Goal: Transaction & Acquisition: Book appointment/travel/reservation

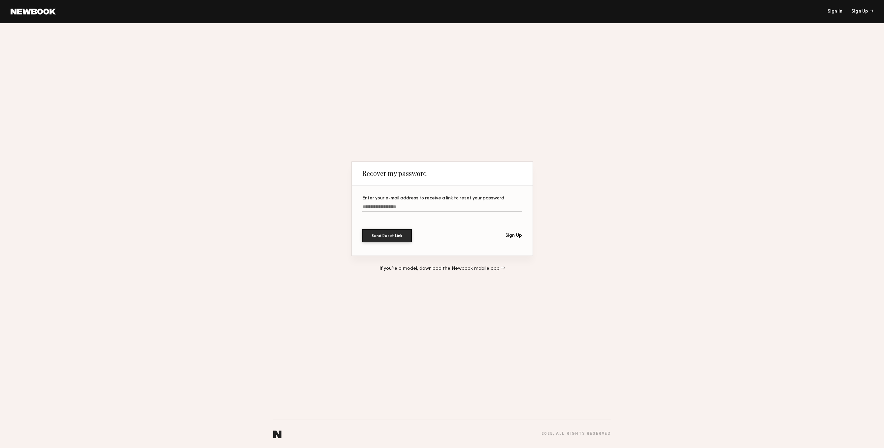
click at [830, 11] on link "Sign In" at bounding box center [834, 11] width 15 height 5
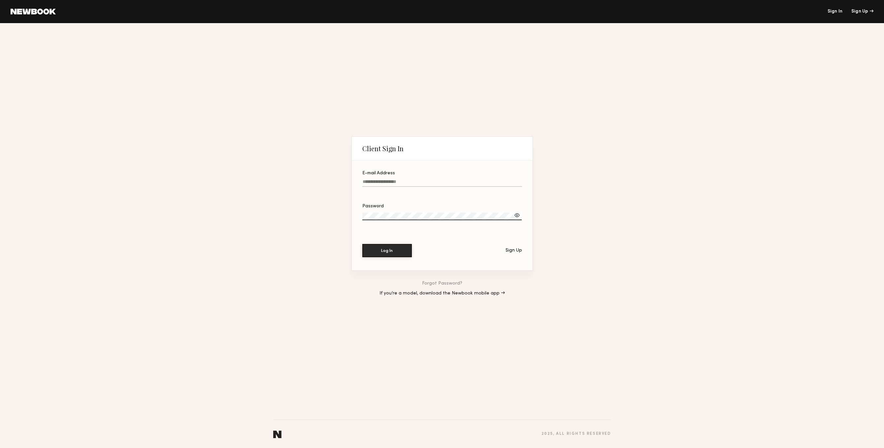
click at [409, 175] on div "E-mail Address" at bounding box center [442, 173] width 160 height 5
click at [409, 179] on input "E-mail Address" at bounding box center [442, 183] width 160 height 8
drag, startPoint x: 302, startPoint y: 190, endPoint x: 348, endPoint y: 189, distance: 46.6
click at [304, 190] on div "Client Sign In E-mail Address Password Log In Sign Up Forgot Password? If you’r…" at bounding box center [442, 235] width 884 height 425
click at [366, 181] on input "E-mail Address Required" at bounding box center [442, 183] width 160 height 8
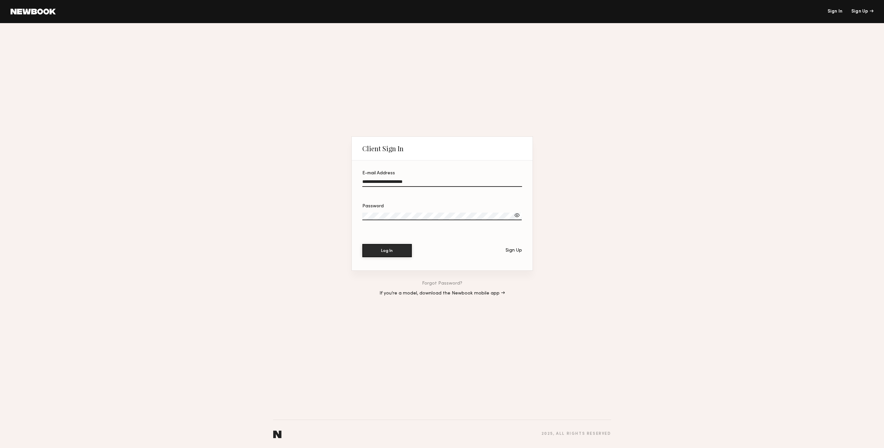
type input "**********"
click at [362, 244] on button "Log In" at bounding box center [387, 250] width 50 height 13
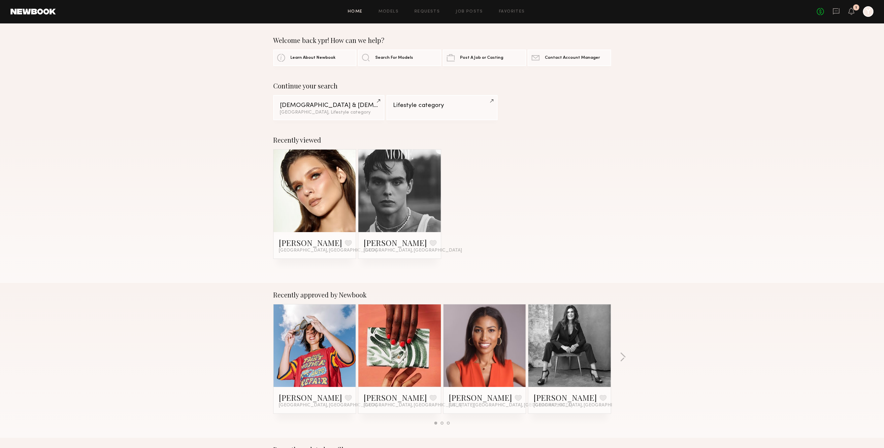
click at [847, 13] on div "No fees up to $5,000 1 Y" at bounding box center [845, 11] width 57 height 11
click at [852, 13] on icon at bounding box center [851, 11] width 5 height 5
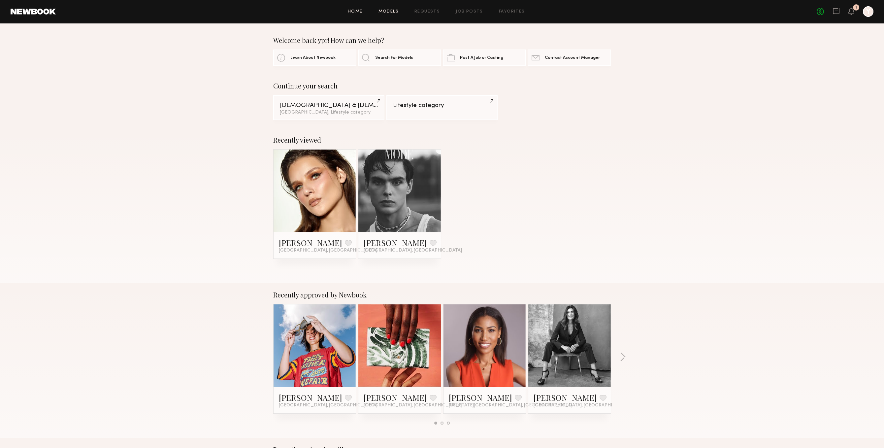
click at [381, 10] on link "Models" at bounding box center [389, 12] width 20 height 4
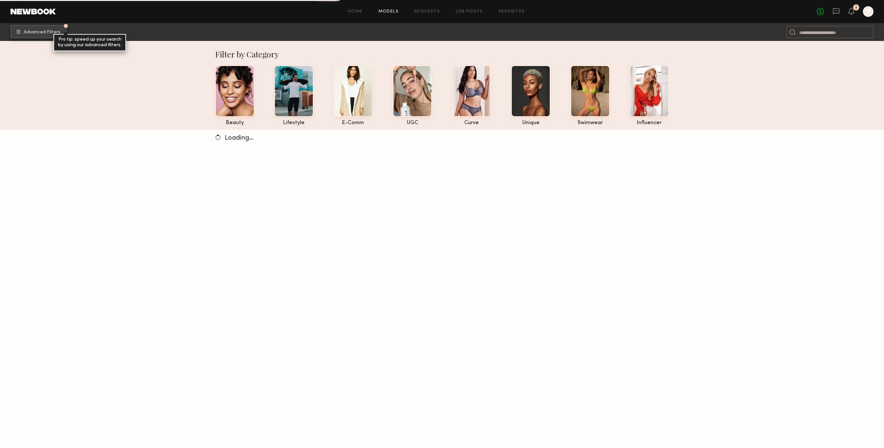
click at [30, 36] on button "Advanced Filters Pro tip: speed up your search by using our advanced filters." at bounding box center [39, 31] width 56 height 13
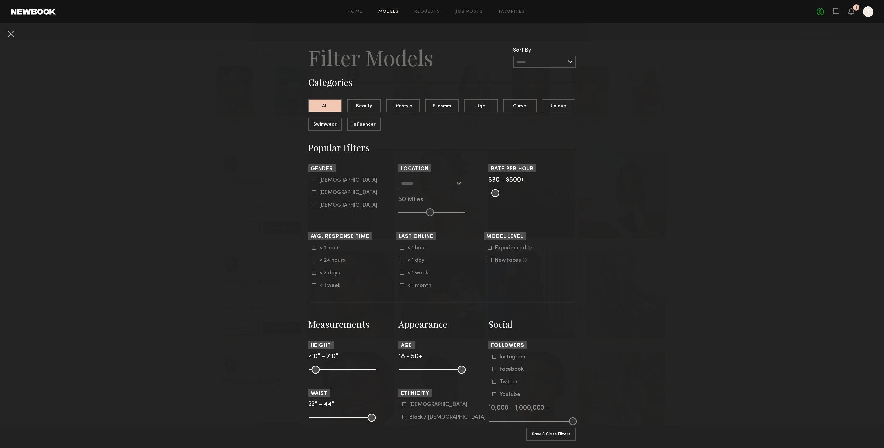
click at [331, 189] on form "Male Female Non-binary" at bounding box center [354, 192] width 84 height 31
click at [331, 192] on div "Female" at bounding box center [349, 193] width 58 height 4
type input "**"
click at [414, 185] on input "text" at bounding box center [428, 182] width 54 height 11
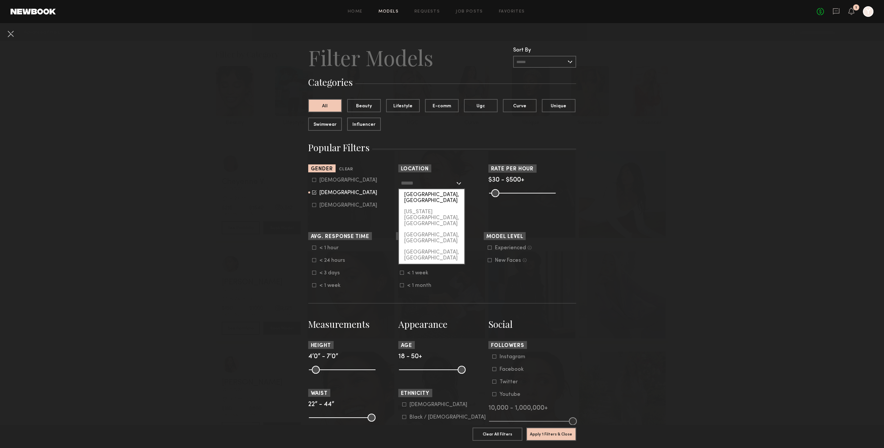
click at [423, 199] on div "[GEOGRAPHIC_DATA], [GEOGRAPHIC_DATA]" at bounding box center [431, 197] width 65 height 17
type input "**********"
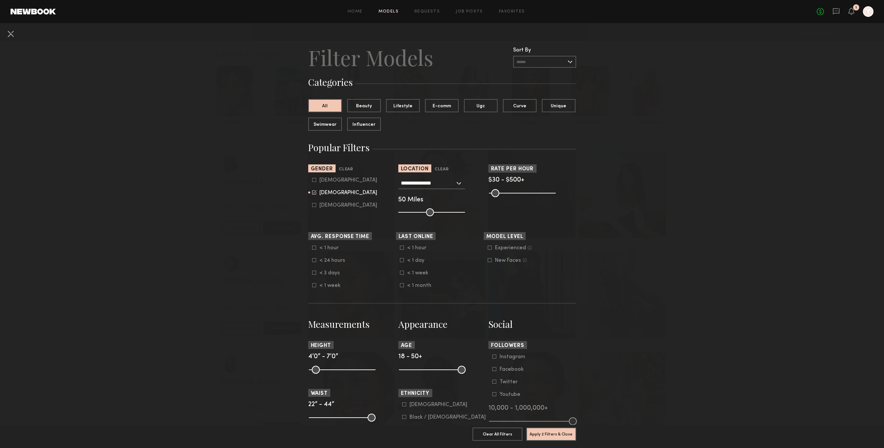
drag, startPoint x: 546, startPoint y: 193, endPoint x: 548, endPoint y: 190, distance: 3.8
click at [500, 197] on section "Rate per Hour $30 - $500+ Pro Tip: Rates are often negotiable. We recommend inc…" at bounding box center [533, 190] width 88 height 52
drag, startPoint x: 552, startPoint y: 192, endPoint x: 512, endPoint y: 196, distance: 39.8
type input "***"
click at [512, 196] on input "range" at bounding box center [522, 193] width 67 height 8
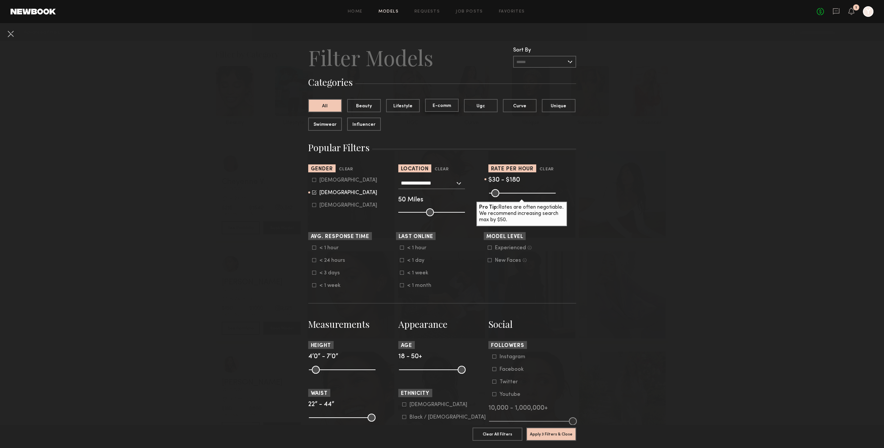
click at [437, 108] on button "E-comm" at bounding box center [442, 105] width 34 height 13
click at [414, 106] on button "Lifestyle" at bounding box center [403, 105] width 34 height 13
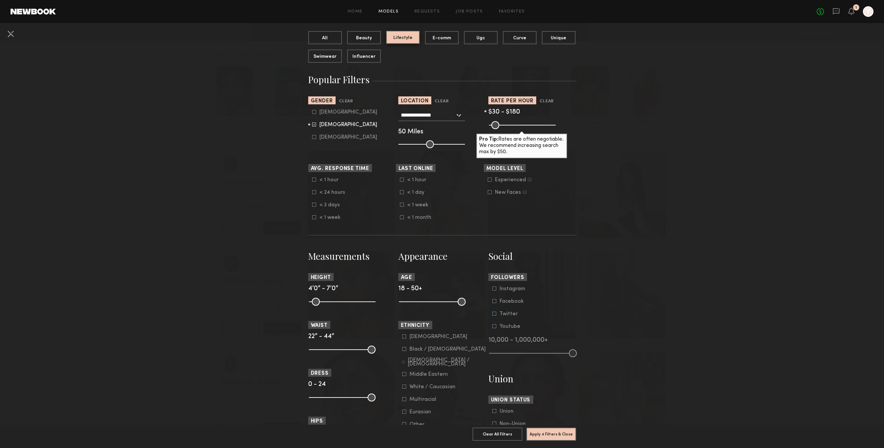
scroll to position [102, 0]
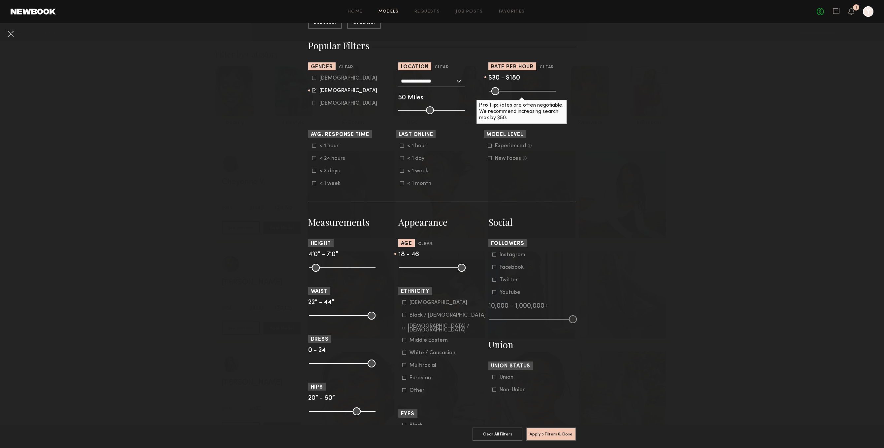
drag, startPoint x: 459, startPoint y: 273, endPoint x: 447, endPoint y: 273, distance: 12.2
type input "**"
click at [447, 272] on input "range" at bounding box center [432, 268] width 67 height 8
drag, startPoint x: 403, startPoint y: 269, endPoint x: 414, endPoint y: 270, distance: 11.3
type input "**"
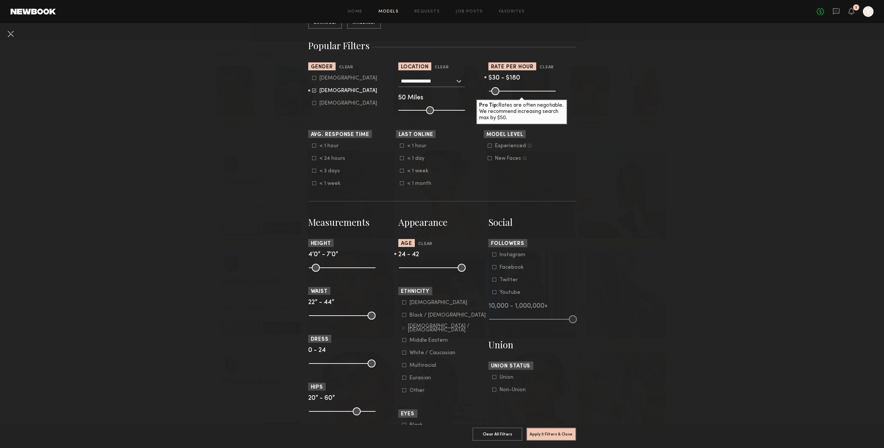
click at [414, 270] on input "range" at bounding box center [432, 268] width 67 height 8
click at [649, 319] on nb-browse-filters "**********" at bounding box center [442, 283] width 884 height 724
click at [556, 433] on button "Apply 5 Filters & Close" at bounding box center [551, 433] width 50 height 13
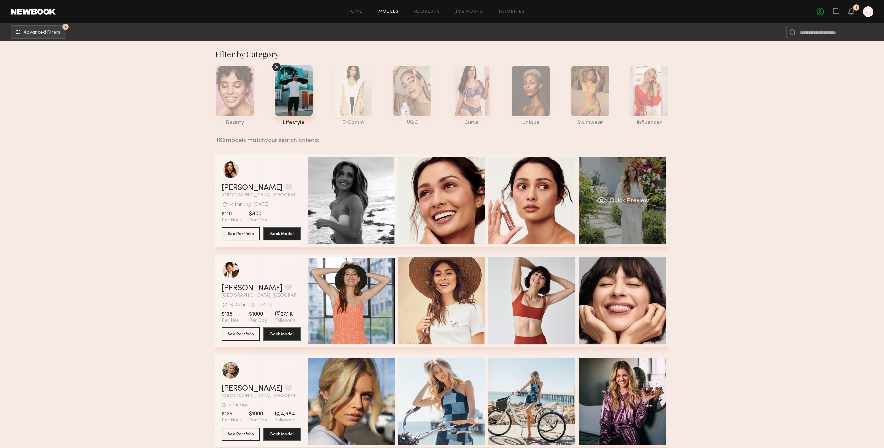
click at [626, 234] on div "Quick Preview" at bounding box center [622, 200] width 87 height 87
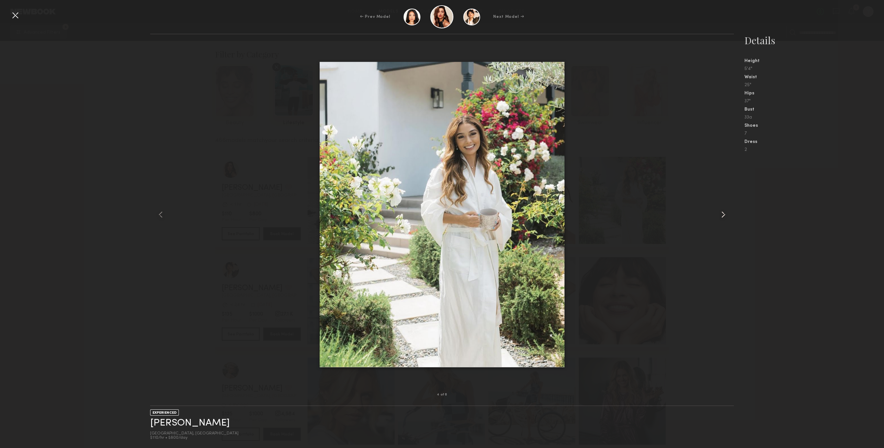
click at [723, 198] on div at bounding box center [722, 214] width 23 height 339
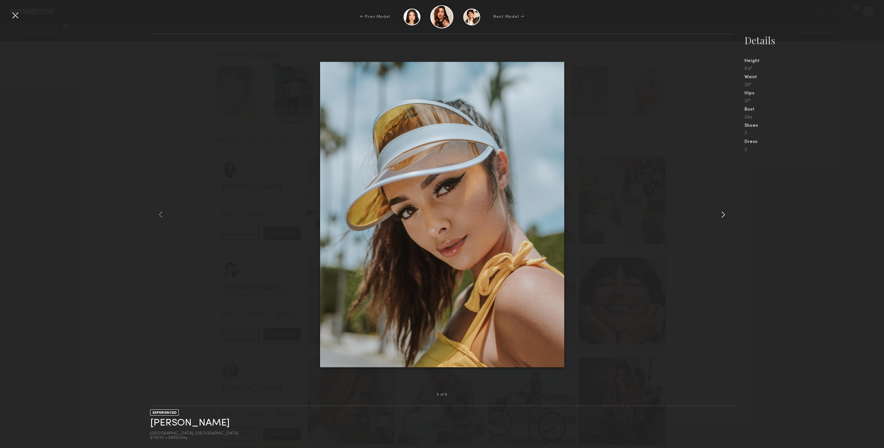
click at [723, 199] on div at bounding box center [722, 214] width 23 height 339
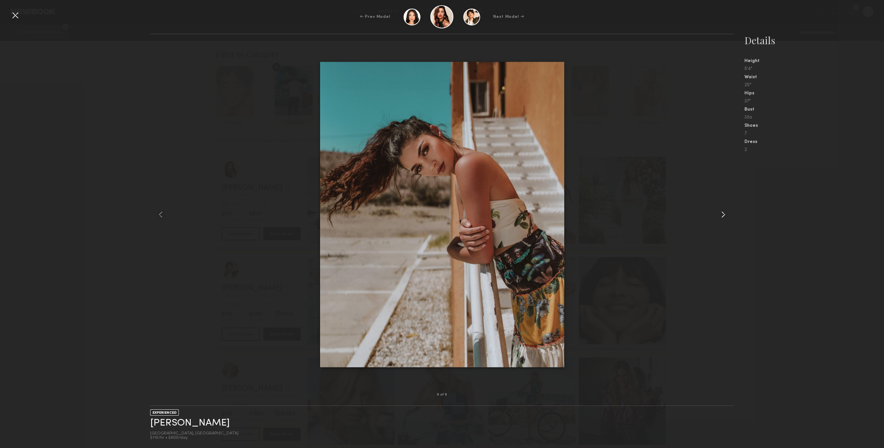
click at [723, 199] on div at bounding box center [722, 214] width 23 height 339
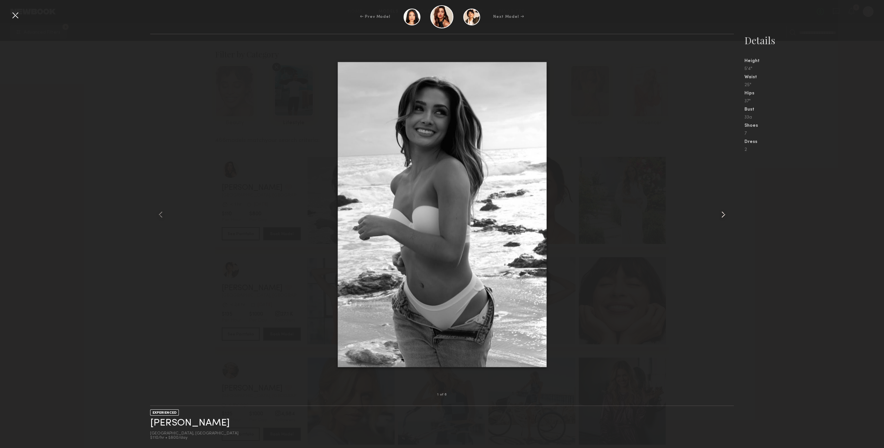
click at [723, 199] on div at bounding box center [722, 214] width 23 height 339
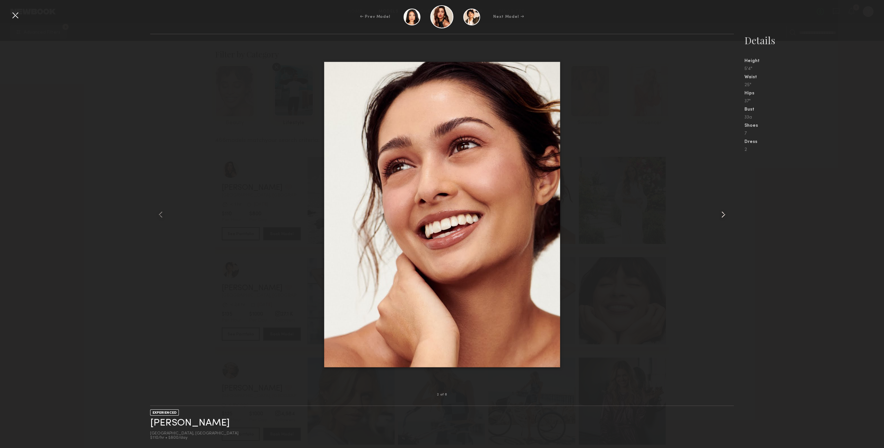
click at [723, 199] on div at bounding box center [722, 214] width 23 height 339
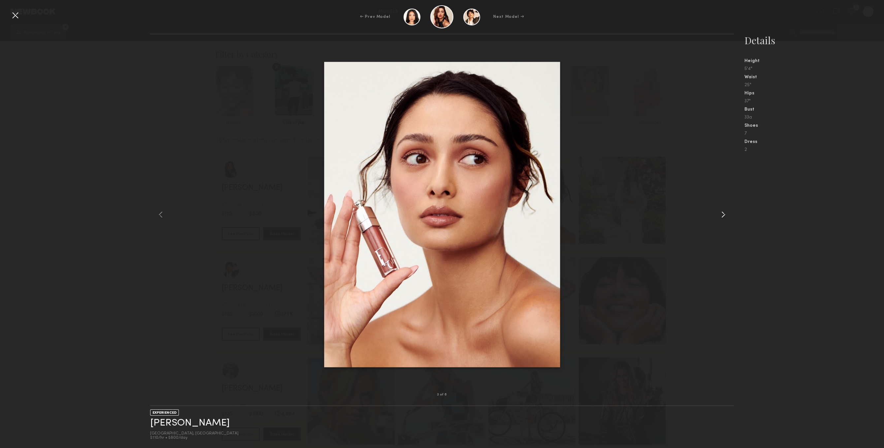
click at [723, 199] on div at bounding box center [722, 214] width 23 height 339
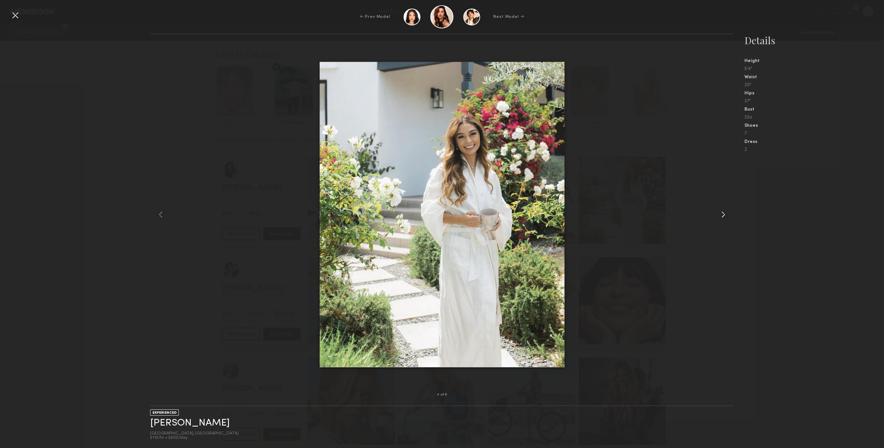
click at [723, 199] on div at bounding box center [722, 214] width 23 height 339
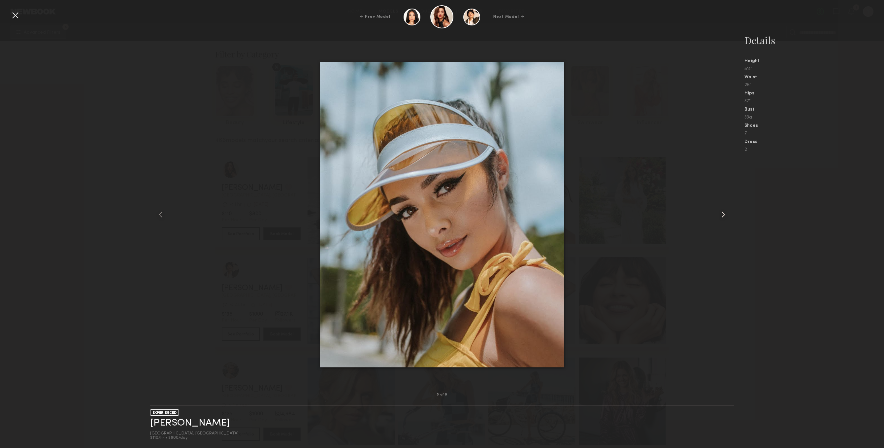
click at [723, 199] on div at bounding box center [722, 214] width 23 height 339
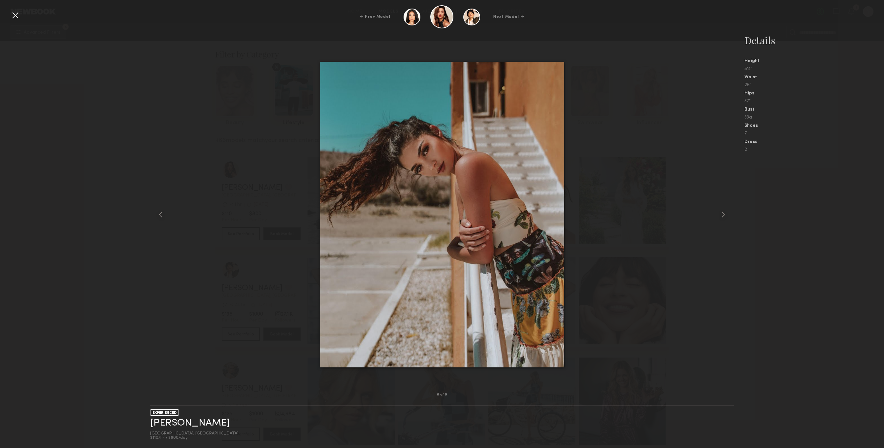
click at [5, 23] on div "← Prev Model Next Model →" at bounding box center [442, 16] width 884 height 23
click at [12, 16] on div at bounding box center [15, 15] width 11 height 11
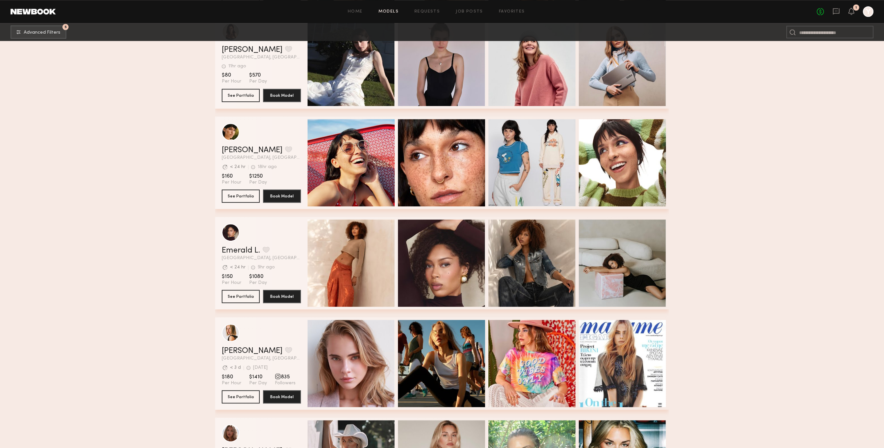
scroll to position [1440, 0]
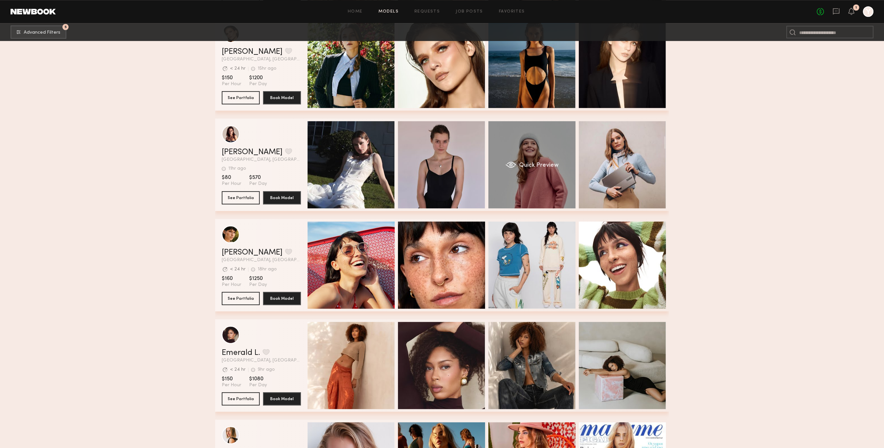
click at [525, 191] on div "Quick Preview" at bounding box center [532, 164] width 87 height 87
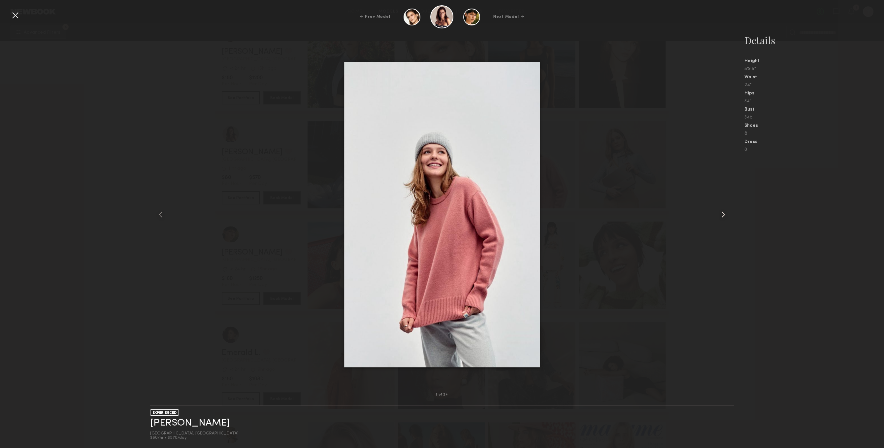
click at [714, 217] on div at bounding box center [722, 214] width 23 height 339
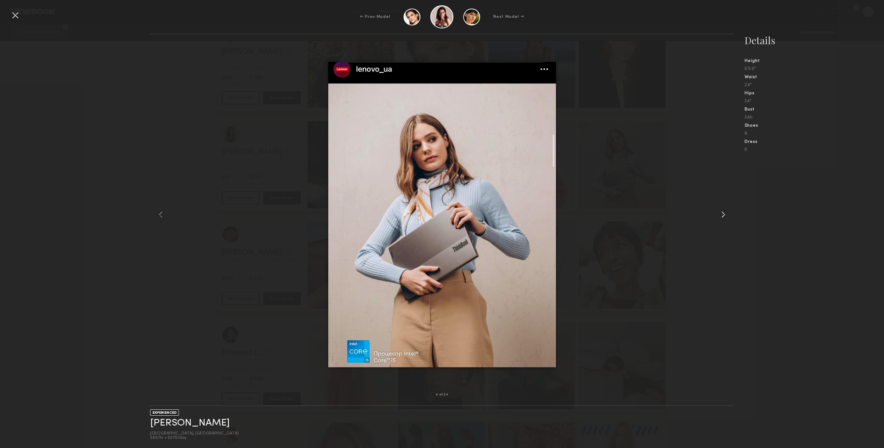
click at [714, 217] on div at bounding box center [722, 214] width 23 height 339
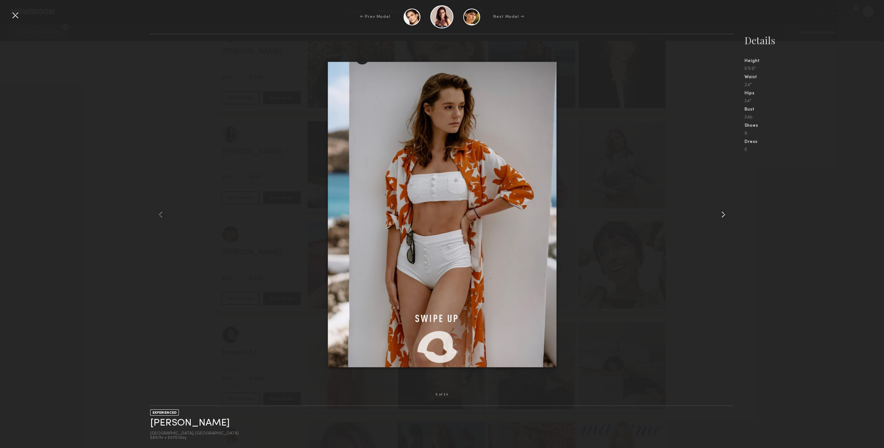
click at [714, 217] on div at bounding box center [722, 214] width 23 height 339
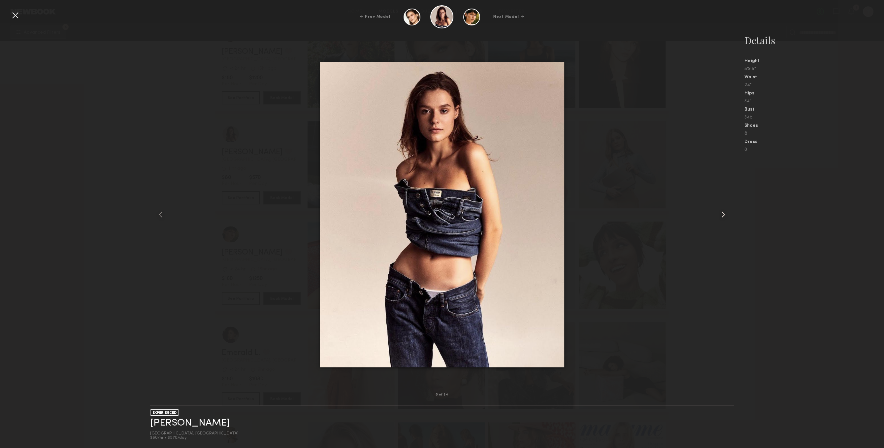
click at [714, 217] on div at bounding box center [722, 214] width 23 height 339
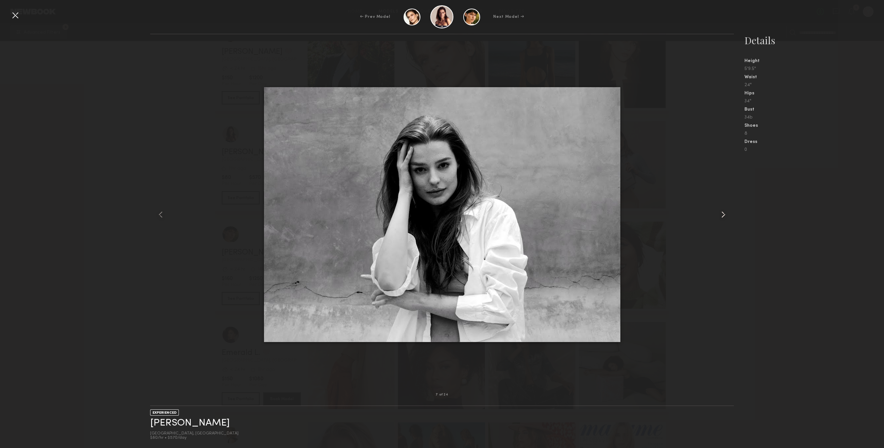
click at [724, 224] on div at bounding box center [722, 214] width 23 height 339
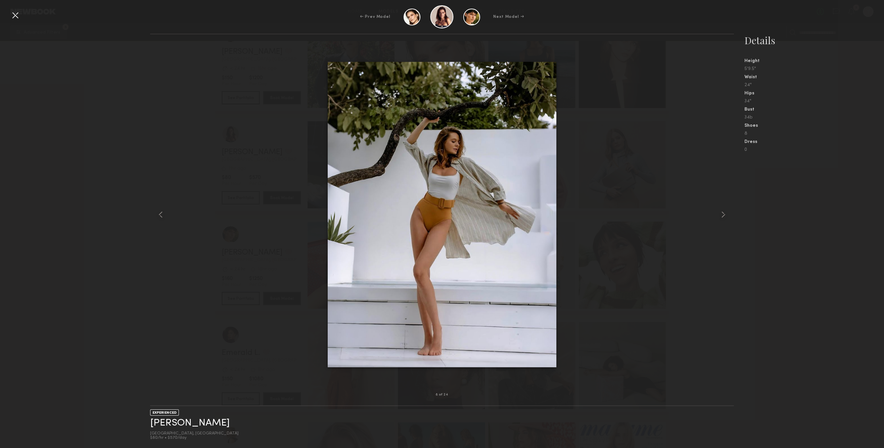
click at [17, 12] on div at bounding box center [15, 15] width 11 height 11
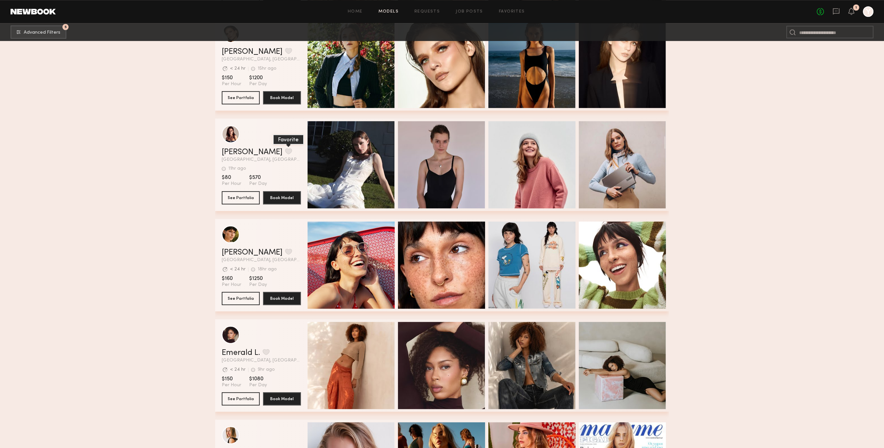
click at [285, 154] on button "grid" at bounding box center [288, 151] width 7 height 6
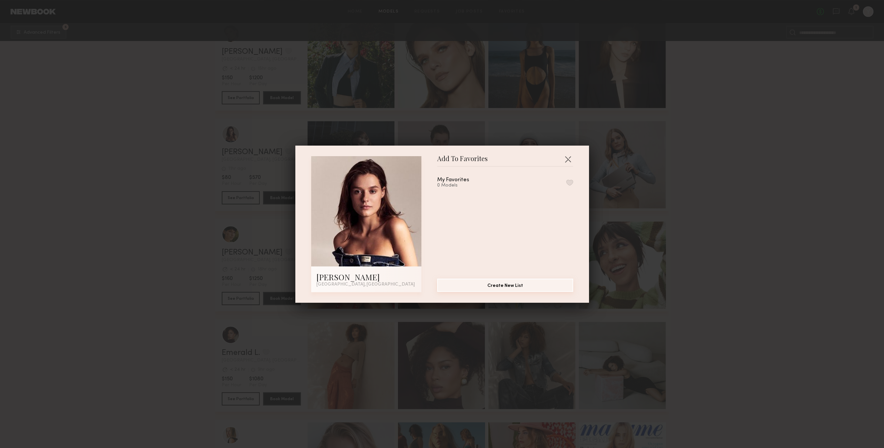
click at [544, 288] on button "Create New List" at bounding box center [505, 285] width 136 height 13
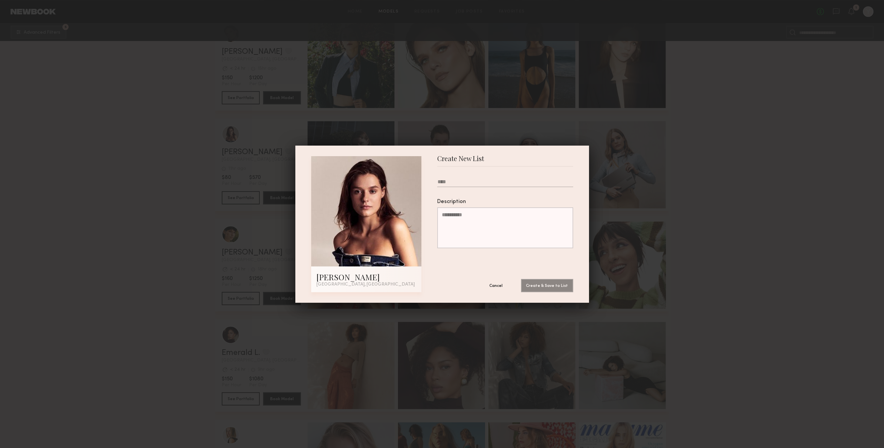
type input "*"
type input "*******"
click at [548, 285] on button "Create & Save to List" at bounding box center [547, 285] width 52 height 13
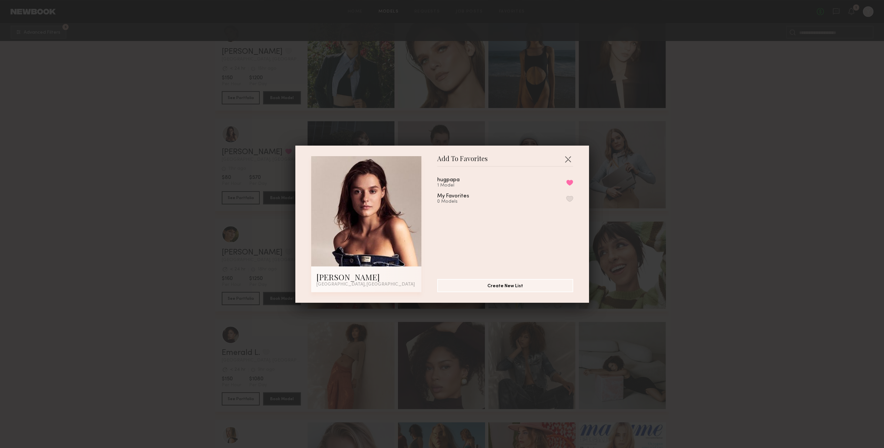
click at [573, 168] on div "Add To Favorites Sofi S. Los Angeles, CA Add To Favorites hugpapa 1 Model Remov…" at bounding box center [442, 224] width 294 height 157
click at [573, 164] on div "Add To Favorites Sofi S. Los Angeles, CA Add To Favorites hugpapa 1 Model Remov…" at bounding box center [442, 224] width 294 height 157
click at [569, 159] on button "button" at bounding box center [568, 159] width 11 height 11
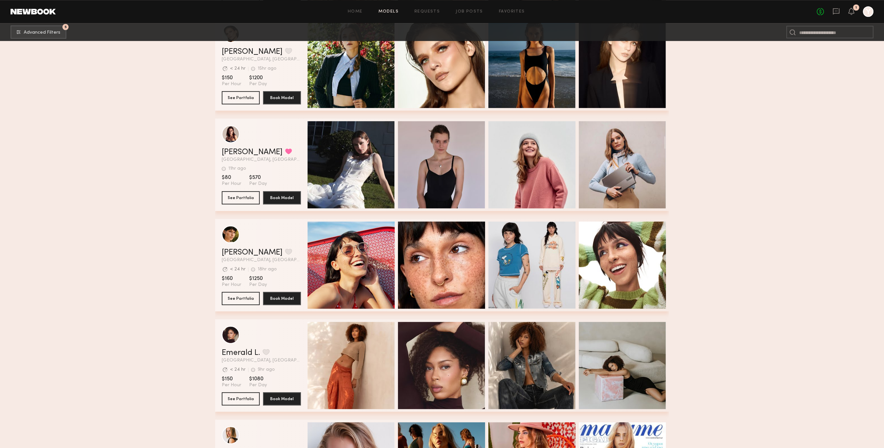
scroll to position [1543, 0]
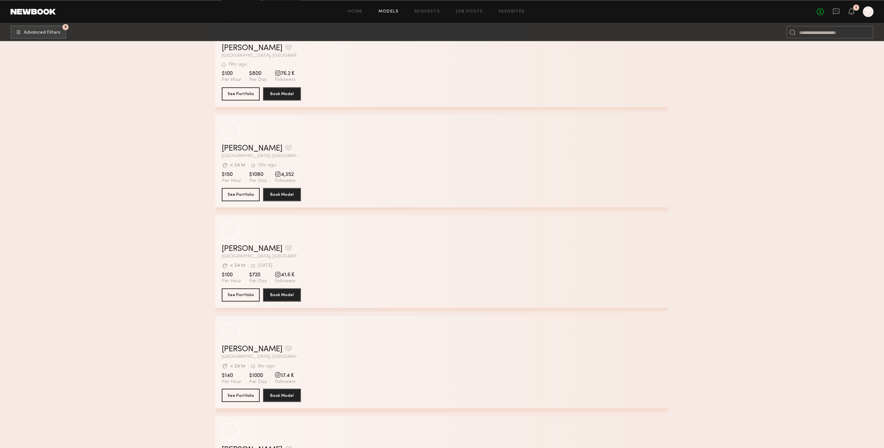
scroll to position [3985, 0]
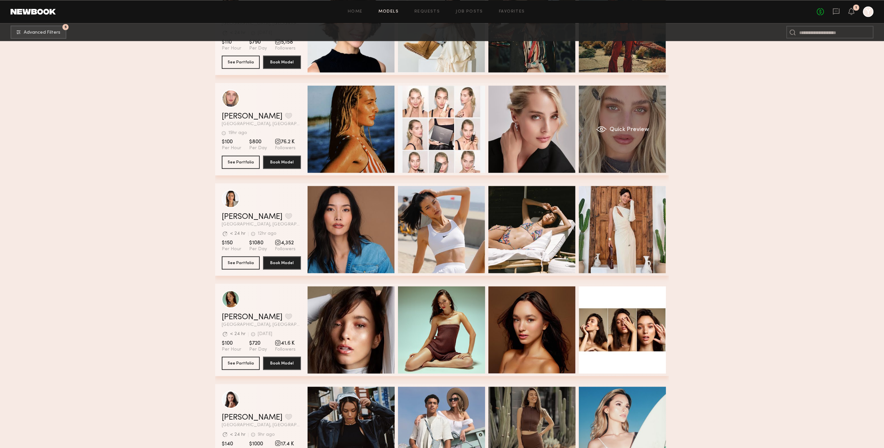
click at [627, 154] on div "Quick Preview" at bounding box center [622, 128] width 87 height 87
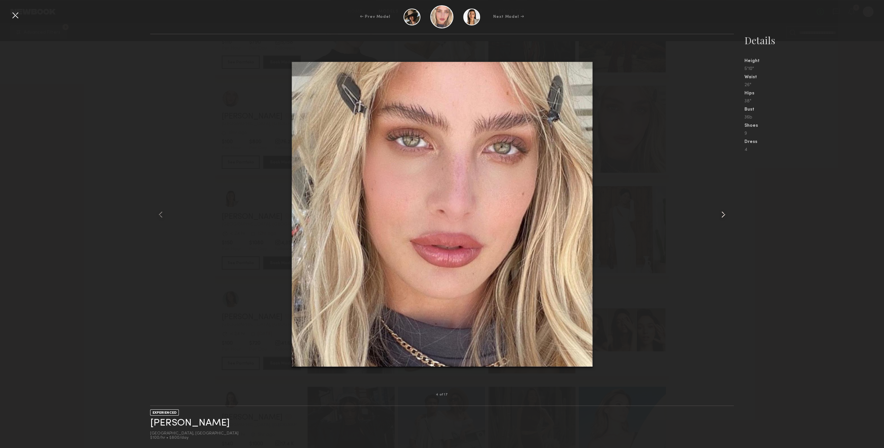
click at [726, 210] on common-icon at bounding box center [723, 214] width 11 height 11
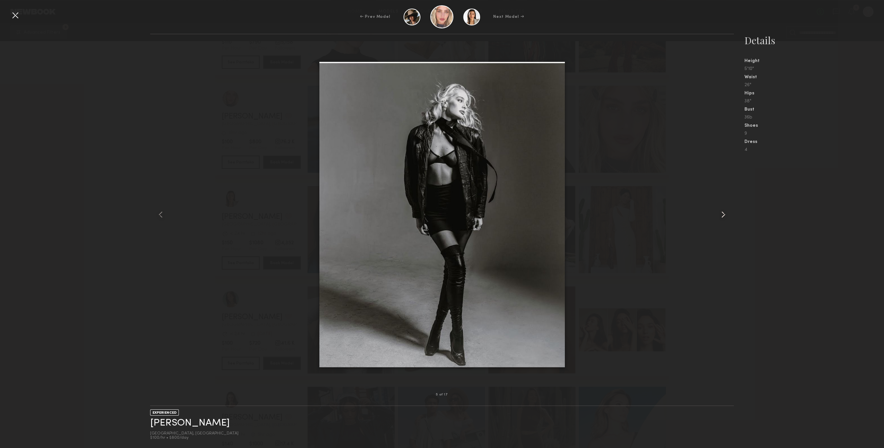
click at [726, 210] on common-icon at bounding box center [723, 214] width 11 height 11
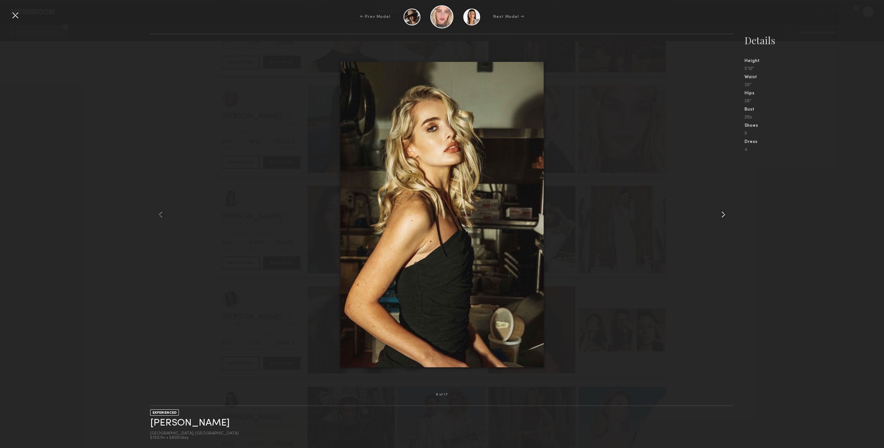
click at [726, 210] on common-icon at bounding box center [723, 214] width 11 height 11
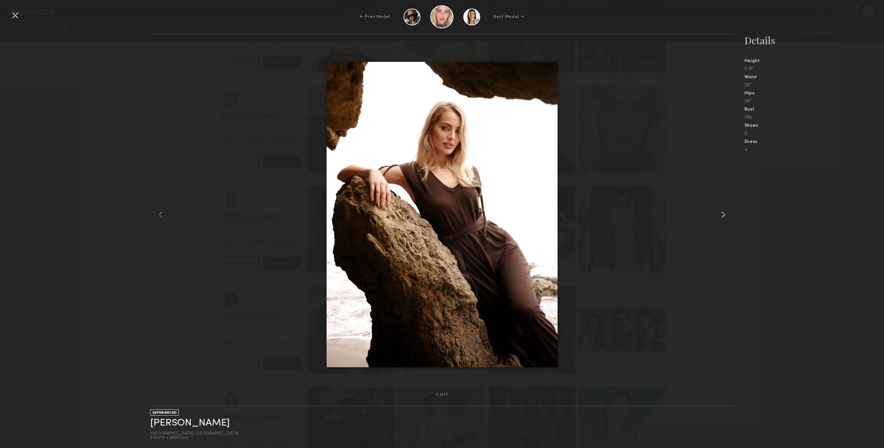
click at [726, 210] on common-icon at bounding box center [723, 214] width 11 height 11
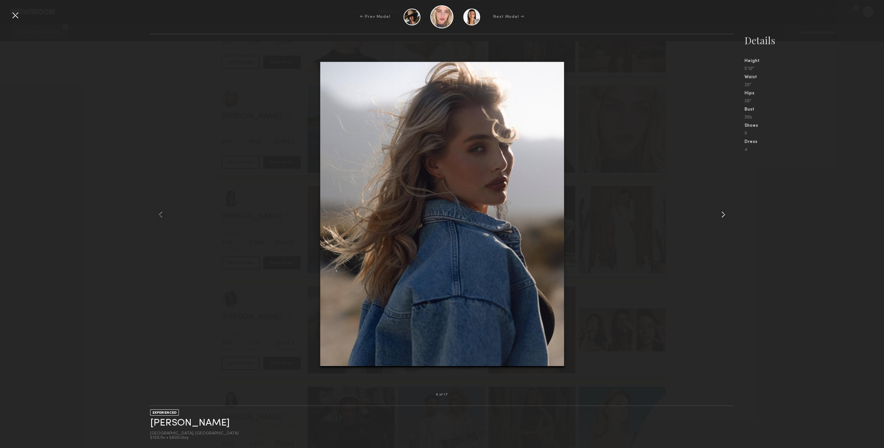
click at [726, 210] on common-icon at bounding box center [723, 214] width 11 height 11
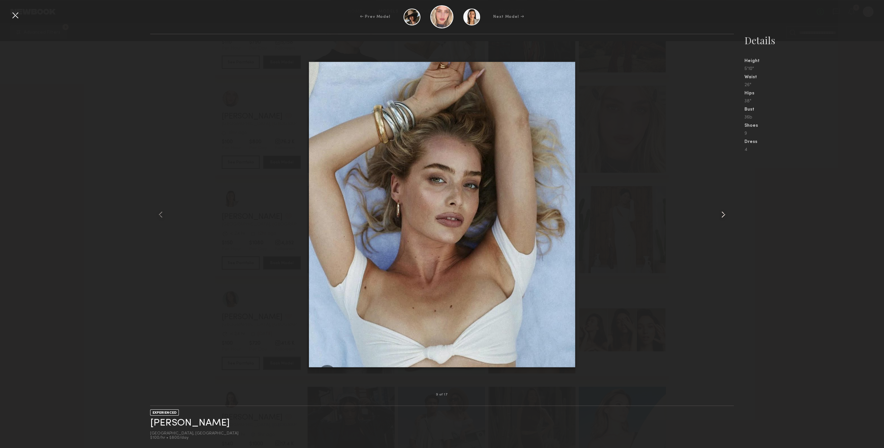
click at [726, 210] on common-icon at bounding box center [723, 214] width 11 height 11
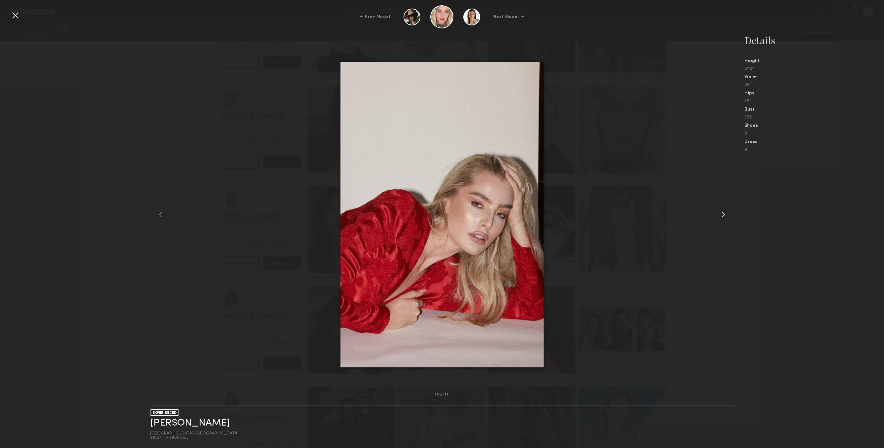
click at [726, 211] on common-icon at bounding box center [723, 214] width 11 height 11
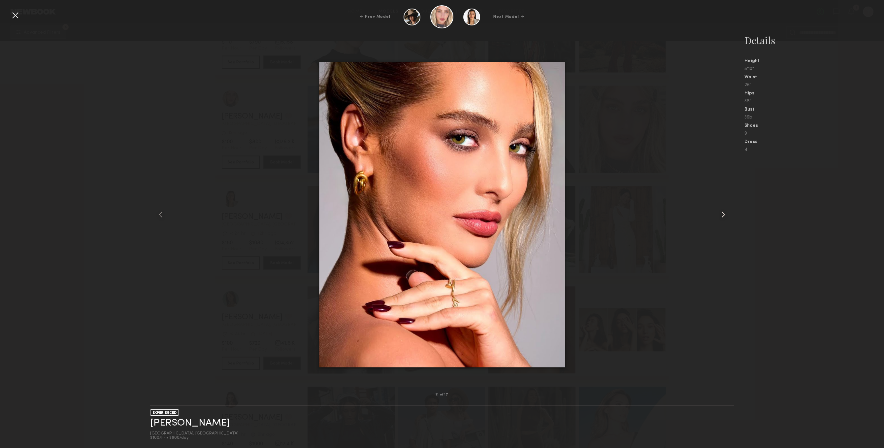
click at [726, 211] on common-icon at bounding box center [723, 214] width 11 height 11
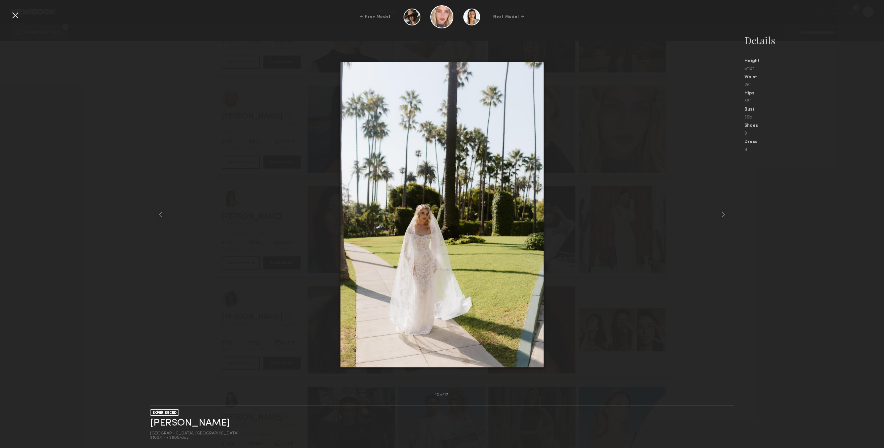
click at [14, 13] on div at bounding box center [15, 15] width 11 height 11
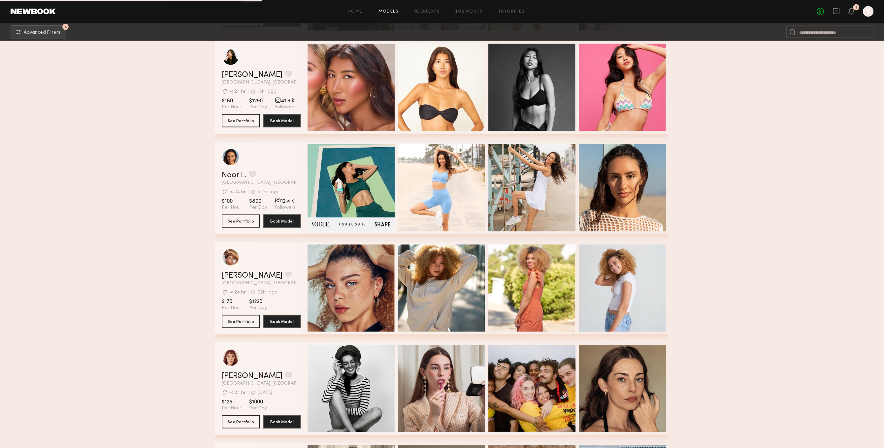
scroll to position [4542, 0]
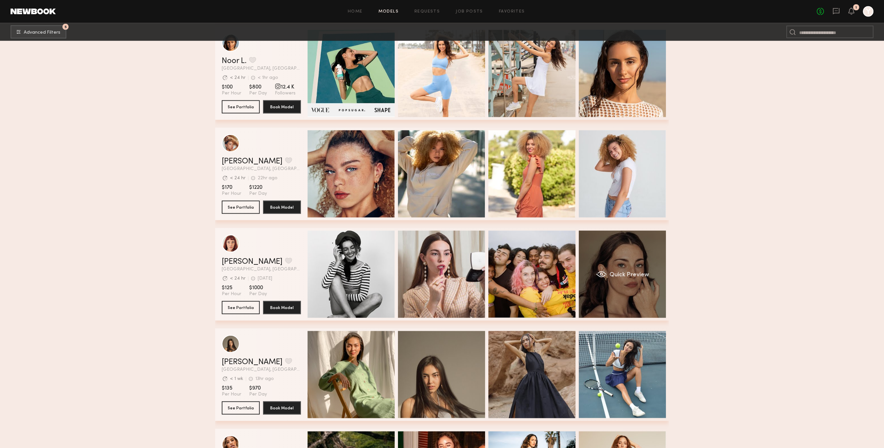
click at [590, 276] on div "Quick Preview" at bounding box center [622, 274] width 87 height 87
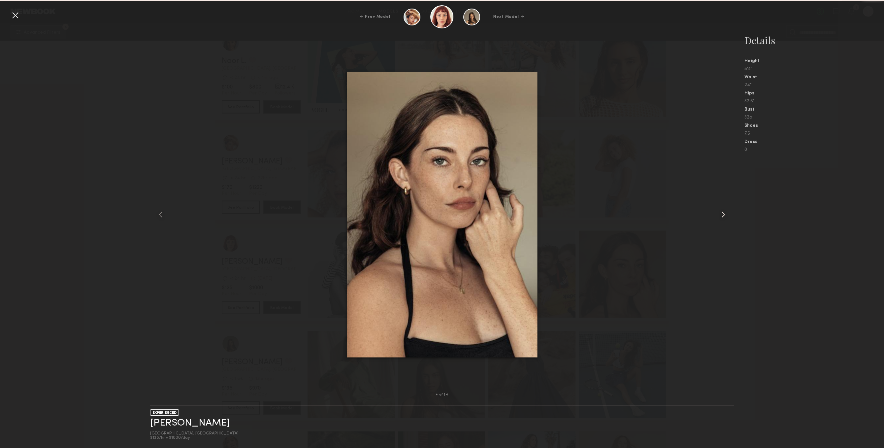
click at [720, 204] on div at bounding box center [722, 214] width 23 height 339
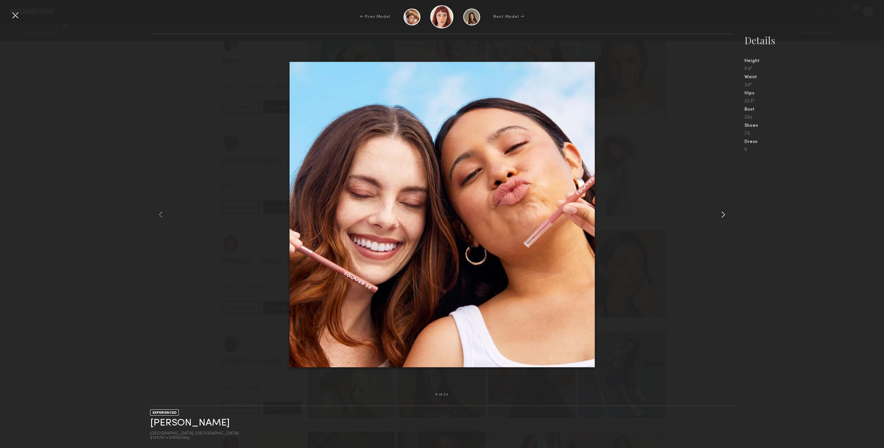
click at [720, 204] on div at bounding box center [722, 214] width 23 height 339
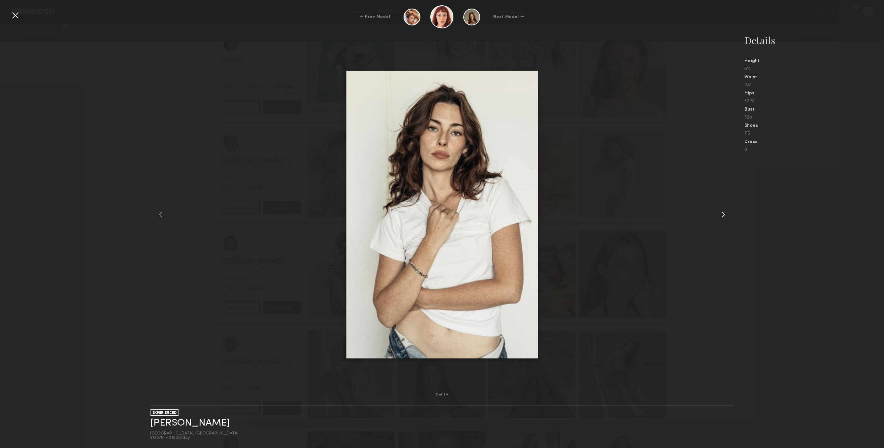
click at [720, 204] on div at bounding box center [722, 214] width 23 height 339
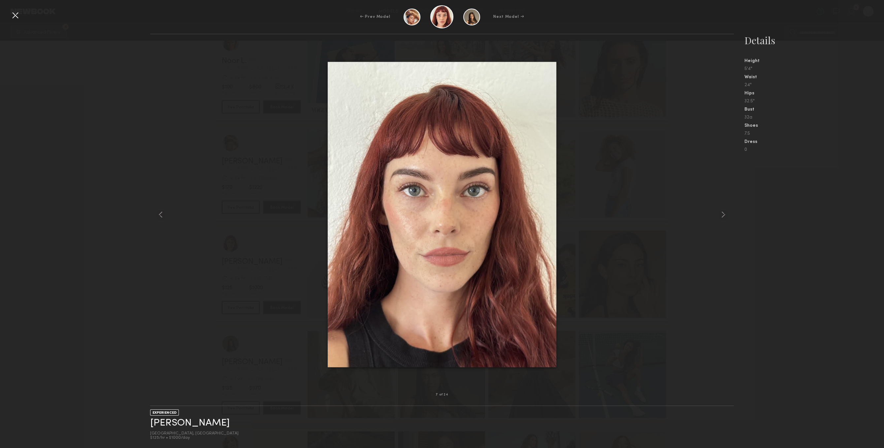
click at [21, 14] on div "← Prev Model Next Model →" at bounding box center [442, 16] width 884 height 23
click at [17, 12] on div at bounding box center [15, 15] width 11 height 11
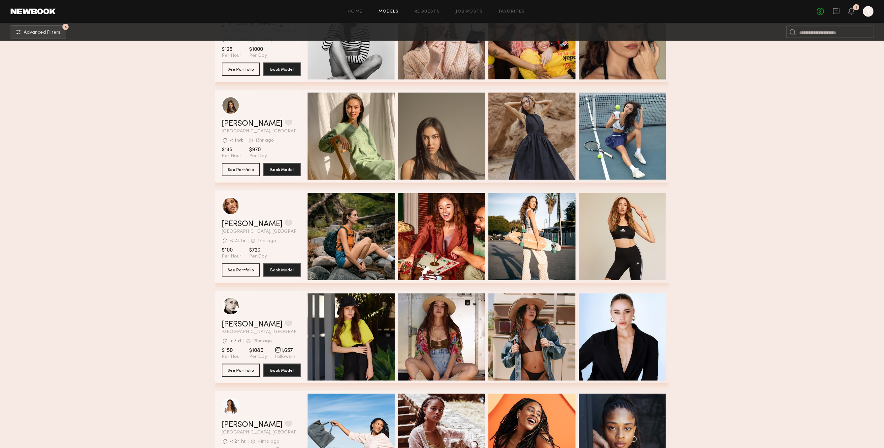
scroll to position [4916, 0]
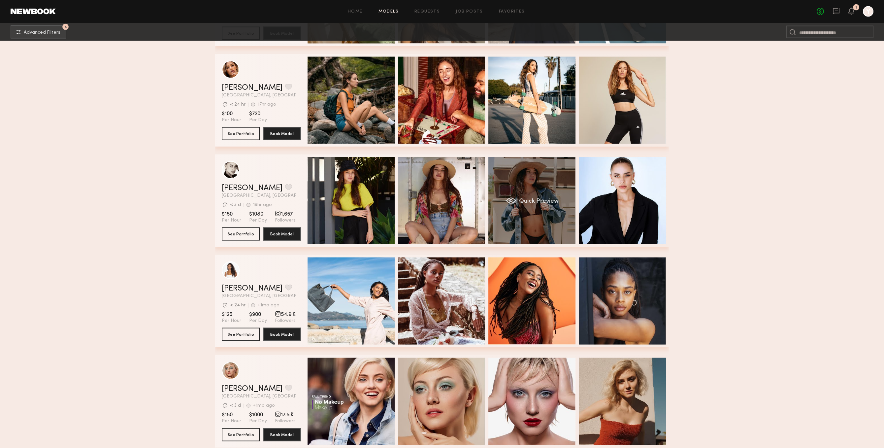
click at [548, 234] on div "Quick Preview" at bounding box center [532, 200] width 87 height 87
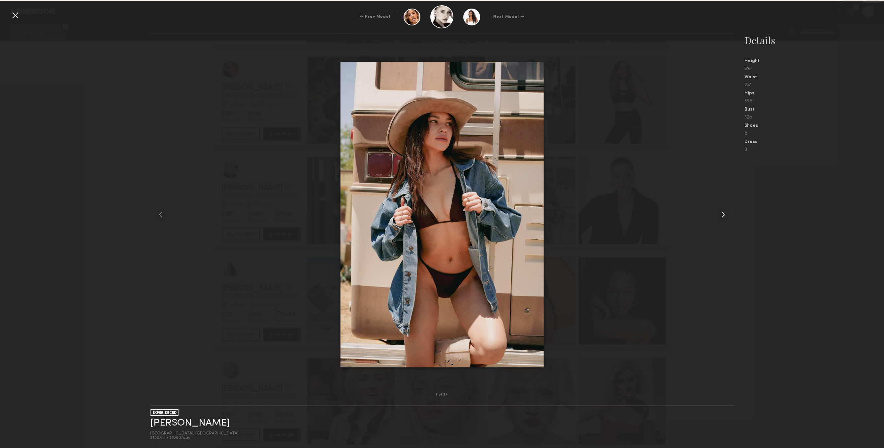
click at [722, 207] on div at bounding box center [722, 214] width 23 height 339
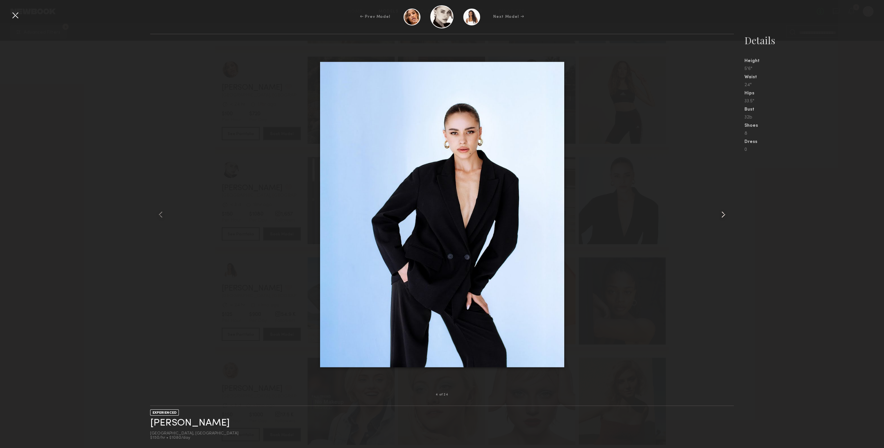
click at [723, 208] on div at bounding box center [722, 214] width 23 height 339
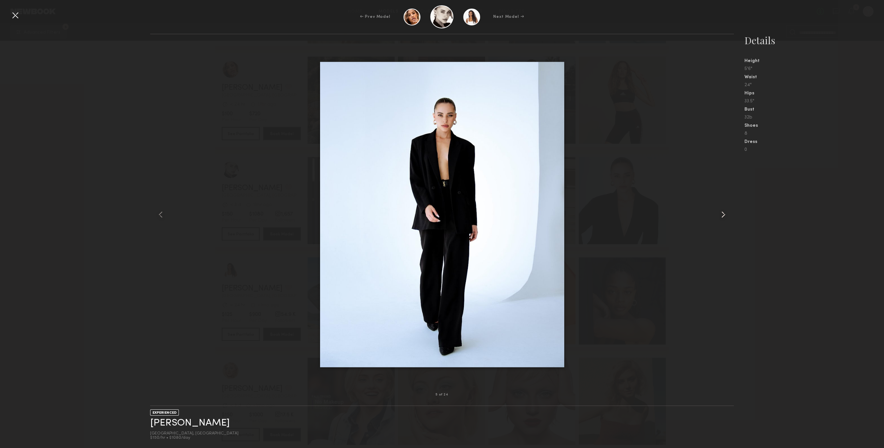
click at [723, 208] on div at bounding box center [722, 214] width 23 height 339
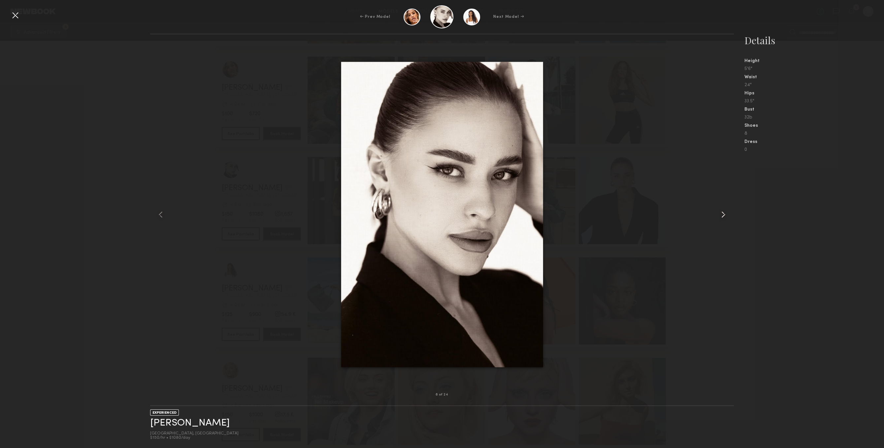
click at [723, 208] on div at bounding box center [722, 214] width 23 height 339
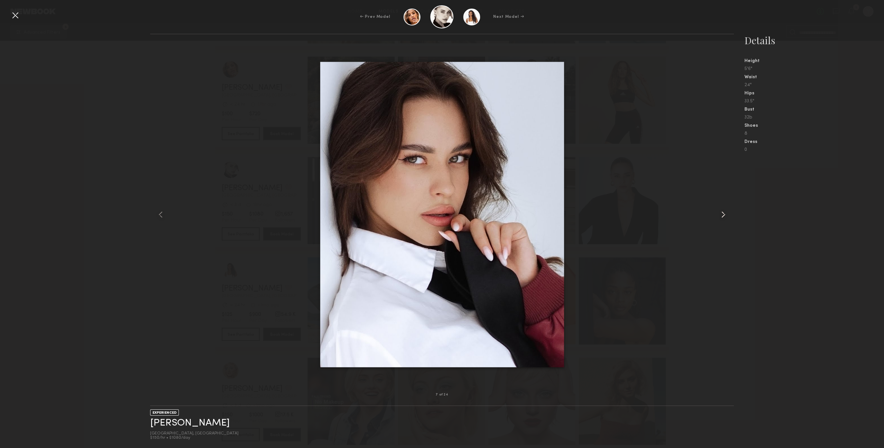
click at [723, 208] on div at bounding box center [722, 214] width 23 height 339
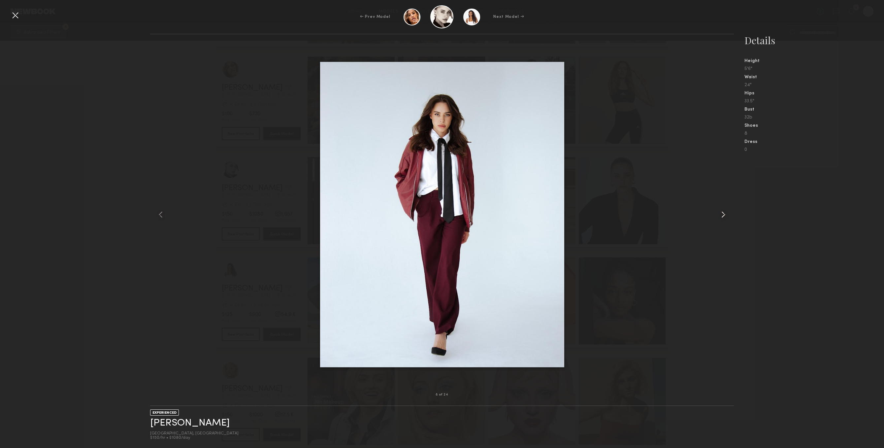
click at [723, 208] on div at bounding box center [722, 214] width 23 height 339
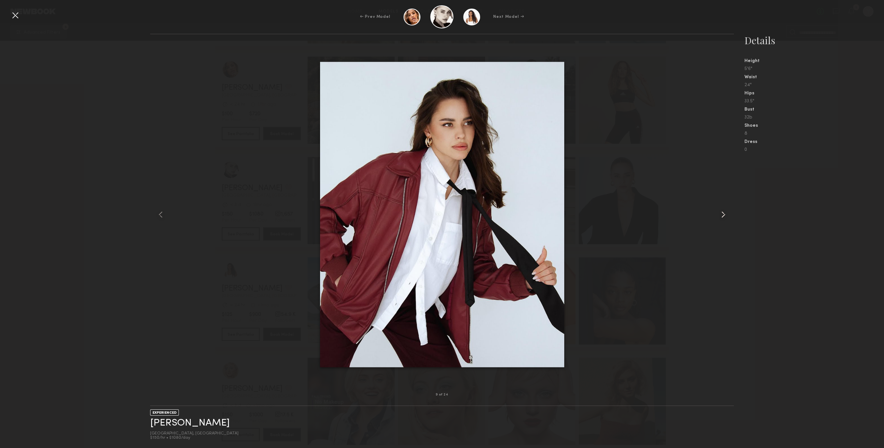
click at [723, 207] on div at bounding box center [722, 214] width 23 height 339
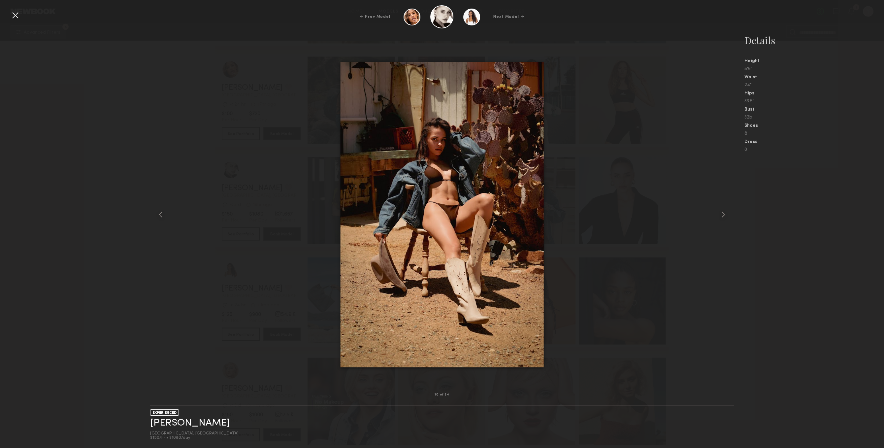
click at [19, 12] on div at bounding box center [15, 15] width 11 height 11
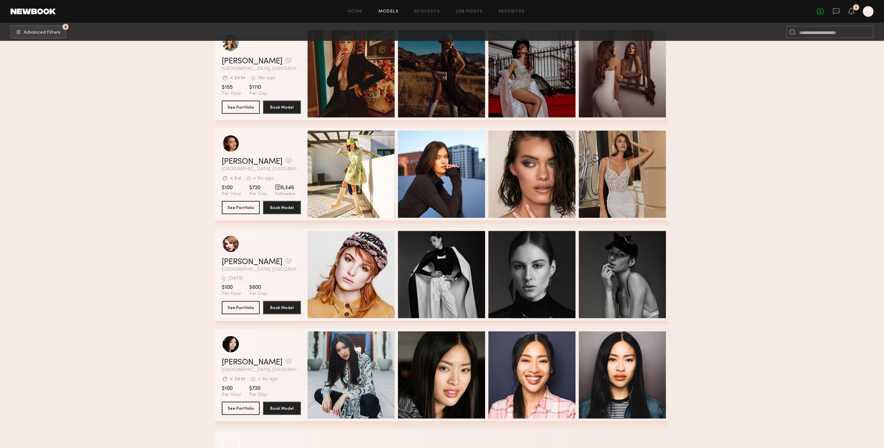
scroll to position [5882, 0]
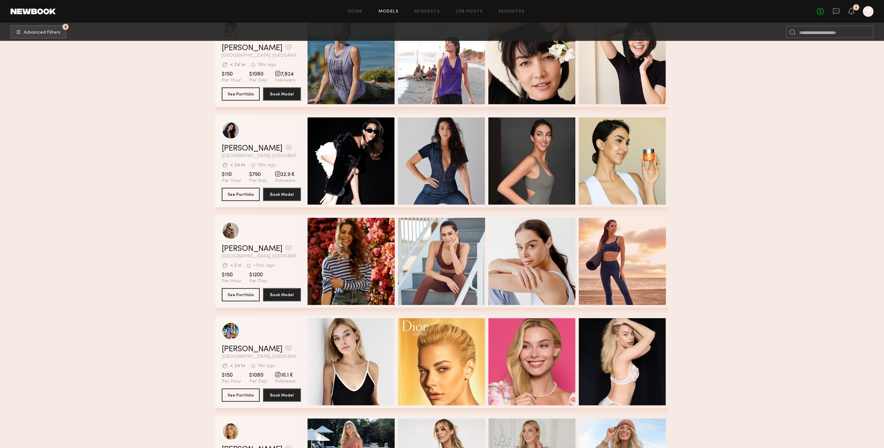
scroll to position [6393, 0]
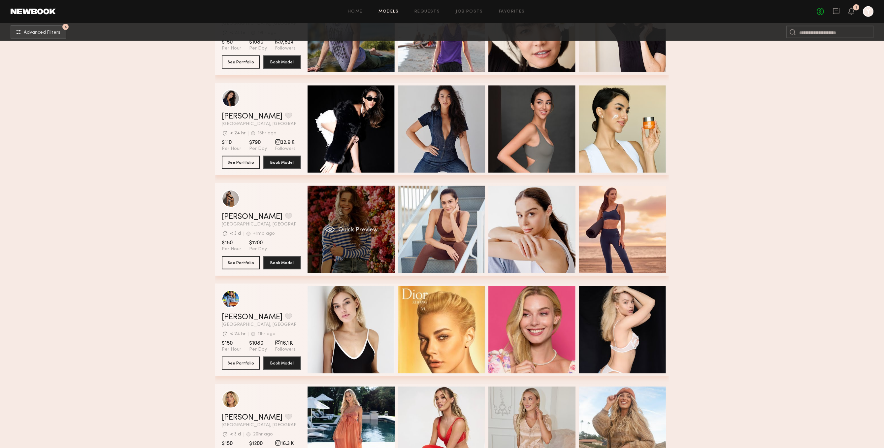
click at [374, 247] on div "Quick Preview" at bounding box center [351, 229] width 87 height 87
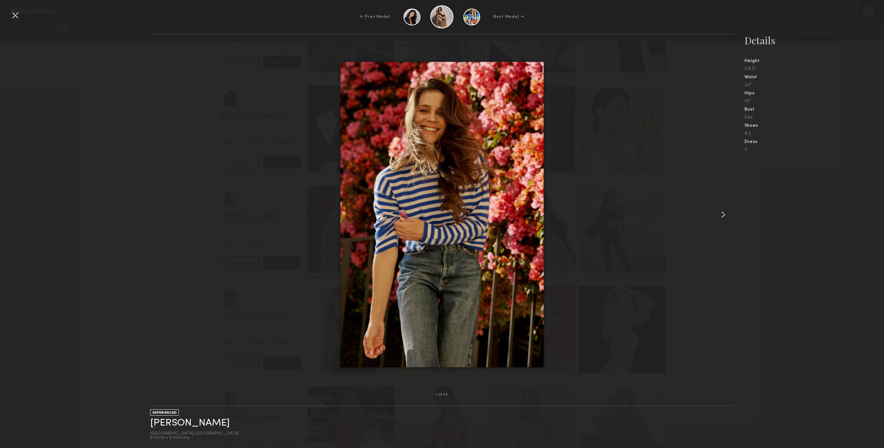
click at [716, 197] on div at bounding box center [722, 214] width 23 height 339
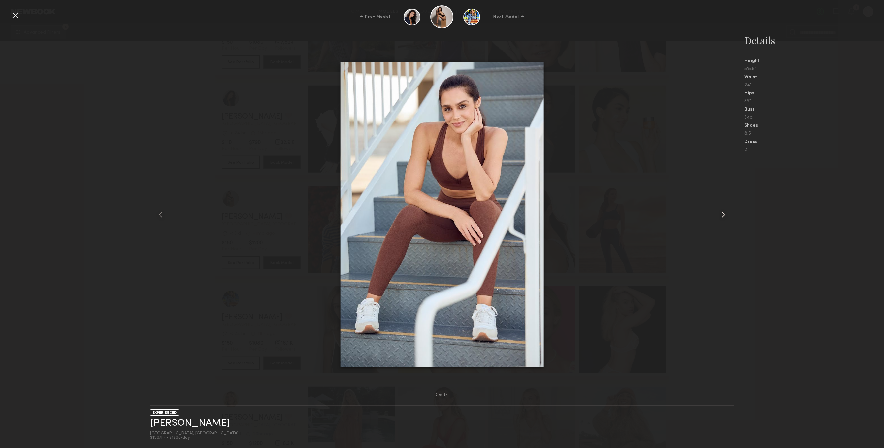
click at [716, 197] on div at bounding box center [722, 214] width 23 height 339
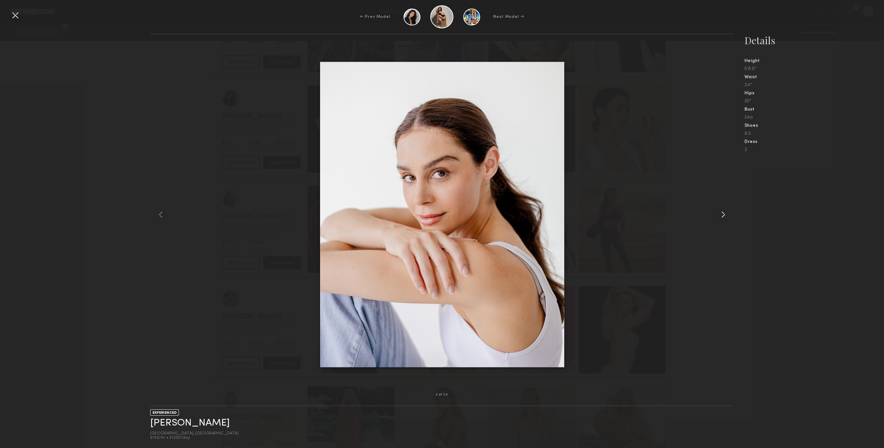
click at [716, 197] on div at bounding box center [722, 214] width 23 height 339
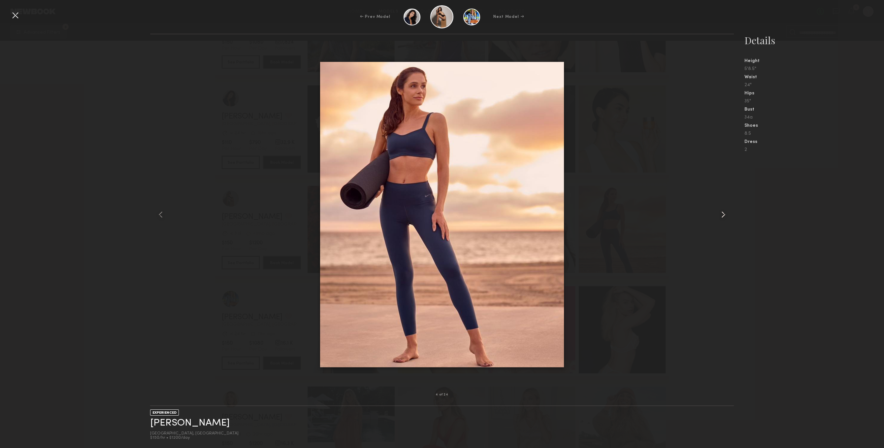
click at [716, 197] on div at bounding box center [722, 214] width 23 height 339
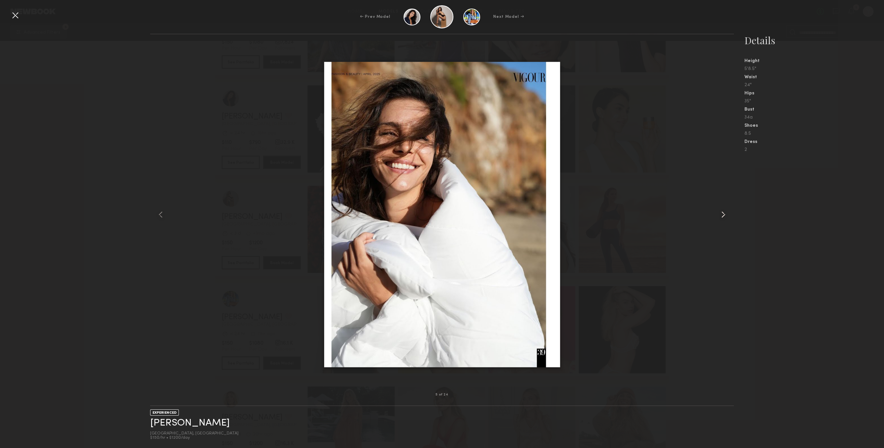
click at [716, 197] on div at bounding box center [722, 214] width 23 height 339
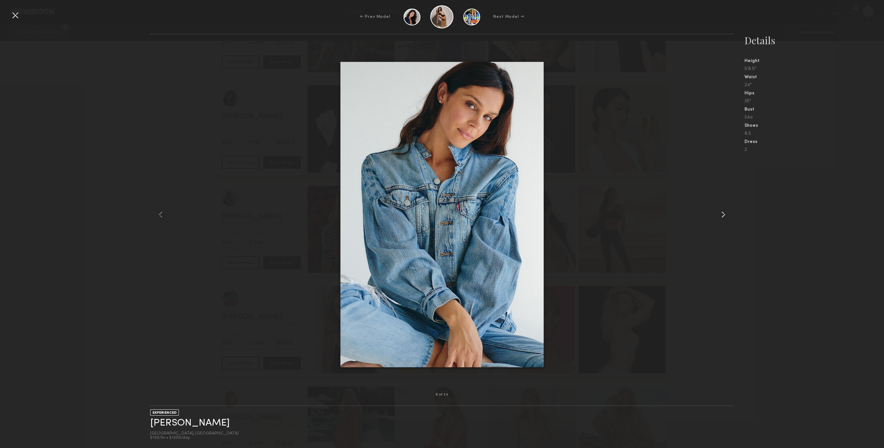
click at [716, 197] on div at bounding box center [722, 214] width 23 height 339
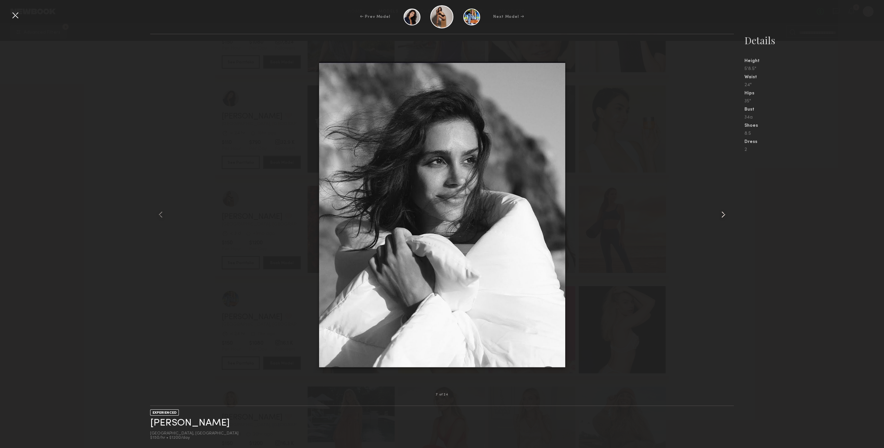
click at [716, 197] on div at bounding box center [722, 214] width 23 height 339
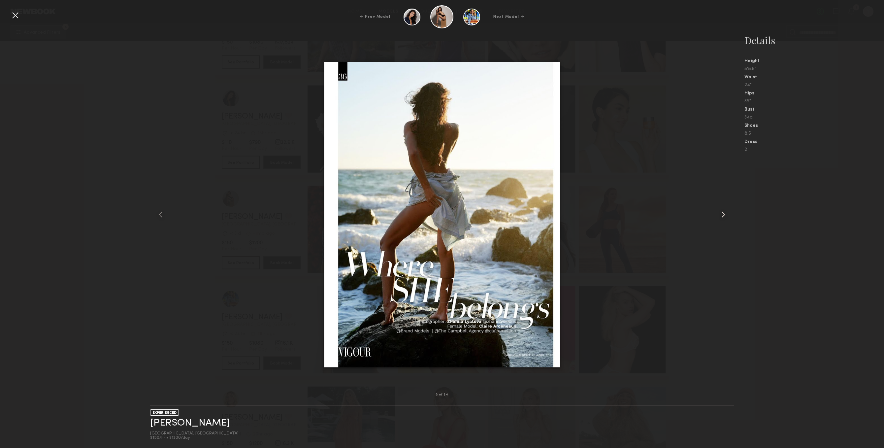
click at [716, 197] on div at bounding box center [722, 214] width 23 height 339
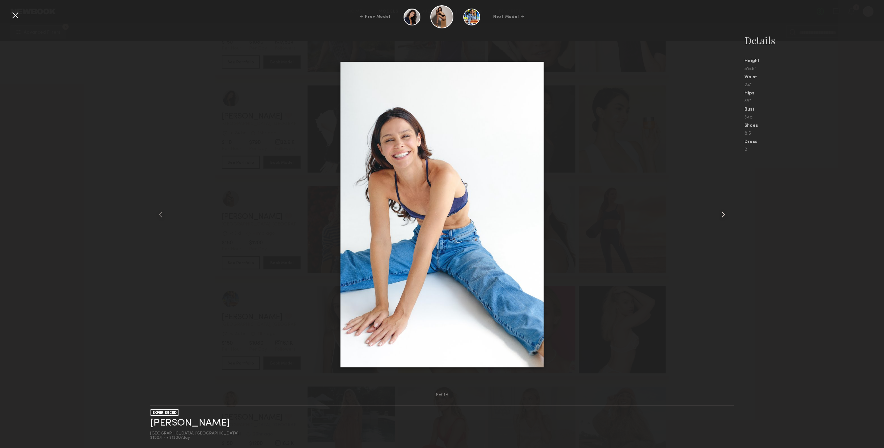
click at [716, 197] on div at bounding box center [722, 214] width 23 height 339
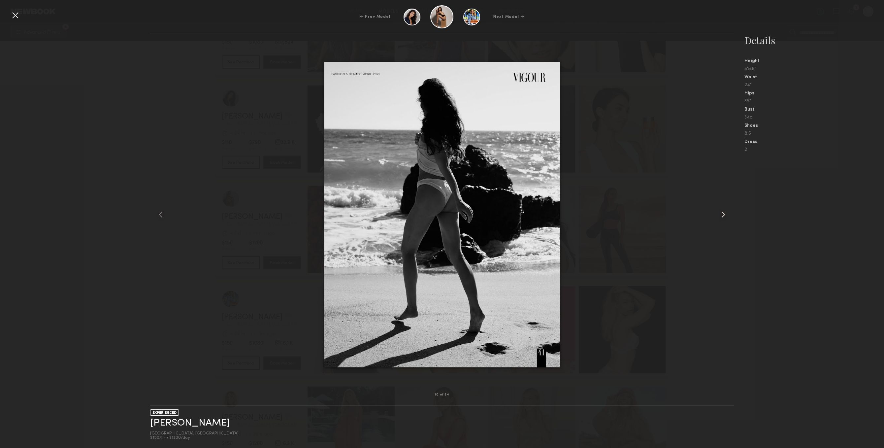
click at [716, 197] on div at bounding box center [722, 214] width 23 height 339
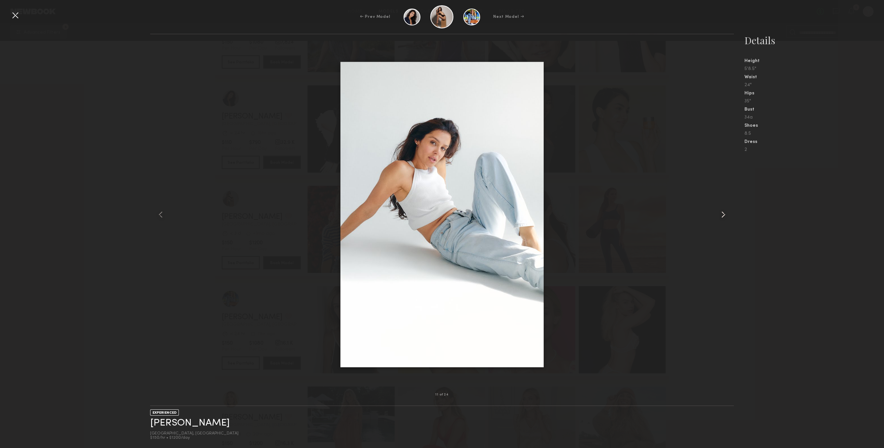
click at [716, 197] on div at bounding box center [722, 214] width 23 height 339
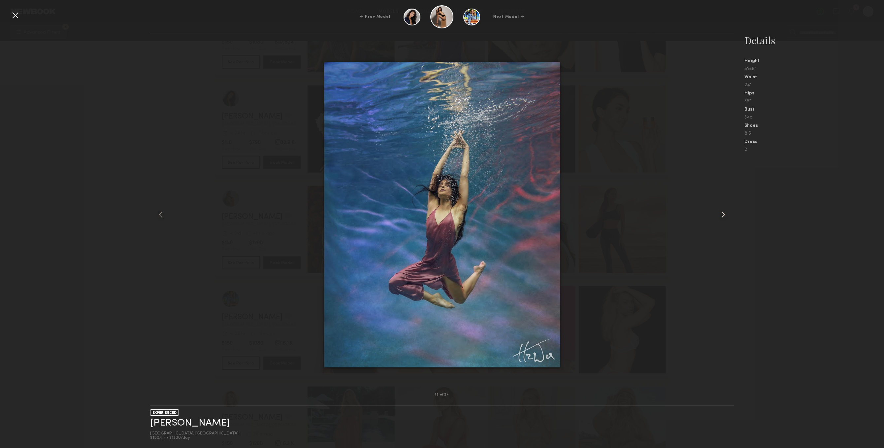
click at [716, 197] on div at bounding box center [722, 214] width 23 height 339
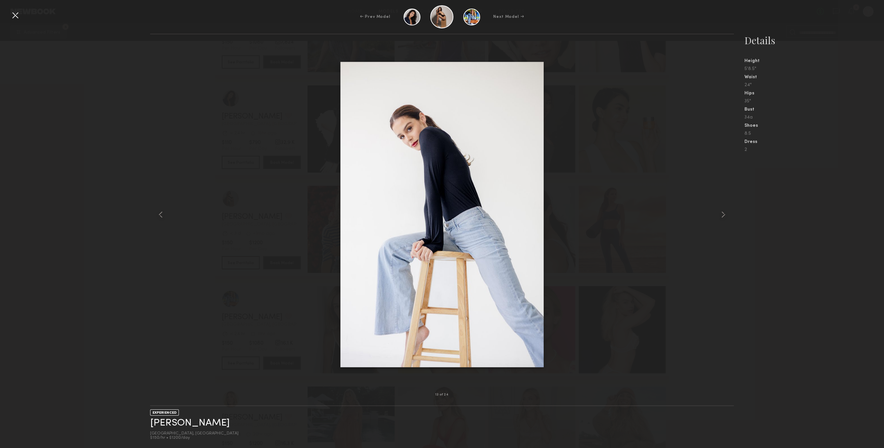
click at [15, 13] on div at bounding box center [15, 15] width 11 height 11
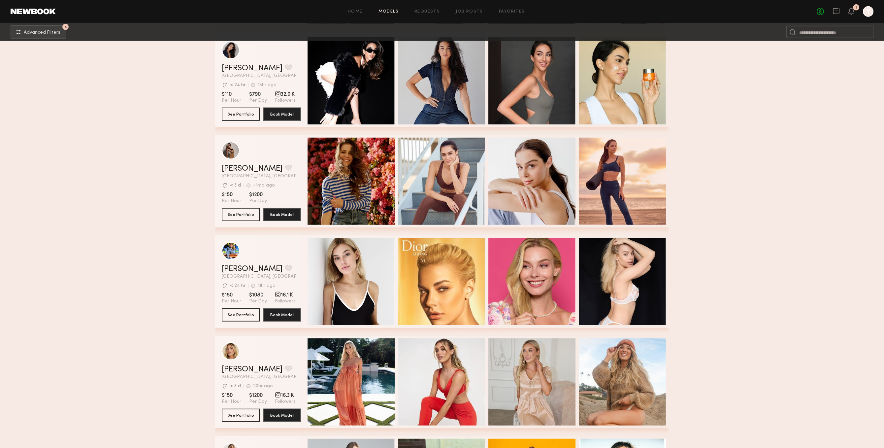
scroll to position [6461, 0]
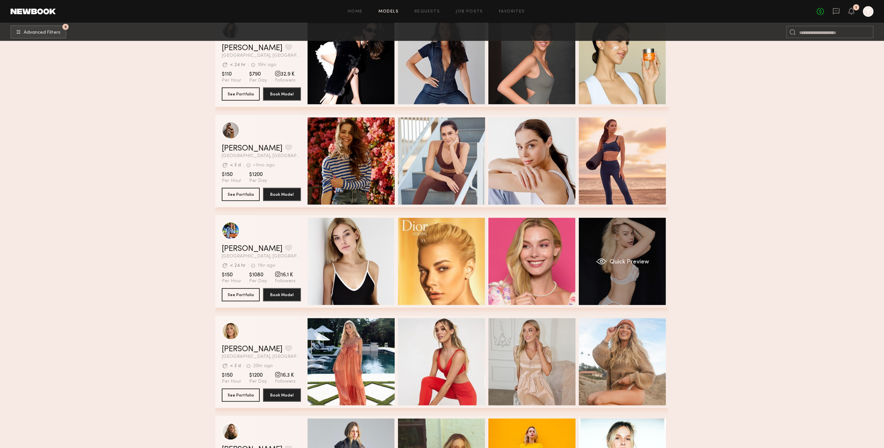
click at [637, 287] on div "Quick Preview" at bounding box center [622, 261] width 87 height 87
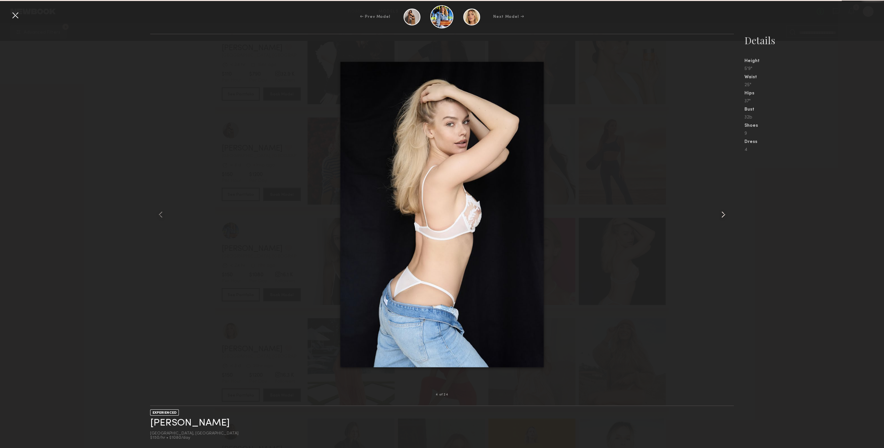
click at [719, 202] on div at bounding box center [722, 214] width 23 height 339
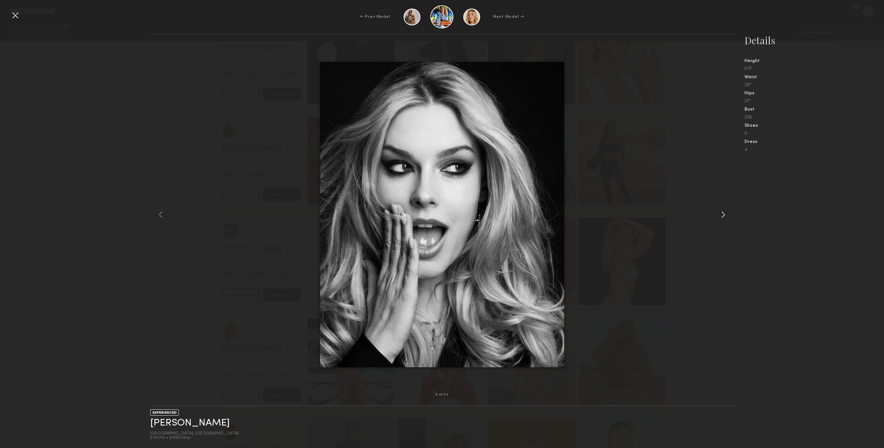
click at [723, 204] on div at bounding box center [722, 214] width 23 height 339
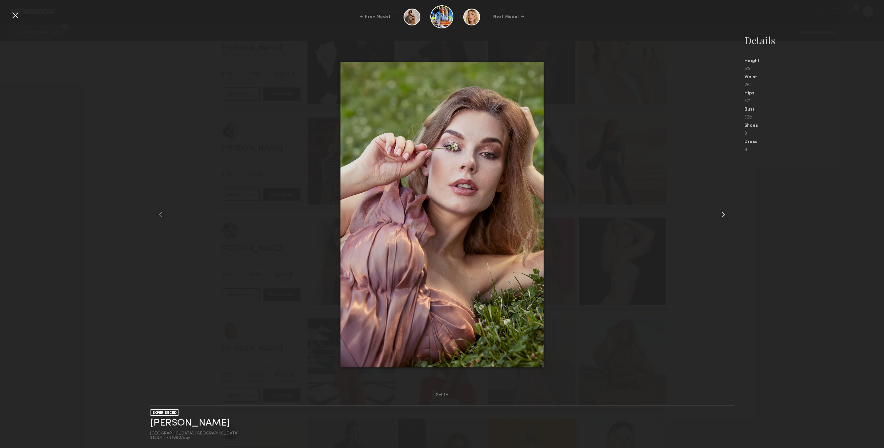
click at [723, 204] on div at bounding box center [722, 214] width 23 height 339
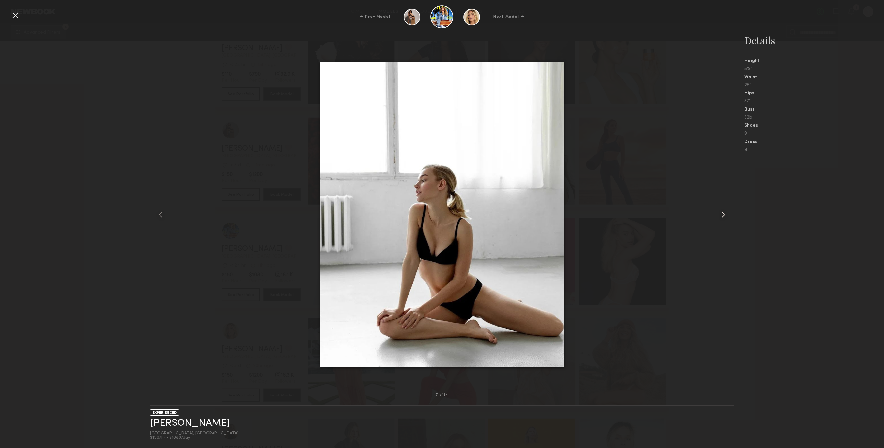
click at [723, 204] on div at bounding box center [722, 214] width 23 height 339
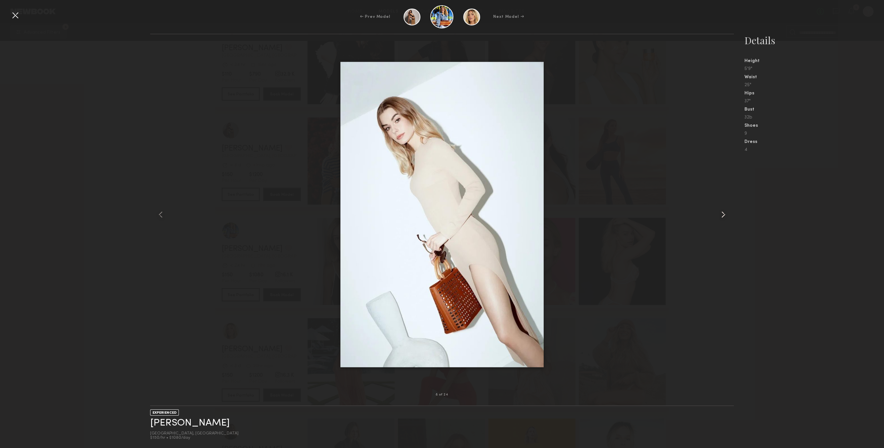
click at [723, 204] on div at bounding box center [722, 214] width 23 height 339
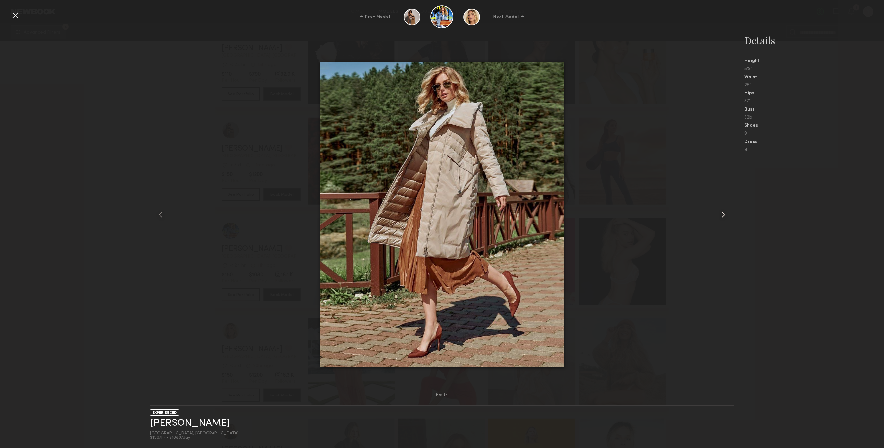
click at [723, 204] on div at bounding box center [722, 214] width 23 height 339
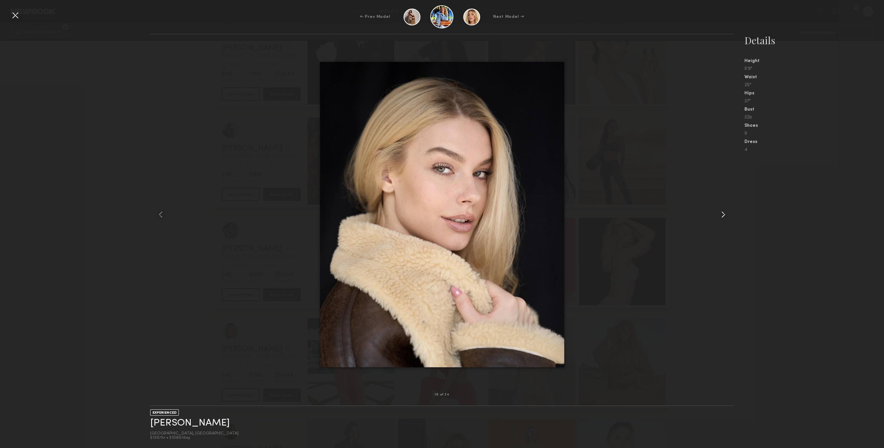
click at [723, 204] on div at bounding box center [722, 214] width 23 height 339
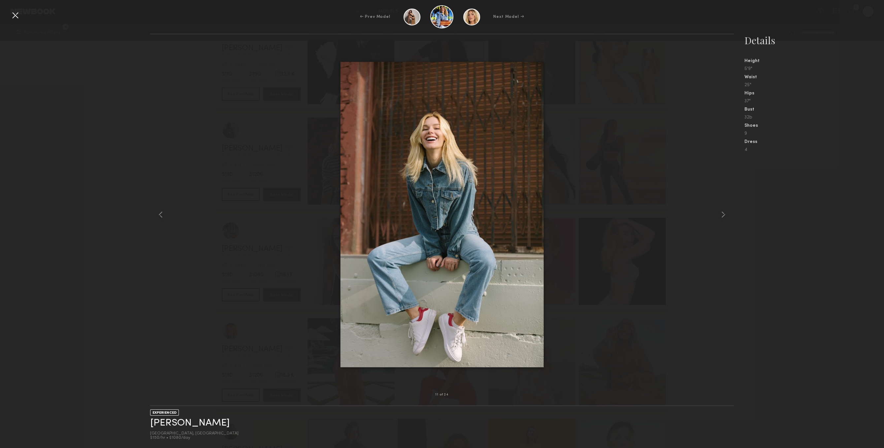
click at [17, 21] on div "← Prev Model Next Model →" at bounding box center [442, 16] width 884 height 23
click at [16, 19] on div at bounding box center [15, 15] width 11 height 11
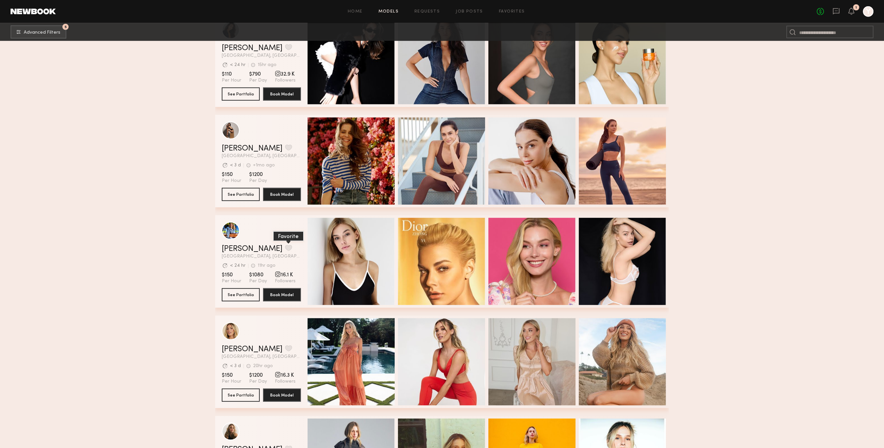
click at [285, 250] on button "grid" at bounding box center [288, 248] width 7 height 6
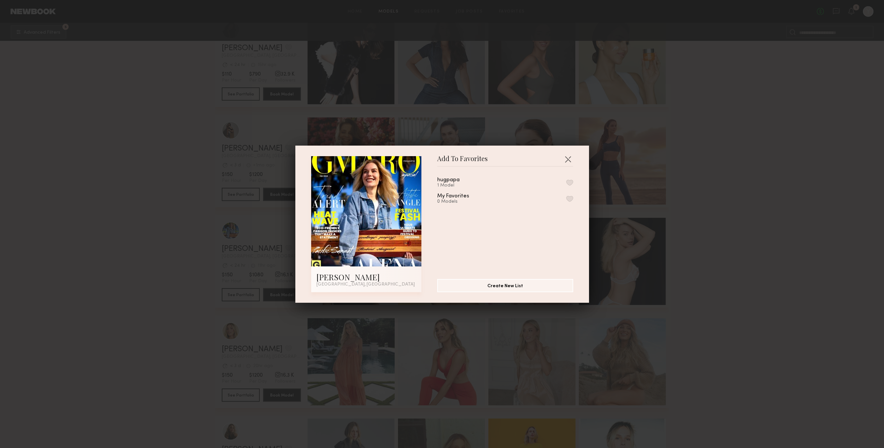
click at [569, 183] on button "button" at bounding box center [569, 183] width 7 height 6
click at [568, 161] on button "button" at bounding box center [568, 159] width 11 height 11
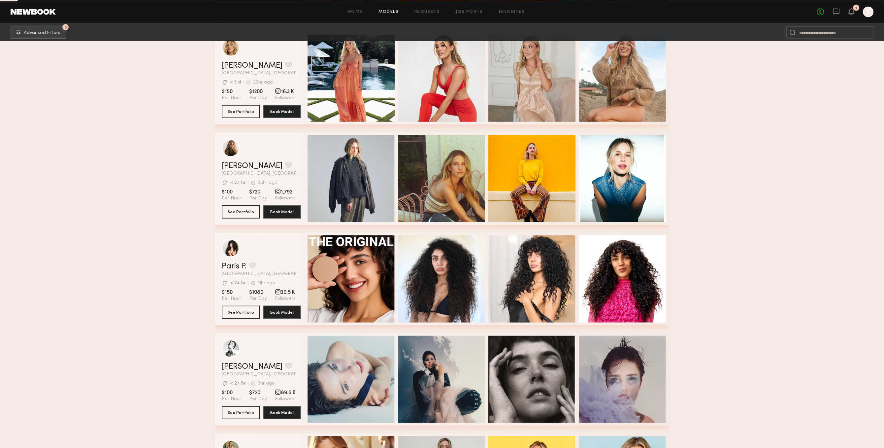
scroll to position [6767, 0]
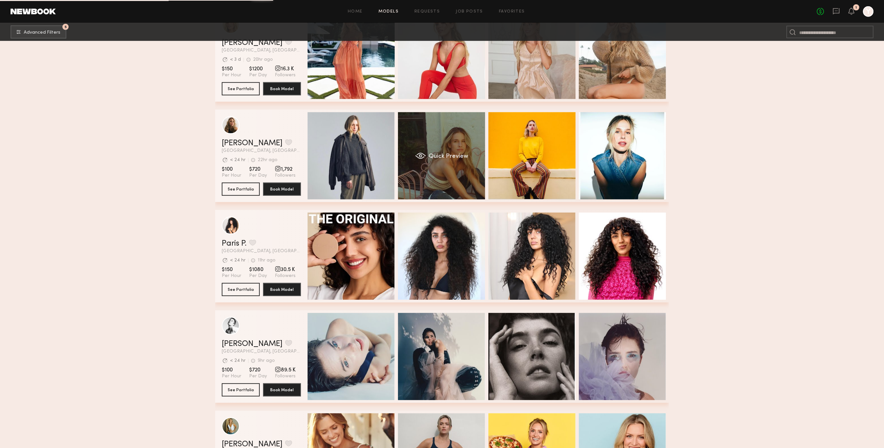
click at [465, 190] on div "Quick Preview" at bounding box center [441, 155] width 87 height 87
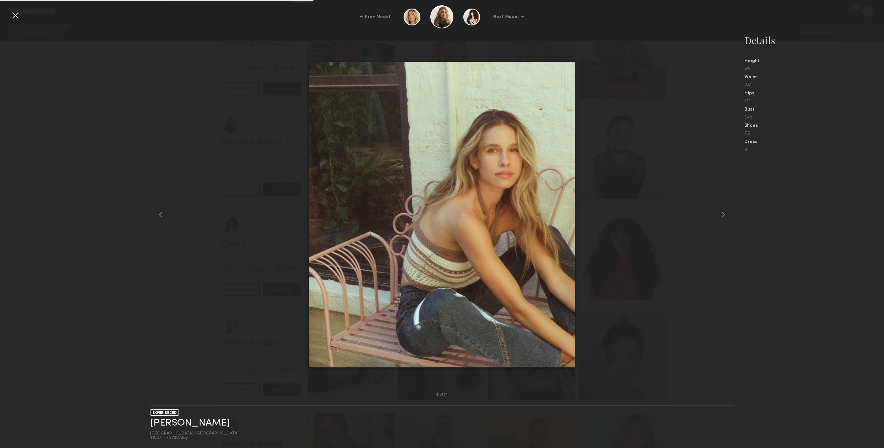
click at [697, 221] on div at bounding box center [442, 214] width 584 height 339
click at [711, 209] on div at bounding box center [722, 214] width 23 height 339
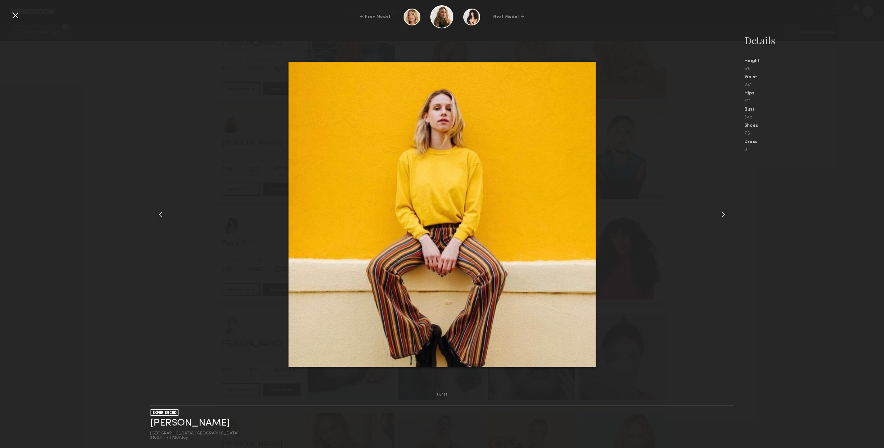
click at [711, 209] on div at bounding box center [722, 214] width 23 height 339
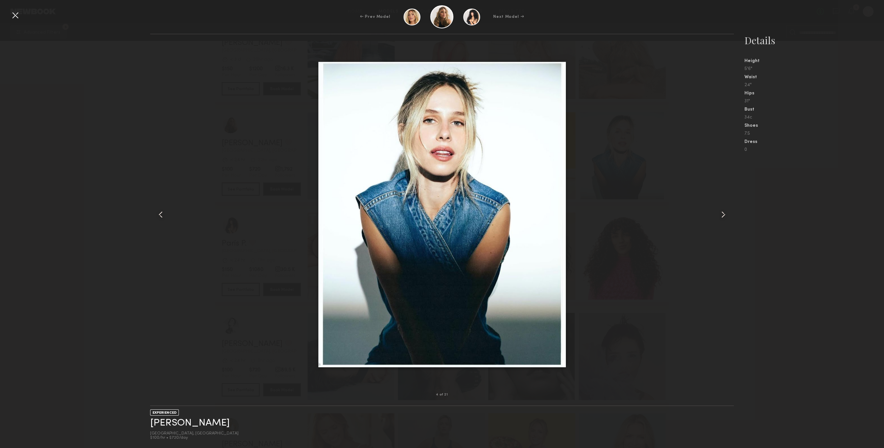
click at [711, 209] on div at bounding box center [722, 214] width 23 height 339
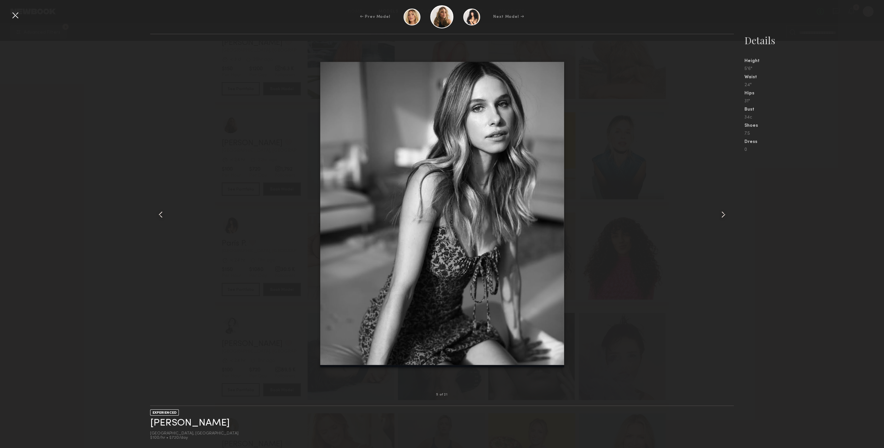
click at [711, 209] on div at bounding box center [722, 214] width 23 height 339
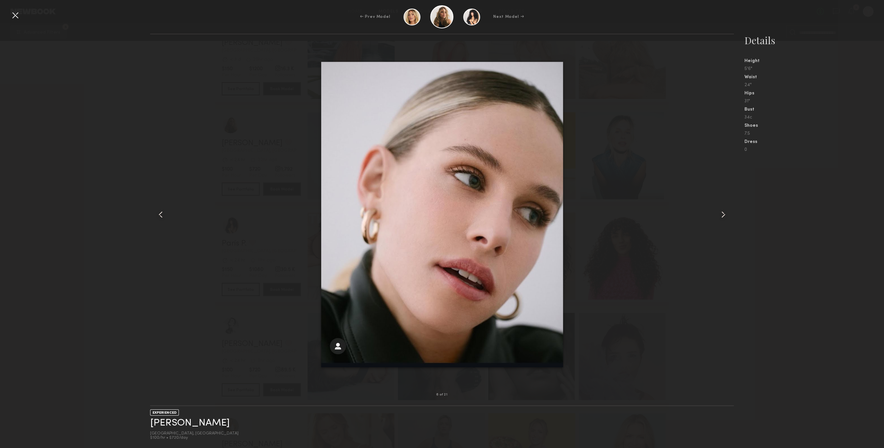
click at [711, 209] on div at bounding box center [722, 214] width 23 height 339
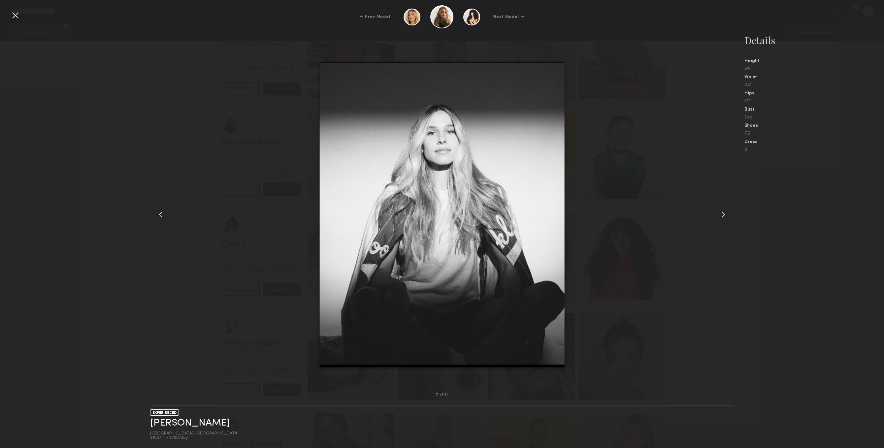
click at [711, 209] on div at bounding box center [722, 214] width 23 height 339
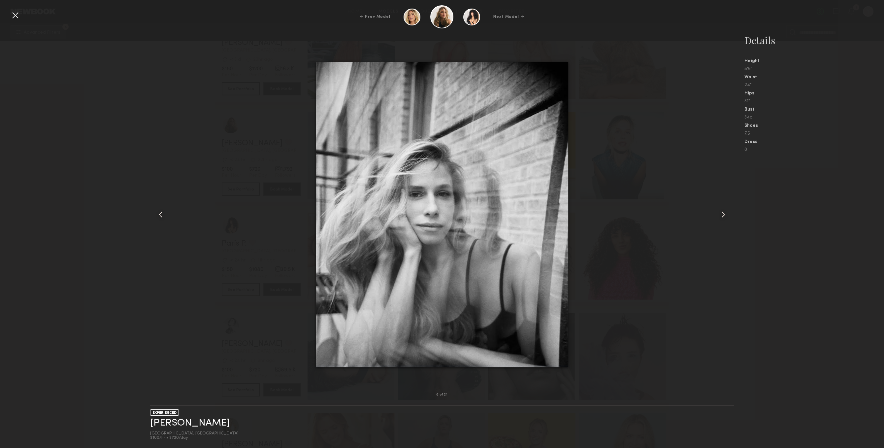
click at [711, 209] on div at bounding box center [722, 214] width 23 height 339
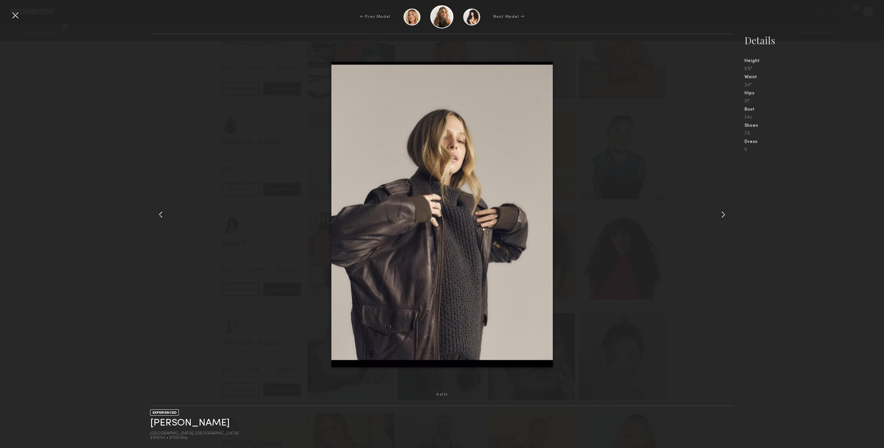
click at [711, 209] on div at bounding box center [722, 214] width 23 height 339
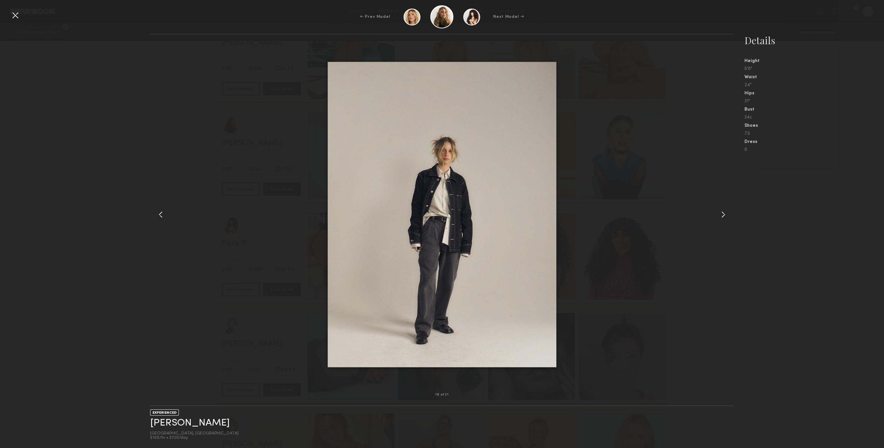
click at [711, 209] on div at bounding box center [722, 214] width 23 height 339
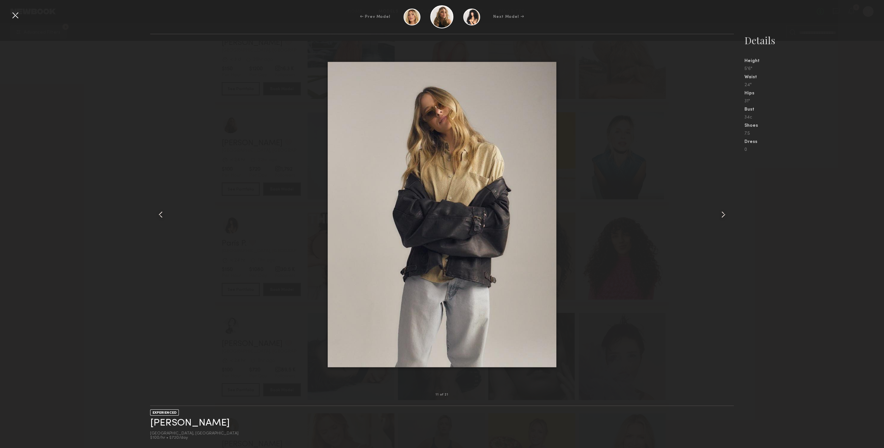
click at [17, 12] on div at bounding box center [15, 15] width 11 height 11
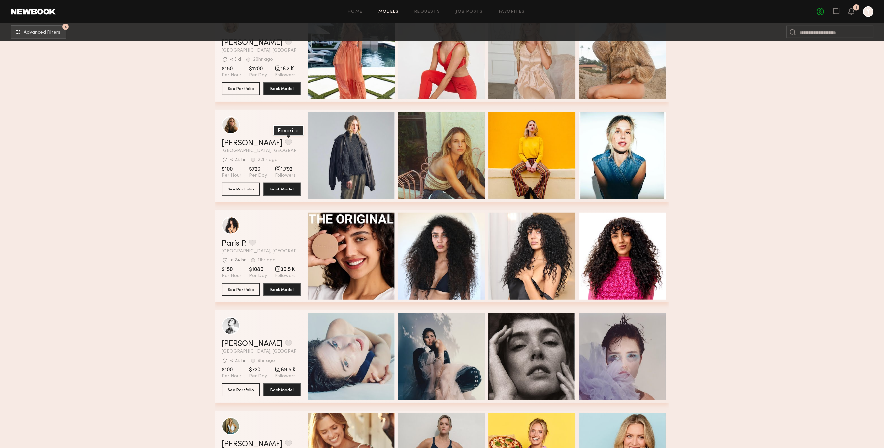
click at [285, 145] on button "grid" at bounding box center [288, 142] width 7 height 6
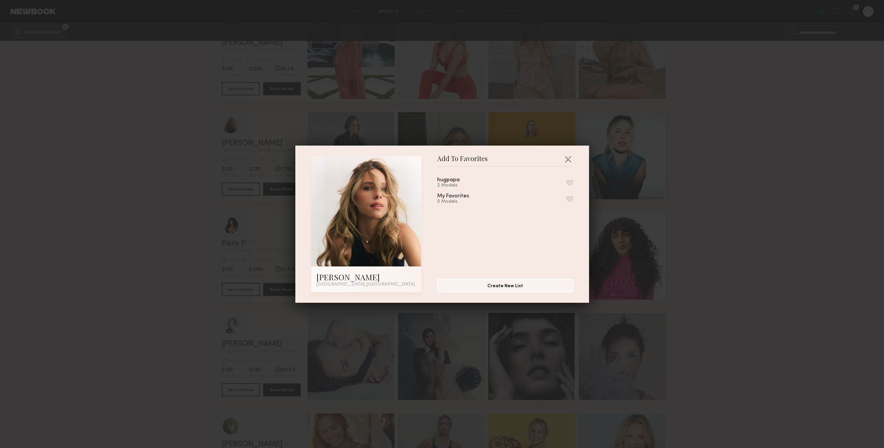
drag, startPoint x: 563, startPoint y: 183, endPoint x: 567, endPoint y: 184, distance: 4.0
click at [564, 183] on div "hugpapa 2 Models" at bounding box center [505, 182] width 136 height 11
click at [570, 184] on button "button" at bounding box center [569, 183] width 7 height 6
click at [570, 157] on button "button" at bounding box center [568, 159] width 11 height 11
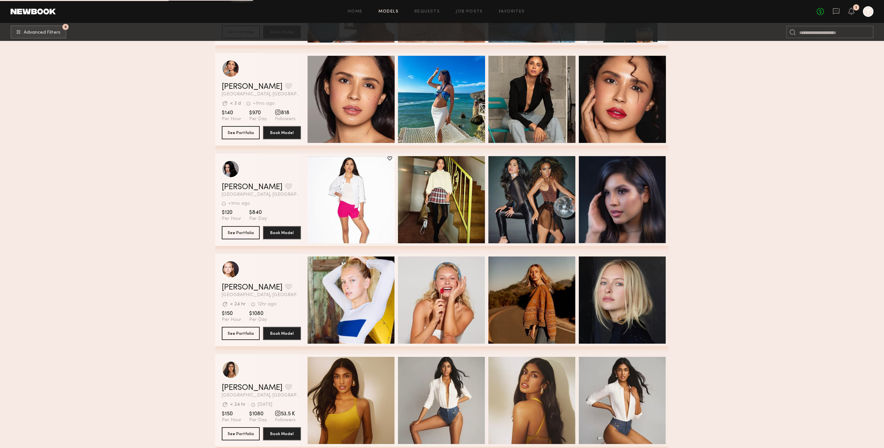
scroll to position [8154, 0]
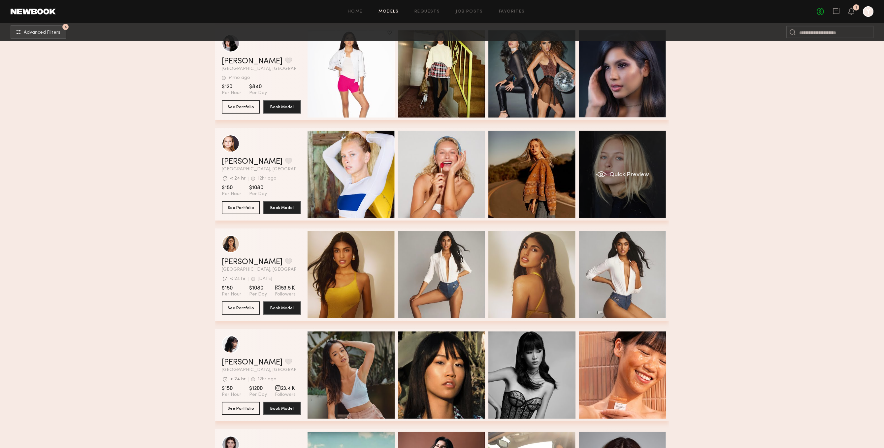
click at [642, 196] on div "Quick Preview" at bounding box center [622, 174] width 87 height 87
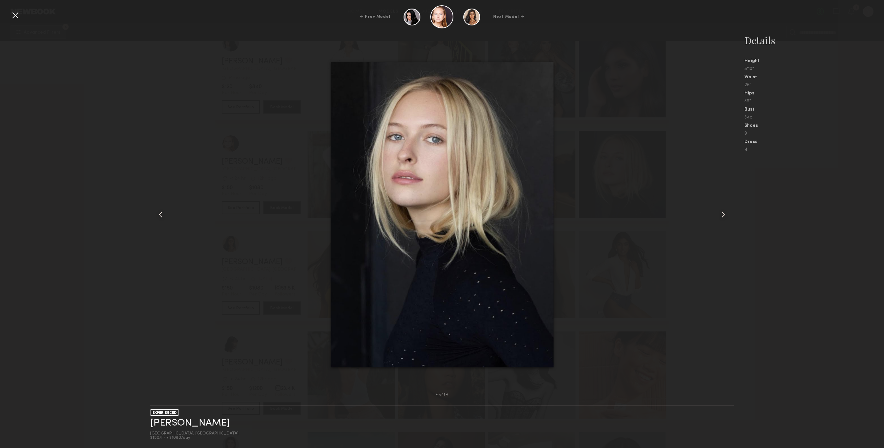
click at [748, 205] on nb-gallery-model-stats "Details Height 5'10" Waist 26" Hips 36" Bust 34c Shoes 9 Dress 4" at bounding box center [809, 241] width 150 height 414
click at [730, 213] on div at bounding box center [722, 214] width 23 height 339
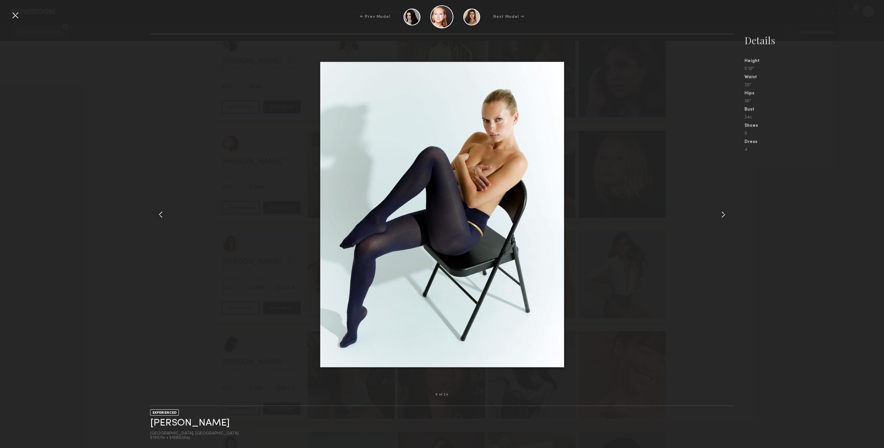
click at [730, 213] on div at bounding box center [722, 214] width 23 height 339
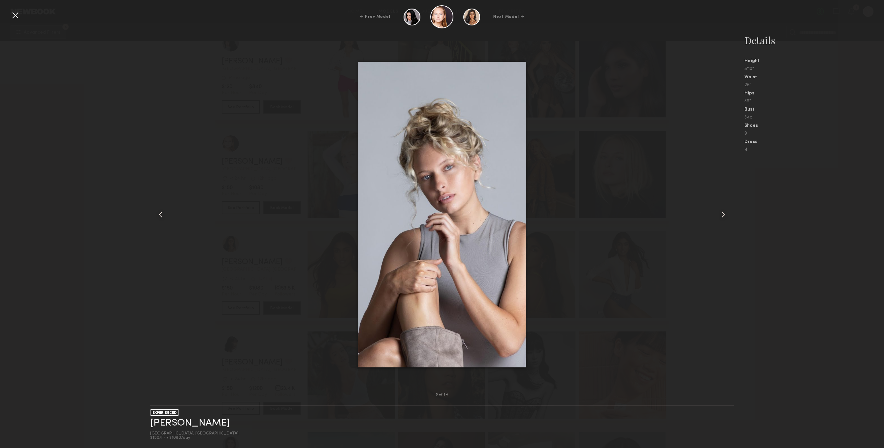
click at [730, 213] on div at bounding box center [722, 214] width 23 height 339
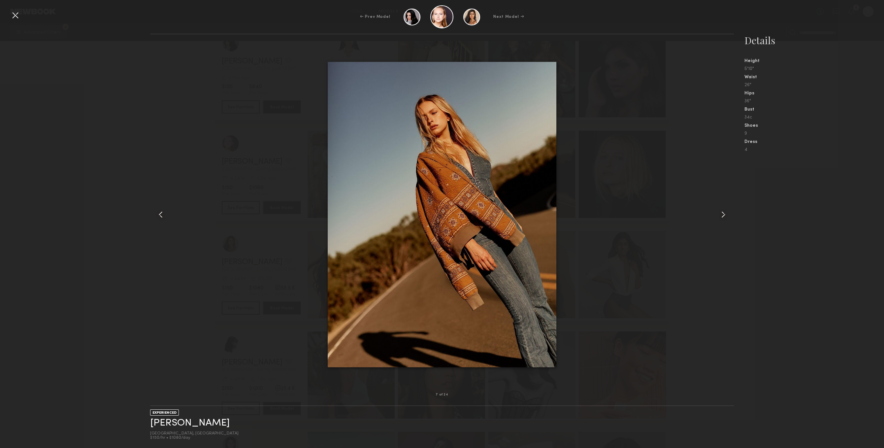
click at [730, 213] on div at bounding box center [722, 214] width 23 height 339
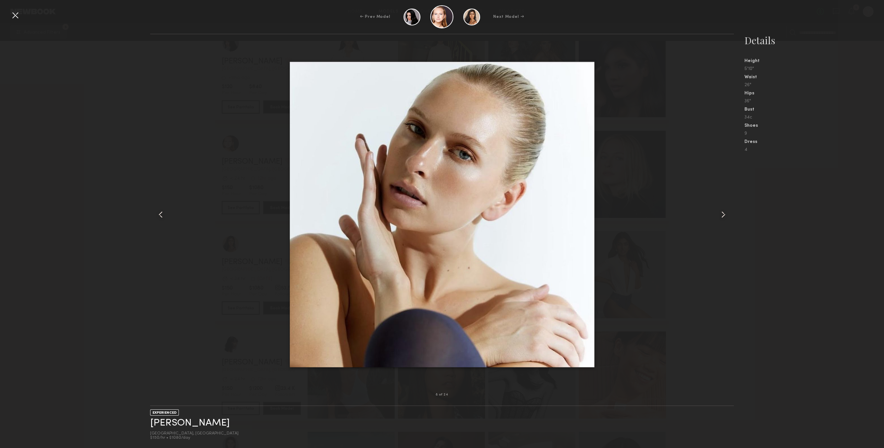
click at [730, 213] on div at bounding box center [722, 214] width 23 height 339
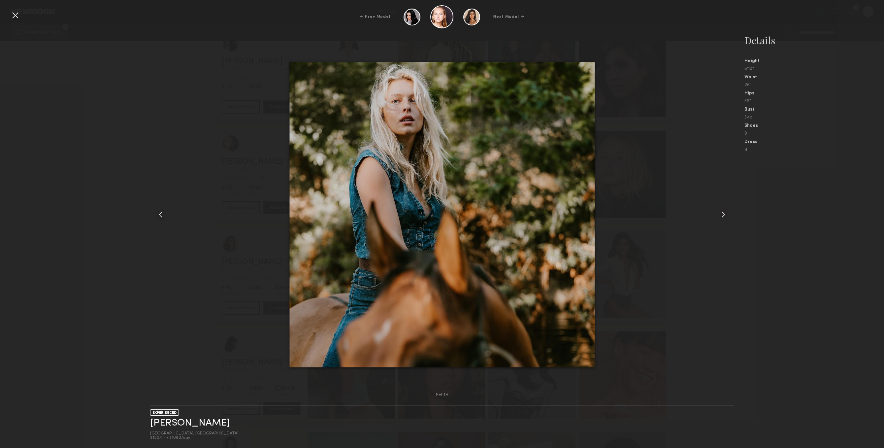
click at [730, 213] on div at bounding box center [722, 214] width 23 height 339
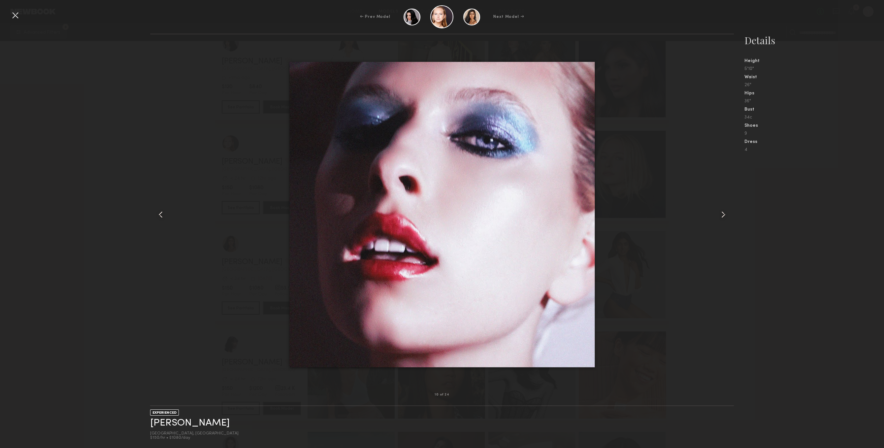
click at [730, 213] on div at bounding box center [722, 214] width 23 height 339
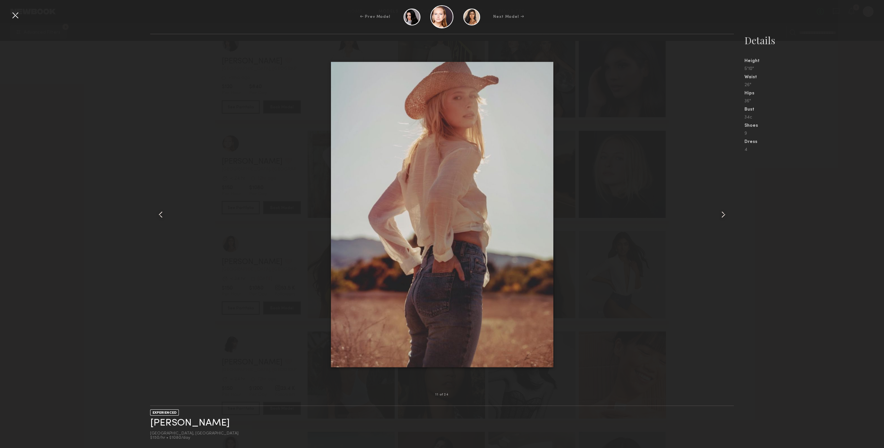
click at [730, 213] on div at bounding box center [722, 214] width 23 height 339
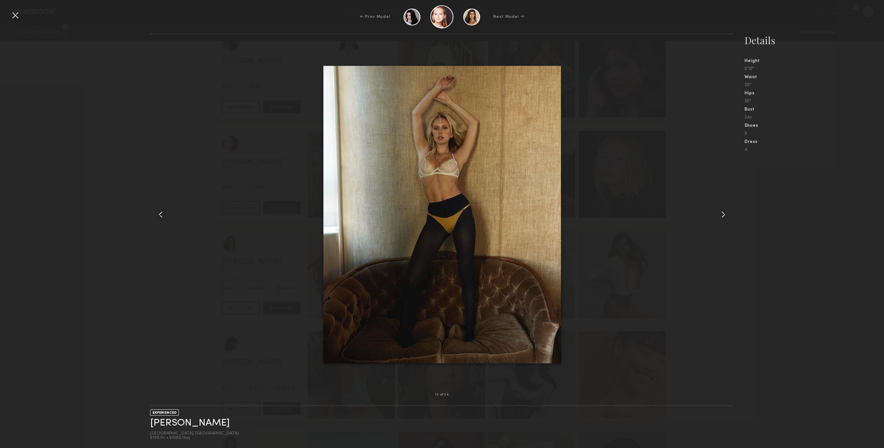
click at [730, 213] on div at bounding box center [722, 214] width 23 height 339
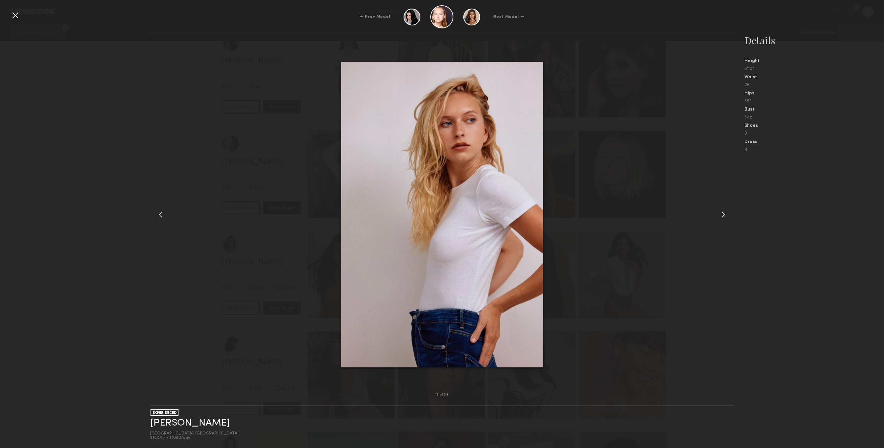
click at [730, 213] on div at bounding box center [722, 214] width 23 height 339
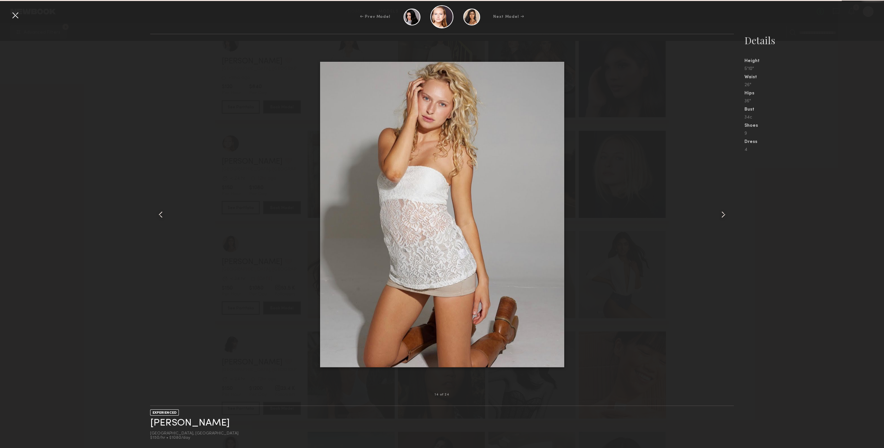
click at [730, 213] on div at bounding box center [722, 214] width 23 height 339
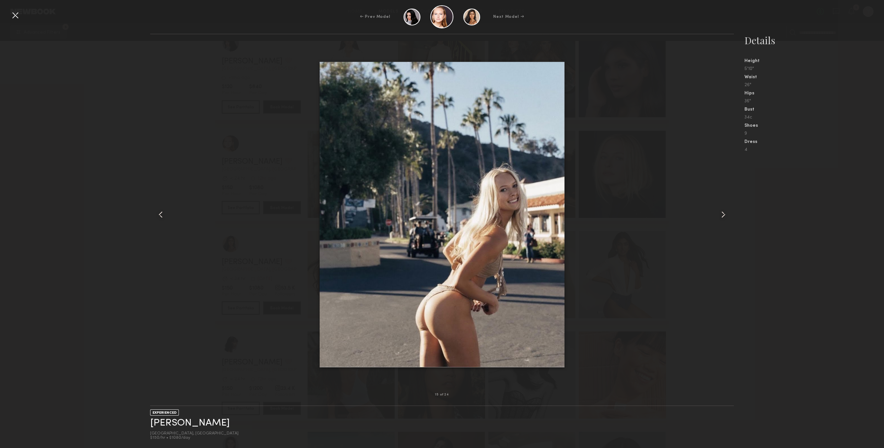
click at [13, 16] on div at bounding box center [15, 15] width 11 height 11
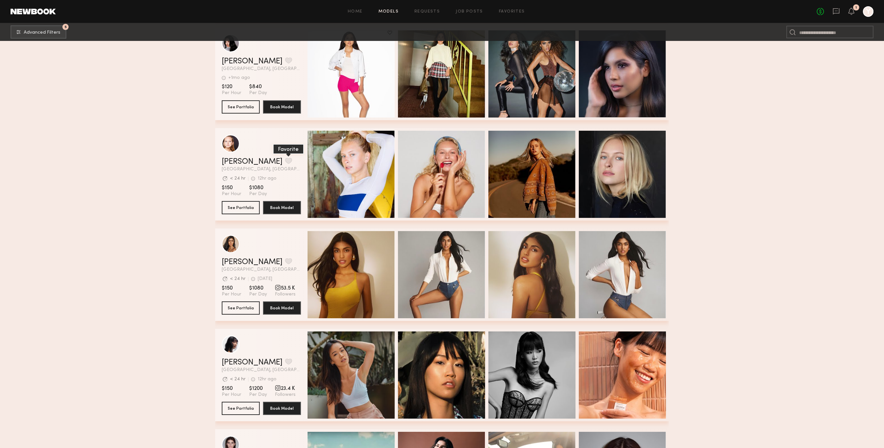
click at [285, 163] on button "grid" at bounding box center [288, 161] width 7 height 6
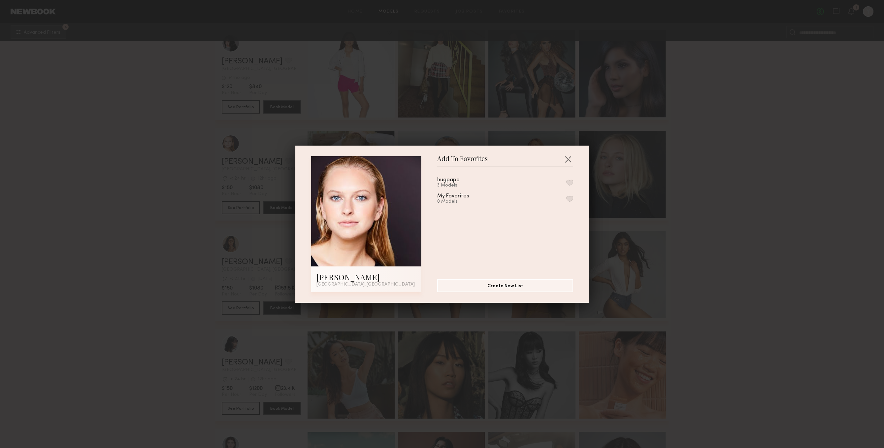
click at [502, 178] on div "hugpapa 3 Models" at bounding box center [505, 182] width 136 height 11
click at [571, 178] on div "hugpapa 3 Models" at bounding box center [505, 182] width 136 height 11
click at [571, 181] on button "button" at bounding box center [569, 183] width 7 height 6
click at [566, 158] on button "button" at bounding box center [568, 159] width 11 height 11
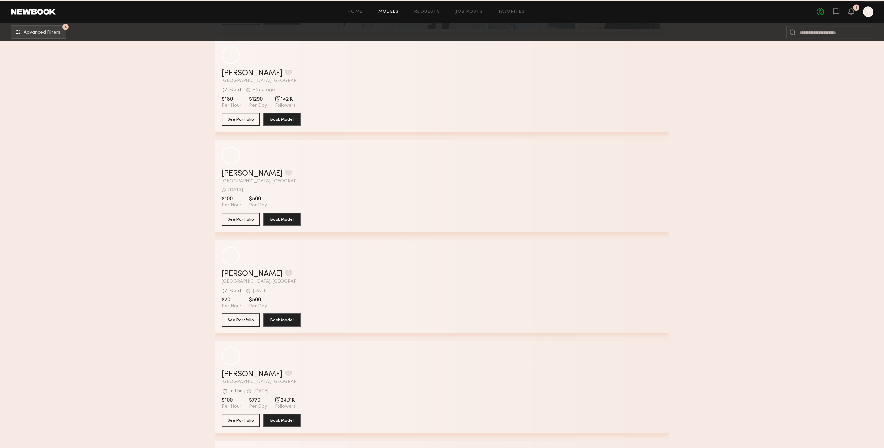
scroll to position [10720, 0]
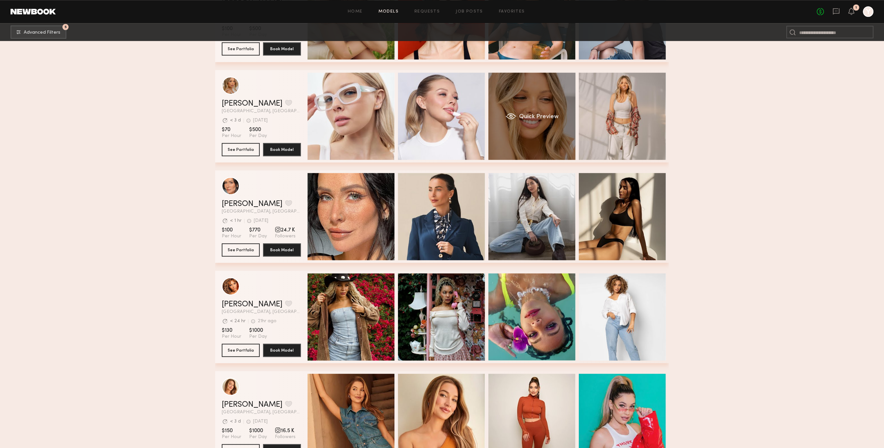
click at [543, 146] on div "Quick Preview" at bounding box center [532, 116] width 87 height 87
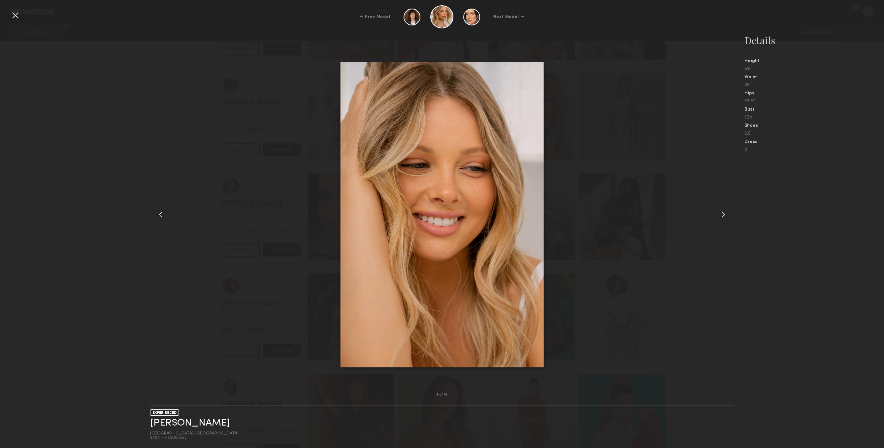
click at [729, 216] on div at bounding box center [722, 214] width 23 height 339
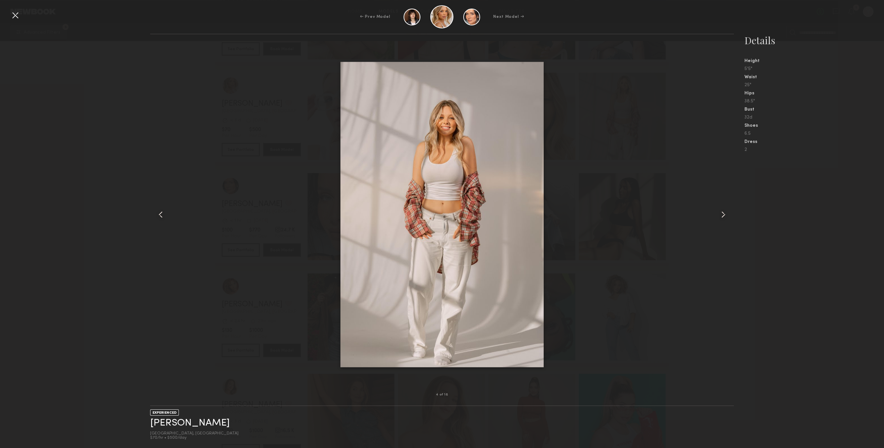
click at [728, 216] on common-icon at bounding box center [723, 214] width 11 height 11
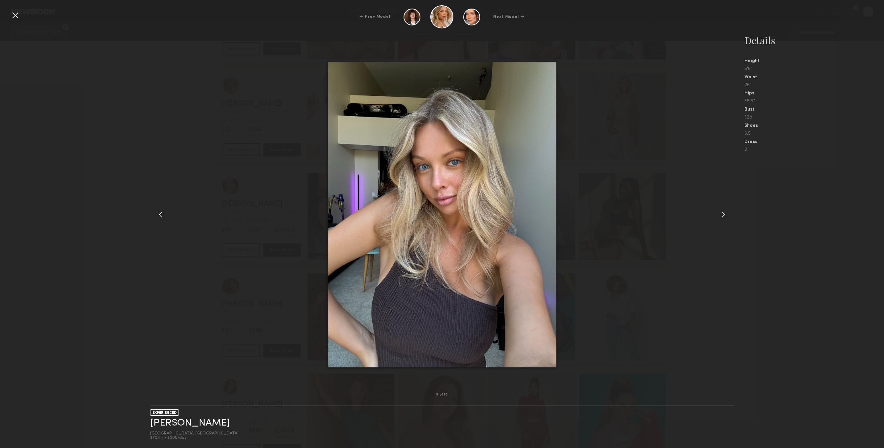
click at [728, 216] on common-icon at bounding box center [723, 214] width 11 height 11
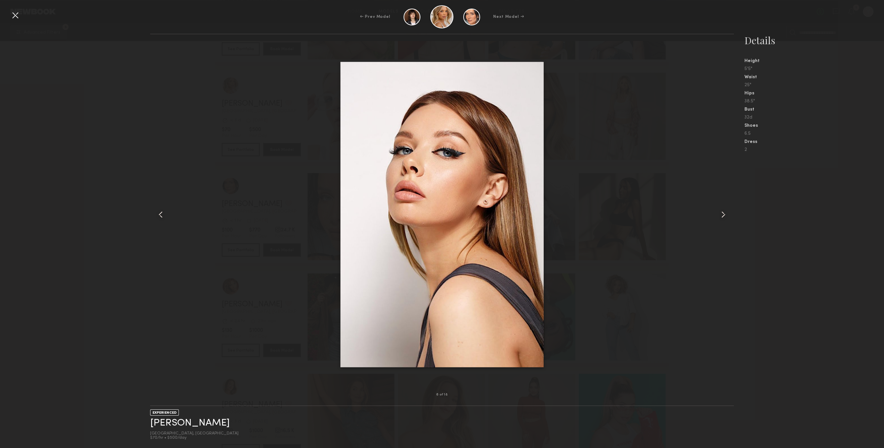
click at [728, 216] on common-icon at bounding box center [723, 214] width 11 height 11
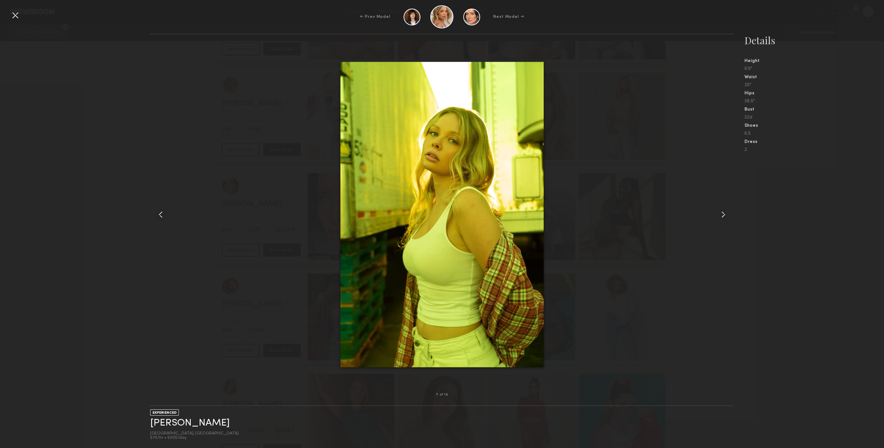
click at [728, 216] on common-icon at bounding box center [723, 214] width 11 height 11
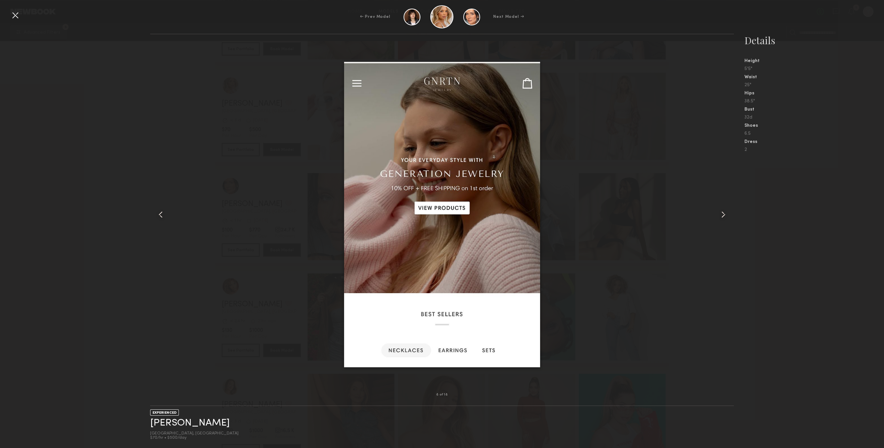
click at [728, 216] on common-icon at bounding box center [723, 214] width 11 height 11
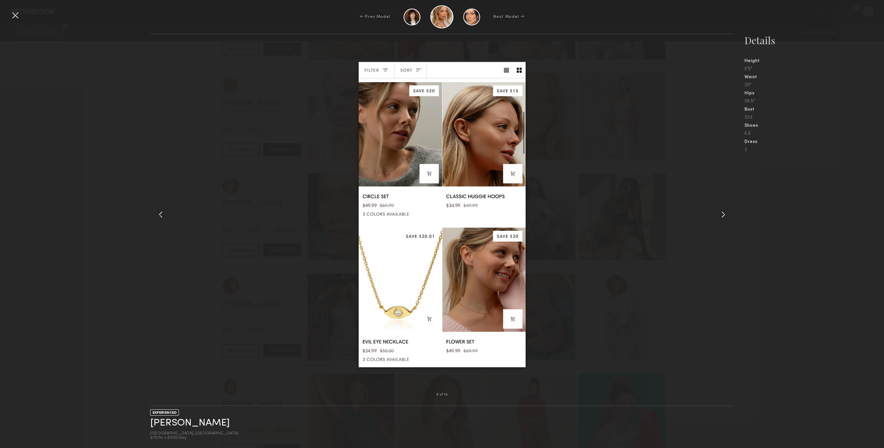
click at [728, 216] on common-icon at bounding box center [723, 214] width 11 height 11
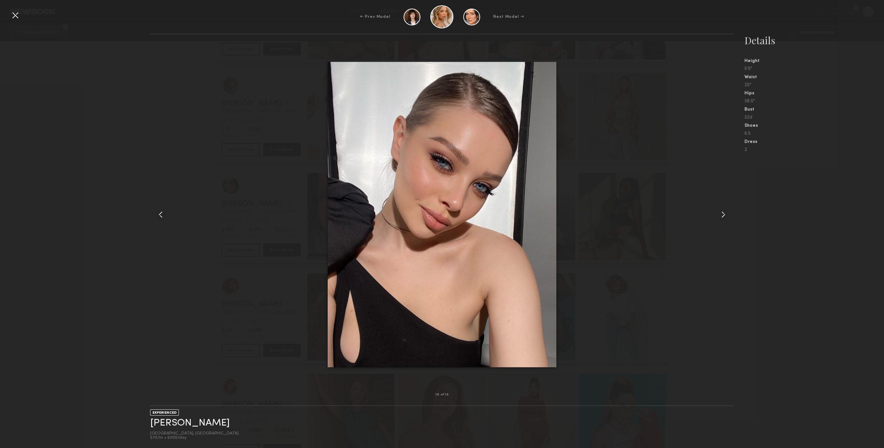
click at [728, 216] on common-icon at bounding box center [723, 214] width 11 height 11
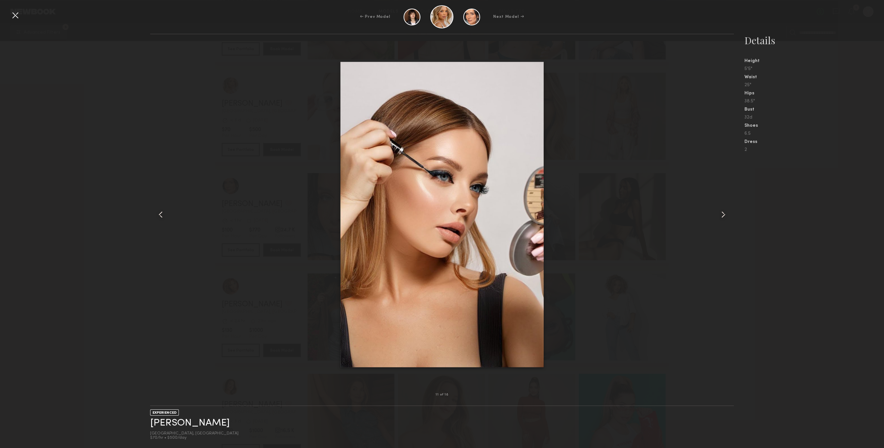
click at [728, 216] on common-icon at bounding box center [723, 214] width 11 height 11
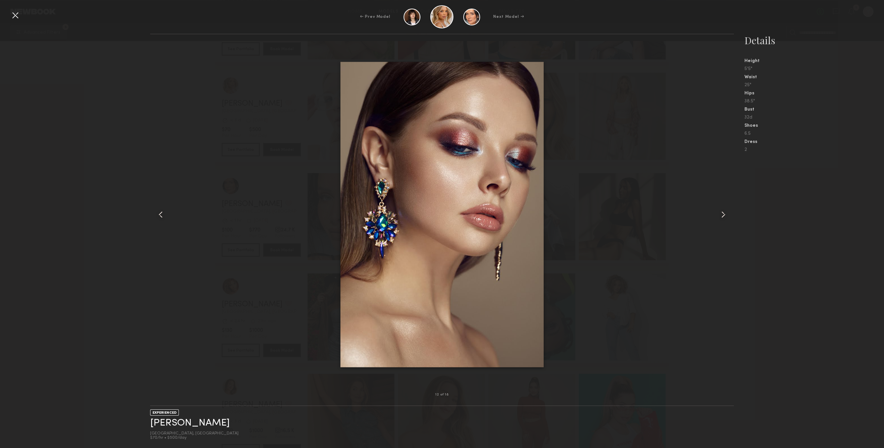
click at [728, 216] on common-icon at bounding box center [723, 214] width 11 height 11
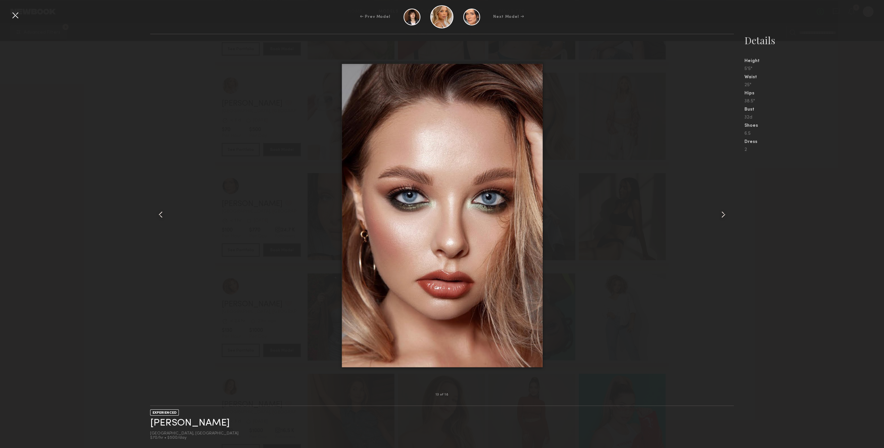
click at [728, 216] on common-icon at bounding box center [723, 214] width 11 height 11
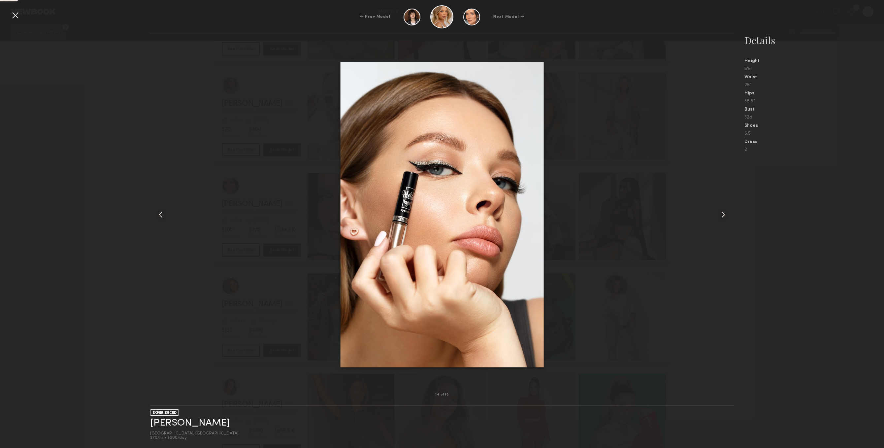
click at [728, 216] on common-icon at bounding box center [723, 214] width 11 height 11
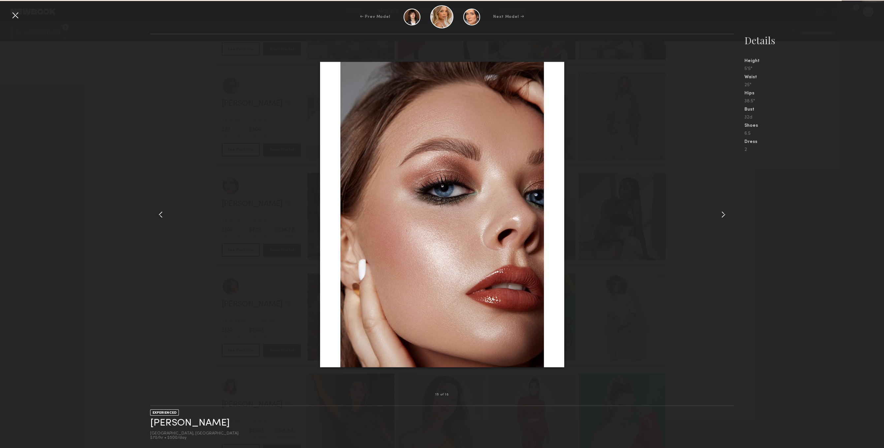
click at [728, 216] on common-icon at bounding box center [723, 214] width 11 height 11
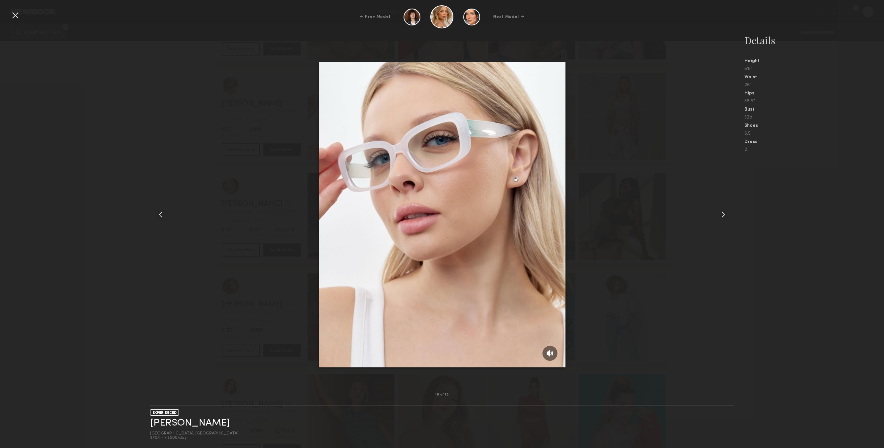
click at [728, 216] on common-icon at bounding box center [723, 214] width 11 height 11
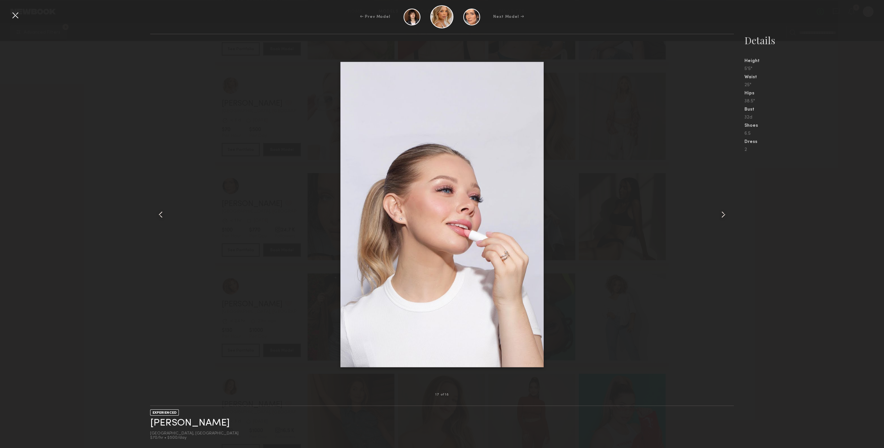
click at [14, 22] on div "← Prev Model Next Model →" at bounding box center [442, 16] width 884 height 23
click at [14, 17] on div at bounding box center [15, 15] width 11 height 11
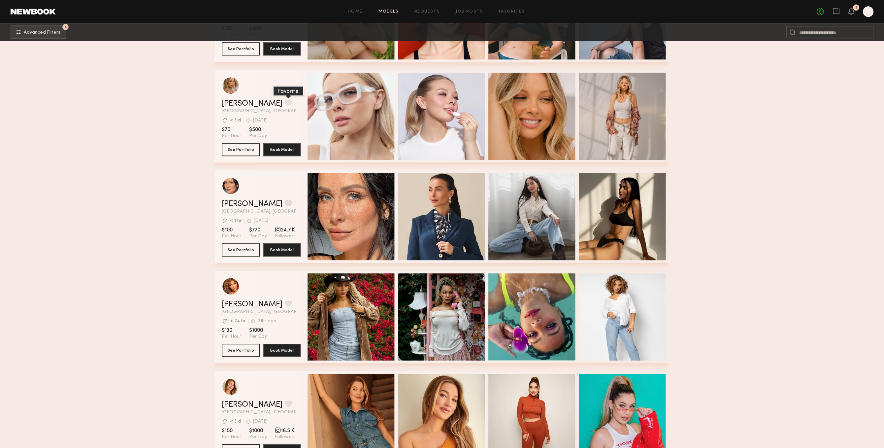
click at [285, 106] on button "grid" at bounding box center [288, 103] width 7 height 6
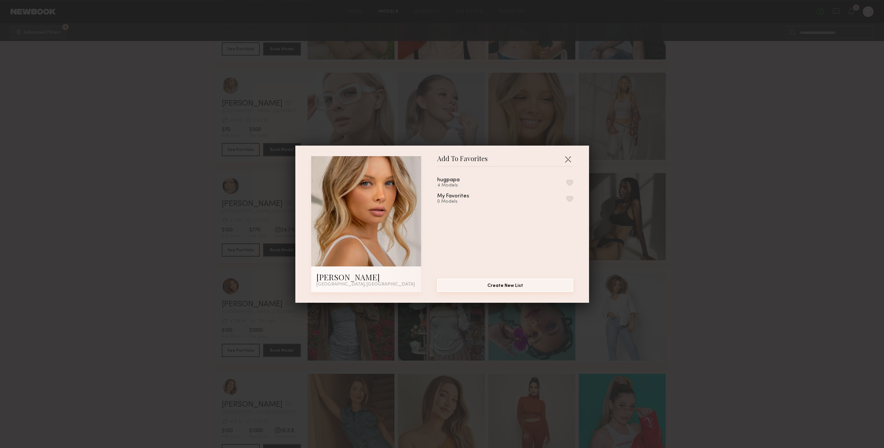
click at [529, 282] on button "Create New List" at bounding box center [505, 285] width 136 height 13
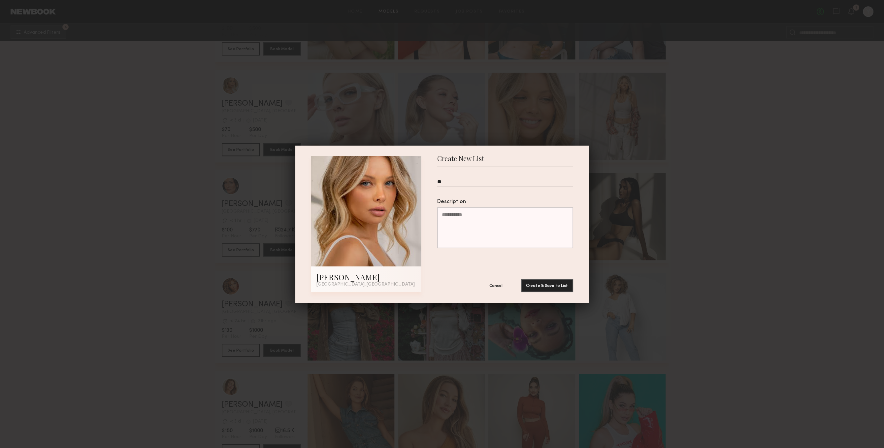
type input "*"
drag, startPoint x: 441, startPoint y: 185, endPoint x: 445, endPoint y: 184, distance: 3.9
click at [445, 184] on input "**********" at bounding box center [505, 183] width 136 height 8
type input "**********"
click at [553, 289] on button "Create & Save to List" at bounding box center [547, 285] width 52 height 13
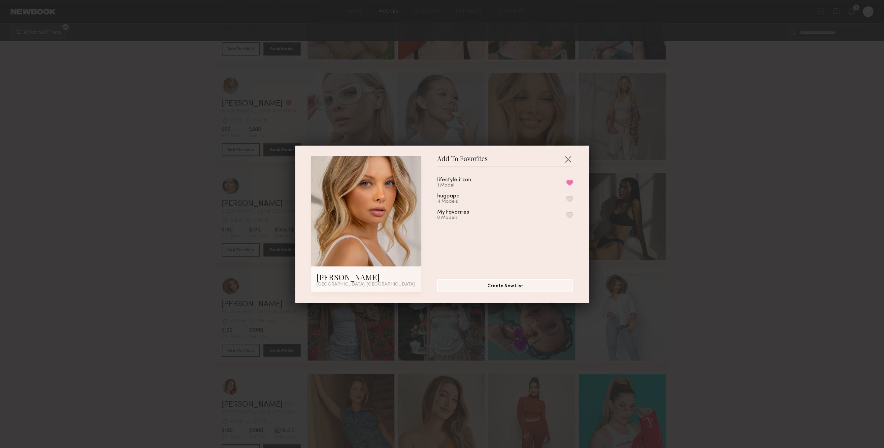
click at [759, 180] on div "Add To Favorites Veronika V. Los Angeles, CA Add To Favorites lifestyle itzon 1…" at bounding box center [442, 224] width 884 height 448
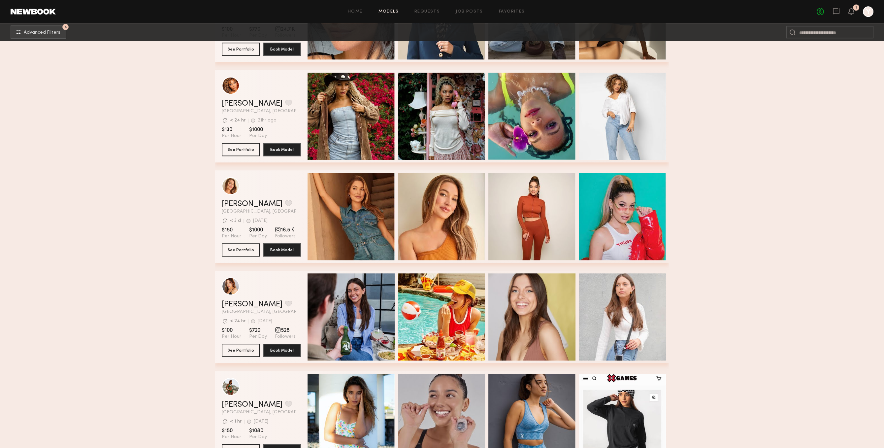
scroll to position [10925, 0]
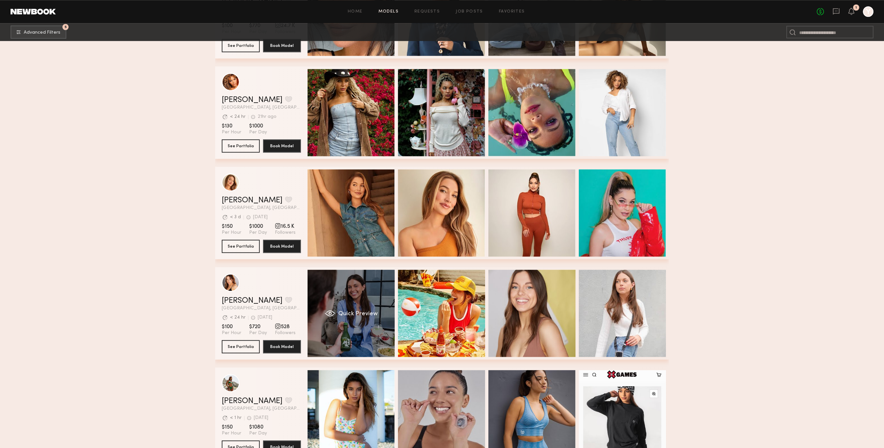
click at [341, 317] on span "Quick Preview" at bounding box center [358, 314] width 40 height 6
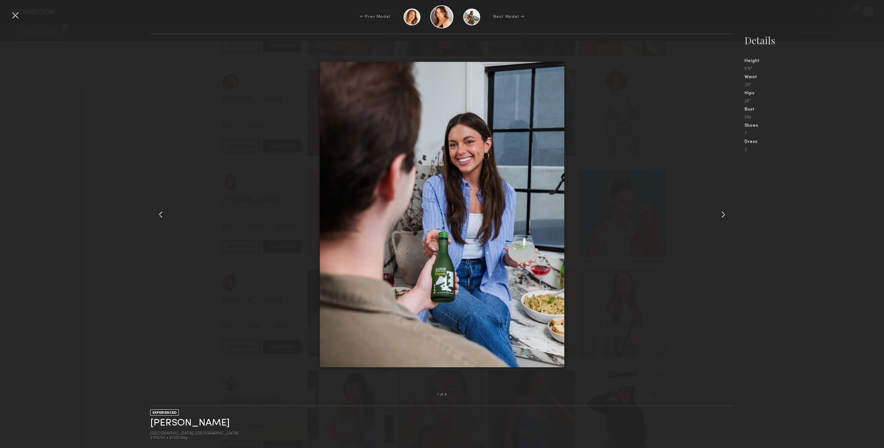
click at [722, 205] on div at bounding box center [722, 214] width 23 height 339
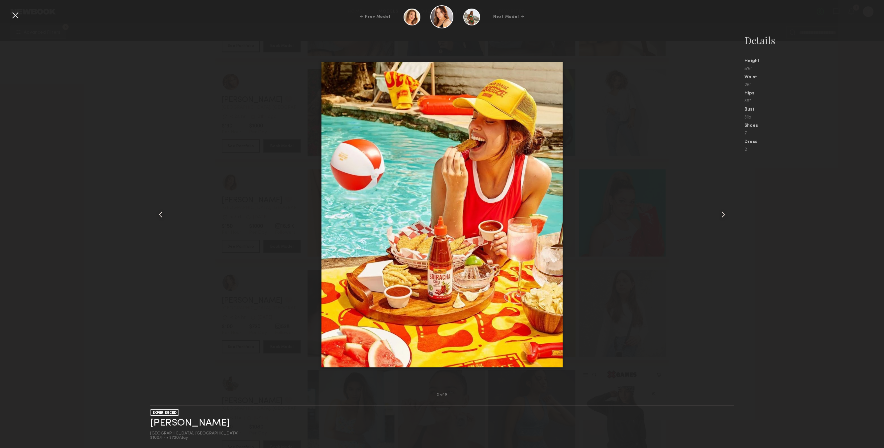
click at [722, 205] on div at bounding box center [722, 214] width 23 height 339
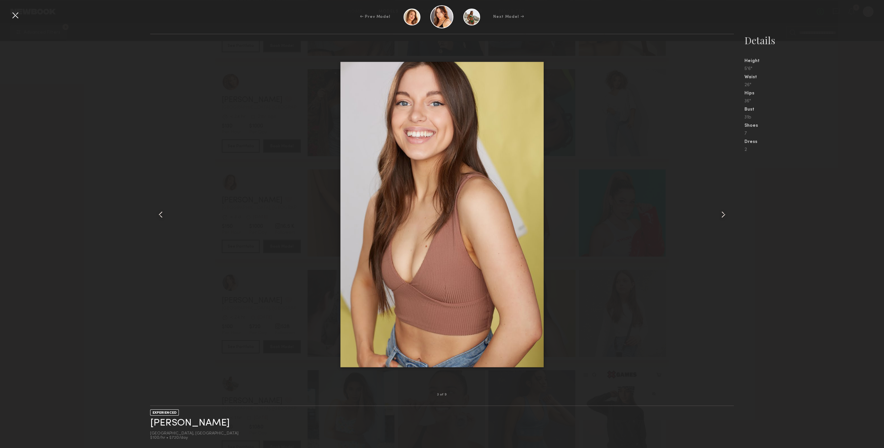
click at [722, 205] on div at bounding box center [722, 214] width 23 height 339
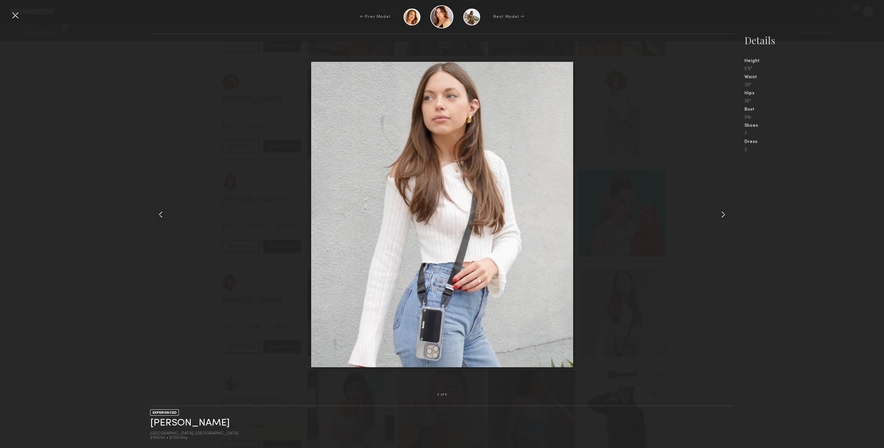
click at [722, 205] on div at bounding box center [722, 214] width 23 height 339
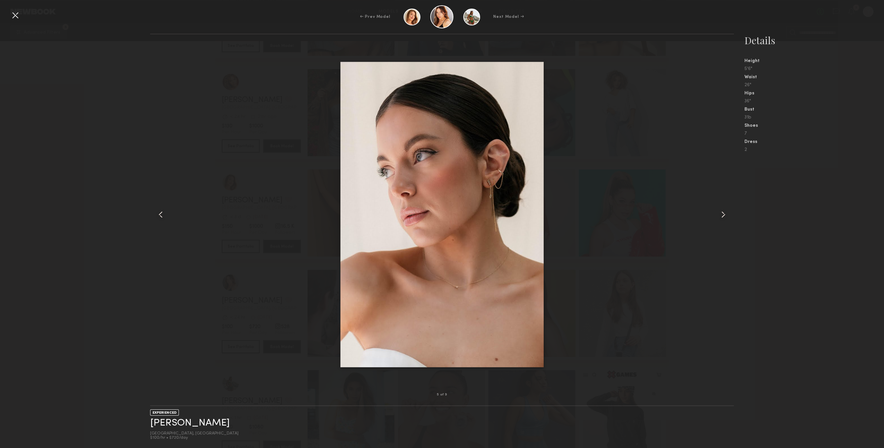
click at [722, 205] on div at bounding box center [722, 214] width 23 height 339
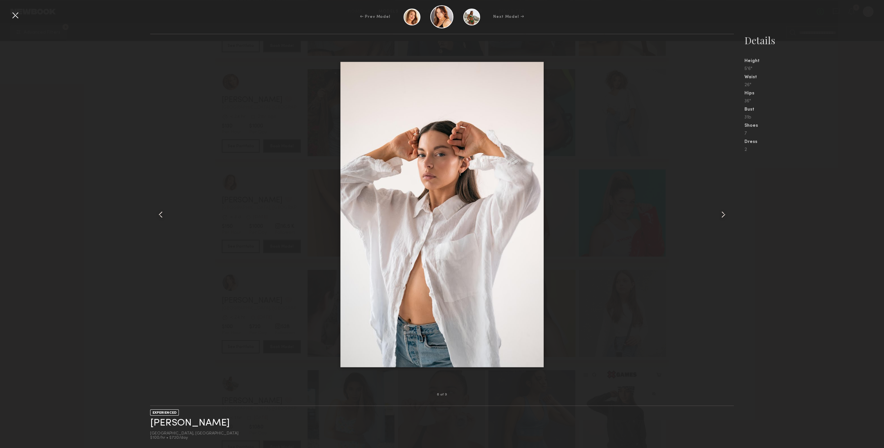
click at [722, 205] on div at bounding box center [722, 214] width 23 height 339
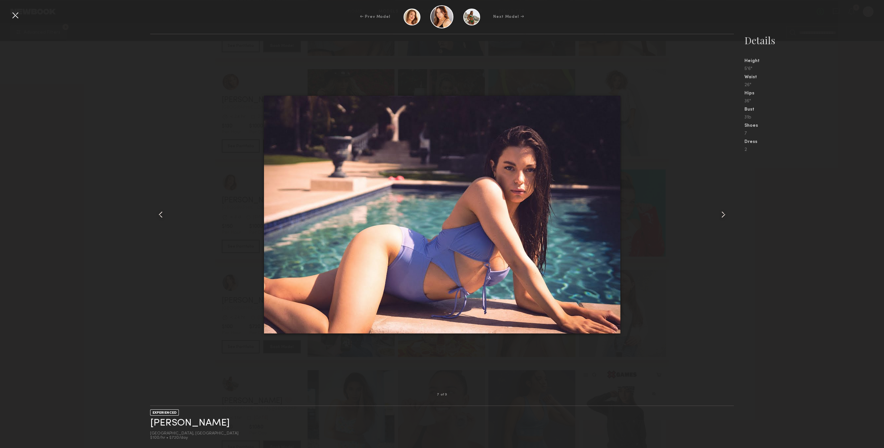
click at [722, 205] on div at bounding box center [722, 214] width 23 height 339
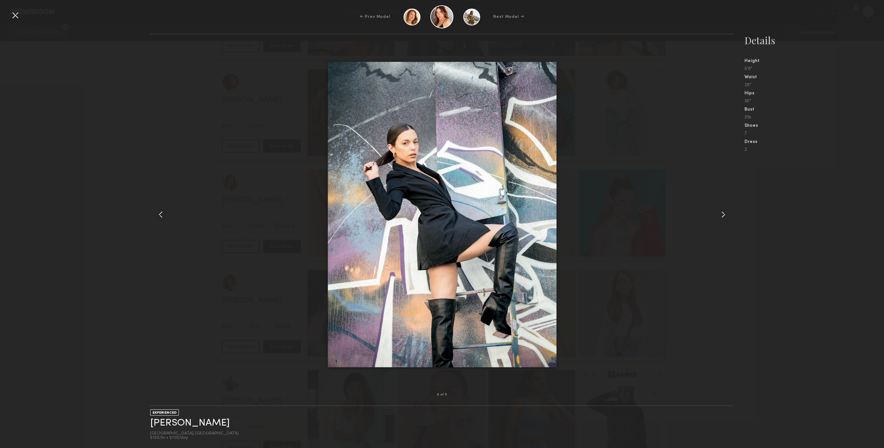
click at [722, 205] on div at bounding box center [722, 214] width 23 height 339
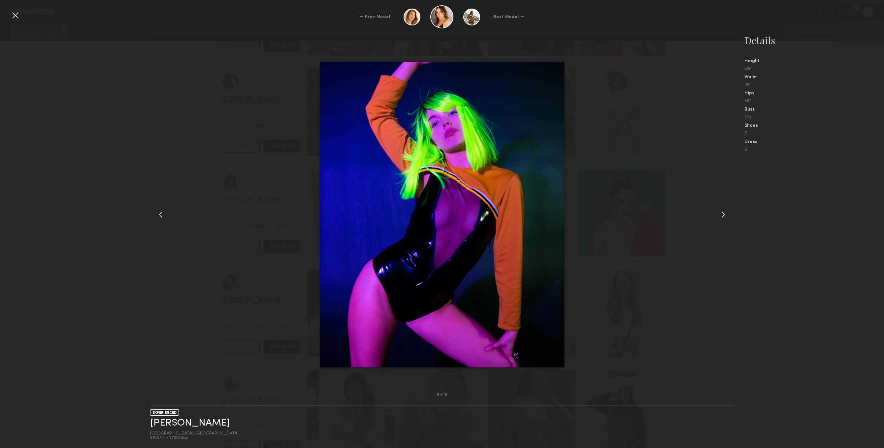
click at [722, 205] on div at bounding box center [722, 214] width 23 height 339
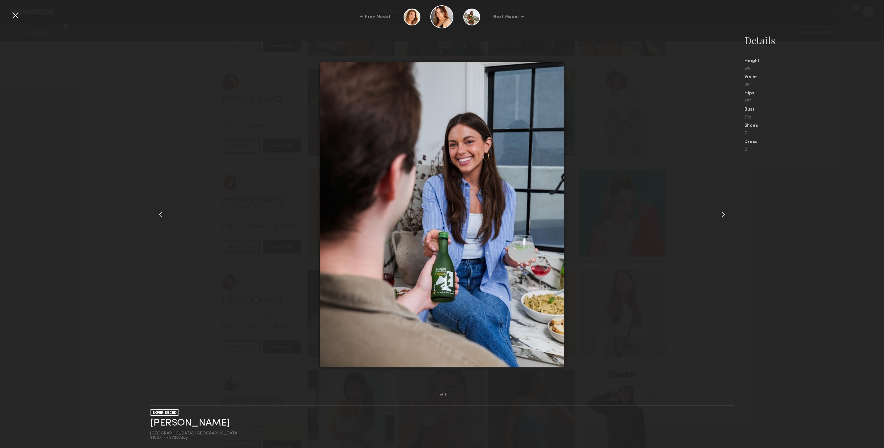
click at [24, 22] on div "← Prev Model Next Model →" at bounding box center [442, 16] width 884 height 23
click at [17, 18] on div at bounding box center [15, 15] width 11 height 11
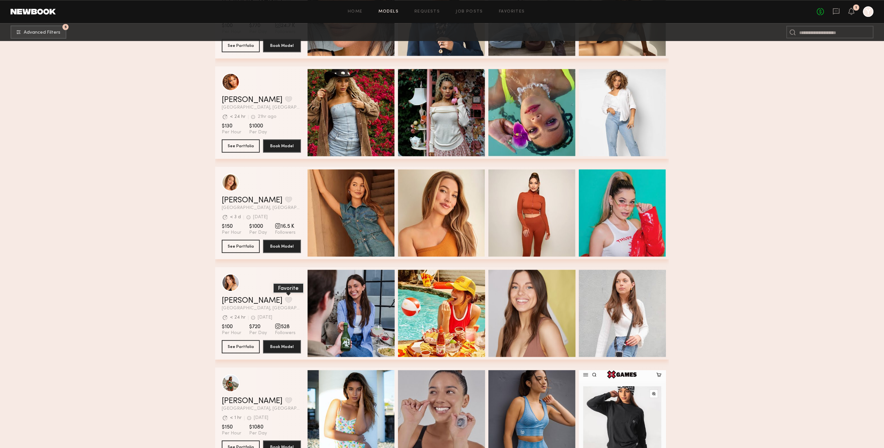
click at [285, 302] on button "grid" at bounding box center [288, 300] width 7 height 6
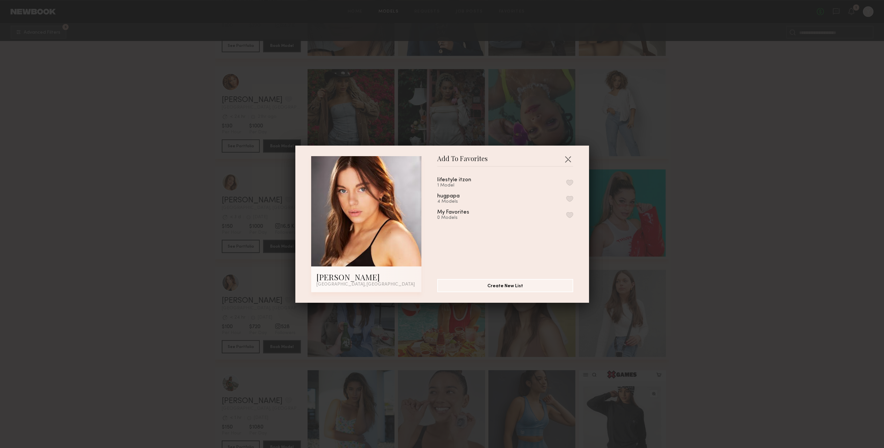
click at [571, 204] on div "hugpapa 4 Models" at bounding box center [505, 198] width 136 height 11
click at [571, 202] on button "button" at bounding box center [569, 199] width 7 height 6
click at [571, 165] on header "Add To Favorites" at bounding box center [505, 161] width 136 height 11
click at [568, 159] on button "button" at bounding box center [568, 159] width 11 height 11
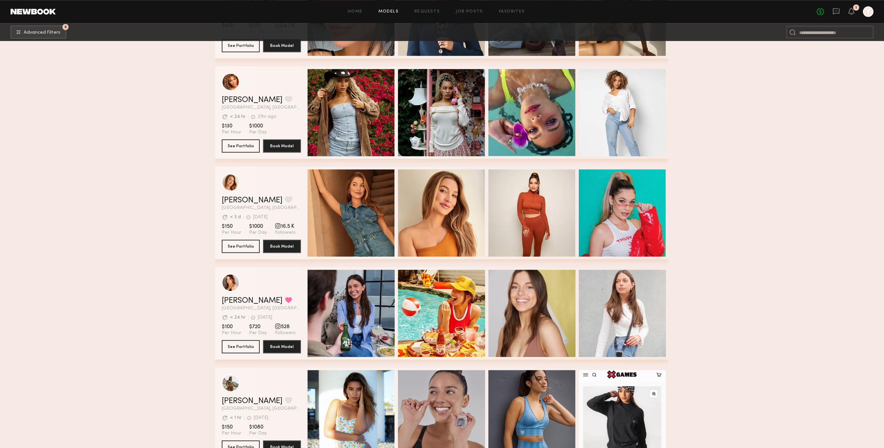
scroll to position [11061, 0]
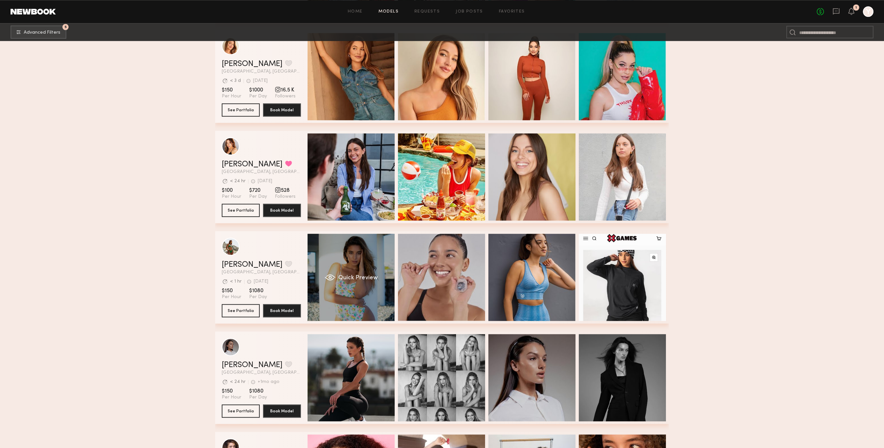
click at [372, 309] on div "Quick Preview" at bounding box center [351, 277] width 87 height 87
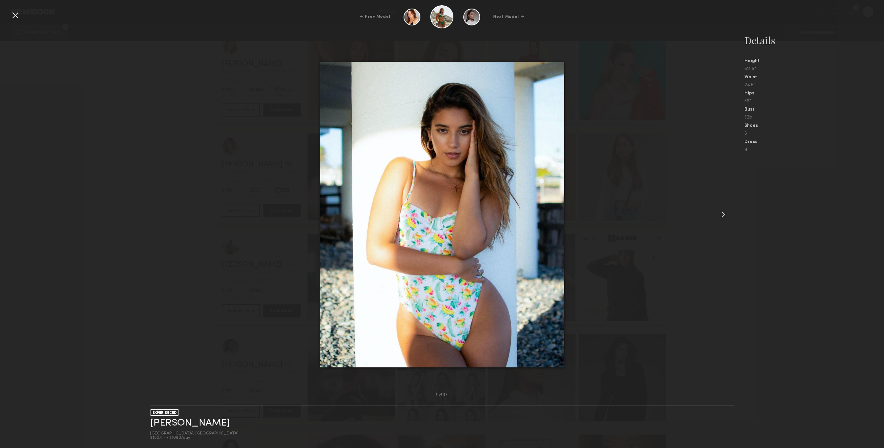
click at [705, 183] on div at bounding box center [442, 214] width 584 height 339
click at [17, 4] on div "← Prev Model Next Model → 1 of 24 EXPERIENCED Alexxa E. Los Angeles, CA $150/hr…" at bounding box center [442, 224] width 884 height 448
click at [17, 14] on div at bounding box center [15, 15] width 11 height 11
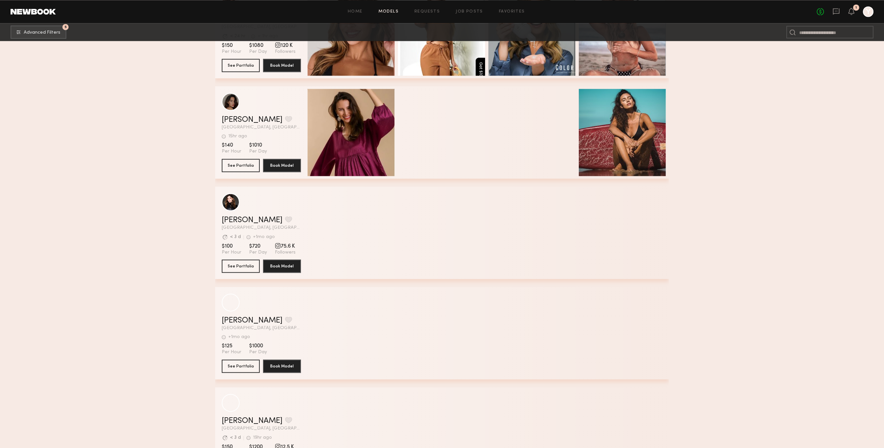
scroll to position [12345, 0]
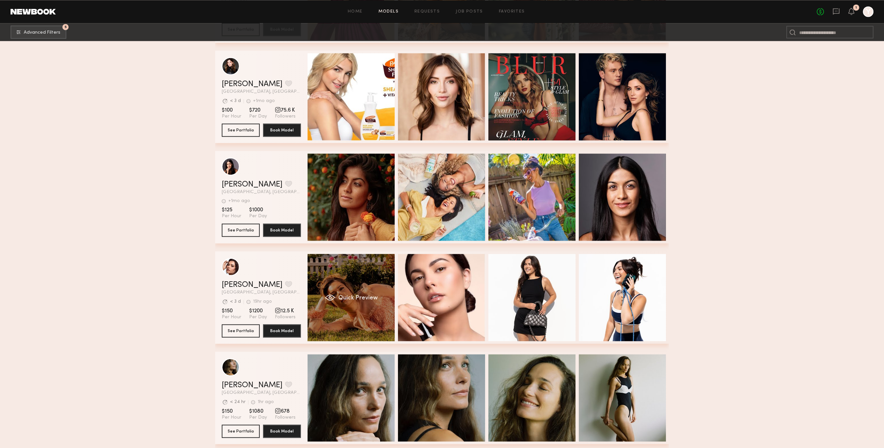
click at [376, 318] on div "Quick Preview" at bounding box center [351, 297] width 87 height 87
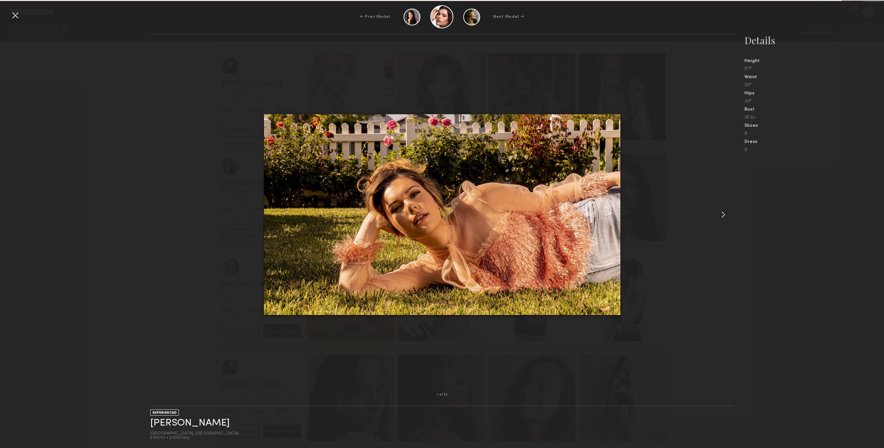
click at [724, 225] on div at bounding box center [722, 214] width 23 height 339
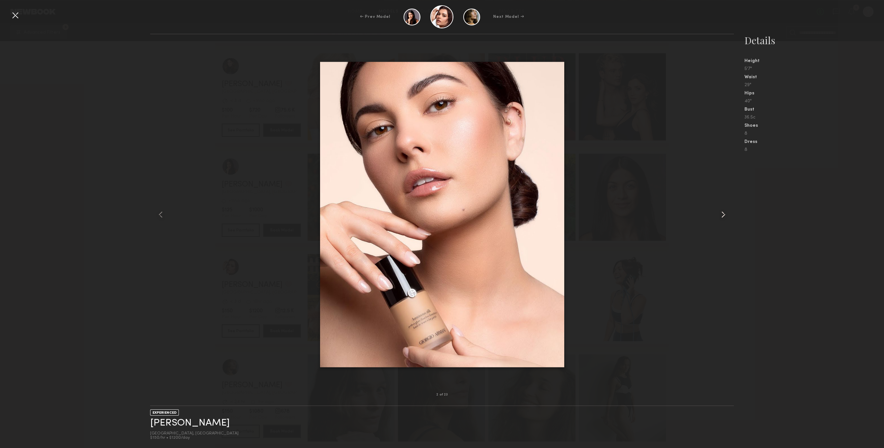
click at [720, 214] on common-icon at bounding box center [723, 214] width 11 height 11
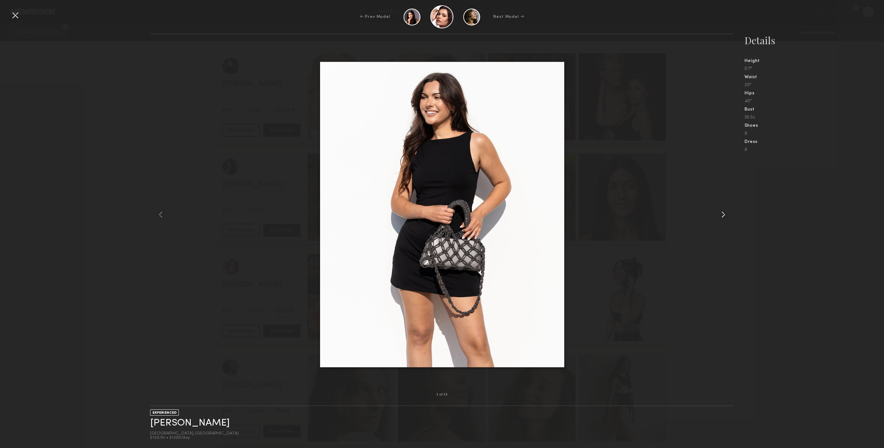
click at [720, 214] on common-icon at bounding box center [723, 214] width 11 height 11
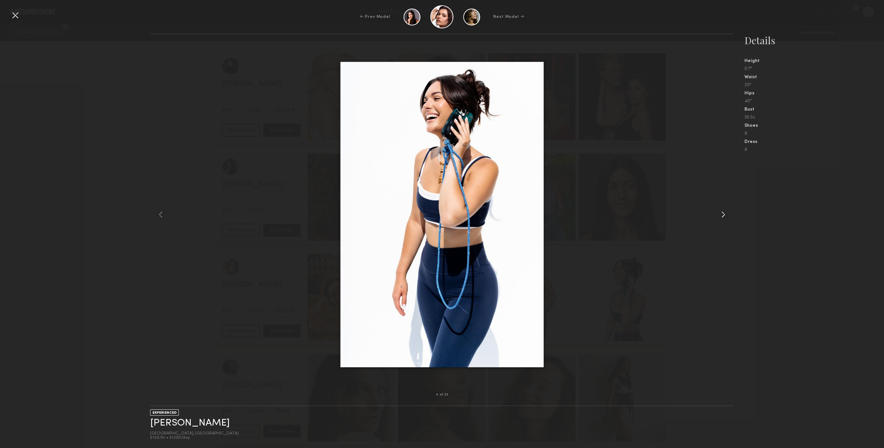
click at [720, 214] on common-icon at bounding box center [723, 214] width 11 height 11
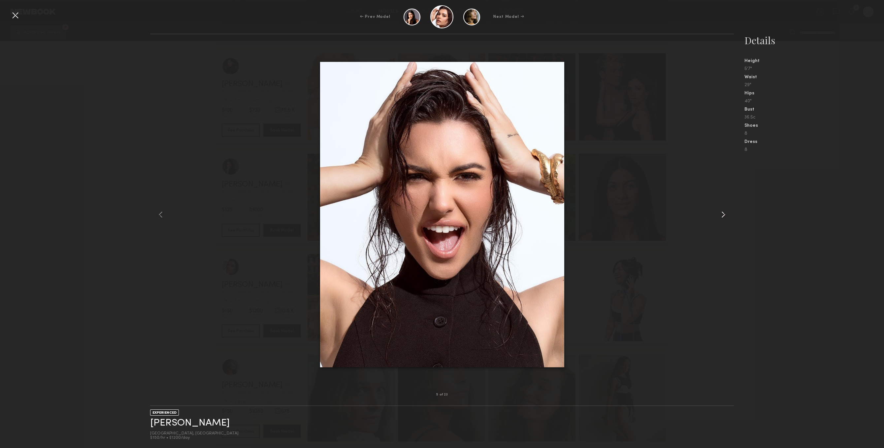
click at [720, 214] on common-icon at bounding box center [723, 214] width 11 height 11
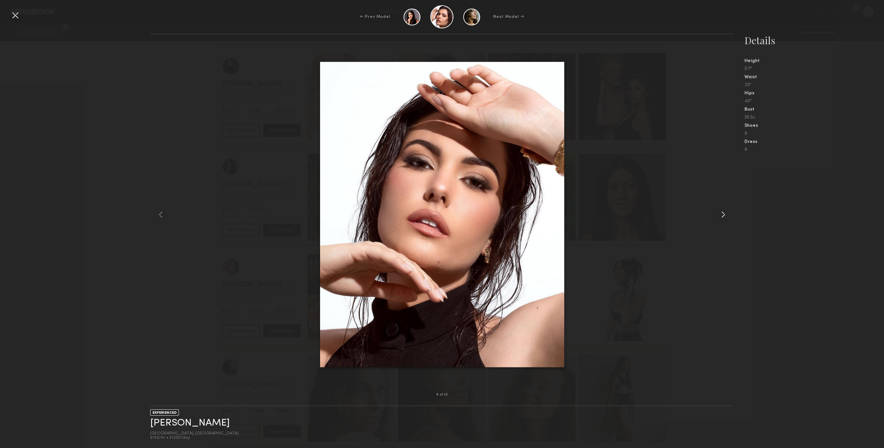
click at [720, 214] on common-icon at bounding box center [723, 214] width 11 height 11
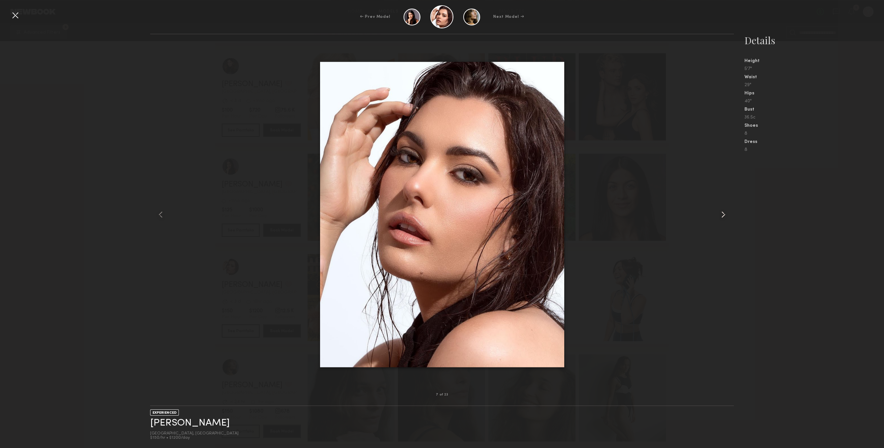
click at [720, 214] on common-icon at bounding box center [723, 214] width 11 height 11
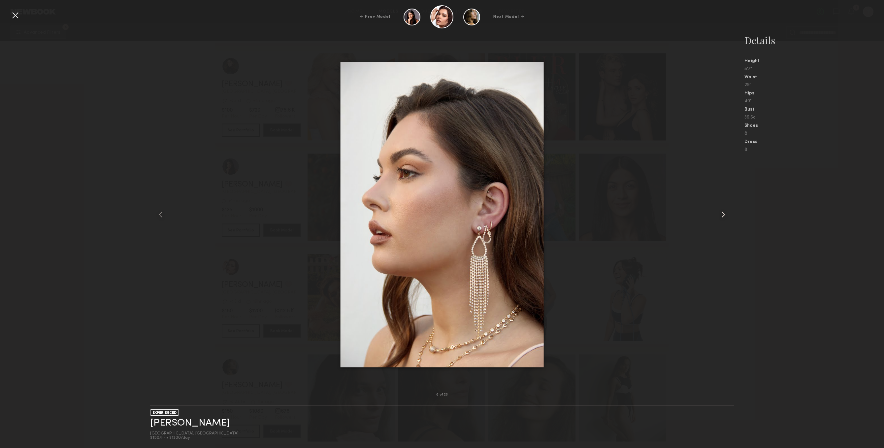
click at [720, 214] on common-icon at bounding box center [723, 214] width 11 height 11
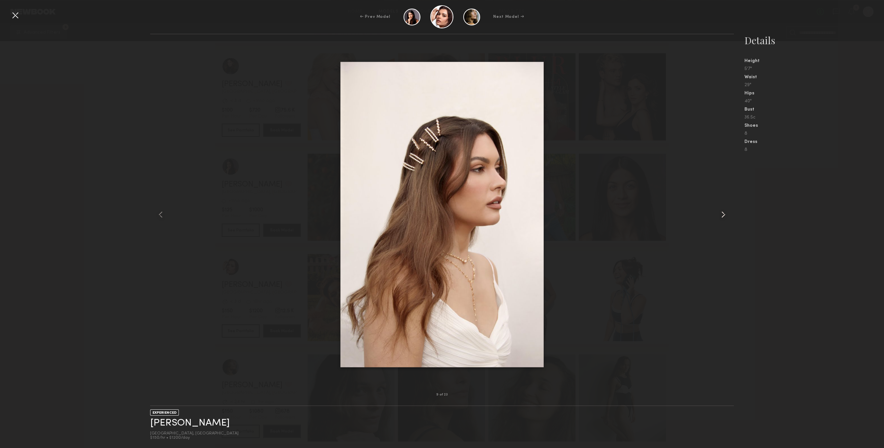
click at [720, 214] on common-icon at bounding box center [723, 214] width 11 height 11
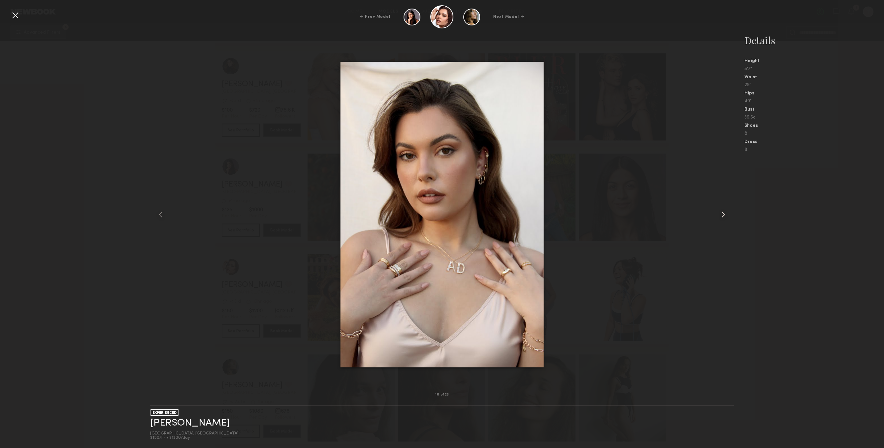
click at [720, 214] on common-icon at bounding box center [723, 214] width 11 height 11
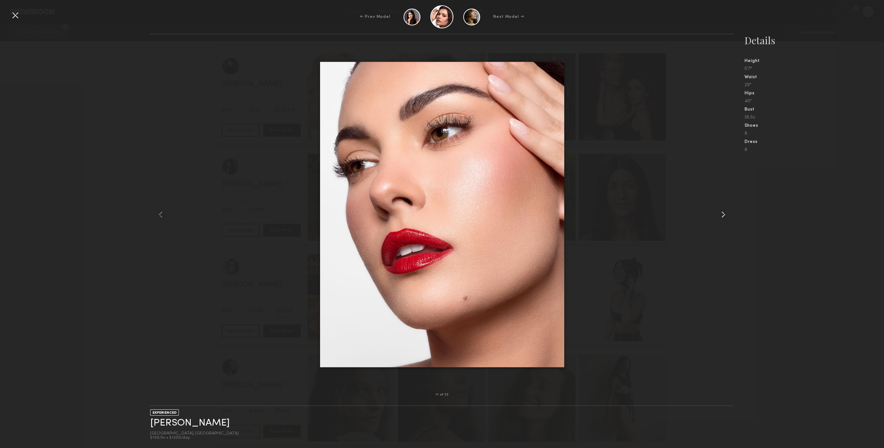
click at [720, 214] on common-icon at bounding box center [723, 214] width 11 height 11
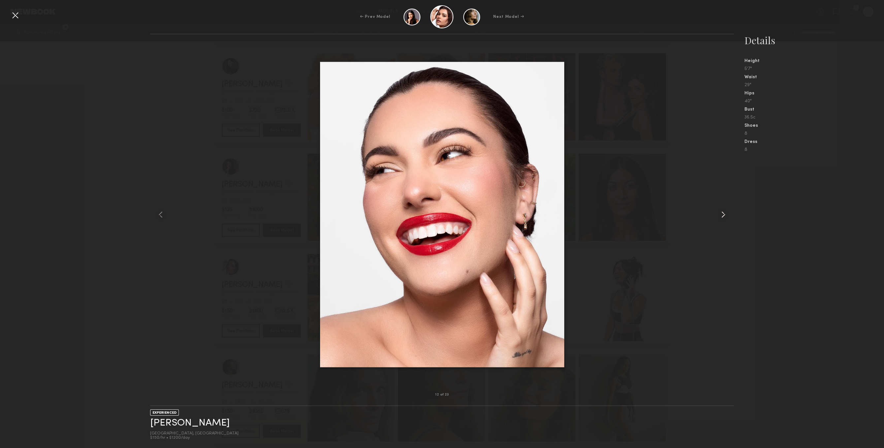
click at [720, 214] on common-icon at bounding box center [723, 214] width 11 height 11
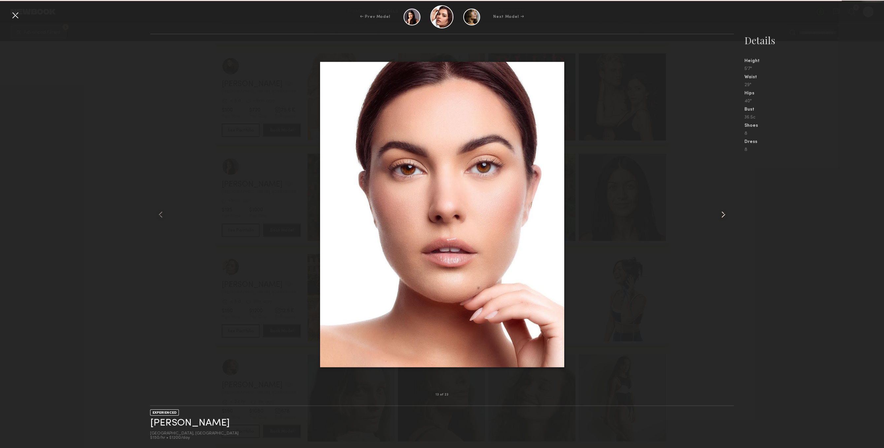
click at [720, 214] on common-icon at bounding box center [723, 214] width 11 height 11
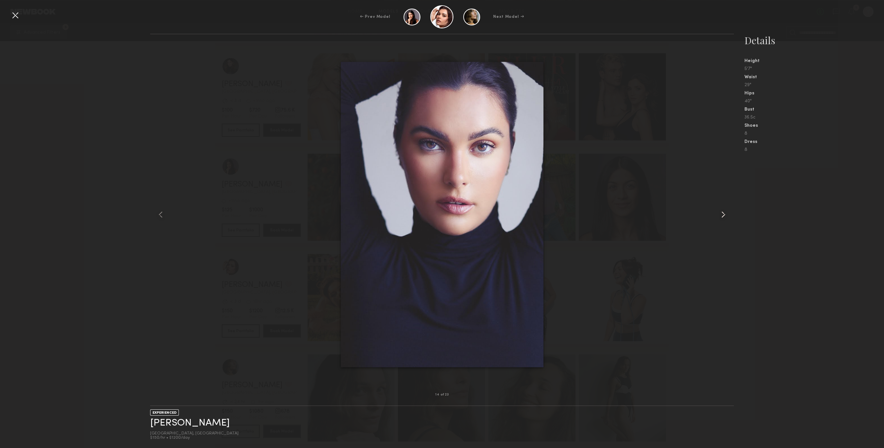
click at [720, 214] on common-icon at bounding box center [723, 214] width 11 height 11
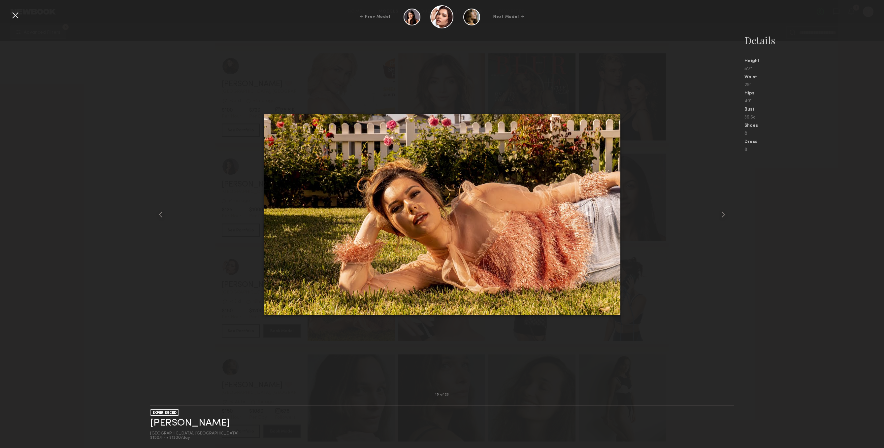
click at [10, 18] on div "← Prev Model Next Model → 15 of 23 EXPERIENCED Taylor C. Los Angeles, CA $150/h…" at bounding box center [442, 224] width 884 height 448
click at [13, 13] on div at bounding box center [15, 15] width 11 height 11
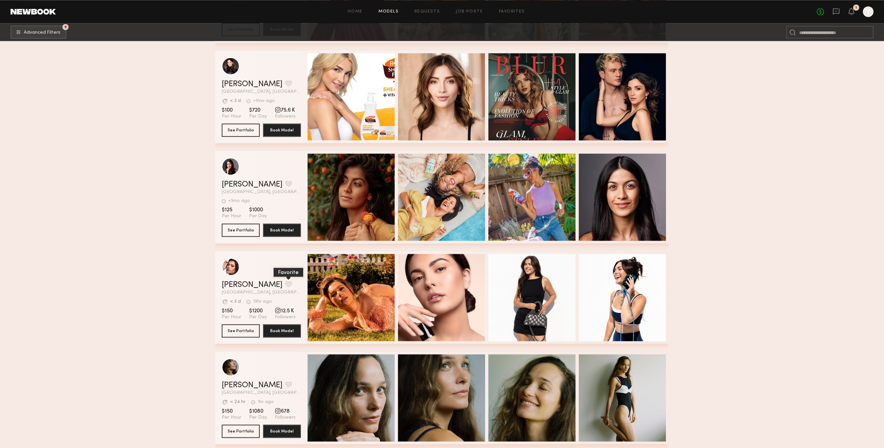
click at [285, 283] on button "grid" at bounding box center [288, 284] width 7 height 6
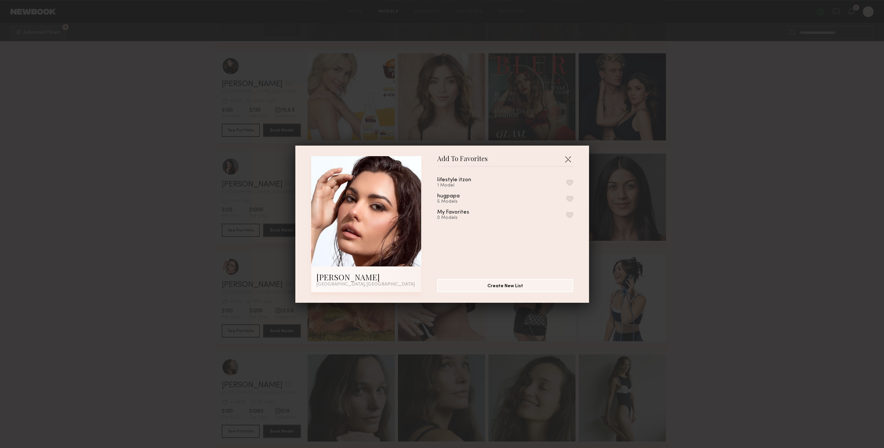
click at [545, 183] on div "lifestyle itzon 1 Model" at bounding box center [505, 182] width 136 height 11
drag, startPoint x: 585, startPoint y: 204, endPoint x: 578, endPoint y: 203, distance: 7.7
click at [584, 204] on div "Add To Favorites Taylor C. Los Angeles, CA Add To Favorites lifestyle itzon 1 M…" at bounding box center [442, 224] width 294 height 157
click at [575, 201] on div "lifestyle itzon 1 Model hugpapa 5 Models My Favorites 0 Models" at bounding box center [508, 220] width 143 height 96
click at [572, 199] on button "button" at bounding box center [569, 199] width 7 height 6
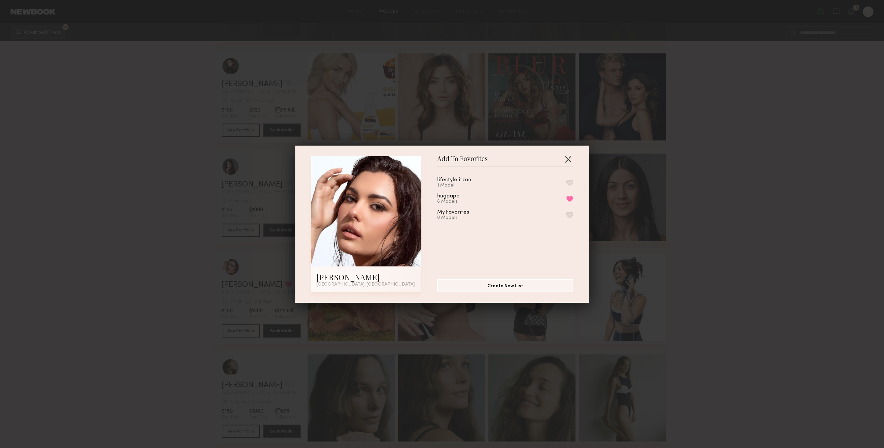
click at [571, 160] on button "button" at bounding box center [568, 159] width 11 height 11
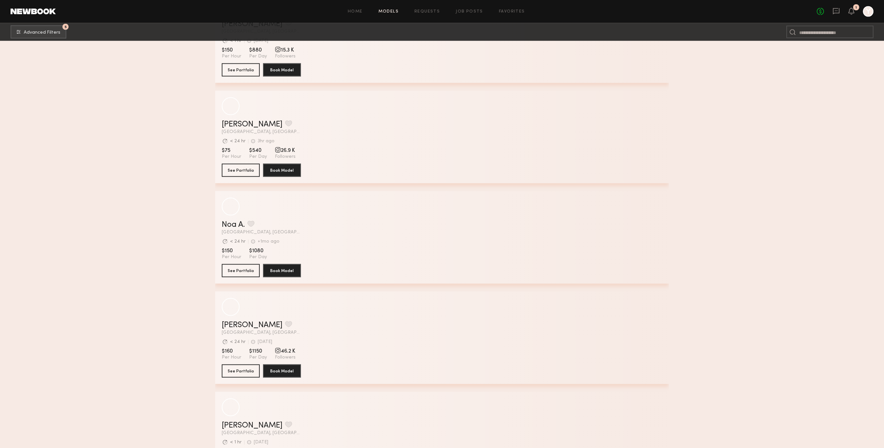
scroll to position [13946, 0]
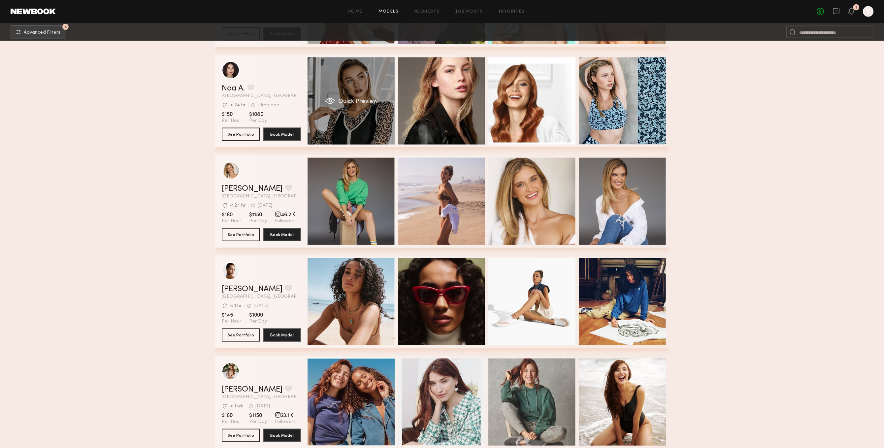
click at [390, 114] on div "Quick Preview" at bounding box center [351, 100] width 87 height 87
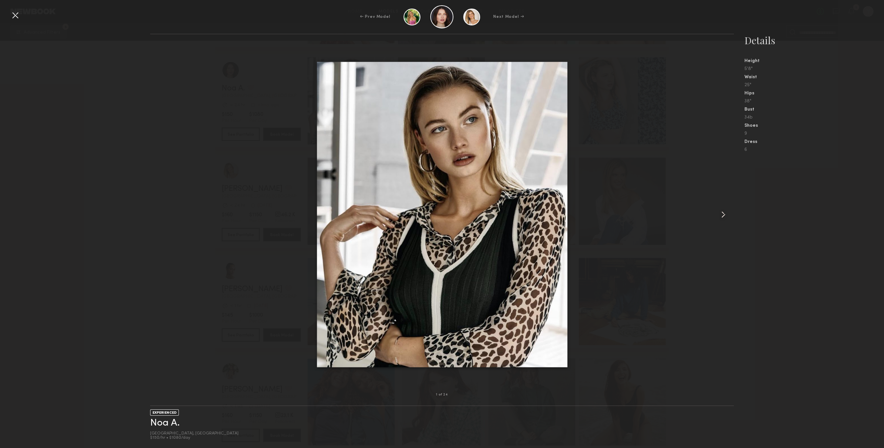
click at [721, 213] on common-icon at bounding box center [723, 214] width 11 height 11
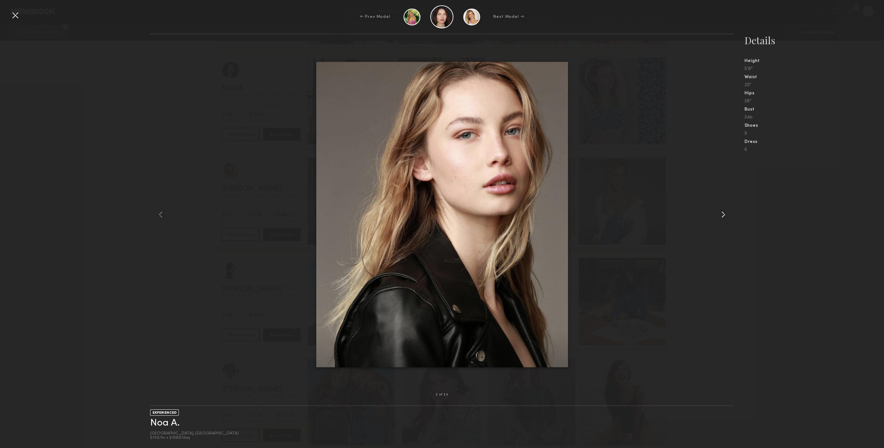
click at [722, 214] on common-icon at bounding box center [723, 214] width 11 height 11
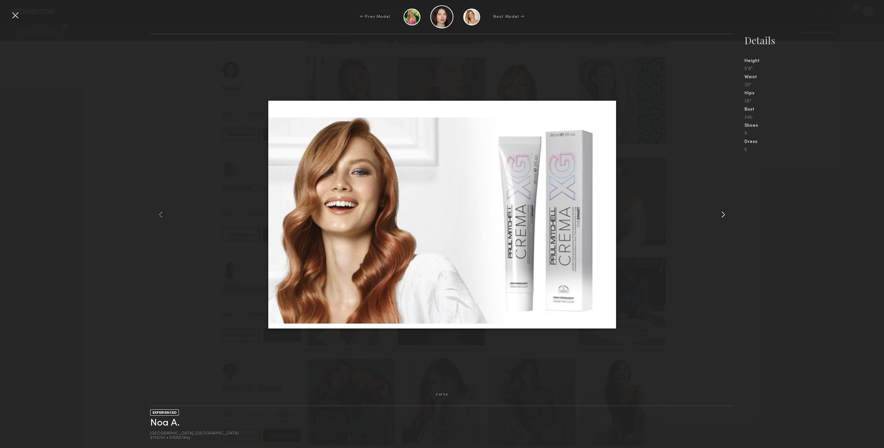
click at [722, 214] on common-icon at bounding box center [723, 214] width 11 height 11
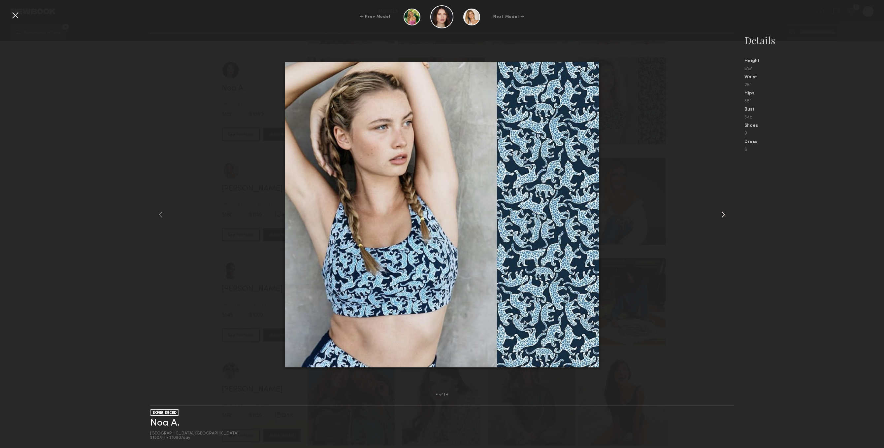
click at [722, 214] on common-icon at bounding box center [723, 214] width 11 height 11
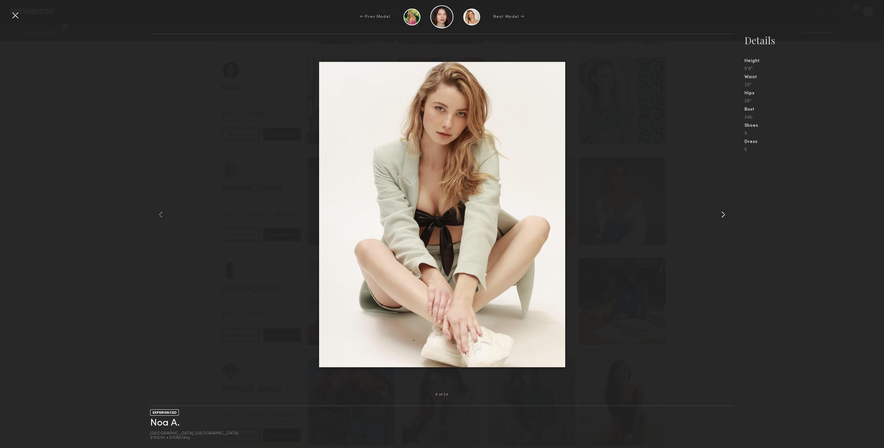
click at [723, 214] on common-icon at bounding box center [723, 214] width 11 height 11
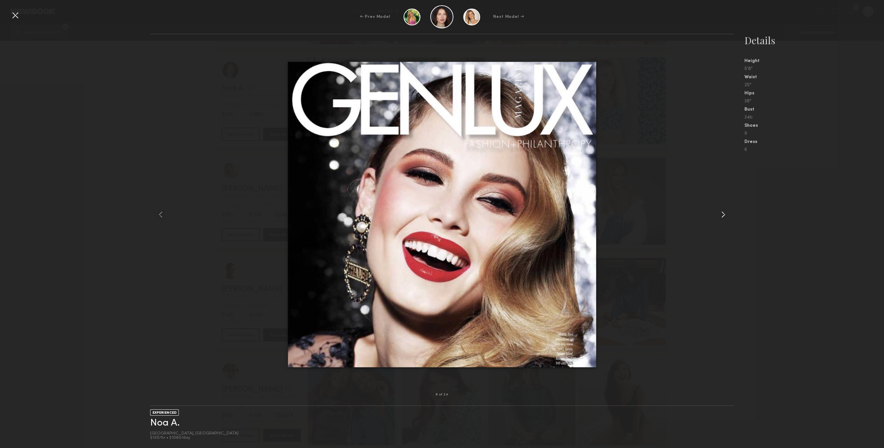
click at [723, 214] on common-icon at bounding box center [723, 214] width 11 height 11
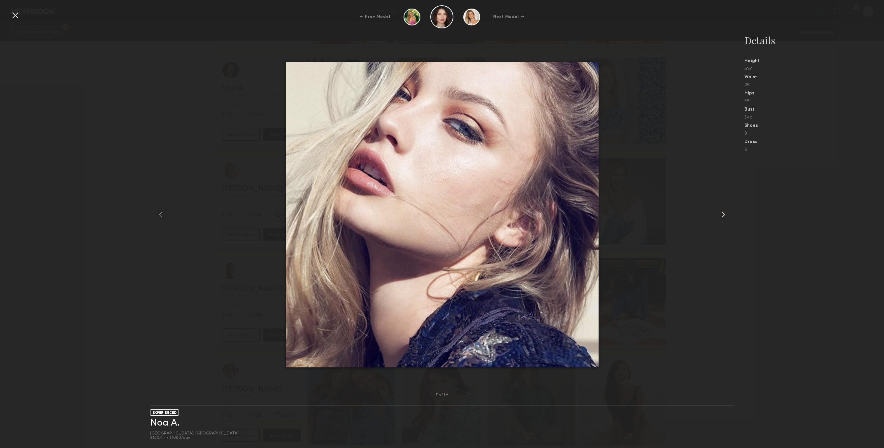
click at [723, 214] on common-icon at bounding box center [723, 214] width 11 height 11
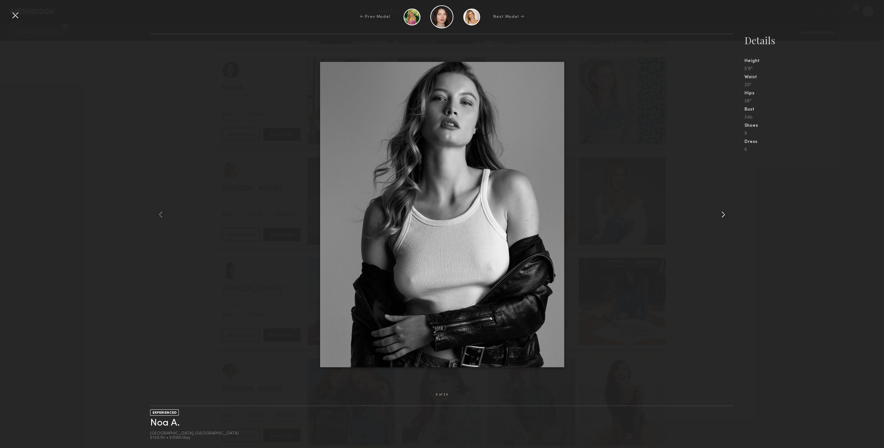
click at [723, 214] on common-icon at bounding box center [723, 214] width 11 height 11
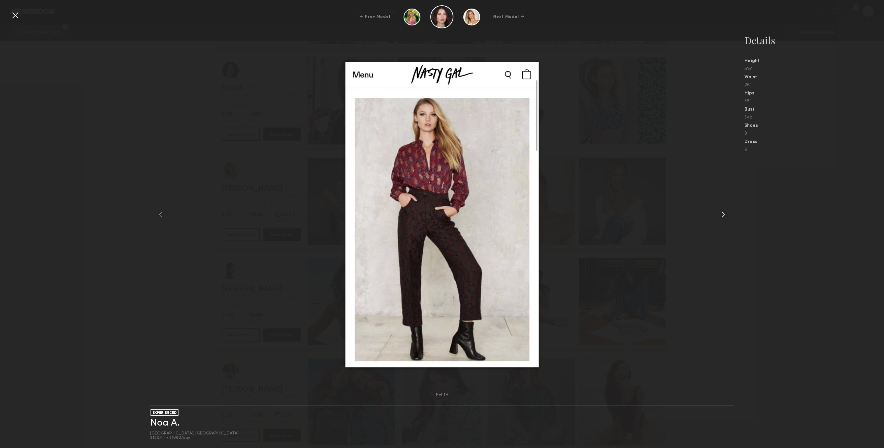
click at [723, 214] on common-icon at bounding box center [723, 214] width 11 height 11
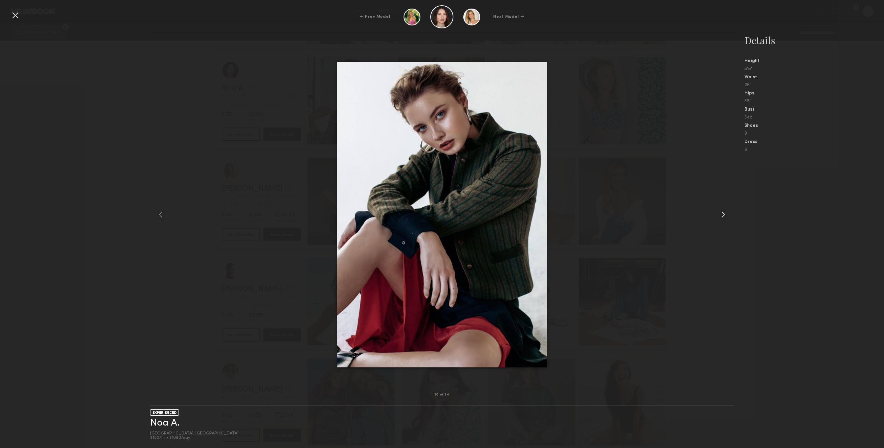
click at [723, 214] on common-icon at bounding box center [723, 214] width 11 height 11
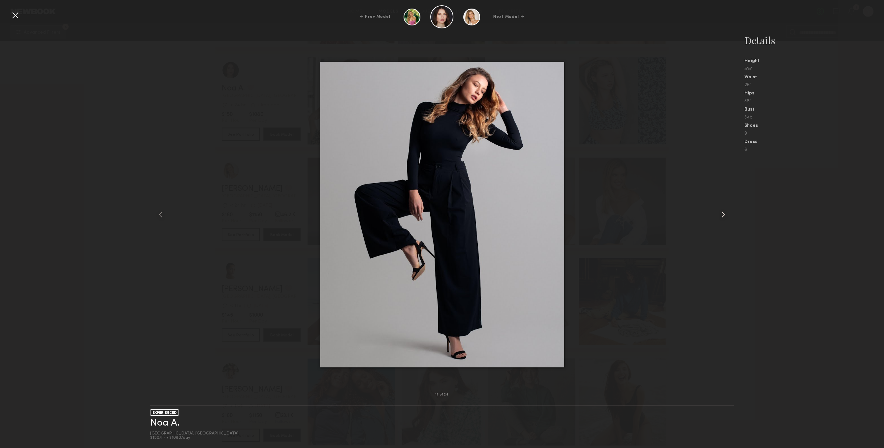
click at [723, 214] on common-icon at bounding box center [723, 214] width 11 height 11
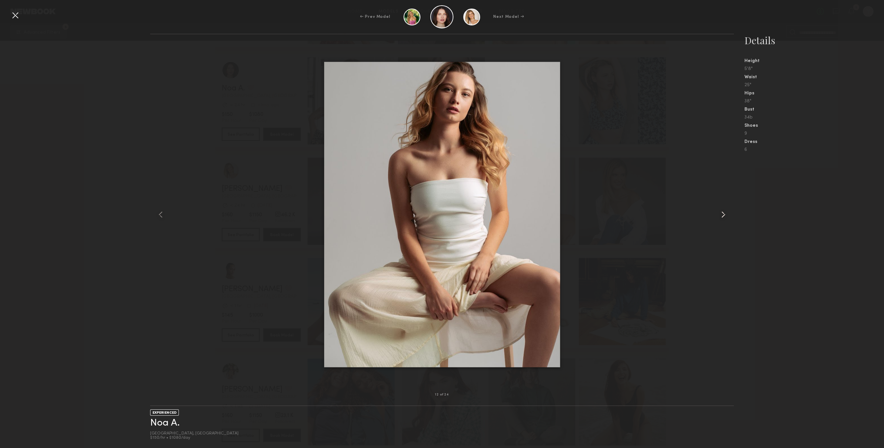
click at [723, 214] on common-icon at bounding box center [723, 214] width 11 height 11
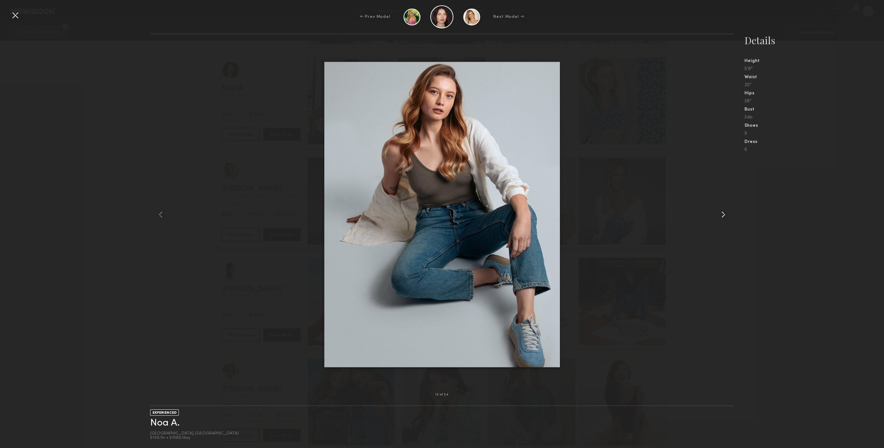
click at [723, 214] on common-icon at bounding box center [723, 214] width 11 height 11
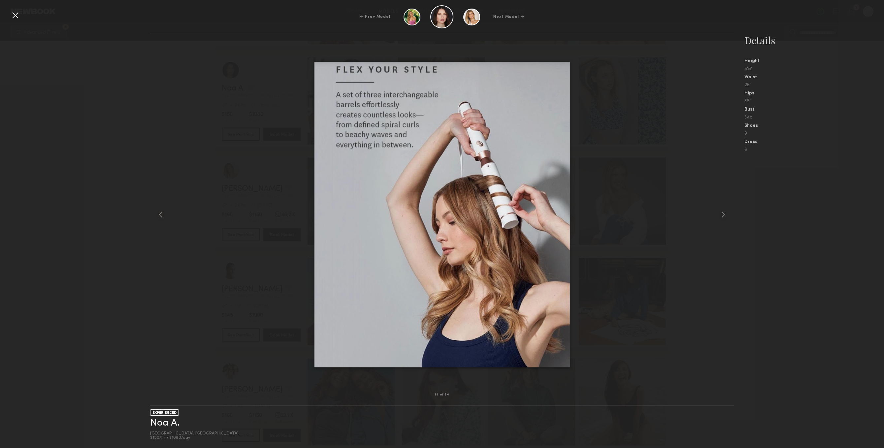
click at [19, 18] on div at bounding box center [15, 15] width 11 height 11
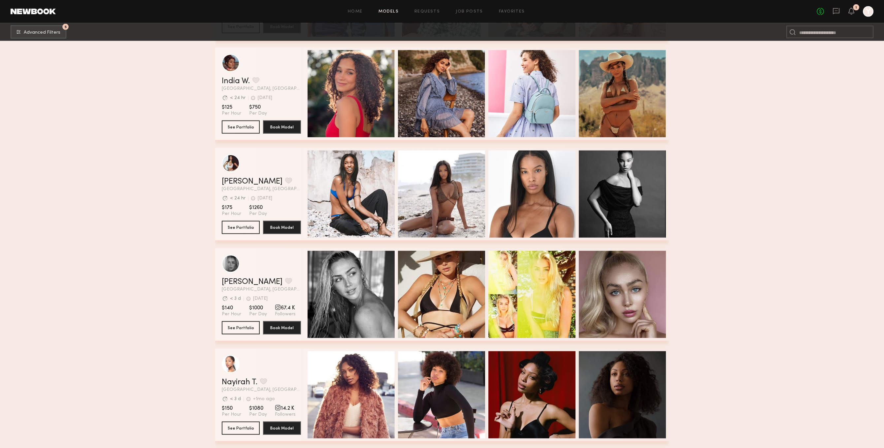
scroll to position [14457, 0]
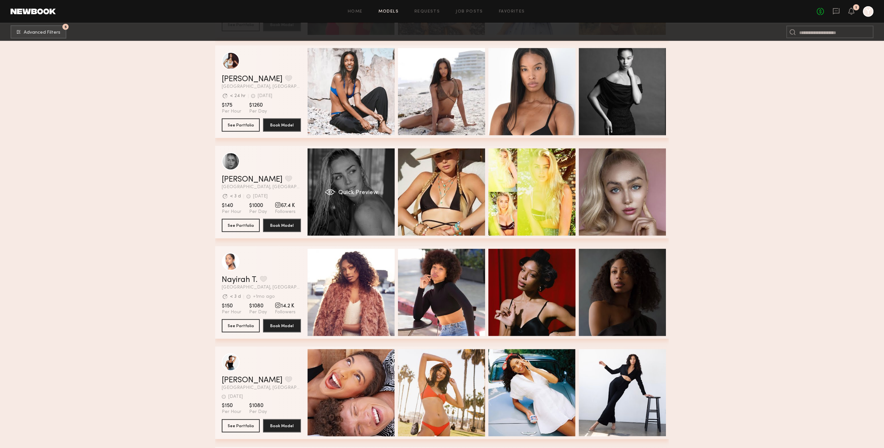
click at [382, 215] on div "Quick Preview" at bounding box center [351, 192] width 87 height 87
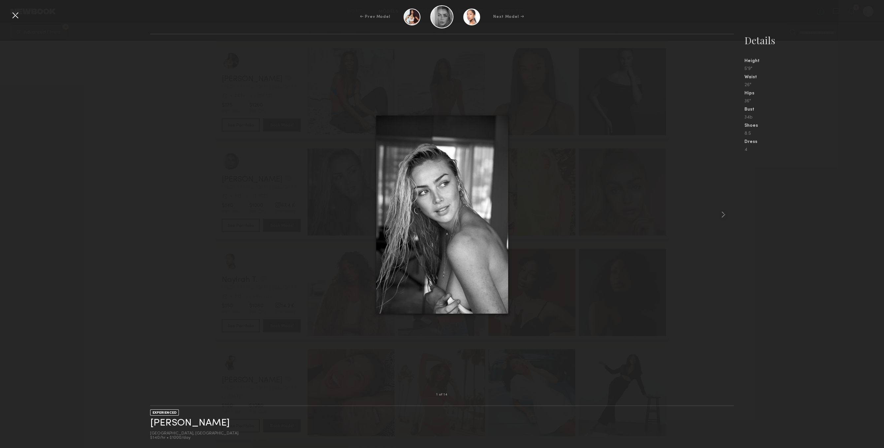
click at [687, 215] on div at bounding box center [442, 214] width 584 height 339
click at [708, 208] on div at bounding box center [442, 214] width 584 height 339
click at [727, 219] on common-icon at bounding box center [723, 214] width 11 height 11
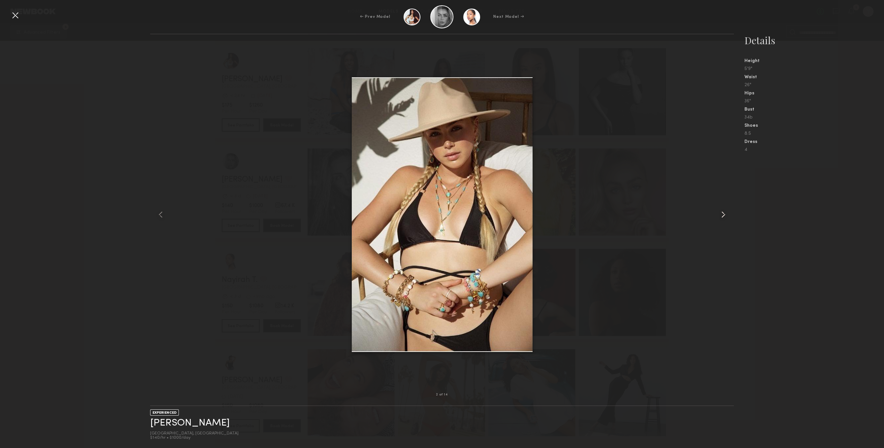
click at [728, 219] on common-icon at bounding box center [723, 214] width 11 height 11
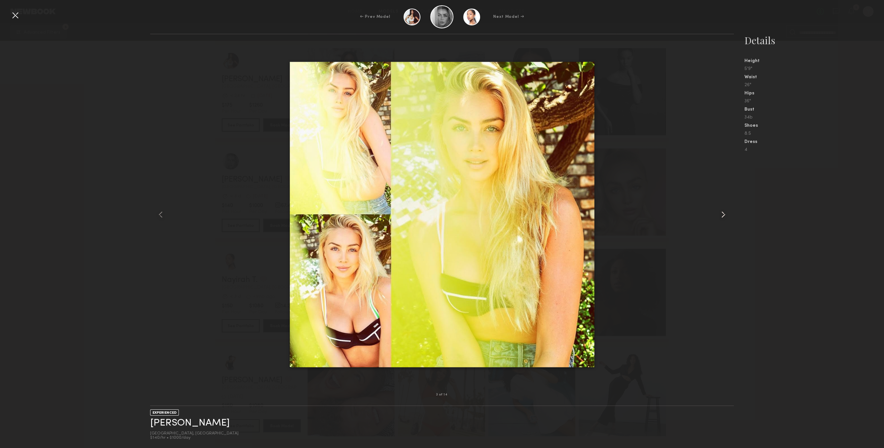
click at [728, 219] on common-icon at bounding box center [723, 214] width 11 height 11
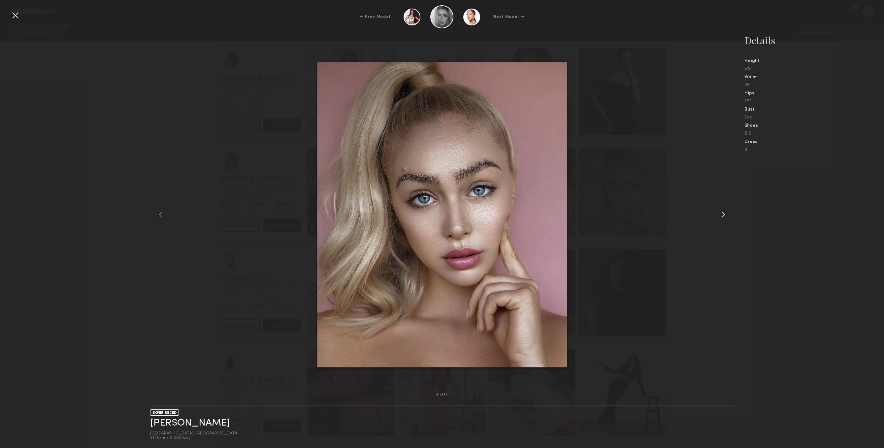
click at [727, 218] on common-icon at bounding box center [723, 214] width 11 height 11
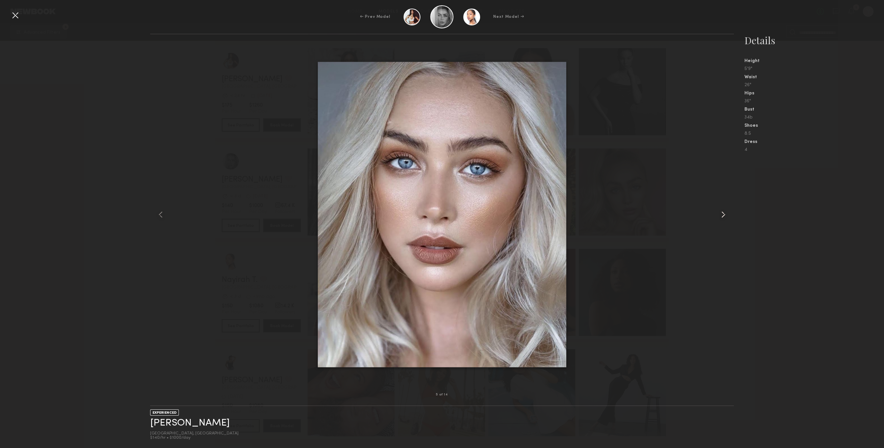
click at [727, 218] on common-icon at bounding box center [723, 214] width 11 height 11
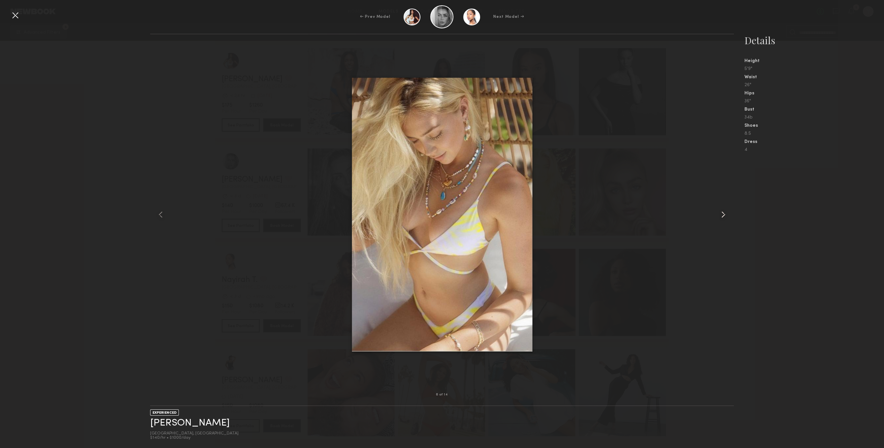
click at [727, 218] on common-icon at bounding box center [723, 214] width 11 height 11
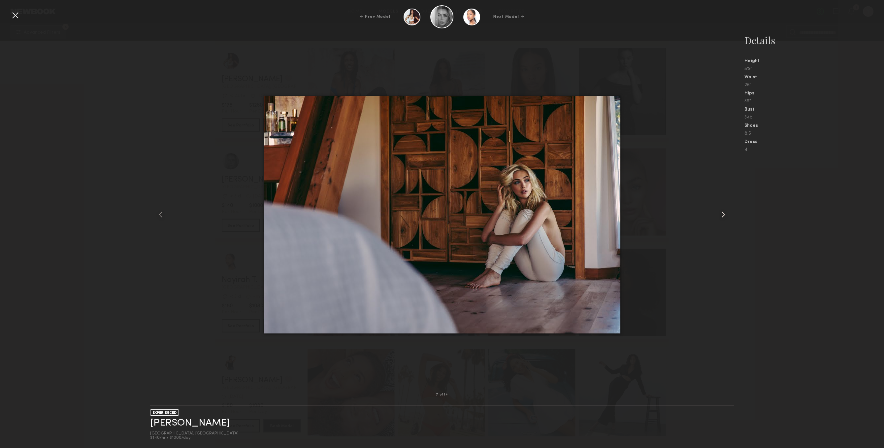
click at [727, 218] on common-icon at bounding box center [723, 214] width 11 height 11
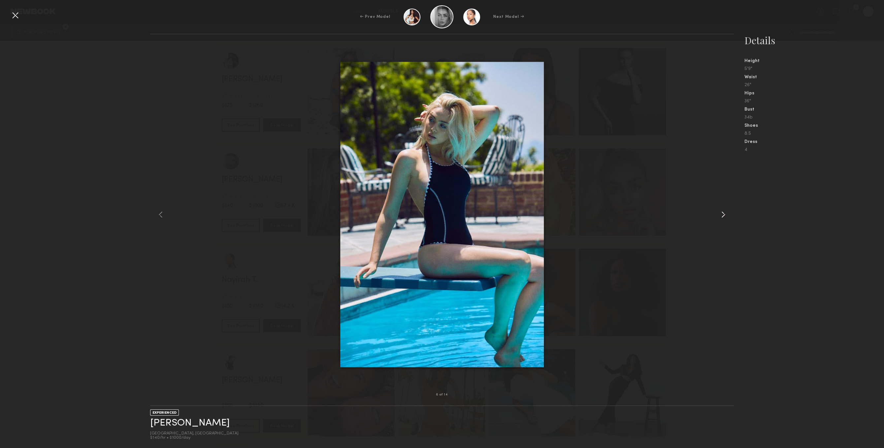
click at [727, 218] on common-icon at bounding box center [723, 214] width 11 height 11
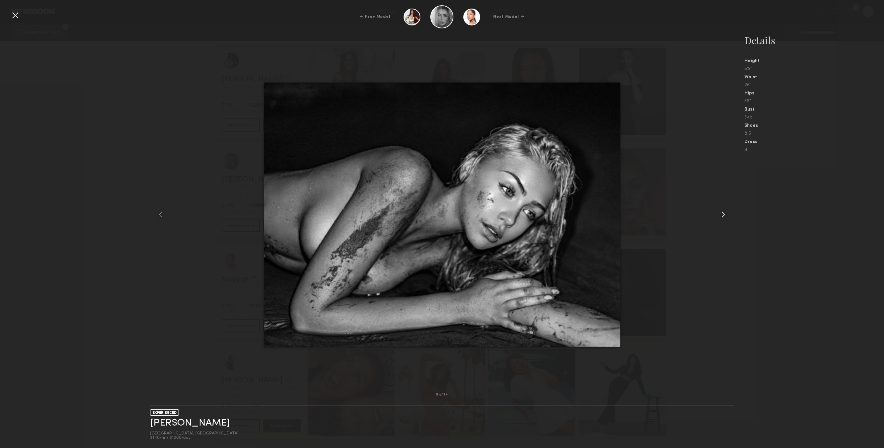
click at [727, 218] on common-icon at bounding box center [723, 214] width 11 height 11
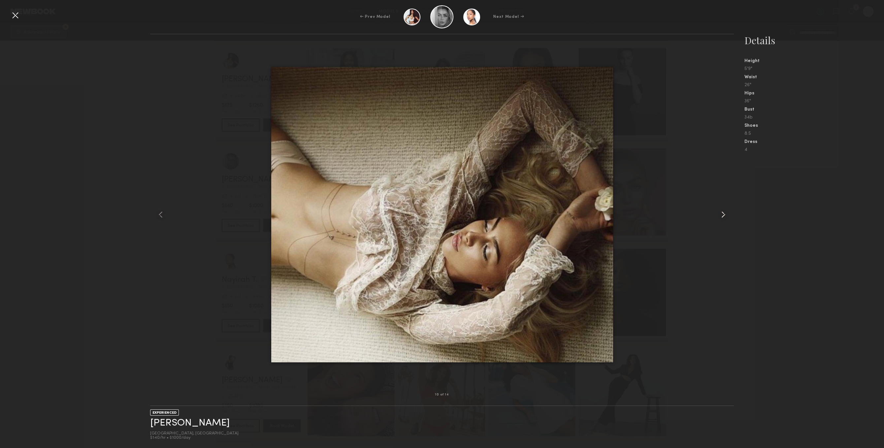
click at [727, 218] on common-icon at bounding box center [723, 214] width 11 height 11
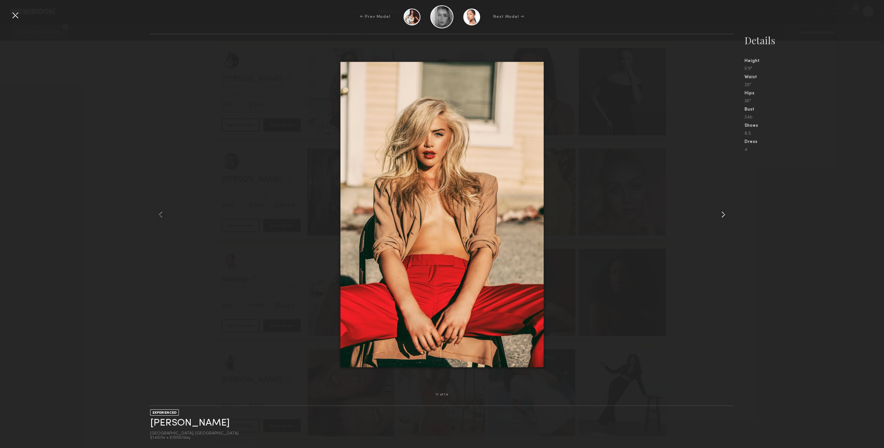
click at [727, 218] on common-icon at bounding box center [723, 214] width 11 height 11
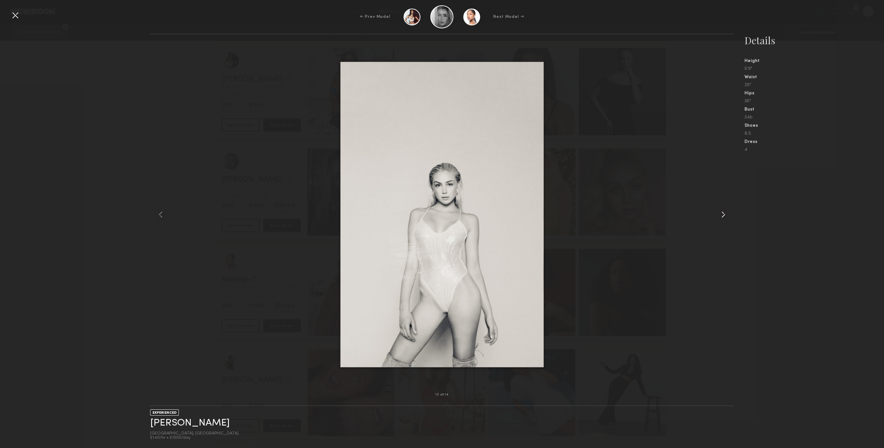
click at [727, 218] on common-icon at bounding box center [723, 214] width 11 height 11
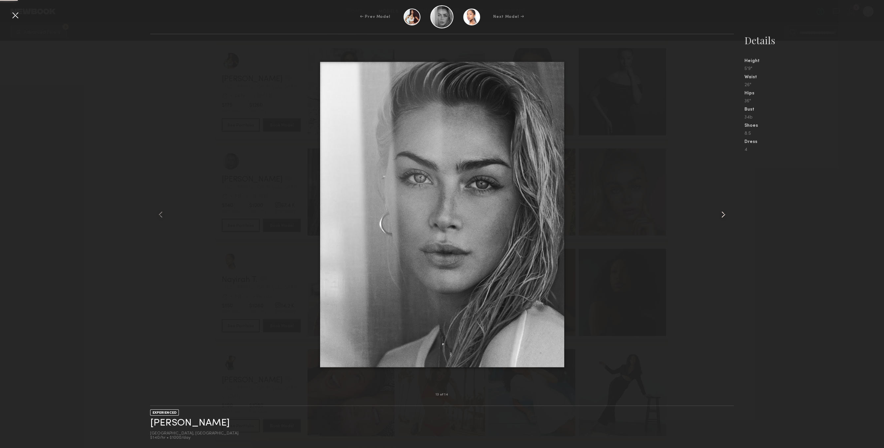
click at [727, 218] on common-icon at bounding box center [723, 214] width 11 height 11
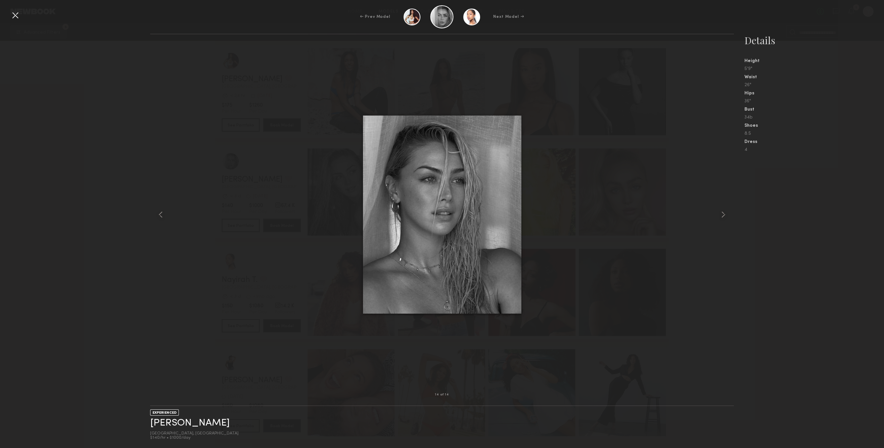
click at [16, 23] on div "← Prev Model Next Model →" at bounding box center [442, 16] width 884 height 23
click at [16, 20] on div at bounding box center [15, 15] width 11 height 11
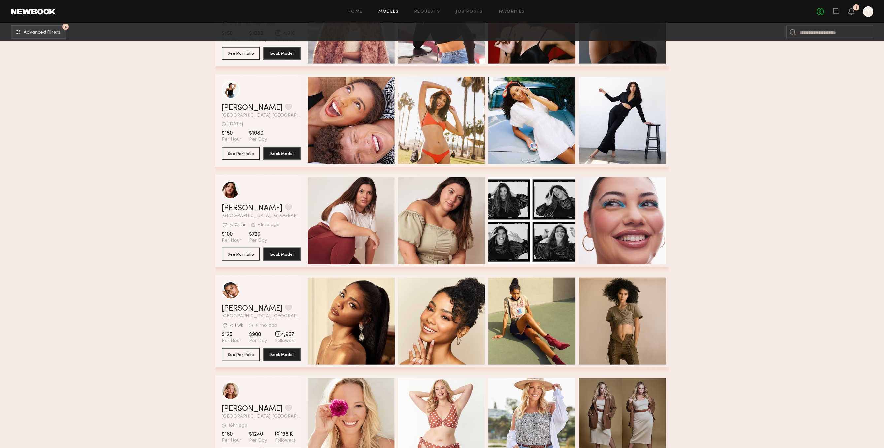
scroll to position [14866, 0]
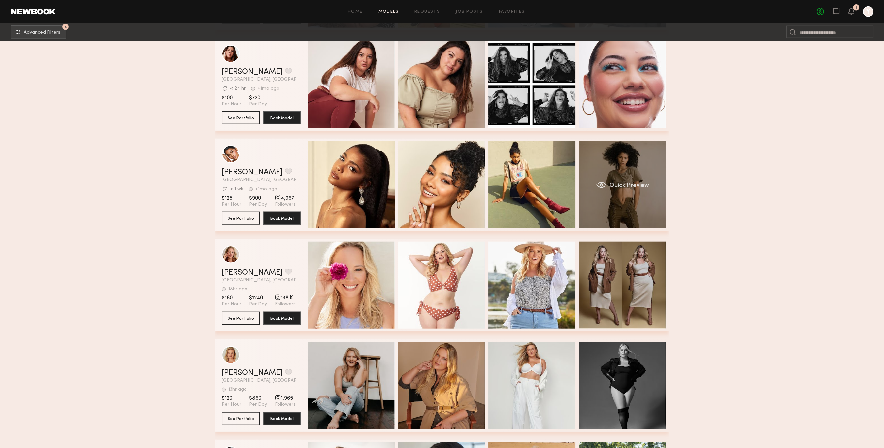
click at [633, 224] on div "Quick Preview" at bounding box center [622, 184] width 87 height 87
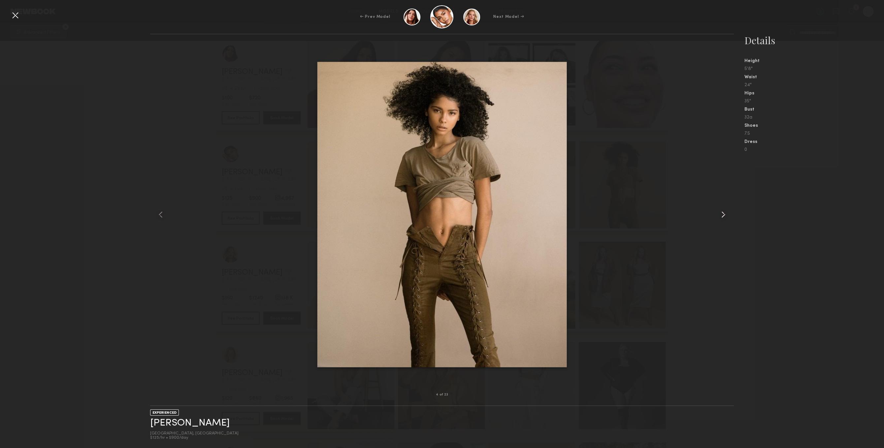
click at [729, 216] on div at bounding box center [722, 214] width 23 height 339
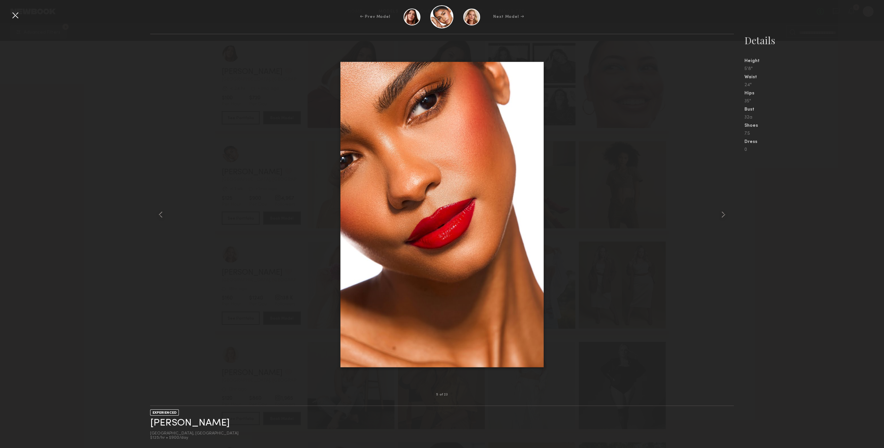
click at [746, 215] on nb-gallery-model-stats "Details Height 5'8" Waist 24" Hips 35" Bust 32a Shoes 7.5 Dress 0" at bounding box center [809, 241] width 150 height 414
click at [735, 212] on nb-gallery-model-stats "Details Height 5'8" Waist 24" Hips 35" Bust 32a Shoes 7.5 Dress 0" at bounding box center [809, 241] width 150 height 414
click at [729, 212] on div at bounding box center [722, 214] width 23 height 339
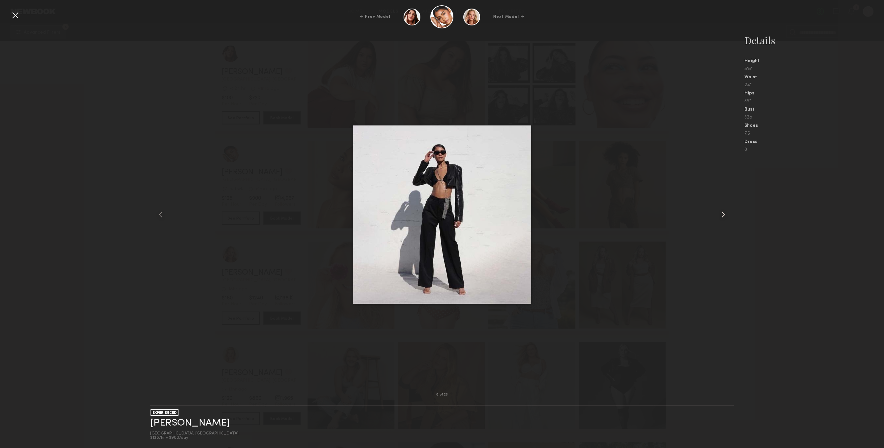
click at [722, 210] on common-icon at bounding box center [723, 214] width 11 height 11
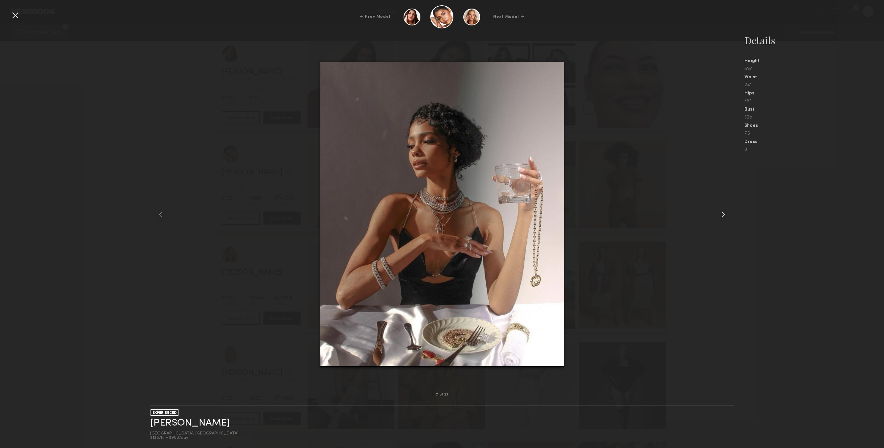
click at [722, 210] on common-icon at bounding box center [723, 214] width 11 height 11
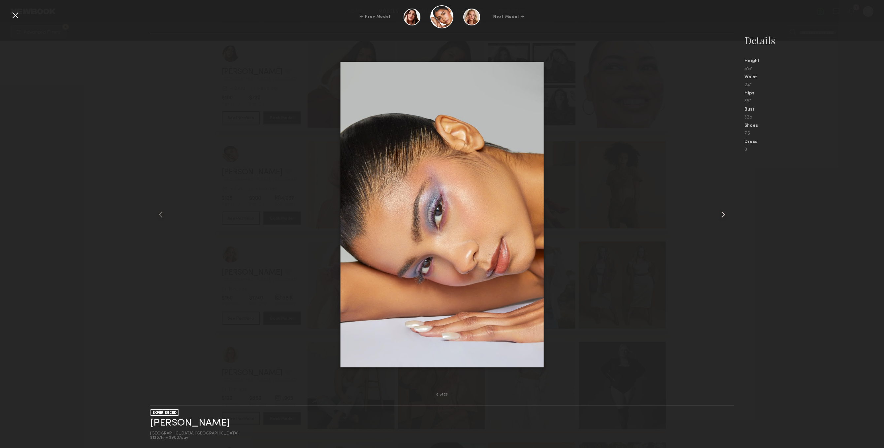
click at [722, 210] on common-icon at bounding box center [723, 214] width 11 height 11
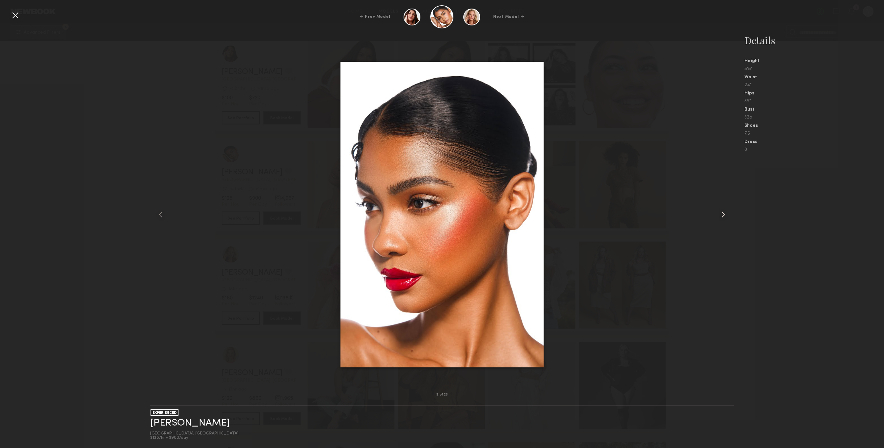
click at [722, 210] on common-icon at bounding box center [723, 214] width 11 height 11
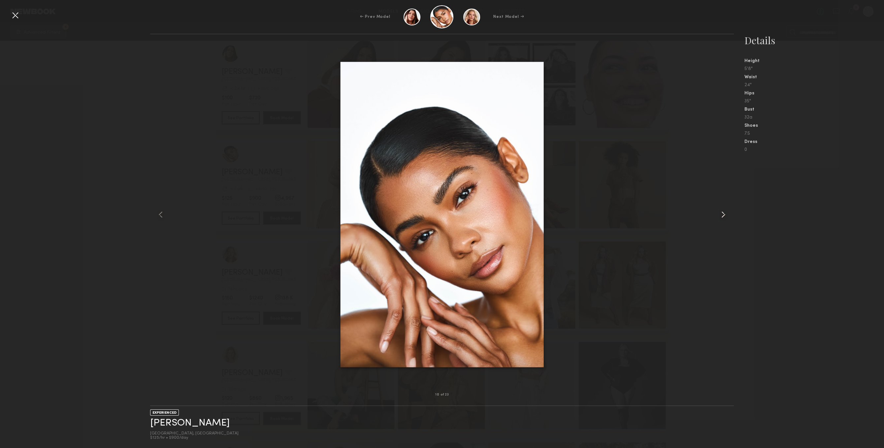
click at [722, 210] on common-icon at bounding box center [723, 214] width 11 height 11
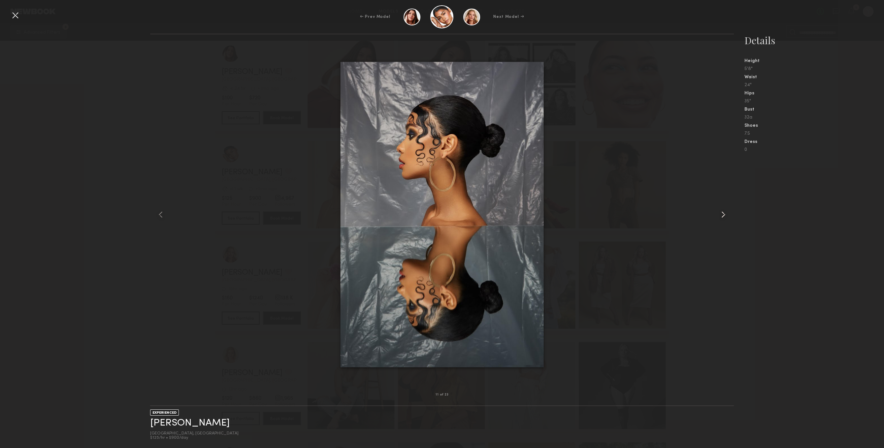
click at [722, 210] on common-icon at bounding box center [723, 214] width 11 height 11
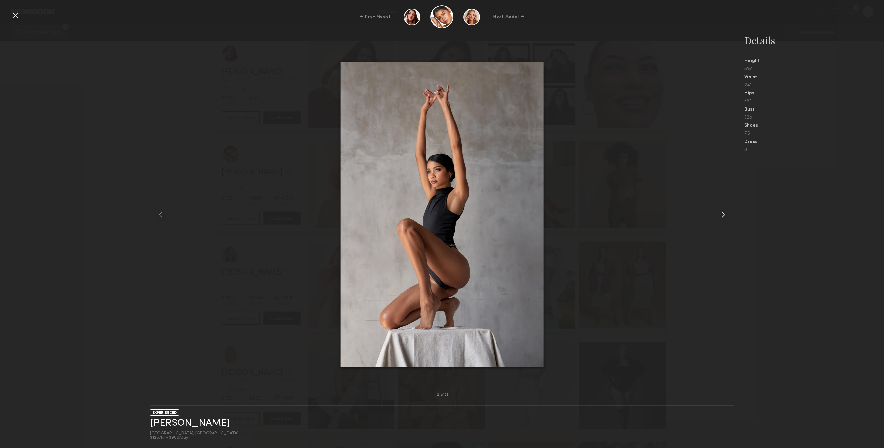
click at [722, 210] on common-icon at bounding box center [723, 214] width 11 height 11
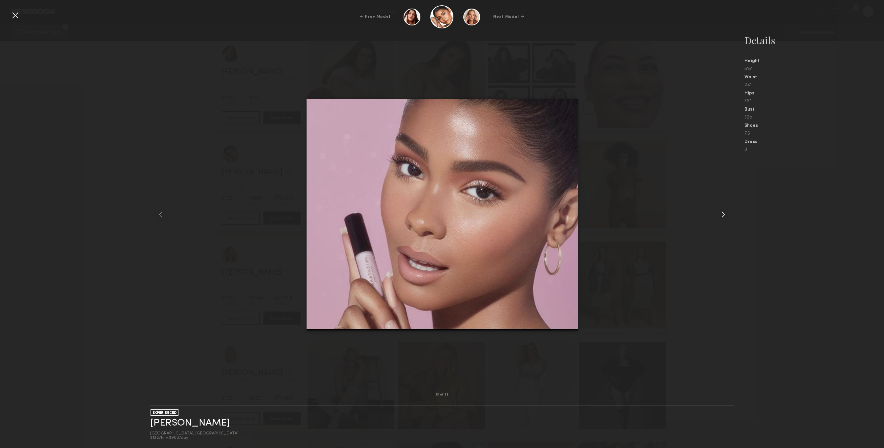
click at [722, 210] on common-icon at bounding box center [723, 214] width 11 height 11
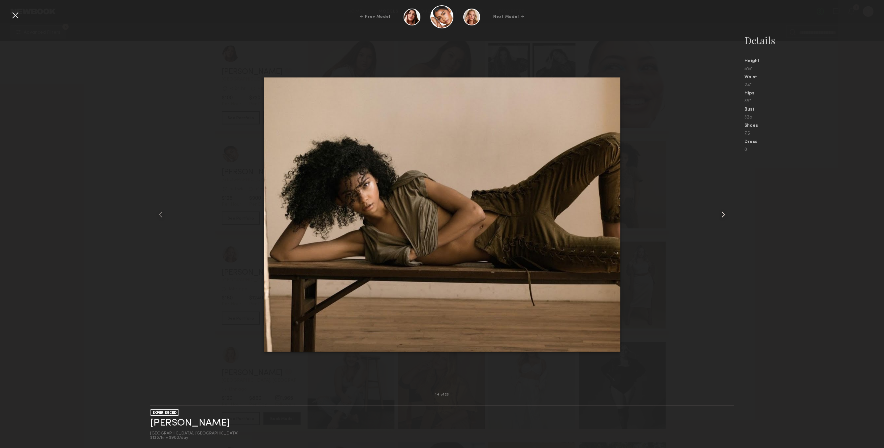
click at [722, 210] on common-icon at bounding box center [723, 214] width 11 height 11
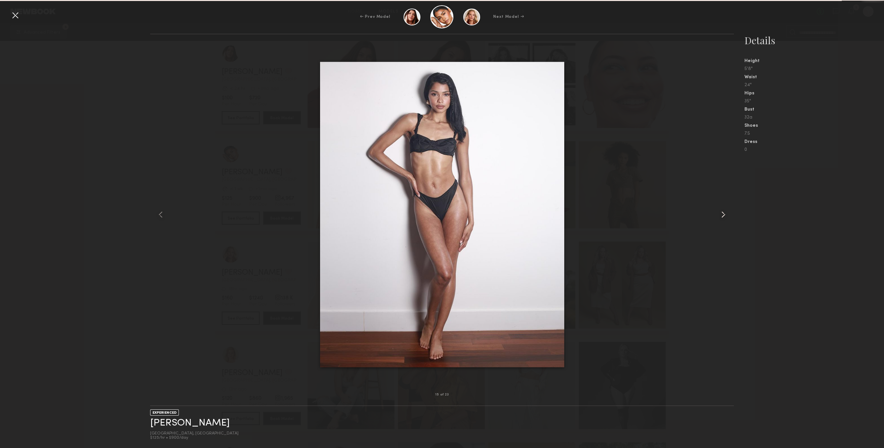
click at [722, 210] on common-icon at bounding box center [723, 214] width 11 height 11
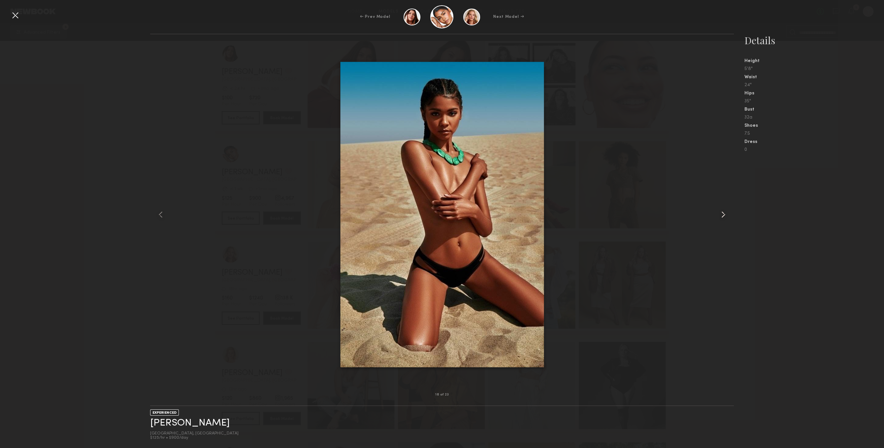
click at [722, 210] on common-icon at bounding box center [723, 214] width 11 height 11
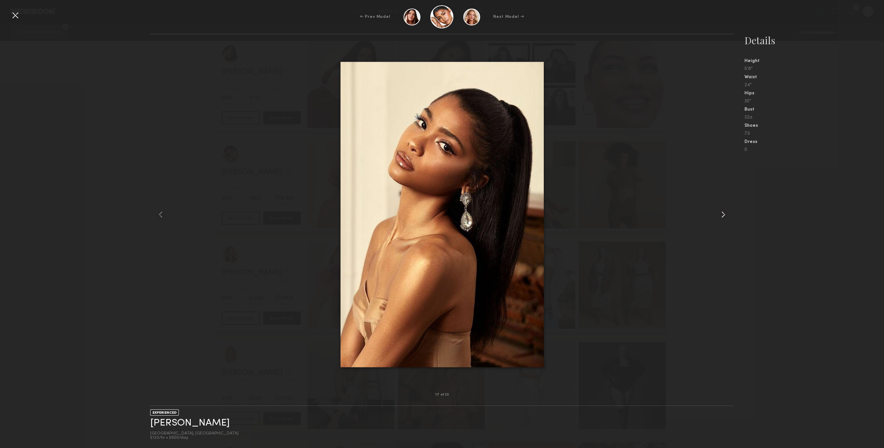
click at [722, 210] on common-icon at bounding box center [723, 214] width 11 height 11
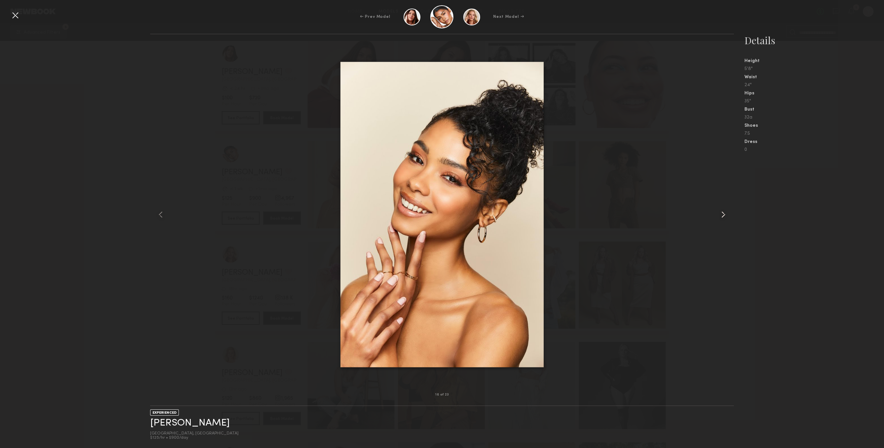
click at [722, 210] on common-icon at bounding box center [723, 214] width 11 height 11
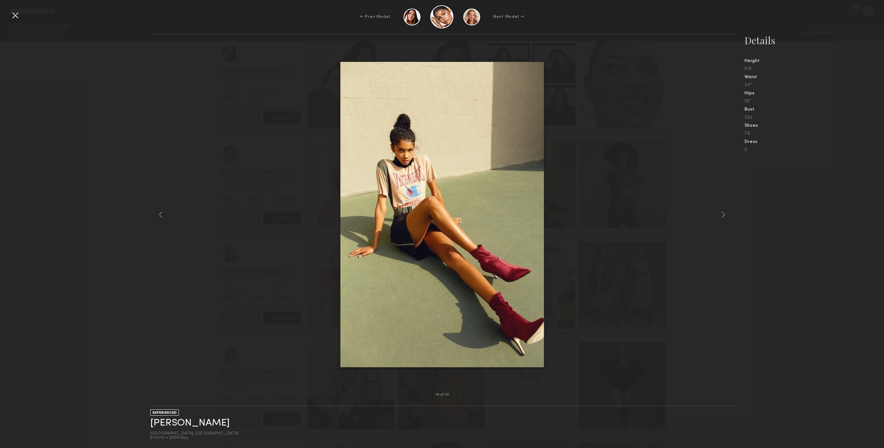
click at [98, 189] on div "19 of 23 EXPERIENCED Makaela H. Los Angeles, CA $125/hr • $900/day Details Heig…" at bounding box center [442, 241] width 884 height 414
click at [161, 221] on div at bounding box center [161, 214] width 23 height 339
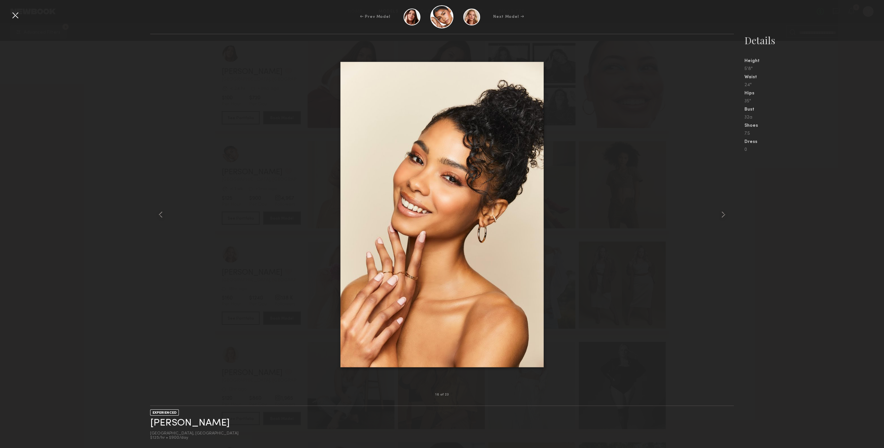
click at [11, 13] on div at bounding box center [15, 15] width 11 height 11
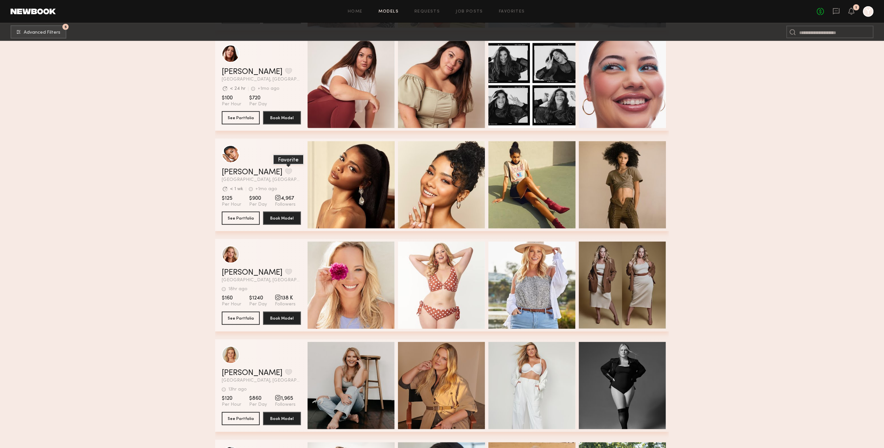
click at [285, 174] on button "grid" at bounding box center [288, 171] width 7 height 6
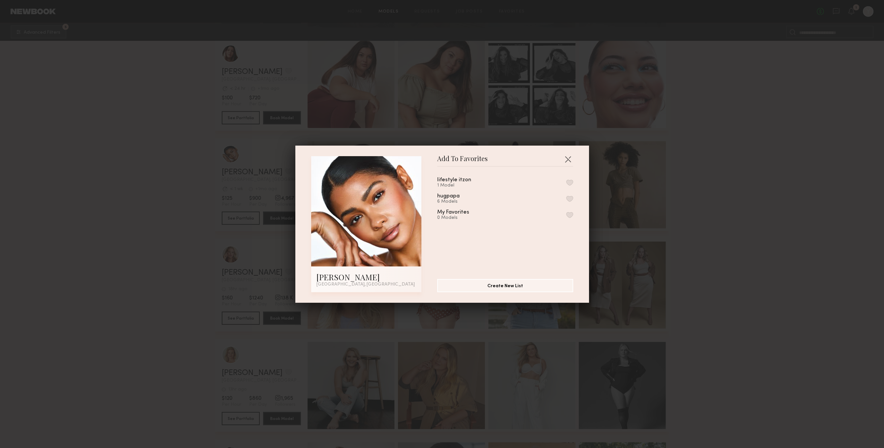
click at [573, 178] on div "lifestyle itzon 1 Model hugpapa 6 Models My Favorites 0 Models" at bounding box center [508, 220] width 143 height 96
click at [572, 178] on div "lifestyle itzon 1 Model" at bounding box center [505, 182] width 136 height 11
click at [566, 184] on div "lifestyle itzon 1 Model" at bounding box center [505, 182] width 136 height 11
click at [567, 185] on button "button" at bounding box center [569, 183] width 7 height 6
click at [570, 165] on header "Add To Favorites" at bounding box center [505, 161] width 136 height 11
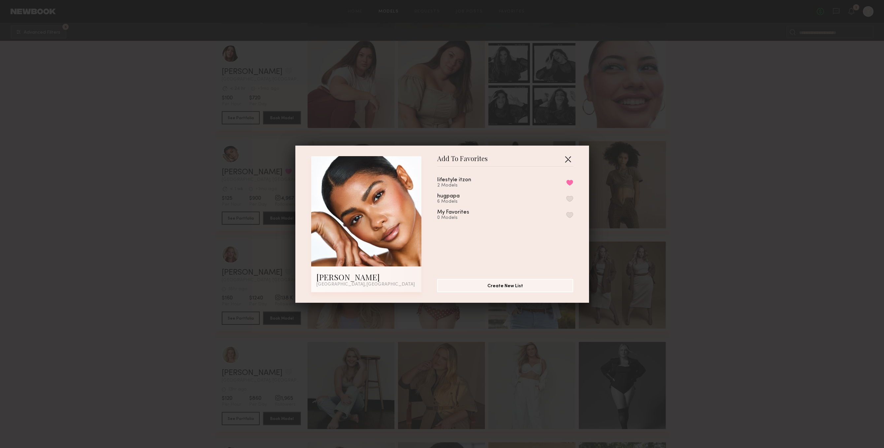
click at [569, 161] on button "button" at bounding box center [568, 159] width 11 height 11
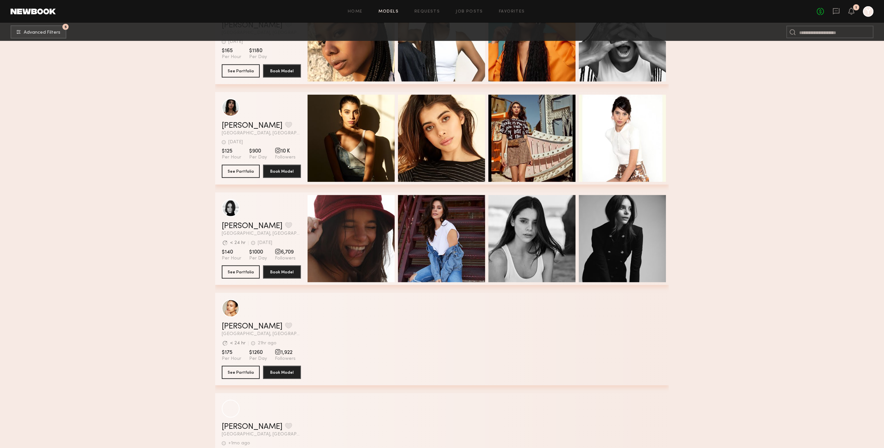
scroll to position [15617, 0]
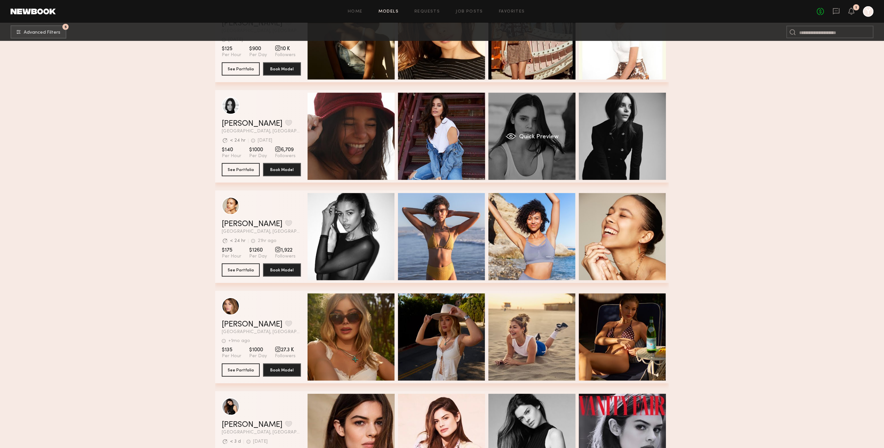
click at [538, 165] on div "Quick Preview" at bounding box center [532, 136] width 87 height 87
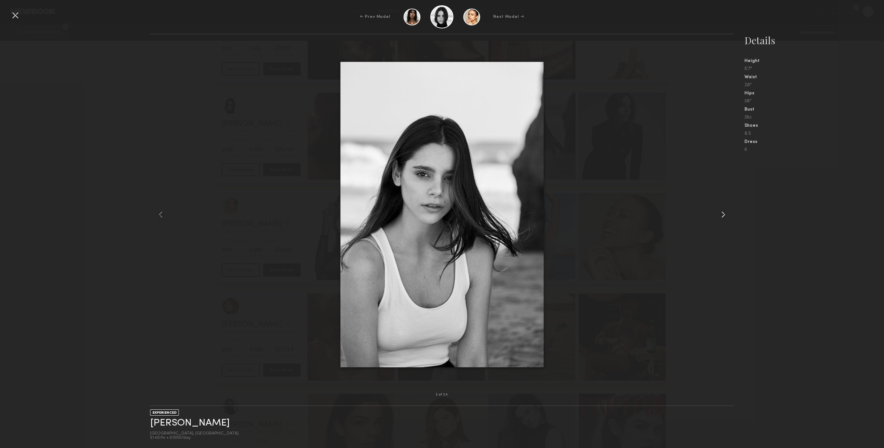
click at [731, 195] on div at bounding box center [722, 214] width 23 height 339
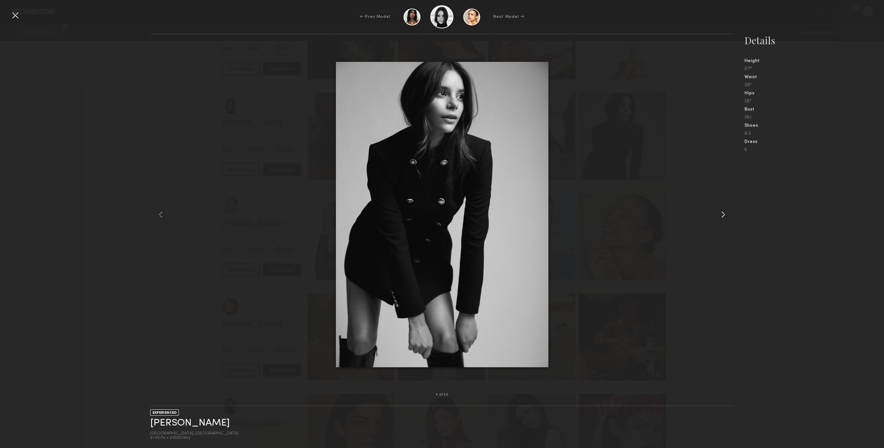
click at [732, 211] on div at bounding box center [722, 214] width 23 height 339
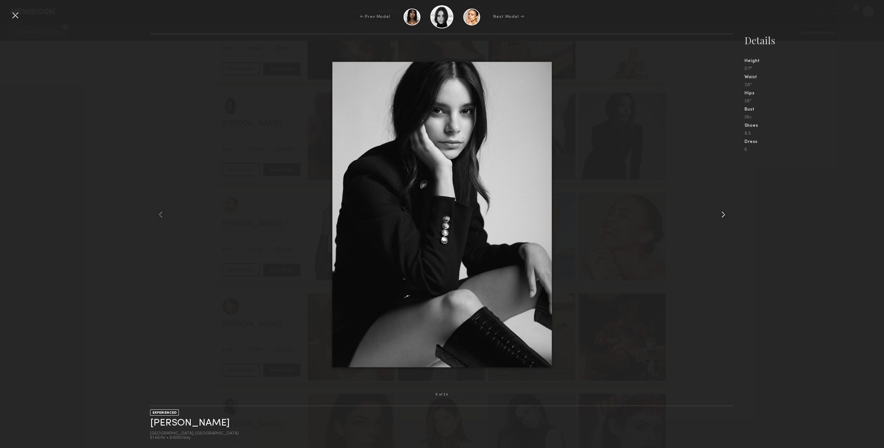
click at [732, 211] on div at bounding box center [722, 214] width 23 height 339
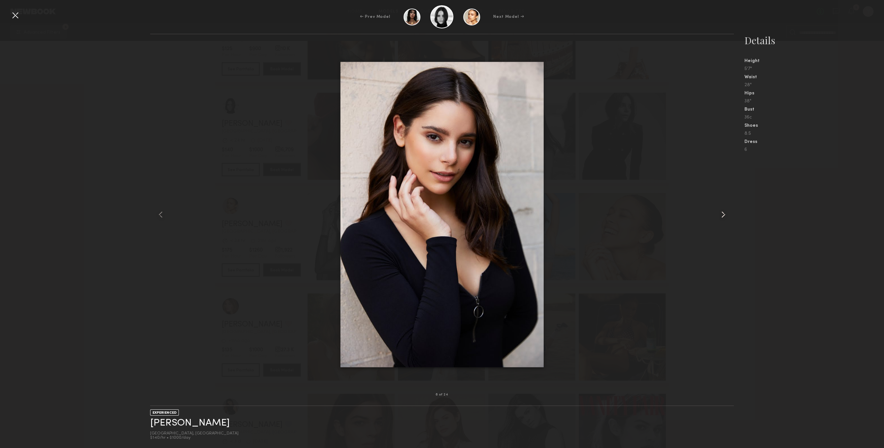
click at [732, 211] on div at bounding box center [722, 214] width 23 height 339
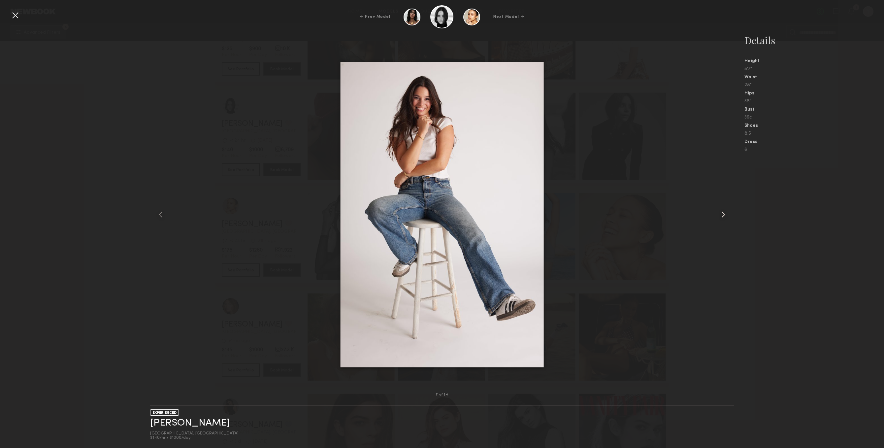
click at [732, 211] on div at bounding box center [722, 214] width 23 height 339
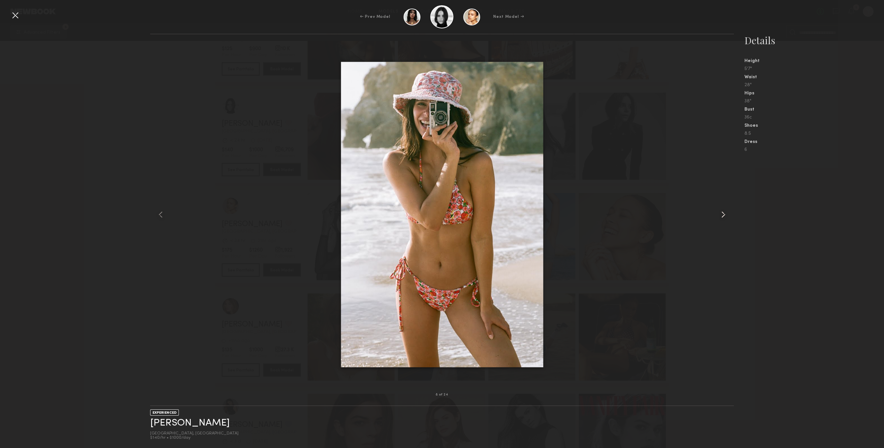
click at [732, 211] on div at bounding box center [722, 214] width 23 height 339
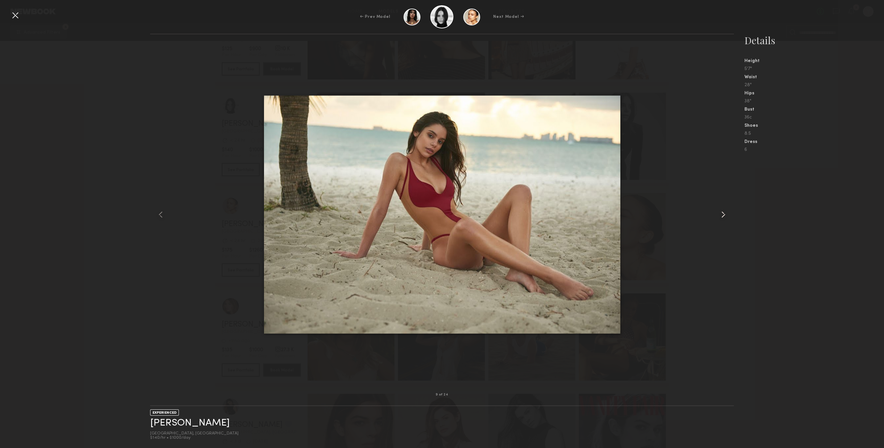
click at [732, 211] on div at bounding box center [722, 214] width 23 height 339
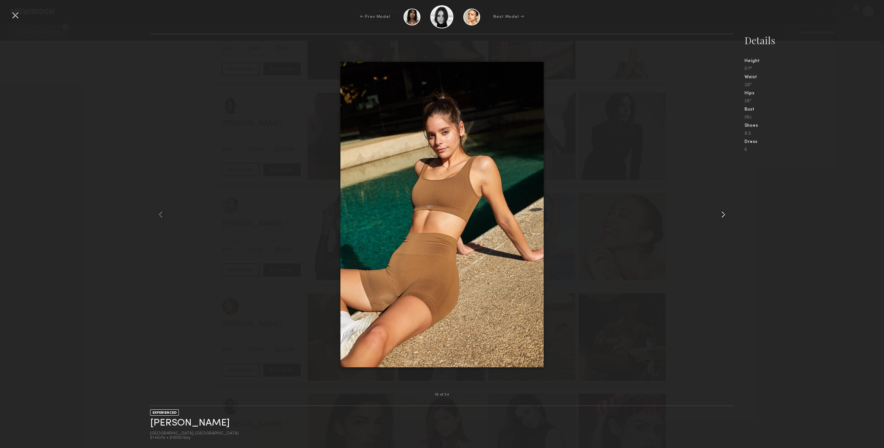
click at [732, 211] on div at bounding box center [722, 214] width 23 height 339
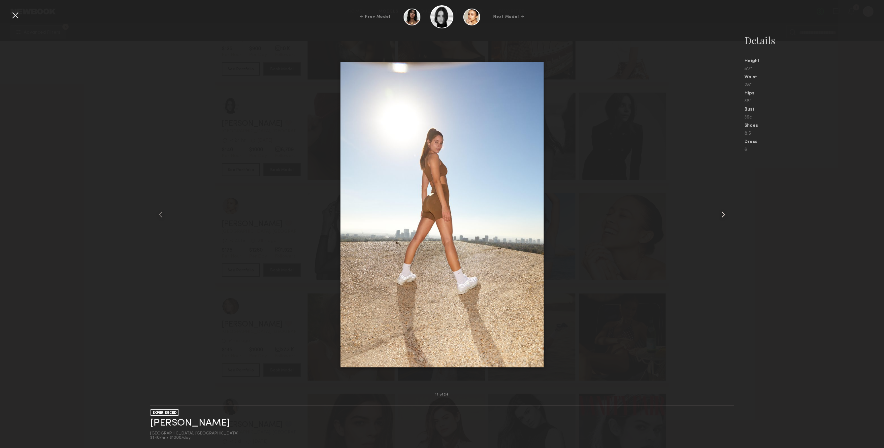
click at [732, 211] on div at bounding box center [722, 214] width 23 height 339
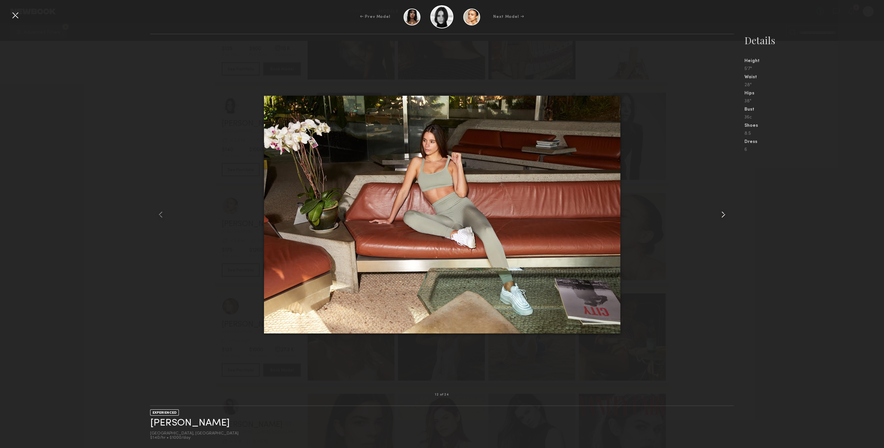
click at [732, 211] on div at bounding box center [722, 214] width 23 height 339
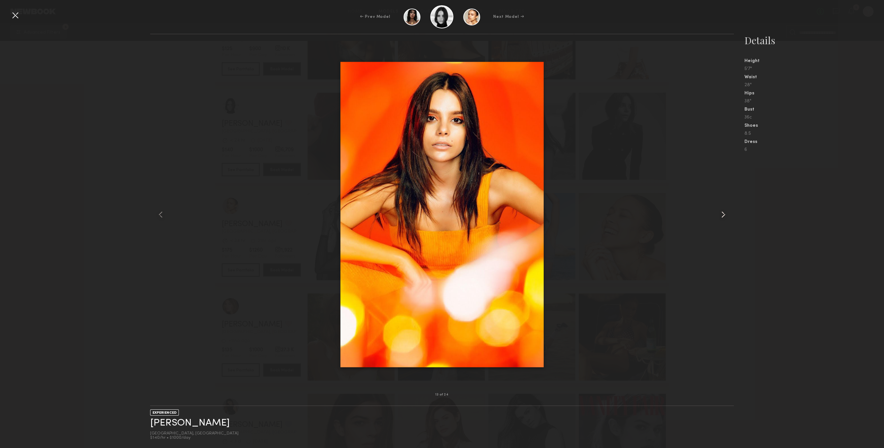
click at [732, 211] on div at bounding box center [722, 214] width 23 height 339
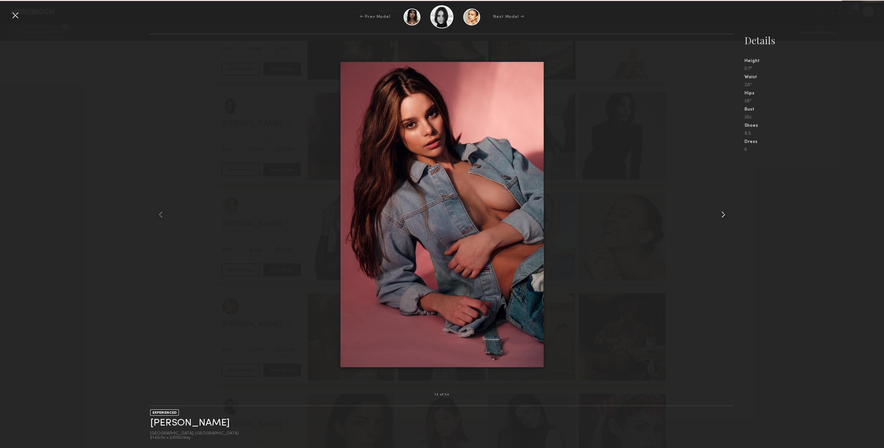
click at [732, 211] on div at bounding box center [722, 214] width 23 height 339
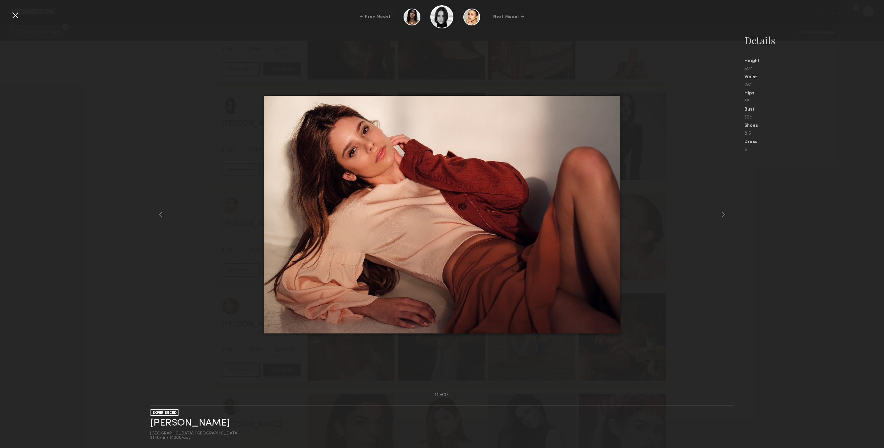
click at [12, 17] on div at bounding box center [15, 15] width 11 height 11
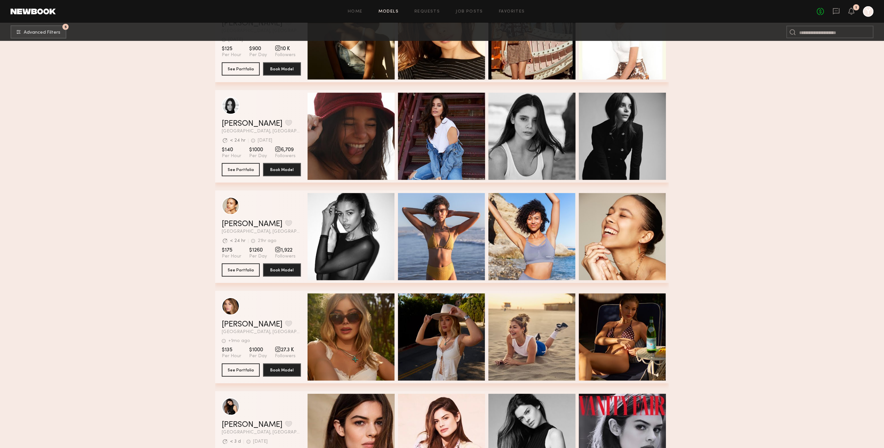
click at [263, 132] on span "[GEOGRAPHIC_DATA], [GEOGRAPHIC_DATA]" at bounding box center [261, 131] width 79 height 5
click at [285, 126] on button "grid" at bounding box center [288, 123] width 7 height 6
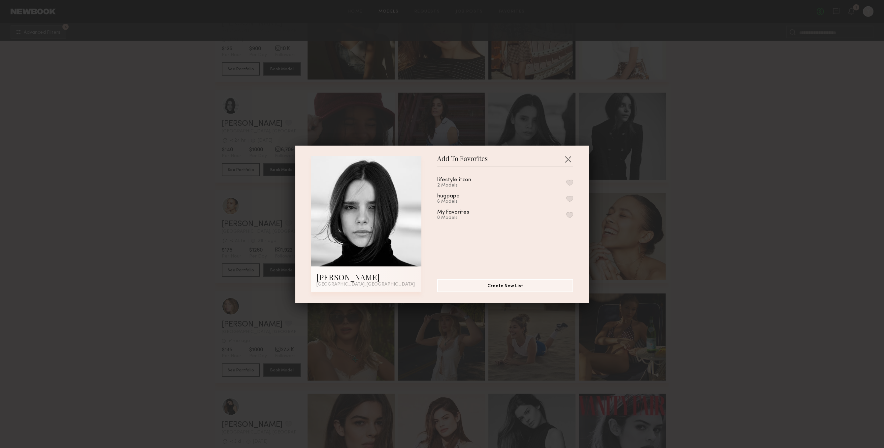
click at [568, 204] on div "hugpapa 6 Models" at bounding box center [505, 198] width 136 height 11
click at [569, 202] on button "button" at bounding box center [569, 199] width 7 height 6
click at [570, 158] on button "button" at bounding box center [568, 159] width 11 height 11
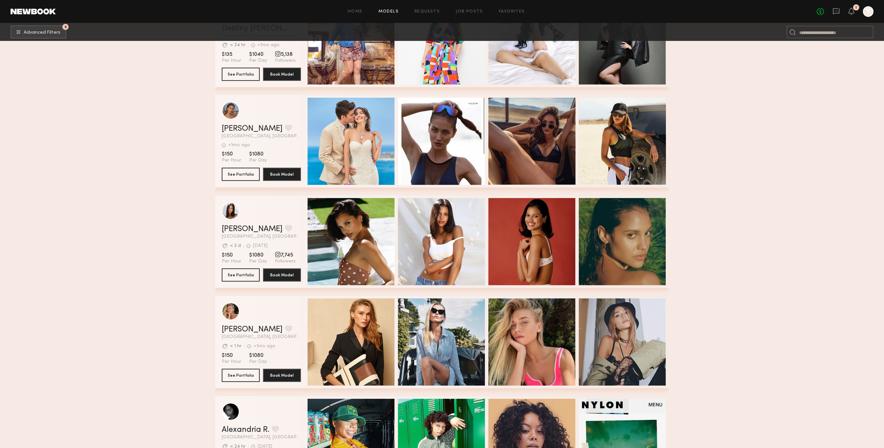
scroll to position [16719, 0]
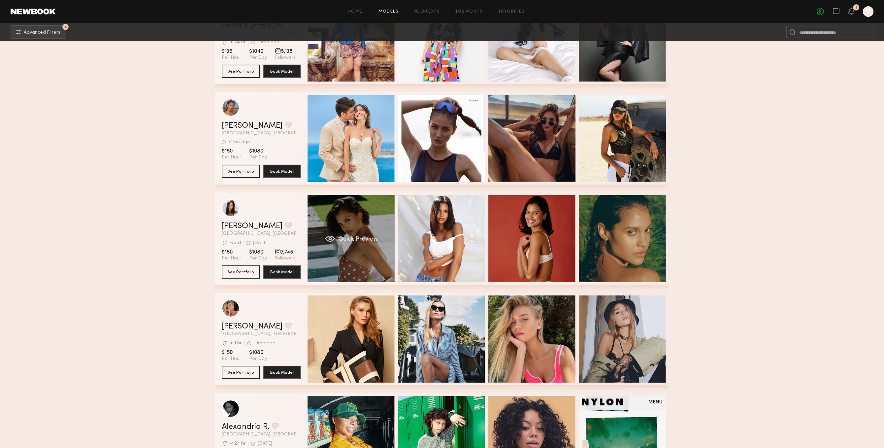
click at [375, 263] on div "Quick Preview" at bounding box center [351, 238] width 87 height 87
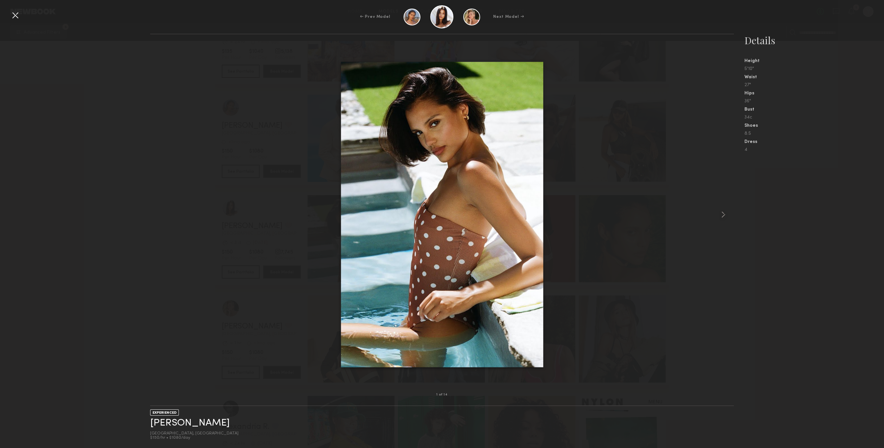
click at [737, 195] on nb-gallery-model-stats "Details Height 5'10" Waist 27" Hips 36" Bust 34c Shoes 8.5 Dress 4" at bounding box center [809, 241] width 150 height 414
click at [730, 200] on div at bounding box center [722, 214] width 23 height 339
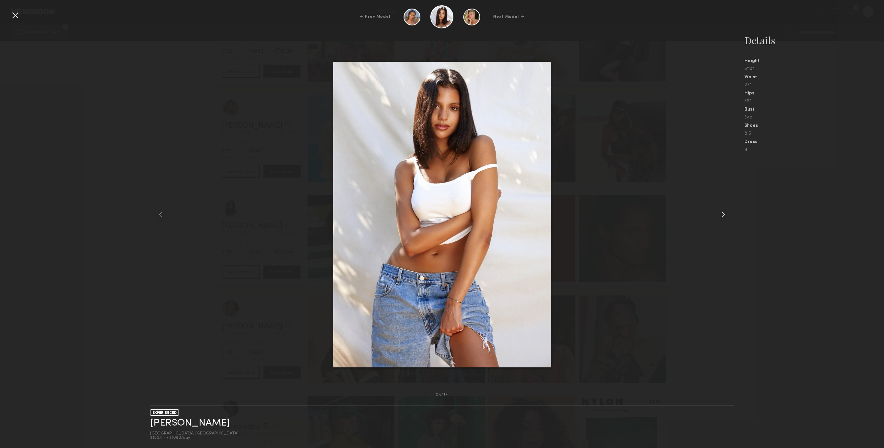
click at [722, 207] on div at bounding box center [722, 214] width 23 height 339
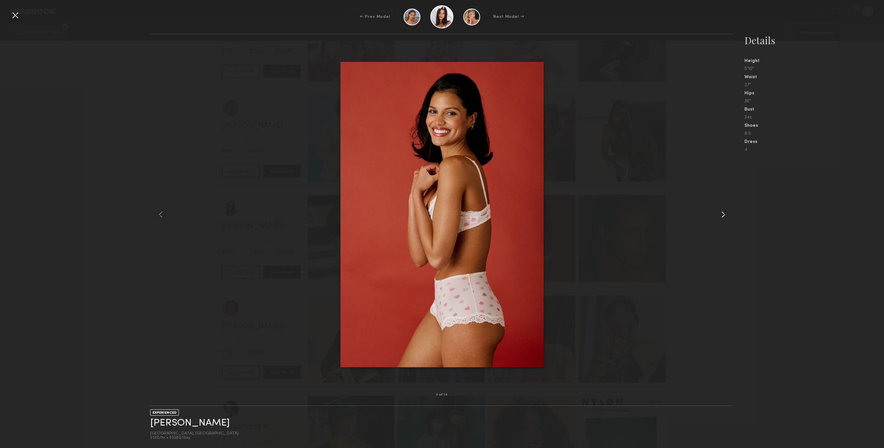
click at [722, 207] on div at bounding box center [722, 214] width 23 height 339
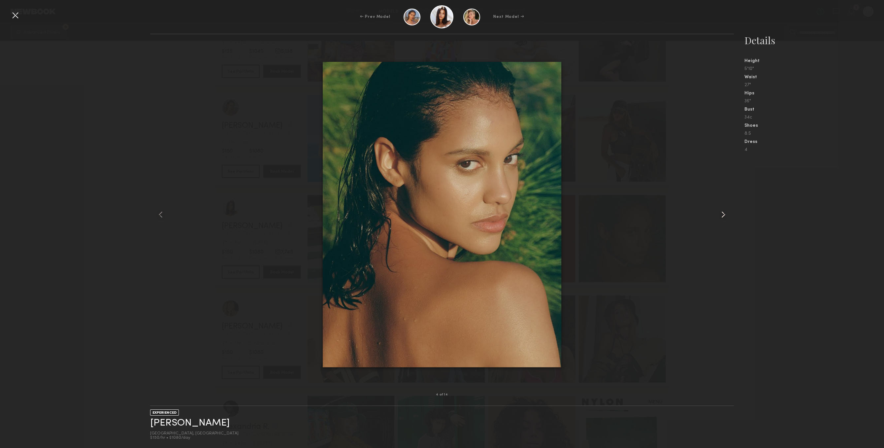
click at [722, 207] on div at bounding box center [722, 214] width 23 height 339
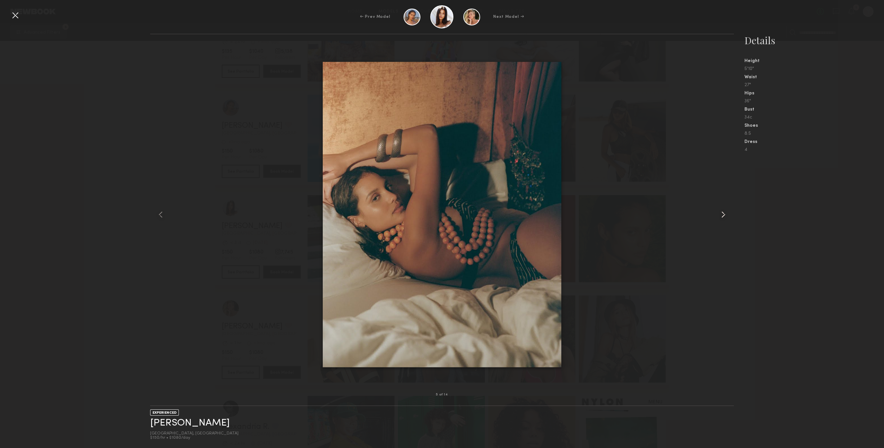
click at [722, 207] on div at bounding box center [722, 214] width 23 height 339
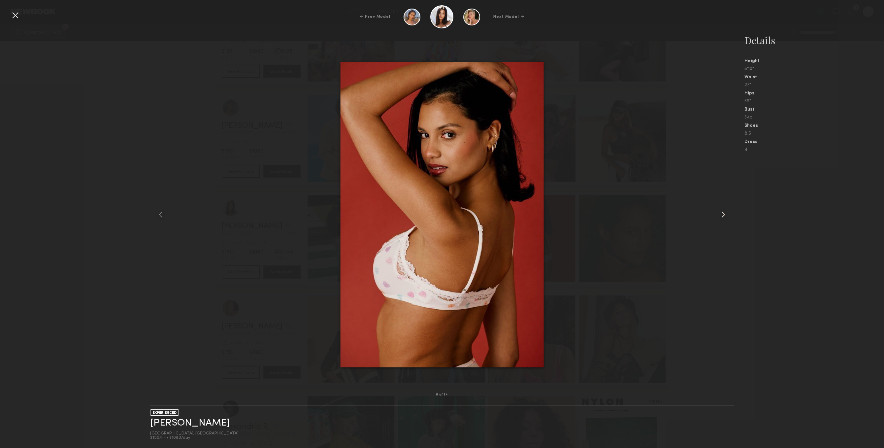
click at [722, 207] on div at bounding box center [722, 214] width 23 height 339
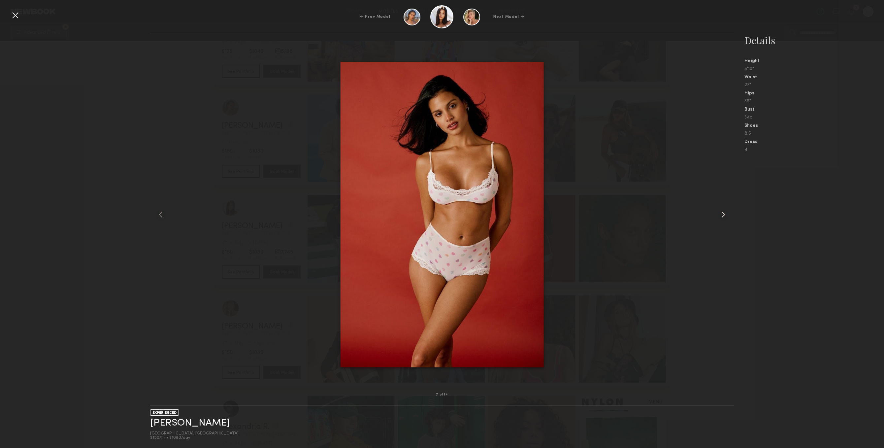
click at [722, 207] on div at bounding box center [722, 214] width 23 height 339
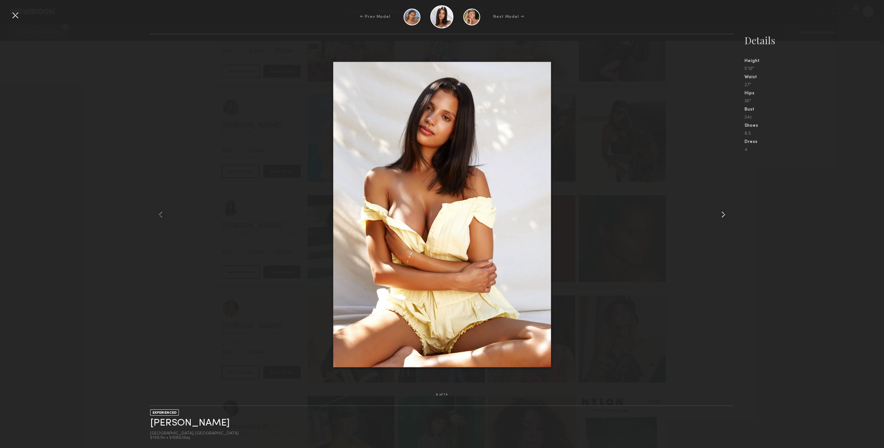
click at [722, 207] on div at bounding box center [722, 214] width 23 height 339
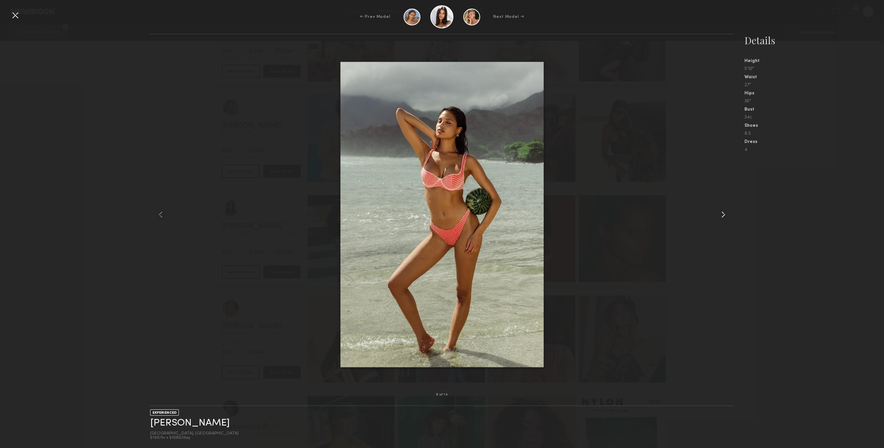
click at [722, 207] on div at bounding box center [722, 214] width 23 height 339
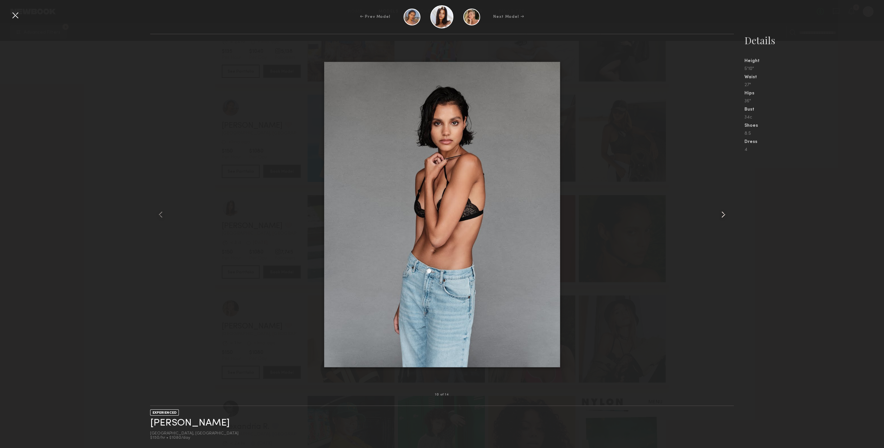
click at [722, 207] on div at bounding box center [722, 214] width 23 height 339
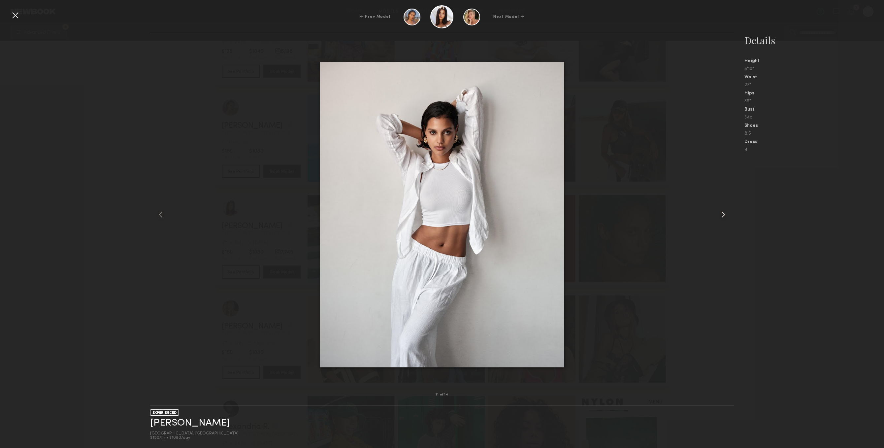
click at [722, 207] on div at bounding box center [722, 214] width 23 height 339
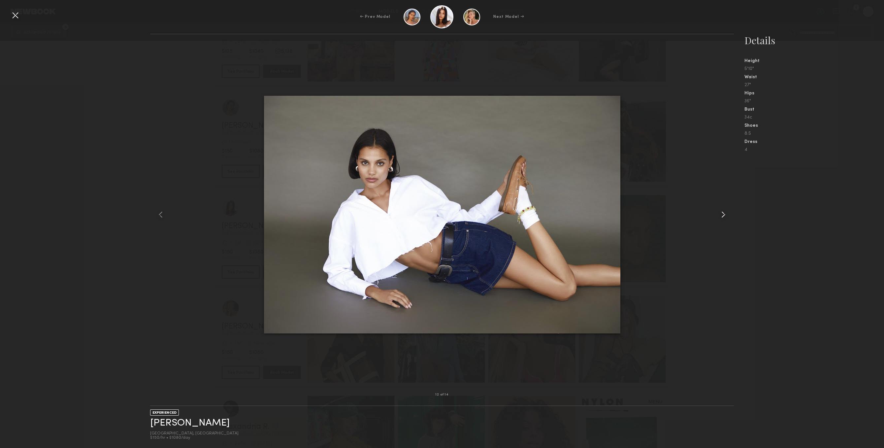
click at [722, 207] on div at bounding box center [722, 214] width 23 height 339
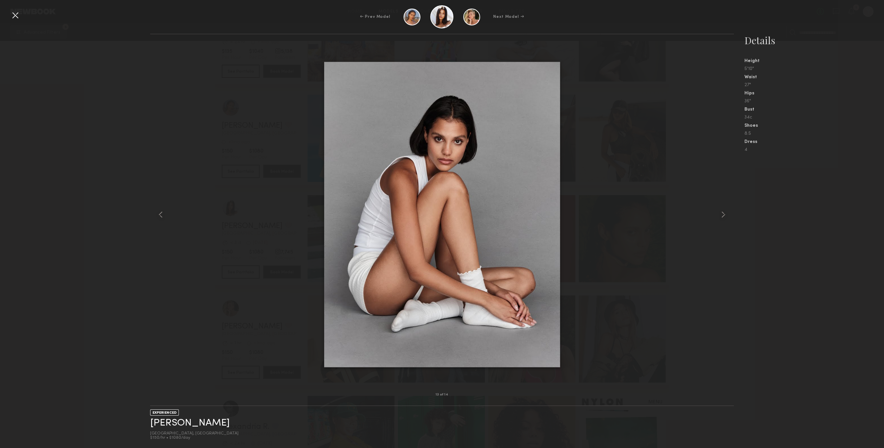
click at [13, 17] on div at bounding box center [15, 15] width 11 height 11
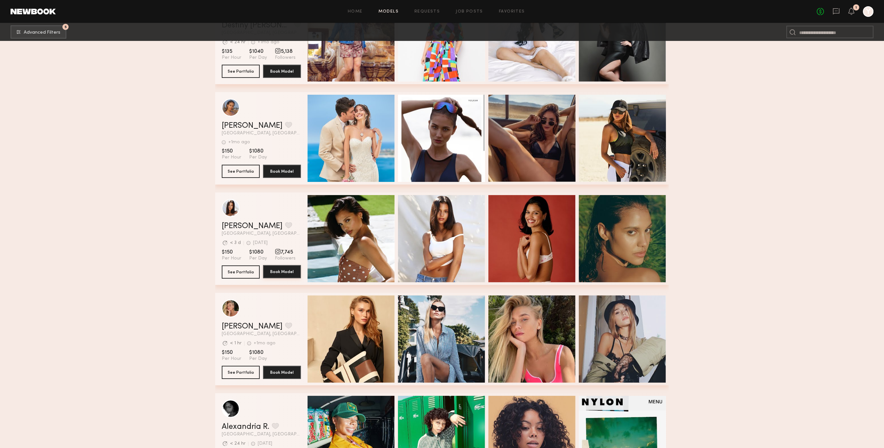
click at [269, 272] on button "Book Model" at bounding box center [282, 271] width 38 height 13
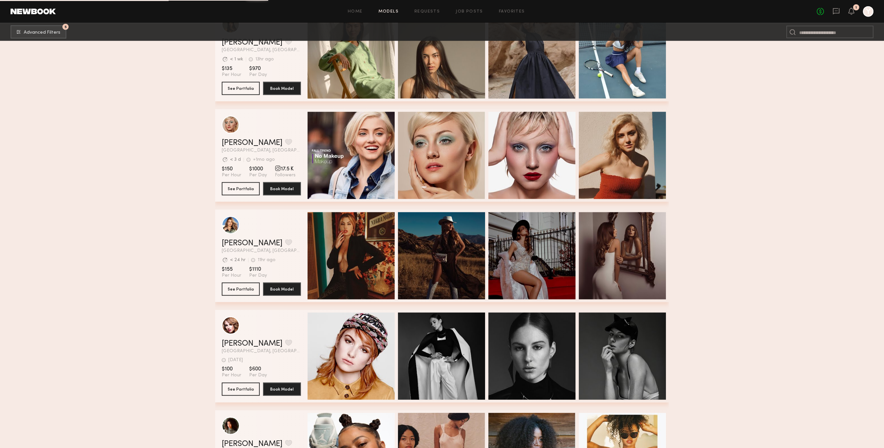
scroll to position [5495, 0]
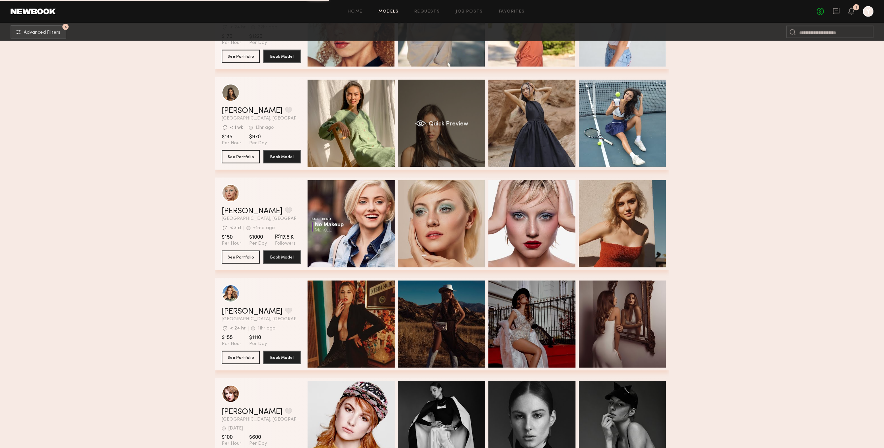
click at [457, 155] on div "Quick Preview" at bounding box center [441, 123] width 87 height 87
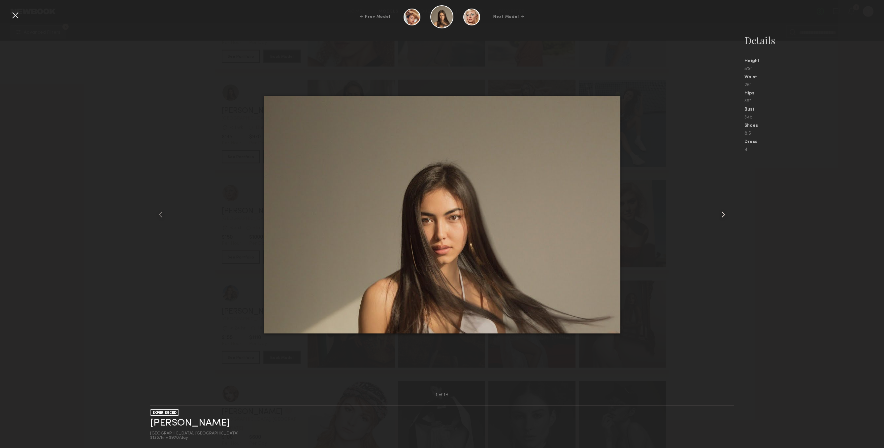
click at [719, 208] on div at bounding box center [722, 214] width 23 height 339
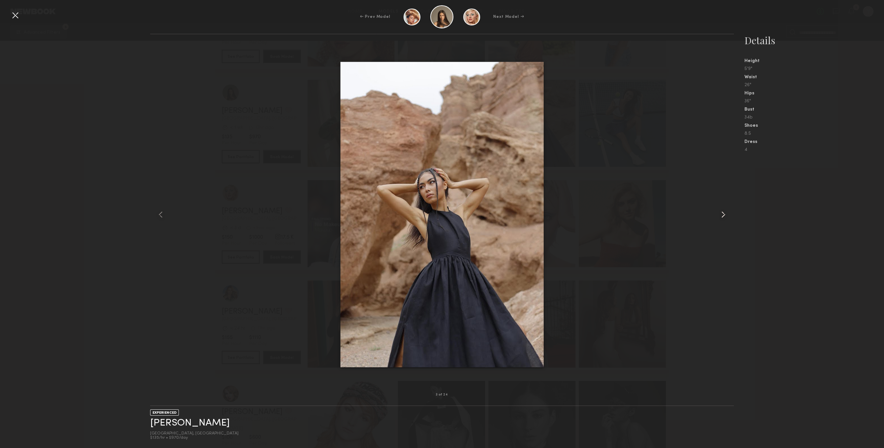
click at [720, 208] on div at bounding box center [722, 214] width 23 height 339
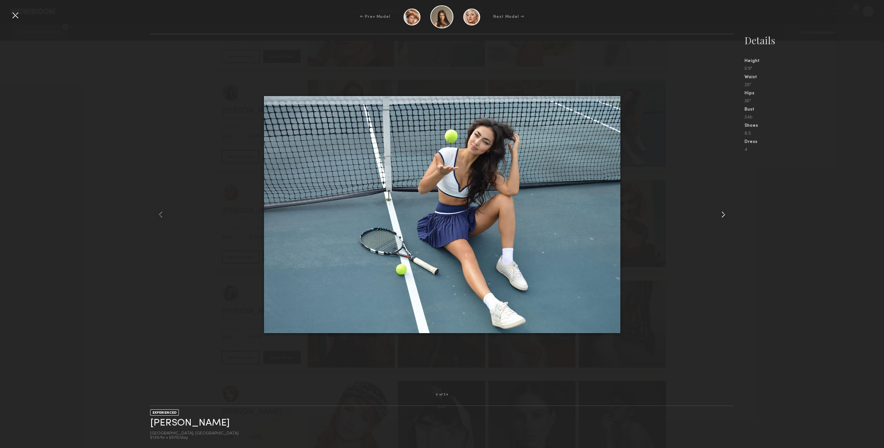
click at [720, 208] on div at bounding box center [722, 214] width 23 height 339
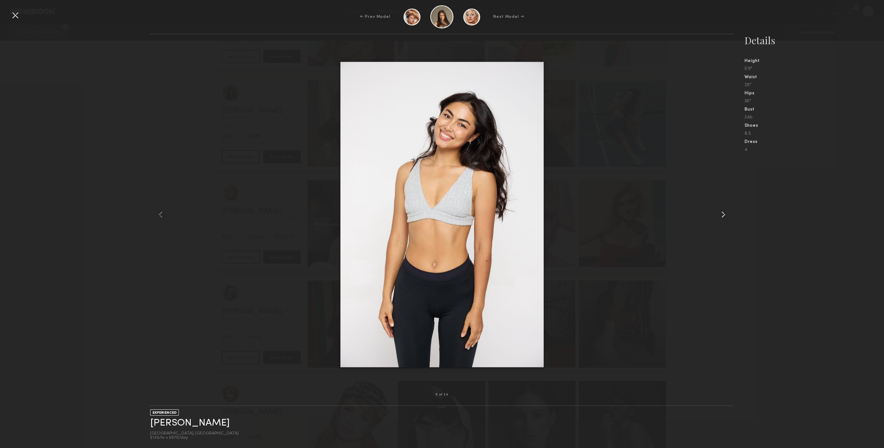
click at [720, 208] on div at bounding box center [722, 214] width 23 height 339
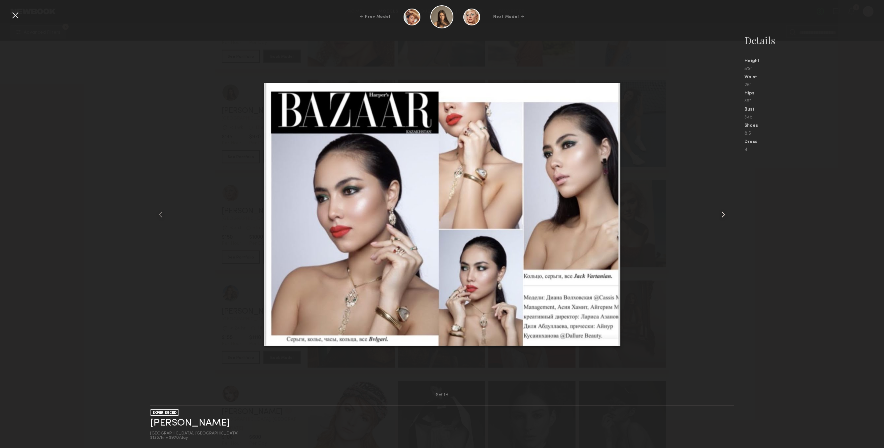
click at [720, 208] on div at bounding box center [722, 214] width 23 height 339
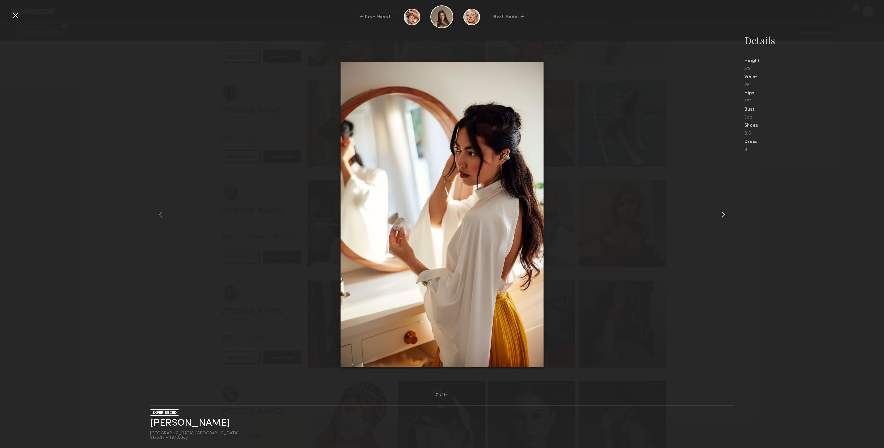
click at [720, 208] on div at bounding box center [722, 214] width 23 height 339
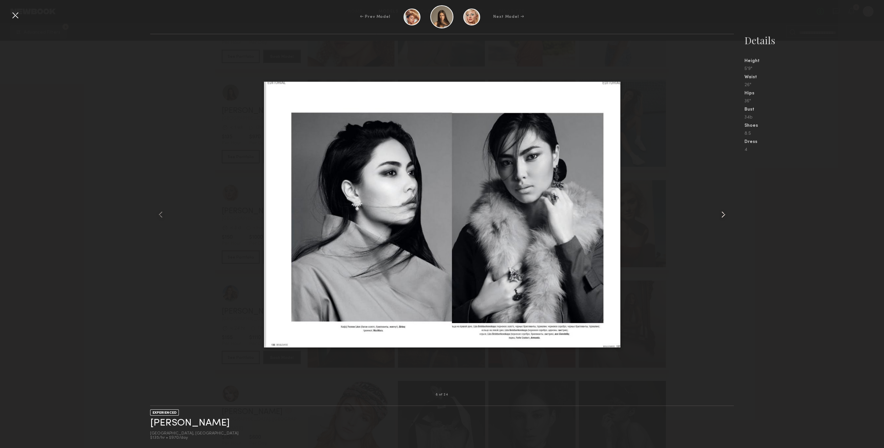
click at [720, 208] on div at bounding box center [722, 214] width 23 height 339
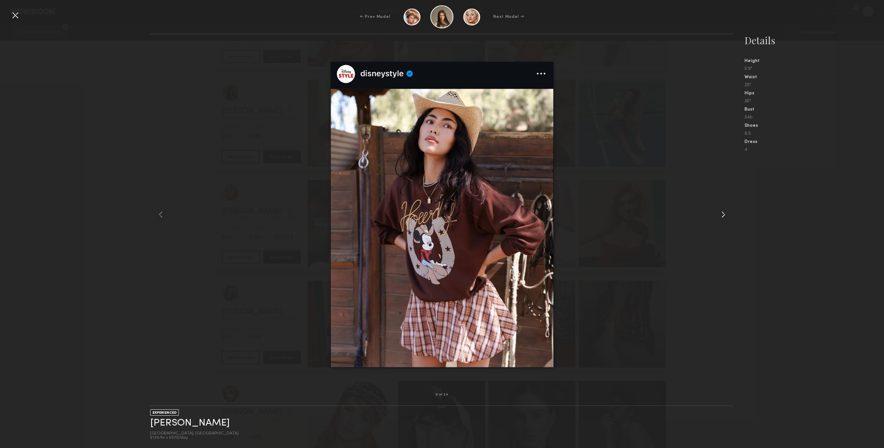
click at [720, 208] on div at bounding box center [722, 214] width 23 height 339
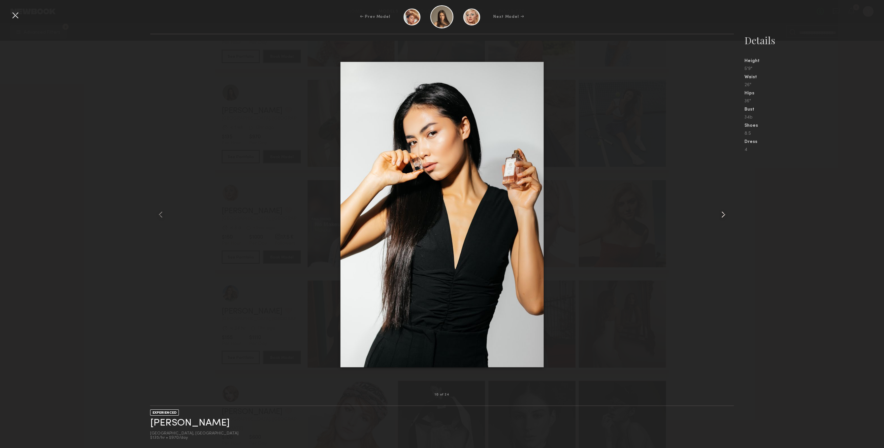
click at [720, 208] on div at bounding box center [722, 214] width 23 height 339
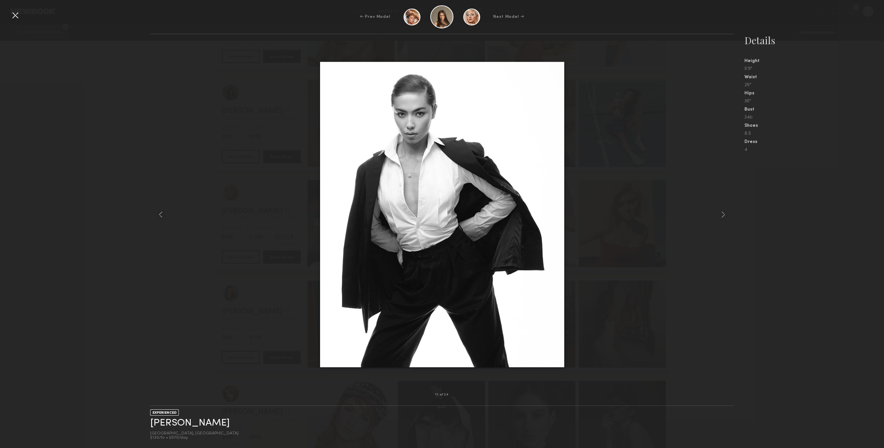
click at [20, 19] on div at bounding box center [15, 15] width 11 height 11
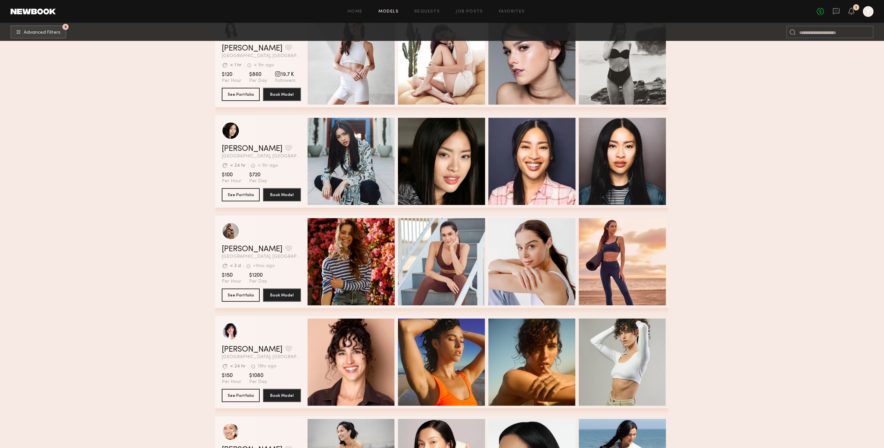
scroll to position [7835, 0]
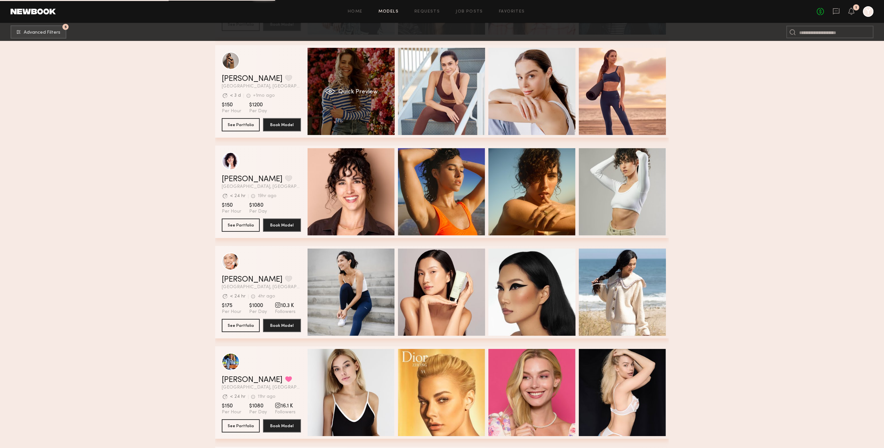
click at [369, 111] on div "Quick Preview" at bounding box center [351, 91] width 87 height 87
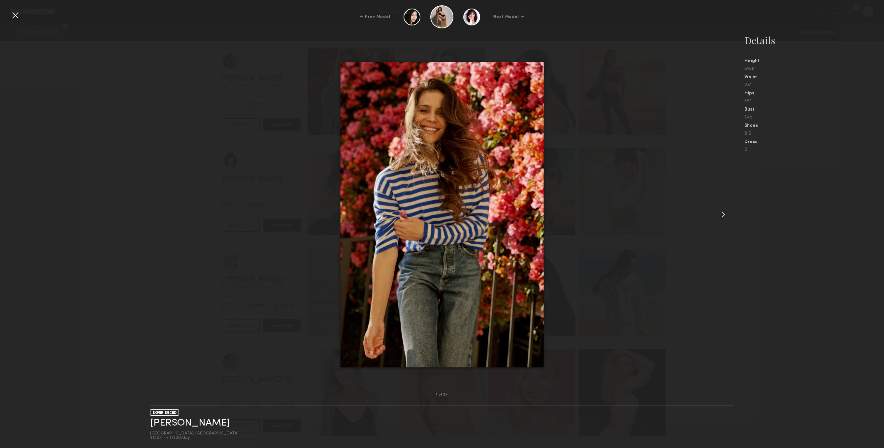
click at [724, 215] on common-icon at bounding box center [723, 214] width 11 height 11
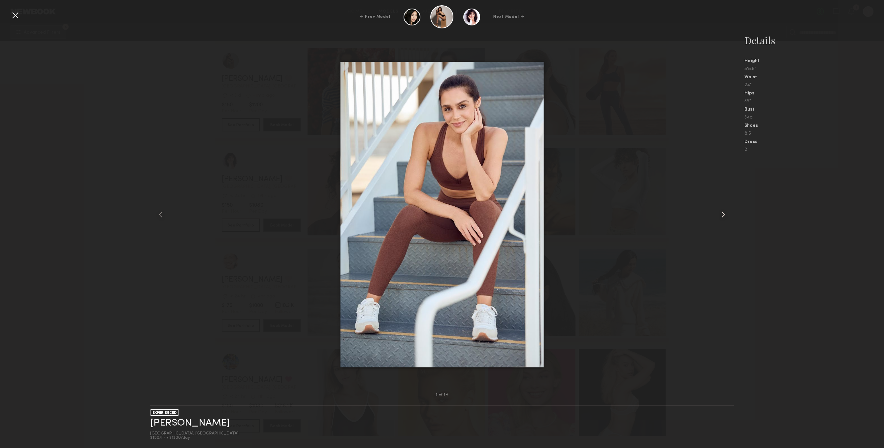
click at [724, 212] on common-icon at bounding box center [723, 214] width 11 height 11
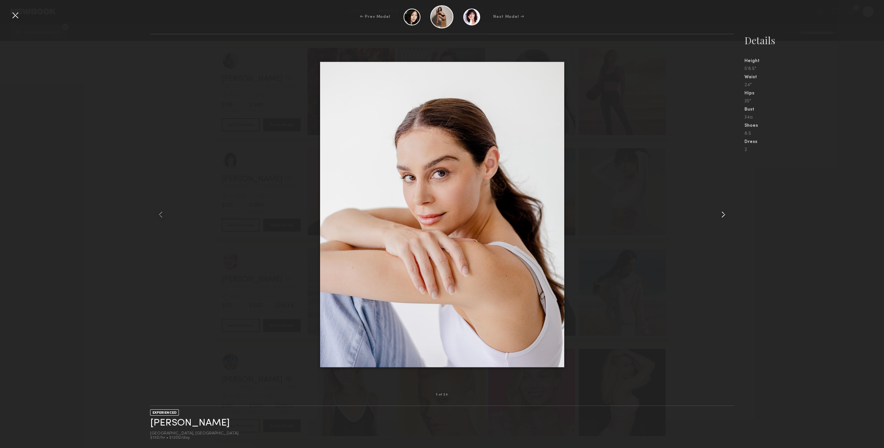
click at [724, 212] on common-icon at bounding box center [723, 214] width 11 height 11
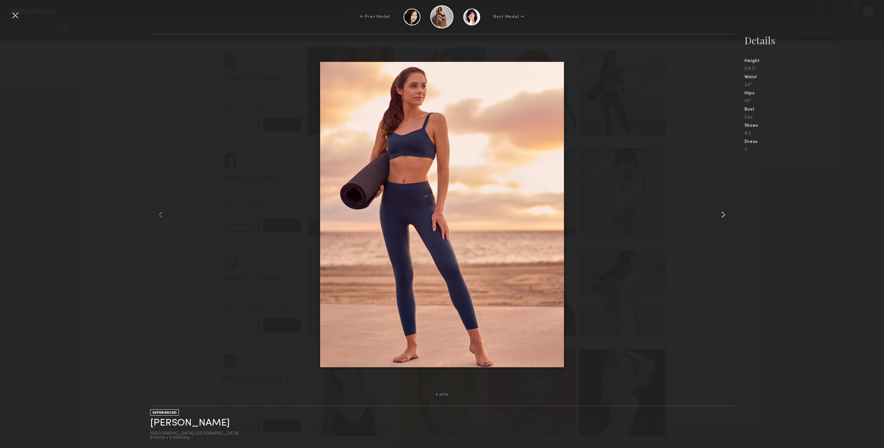
click at [724, 212] on common-icon at bounding box center [723, 214] width 11 height 11
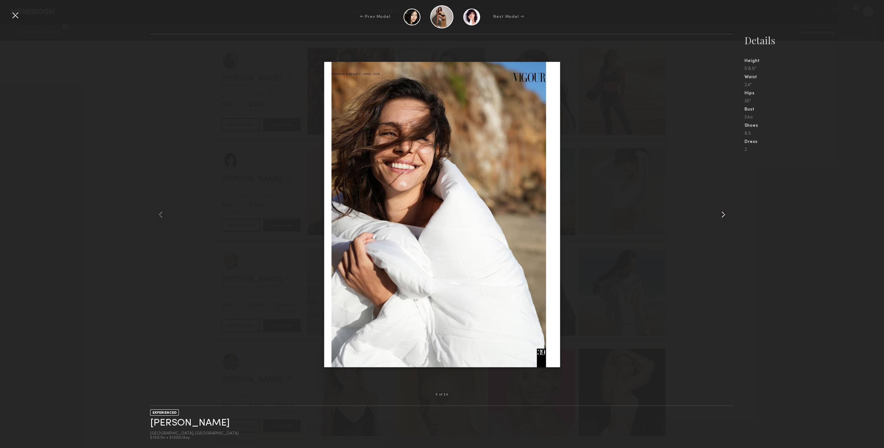
click at [724, 212] on common-icon at bounding box center [723, 214] width 11 height 11
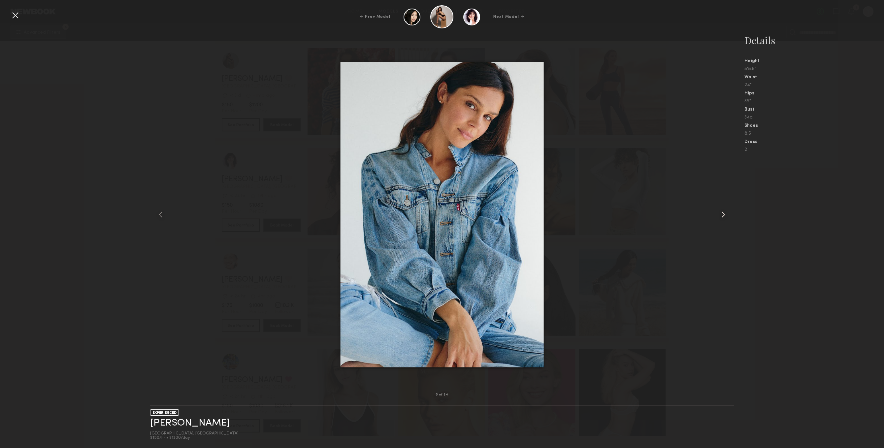
click at [724, 212] on common-icon at bounding box center [723, 214] width 11 height 11
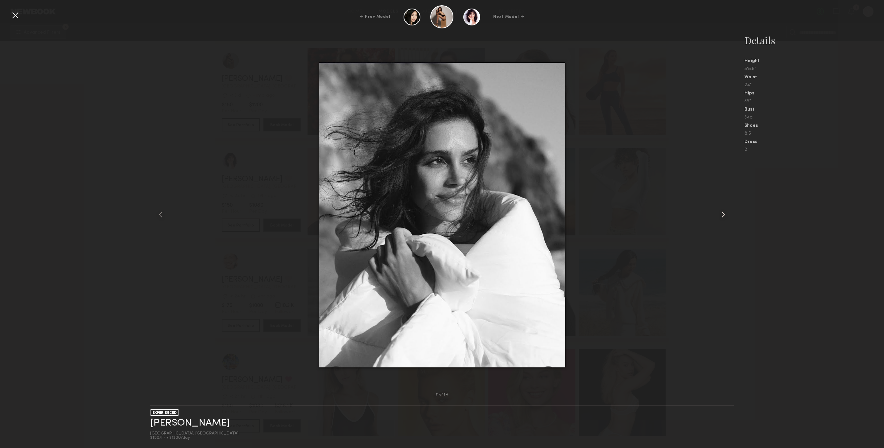
click at [724, 212] on common-icon at bounding box center [723, 214] width 11 height 11
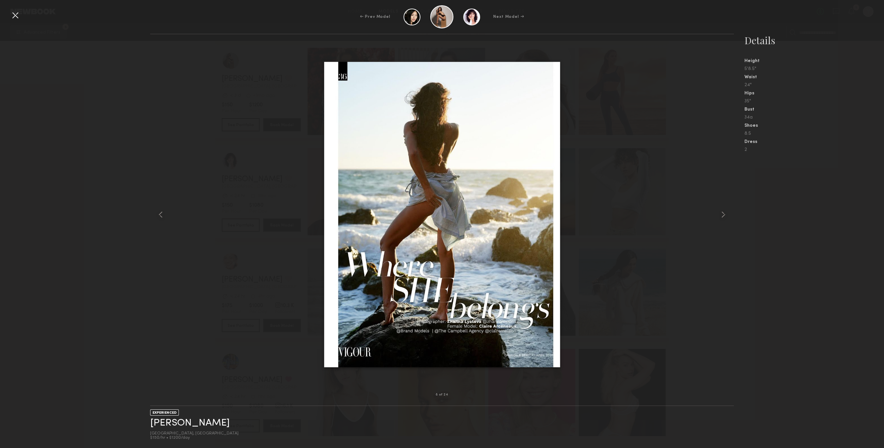
click at [15, 16] on div at bounding box center [15, 15] width 11 height 11
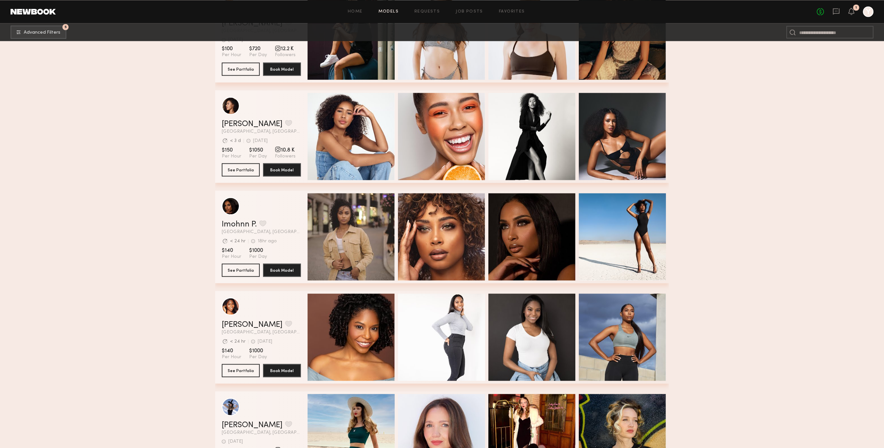
scroll to position [13141, 0]
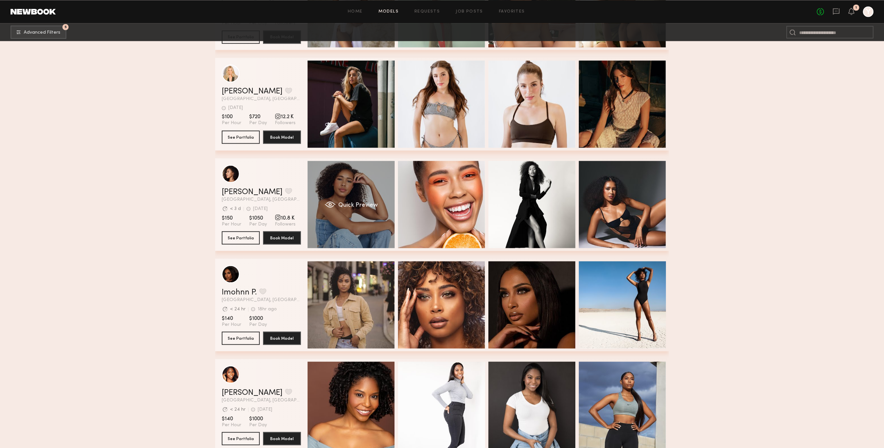
click at [343, 220] on div "Quick Preview" at bounding box center [351, 204] width 87 height 87
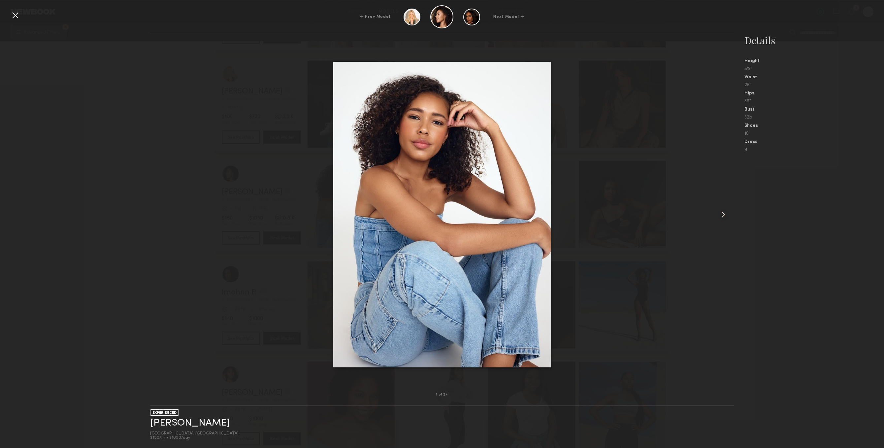
click at [722, 207] on div at bounding box center [722, 214] width 23 height 339
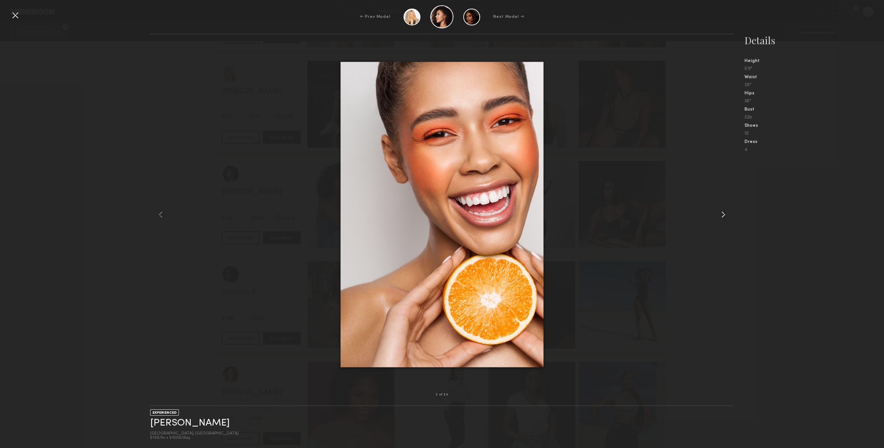
click at [722, 207] on div at bounding box center [722, 214] width 23 height 339
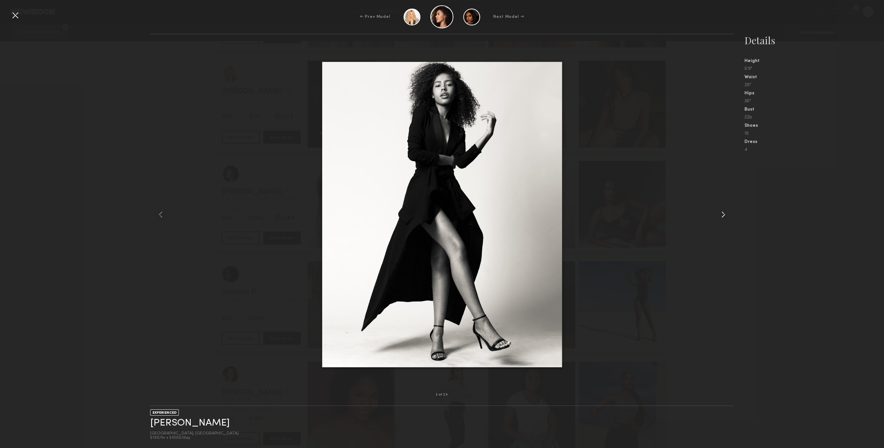
click at [722, 207] on div at bounding box center [722, 214] width 23 height 339
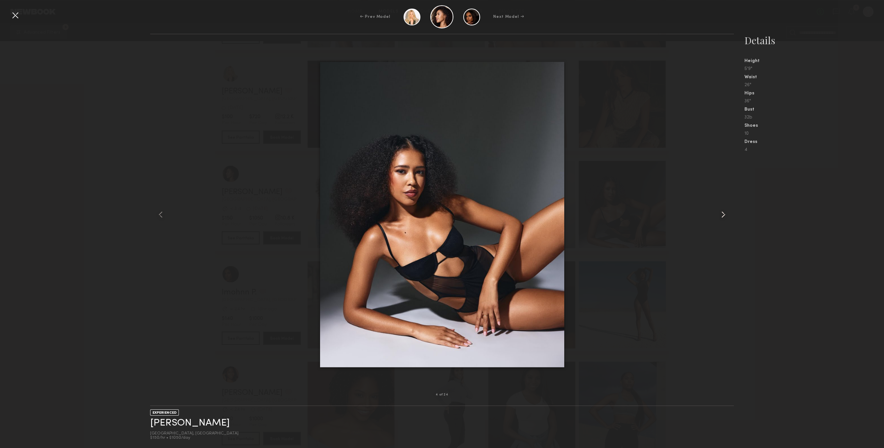
click at [722, 207] on div at bounding box center [722, 214] width 23 height 339
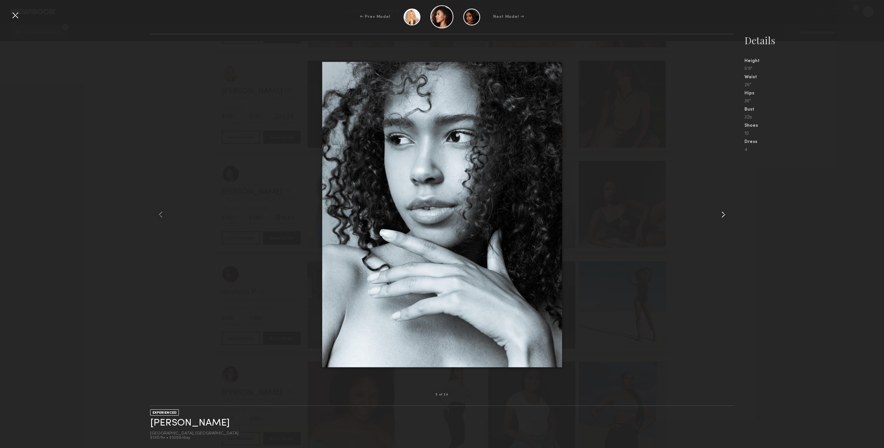
click at [722, 207] on div at bounding box center [722, 214] width 23 height 339
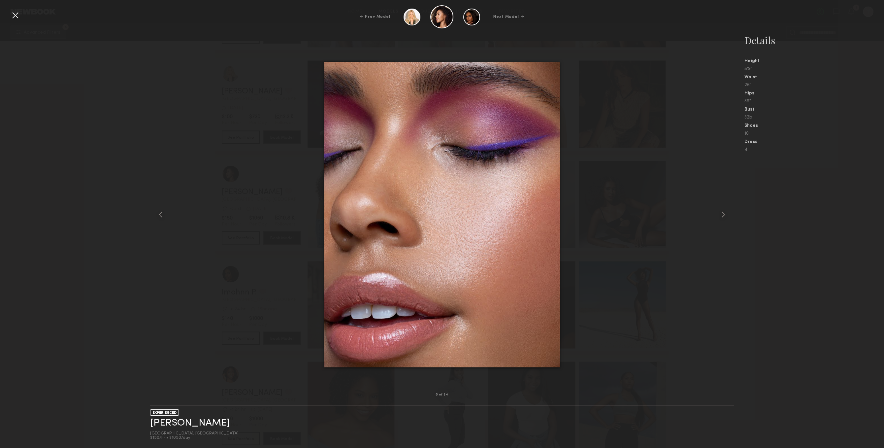
click at [17, 17] on div at bounding box center [15, 15] width 11 height 11
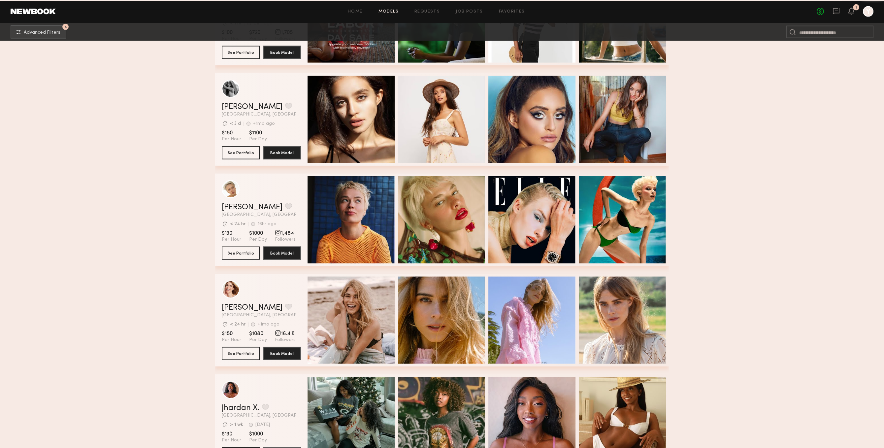
scroll to position [14175, 0]
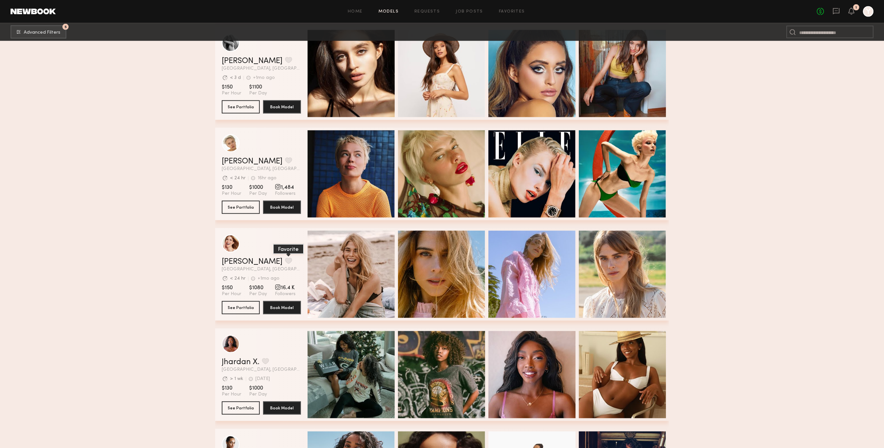
click at [285, 264] on button "grid" at bounding box center [288, 261] width 7 height 6
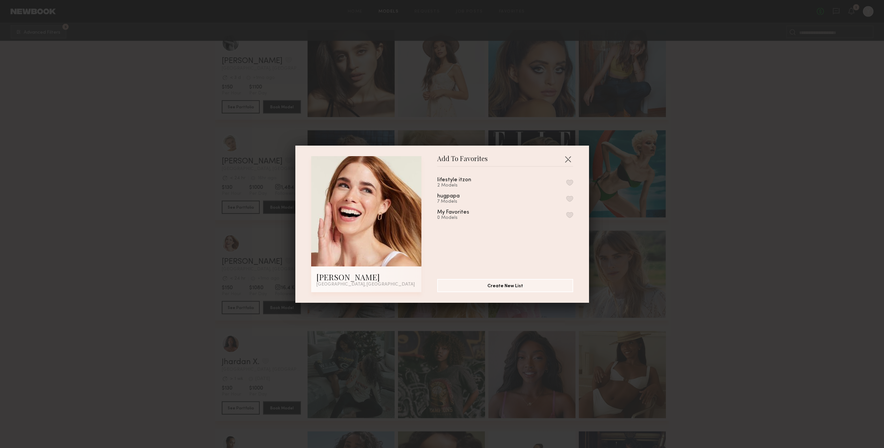
click at [571, 195] on div "hugpapa 7 Models" at bounding box center [505, 198] width 136 height 11
click at [571, 199] on button "button" at bounding box center [569, 199] width 7 height 6
click at [568, 158] on button "button" at bounding box center [568, 159] width 11 height 11
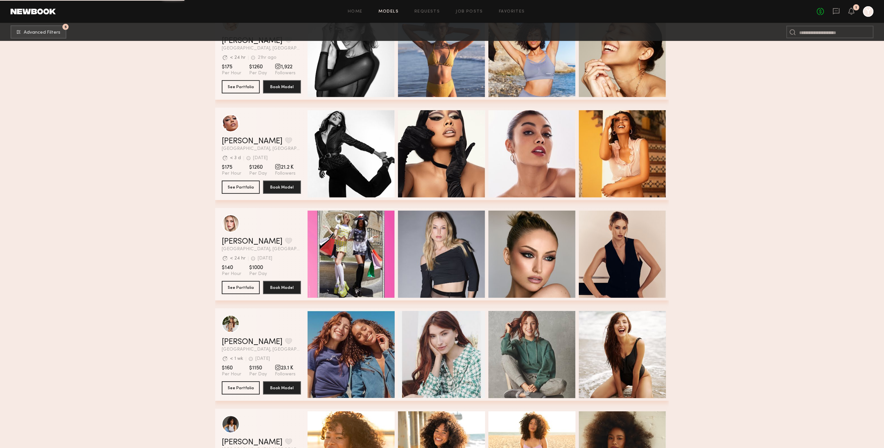
scroll to position [16582, 0]
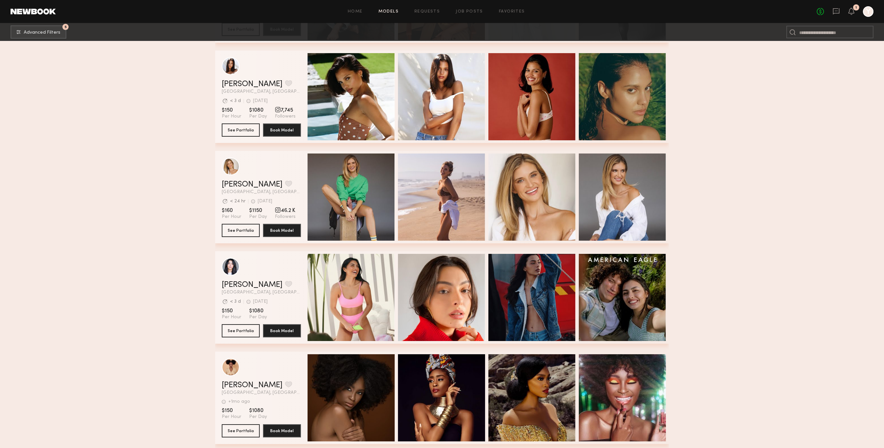
scroll to position [17127, 0]
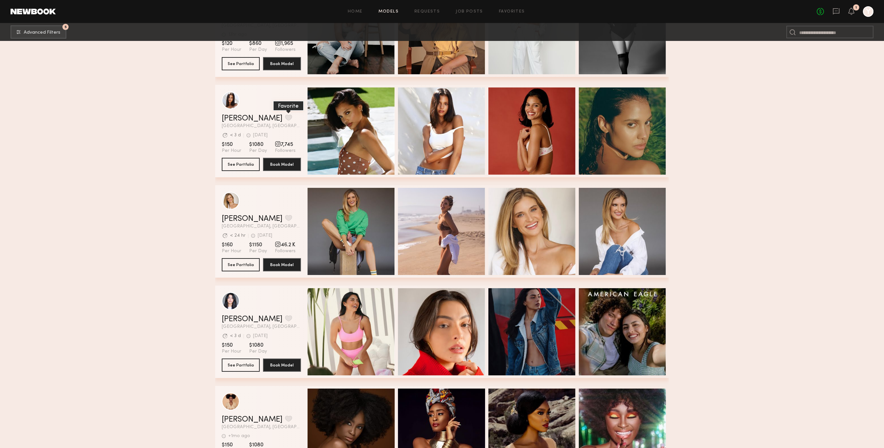
click at [285, 120] on button "grid" at bounding box center [288, 118] width 7 height 6
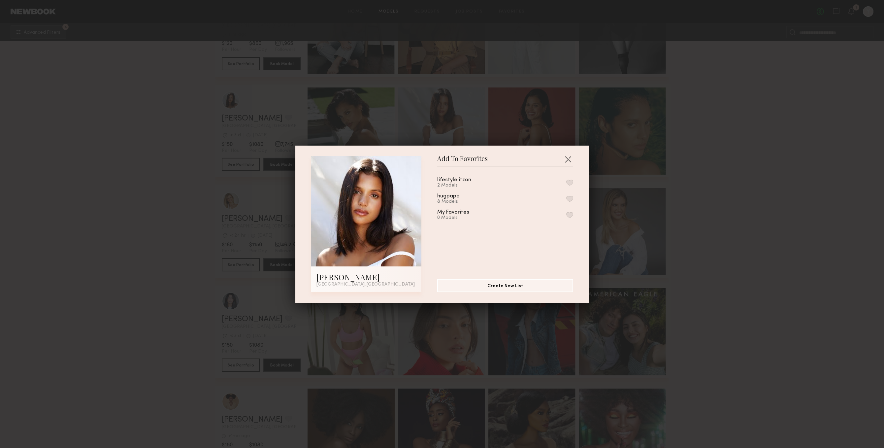
click at [570, 179] on div "lifestyle itzon 2 Models" at bounding box center [505, 182] width 136 height 11
click at [570, 183] on button "button" at bounding box center [569, 183] width 7 height 6
click at [566, 156] on button "button" at bounding box center [568, 159] width 11 height 11
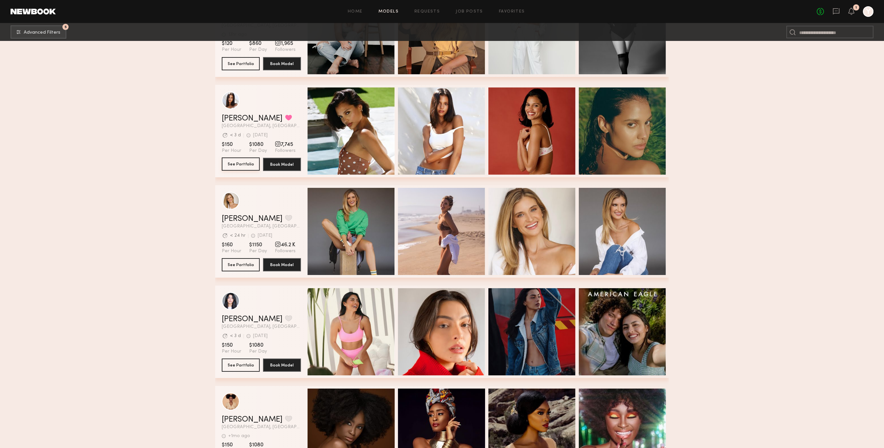
click at [233, 167] on button "See Portfolio" at bounding box center [241, 163] width 38 height 13
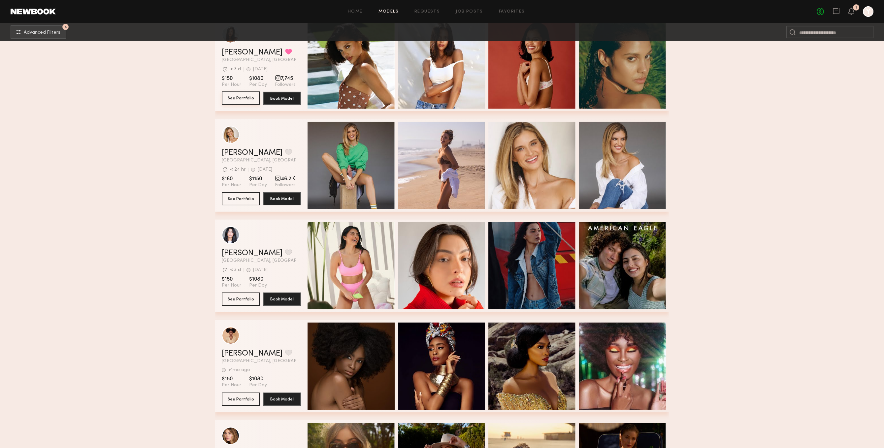
scroll to position [17196, 0]
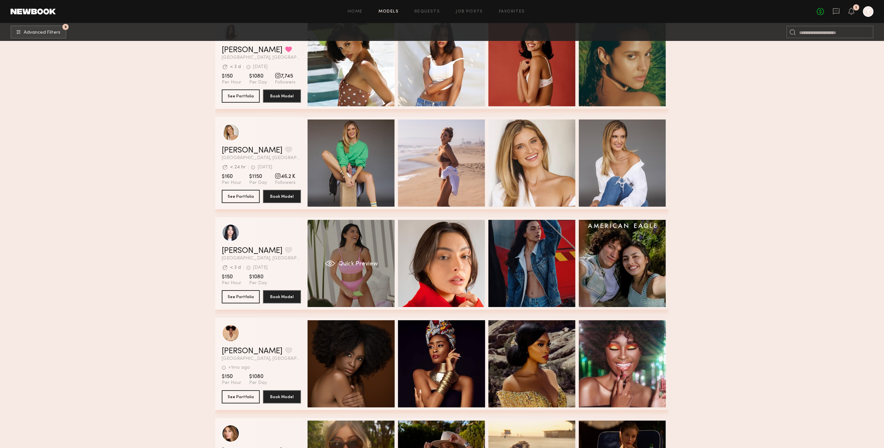
click at [366, 279] on div "Quick Preview" at bounding box center [351, 263] width 87 height 87
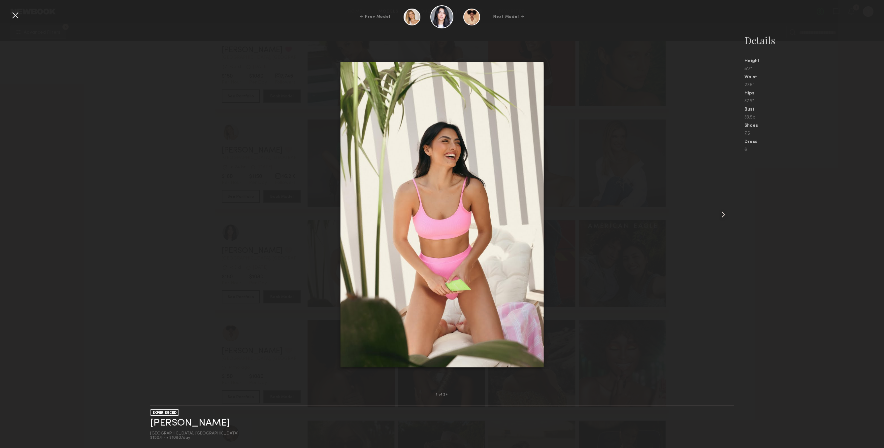
click at [716, 202] on div at bounding box center [722, 214] width 23 height 339
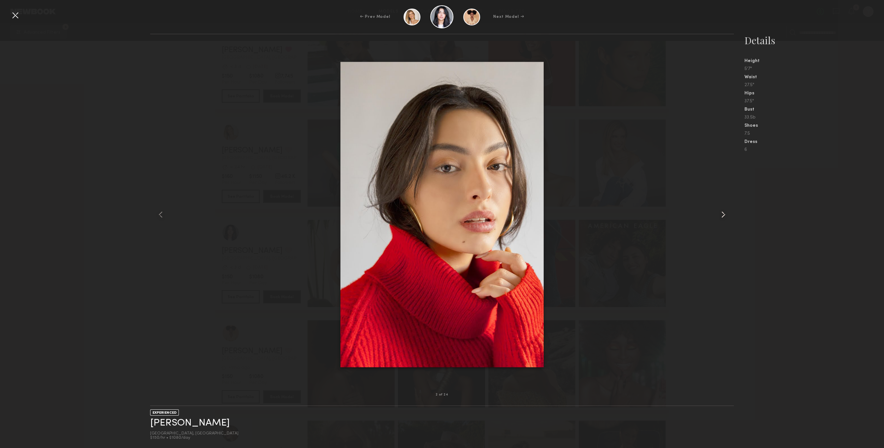
click at [716, 202] on div at bounding box center [722, 214] width 23 height 339
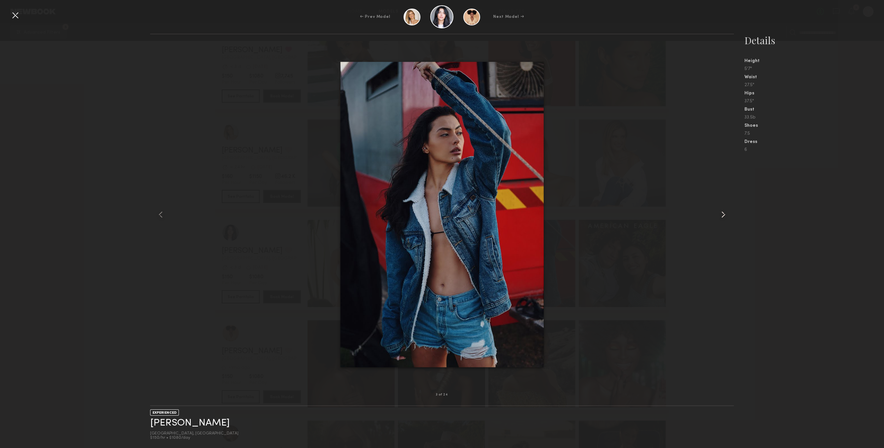
click at [716, 202] on div at bounding box center [722, 214] width 23 height 339
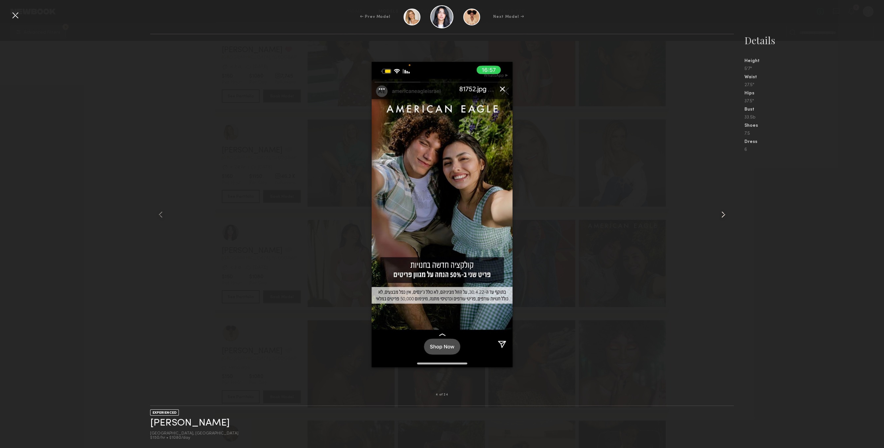
click at [716, 202] on div at bounding box center [722, 214] width 23 height 339
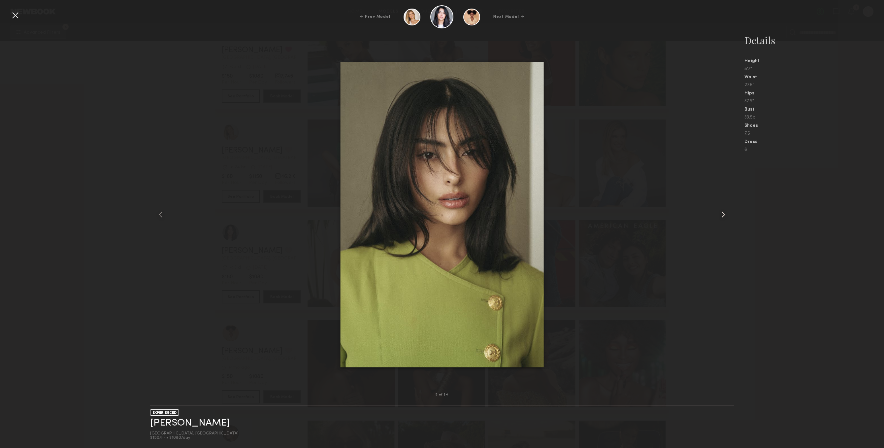
click at [716, 202] on div at bounding box center [722, 214] width 23 height 339
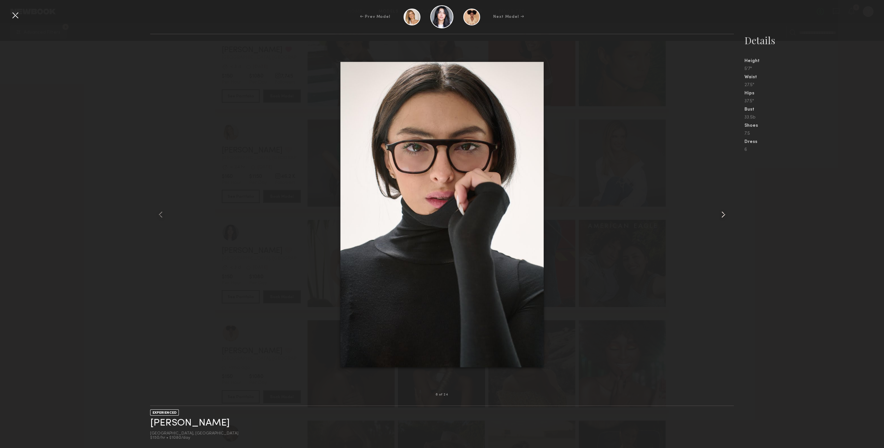
click at [716, 202] on div at bounding box center [722, 214] width 23 height 339
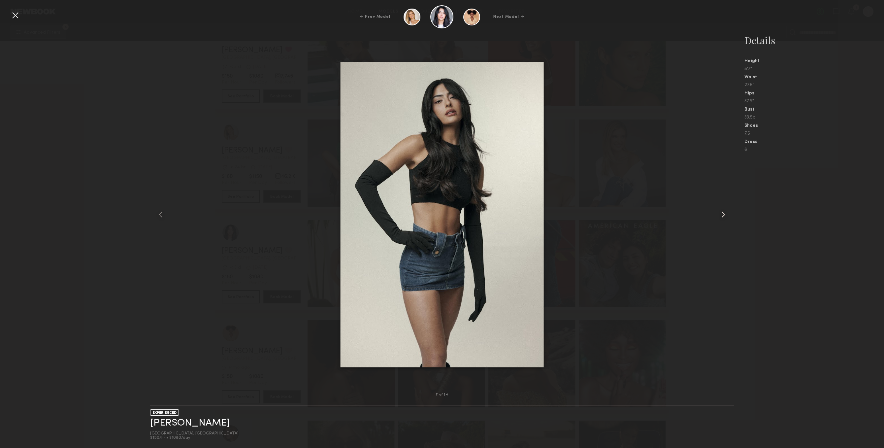
click at [716, 202] on div at bounding box center [722, 214] width 23 height 339
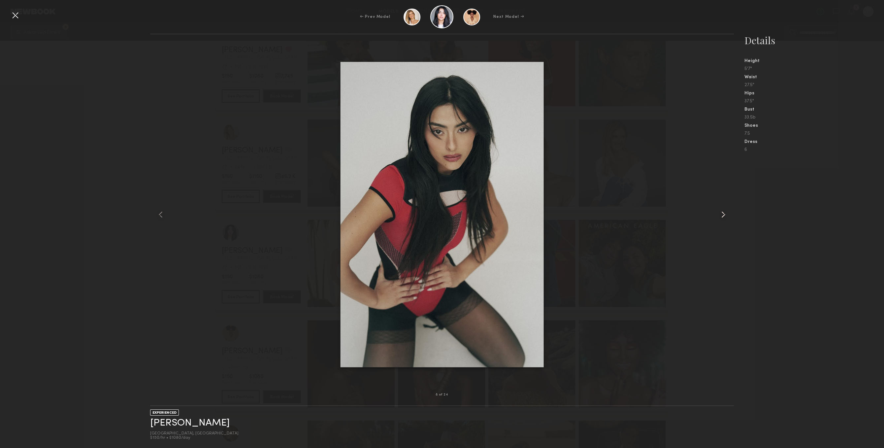
click at [716, 202] on div at bounding box center [722, 214] width 23 height 339
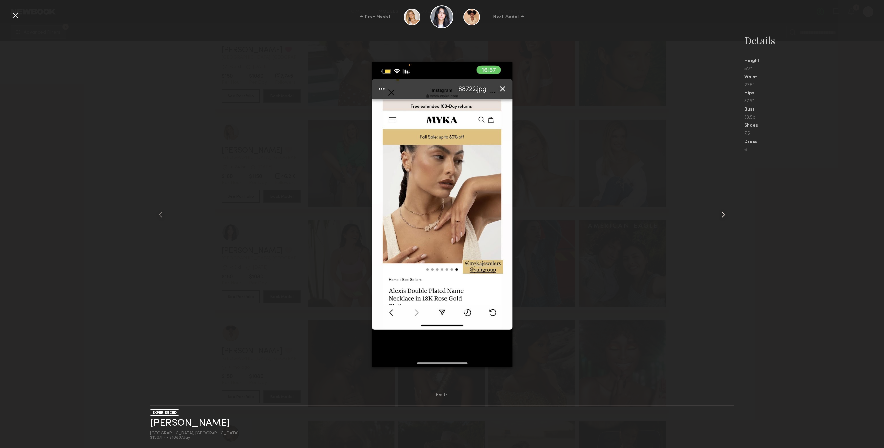
click at [716, 202] on div at bounding box center [722, 214] width 23 height 339
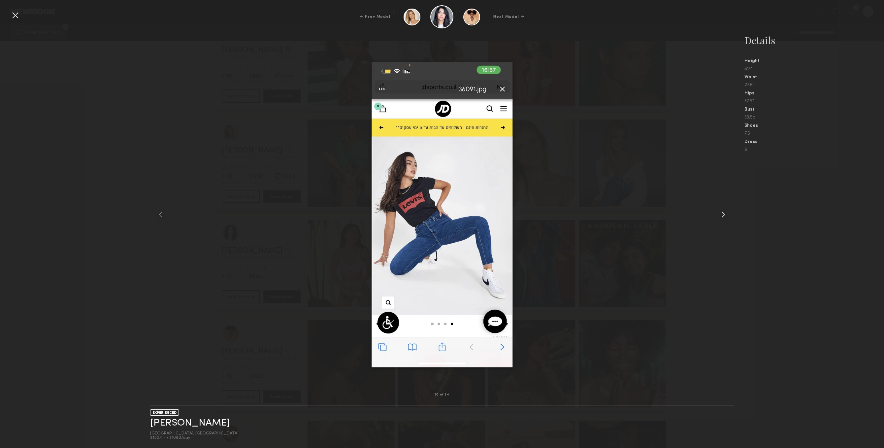
click at [716, 202] on div at bounding box center [722, 214] width 23 height 339
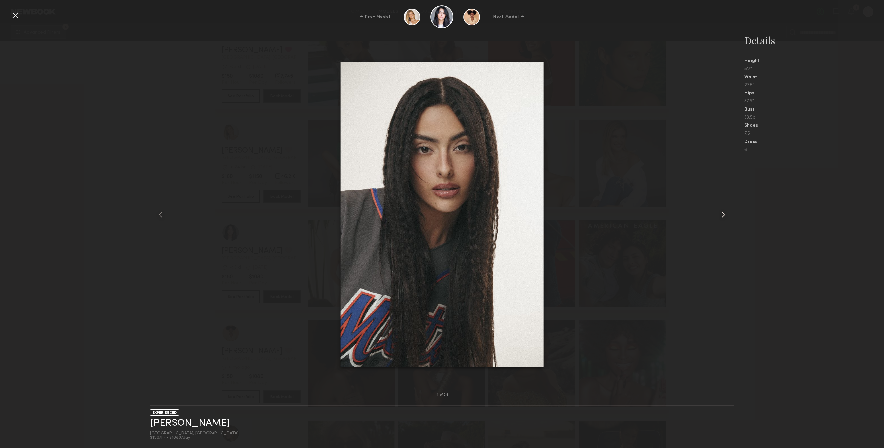
click at [716, 202] on div at bounding box center [722, 214] width 23 height 339
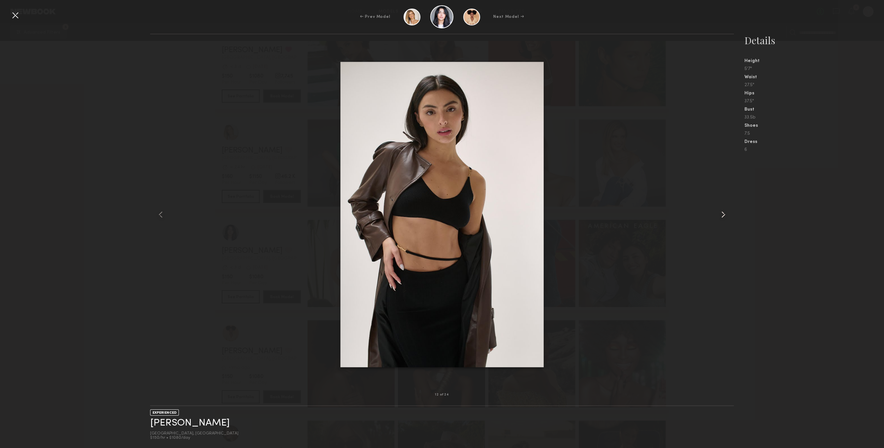
click at [716, 202] on div at bounding box center [722, 214] width 23 height 339
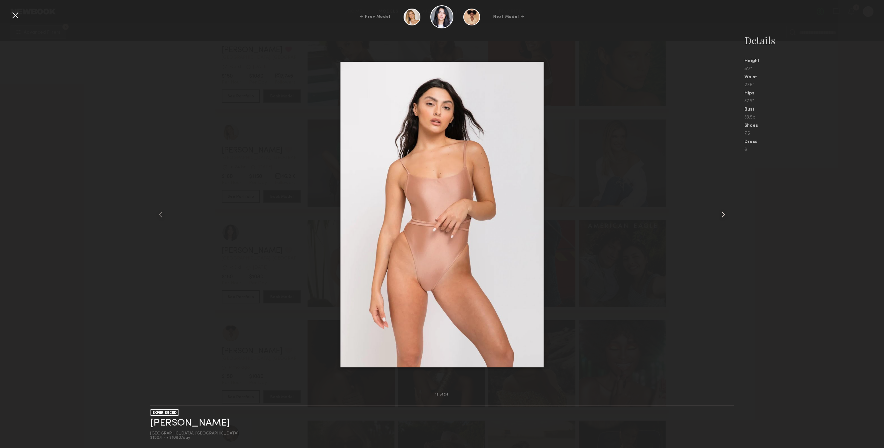
click at [716, 202] on div at bounding box center [722, 214] width 23 height 339
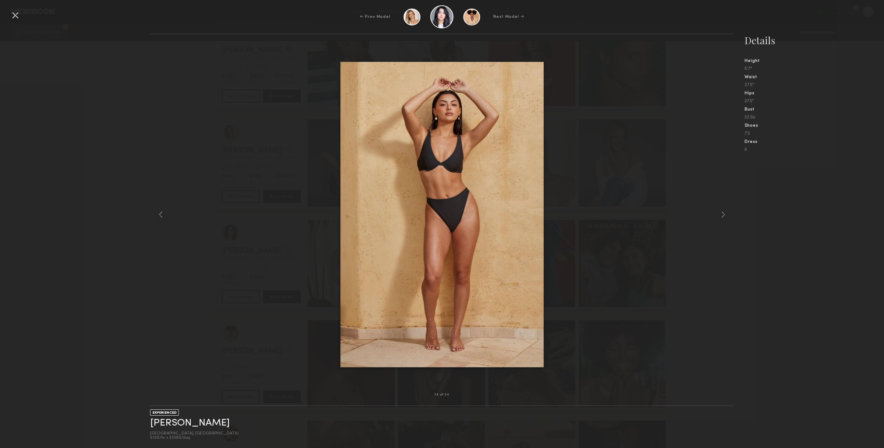
click at [15, 17] on div at bounding box center [15, 15] width 11 height 11
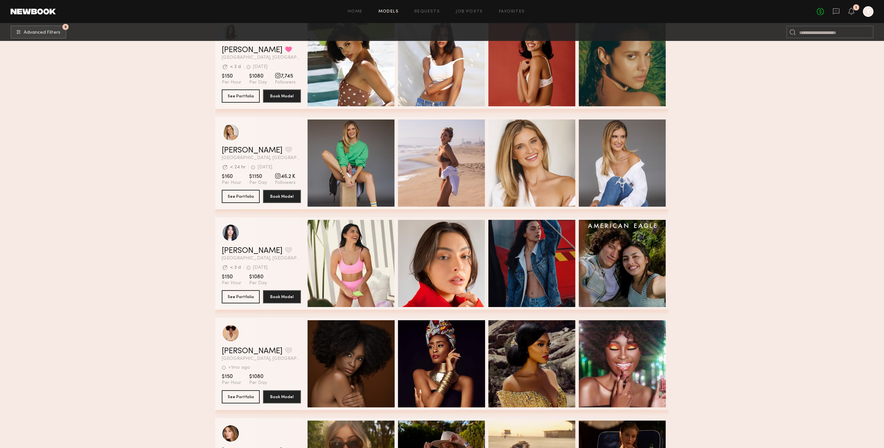
scroll to position [17298, 0]
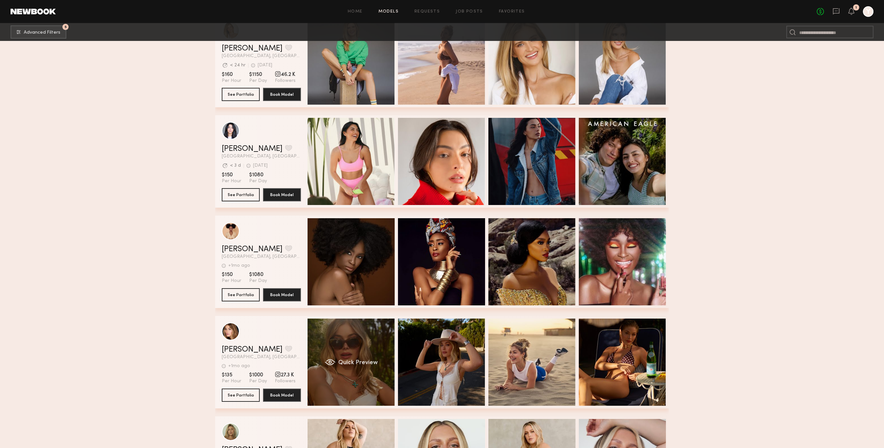
click at [380, 345] on div "Quick Preview" at bounding box center [351, 362] width 87 height 87
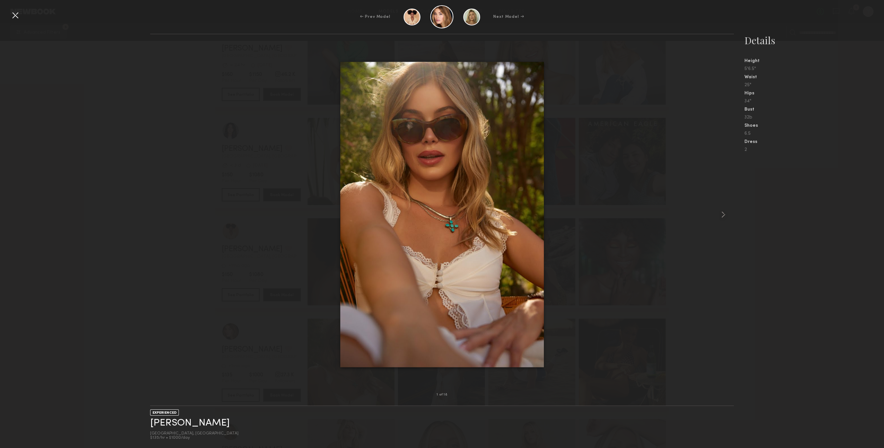
click at [708, 200] on div at bounding box center [442, 214] width 584 height 339
click at [716, 205] on div at bounding box center [722, 214] width 23 height 339
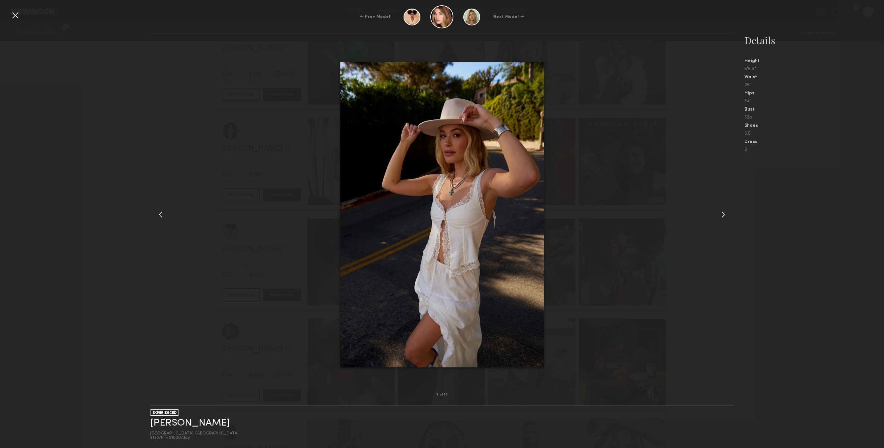
click at [716, 205] on div at bounding box center [722, 214] width 23 height 339
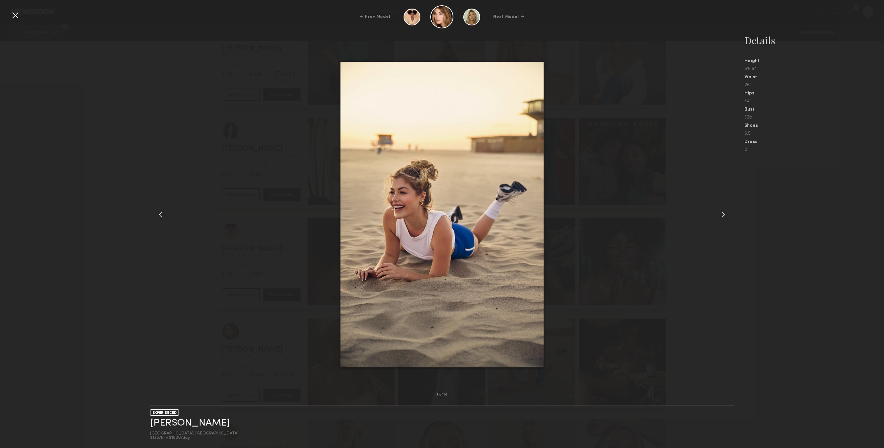
click at [716, 205] on div at bounding box center [722, 214] width 23 height 339
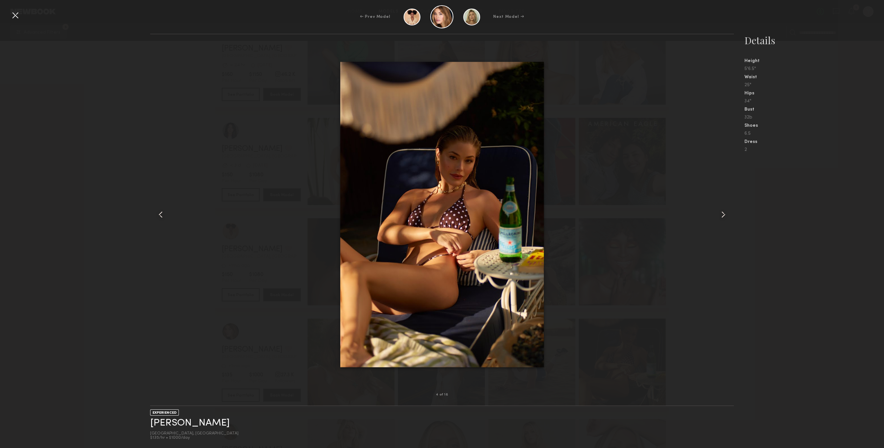
click at [716, 205] on div at bounding box center [722, 214] width 23 height 339
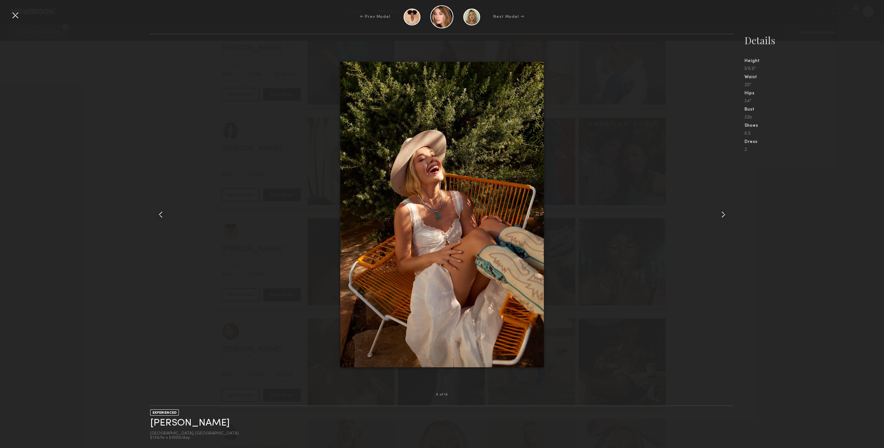
click at [716, 205] on div at bounding box center [722, 214] width 23 height 339
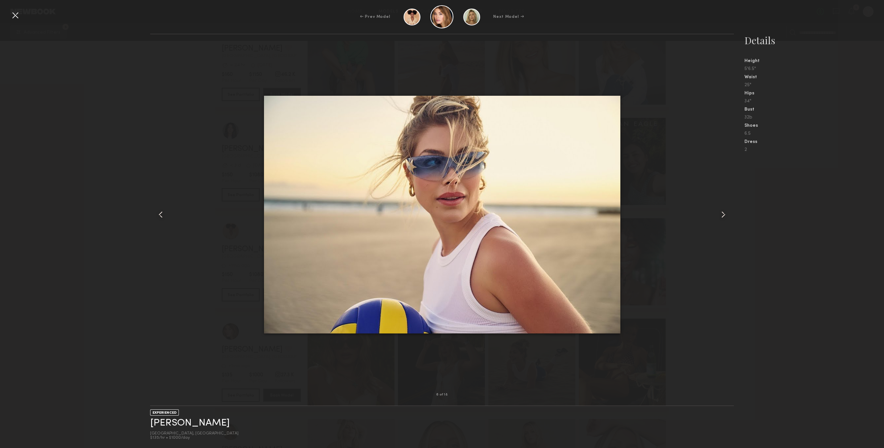
click at [18, 12] on div at bounding box center [15, 15] width 11 height 11
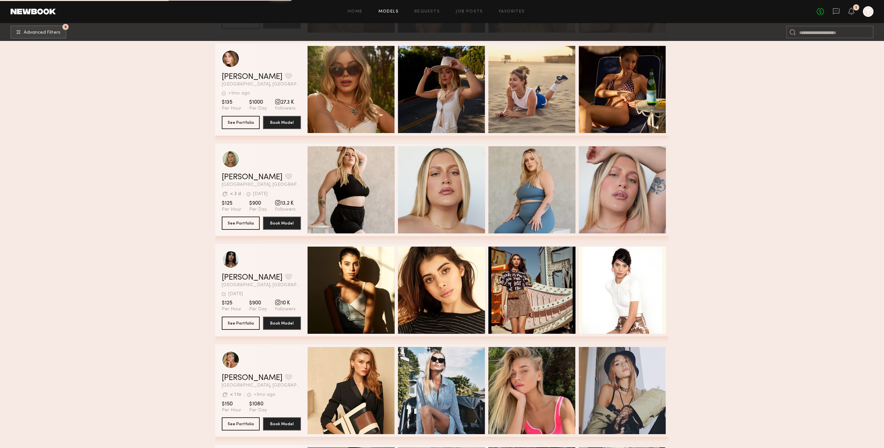
scroll to position [17707, 0]
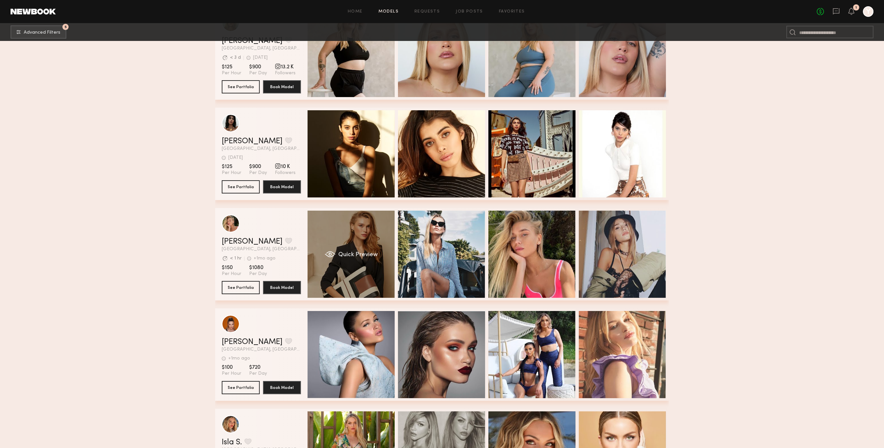
click at [385, 262] on div "Quick Preview" at bounding box center [351, 254] width 87 height 87
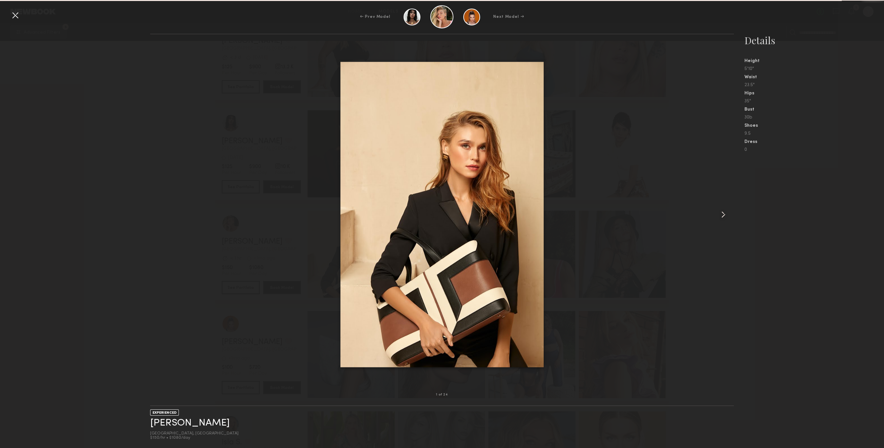
click at [720, 200] on div at bounding box center [722, 214] width 23 height 339
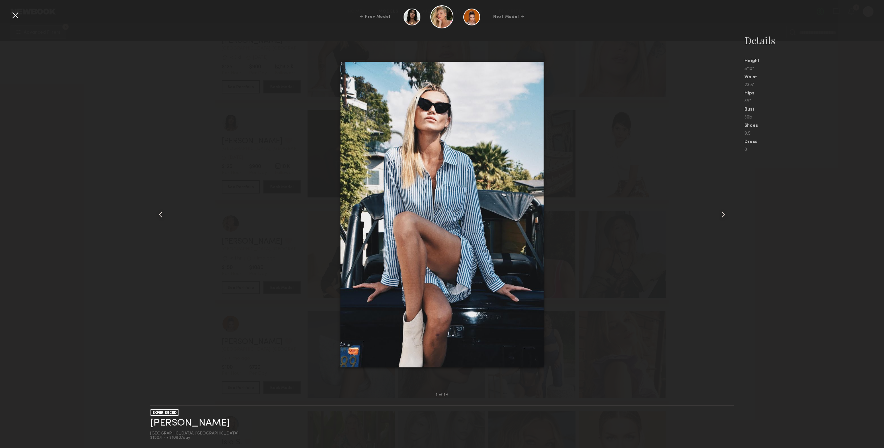
click at [720, 200] on div at bounding box center [722, 214] width 23 height 339
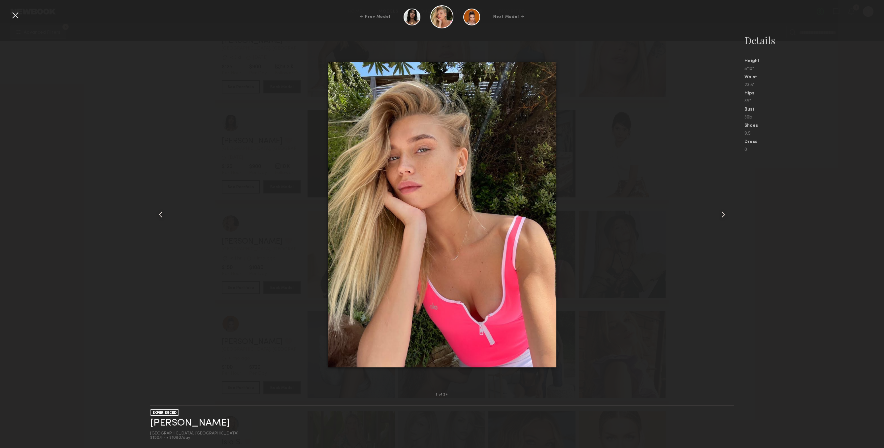
click at [720, 200] on div at bounding box center [722, 214] width 23 height 339
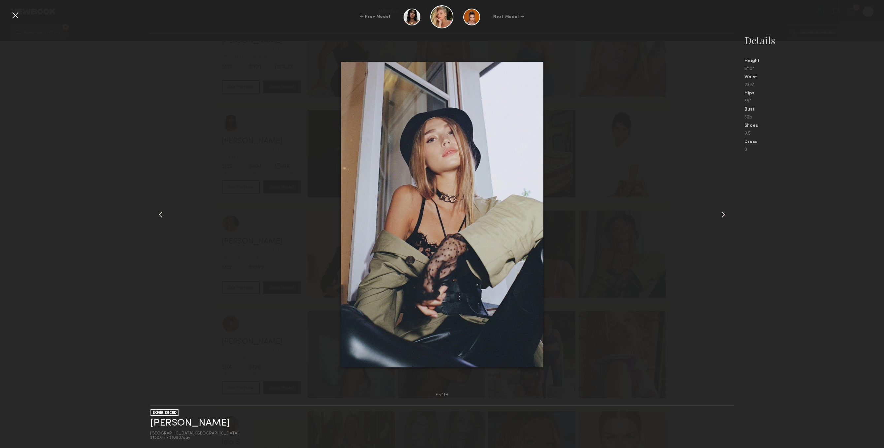
click at [720, 200] on div at bounding box center [722, 214] width 23 height 339
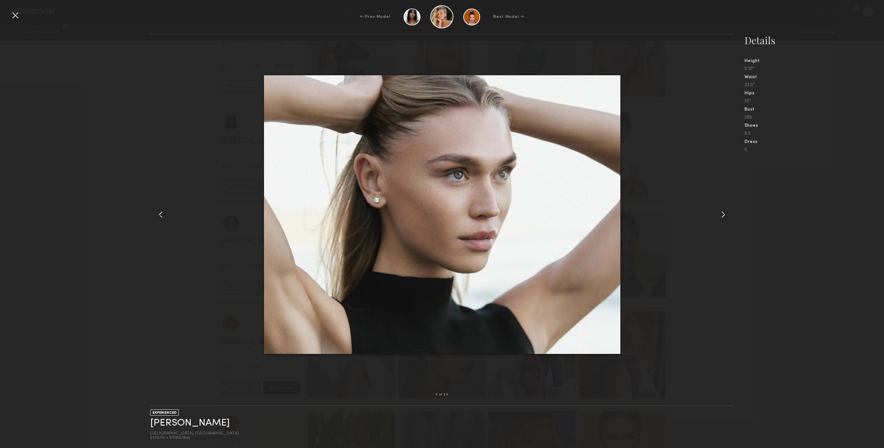
click at [720, 200] on div at bounding box center [722, 214] width 23 height 339
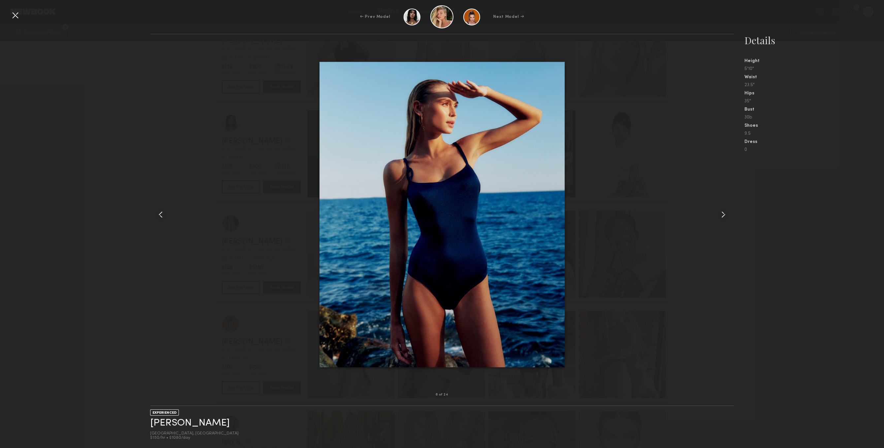
click at [720, 200] on div at bounding box center [722, 214] width 23 height 339
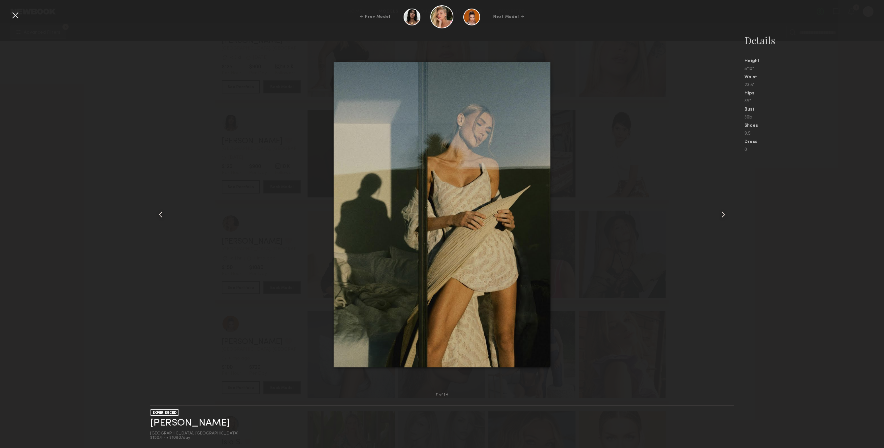
click at [720, 200] on div at bounding box center [722, 214] width 23 height 339
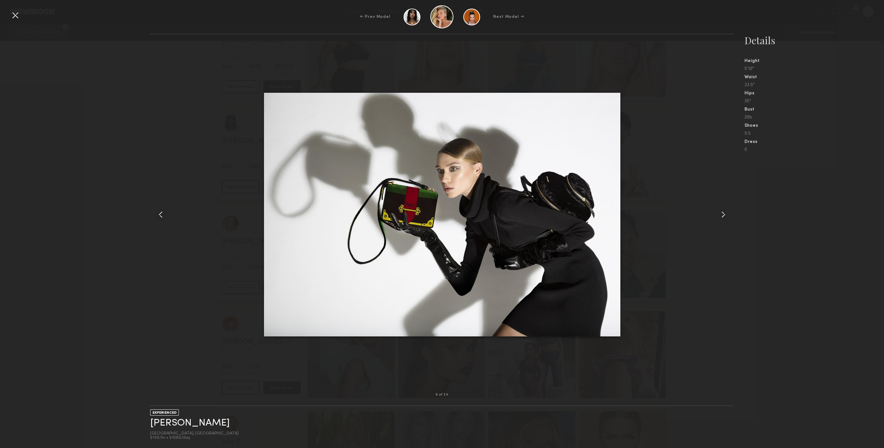
click at [720, 200] on div at bounding box center [722, 214] width 23 height 339
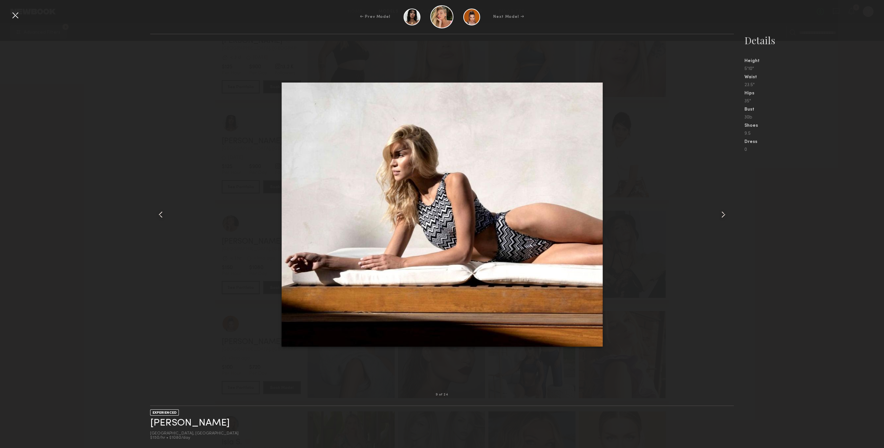
click at [720, 200] on div at bounding box center [722, 214] width 23 height 339
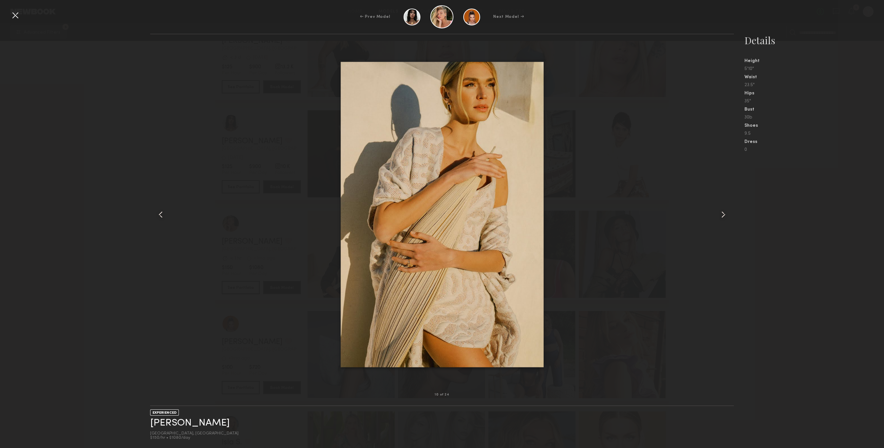
click at [11, 11] on div at bounding box center [15, 15] width 11 height 11
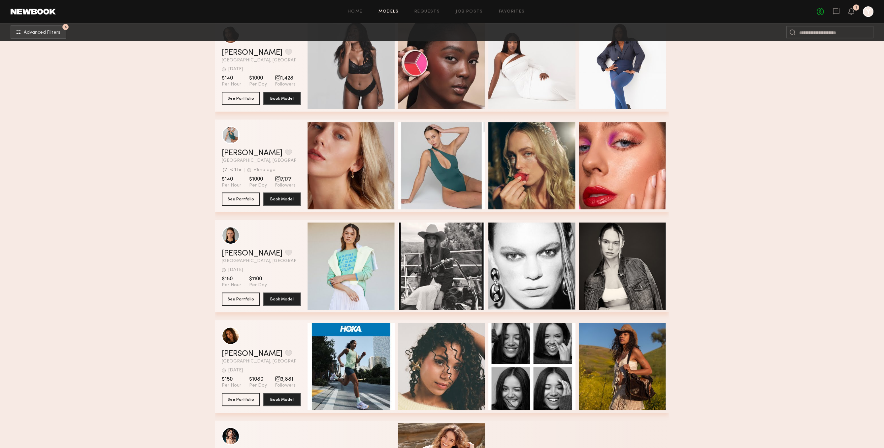
scroll to position [19001, 0]
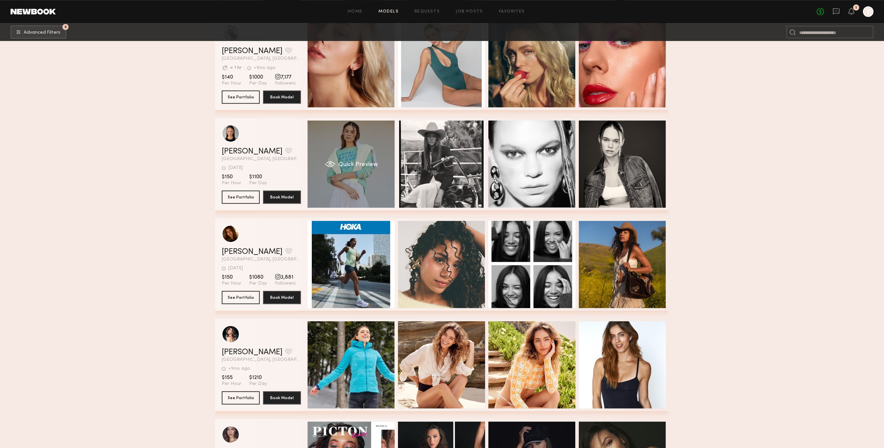
click at [364, 179] on div "Quick Preview" at bounding box center [351, 163] width 87 height 87
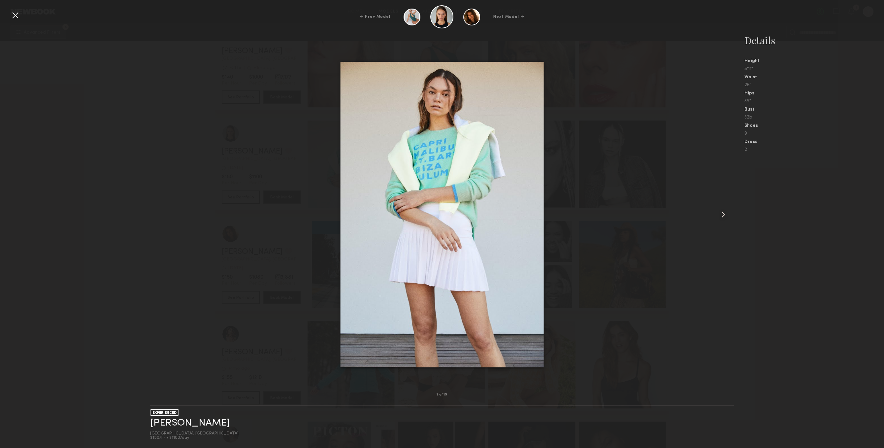
click at [718, 211] on div at bounding box center [722, 214] width 23 height 339
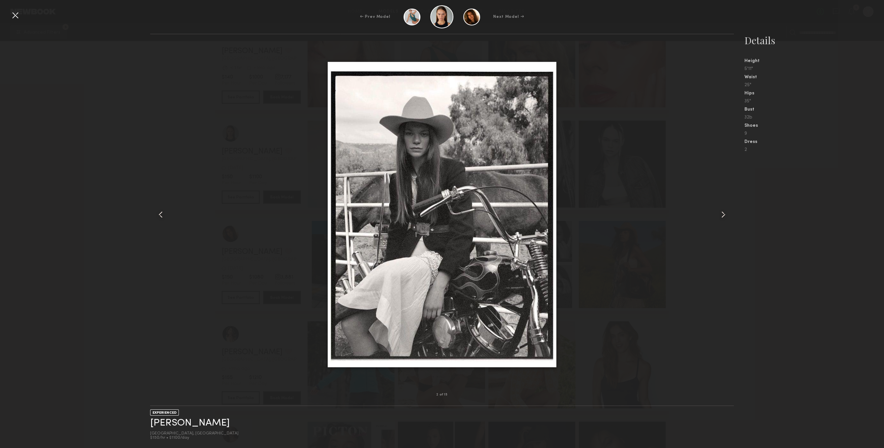
click at [718, 211] on div at bounding box center [722, 214] width 23 height 339
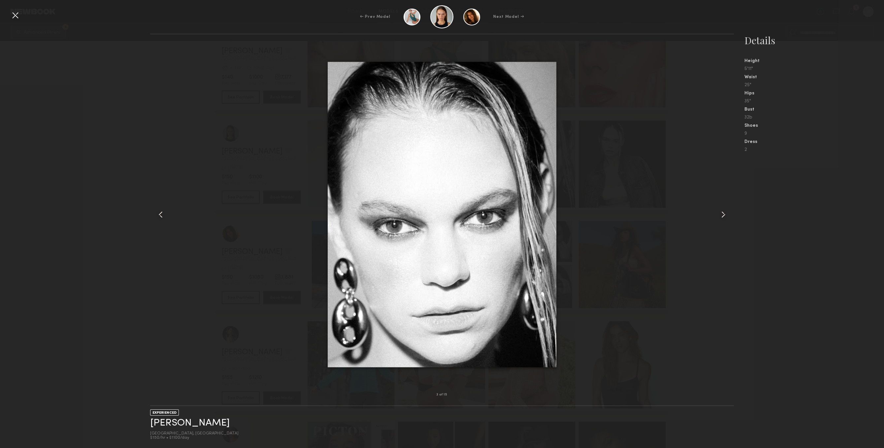
click at [718, 211] on div at bounding box center [722, 214] width 23 height 339
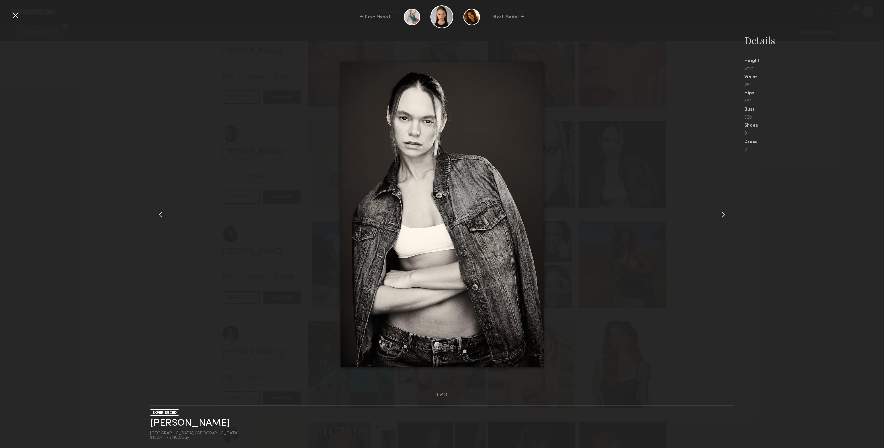
click at [718, 211] on div at bounding box center [722, 214] width 23 height 339
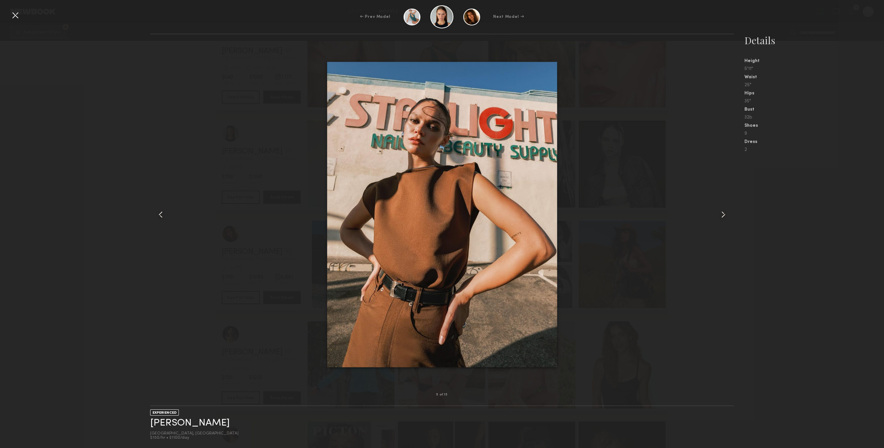
click at [718, 211] on div at bounding box center [722, 214] width 23 height 339
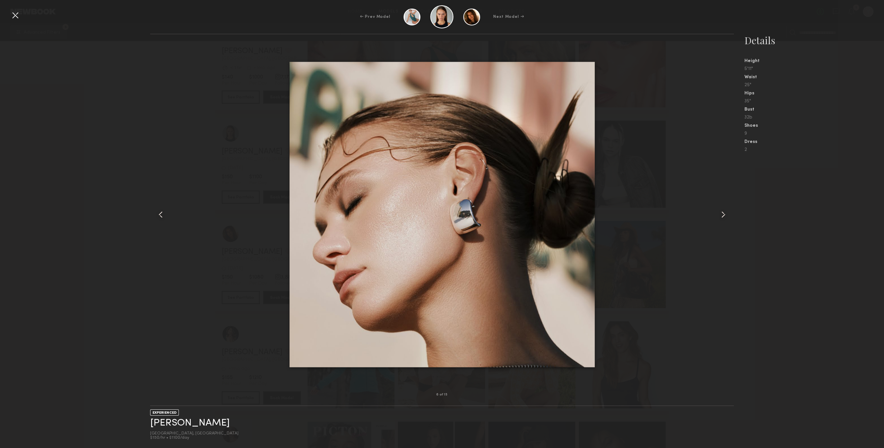
click at [16, 10] on div at bounding box center [15, 15] width 11 height 11
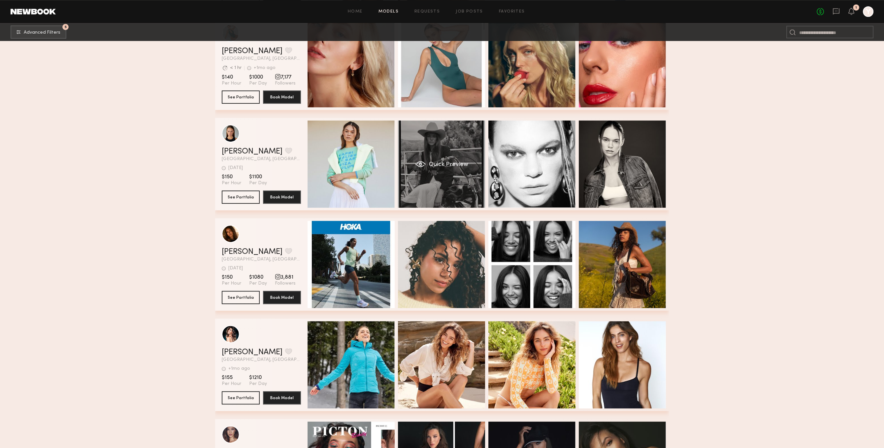
scroll to position [19137, 0]
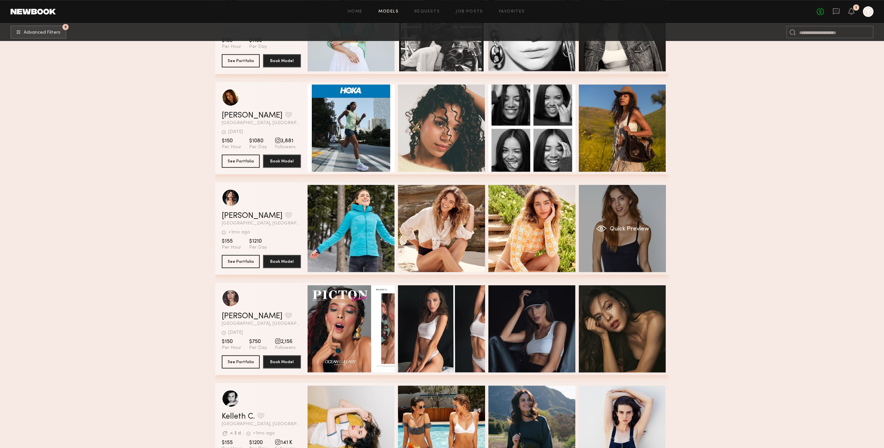
click at [611, 240] on div "Quick Preview" at bounding box center [622, 228] width 87 height 87
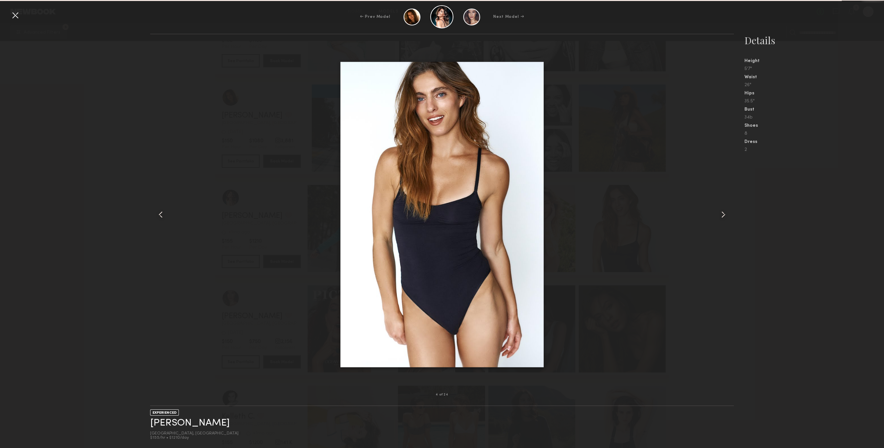
click at [717, 201] on div at bounding box center [722, 214] width 23 height 339
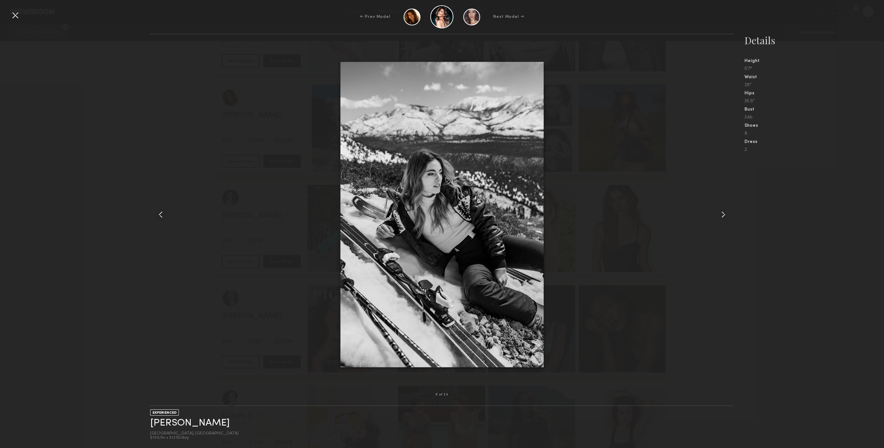
click at [717, 201] on div at bounding box center [722, 214] width 23 height 339
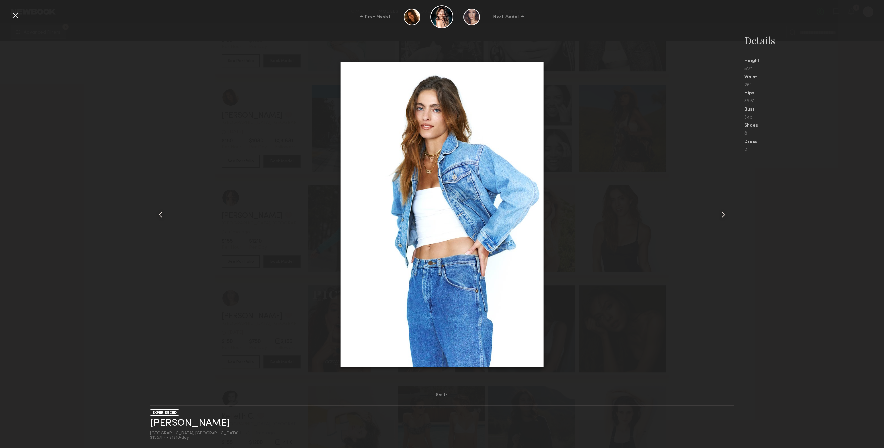
click at [717, 201] on div at bounding box center [722, 214] width 23 height 339
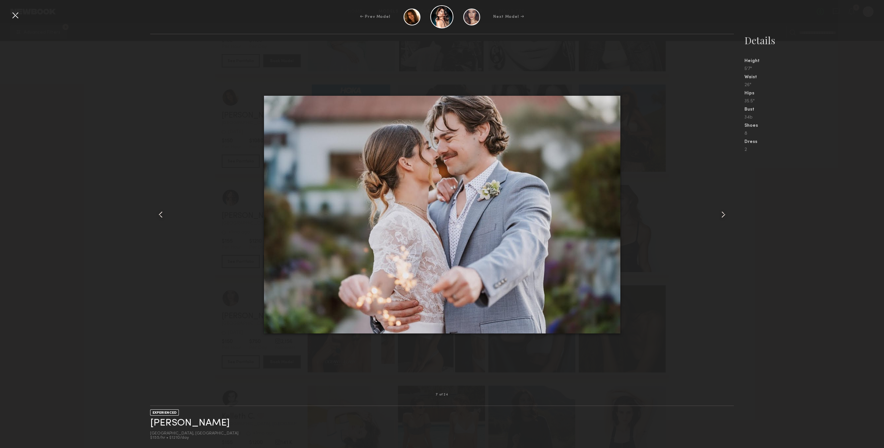
click at [717, 201] on div at bounding box center [722, 214] width 23 height 339
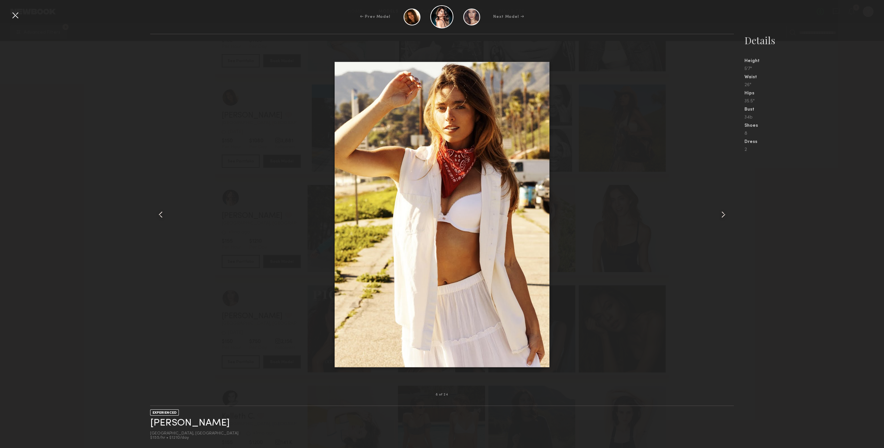
click at [717, 201] on div at bounding box center [722, 214] width 23 height 339
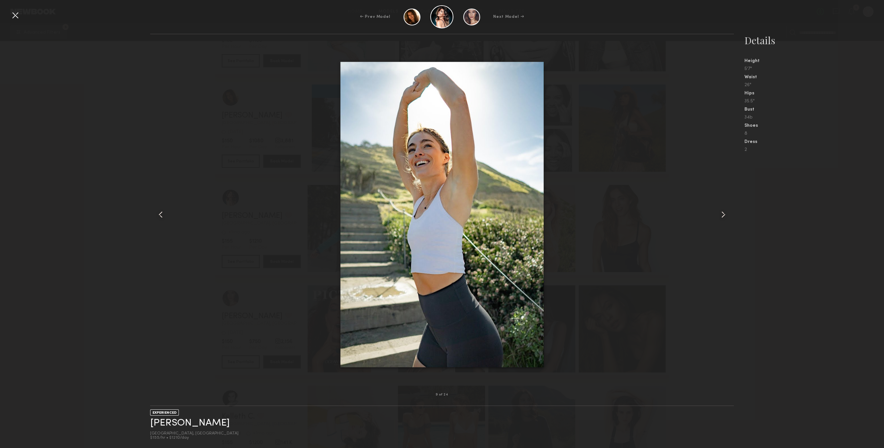
click at [717, 201] on div at bounding box center [722, 214] width 23 height 339
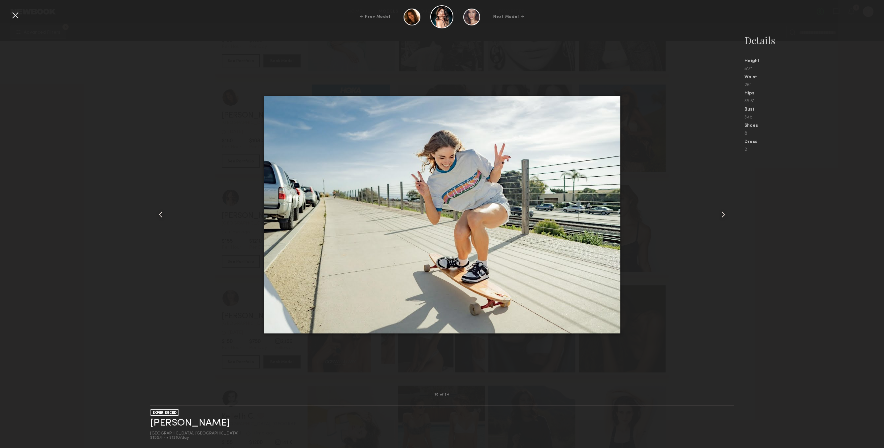
click at [717, 201] on div at bounding box center [722, 214] width 23 height 339
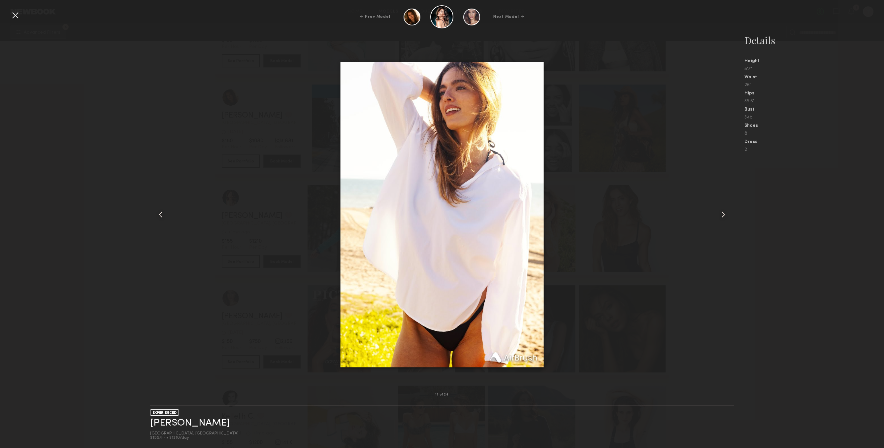
click at [717, 201] on div at bounding box center [722, 214] width 23 height 339
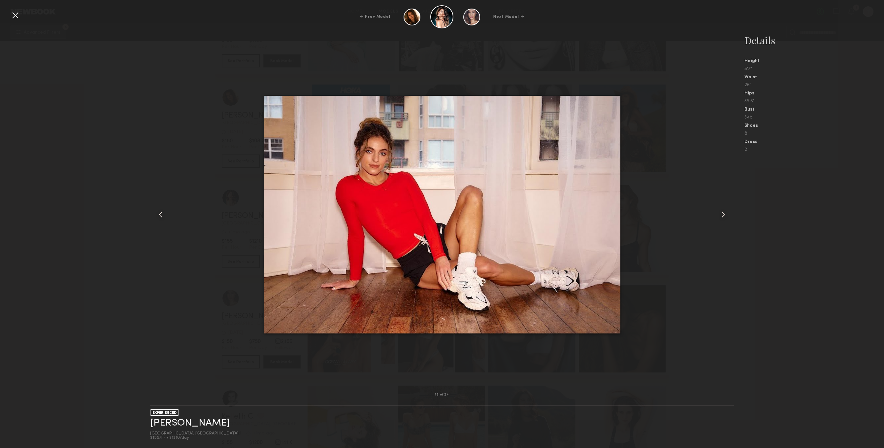
click at [717, 201] on div at bounding box center [722, 214] width 23 height 339
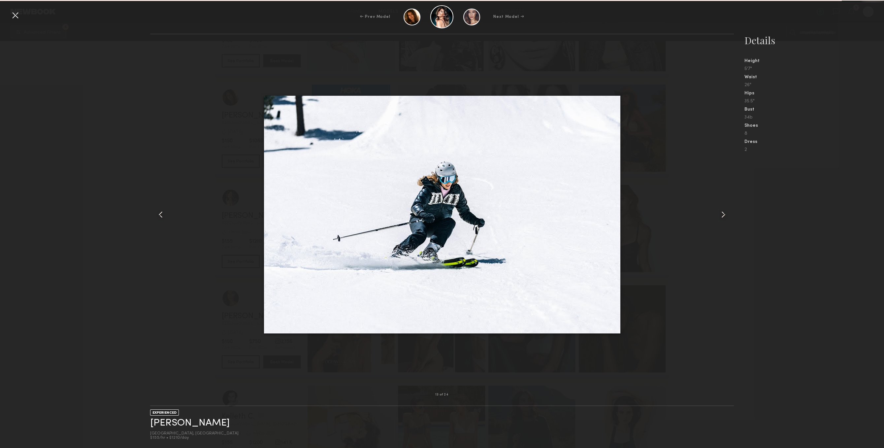
click at [717, 201] on div at bounding box center [722, 214] width 23 height 339
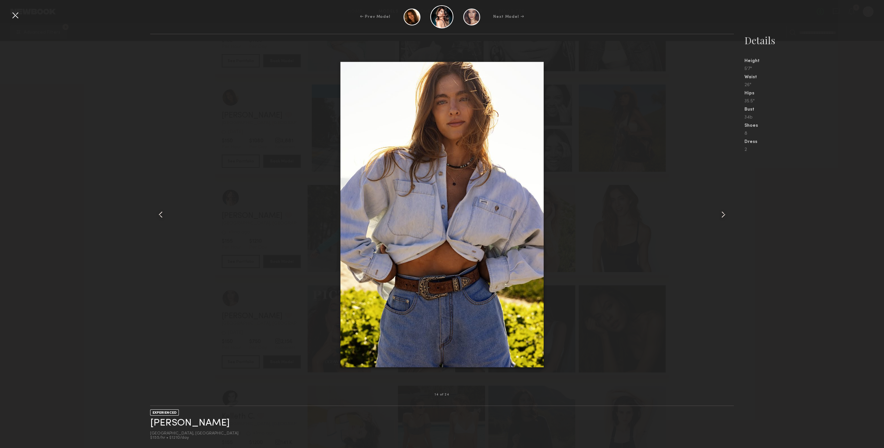
click at [13, 15] on div at bounding box center [15, 15] width 11 height 11
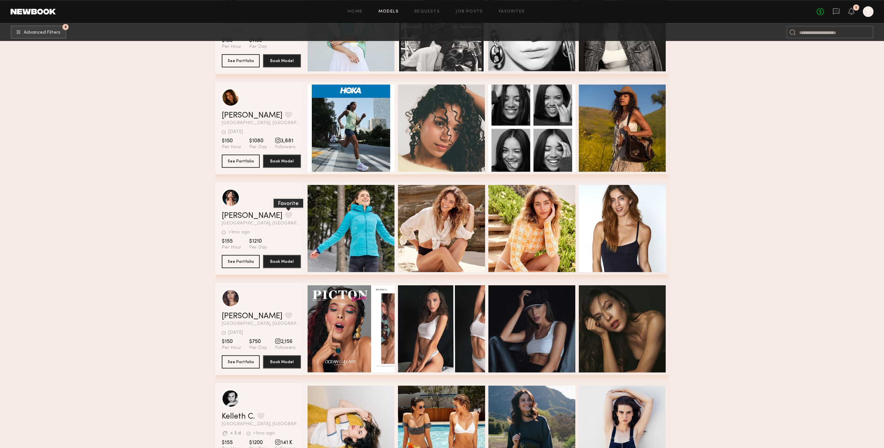
click at [285, 218] on button "grid" at bounding box center [288, 215] width 7 height 6
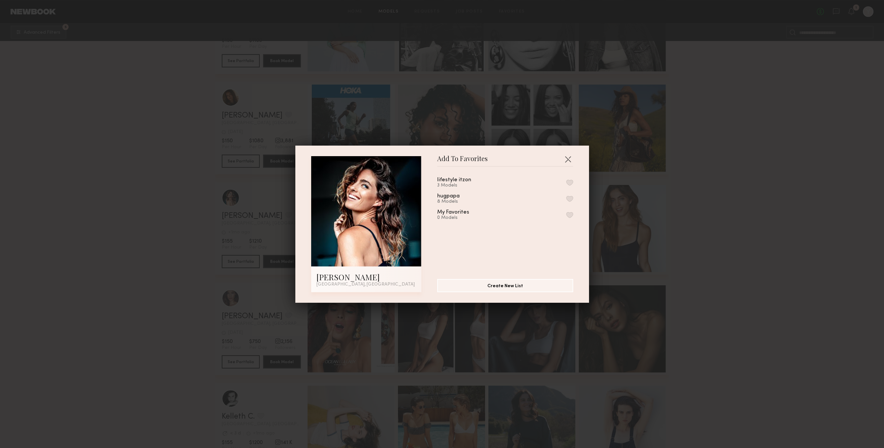
click at [569, 198] on button "button" at bounding box center [569, 199] width 7 height 6
click at [568, 159] on button "button" at bounding box center [568, 159] width 11 height 11
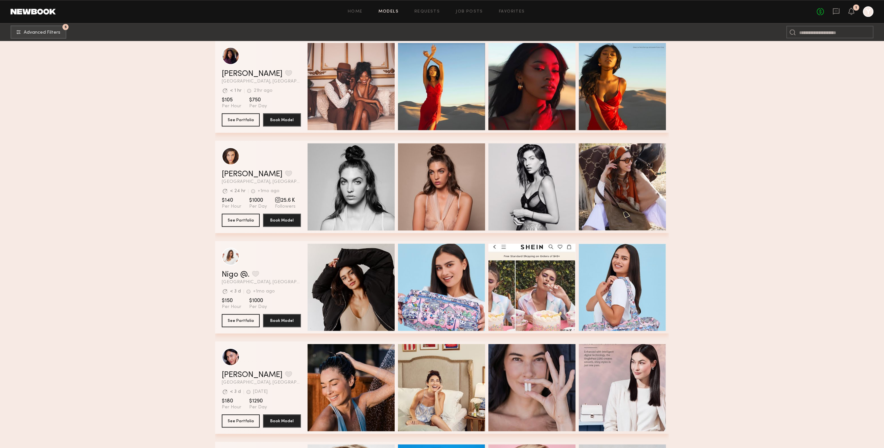
scroll to position [19716, 0]
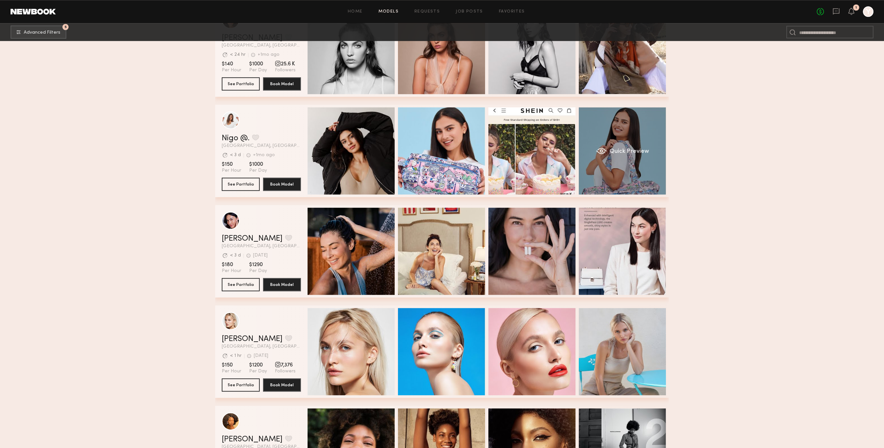
click at [632, 171] on div "Quick Preview" at bounding box center [622, 150] width 87 height 87
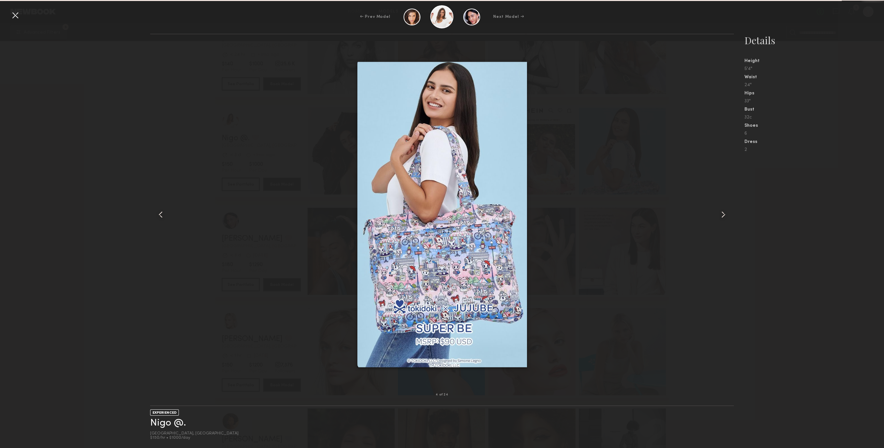
click at [746, 230] on nb-gallery-model-stats "Details Height 5'4" Waist 24" Hips 33" Bust 32c Shoes 6 Dress 2" at bounding box center [809, 241] width 150 height 414
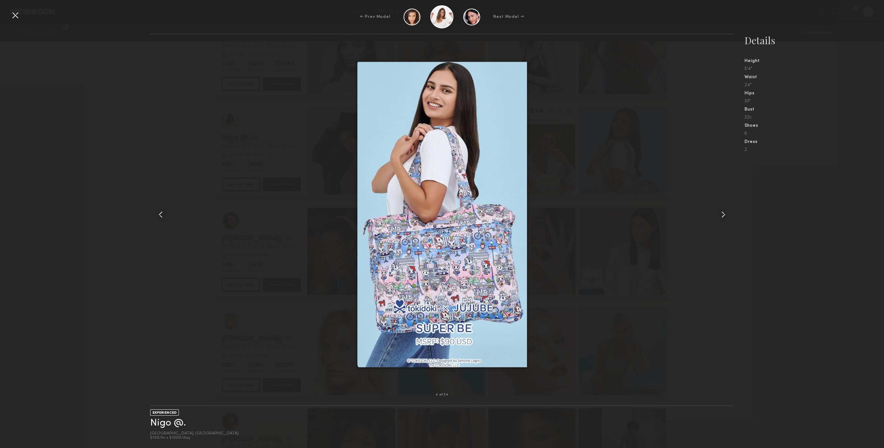
click at [729, 221] on div at bounding box center [722, 214] width 23 height 339
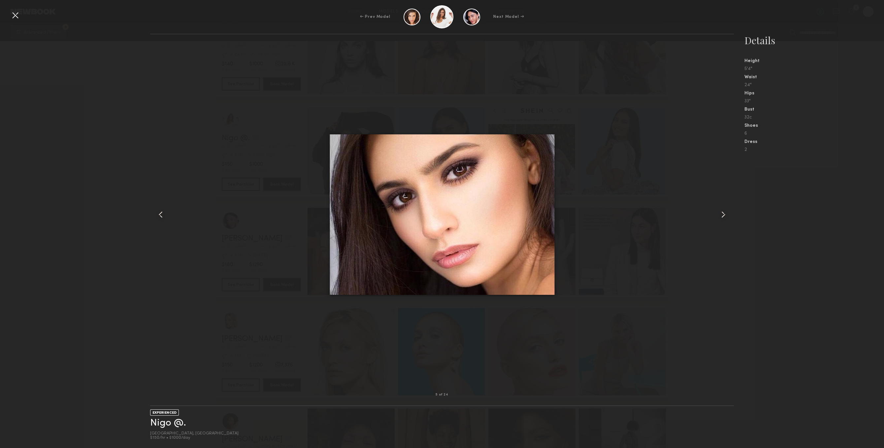
click at [728, 220] on div at bounding box center [722, 214] width 23 height 339
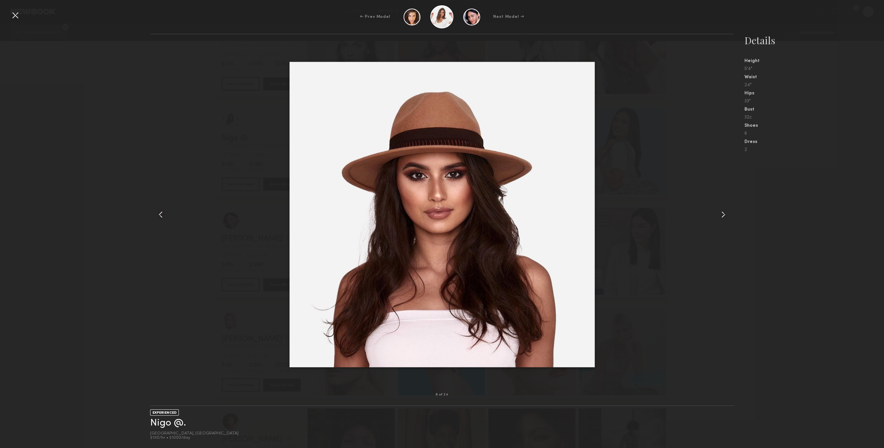
click at [728, 220] on div at bounding box center [722, 214] width 23 height 339
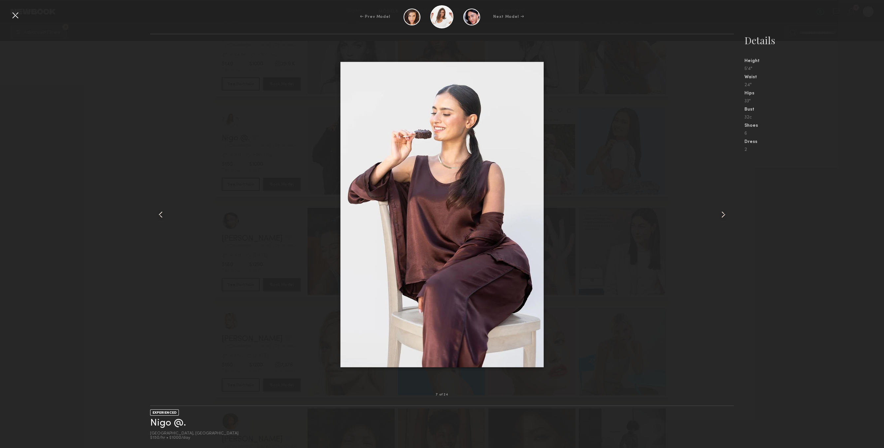
click at [728, 220] on div at bounding box center [722, 214] width 23 height 339
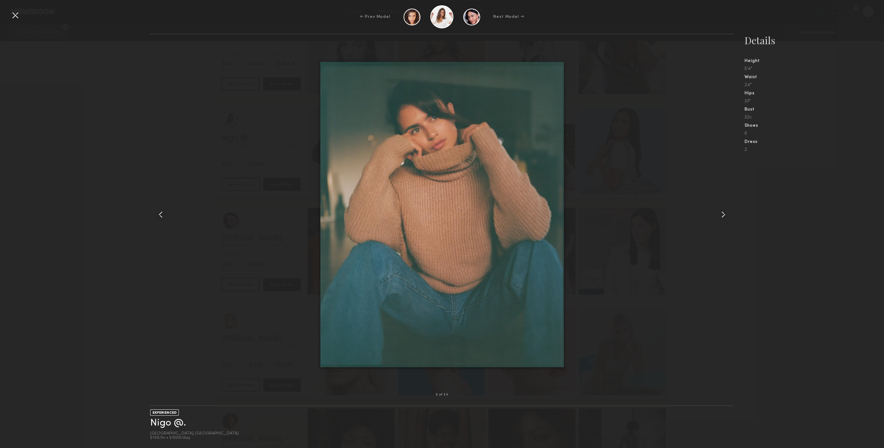
click at [728, 220] on div at bounding box center [722, 214] width 23 height 339
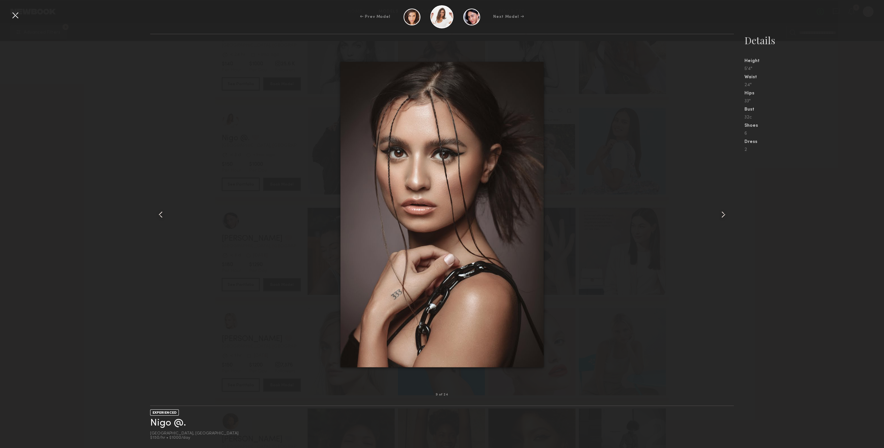
click at [728, 220] on div at bounding box center [722, 214] width 23 height 339
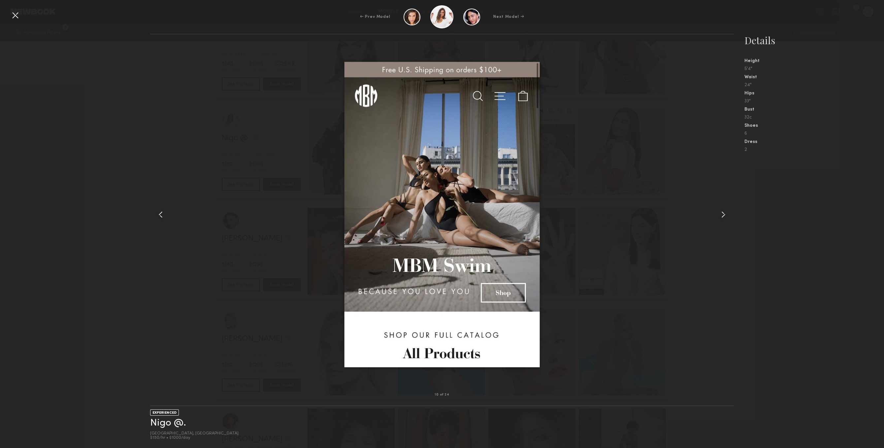
click at [728, 220] on div at bounding box center [722, 214] width 23 height 339
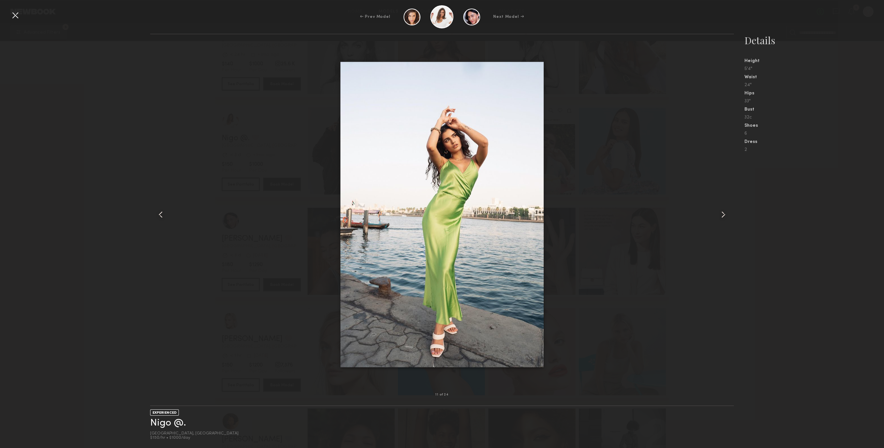
click at [728, 220] on div at bounding box center [722, 214] width 23 height 339
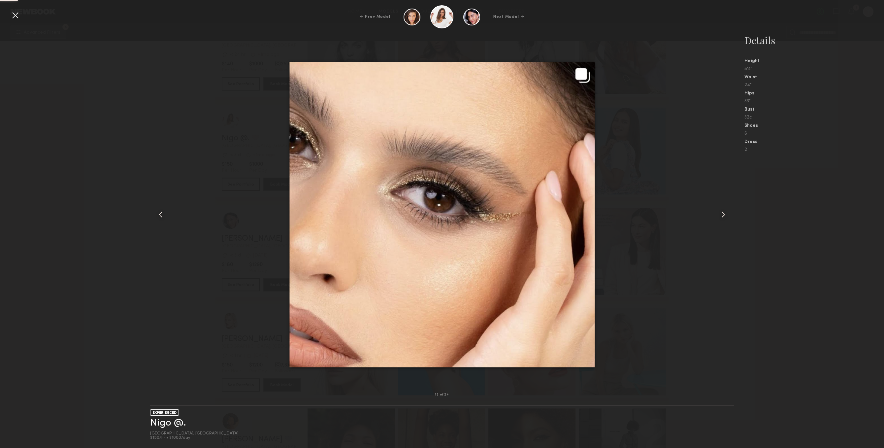
click at [728, 220] on div at bounding box center [722, 214] width 23 height 339
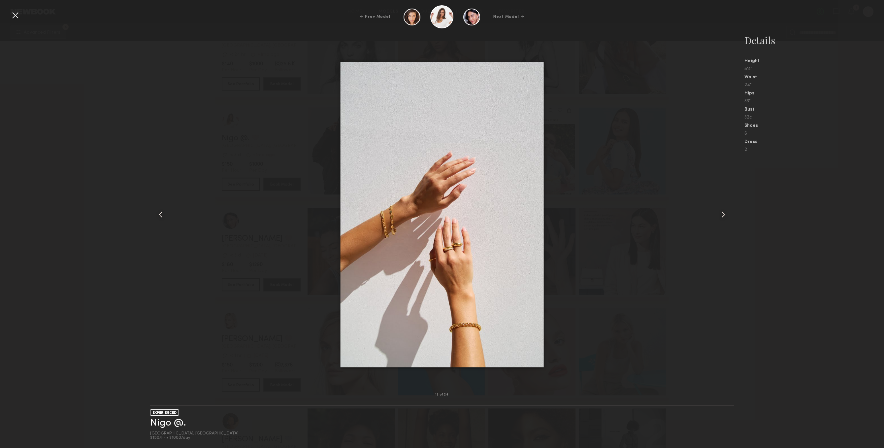
click at [728, 220] on div at bounding box center [722, 214] width 23 height 339
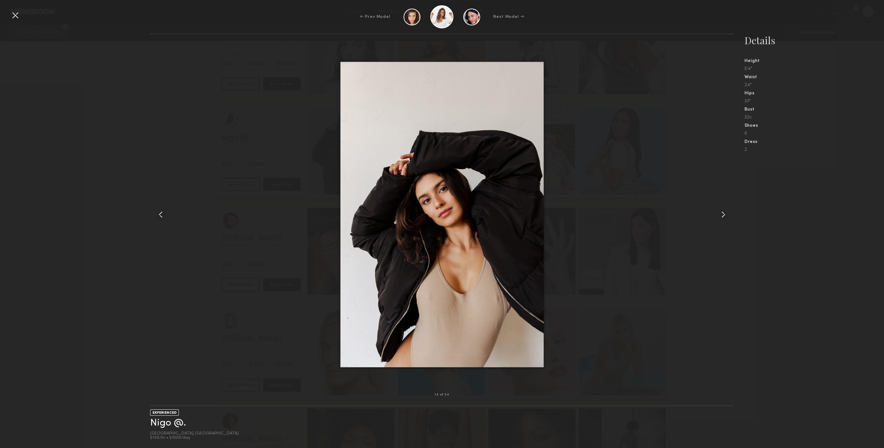
click at [728, 220] on div at bounding box center [722, 214] width 23 height 339
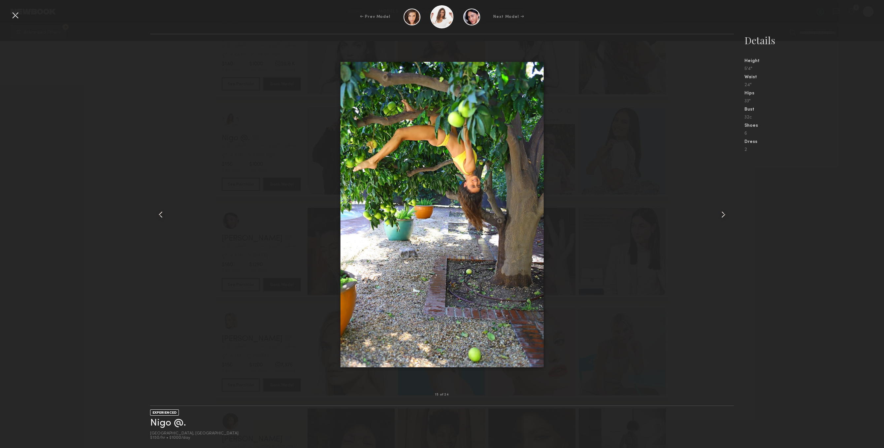
click at [19, 22] on div "← Prev Model Next Model →" at bounding box center [442, 16] width 884 height 23
click at [19, 17] on div at bounding box center [15, 15] width 11 height 11
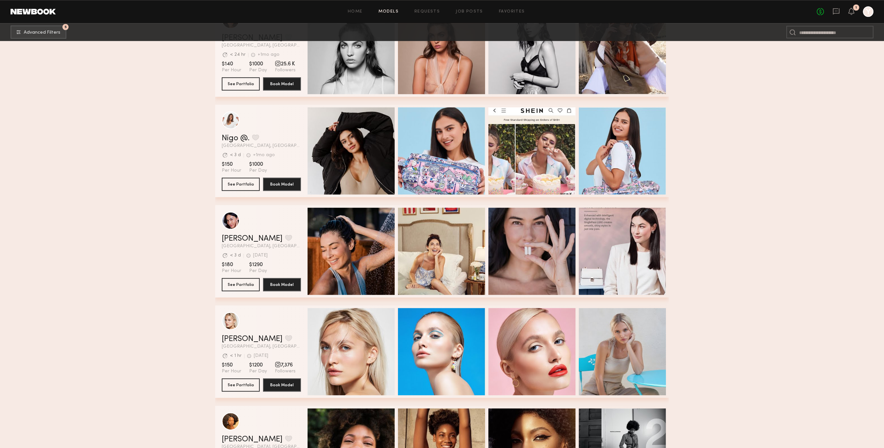
scroll to position [19852, 0]
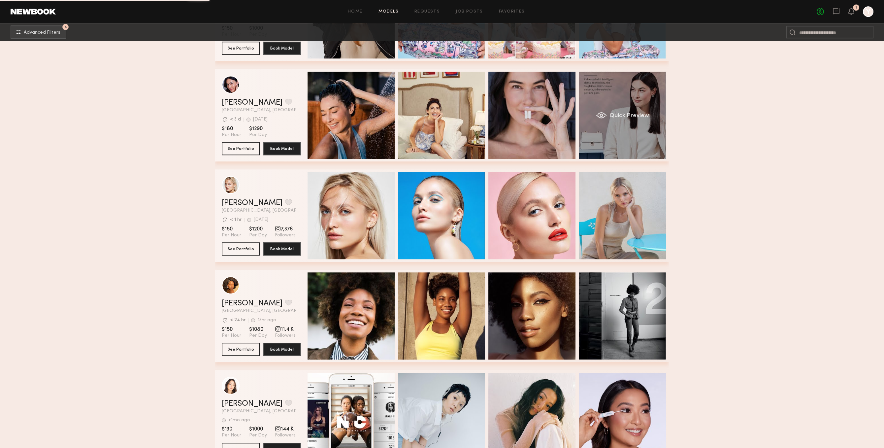
click at [623, 127] on div "Quick Preview" at bounding box center [622, 115] width 87 height 87
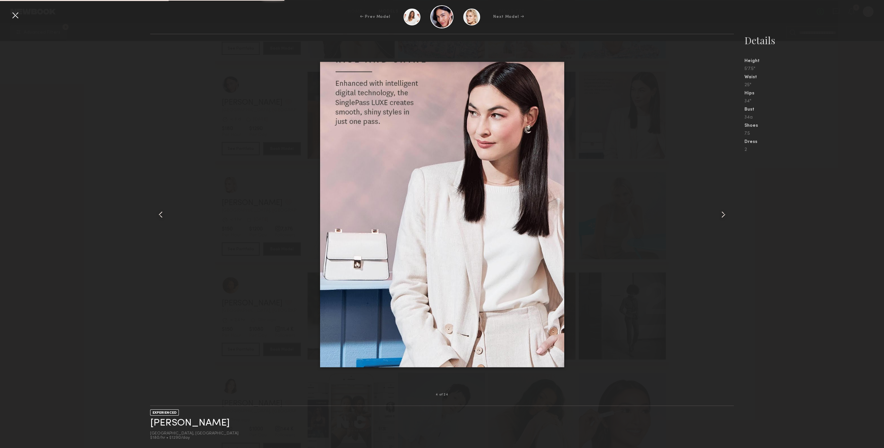
click at [725, 198] on div at bounding box center [722, 214] width 23 height 339
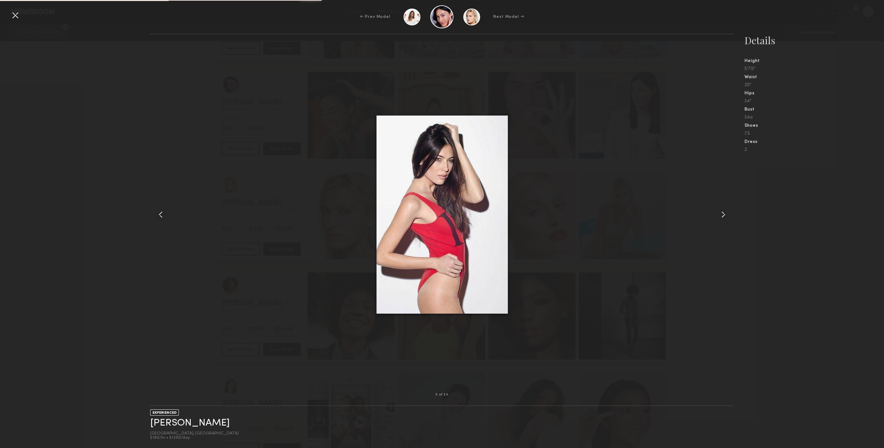
click at [725, 198] on div at bounding box center [722, 214] width 23 height 339
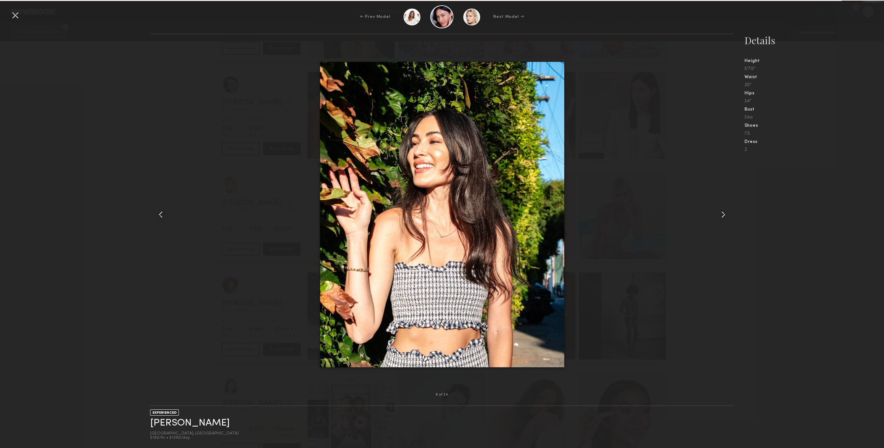
click at [725, 198] on div at bounding box center [722, 214] width 23 height 339
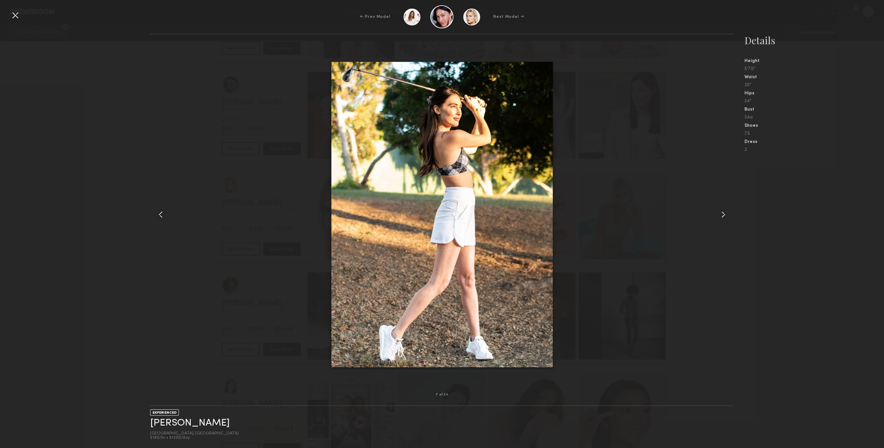
click at [725, 198] on div at bounding box center [722, 214] width 23 height 339
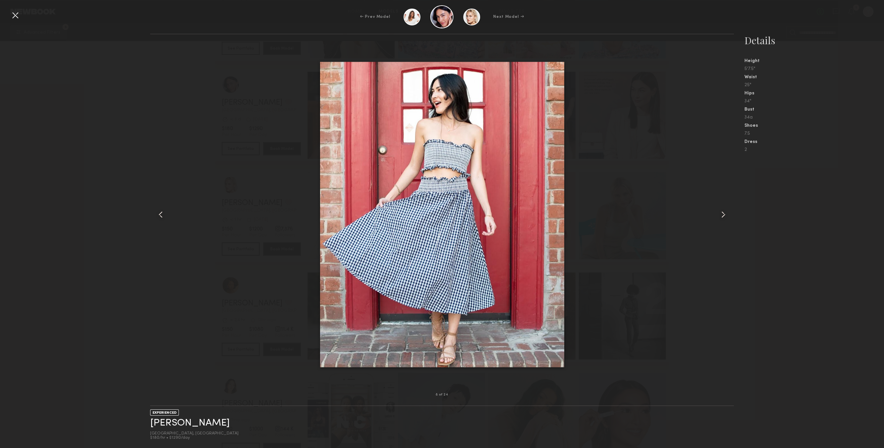
click at [725, 198] on div at bounding box center [722, 214] width 23 height 339
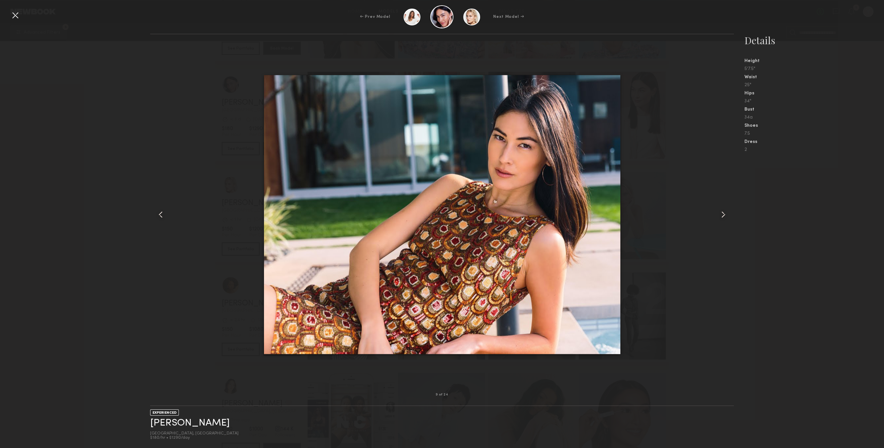
click at [725, 198] on div at bounding box center [722, 214] width 23 height 339
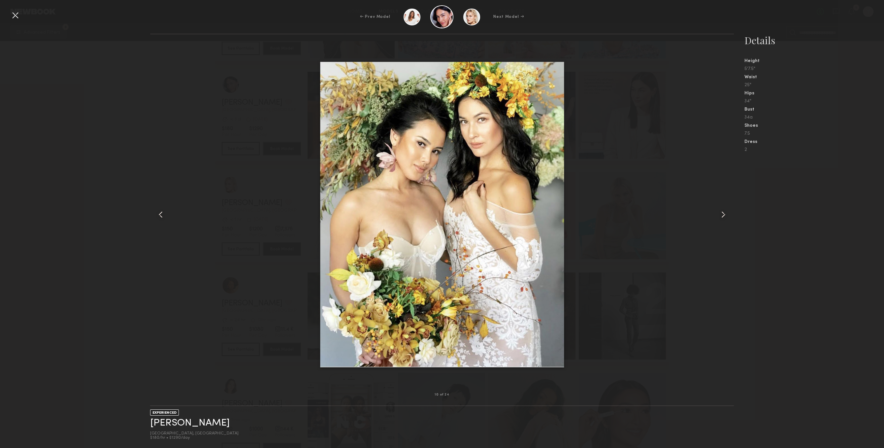
click at [725, 198] on div at bounding box center [722, 214] width 23 height 339
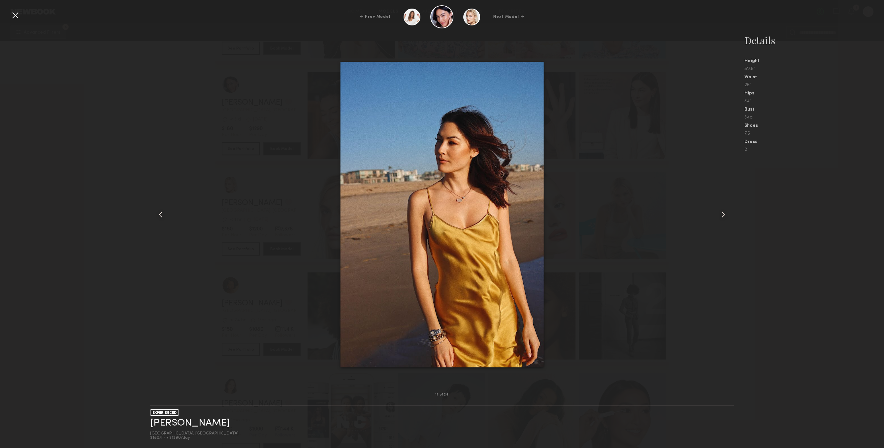
click at [725, 198] on div at bounding box center [722, 214] width 23 height 339
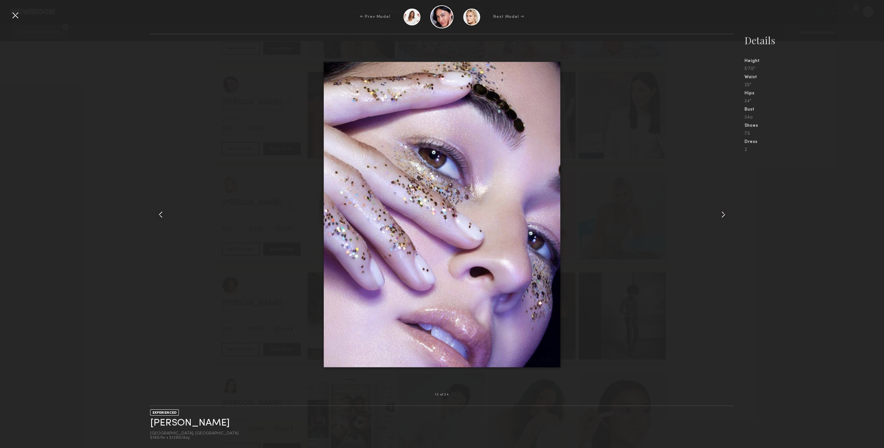
click at [18, 19] on div at bounding box center [15, 15] width 11 height 11
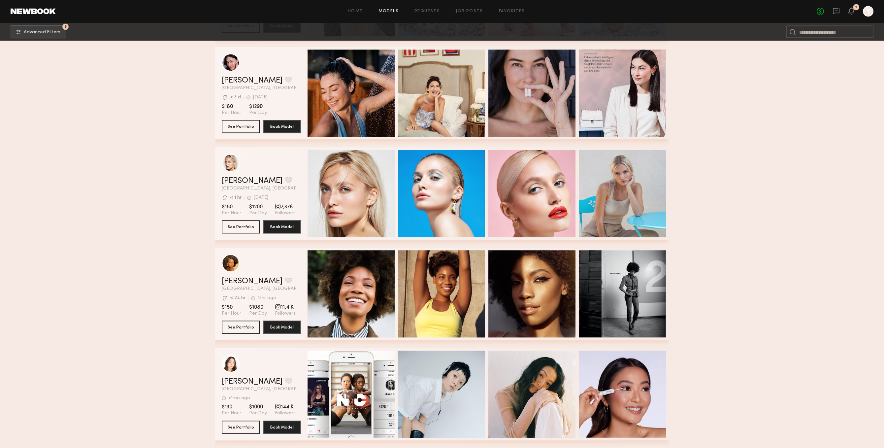
scroll to position [19955, 0]
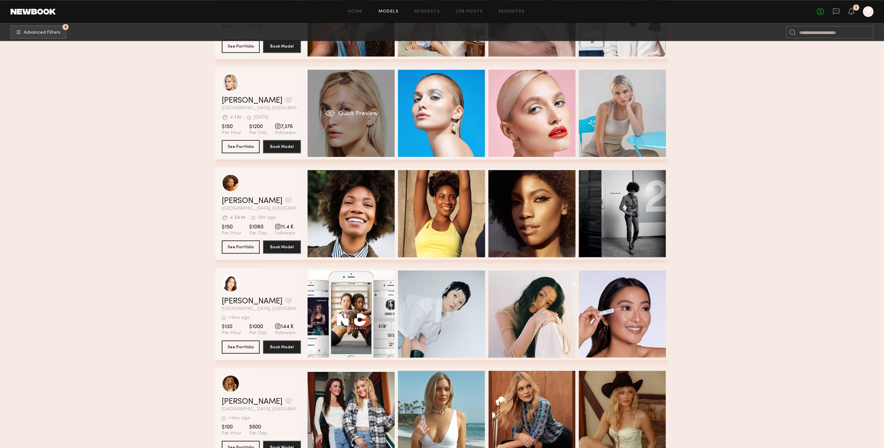
click at [369, 151] on div "Quick Preview" at bounding box center [351, 113] width 87 height 87
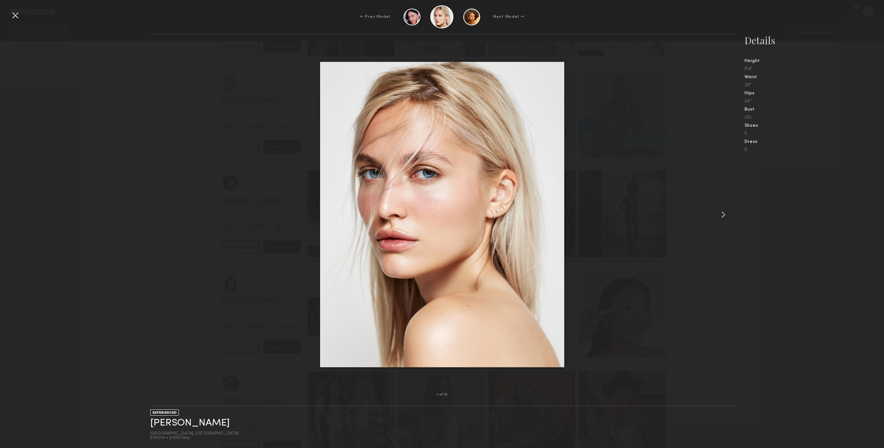
click at [703, 219] on div at bounding box center [442, 214] width 584 height 339
click at [717, 215] on div at bounding box center [722, 214] width 23 height 339
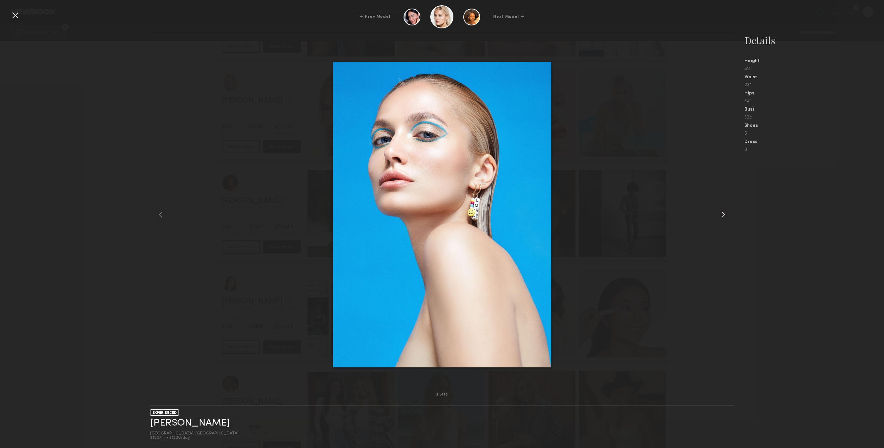
click at [717, 215] on div at bounding box center [722, 214] width 23 height 339
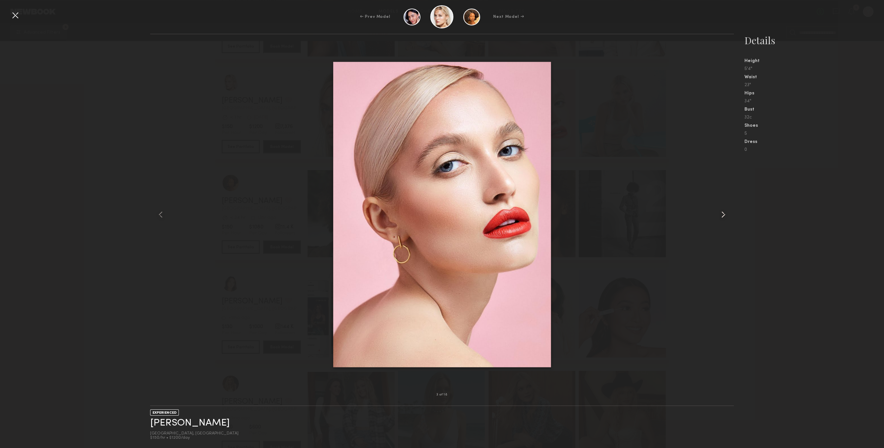
click at [717, 215] on div at bounding box center [722, 214] width 23 height 339
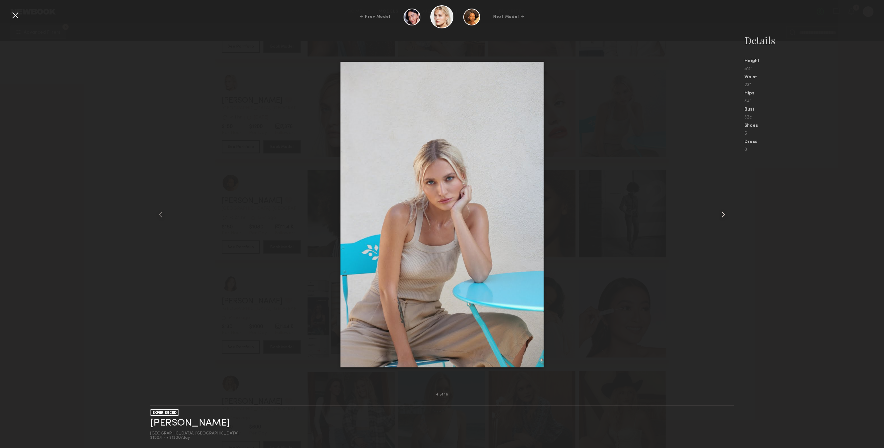
click at [717, 215] on div at bounding box center [722, 214] width 23 height 339
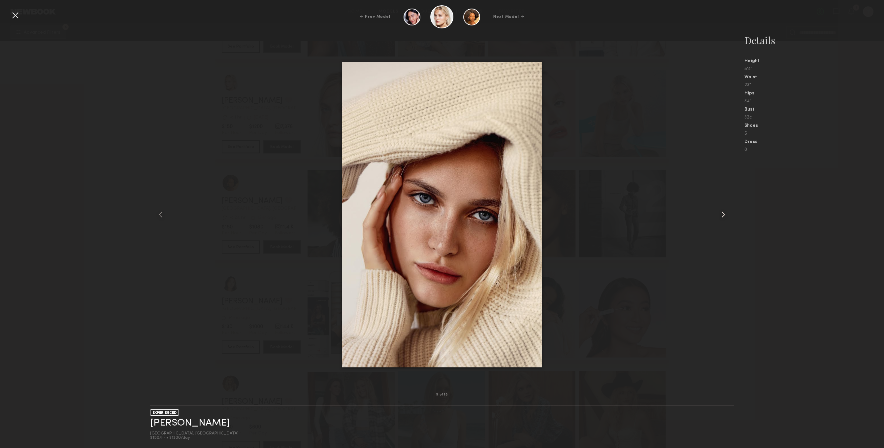
click at [717, 215] on div at bounding box center [722, 214] width 23 height 339
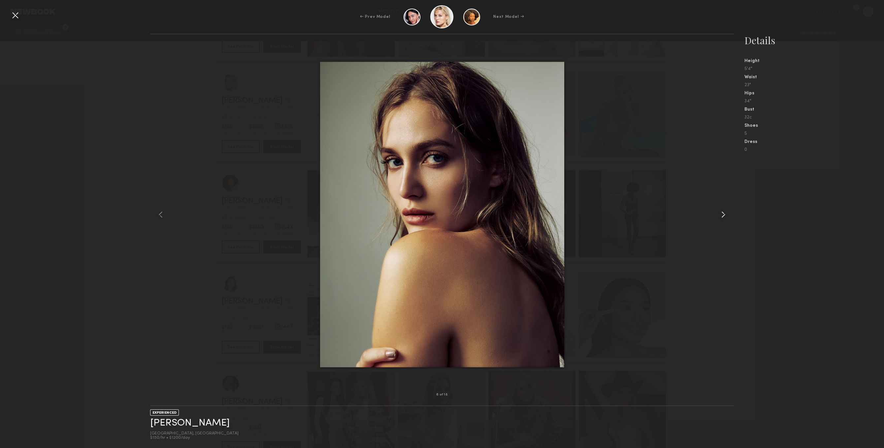
click at [717, 215] on div at bounding box center [722, 214] width 23 height 339
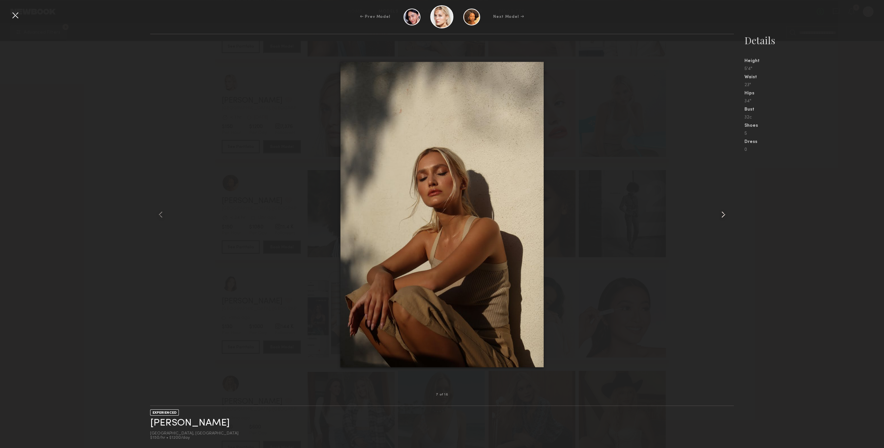
click at [717, 215] on div at bounding box center [722, 214] width 23 height 339
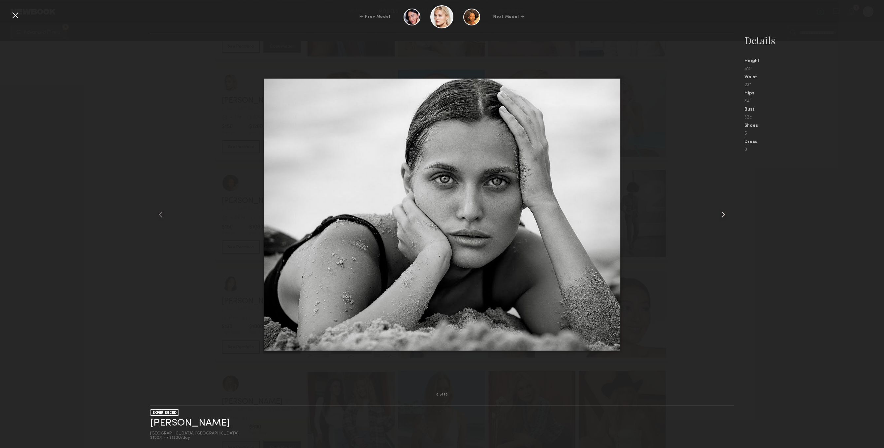
click at [717, 215] on div at bounding box center [722, 214] width 23 height 339
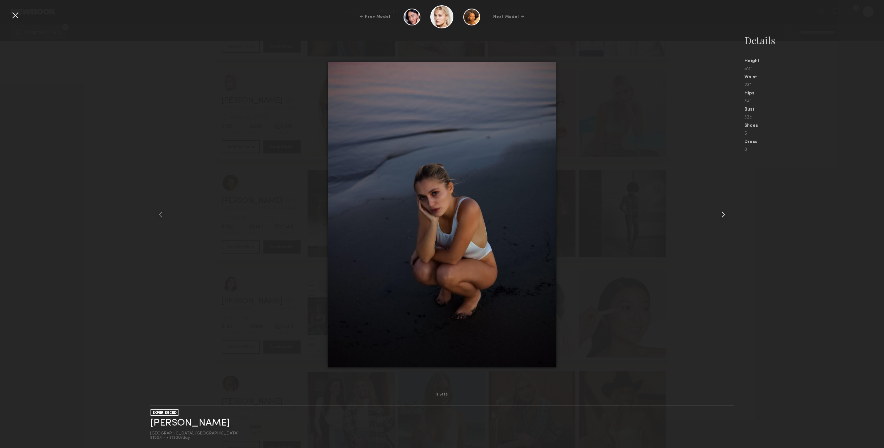
click at [717, 215] on div at bounding box center [722, 214] width 23 height 339
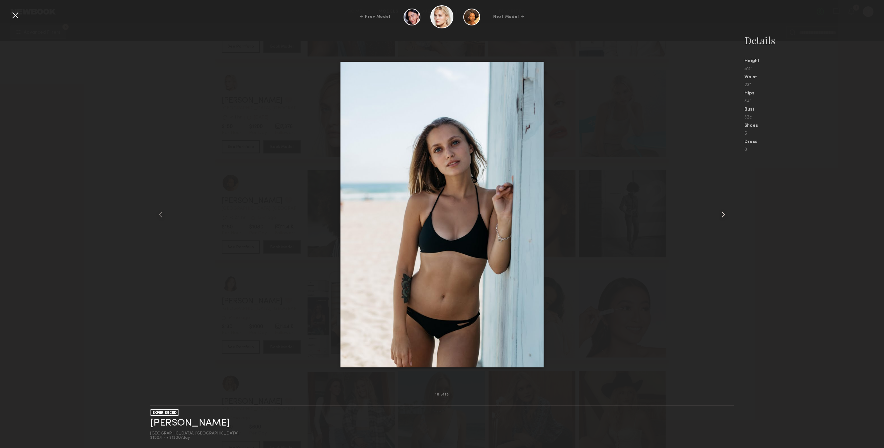
click at [717, 215] on div at bounding box center [722, 214] width 23 height 339
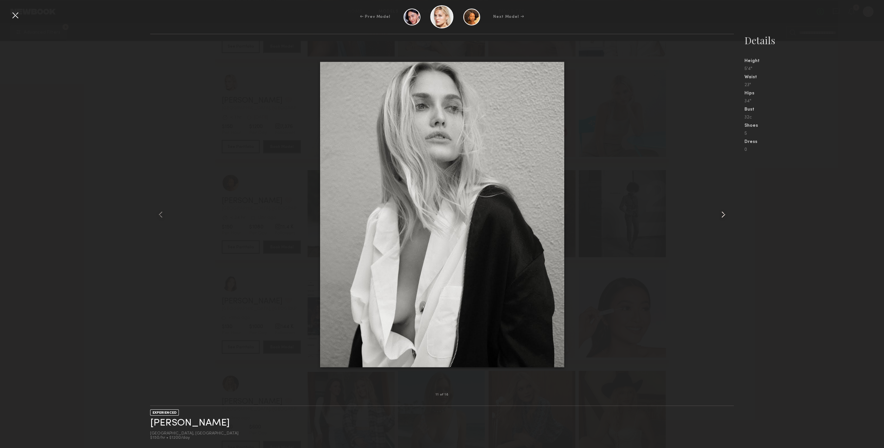
click at [717, 215] on div at bounding box center [722, 214] width 23 height 339
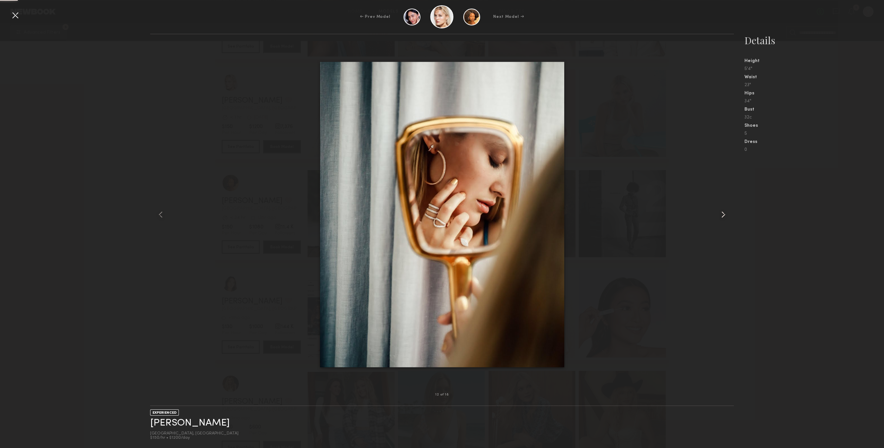
click at [717, 215] on div at bounding box center [722, 214] width 23 height 339
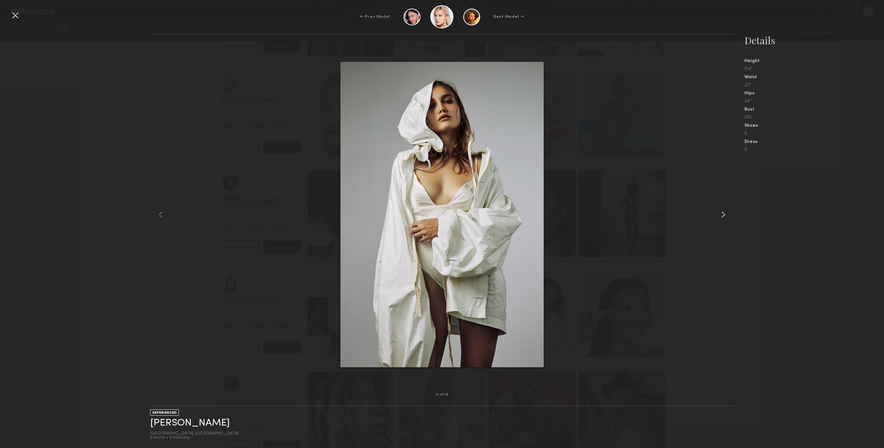
click at [717, 215] on div at bounding box center [722, 214] width 23 height 339
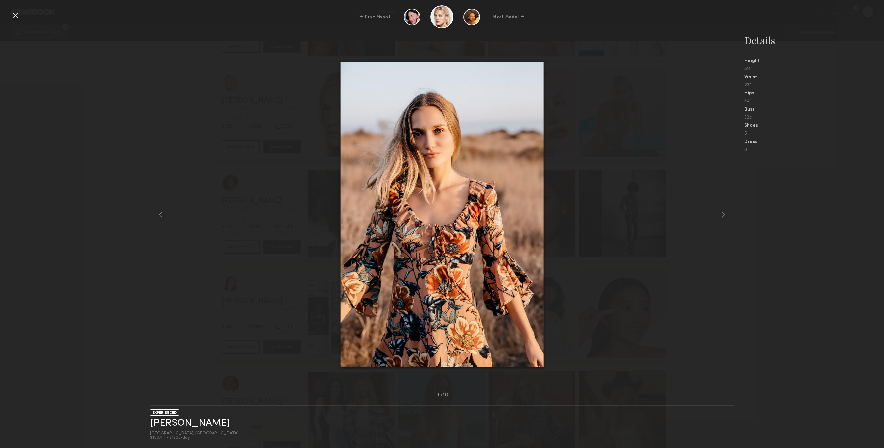
click at [14, 16] on div at bounding box center [15, 15] width 11 height 11
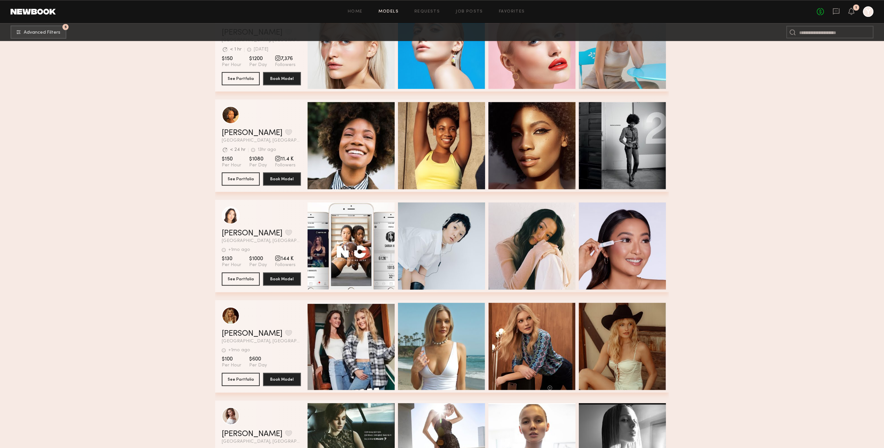
scroll to position [20159, 0]
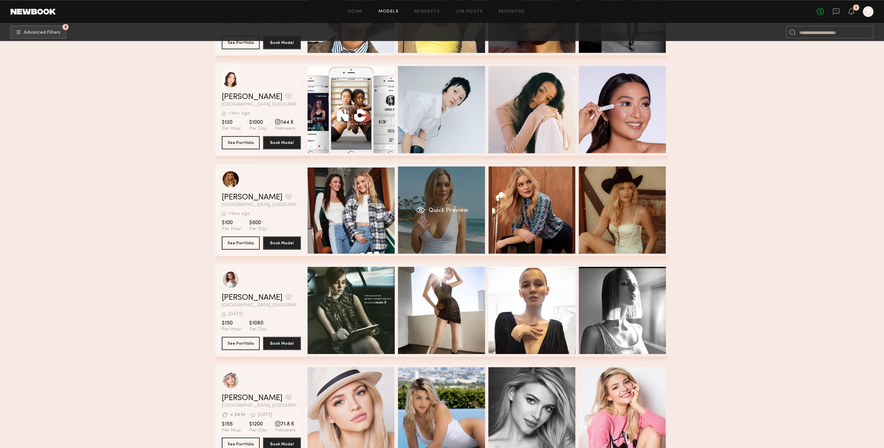
click at [458, 221] on div "Quick Preview" at bounding box center [441, 209] width 87 height 87
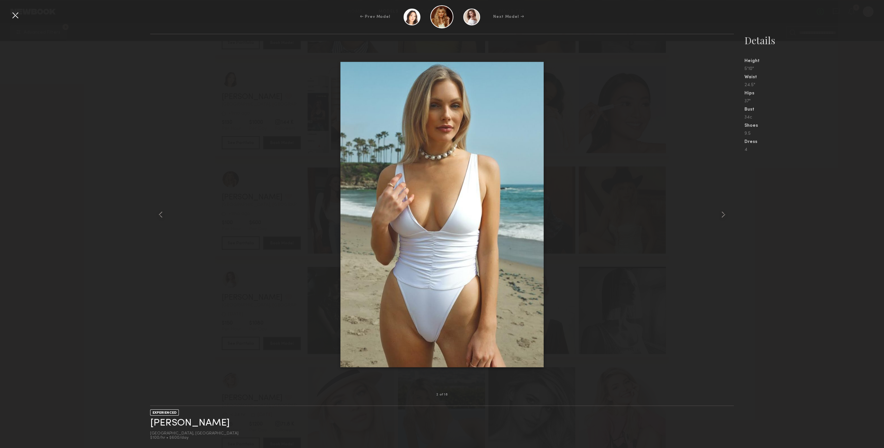
click at [736, 200] on nb-gallery-model-stats "Details Height 5'10" Waist 24.5" Hips 37" Bust 34c Shoes 9.5 Dress 4" at bounding box center [809, 241] width 150 height 414
click at [730, 213] on div at bounding box center [722, 214] width 23 height 339
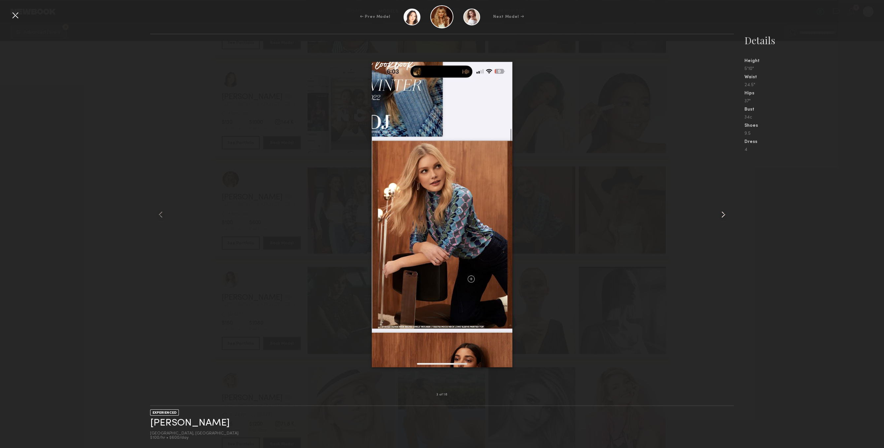
click at [729, 213] on div at bounding box center [722, 214] width 23 height 339
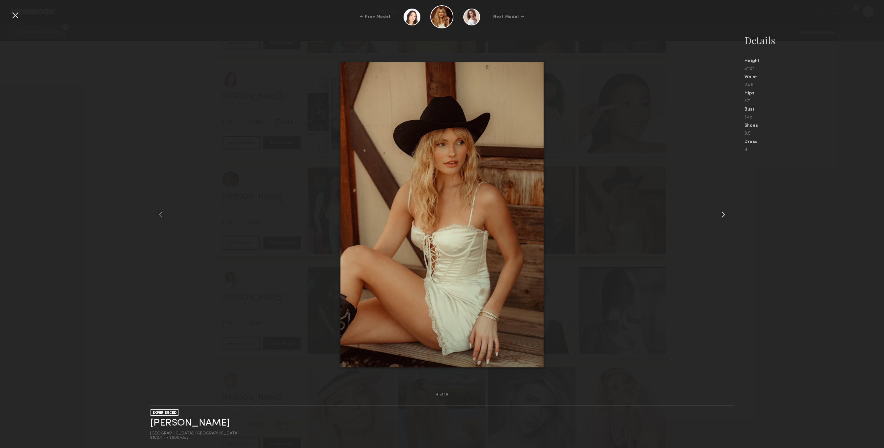
click at [729, 213] on div at bounding box center [722, 214] width 23 height 339
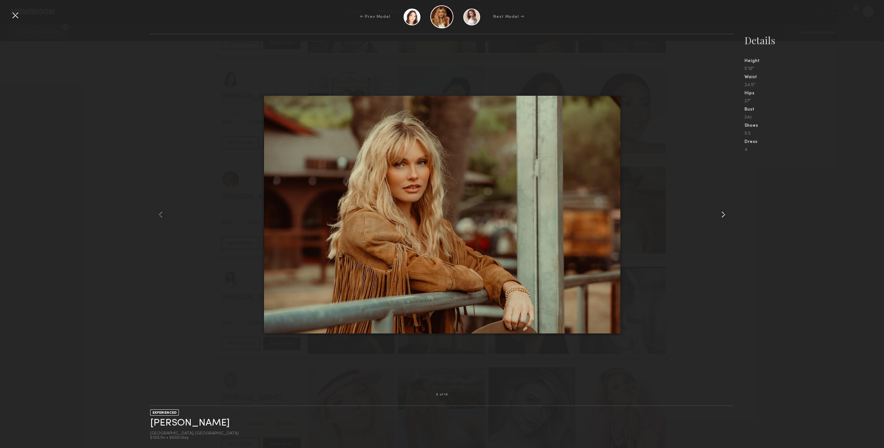
click at [729, 213] on div at bounding box center [722, 214] width 23 height 339
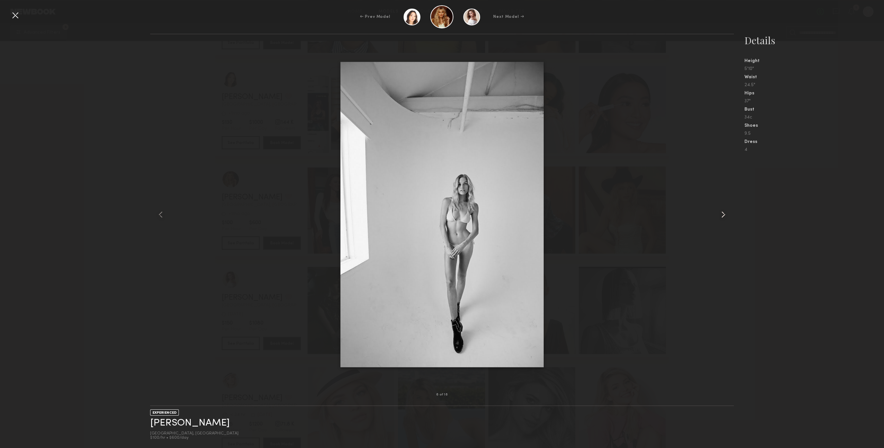
click at [729, 213] on div at bounding box center [722, 214] width 23 height 339
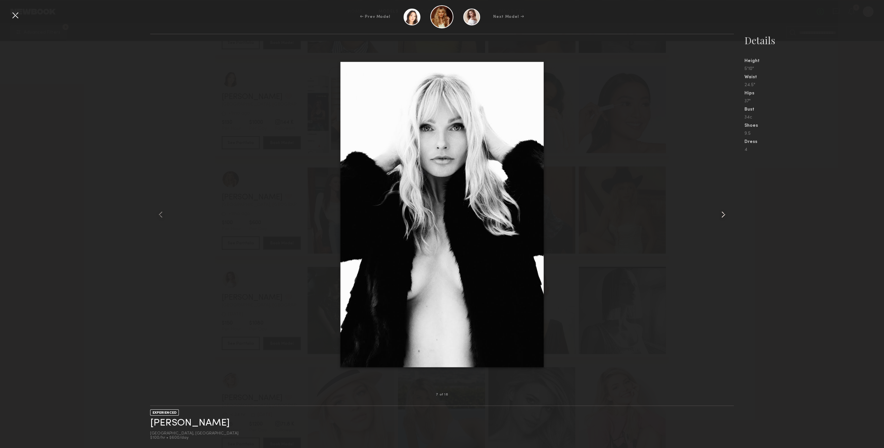
click at [729, 213] on div at bounding box center [722, 214] width 23 height 339
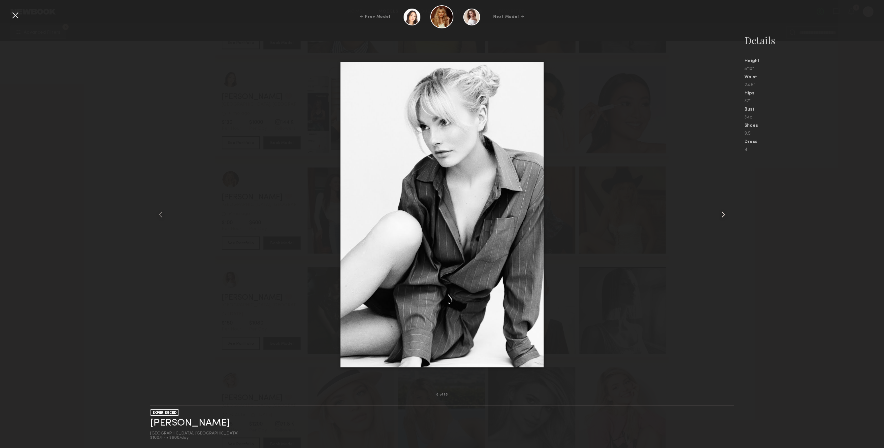
click at [729, 213] on div at bounding box center [722, 214] width 23 height 339
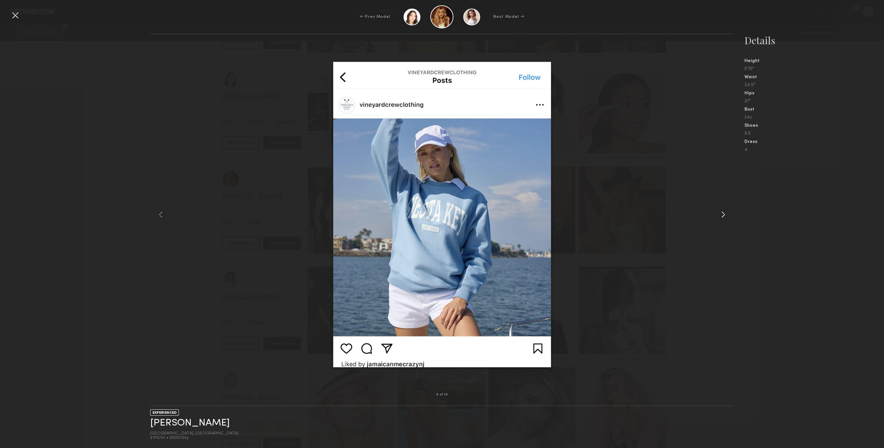
click at [729, 213] on div at bounding box center [722, 214] width 23 height 339
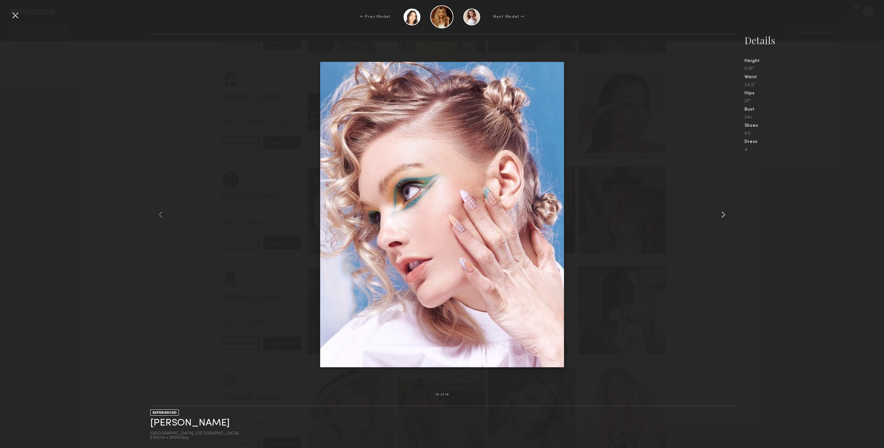
click at [729, 213] on div at bounding box center [722, 214] width 23 height 339
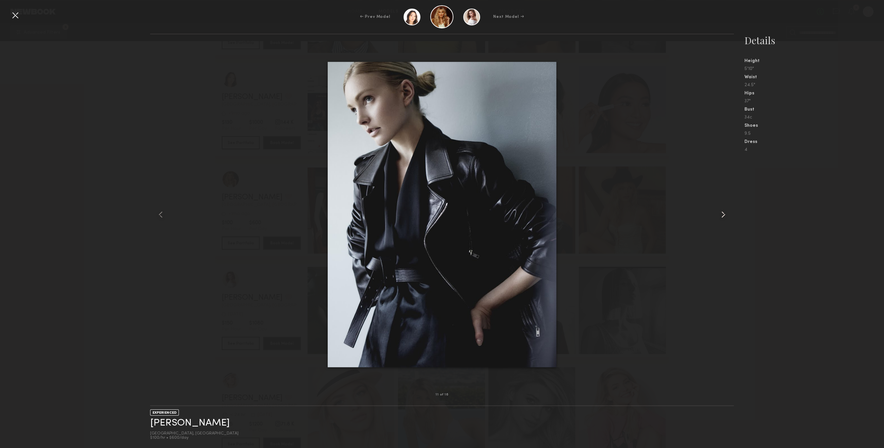
click at [729, 213] on div at bounding box center [722, 214] width 23 height 339
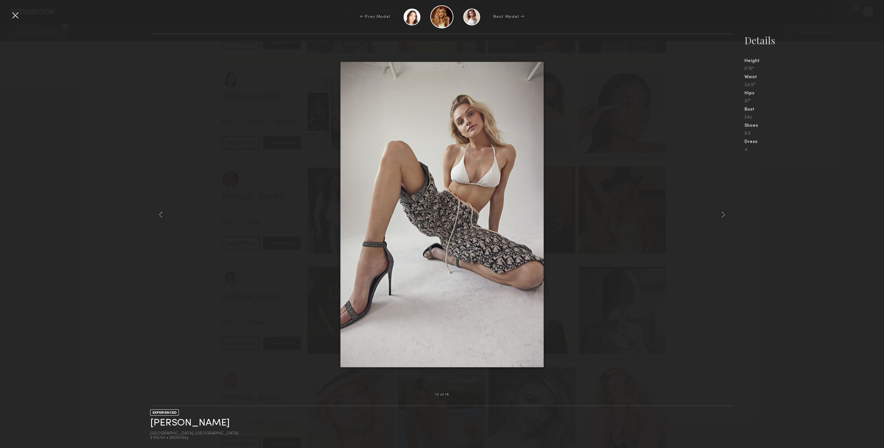
click at [22, 12] on div "← Prev Model Next Model →" at bounding box center [442, 16] width 884 height 23
click at [17, 12] on div at bounding box center [15, 15] width 11 height 11
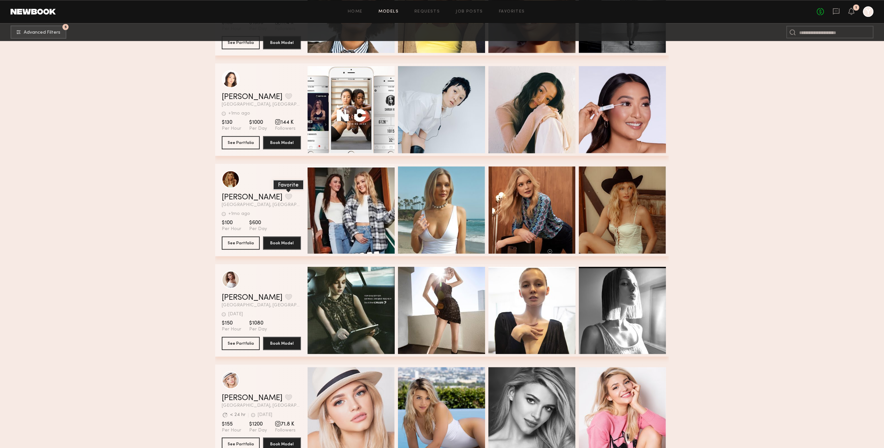
click at [285, 197] on button "grid" at bounding box center [288, 196] width 7 height 6
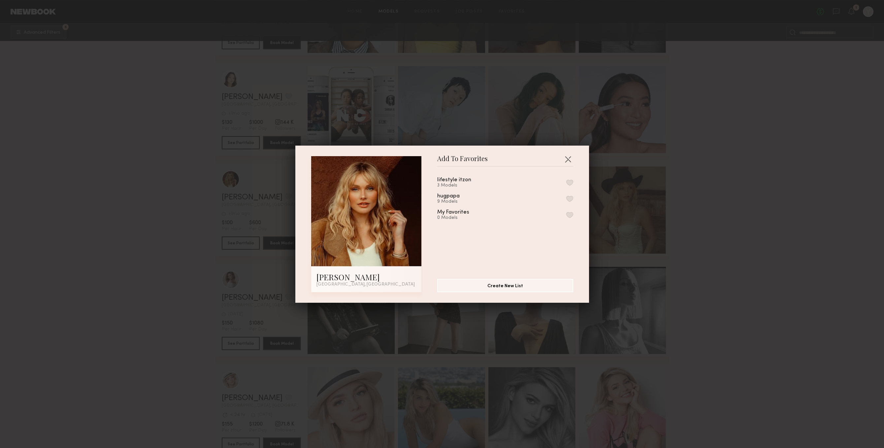
click at [569, 198] on button "button" at bounding box center [569, 199] width 7 height 6
click at [569, 154] on button "button" at bounding box center [568, 159] width 11 height 11
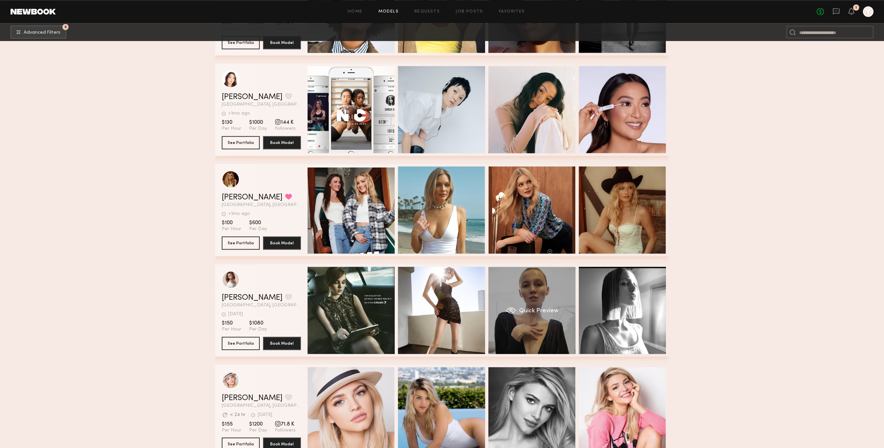
scroll to position [20295, 0]
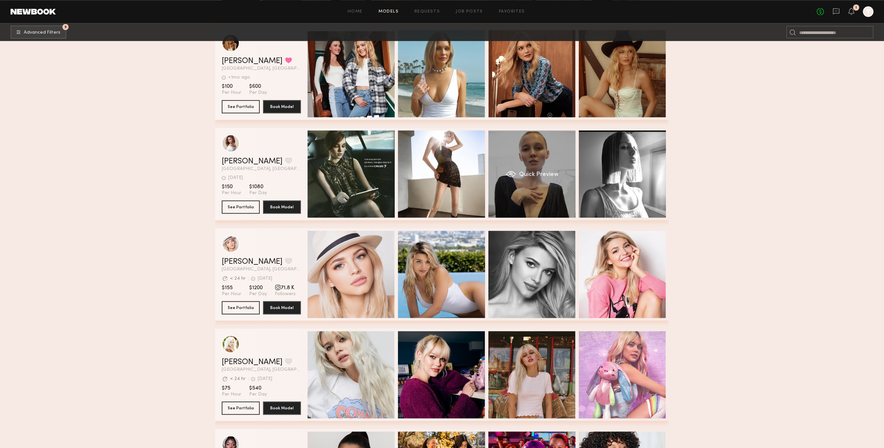
click at [510, 189] on div "Quick Preview" at bounding box center [532, 173] width 87 height 87
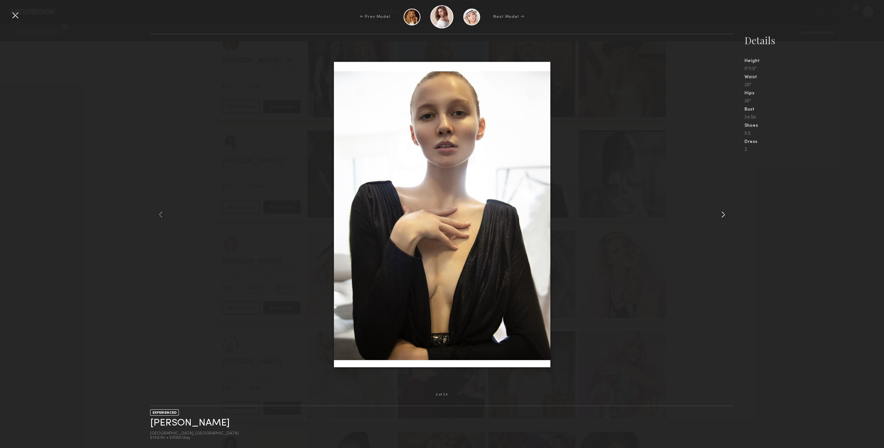
click at [722, 204] on div at bounding box center [722, 214] width 23 height 339
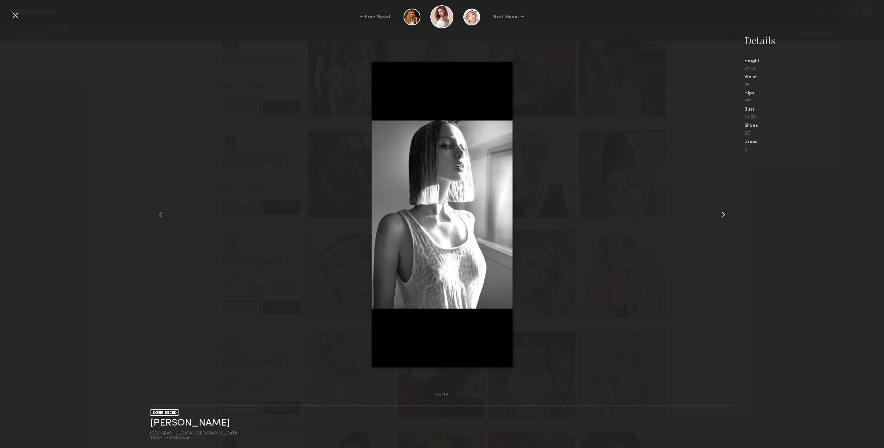
click at [723, 206] on div at bounding box center [722, 214] width 23 height 339
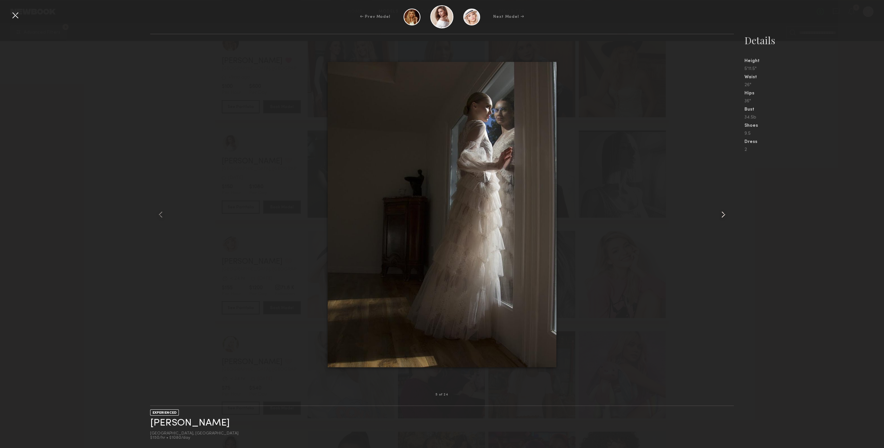
click at [723, 206] on div at bounding box center [722, 214] width 23 height 339
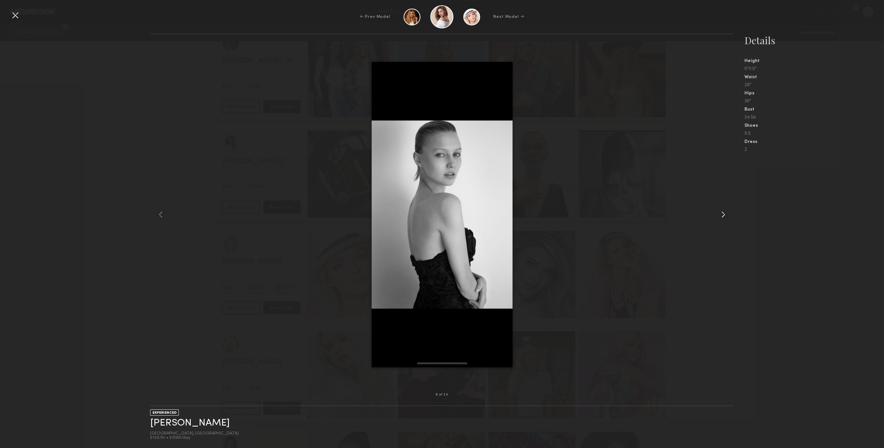
click at [723, 206] on div at bounding box center [722, 214] width 23 height 339
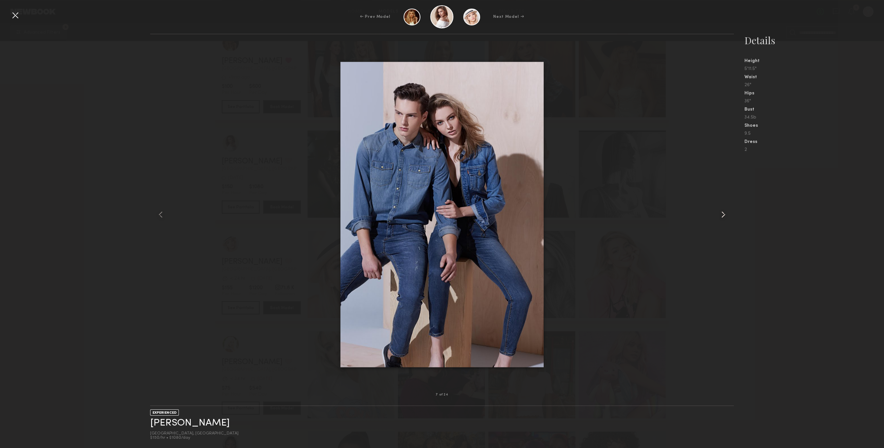
click at [723, 206] on div at bounding box center [722, 214] width 23 height 339
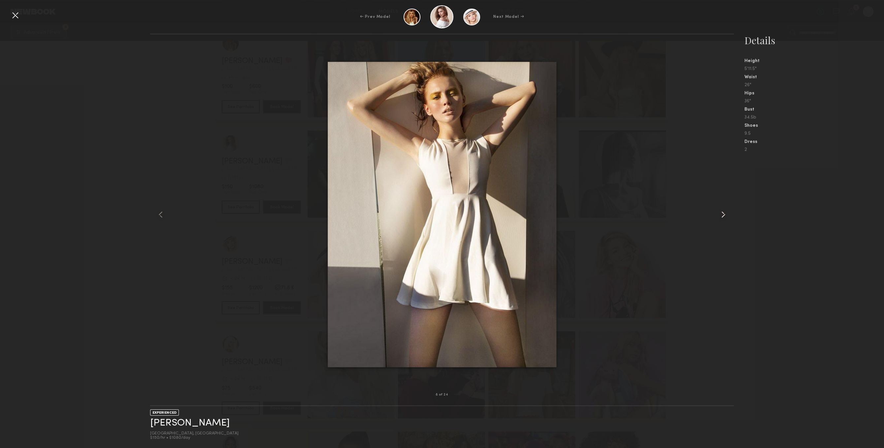
click at [723, 206] on div at bounding box center [722, 214] width 23 height 339
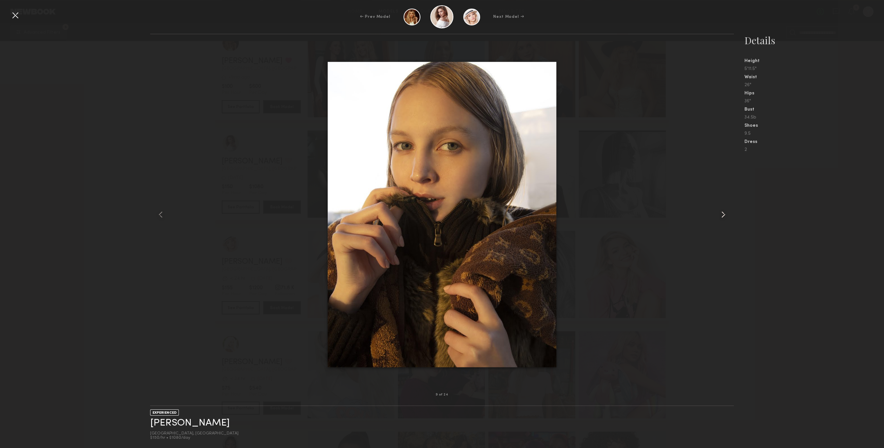
click at [723, 206] on div at bounding box center [722, 214] width 23 height 339
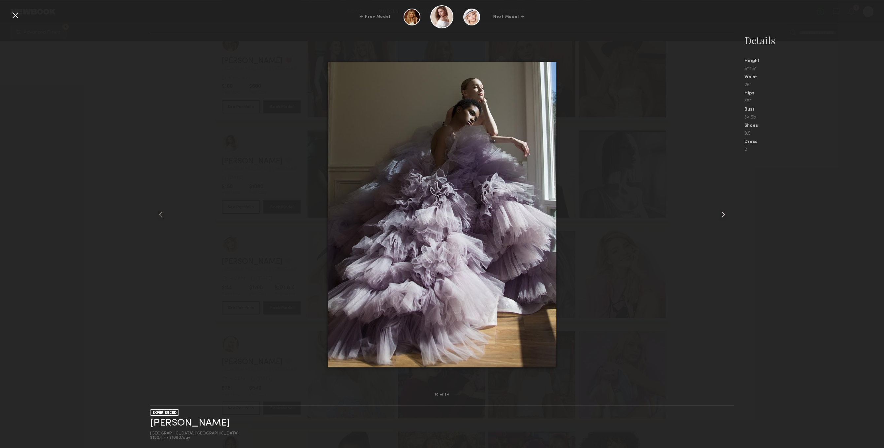
drag, startPoint x: 754, startPoint y: 202, endPoint x: 734, endPoint y: 206, distance: 21.0
click at [749, 202] on nb-gallery-model-stats "Details Height 5'11.5" Waist 26" Hips 36" Bust 34.5b Shoes 9.5 Dress 2" at bounding box center [809, 241] width 150 height 414
click at [724, 210] on common-icon at bounding box center [723, 214] width 11 height 11
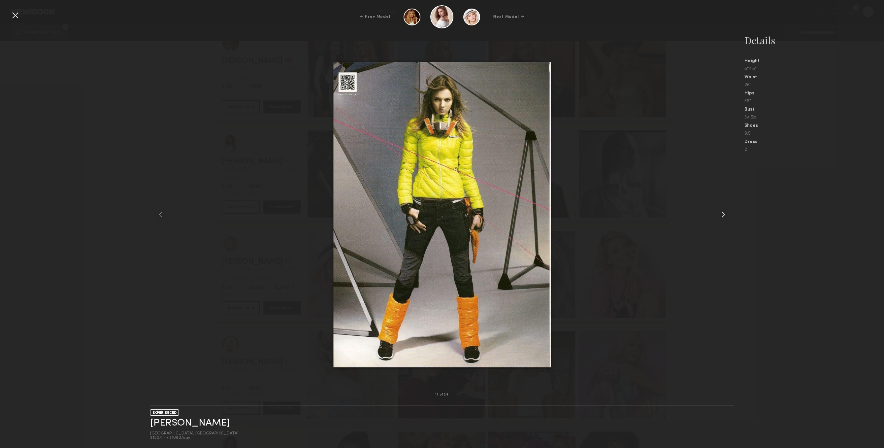
click at [724, 210] on common-icon at bounding box center [723, 214] width 11 height 11
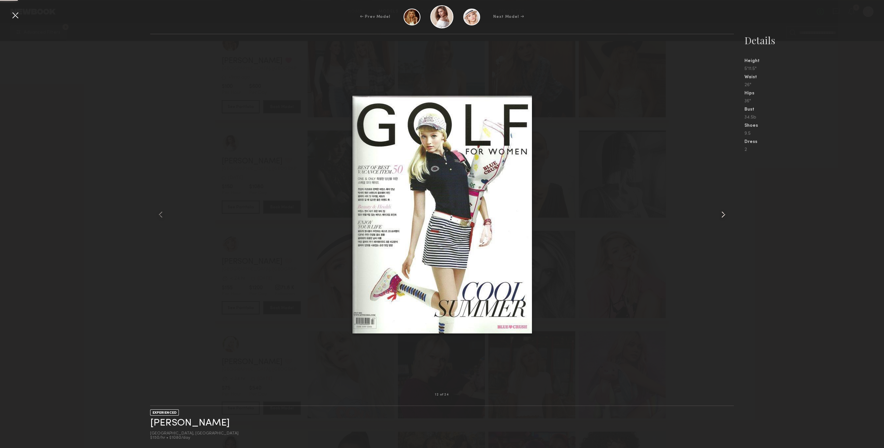
click at [724, 210] on common-icon at bounding box center [723, 214] width 11 height 11
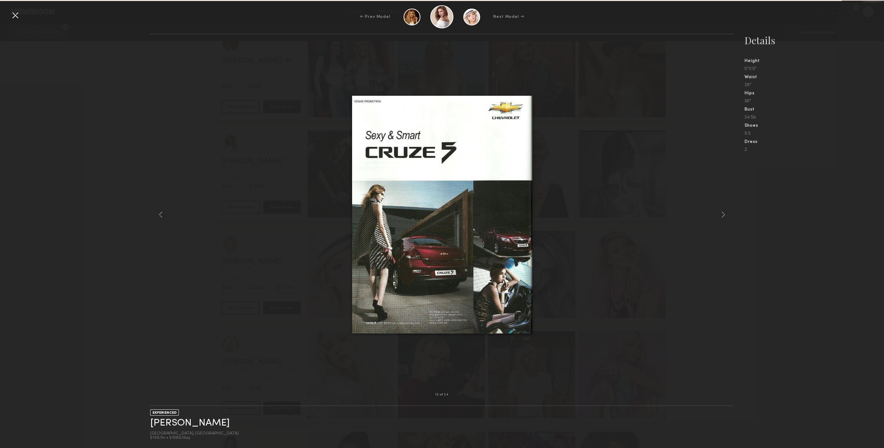
click at [724, 210] on common-icon at bounding box center [723, 214] width 11 height 11
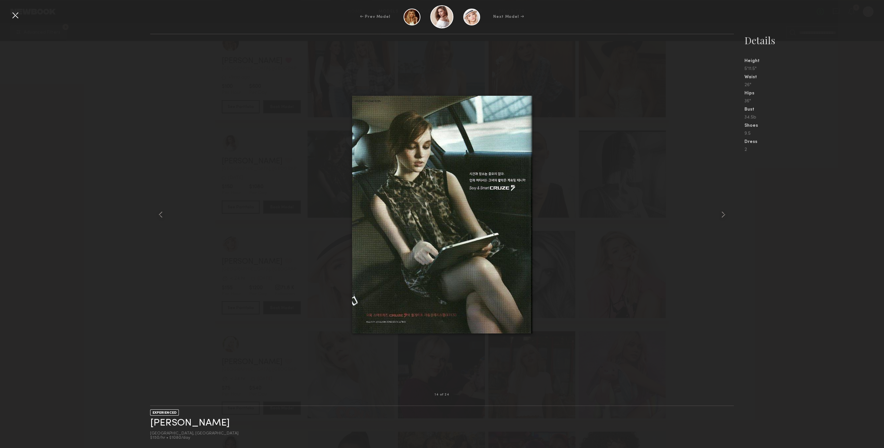
click at [724, 210] on common-icon at bounding box center [723, 214] width 11 height 11
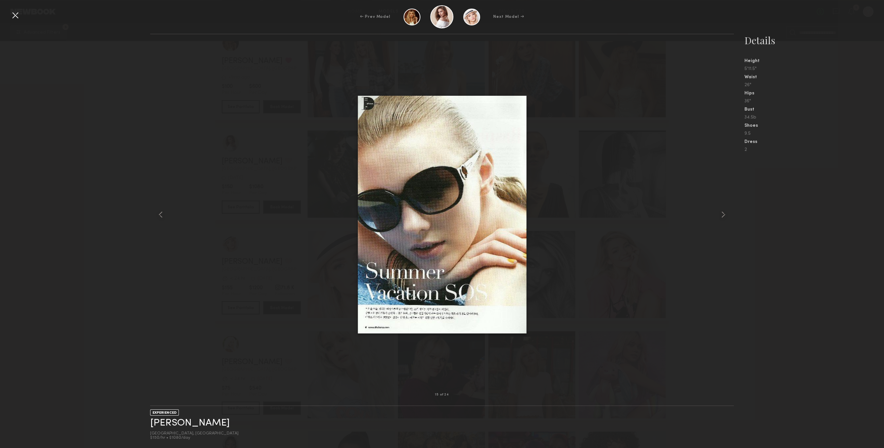
click at [704, 210] on div at bounding box center [442, 214] width 584 height 339
click at [726, 204] on div at bounding box center [722, 214] width 23 height 339
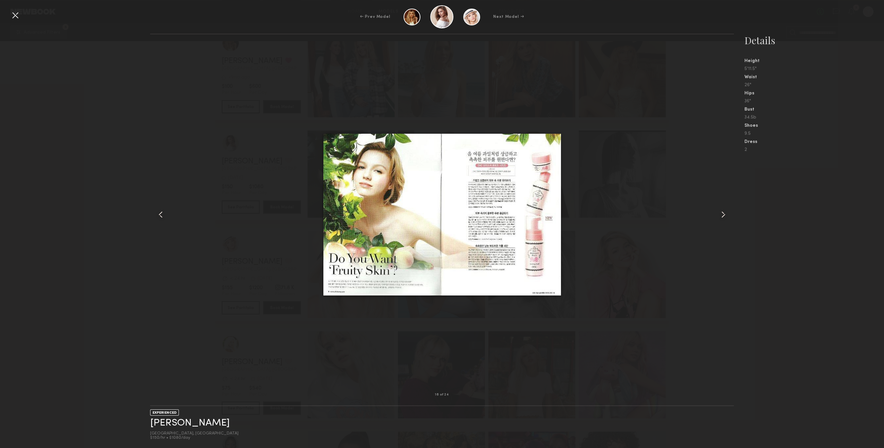
click at [726, 204] on div at bounding box center [722, 214] width 23 height 339
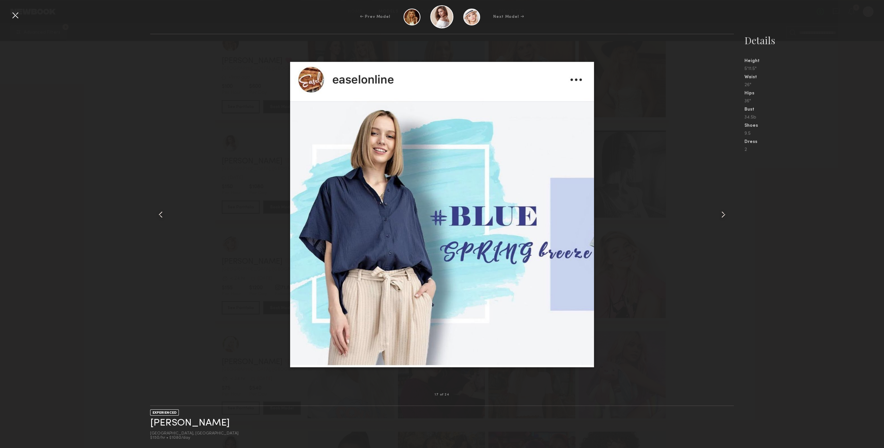
click at [726, 204] on div at bounding box center [722, 214] width 23 height 339
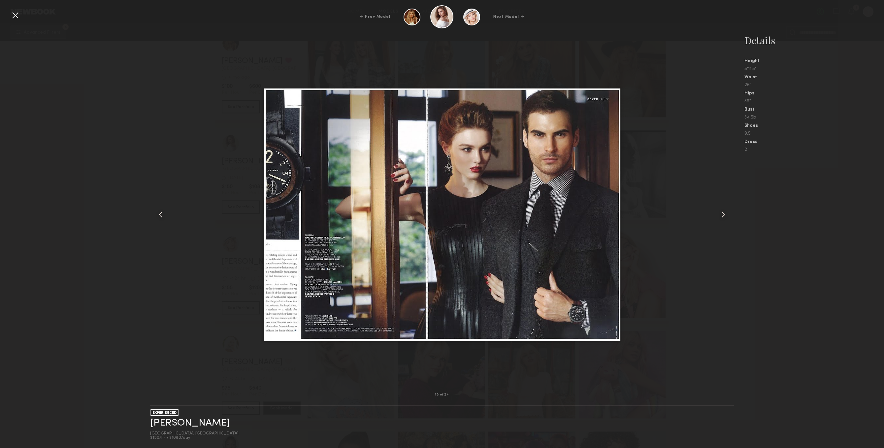
click at [726, 204] on div at bounding box center [722, 214] width 23 height 339
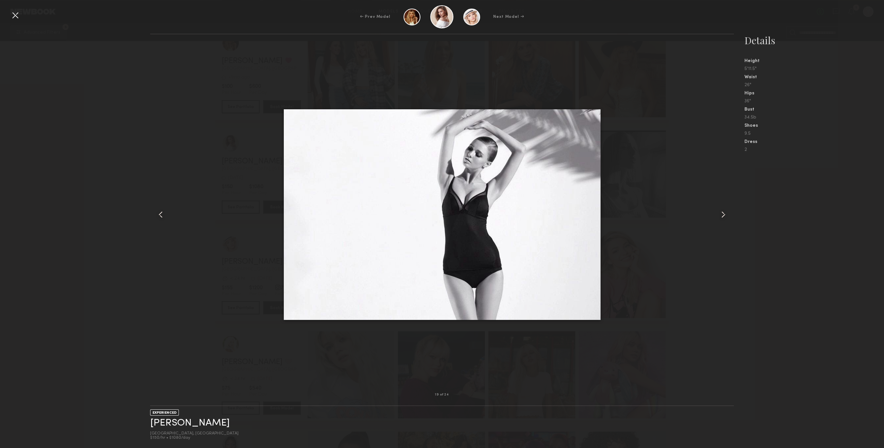
click at [726, 204] on div at bounding box center [722, 214] width 23 height 339
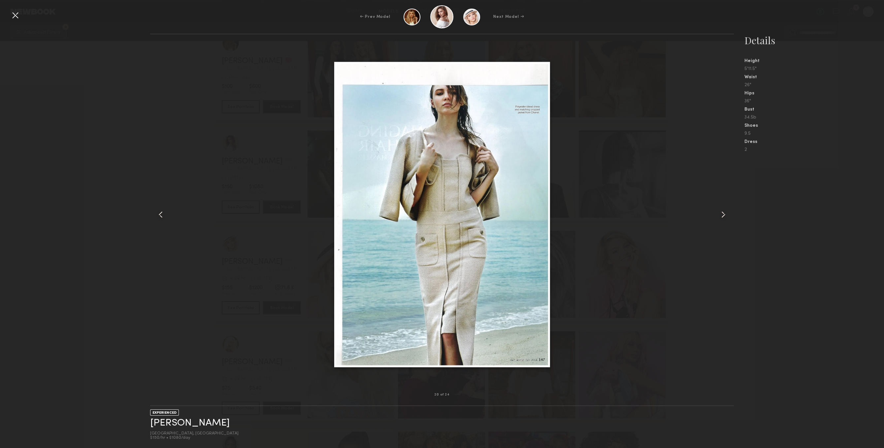
click at [726, 204] on div at bounding box center [722, 214] width 23 height 339
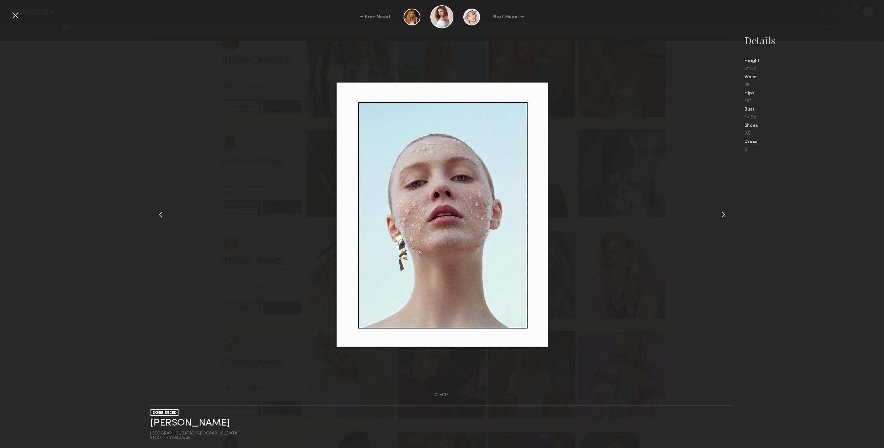
click at [726, 204] on div at bounding box center [722, 214] width 23 height 339
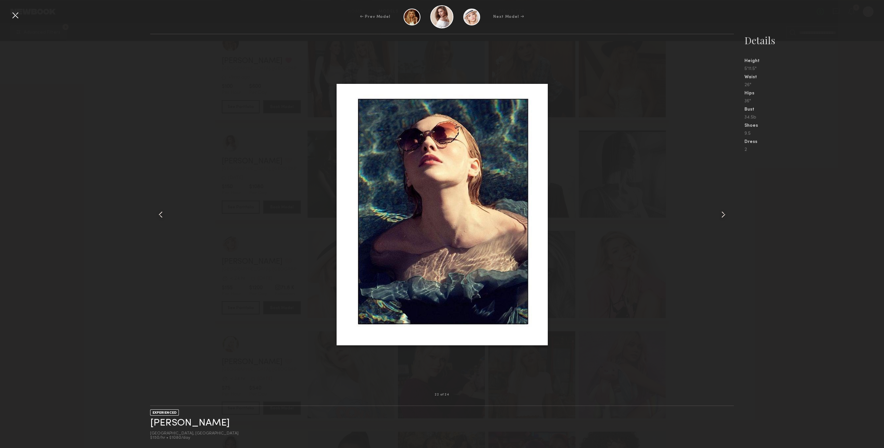
click at [726, 204] on div at bounding box center [722, 214] width 23 height 339
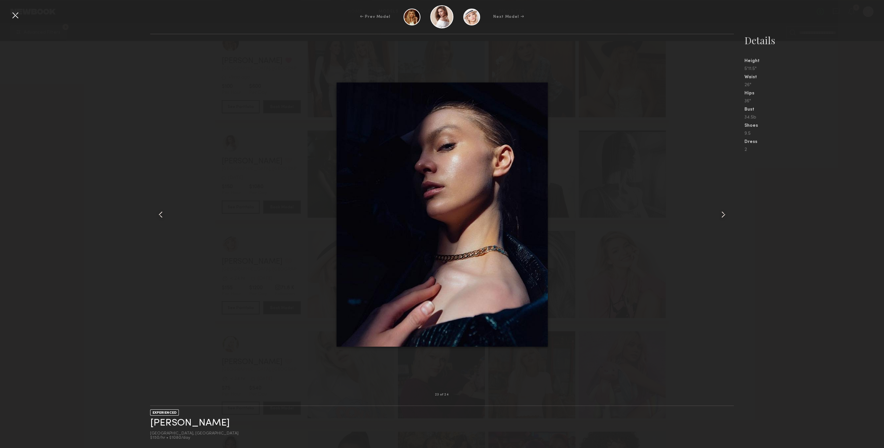
click at [726, 204] on div at bounding box center [722, 214] width 23 height 339
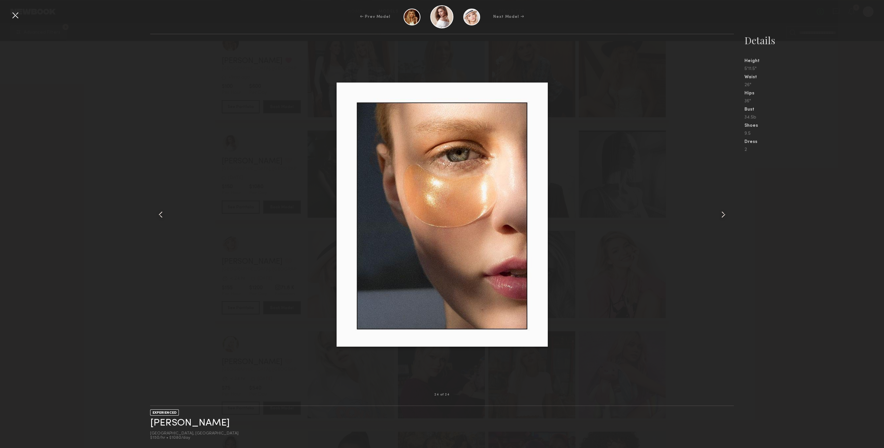
click at [726, 204] on div at bounding box center [722, 214] width 23 height 339
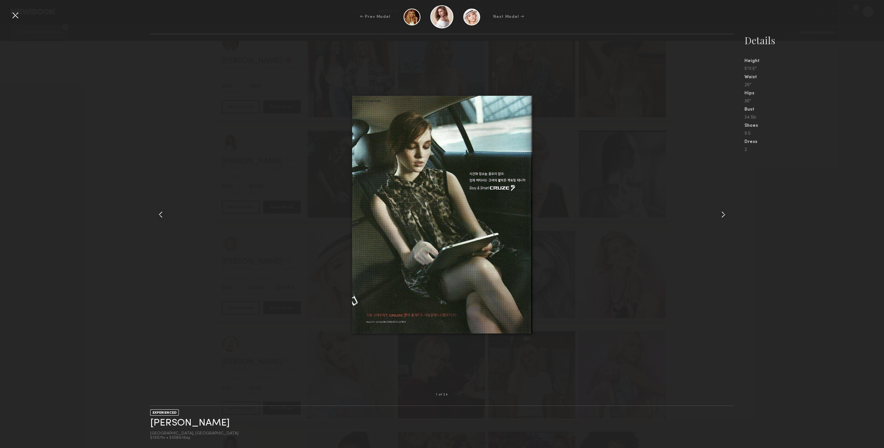
click at [14, 17] on div at bounding box center [15, 15] width 11 height 11
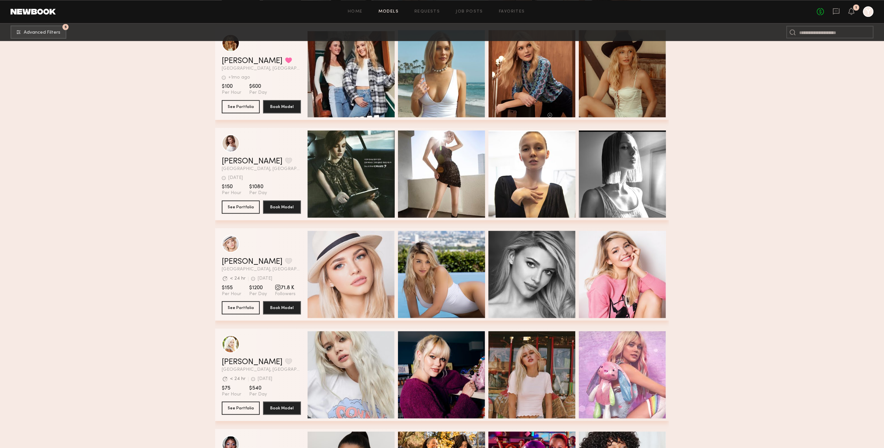
scroll to position [20398, 0]
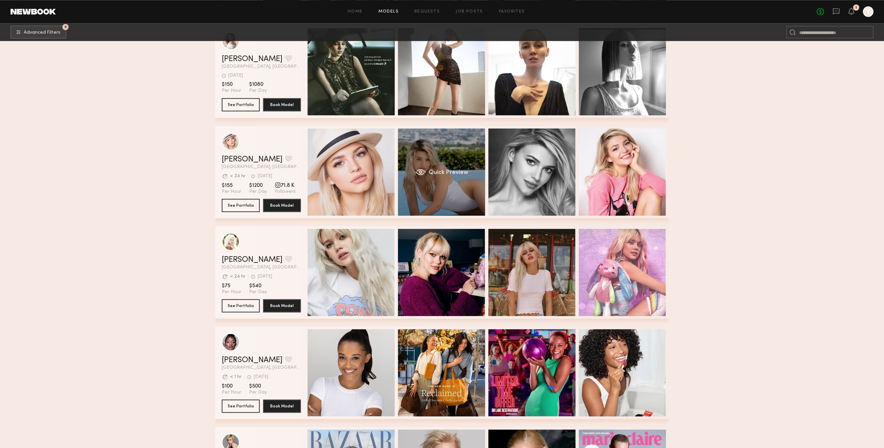
click at [444, 186] on div "Quick Preview" at bounding box center [441, 171] width 87 height 87
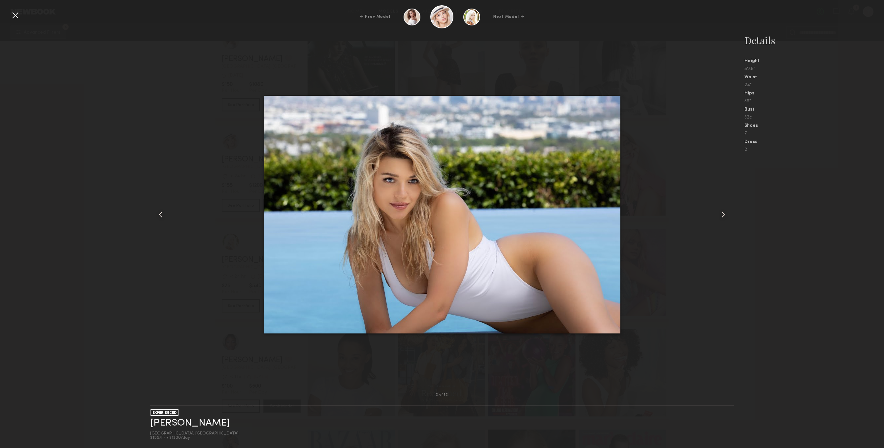
click at [717, 204] on div at bounding box center [722, 214] width 23 height 339
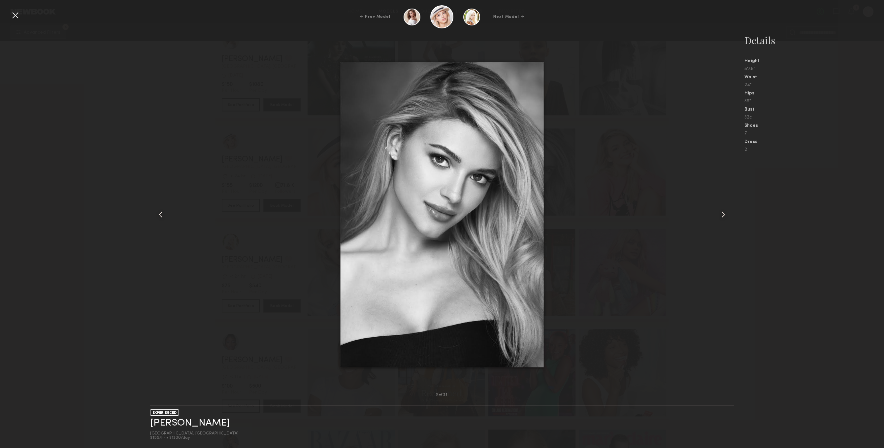
click at [717, 204] on div at bounding box center [722, 214] width 23 height 339
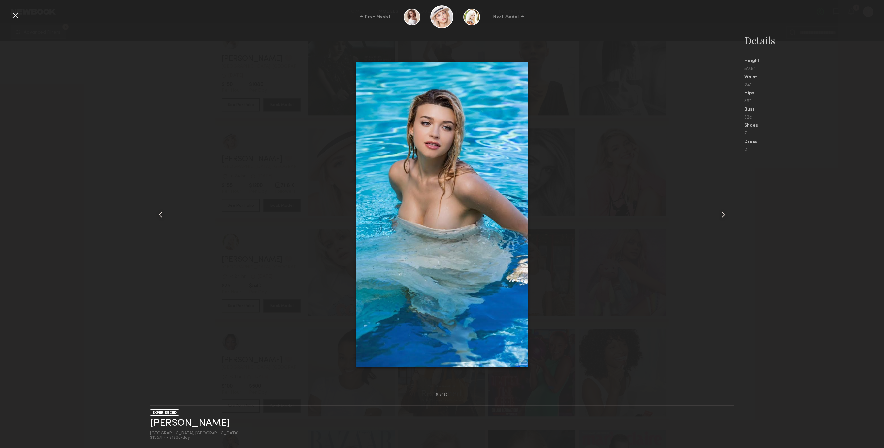
click at [717, 204] on div at bounding box center [722, 214] width 23 height 339
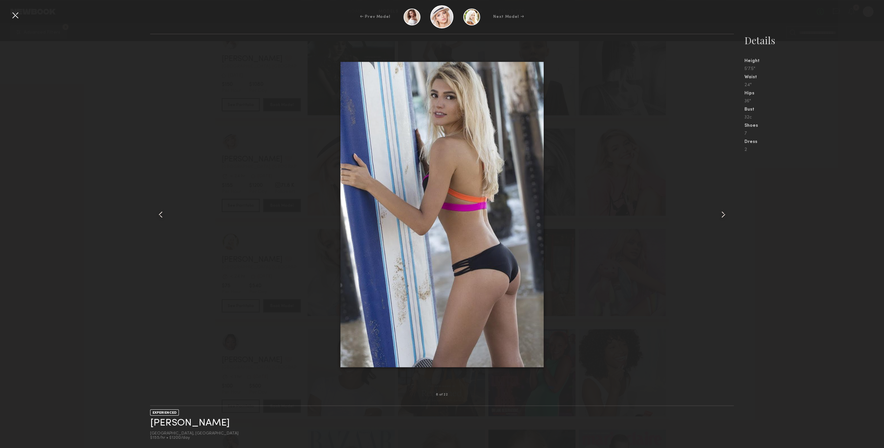
click at [18, 17] on div at bounding box center [15, 15] width 11 height 11
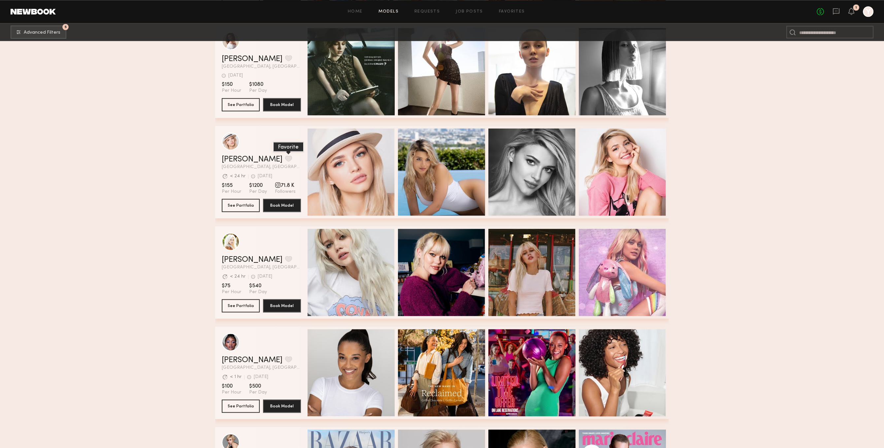
click at [285, 159] on button "grid" at bounding box center [288, 158] width 7 height 6
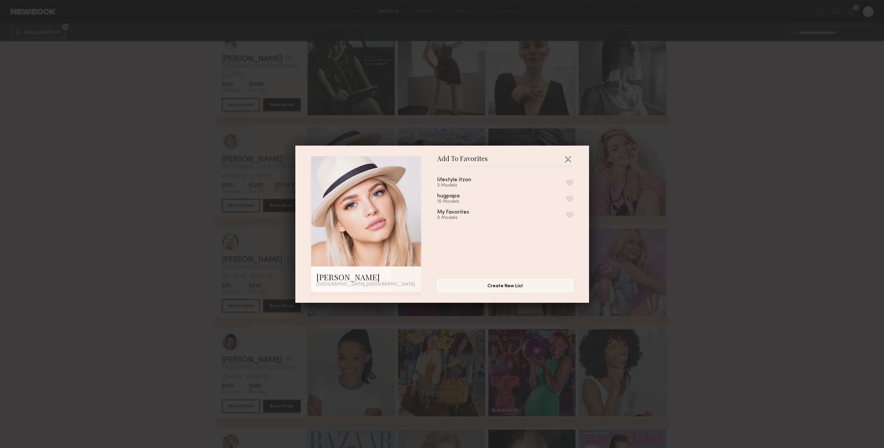
click at [574, 199] on div "lifestyle itzon 3 Models hugpapa 10 Models My Favorites 0 Models" at bounding box center [508, 220] width 143 height 96
click at [571, 197] on div "hugpapa 10 Models" at bounding box center [505, 198] width 136 height 11
click at [570, 197] on div "hugpapa 10 Models" at bounding box center [505, 198] width 136 height 11
click at [570, 201] on button "button" at bounding box center [569, 199] width 7 height 6
click at [568, 159] on button "button" at bounding box center [568, 159] width 11 height 11
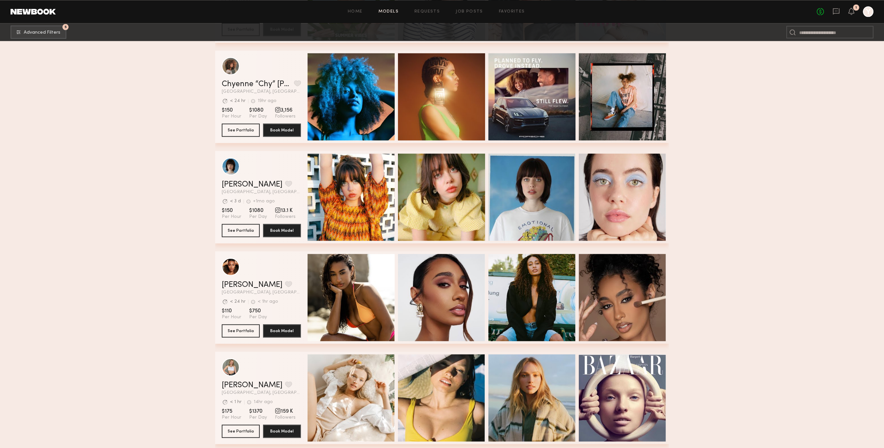
scroll to position [21011, 0]
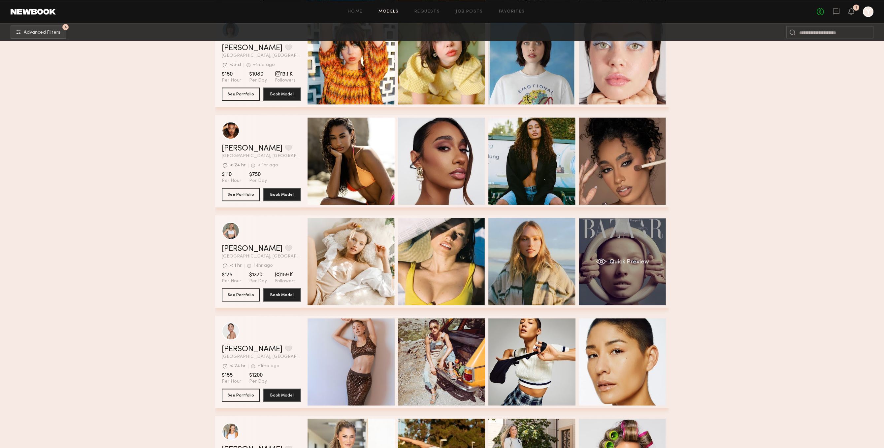
click at [649, 271] on div "Quick Preview" at bounding box center [622, 261] width 87 height 87
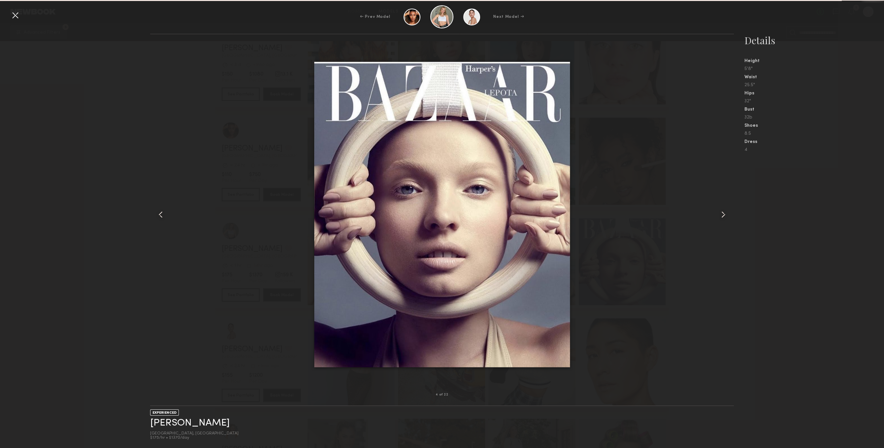
click at [739, 207] on nb-gallery-model-stats "Details Height 5'8" Waist 25.5" Hips 32" Bust 32b Shoes 8.5 Dress 4" at bounding box center [809, 241] width 150 height 414
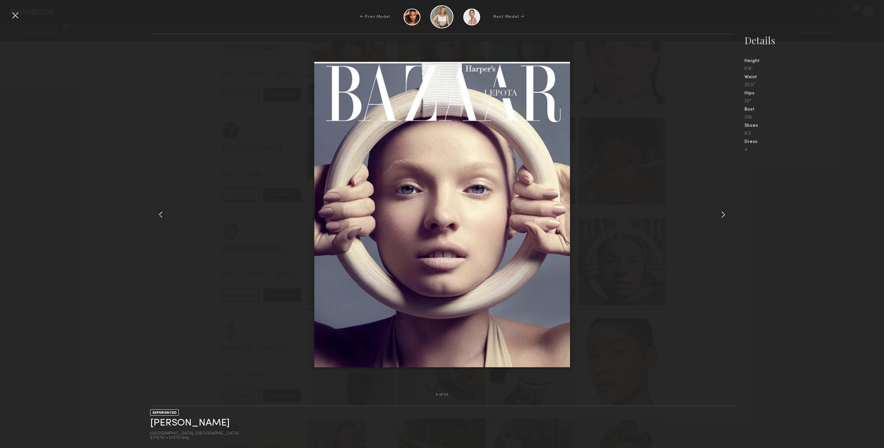
click at [739, 213] on nb-gallery-model-stats "Details Height 5'8" Waist 25.5" Hips 32" Bust 32b Shoes 8.5 Dress 4" at bounding box center [809, 241] width 150 height 414
click at [723, 215] on common-icon at bounding box center [723, 214] width 11 height 11
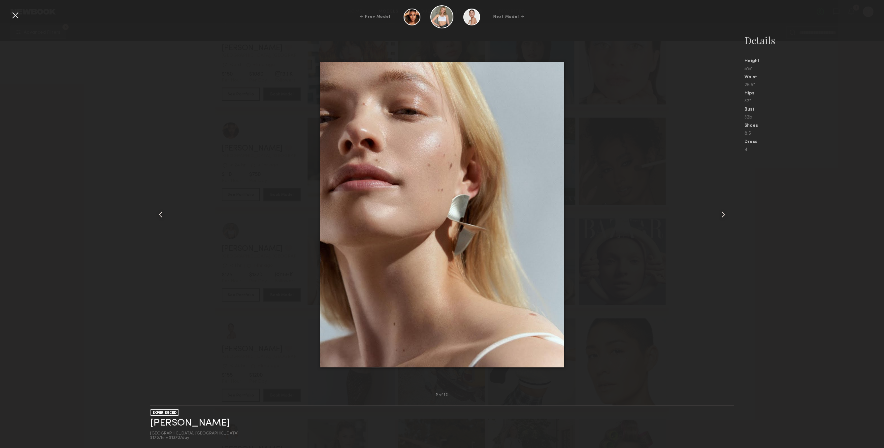
click at [723, 215] on common-icon at bounding box center [723, 214] width 11 height 11
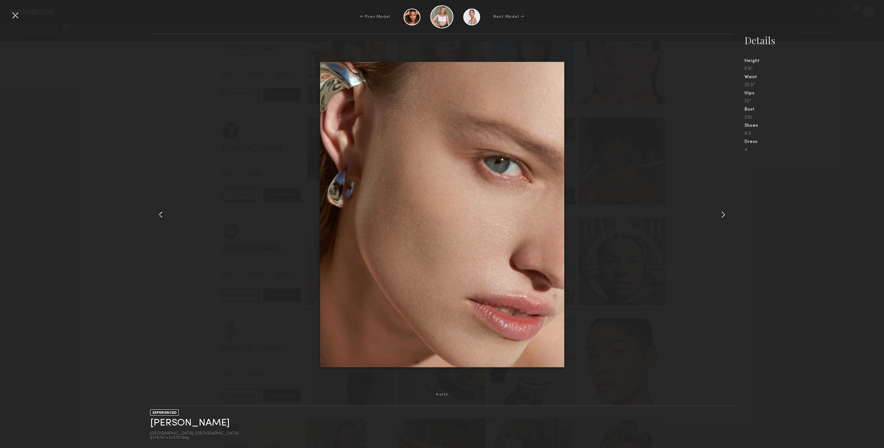
click at [723, 215] on common-icon at bounding box center [723, 214] width 11 height 11
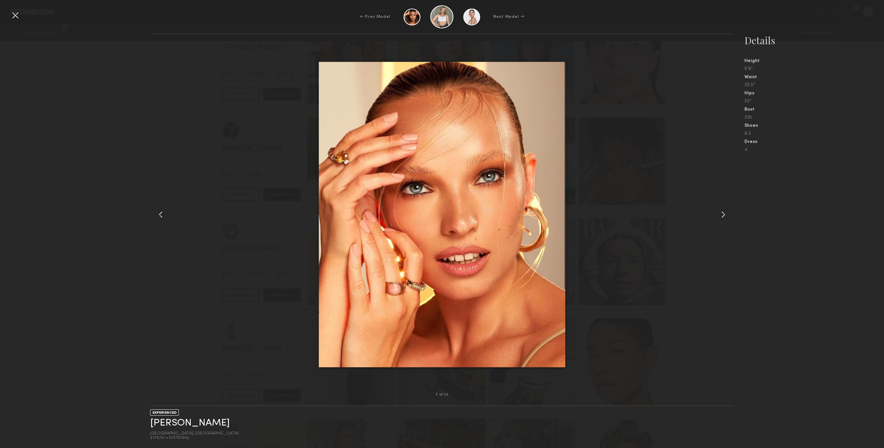
click at [723, 215] on common-icon at bounding box center [723, 214] width 11 height 11
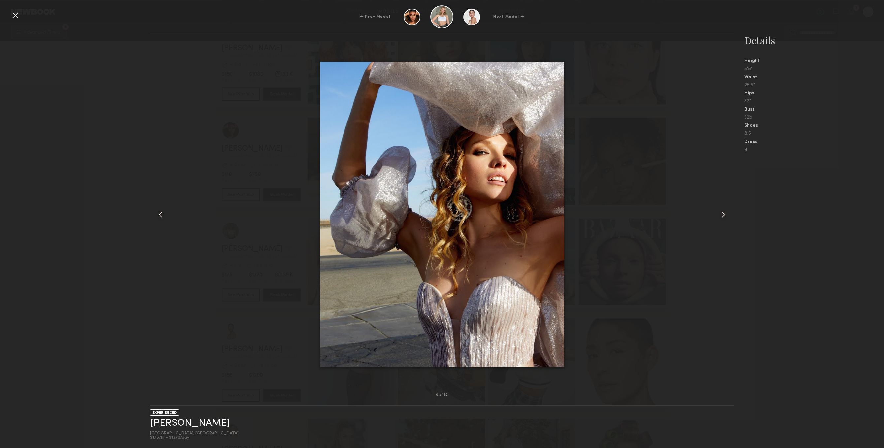
click at [723, 215] on common-icon at bounding box center [723, 214] width 11 height 11
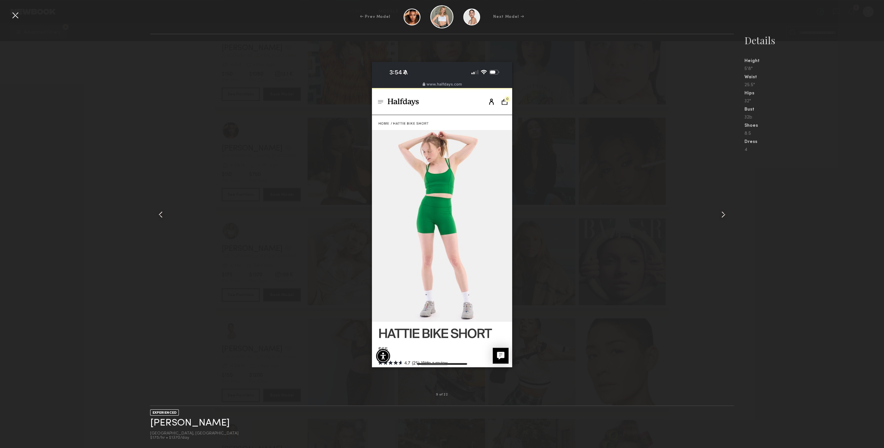
click at [723, 215] on common-icon at bounding box center [723, 214] width 11 height 11
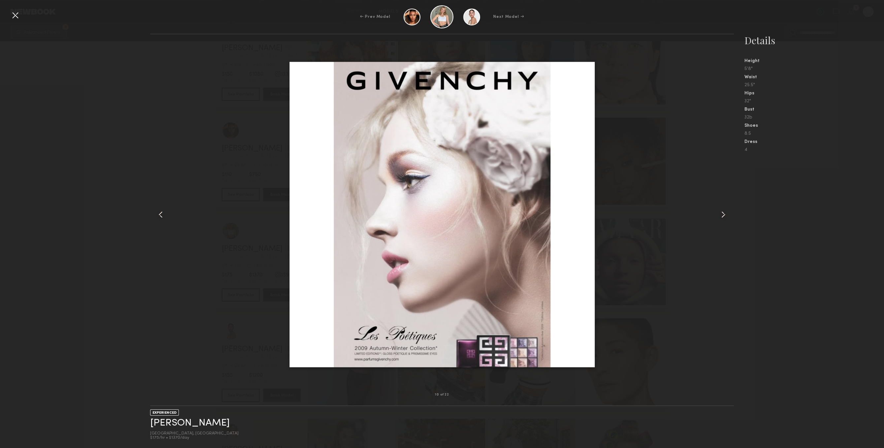
click at [723, 215] on common-icon at bounding box center [723, 214] width 11 height 11
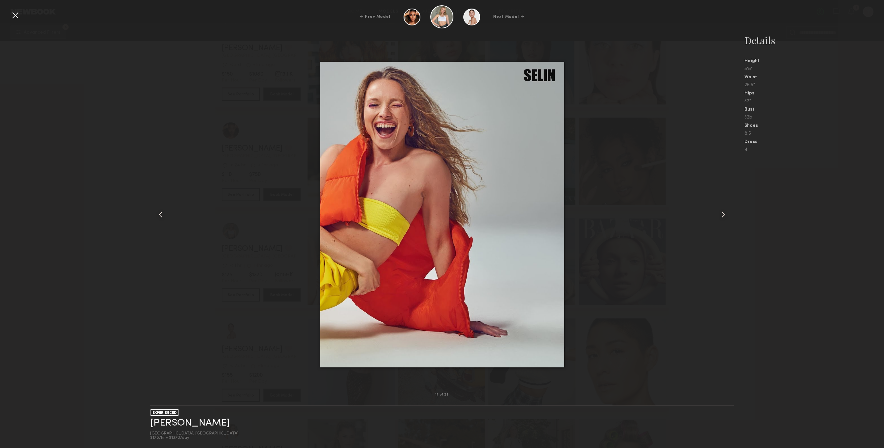
click at [723, 215] on common-icon at bounding box center [723, 214] width 11 height 11
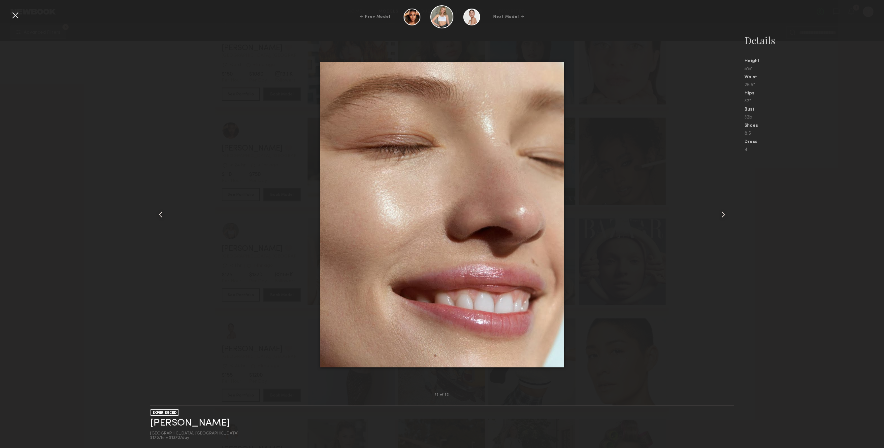
click at [18, 14] on div at bounding box center [15, 15] width 11 height 11
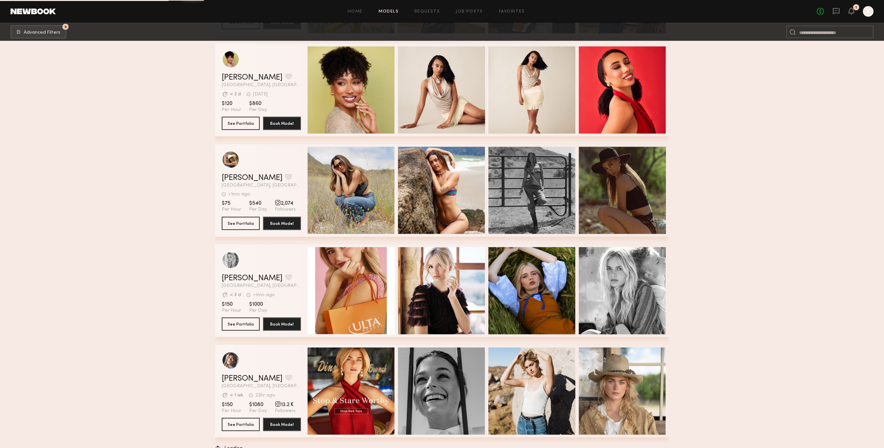
scroll to position [22603, 0]
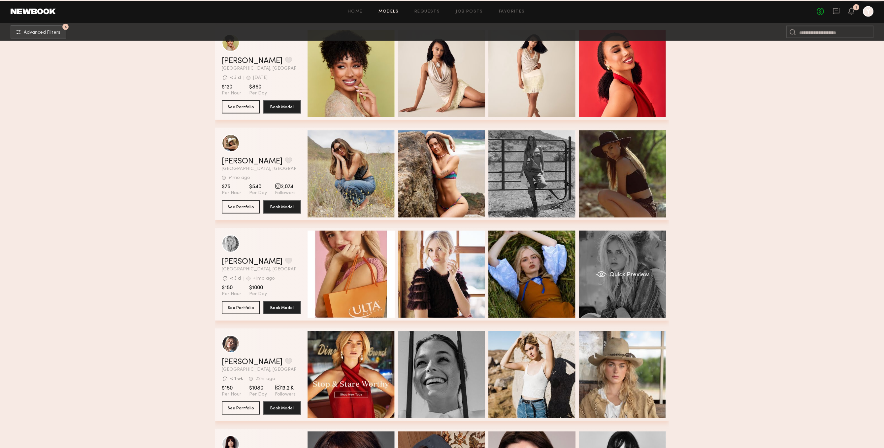
click at [652, 295] on div "Quick Preview" at bounding box center [622, 274] width 87 height 87
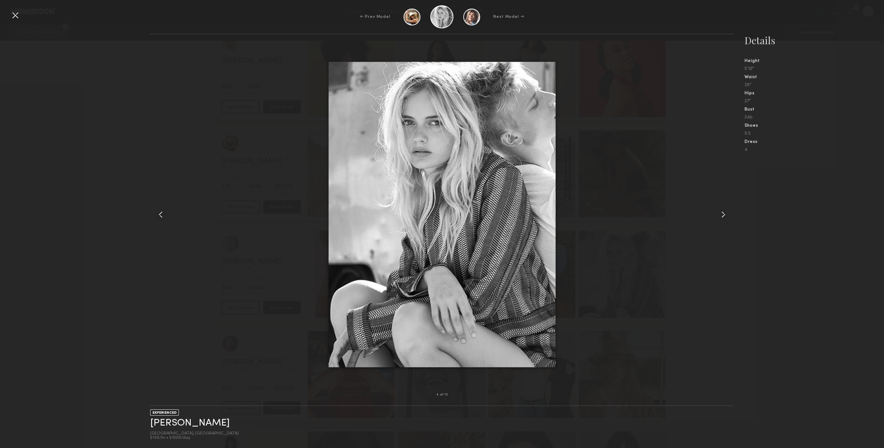
click at [713, 226] on div at bounding box center [722, 214] width 23 height 339
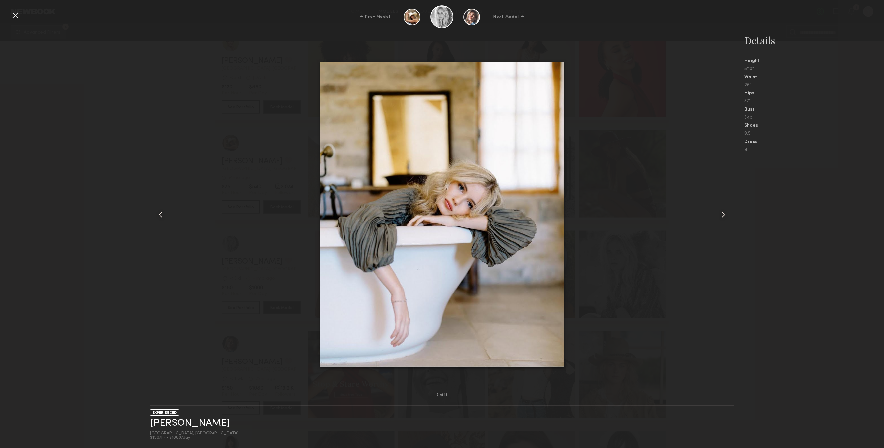
click at [713, 226] on div at bounding box center [722, 214] width 23 height 339
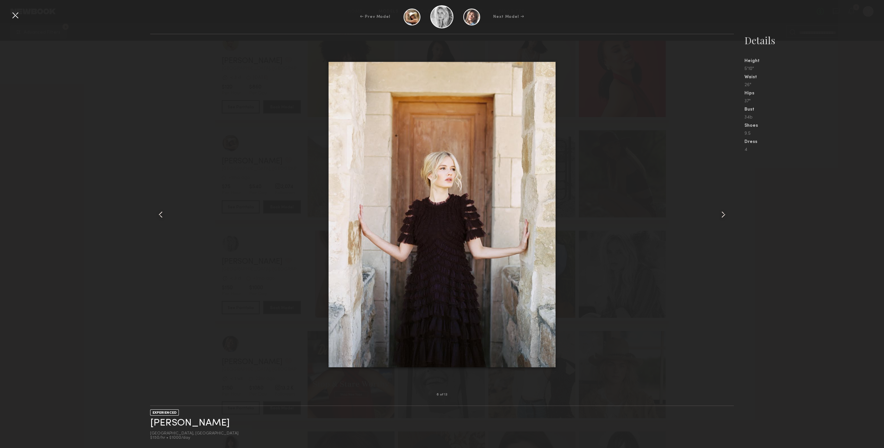
click at [713, 226] on div at bounding box center [722, 214] width 23 height 339
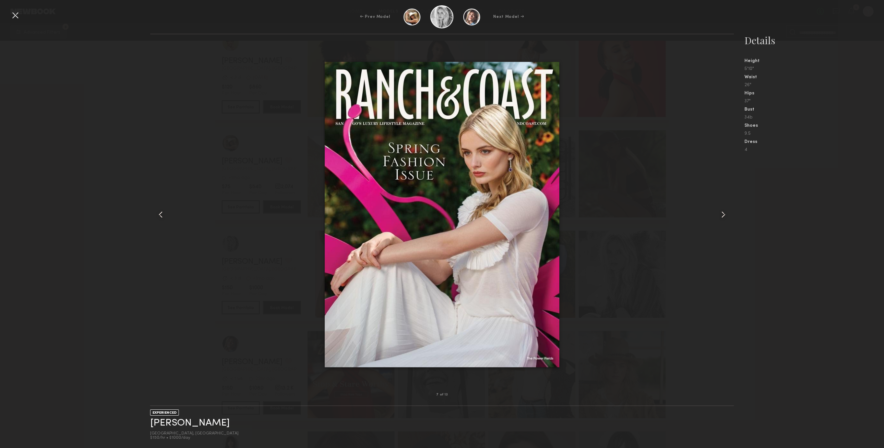
click at [713, 226] on div at bounding box center [722, 214] width 23 height 339
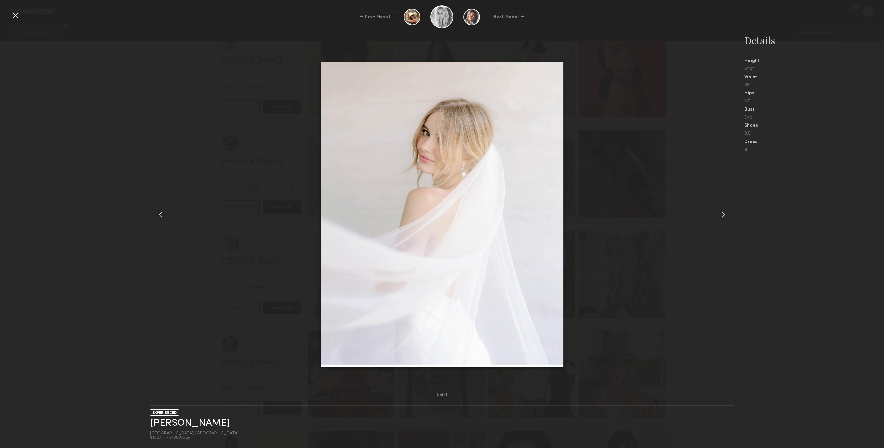
click at [713, 226] on div at bounding box center [722, 214] width 23 height 339
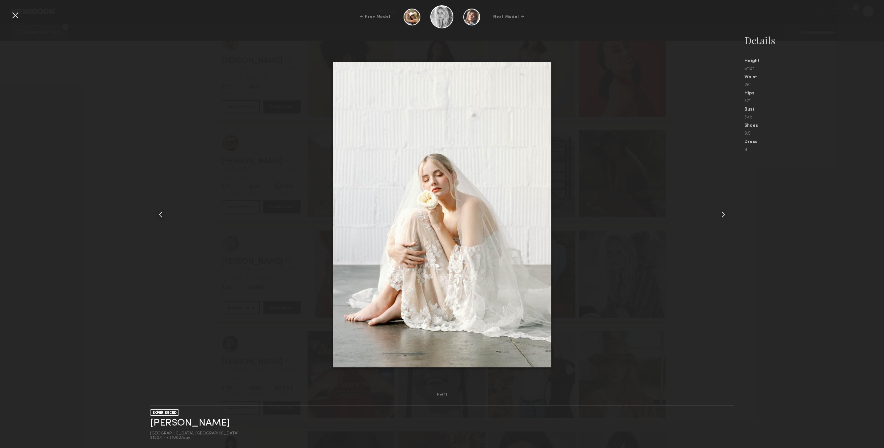
click at [713, 226] on div at bounding box center [722, 214] width 23 height 339
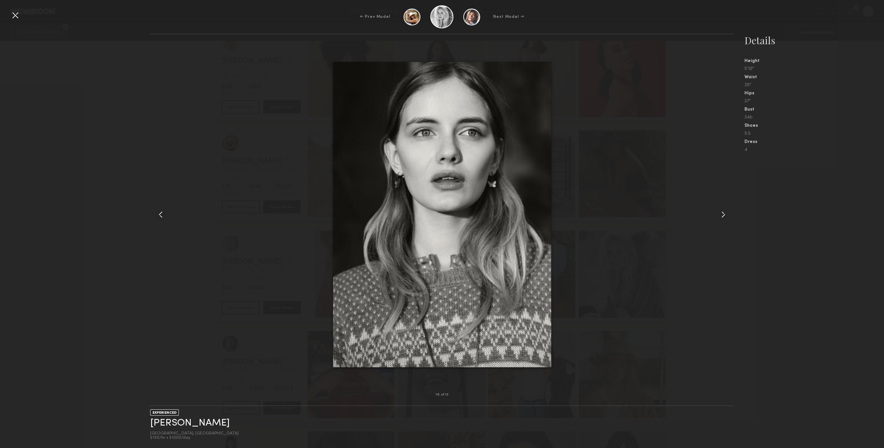
click at [713, 226] on div at bounding box center [722, 214] width 23 height 339
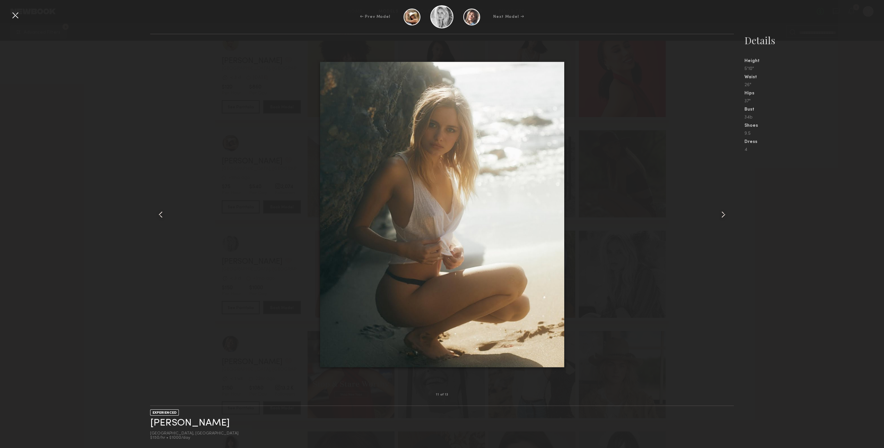
click at [713, 226] on div at bounding box center [722, 214] width 23 height 339
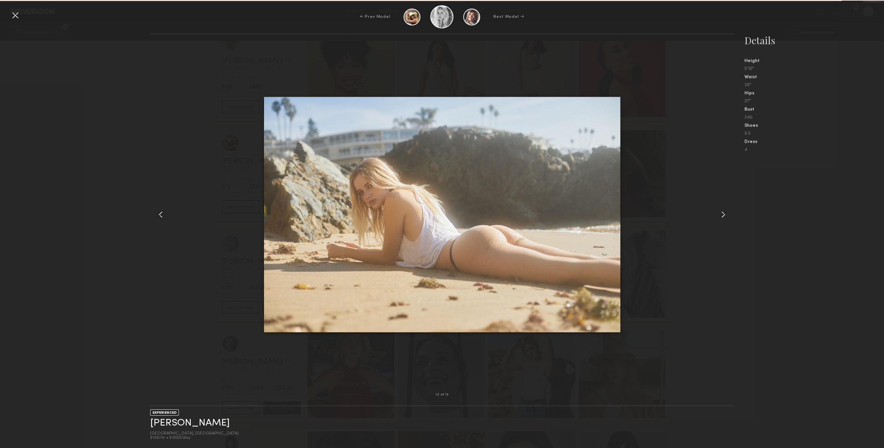
click at [713, 226] on div at bounding box center [722, 214] width 23 height 339
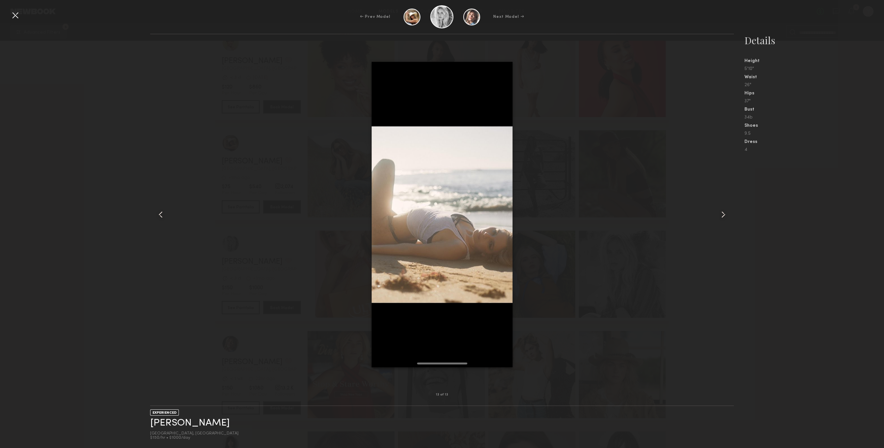
click at [11, 14] on div at bounding box center [15, 15] width 11 height 11
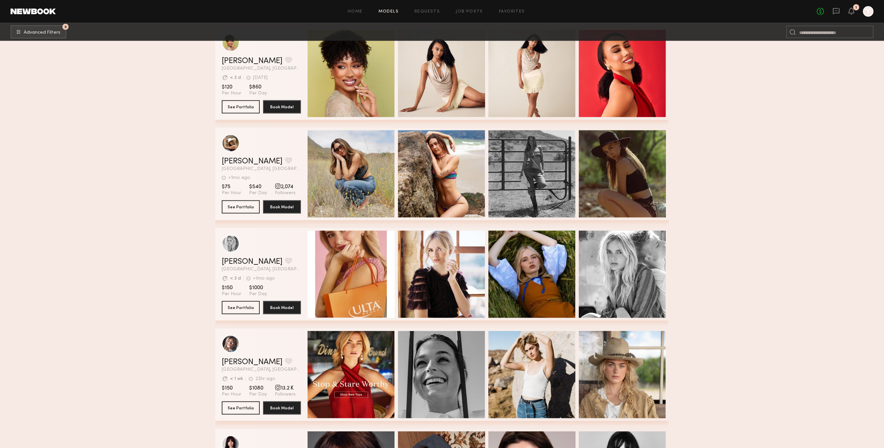
scroll to position [22740, 0]
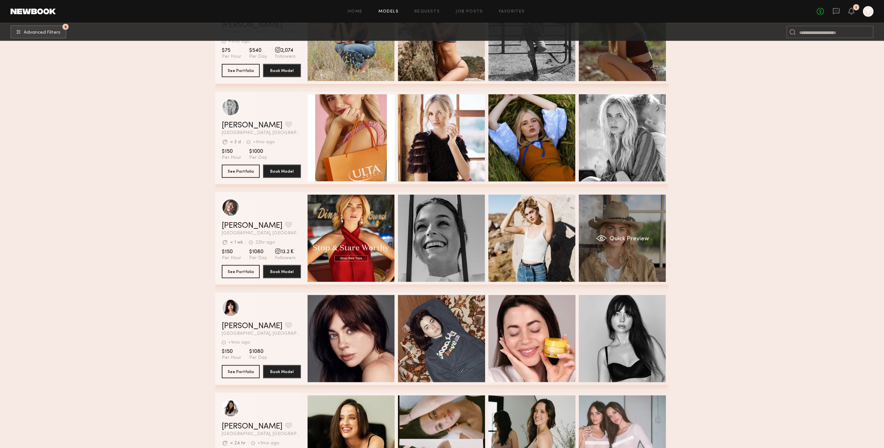
click at [630, 249] on div "Quick Preview" at bounding box center [622, 238] width 87 height 87
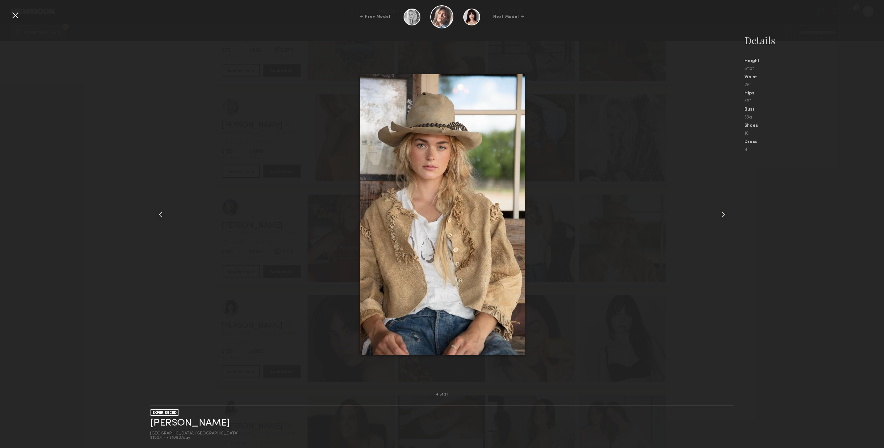
click at [720, 216] on common-icon at bounding box center [723, 214] width 11 height 11
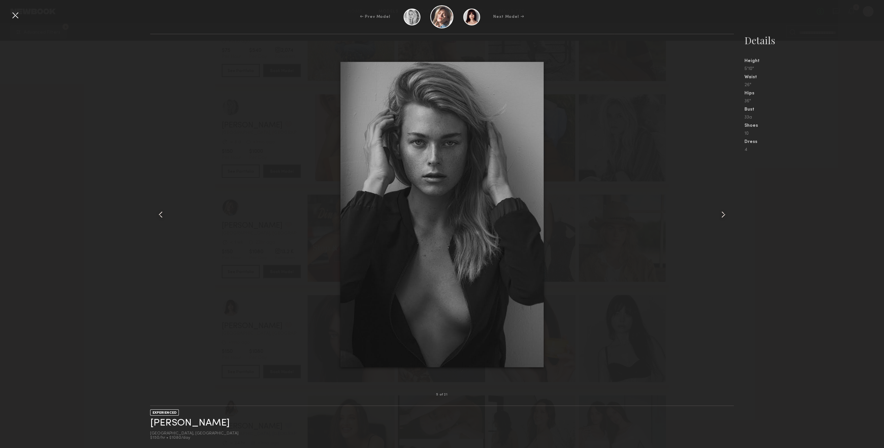
click at [722, 217] on common-icon at bounding box center [723, 214] width 11 height 11
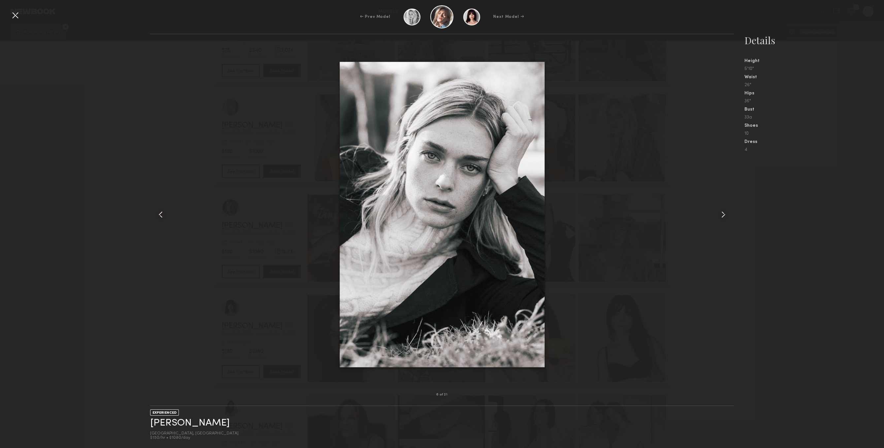
click at [722, 217] on common-icon at bounding box center [723, 214] width 11 height 11
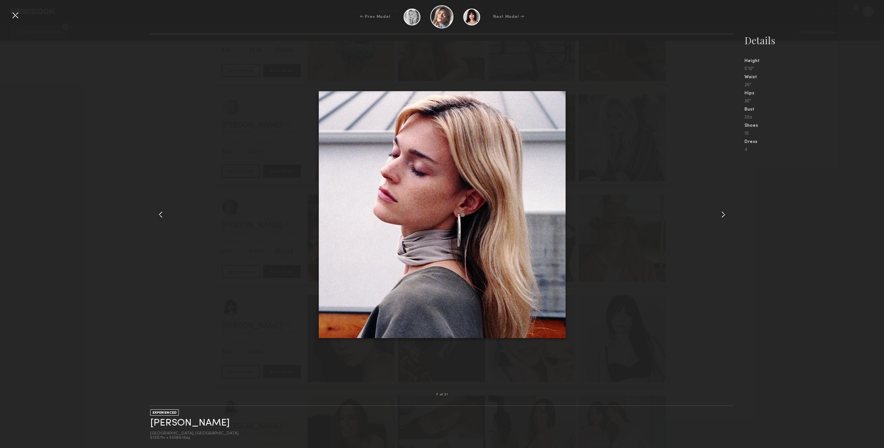
click at [722, 217] on common-icon at bounding box center [723, 214] width 11 height 11
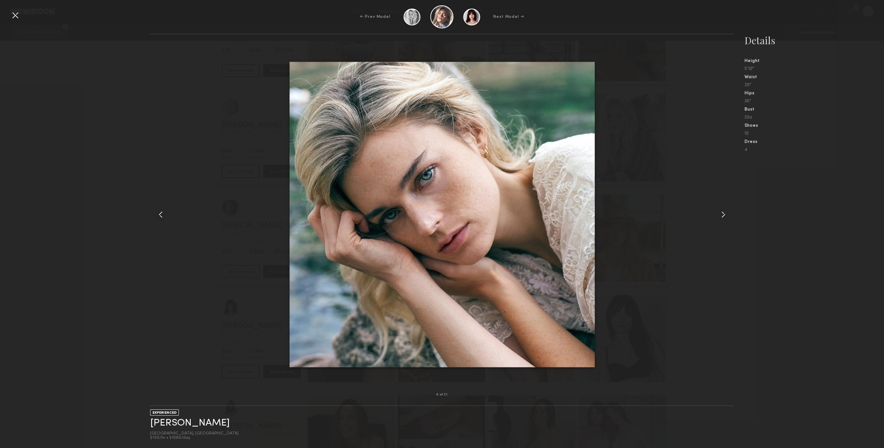
click at [722, 217] on common-icon at bounding box center [723, 214] width 11 height 11
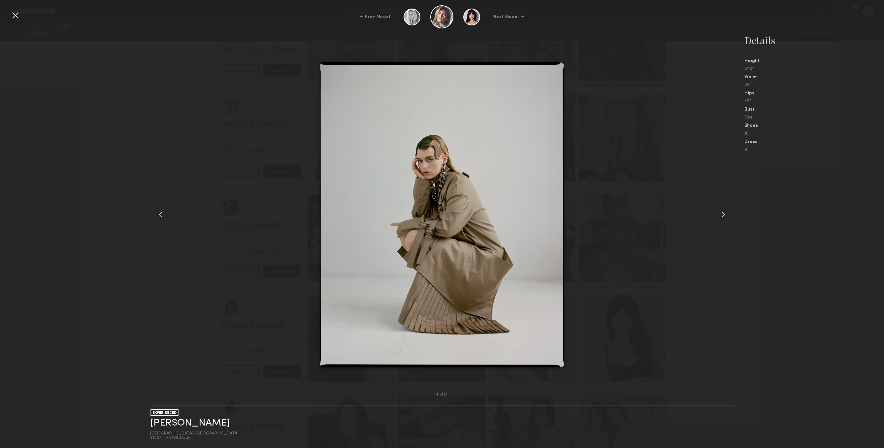
click at [722, 217] on common-icon at bounding box center [723, 214] width 11 height 11
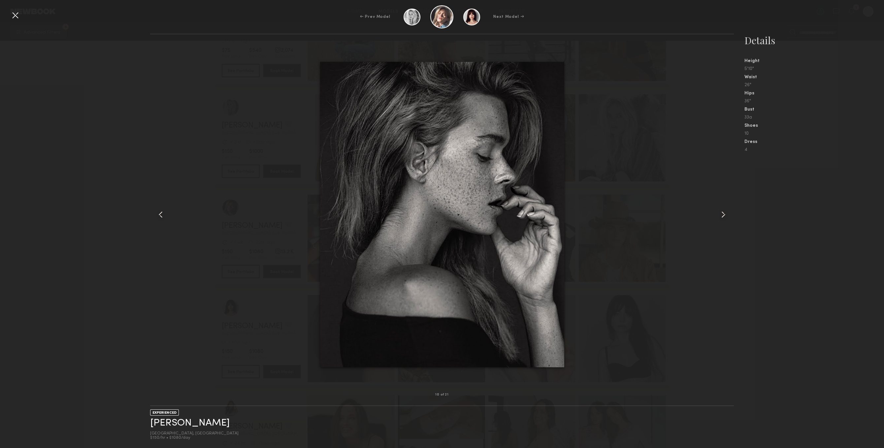
click at [722, 217] on common-icon at bounding box center [723, 214] width 11 height 11
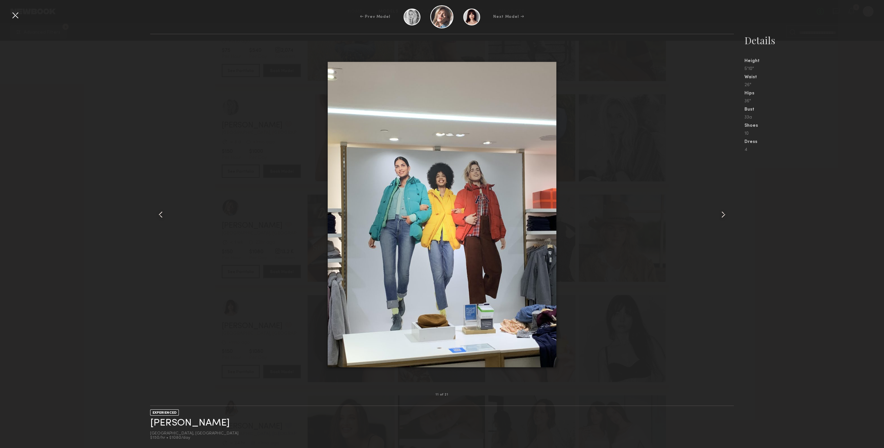
click at [722, 217] on common-icon at bounding box center [723, 214] width 11 height 11
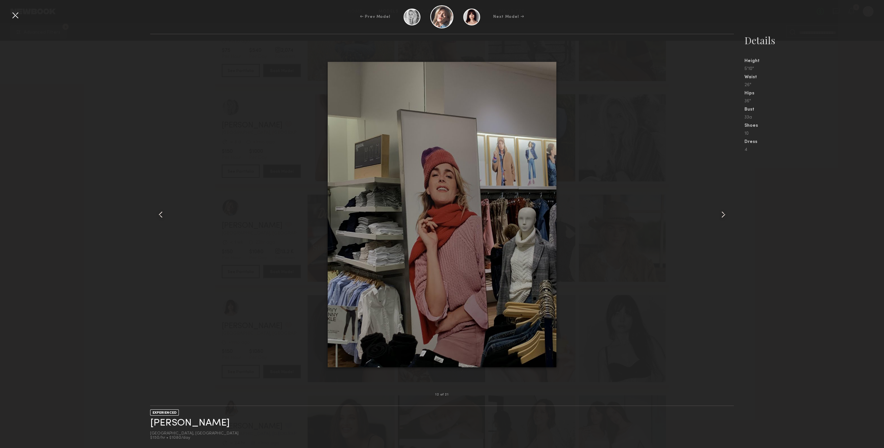
click at [722, 217] on common-icon at bounding box center [723, 214] width 11 height 11
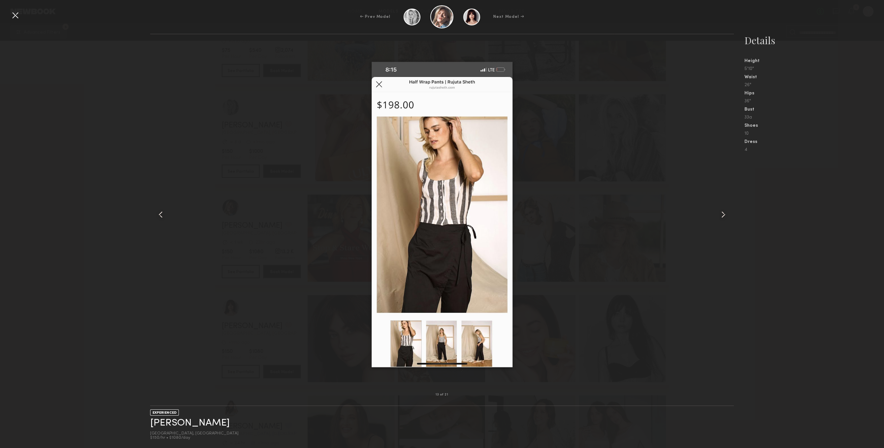
click at [722, 217] on common-icon at bounding box center [723, 214] width 11 height 11
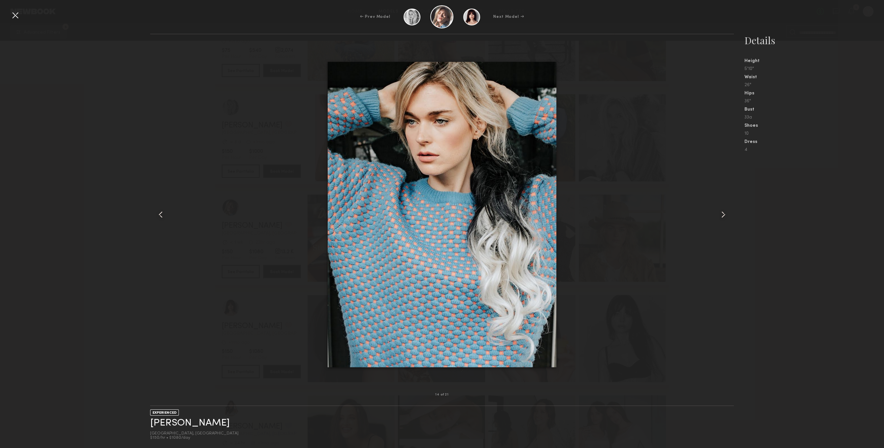
click at [9, 15] on div "← Prev Model Next Model →" at bounding box center [442, 16] width 884 height 23
click at [11, 11] on div at bounding box center [15, 15] width 11 height 11
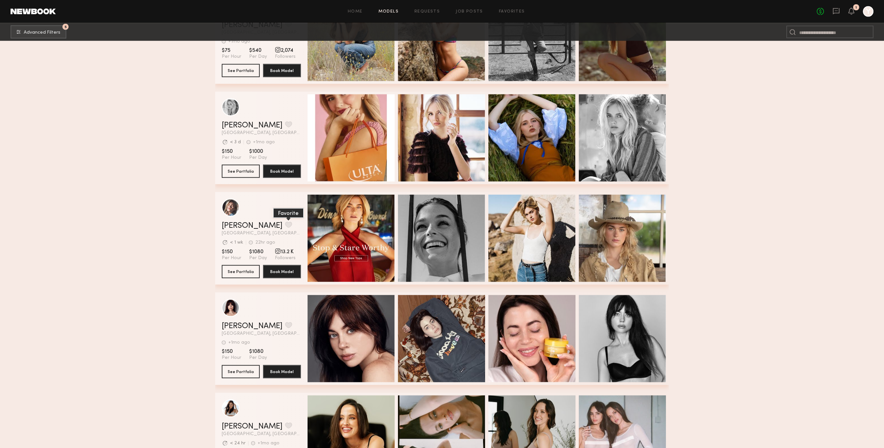
click at [285, 227] on button "grid" at bounding box center [288, 225] width 7 height 6
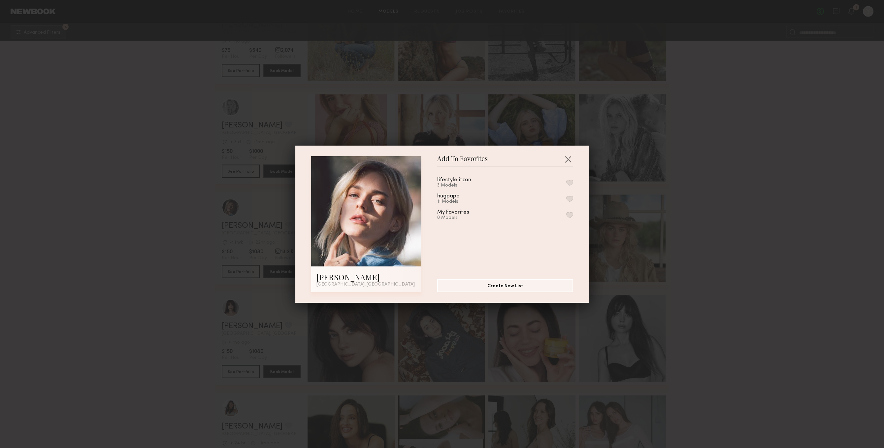
click at [554, 198] on div "hugpapa 11 Models" at bounding box center [505, 198] width 136 height 11
click at [570, 196] on div "hugpapa 11 Models" at bounding box center [505, 198] width 136 height 11
click at [570, 199] on button "button" at bounding box center [569, 199] width 7 height 6
click at [570, 160] on button "button" at bounding box center [568, 159] width 11 height 11
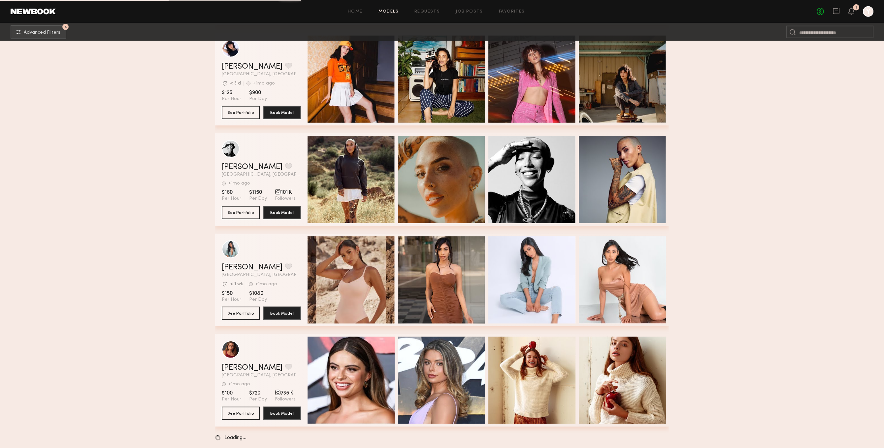
scroll to position [23807, 0]
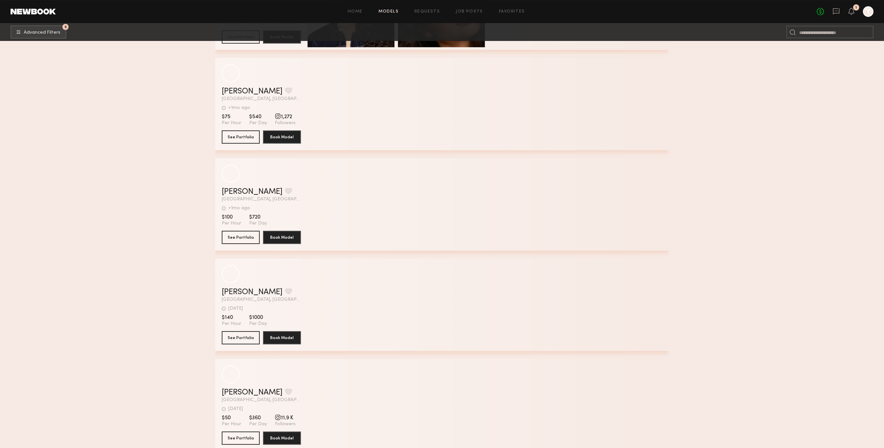
scroll to position [26953, 0]
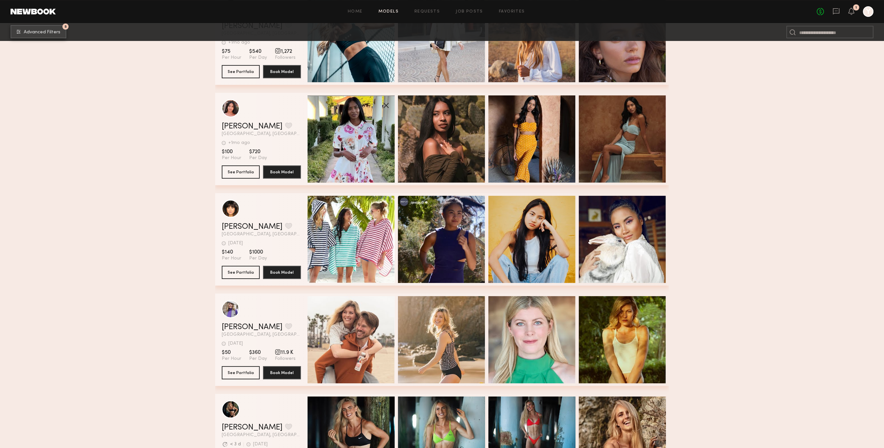
click at [43, 35] on span "Advanced Filters" at bounding box center [42, 32] width 37 height 5
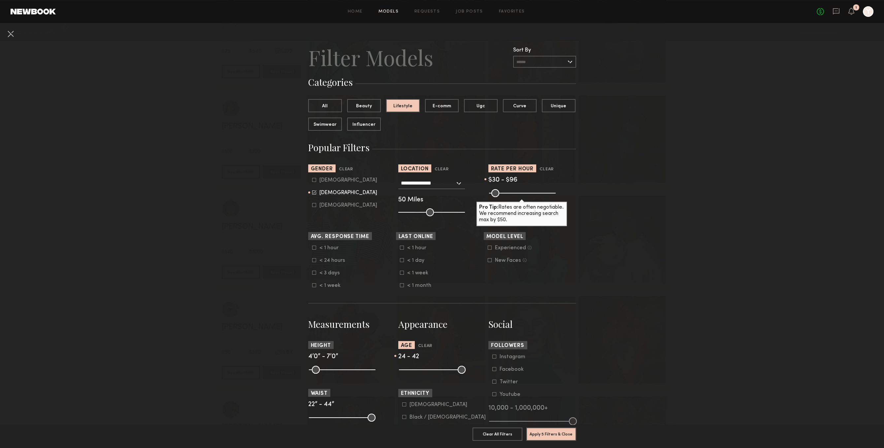
drag, startPoint x: 513, startPoint y: 191, endPoint x: 501, endPoint y: 189, distance: 12.0
click at [501, 189] on input "range" at bounding box center [522, 193] width 67 height 8
drag, startPoint x: 504, startPoint y: 194, endPoint x: 511, endPoint y: 277, distance: 83.4
type input "***"
click at [504, 192] on input "range" at bounding box center [522, 193] width 67 height 8
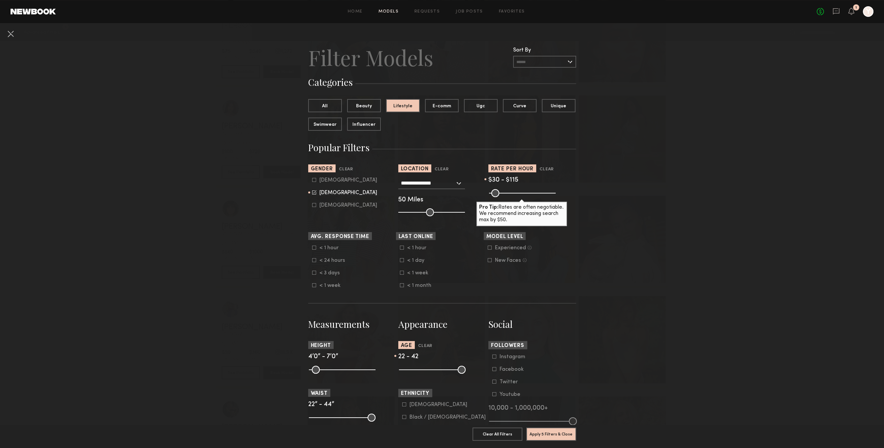
drag, startPoint x: 417, startPoint y: 368, endPoint x: 401, endPoint y: 368, distance: 16.2
type input "**"
click at [401, 368] on input "range" at bounding box center [432, 370] width 67 height 8
drag, startPoint x: 446, startPoint y: 371, endPoint x: 428, endPoint y: 374, distance: 18.0
type input "**"
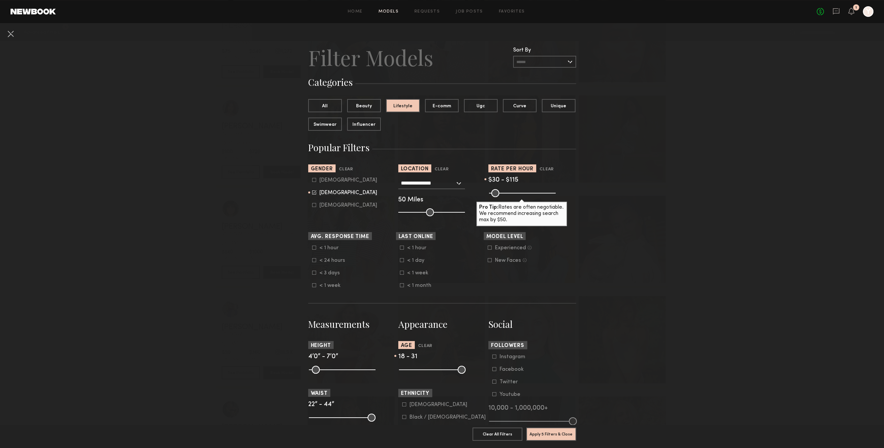
click at [428, 374] on input "range" at bounding box center [432, 370] width 67 height 8
click at [547, 443] on common-button "Apply 5 Filters & Close" at bounding box center [551, 436] width 50 height 18
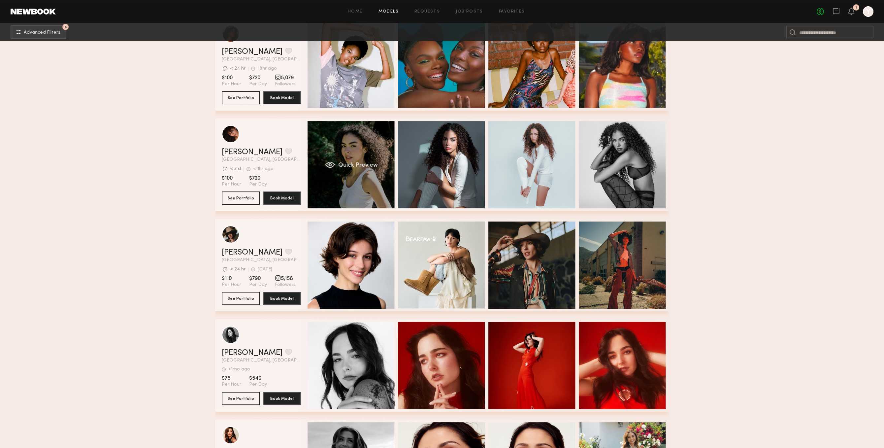
click at [367, 173] on div "Quick Preview" at bounding box center [351, 164] width 87 height 87
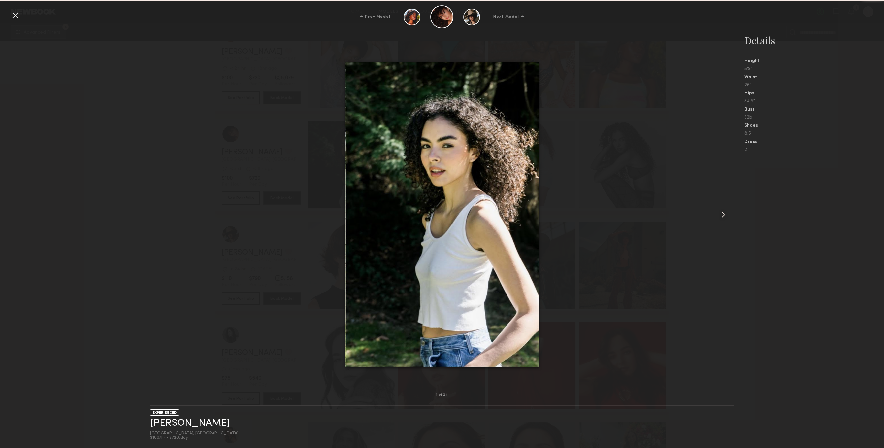
click at [736, 216] on nb-gallery-model-stats "Details Height 5'9" Waist 26" Hips 34.5" Bust 32b Shoes 8.5 Dress 2" at bounding box center [809, 241] width 150 height 414
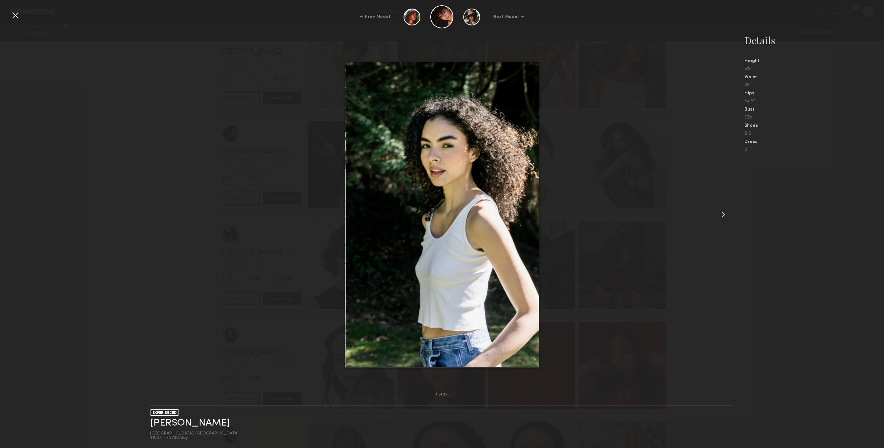
click at [724, 226] on div at bounding box center [722, 214] width 23 height 339
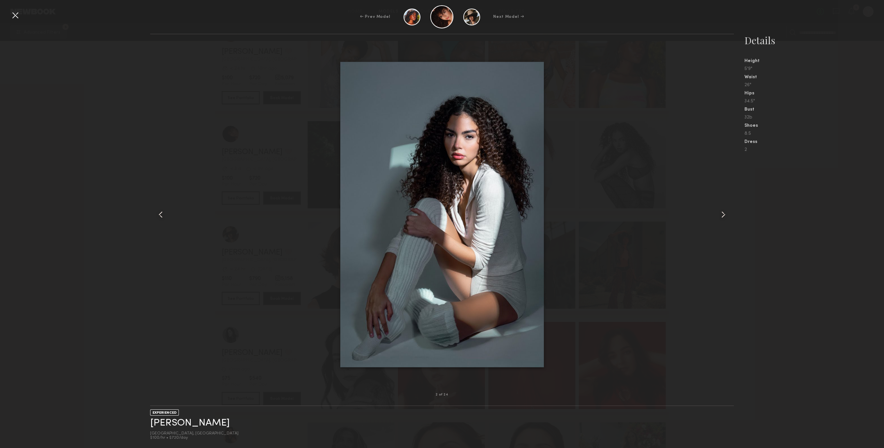
click at [722, 209] on div at bounding box center [722, 214] width 23 height 339
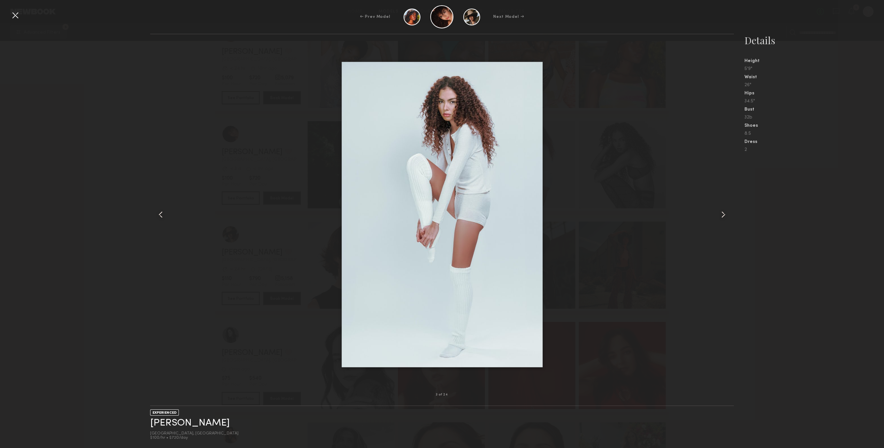
click at [722, 209] on div at bounding box center [722, 214] width 23 height 339
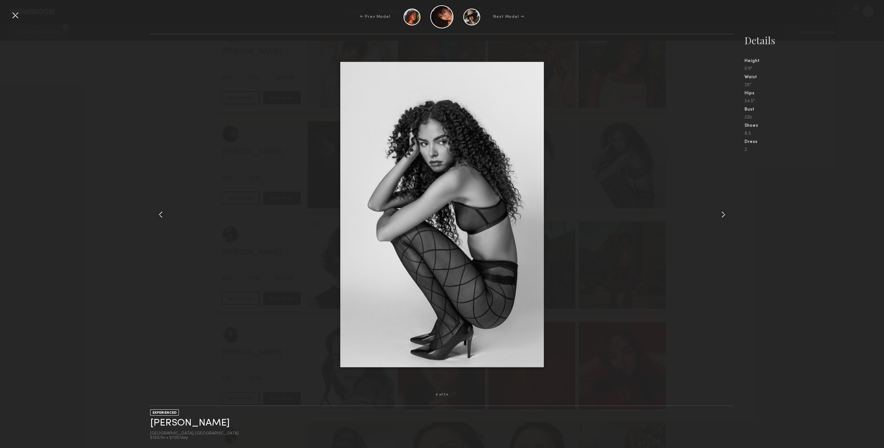
click at [722, 209] on div at bounding box center [722, 214] width 23 height 339
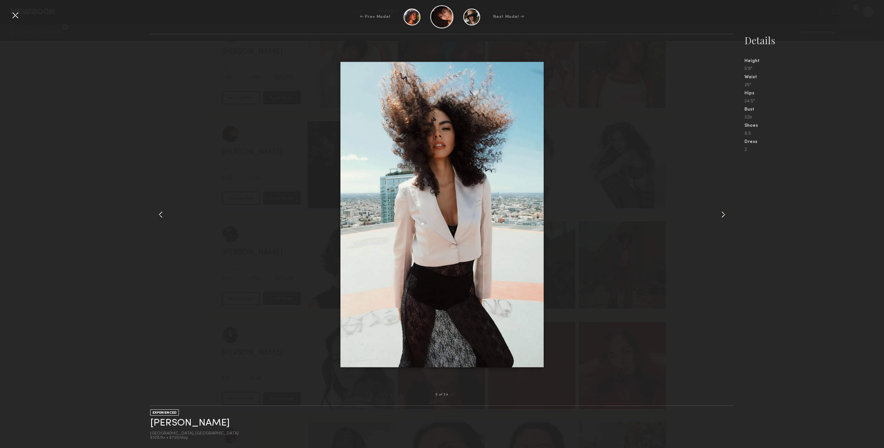
click at [722, 209] on div at bounding box center [722, 214] width 23 height 339
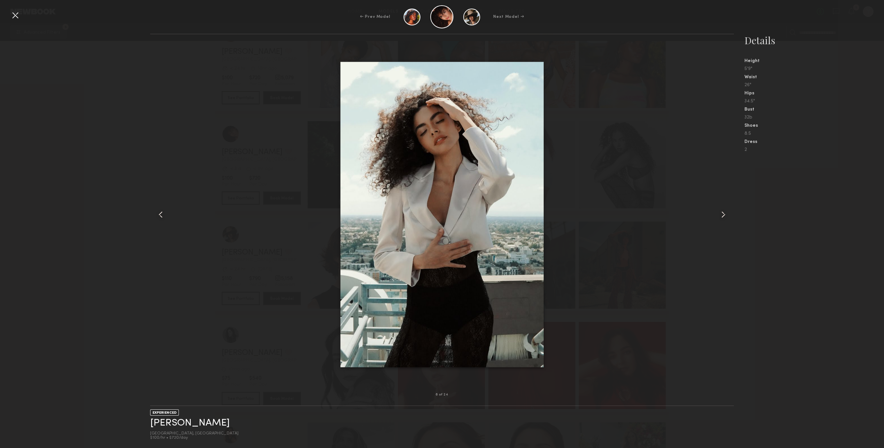
click at [722, 209] on div at bounding box center [722, 214] width 23 height 339
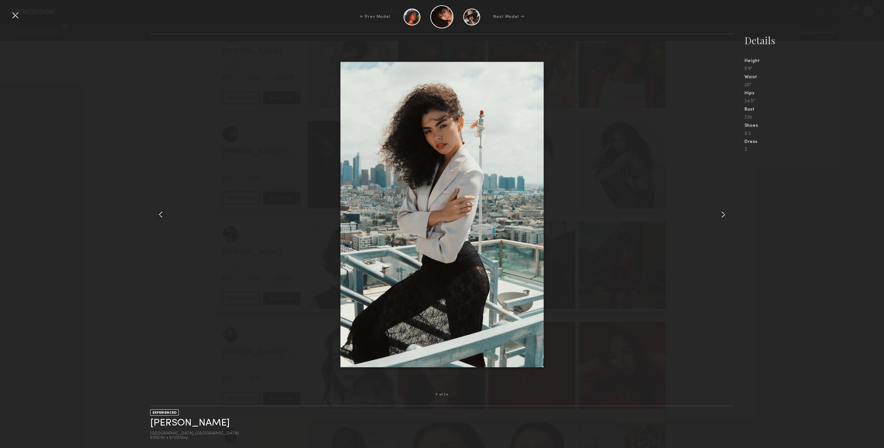
click at [722, 209] on div at bounding box center [722, 214] width 23 height 339
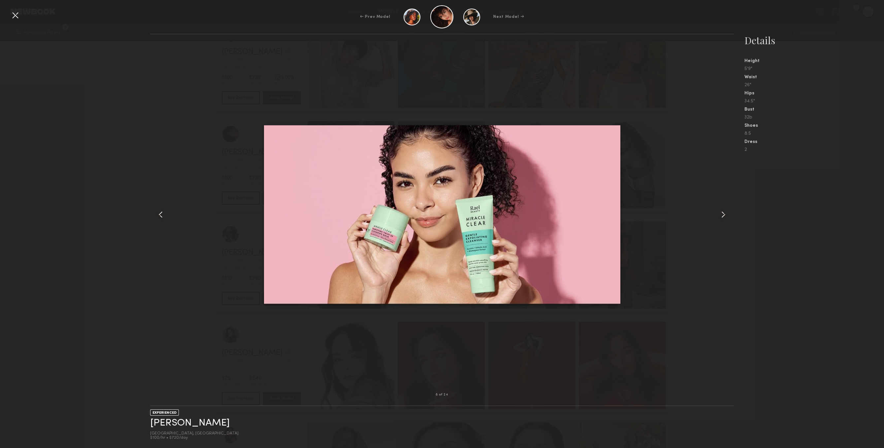
click at [722, 209] on div at bounding box center [722, 214] width 23 height 339
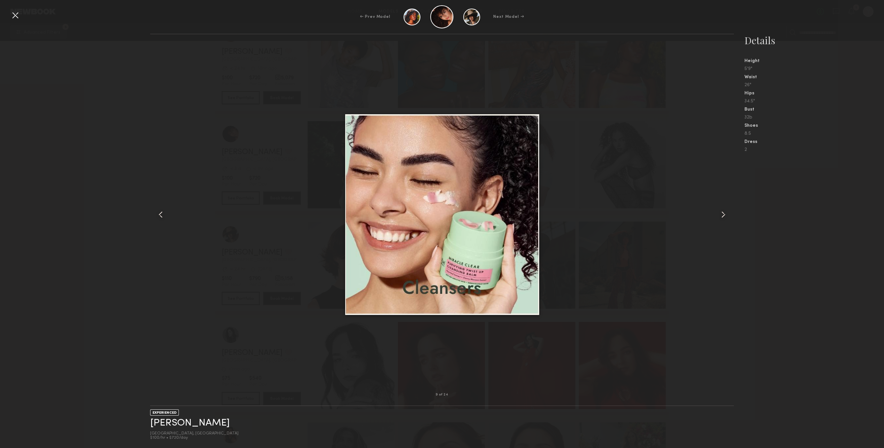
click at [722, 209] on div at bounding box center [722, 214] width 23 height 339
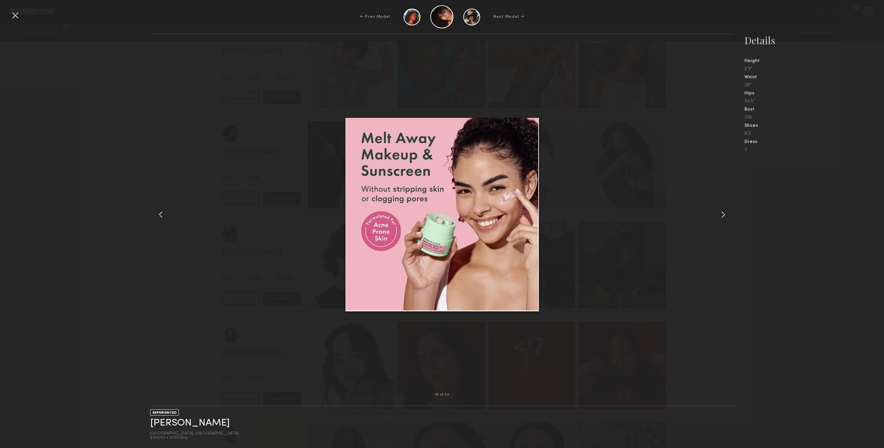
click at [722, 209] on div at bounding box center [722, 214] width 23 height 339
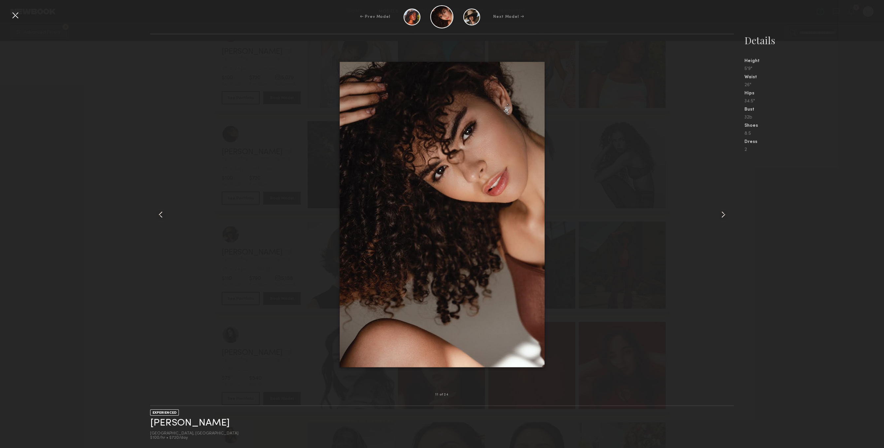
click at [722, 209] on div at bounding box center [722, 214] width 23 height 339
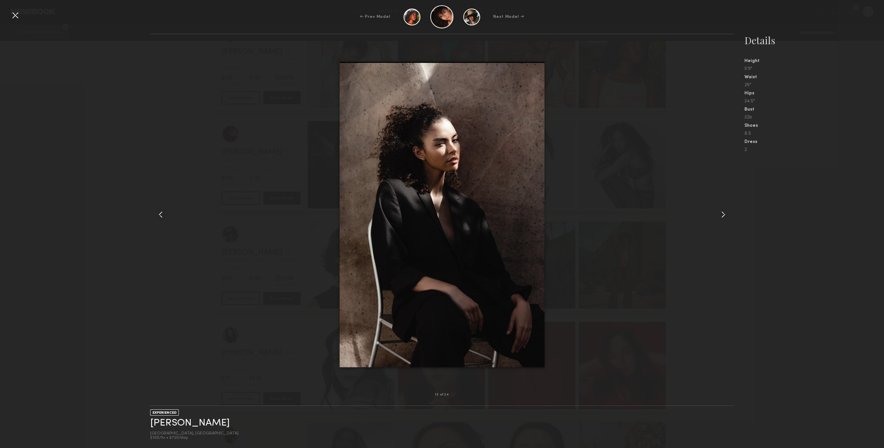
click at [722, 209] on div at bounding box center [722, 214] width 23 height 339
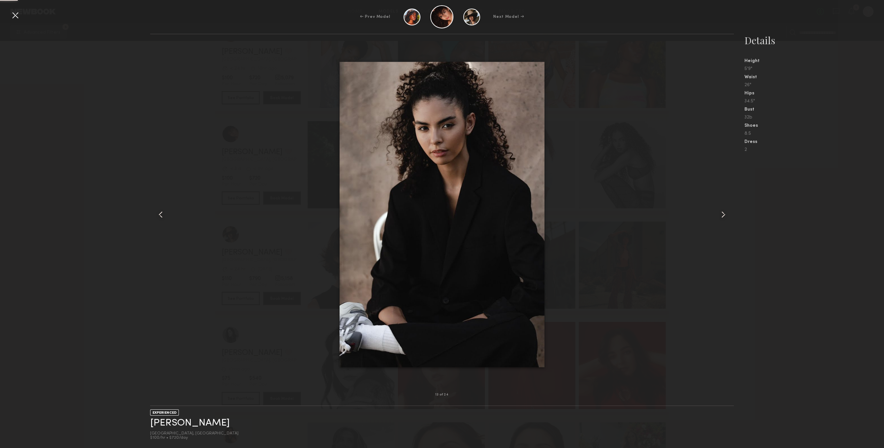
click at [722, 209] on div at bounding box center [722, 214] width 23 height 339
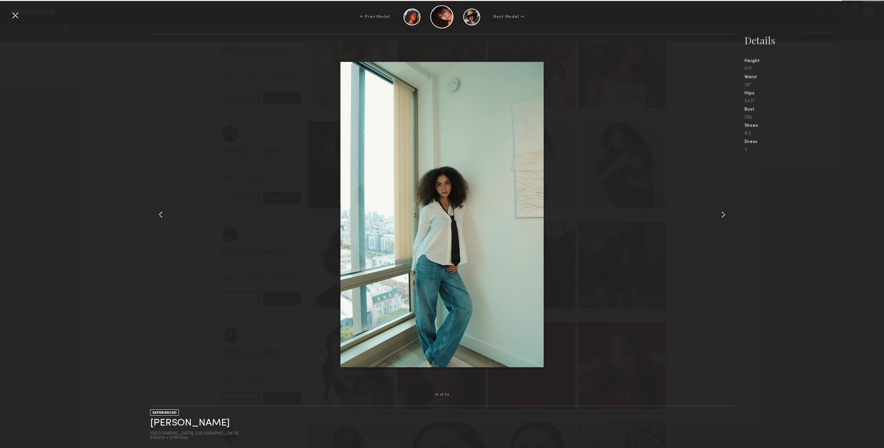
click at [722, 209] on div at bounding box center [722, 214] width 23 height 339
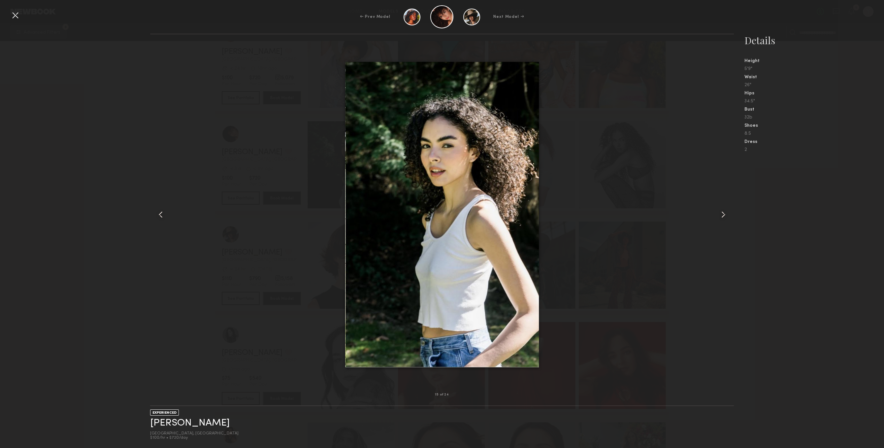
click at [722, 209] on div at bounding box center [722, 214] width 23 height 339
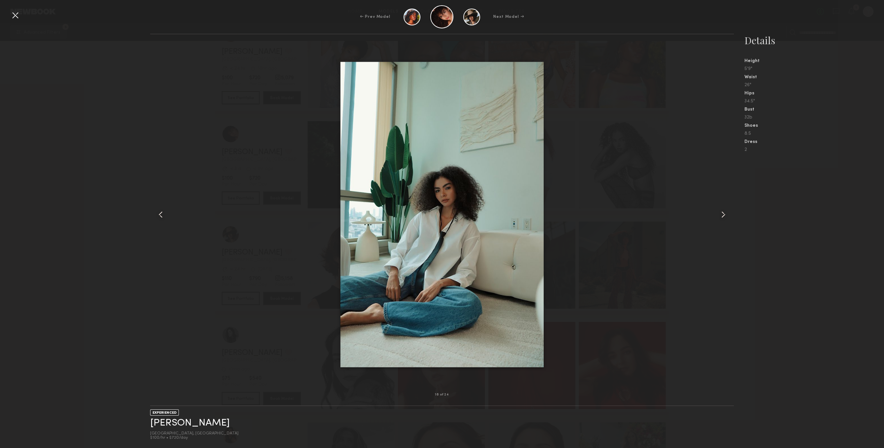
click at [722, 209] on div at bounding box center [722, 214] width 23 height 339
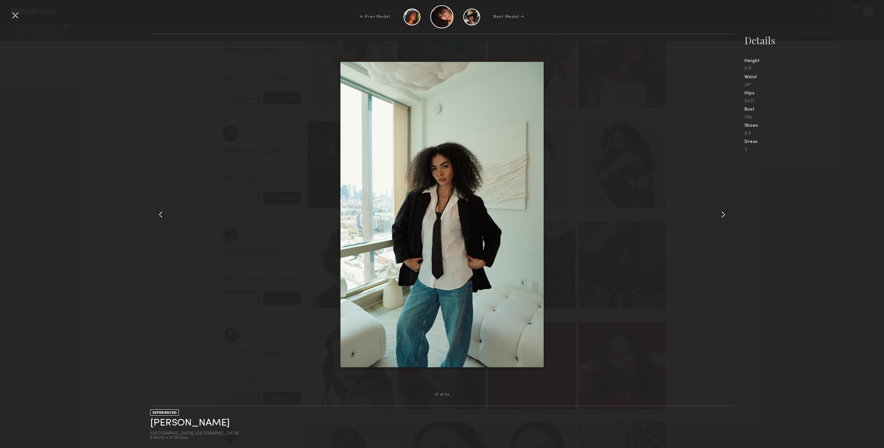
click at [17, 13] on div at bounding box center [15, 15] width 11 height 11
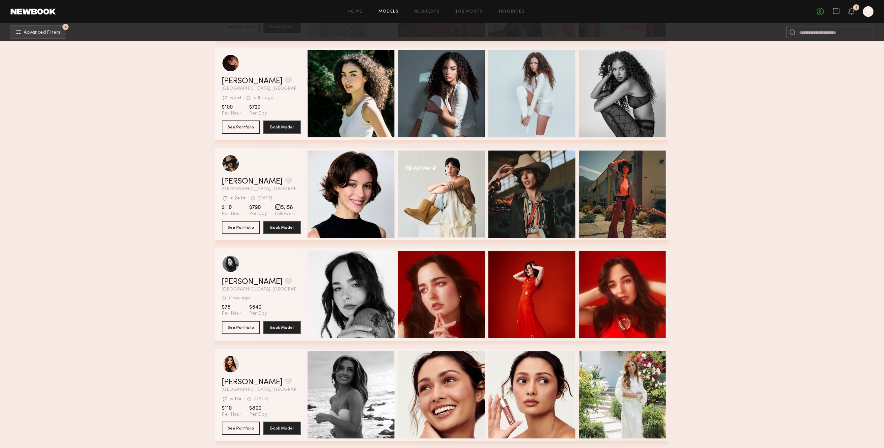
scroll to position [204, 0]
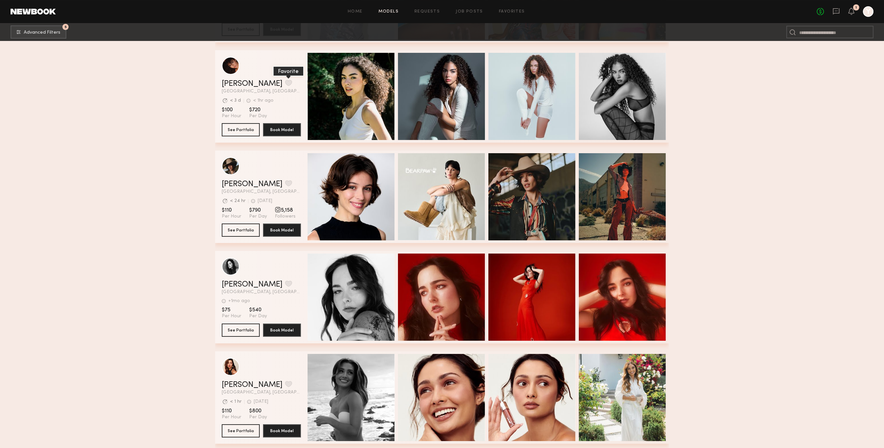
click at [285, 86] on button "grid" at bounding box center [288, 83] width 7 height 6
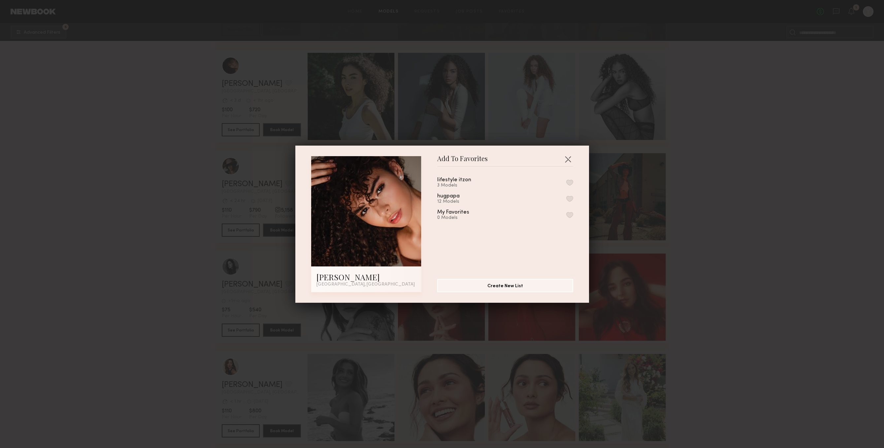
click at [568, 181] on button "button" at bounding box center [569, 183] width 7 height 6
click at [570, 159] on button "button" at bounding box center [568, 159] width 11 height 11
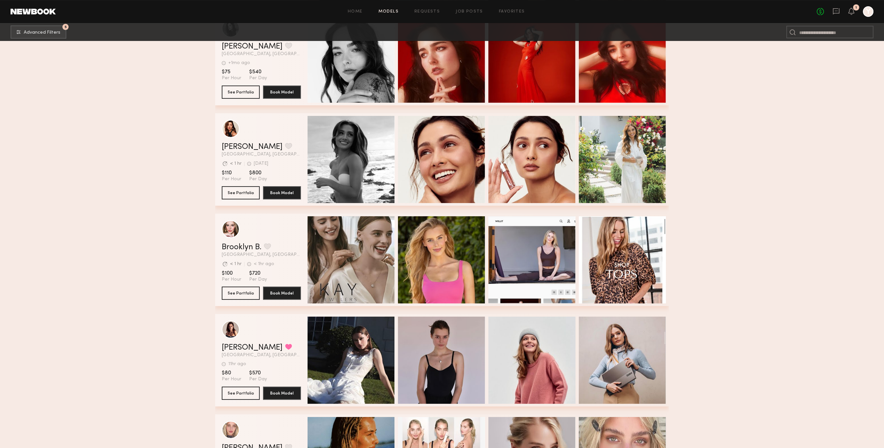
scroll to position [443, 0]
click at [270, 248] on button "grid" at bounding box center [267, 246] width 7 height 6
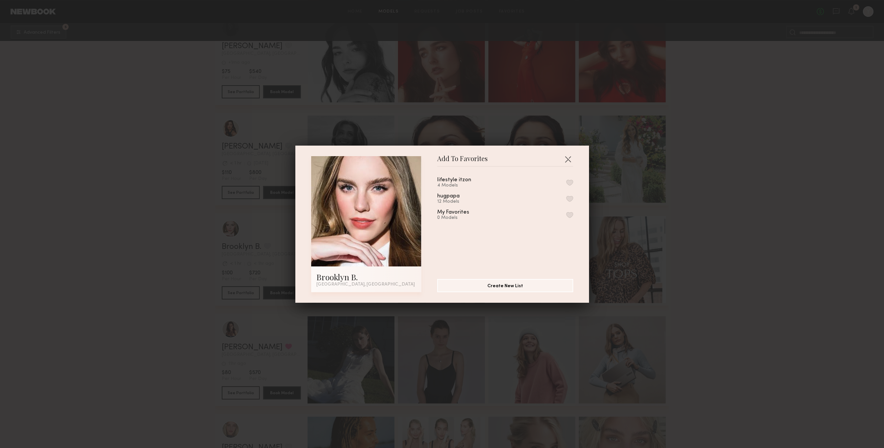
click at [573, 200] on button "button" at bounding box center [569, 199] width 7 height 6
click at [568, 159] on button "button" at bounding box center [568, 159] width 11 height 11
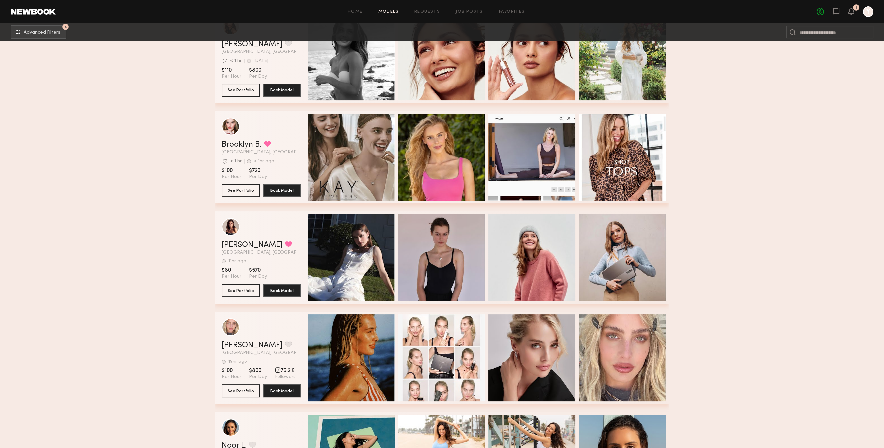
scroll to position [681, 0]
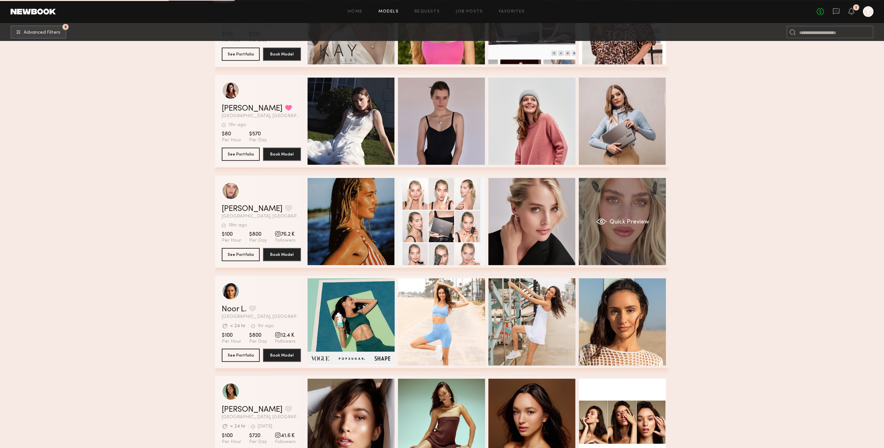
click at [633, 240] on div "Quick Preview" at bounding box center [622, 221] width 87 height 87
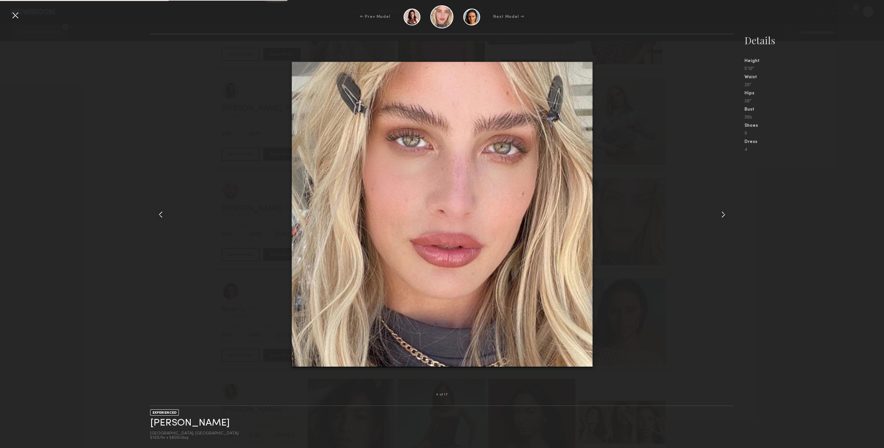
click at [738, 202] on nb-gallery-model-stats "Details Height 5'10" Waist 26" Hips 38" Bust 36b Shoes 9 Dress 4" at bounding box center [809, 241] width 150 height 414
click at [723, 203] on div at bounding box center [722, 214] width 23 height 339
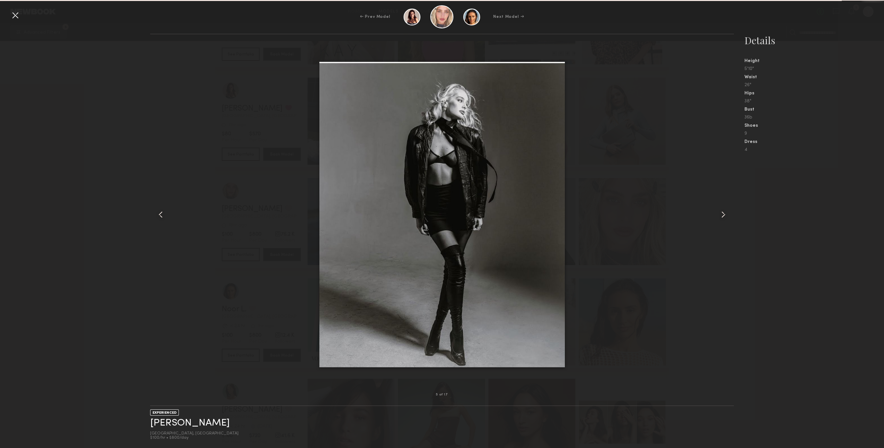
click at [724, 210] on common-icon at bounding box center [723, 214] width 11 height 11
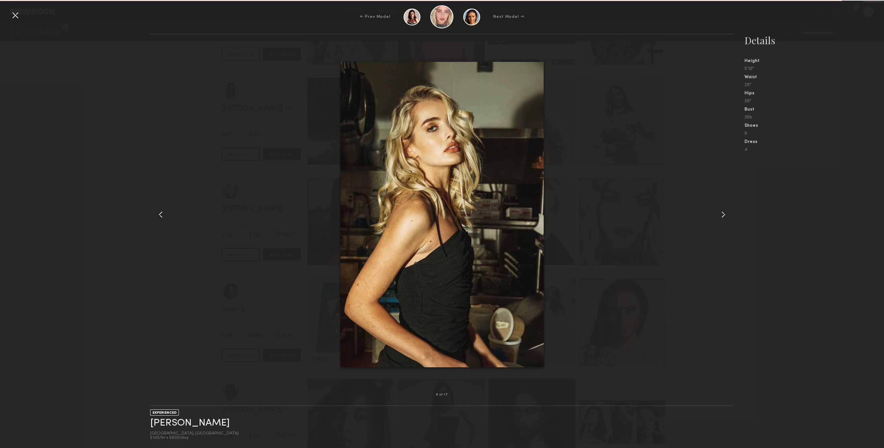
click at [724, 210] on common-icon at bounding box center [723, 214] width 11 height 11
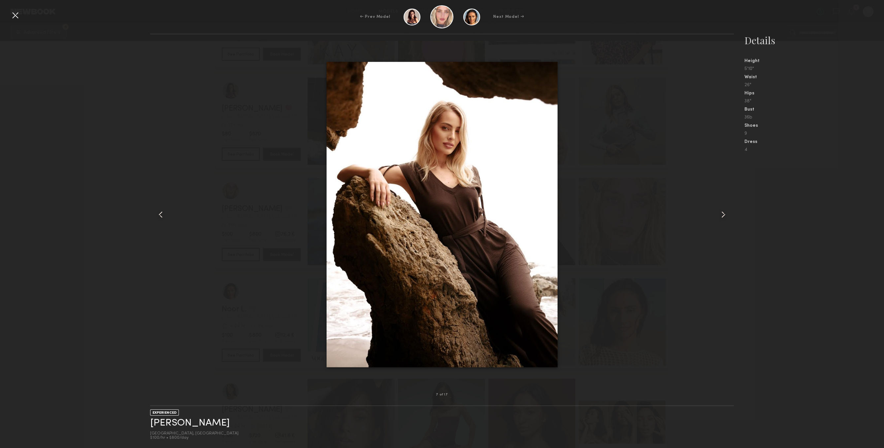
click at [714, 234] on div at bounding box center [722, 214] width 23 height 339
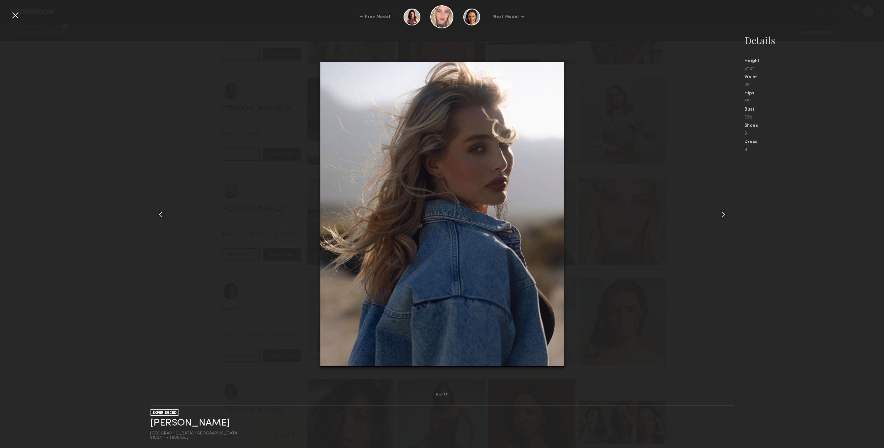
click at [717, 220] on div at bounding box center [722, 214] width 23 height 339
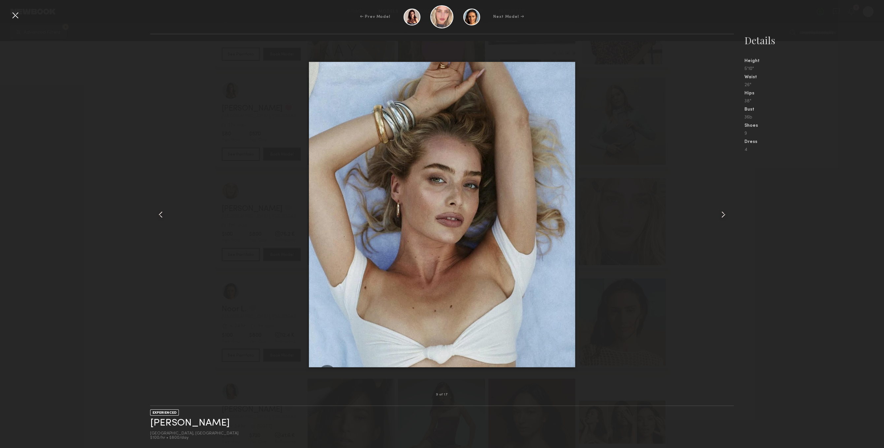
click at [717, 220] on div at bounding box center [722, 214] width 23 height 339
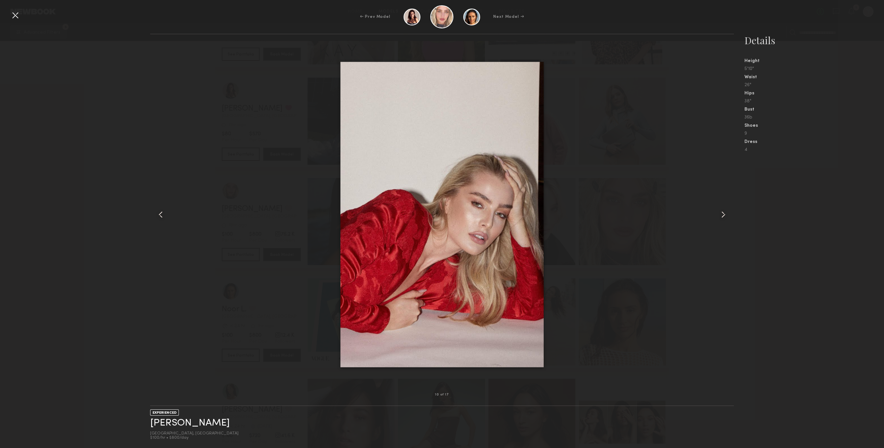
click at [17, 8] on div "← Prev Model Next Model →" at bounding box center [442, 16] width 884 height 23
click at [17, 14] on div at bounding box center [15, 15] width 11 height 11
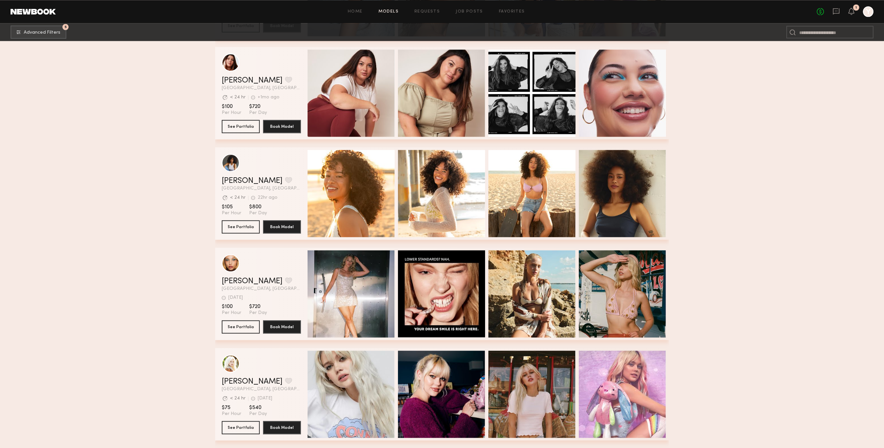
scroll to position [3019, 0]
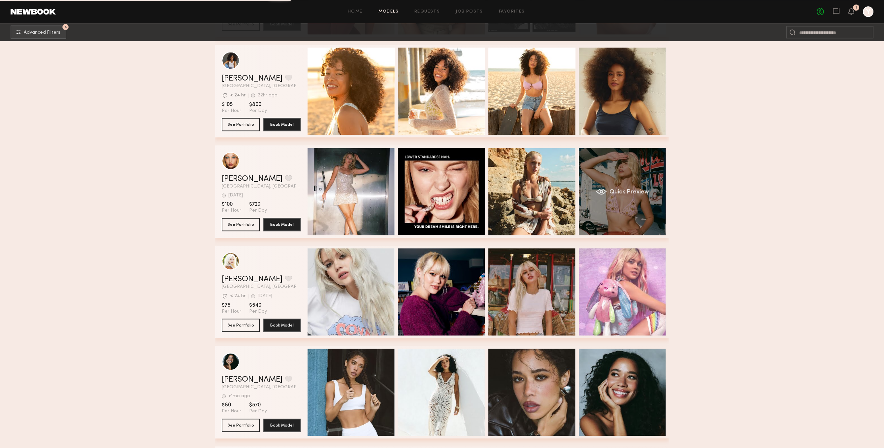
click at [632, 219] on div "Quick Preview" at bounding box center [622, 191] width 87 height 87
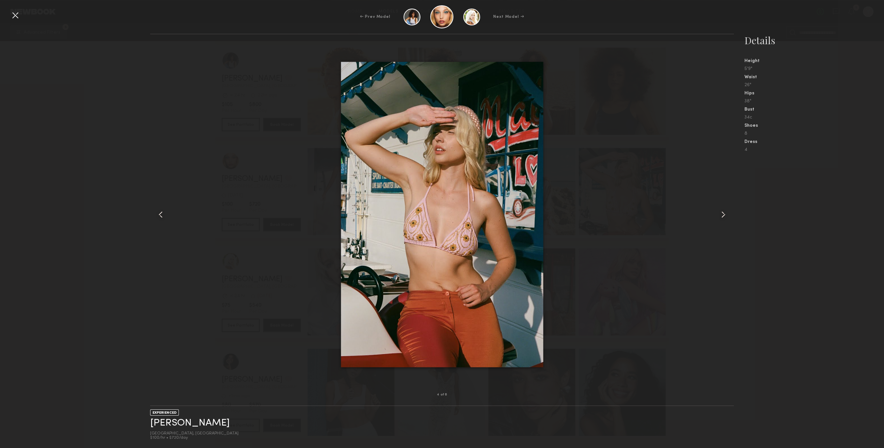
click at [729, 228] on div at bounding box center [722, 214] width 23 height 339
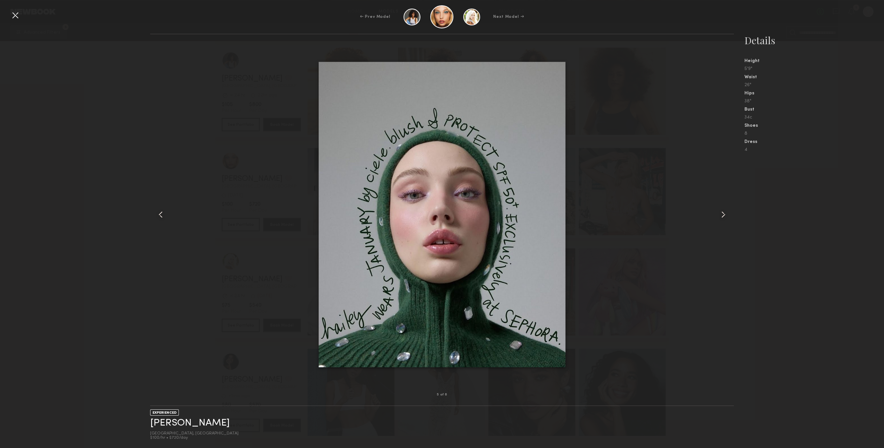
click at [729, 228] on div at bounding box center [722, 214] width 23 height 339
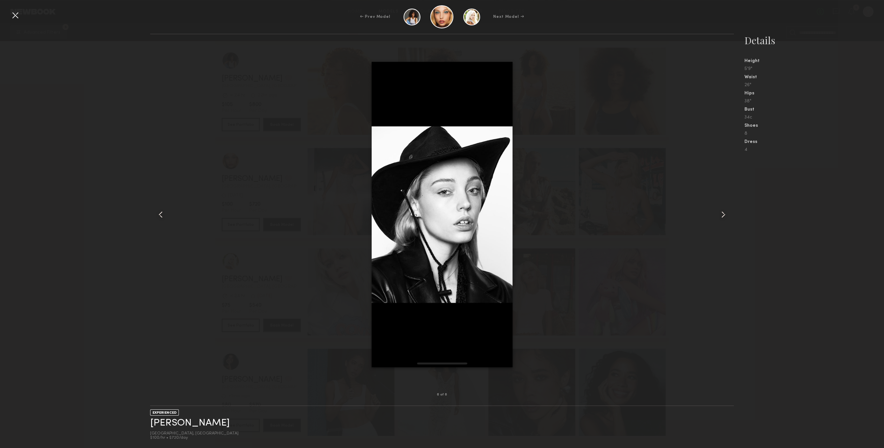
click at [729, 228] on div at bounding box center [722, 214] width 23 height 339
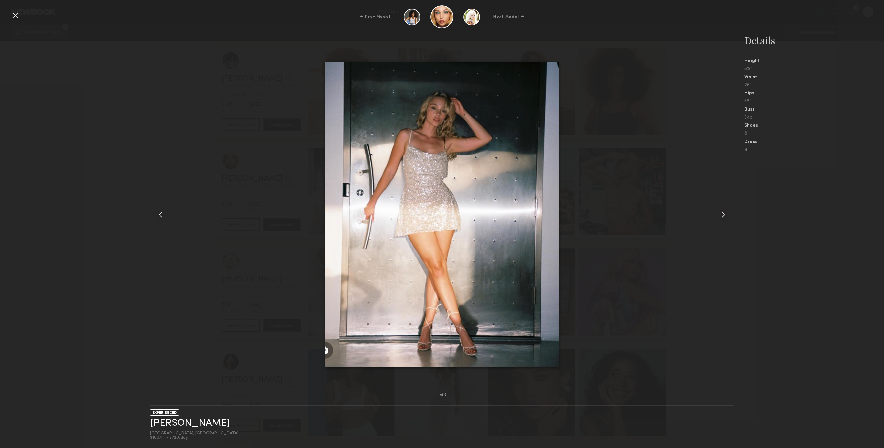
click at [729, 228] on div at bounding box center [722, 214] width 23 height 339
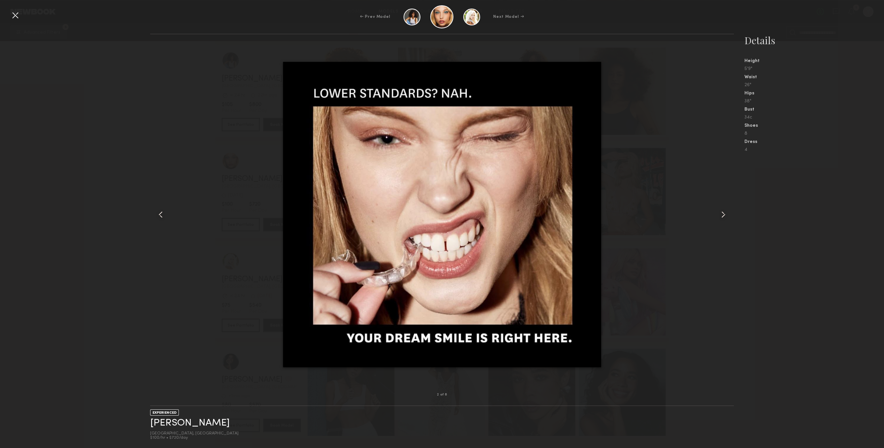
click at [729, 228] on div at bounding box center [722, 214] width 23 height 339
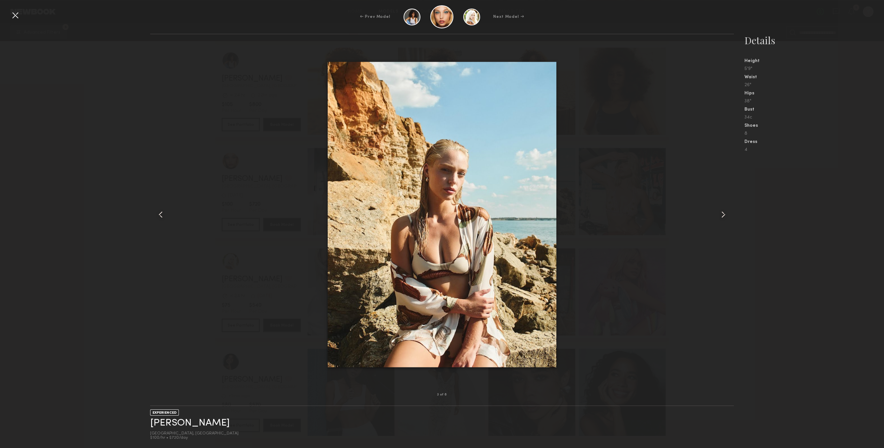
click at [11, 17] on div at bounding box center [15, 15] width 11 height 11
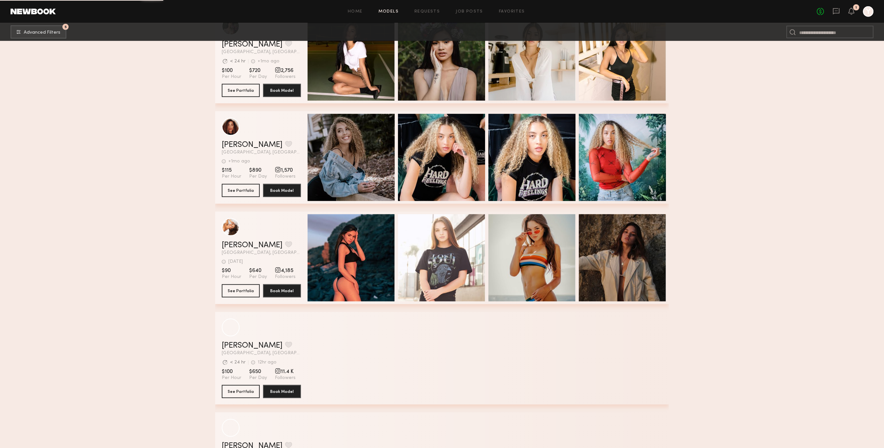
scroll to position [6802, 0]
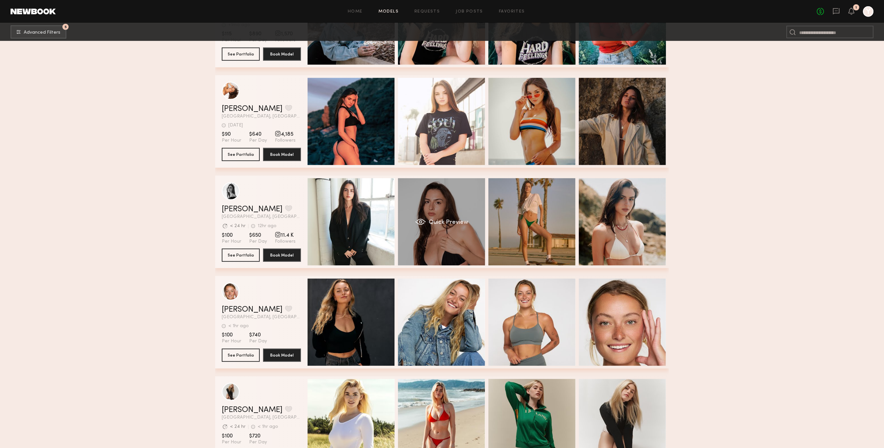
click at [461, 213] on div "Quick Preview" at bounding box center [441, 221] width 87 height 87
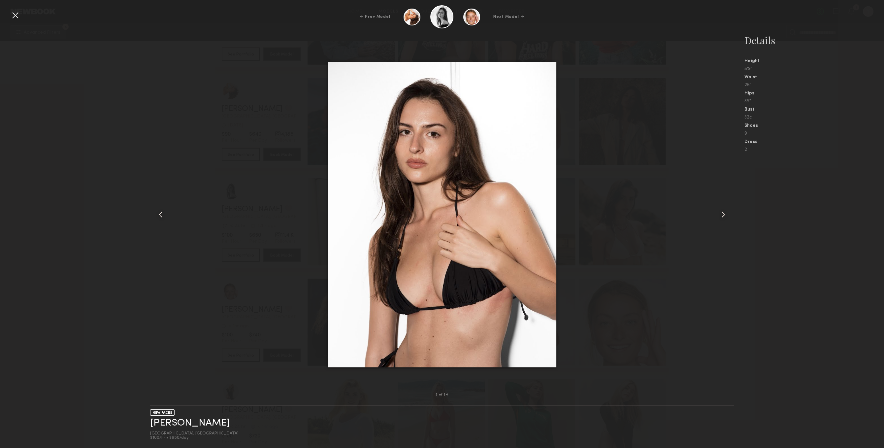
click at [710, 223] on div at bounding box center [442, 214] width 584 height 339
click at [714, 219] on div at bounding box center [722, 214] width 23 height 339
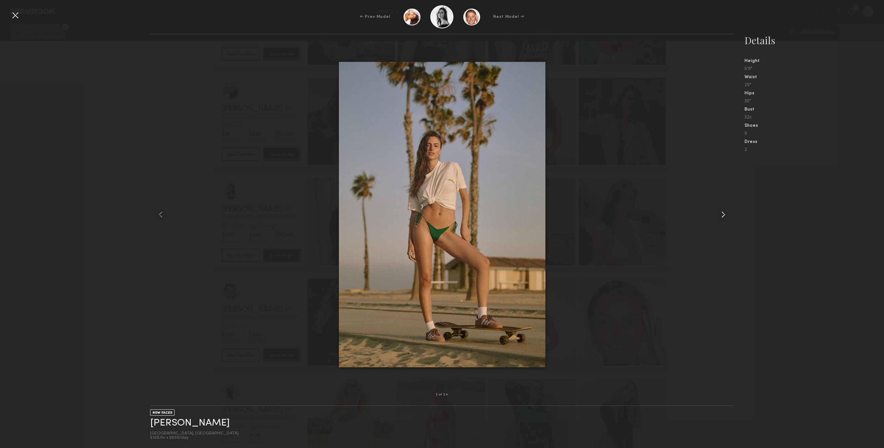
click at [721, 212] on common-icon at bounding box center [723, 214] width 11 height 11
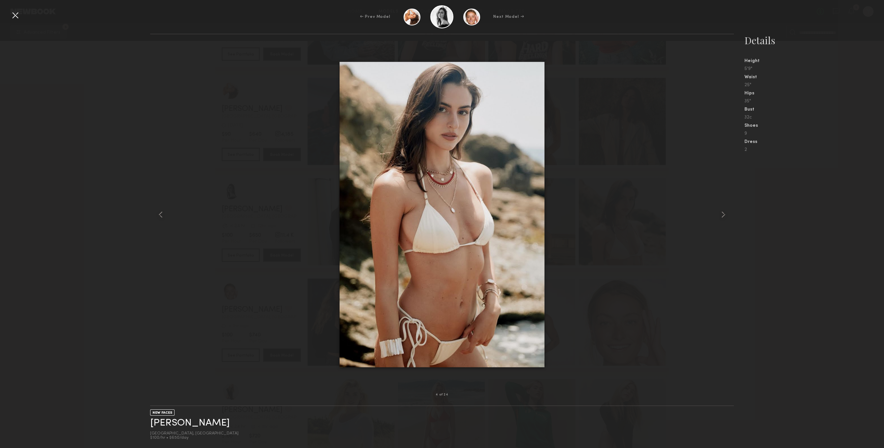
click at [21, 14] on div "← Prev Model Next Model →" at bounding box center [442, 16] width 884 height 23
click at [15, 12] on div at bounding box center [15, 15] width 11 height 11
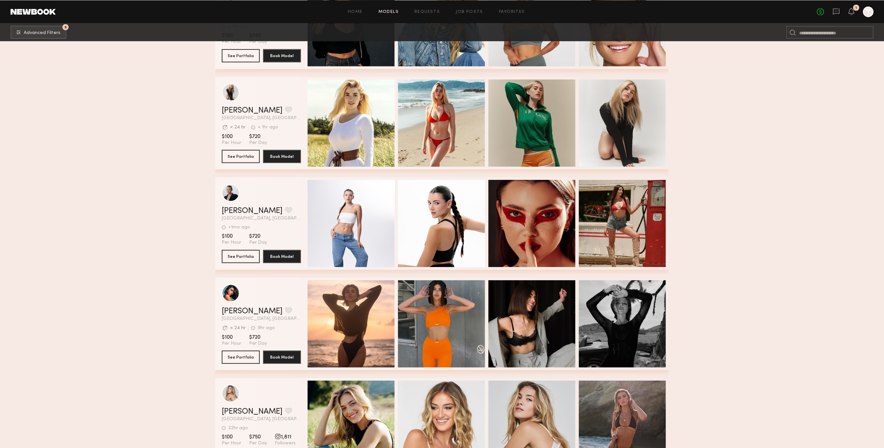
scroll to position [7108, 0]
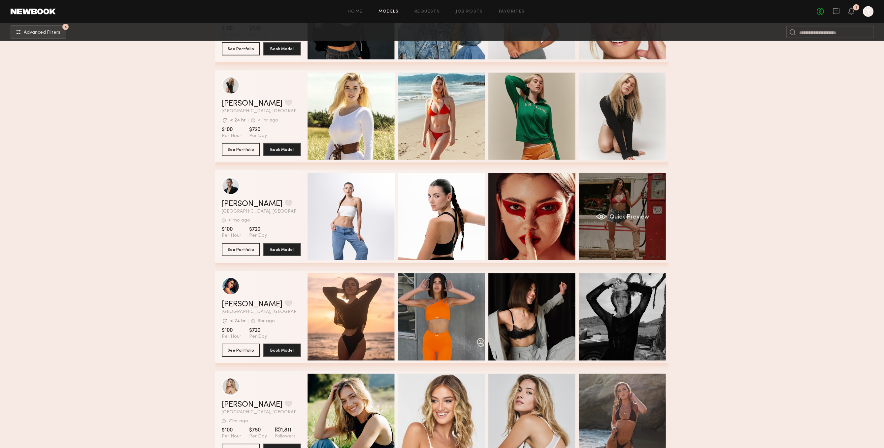
click at [638, 248] on div "Quick Preview" at bounding box center [622, 216] width 87 height 87
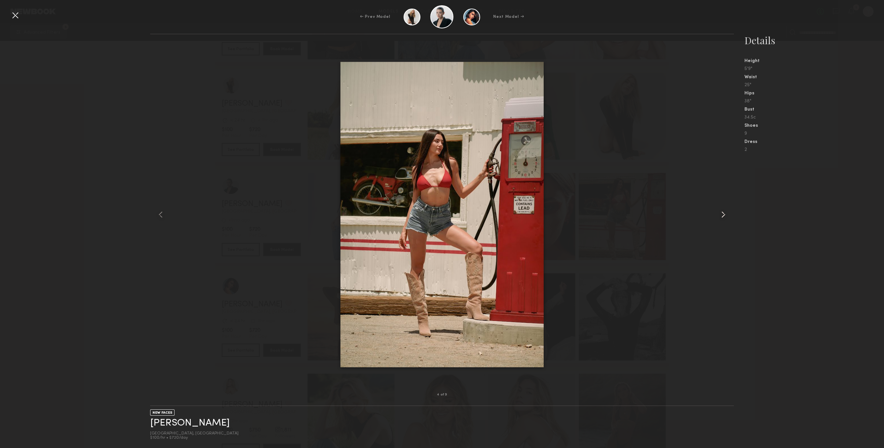
click at [715, 221] on div at bounding box center [722, 214] width 23 height 339
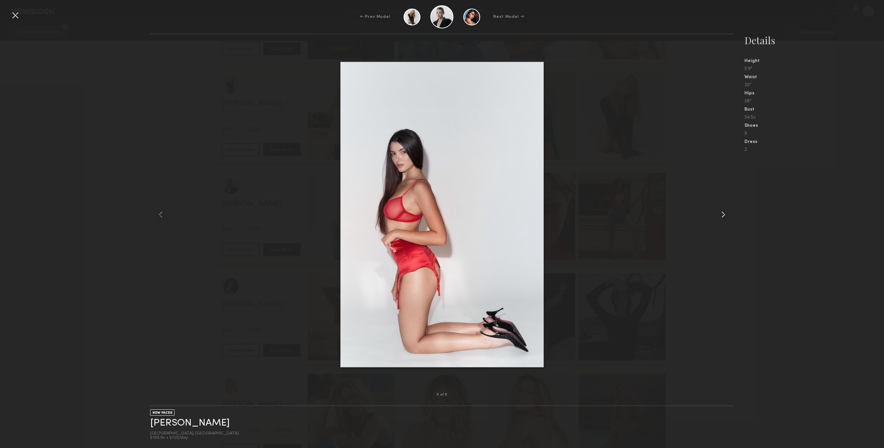
click at [715, 221] on div at bounding box center [722, 214] width 23 height 339
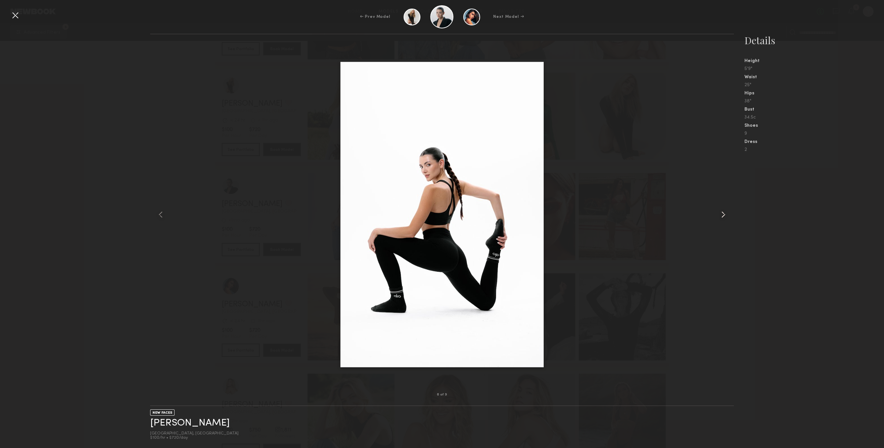
click at [715, 221] on div at bounding box center [722, 214] width 23 height 339
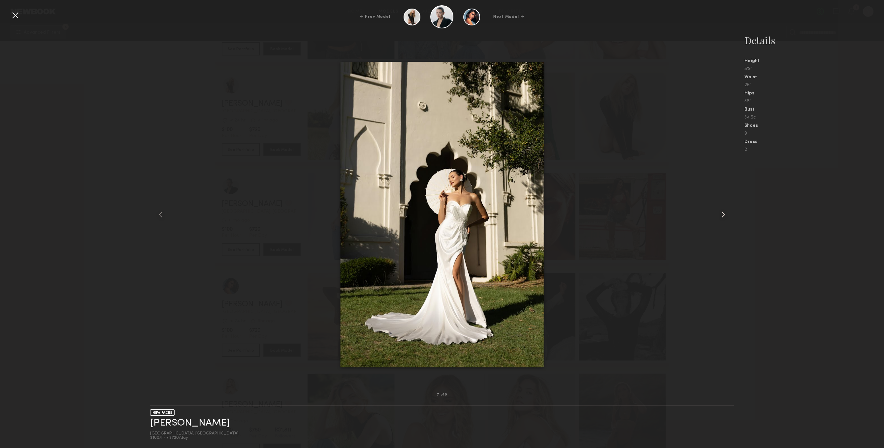
click at [715, 221] on div at bounding box center [722, 214] width 23 height 339
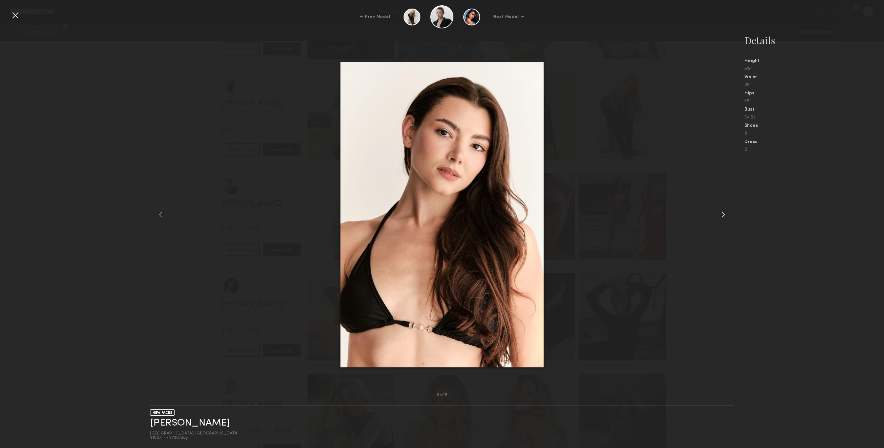
click at [715, 221] on div at bounding box center [722, 214] width 23 height 339
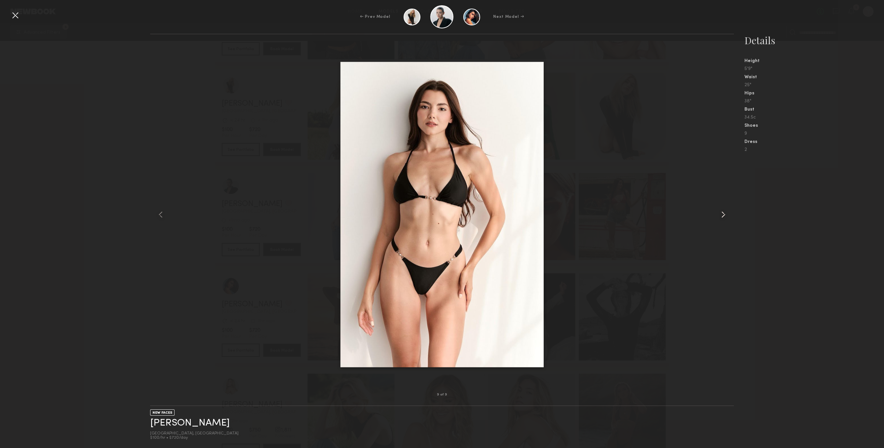
click at [715, 221] on div at bounding box center [722, 214] width 23 height 339
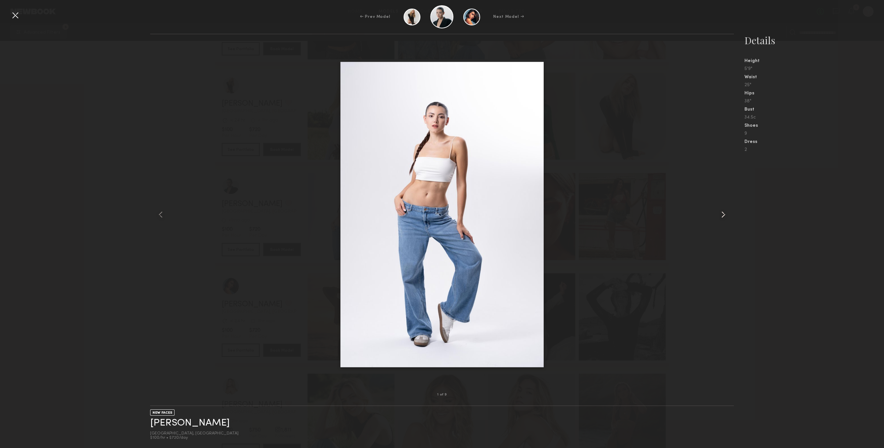
drag, startPoint x: 715, startPoint y: 221, endPoint x: 169, endPoint y: 61, distance: 568.9
click at [715, 221] on div at bounding box center [722, 214] width 23 height 339
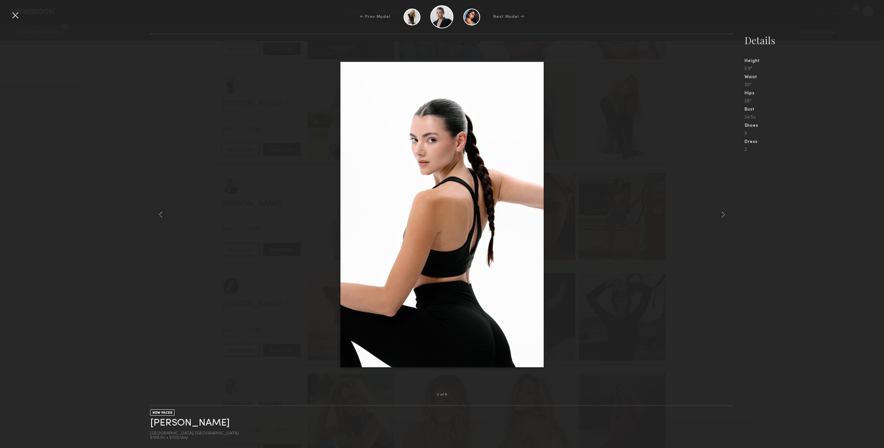
click at [16, 14] on div at bounding box center [15, 15] width 11 height 11
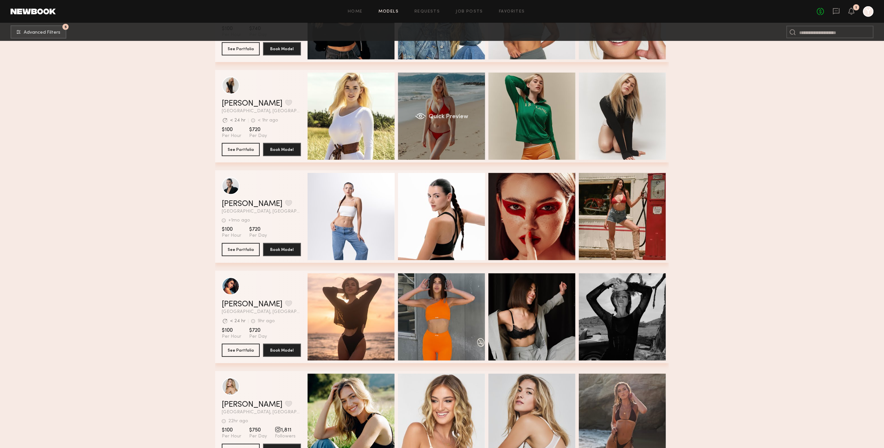
click at [420, 141] on div "Quick Preview" at bounding box center [441, 116] width 87 height 87
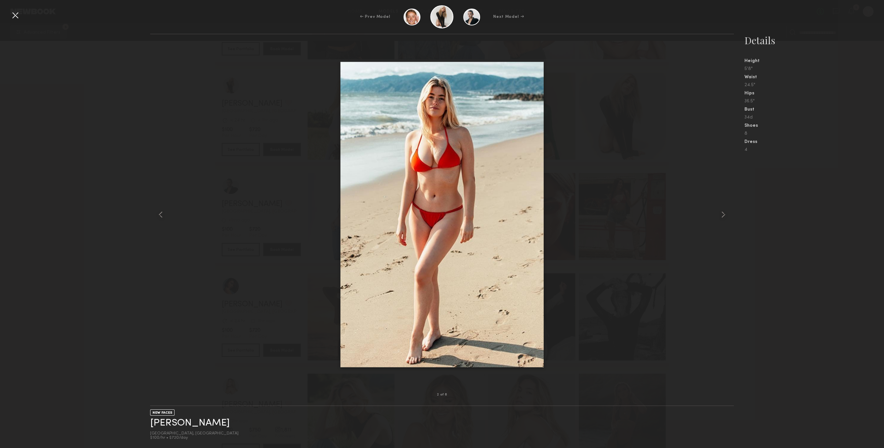
click at [734, 224] on nb-gallery-model-stats "Details Height 5'8" Waist 24.5" Hips 36.5" Bust 34d Shoes 8 Dress 4" at bounding box center [809, 241] width 150 height 414
click at [727, 213] on common-icon at bounding box center [723, 214] width 11 height 11
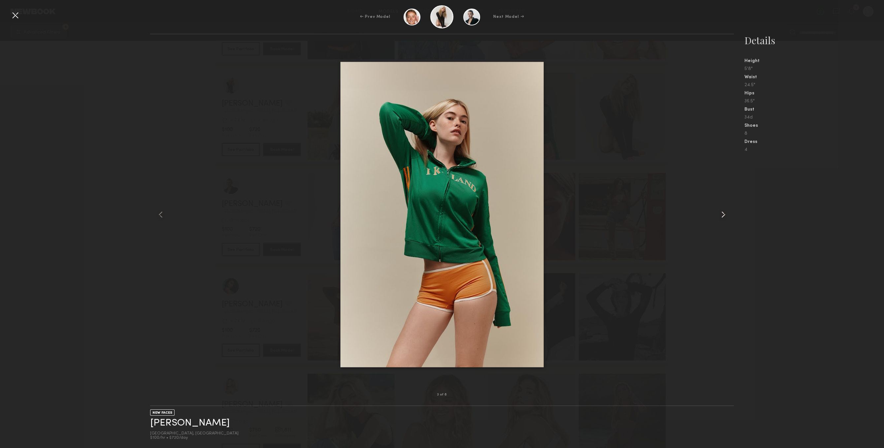
click at [727, 213] on common-icon at bounding box center [723, 214] width 11 height 11
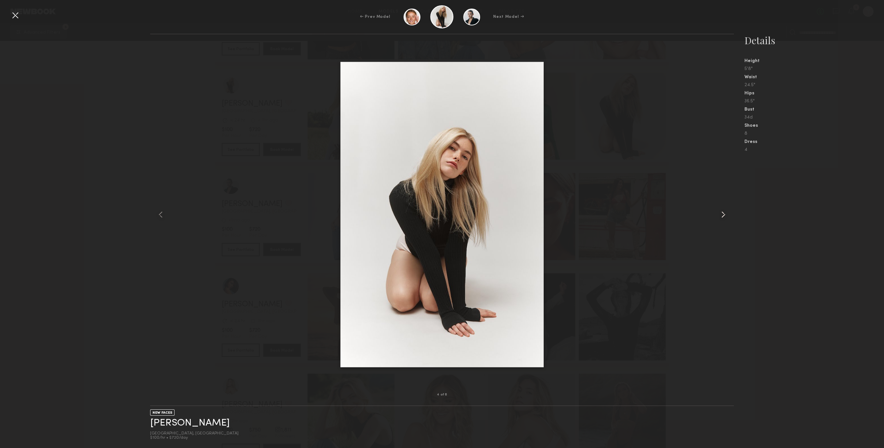
click at [727, 213] on common-icon at bounding box center [723, 214] width 11 height 11
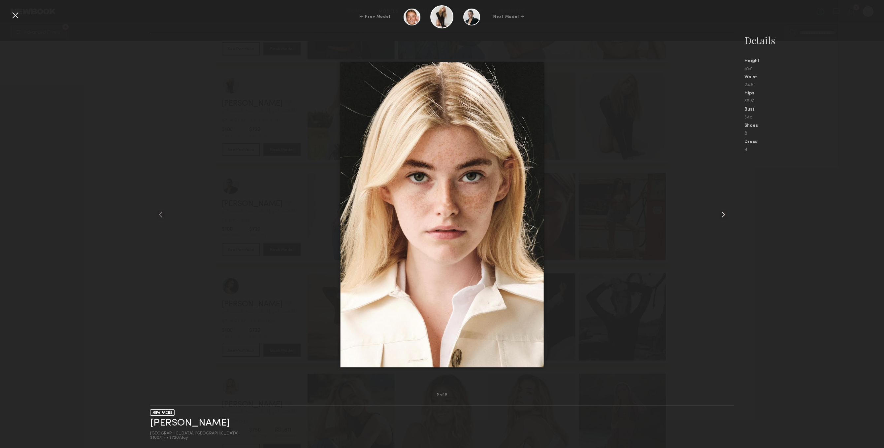
click at [727, 213] on common-icon at bounding box center [723, 214] width 11 height 11
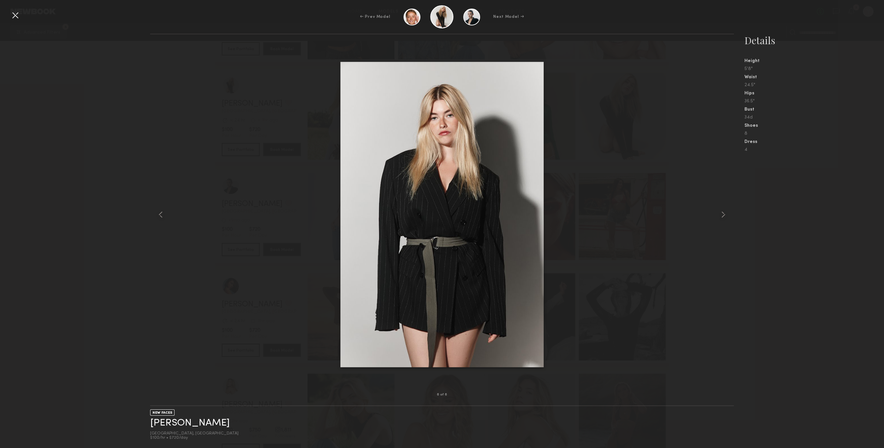
click at [10, 23] on div "← Prev Model Next Model →" at bounding box center [442, 16] width 884 height 23
drag, startPoint x: 13, startPoint y: 17, endPoint x: 18, endPoint y: 16, distance: 4.6
click at [14, 16] on div at bounding box center [15, 15] width 11 height 11
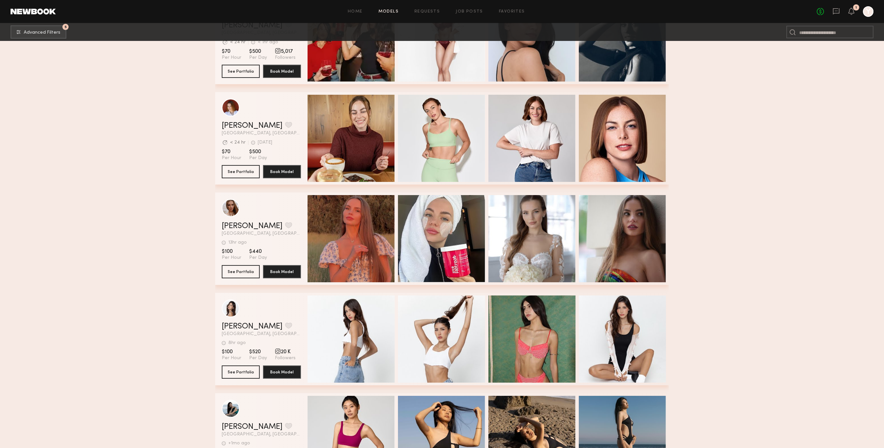
scroll to position [8426, 0]
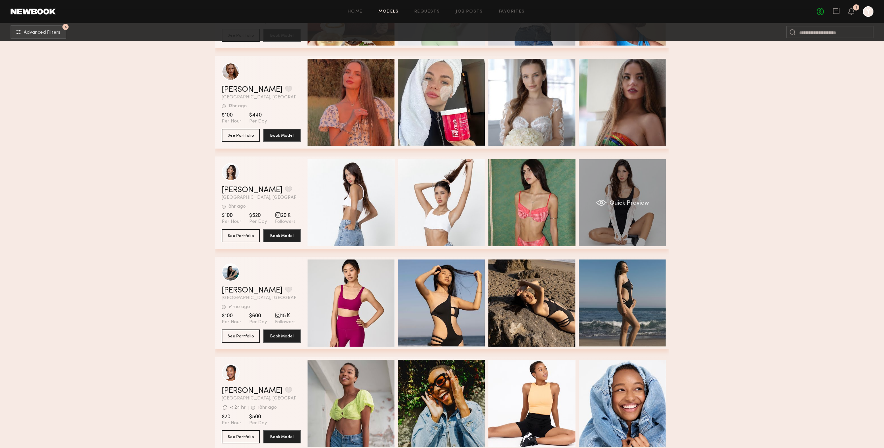
click at [618, 235] on div "Quick Preview" at bounding box center [622, 202] width 87 height 87
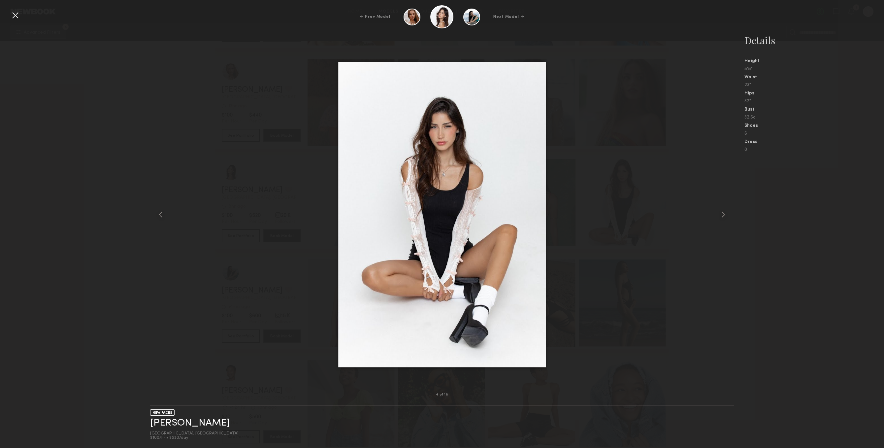
drag, startPoint x: 752, startPoint y: 226, endPoint x: 742, endPoint y: 223, distance: 11.1
click at [745, 224] on nb-gallery-model-stats "Details Height 5'8" Waist 23" Hips 32" Bust 32.5c Shoes 6 Dress 0" at bounding box center [809, 241] width 150 height 414
click at [742, 223] on nb-gallery-model-stats "Details Height 5'8" Waist 23" Hips 32" Bust 32.5c Shoes 6 Dress 0" at bounding box center [809, 241] width 150 height 414
click at [734, 215] on div at bounding box center [722, 214] width 23 height 339
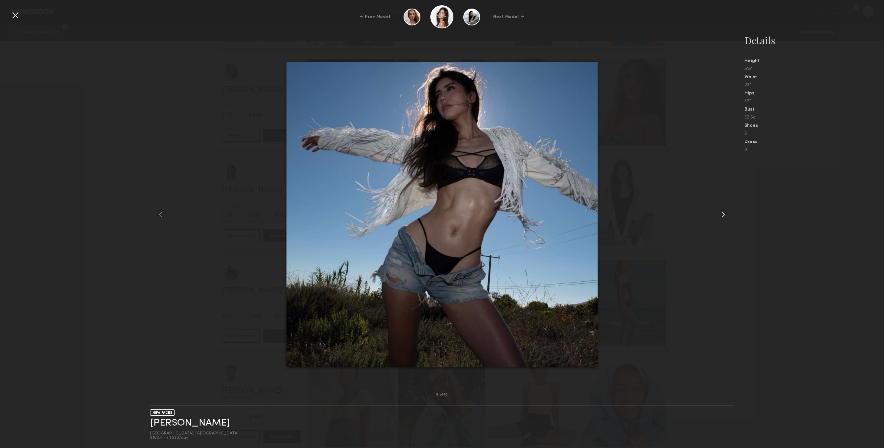
click at [723, 208] on div at bounding box center [722, 214] width 23 height 339
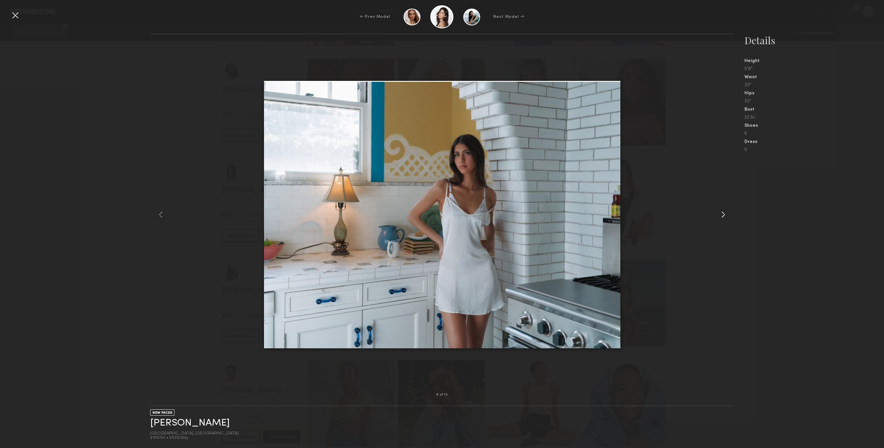
click at [723, 208] on div at bounding box center [722, 214] width 23 height 339
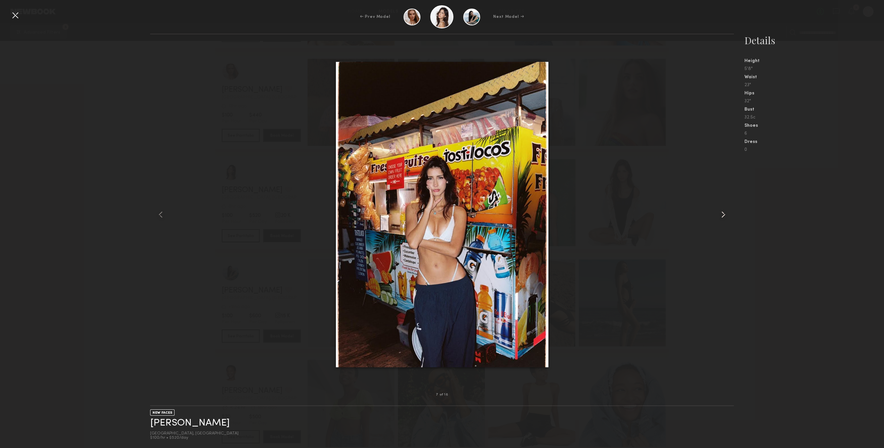
click at [723, 208] on div at bounding box center [722, 214] width 23 height 339
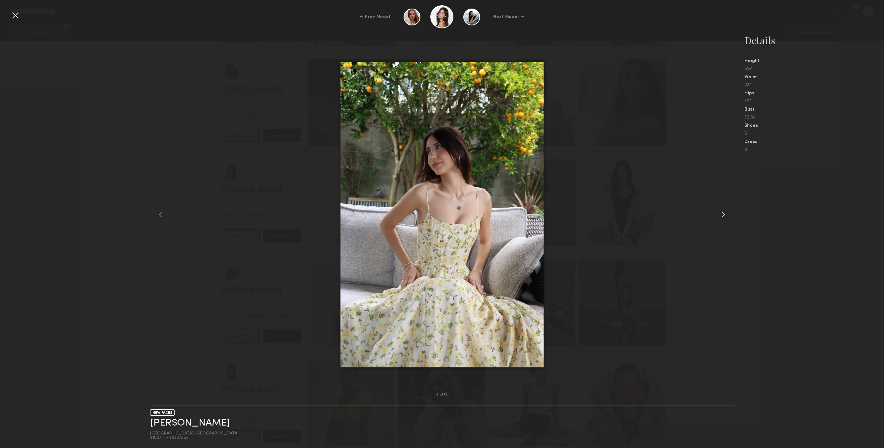
click at [723, 208] on div at bounding box center [722, 214] width 23 height 339
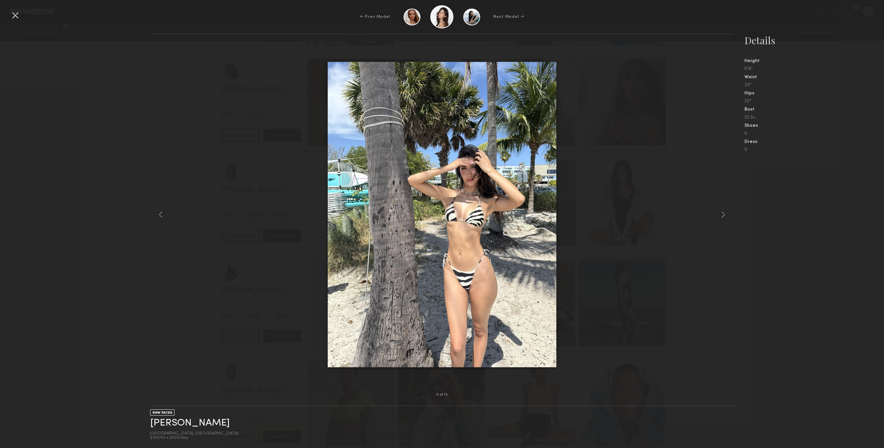
click at [16, 12] on div at bounding box center [15, 15] width 11 height 11
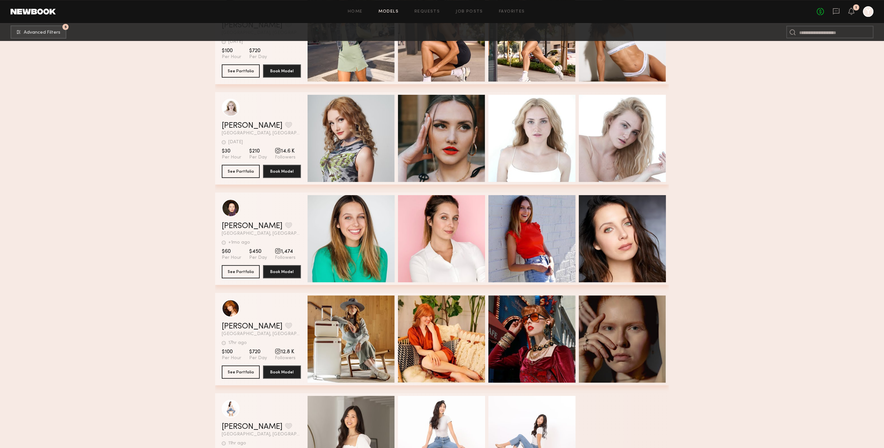
scroll to position [9630, 0]
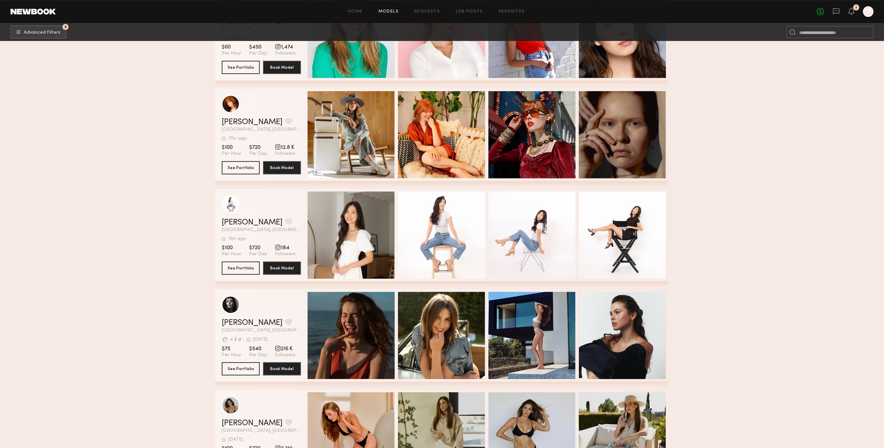
scroll to position [9835, 0]
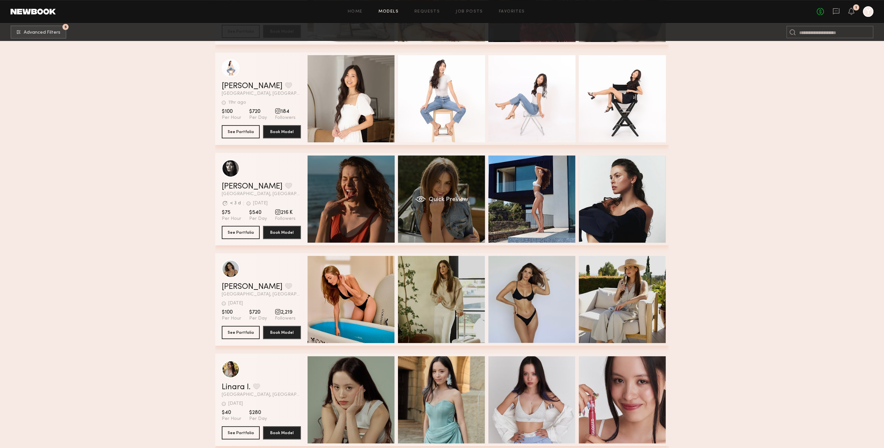
click at [452, 232] on div "Nikola S. Favorite Los Angeles, CA Avg. request response time < 3 d 1wk ago Las…" at bounding box center [442, 199] width 454 height 92
click at [446, 209] on div "Quick Preview" at bounding box center [441, 198] width 87 height 87
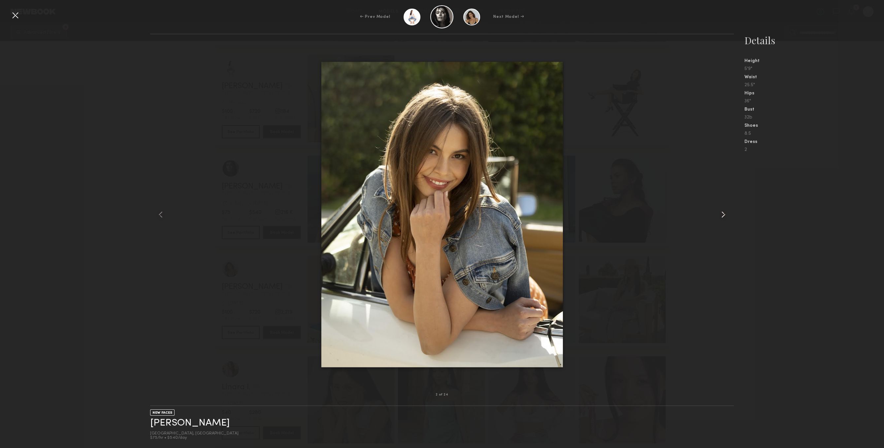
click at [724, 218] on common-icon at bounding box center [723, 214] width 11 height 11
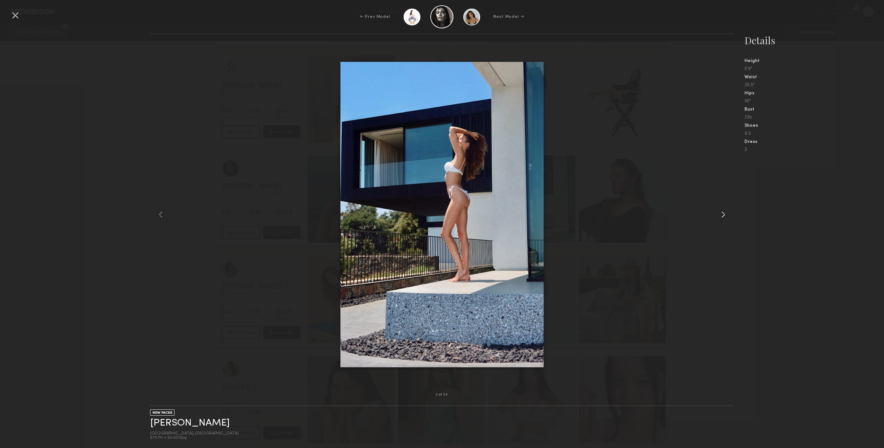
click at [724, 218] on common-icon at bounding box center [723, 214] width 11 height 11
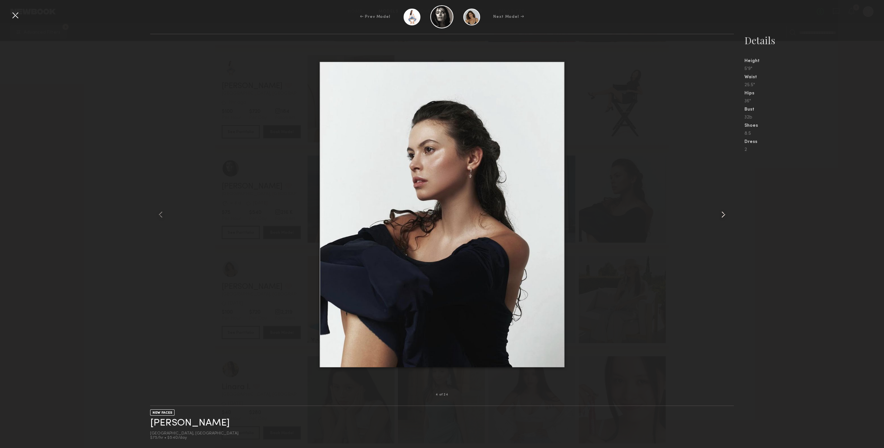
click at [724, 218] on common-icon at bounding box center [723, 214] width 11 height 11
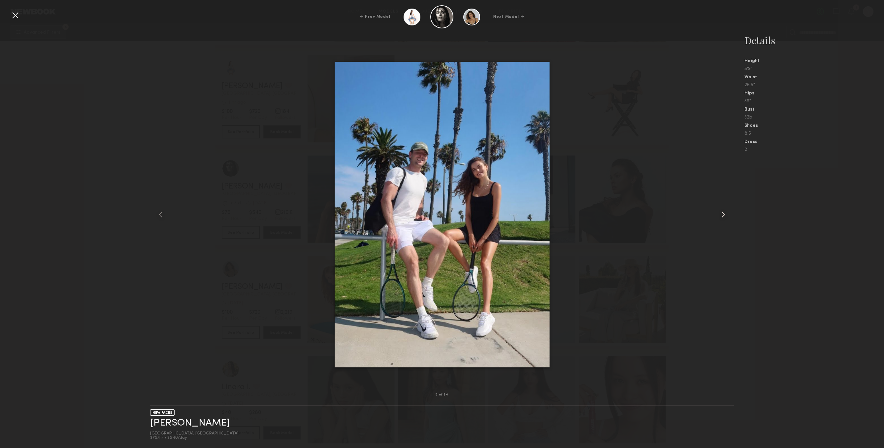
click at [724, 218] on common-icon at bounding box center [723, 214] width 11 height 11
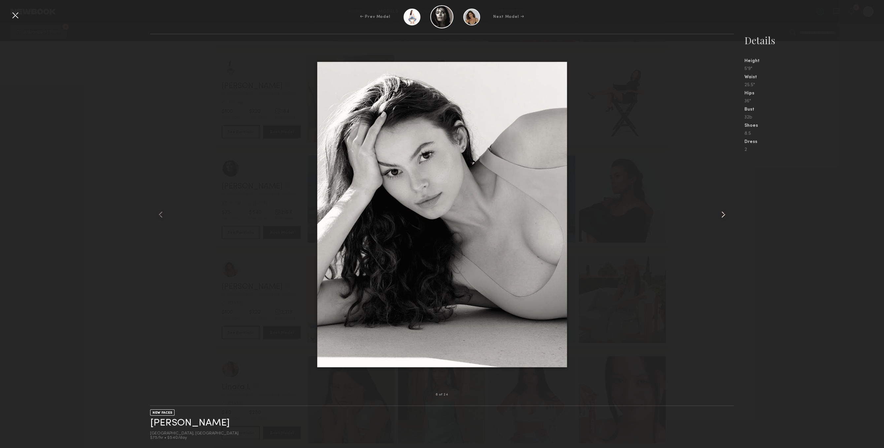
click at [724, 218] on common-icon at bounding box center [723, 214] width 11 height 11
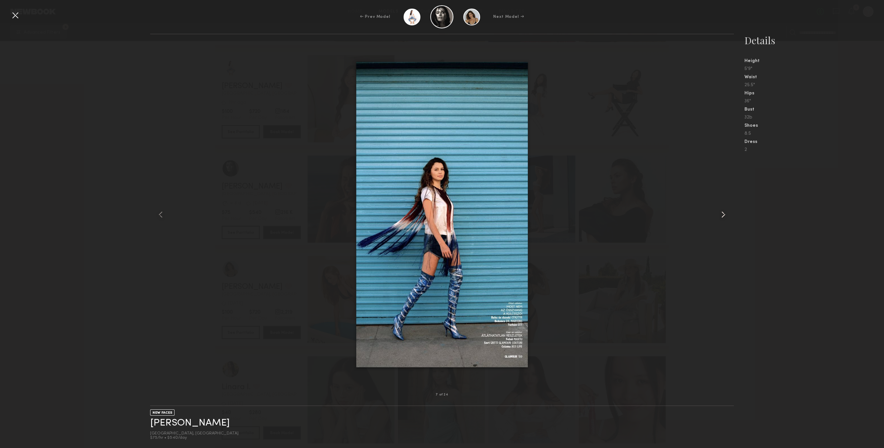
click at [724, 218] on common-icon at bounding box center [723, 214] width 11 height 11
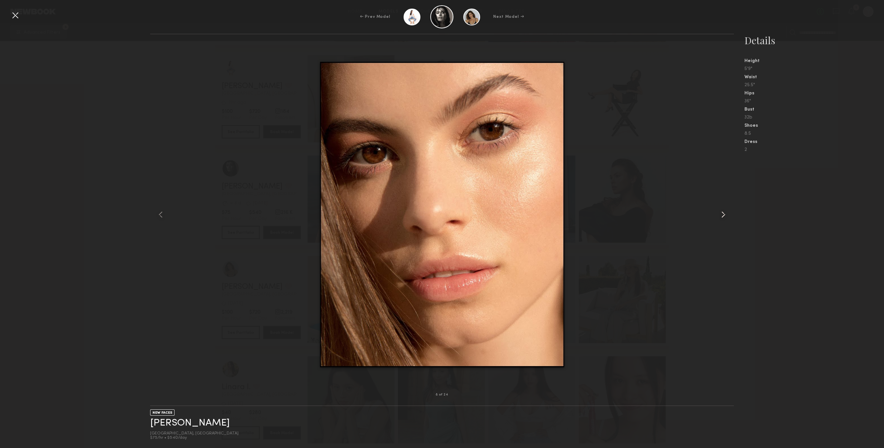
click at [724, 218] on common-icon at bounding box center [723, 214] width 11 height 11
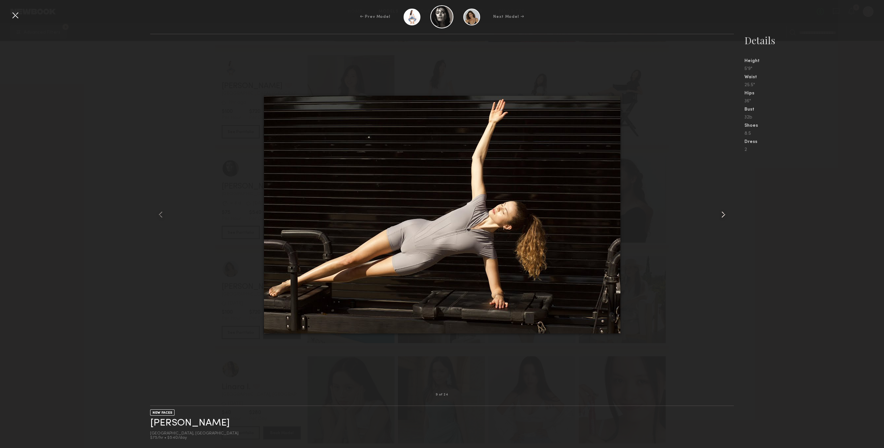
click at [724, 218] on common-icon at bounding box center [723, 214] width 11 height 11
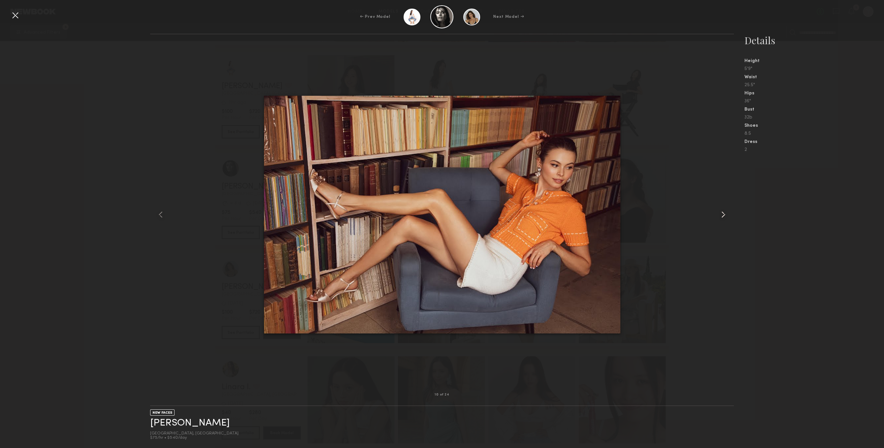
click at [724, 218] on common-icon at bounding box center [723, 214] width 11 height 11
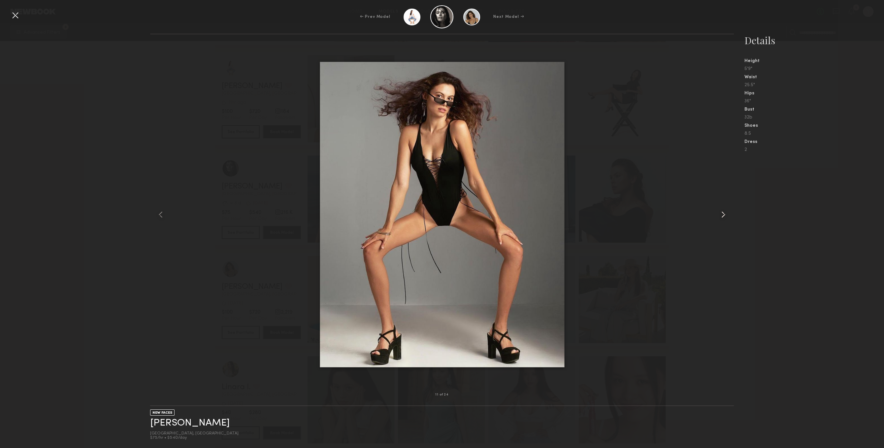
click at [724, 218] on common-icon at bounding box center [723, 214] width 11 height 11
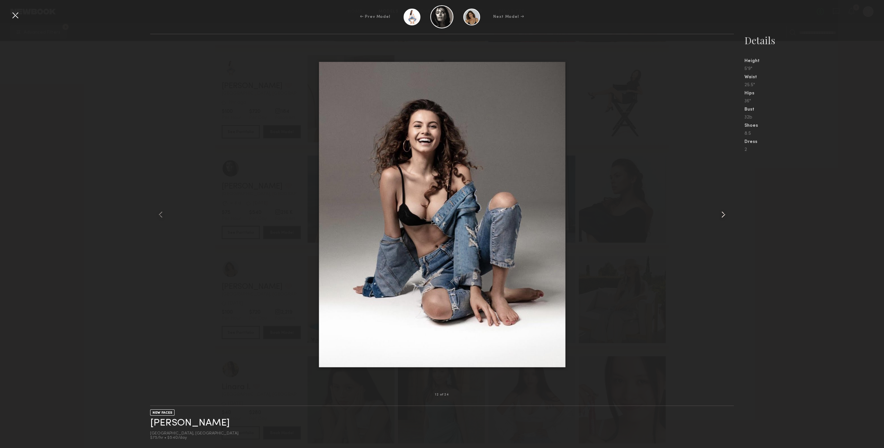
click at [724, 218] on common-icon at bounding box center [723, 214] width 11 height 11
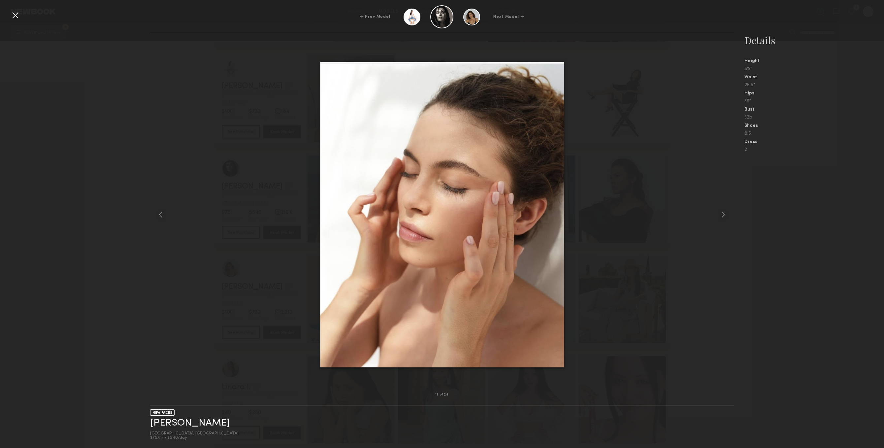
click at [18, 17] on div at bounding box center [15, 15] width 11 height 11
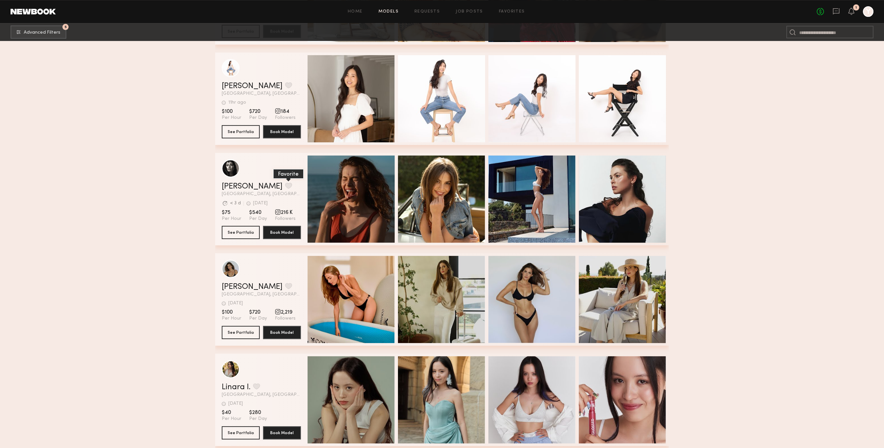
click at [285, 185] on button "grid" at bounding box center [288, 186] width 7 height 6
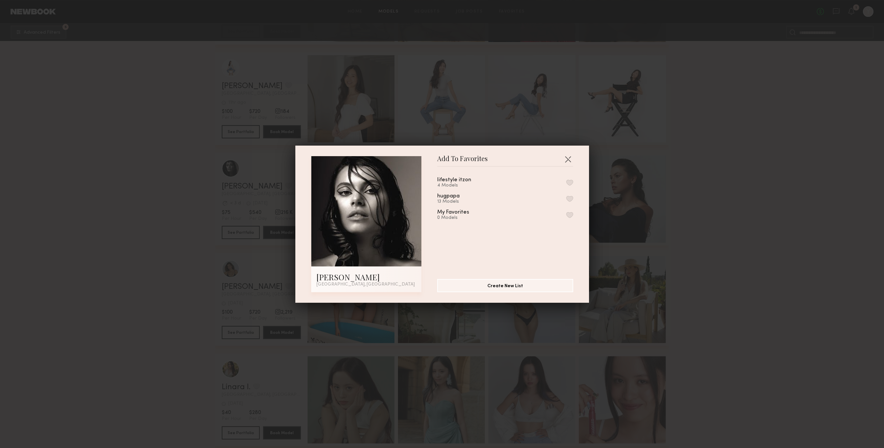
click at [571, 183] on button "button" at bounding box center [569, 183] width 7 height 6
click at [568, 158] on button "button" at bounding box center [568, 159] width 11 height 11
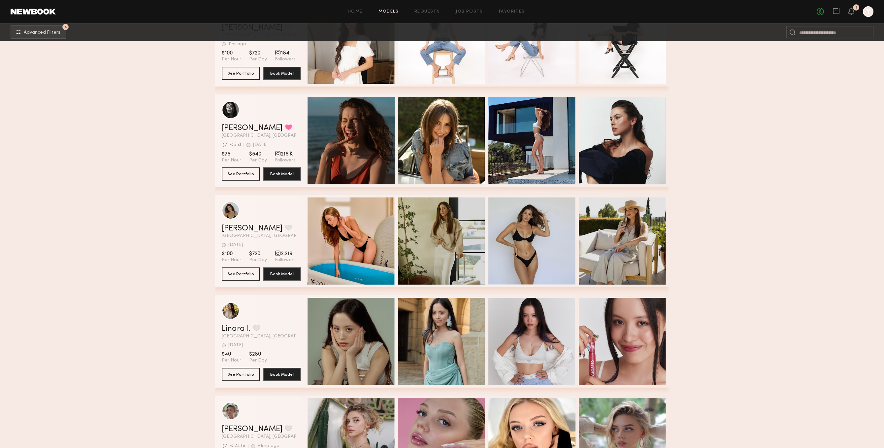
scroll to position [9903, 0]
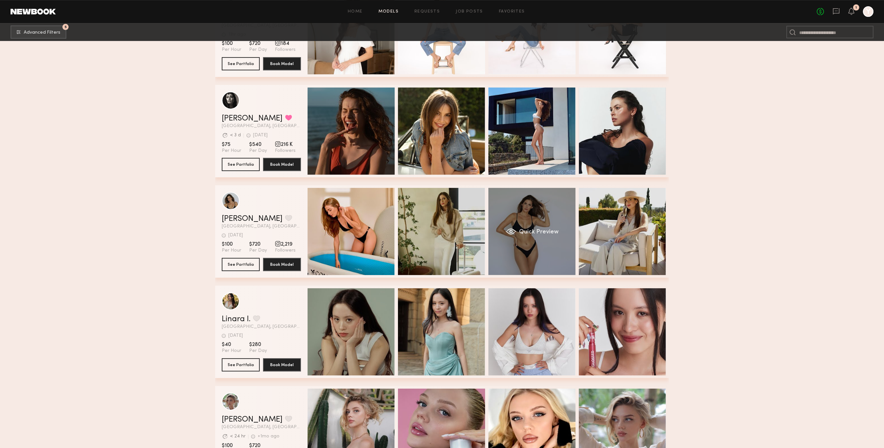
click at [555, 259] on div "Quick Preview" at bounding box center [532, 231] width 87 height 87
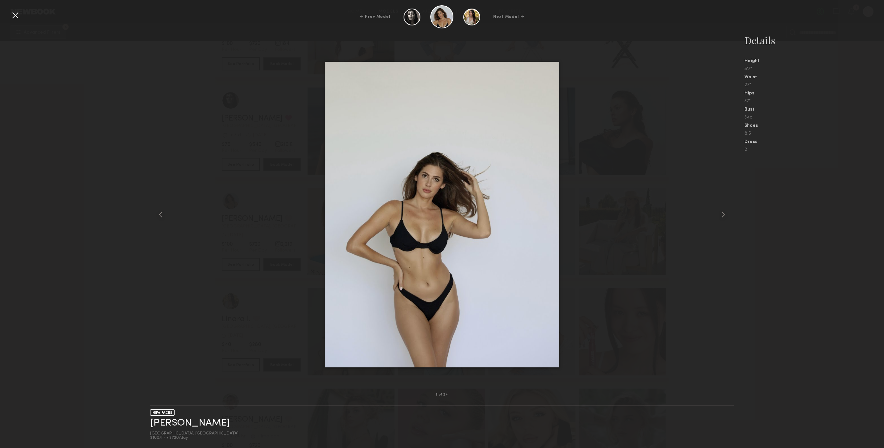
click at [12, 17] on div at bounding box center [15, 15] width 11 height 11
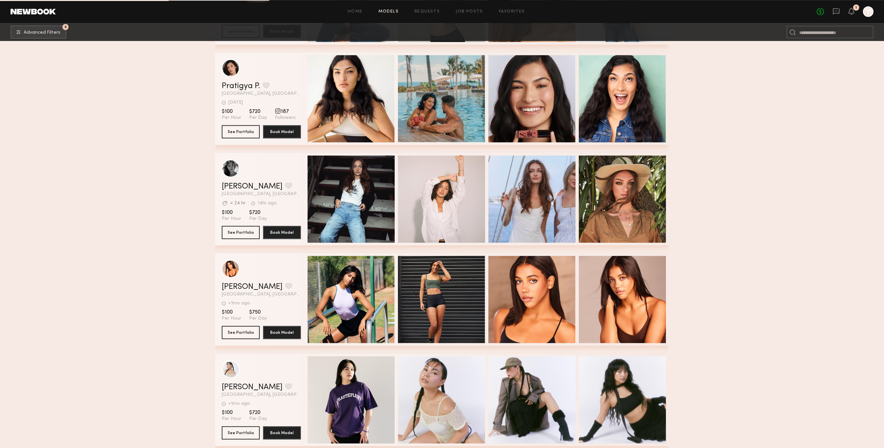
scroll to position [10448, 0]
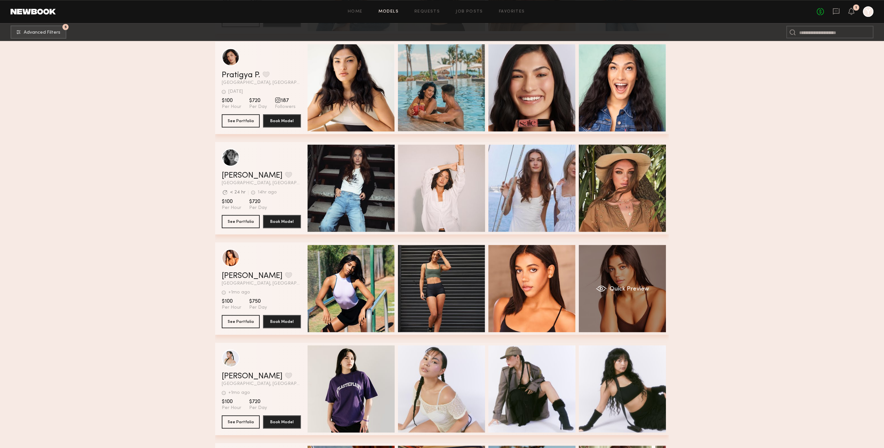
click at [638, 316] on div "Quick Preview" at bounding box center [622, 288] width 87 height 87
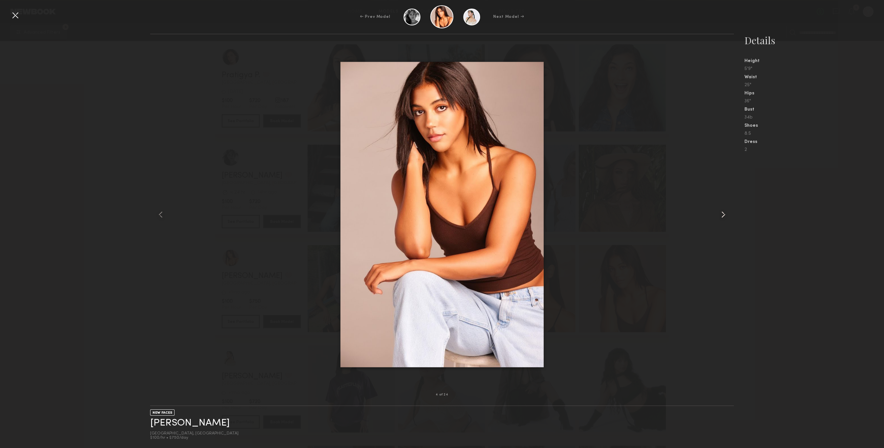
click at [724, 203] on div at bounding box center [722, 214] width 23 height 339
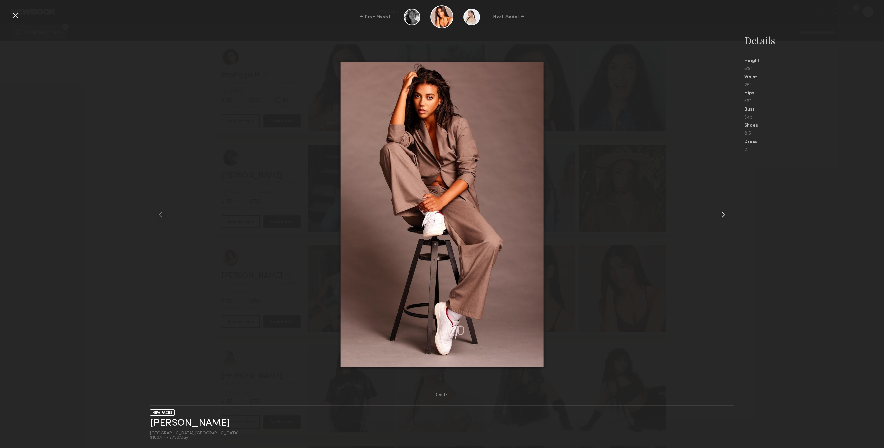
click at [724, 203] on div at bounding box center [722, 214] width 23 height 339
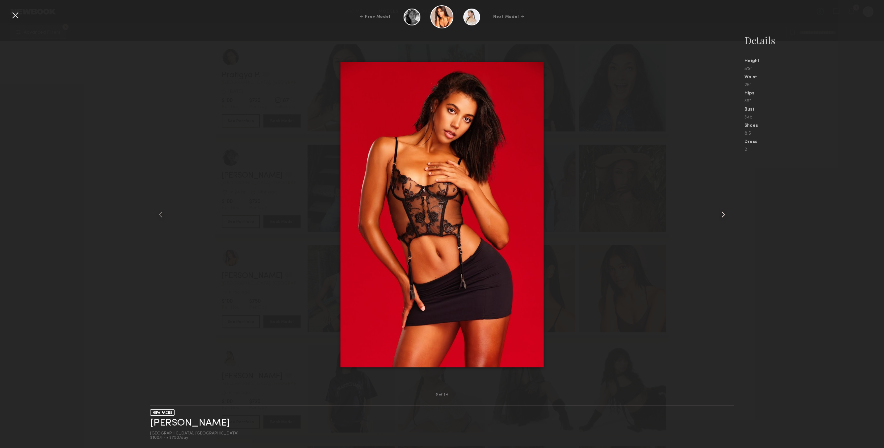
click at [724, 203] on div at bounding box center [722, 214] width 23 height 339
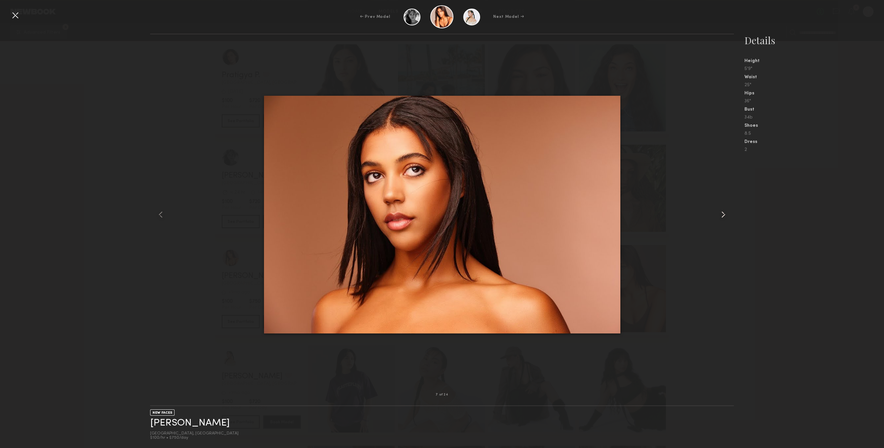
click at [724, 203] on div at bounding box center [722, 214] width 23 height 339
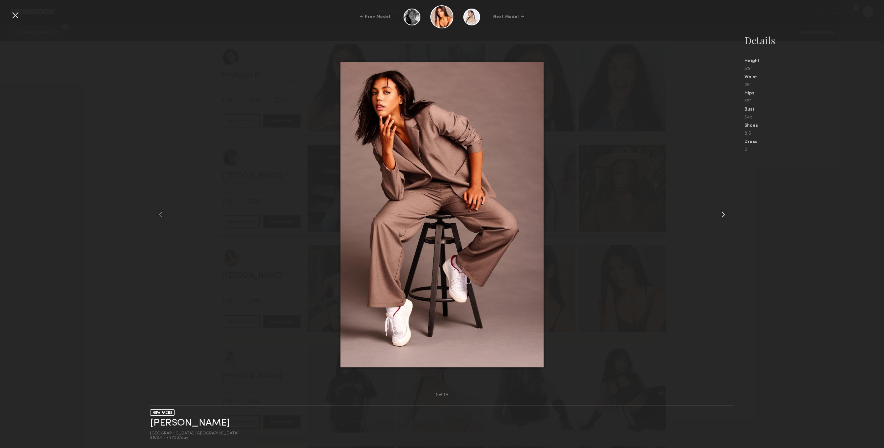
click at [724, 203] on div at bounding box center [722, 214] width 23 height 339
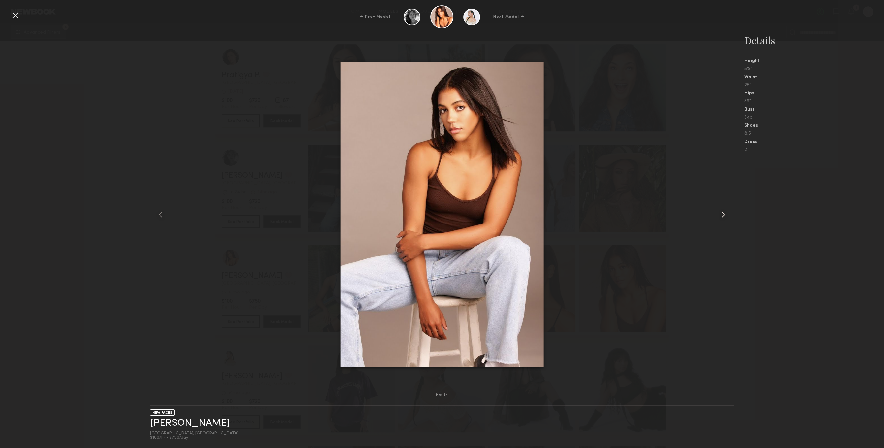
click at [724, 203] on div at bounding box center [722, 214] width 23 height 339
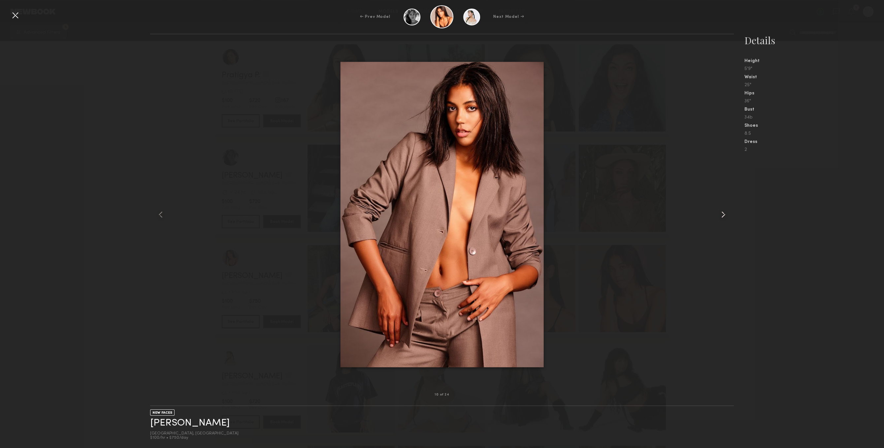
click at [724, 203] on div at bounding box center [722, 214] width 23 height 339
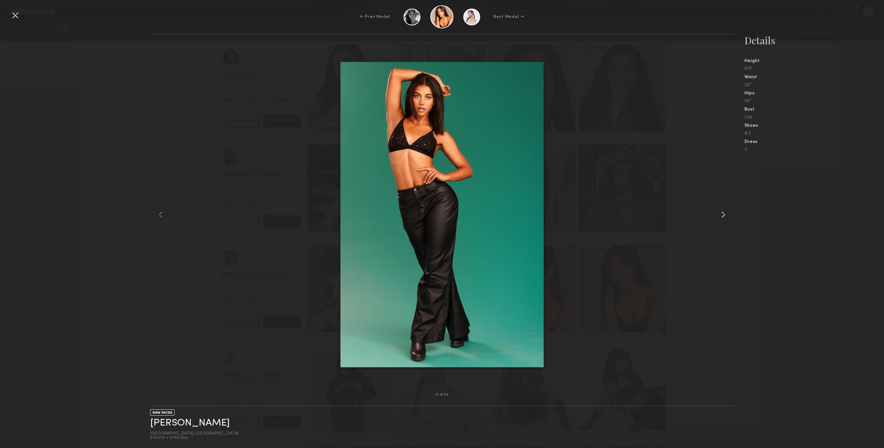
click at [724, 203] on div at bounding box center [722, 214] width 23 height 339
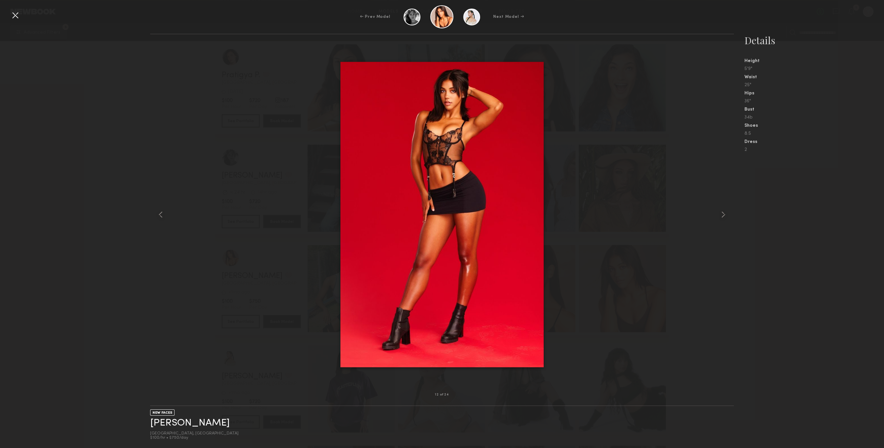
click at [17, 7] on div "← Prev Model Next Model →" at bounding box center [442, 16] width 884 height 23
click at [16, 8] on div "← Prev Model Next Model →" at bounding box center [442, 16] width 884 height 23
click at [16, 11] on div at bounding box center [15, 15] width 11 height 11
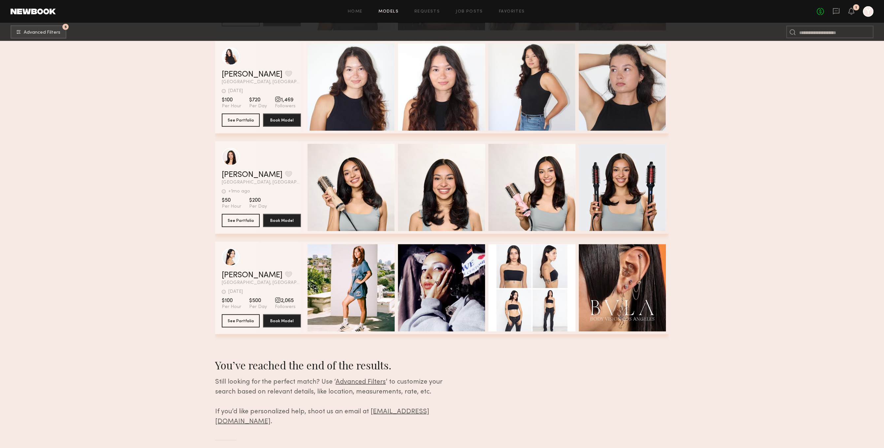
scroll to position [15496, 0]
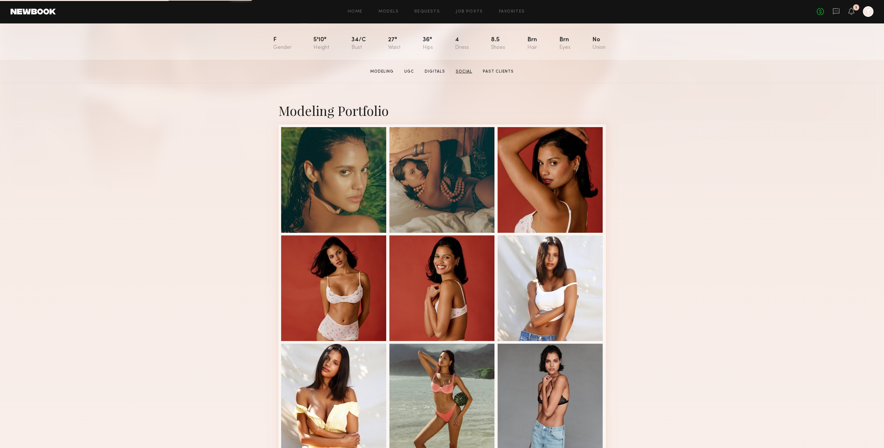
click at [465, 75] on link "Social" at bounding box center [464, 72] width 22 height 6
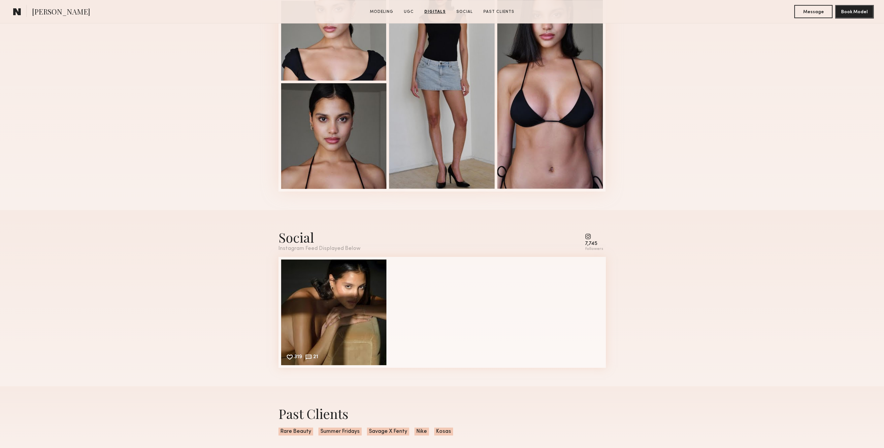
scroll to position [897, 0]
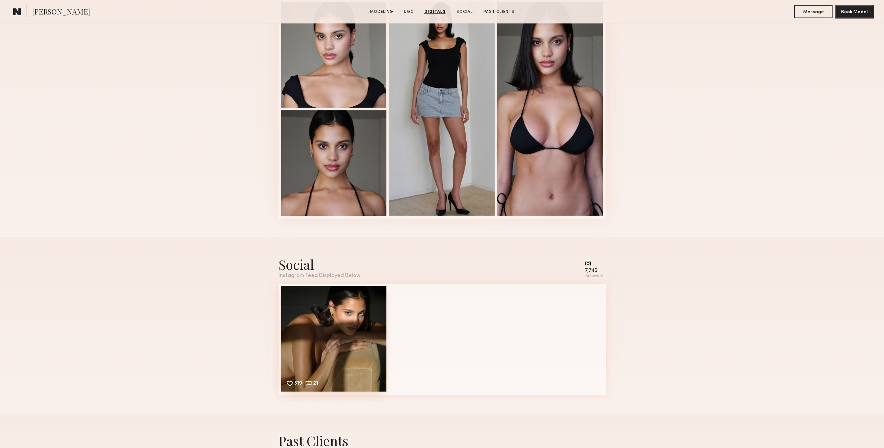
click at [361, 342] on div "319 21 Likes & comments displayed to show model’s engagement" at bounding box center [334, 339] width 106 height 106
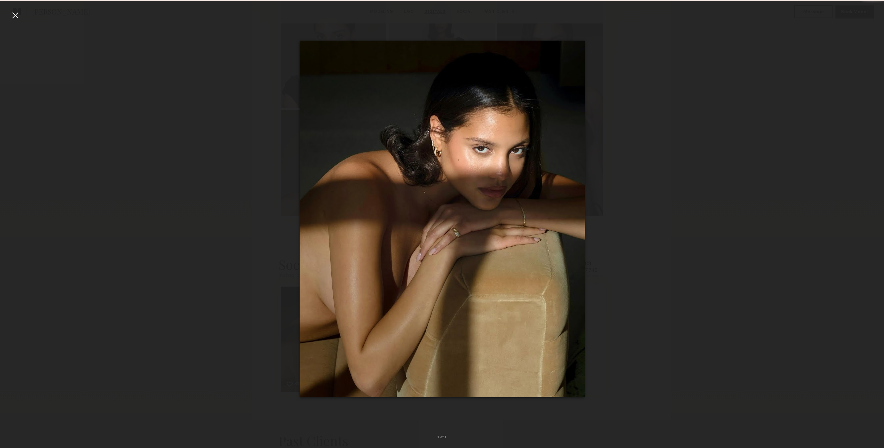
click at [194, 163] on div at bounding box center [442, 219] width 884 height 416
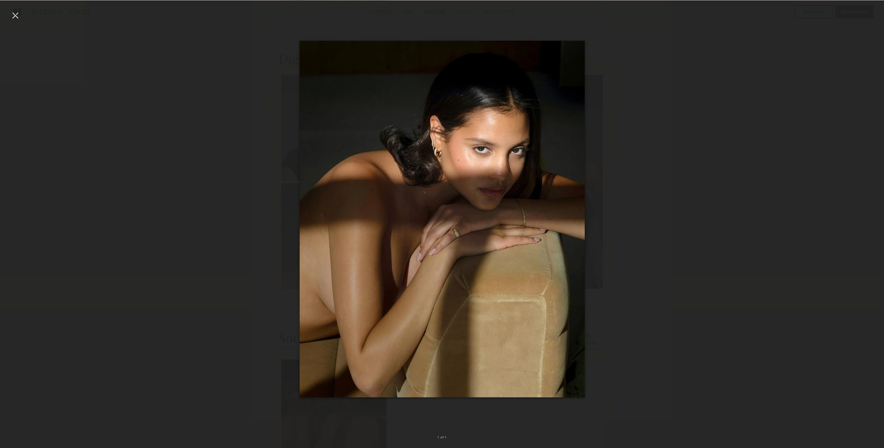
scroll to position [795, 0]
drag, startPoint x: 5, startPoint y: 14, endPoint x: 9, endPoint y: 15, distance: 4.1
click at [4, 14] on div at bounding box center [442, 219] width 884 height 416
click at [11, 15] on div at bounding box center [15, 15] width 11 height 11
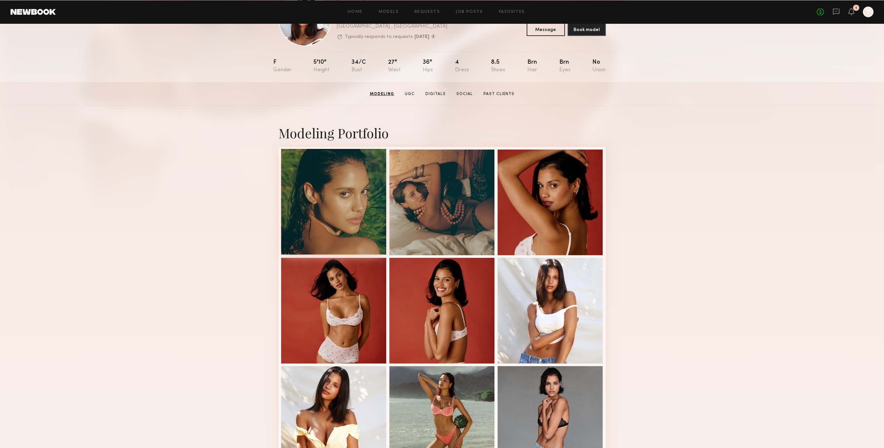
scroll to position [0, 0]
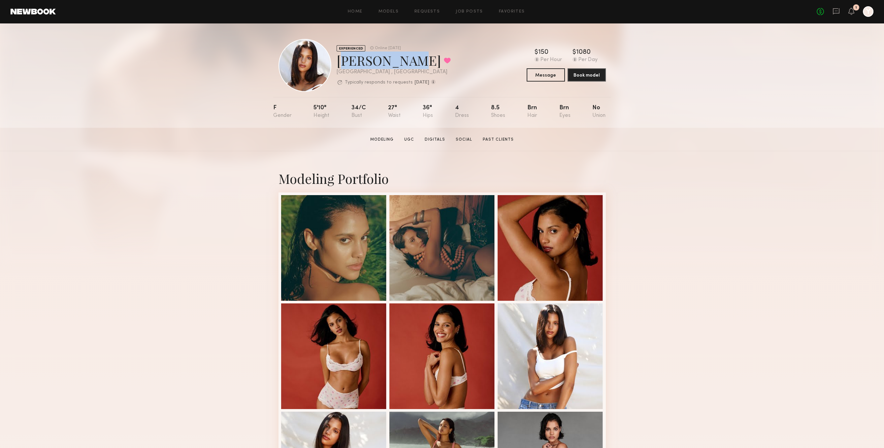
drag, startPoint x: 370, startPoint y: 63, endPoint x: 399, endPoint y: 63, distance: 29.4
click at [399, 63] on div "Michaela B. Favorited" at bounding box center [394, 59] width 114 height 17
copy div "Michaela B"
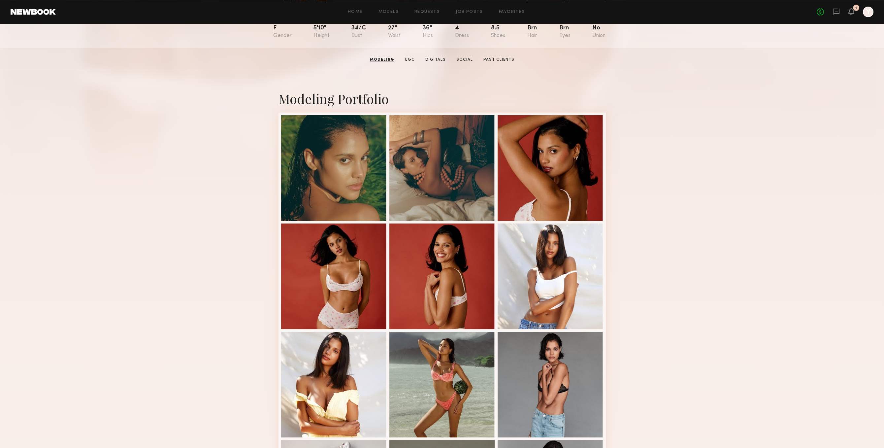
scroll to position [34, 0]
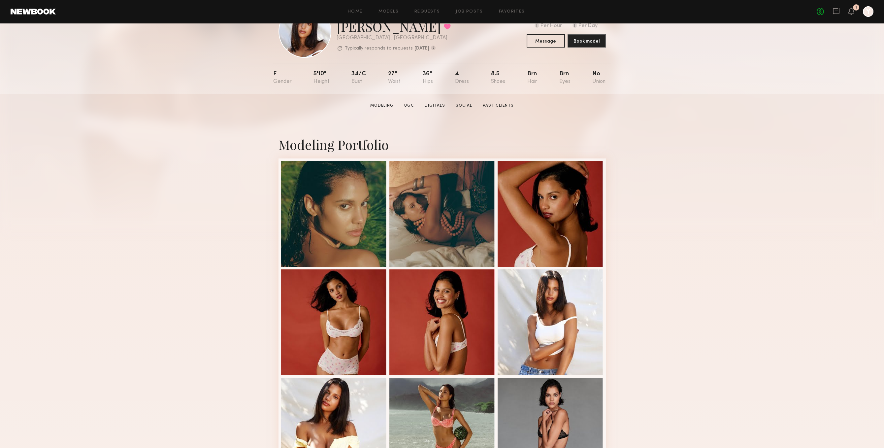
click at [547, 33] on div "$ Typical rate set by model. Can vary by project & usage. 150 Per Hour $ Typica…" at bounding box center [566, 31] width 79 height 32
click at [547, 42] on button "Message" at bounding box center [546, 40] width 38 height 13
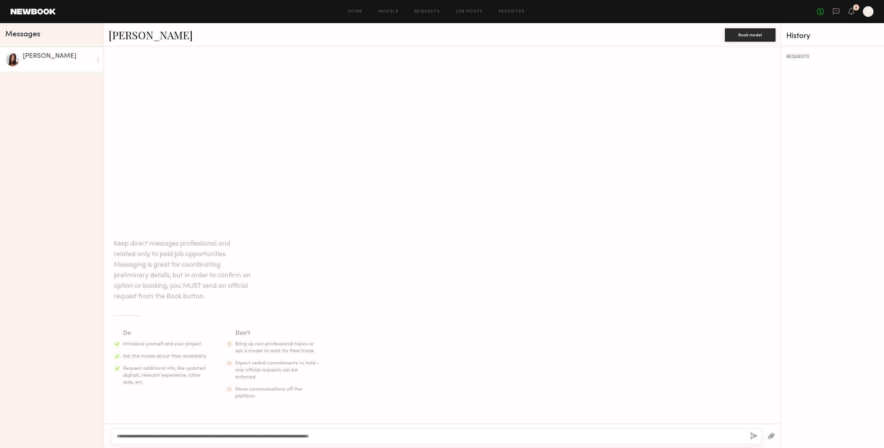
scroll to position [19, 0]
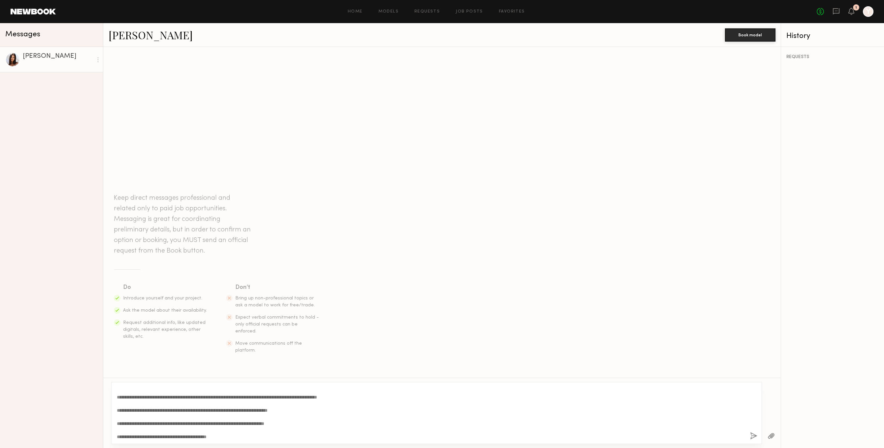
click at [333, 402] on textarea "**********" at bounding box center [430, 413] width 627 height 53
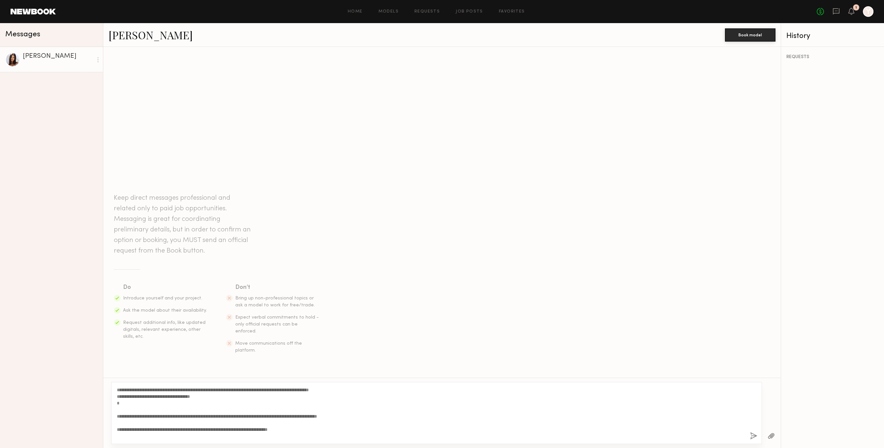
scroll to position [20, 0]
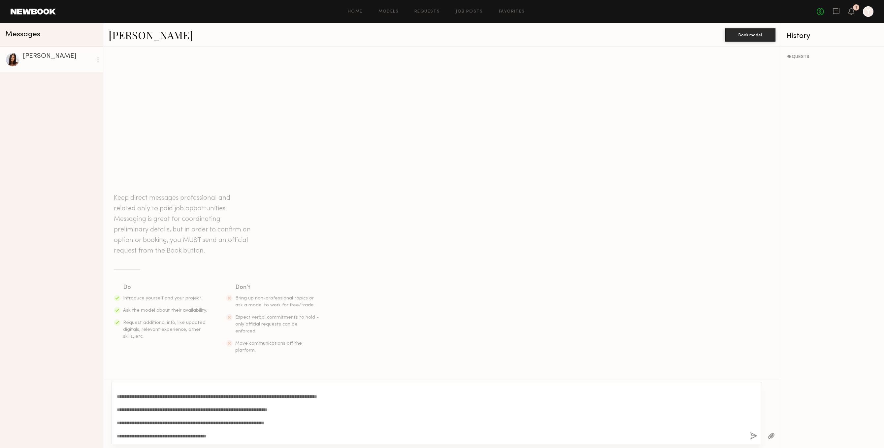
type textarea "**********"
click at [754, 435] on button "button" at bounding box center [753, 436] width 7 height 8
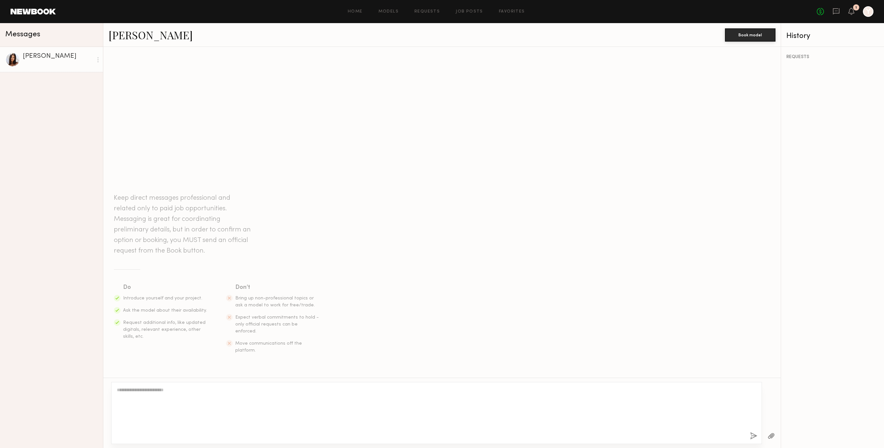
scroll to position [21, 0]
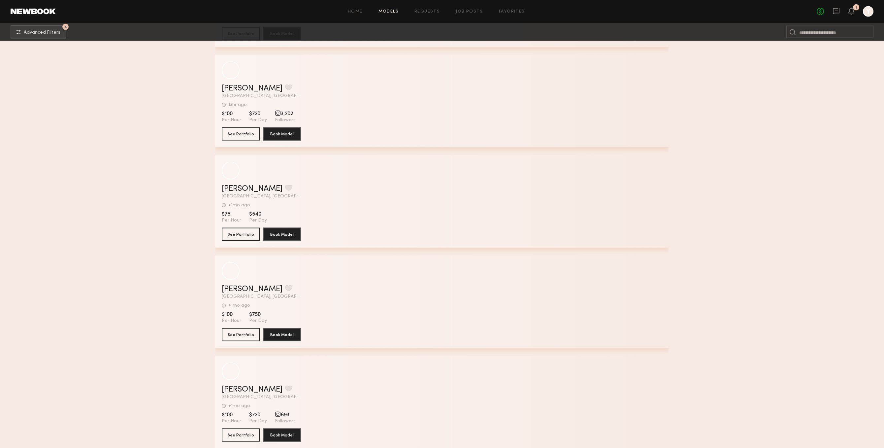
scroll to position [13622, 0]
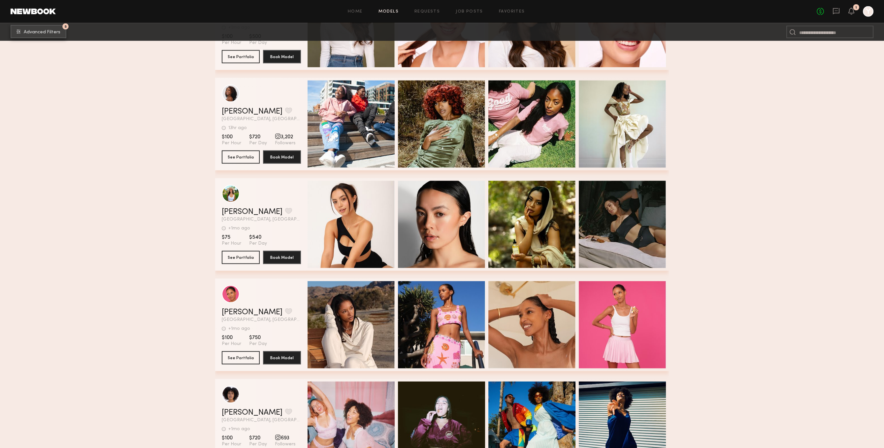
click at [42, 38] on button "5 Advanced Filters" at bounding box center [39, 31] width 56 height 13
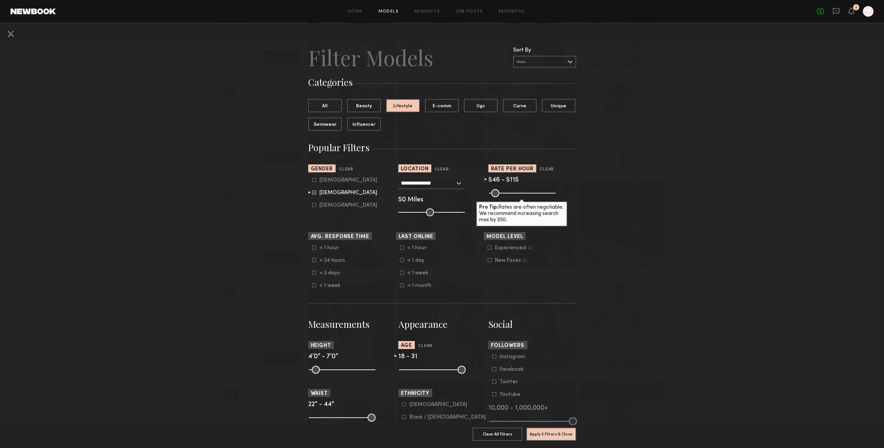
drag, startPoint x: 490, startPoint y: 191, endPoint x: 497, endPoint y: 193, distance: 6.7
type input "**"
click at [497, 193] on input "range" at bounding box center [522, 193] width 67 height 8
drag, startPoint x: 503, startPoint y: 192, endPoint x: 508, endPoint y: 190, distance: 5.0
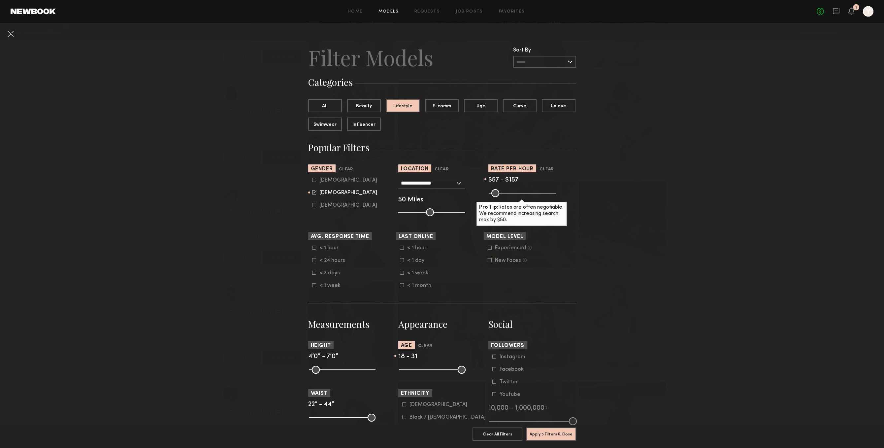
type input "***"
click at [508, 190] on input "range" at bounding box center [522, 193] width 67 height 8
click at [494, 190] on common-range-minmax at bounding box center [522, 192] width 67 height 8
drag, startPoint x: 496, startPoint y: 192, endPoint x: 500, endPoint y: 192, distance: 4.0
type input "**"
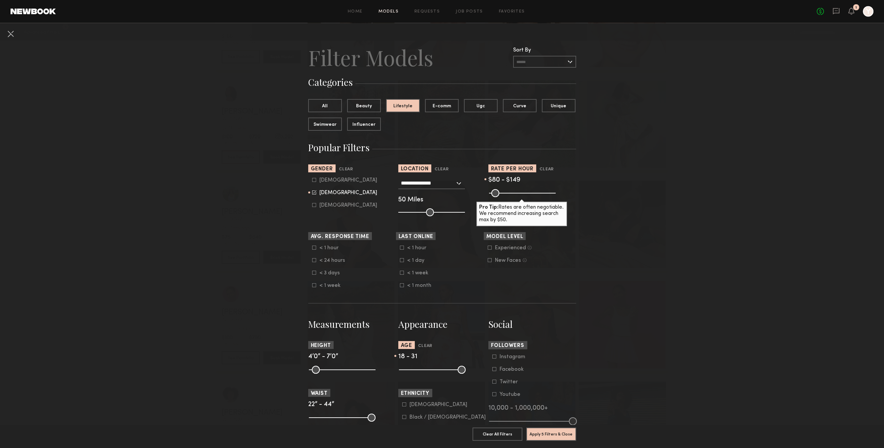
click at [500, 192] on input "range" at bounding box center [522, 193] width 67 height 8
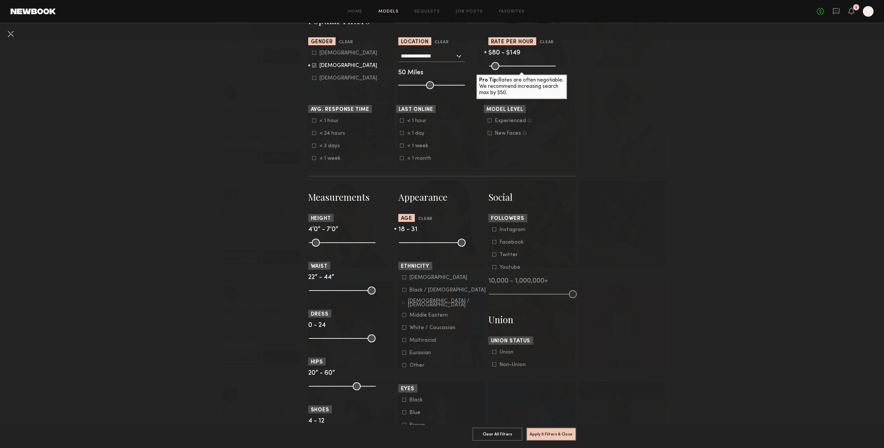
scroll to position [136, 0]
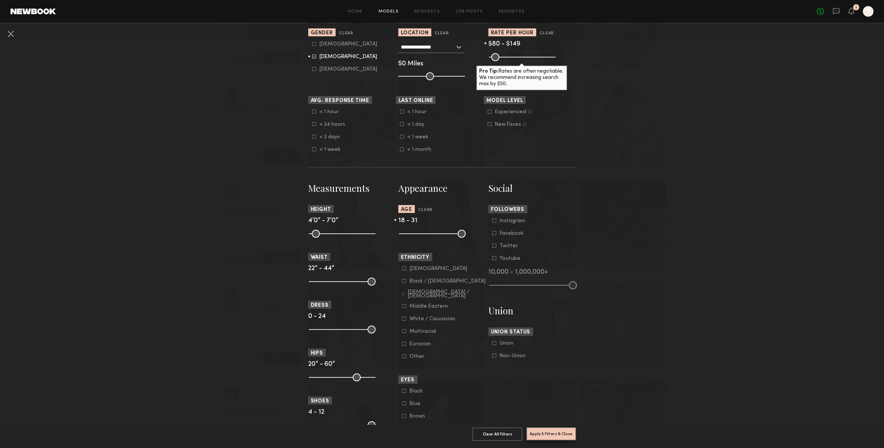
click at [568, 440] on button "Apply 5 Filters & Close" at bounding box center [551, 433] width 50 height 13
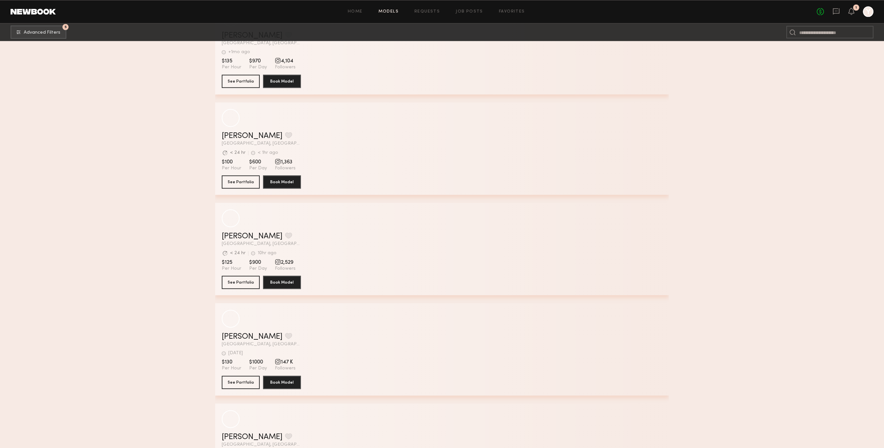
scroll to position [3053, 0]
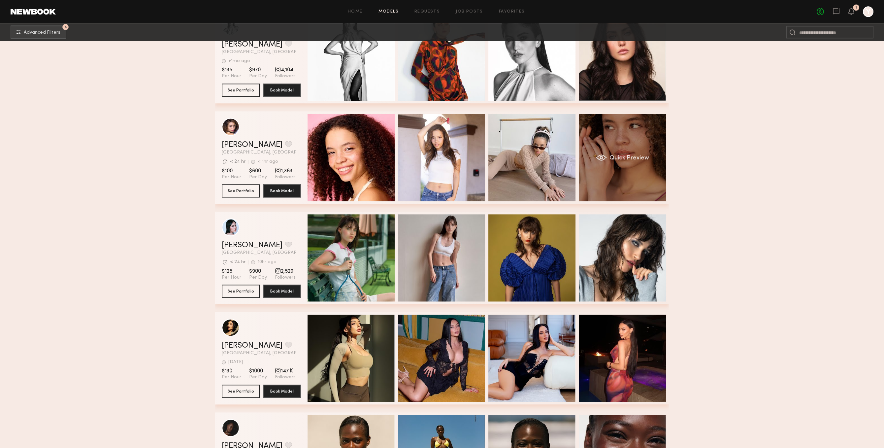
click at [618, 188] on div "Quick Preview" at bounding box center [622, 157] width 87 height 87
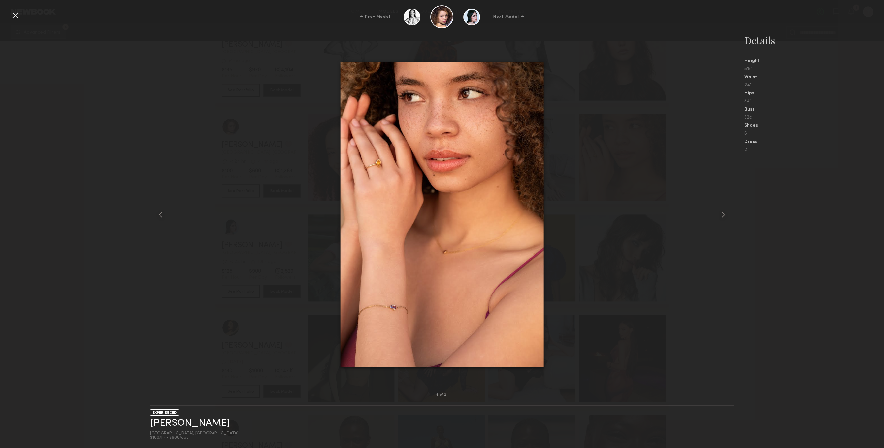
click at [13, 17] on div at bounding box center [15, 15] width 11 height 11
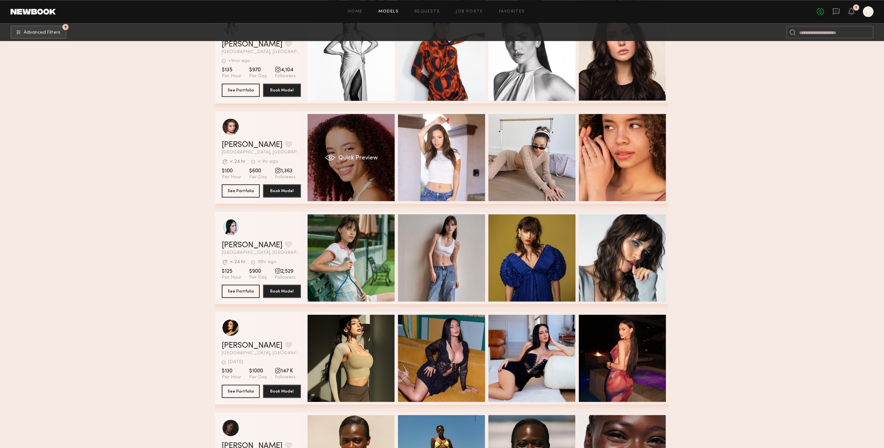
click at [338, 155] on div "Quick Preview" at bounding box center [351, 157] width 87 height 87
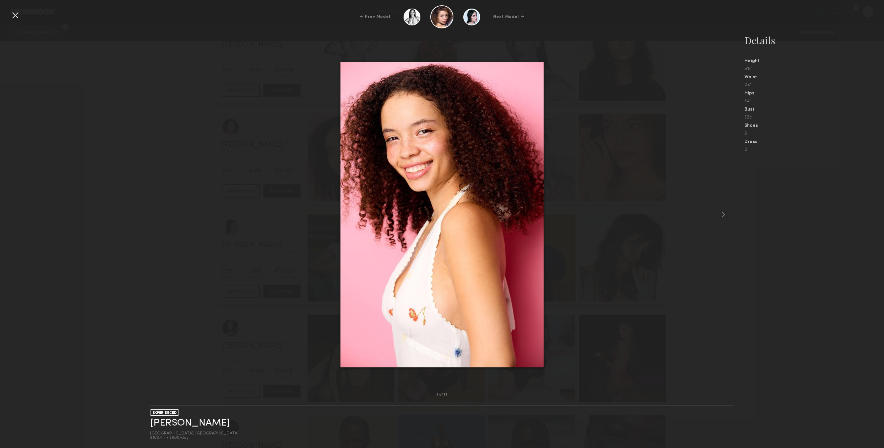
click at [707, 221] on div at bounding box center [442, 214] width 584 height 339
click at [715, 216] on div at bounding box center [722, 214] width 23 height 339
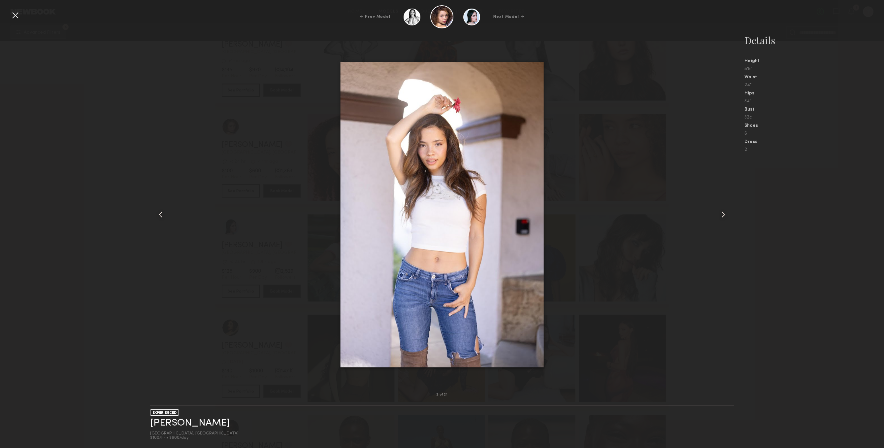
click at [715, 216] on div at bounding box center [722, 214] width 23 height 339
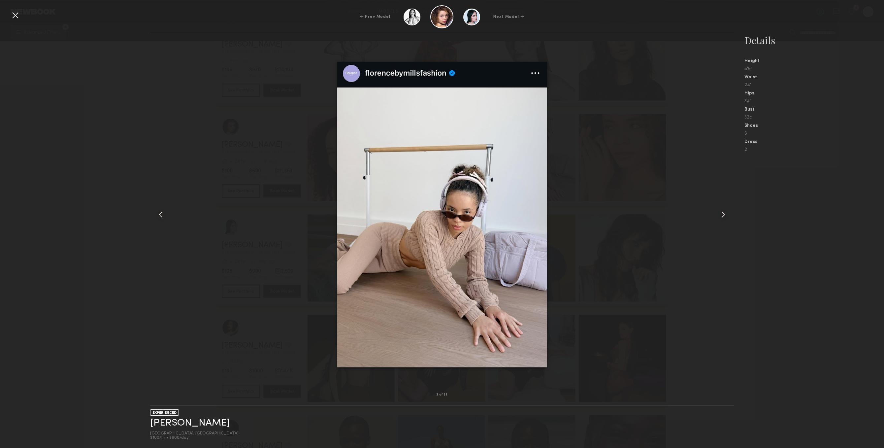
click at [715, 216] on div at bounding box center [722, 214] width 23 height 339
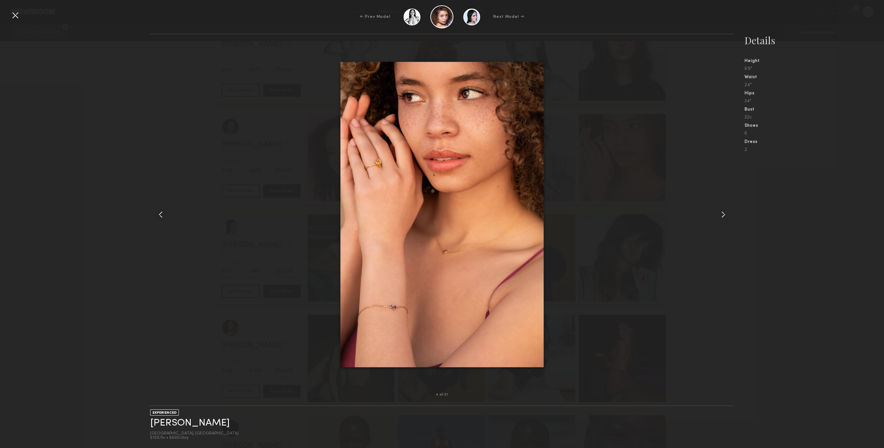
click at [715, 216] on div at bounding box center [722, 214] width 23 height 339
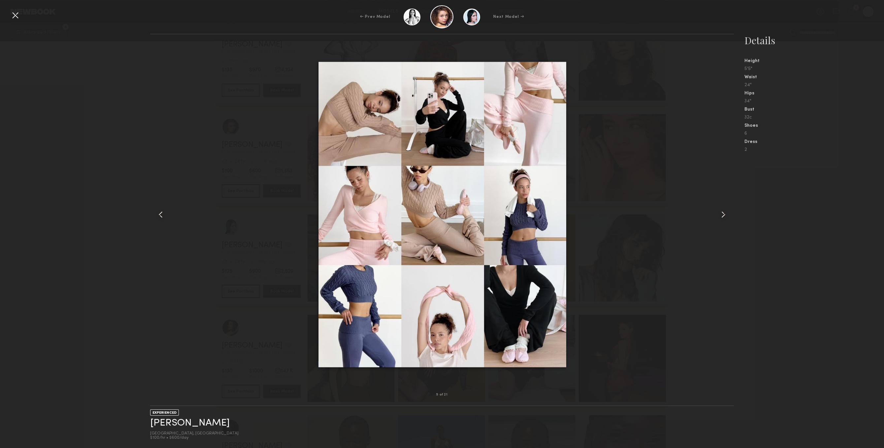
click at [715, 215] on div at bounding box center [722, 214] width 23 height 339
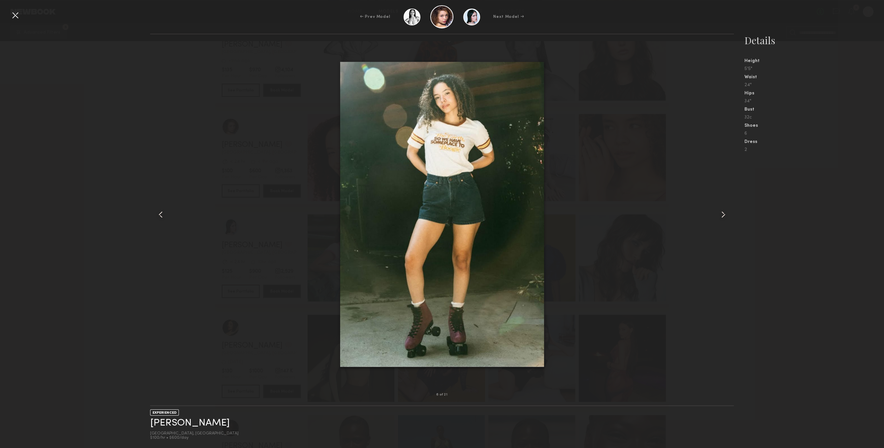
click at [715, 215] on div at bounding box center [722, 214] width 23 height 339
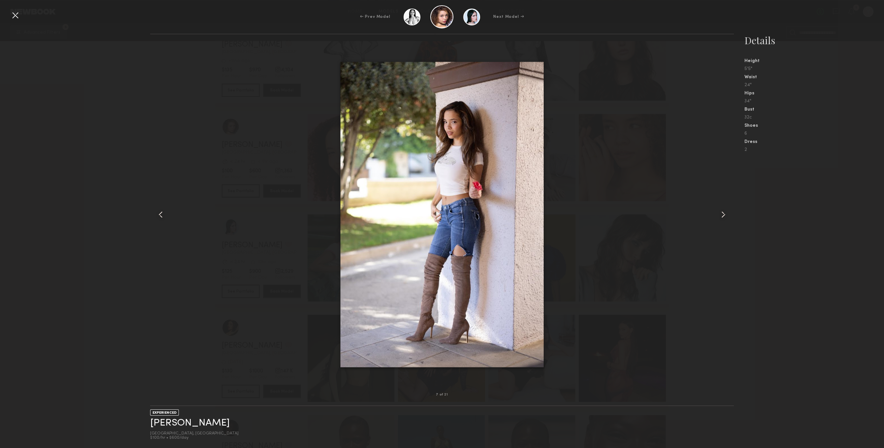
click at [715, 215] on div at bounding box center [722, 214] width 23 height 339
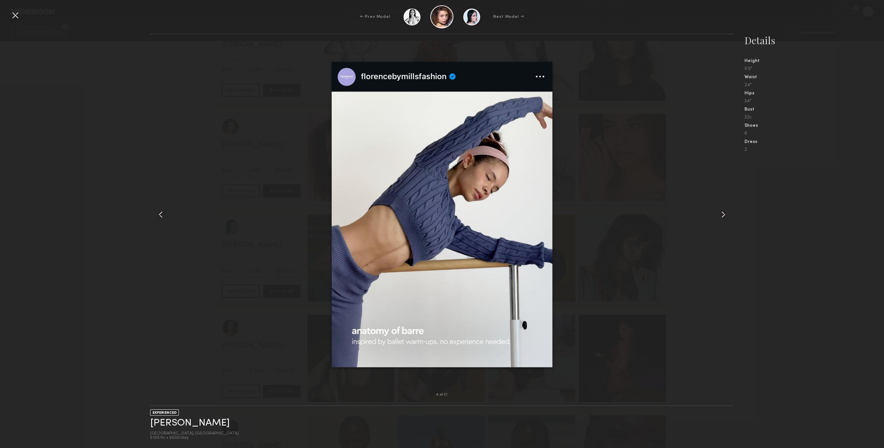
click at [732, 221] on div at bounding box center [722, 214] width 23 height 339
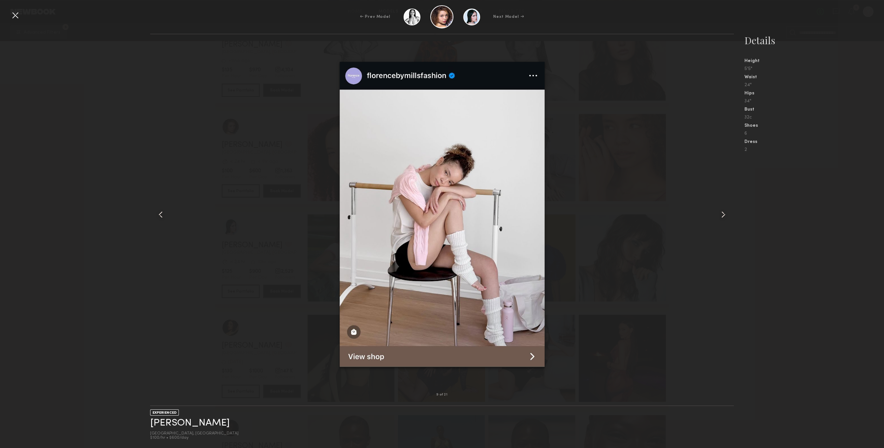
click at [728, 217] on common-icon at bounding box center [723, 214] width 11 height 11
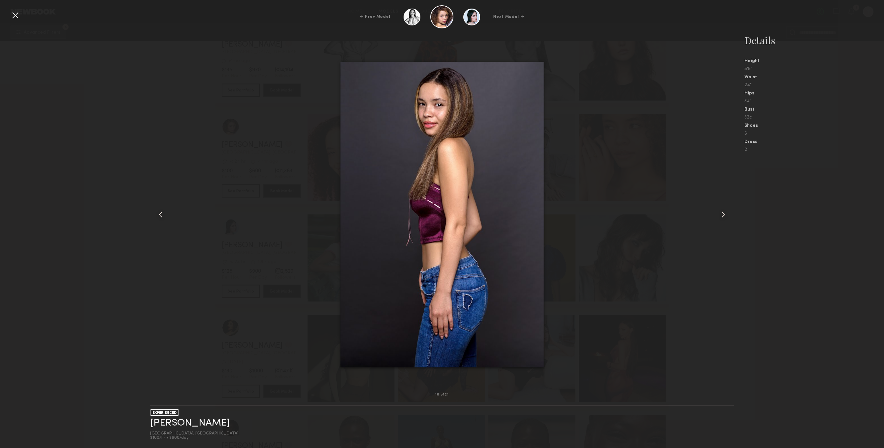
click at [728, 217] on common-icon at bounding box center [723, 214] width 11 height 11
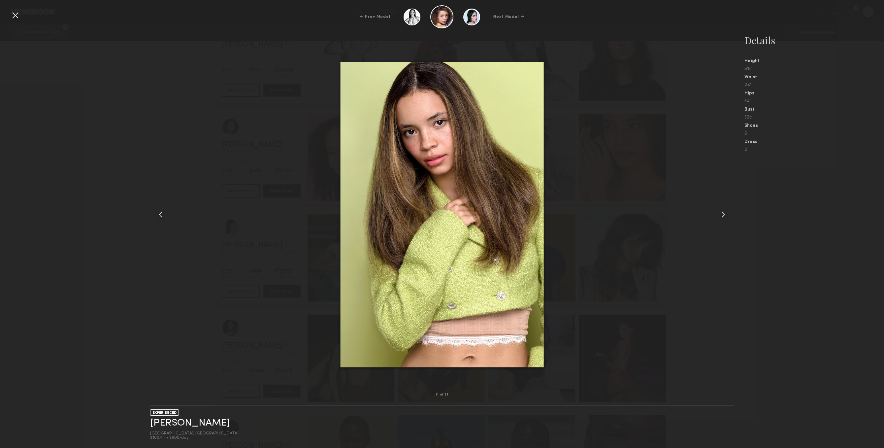
click at [728, 217] on common-icon at bounding box center [723, 214] width 11 height 11
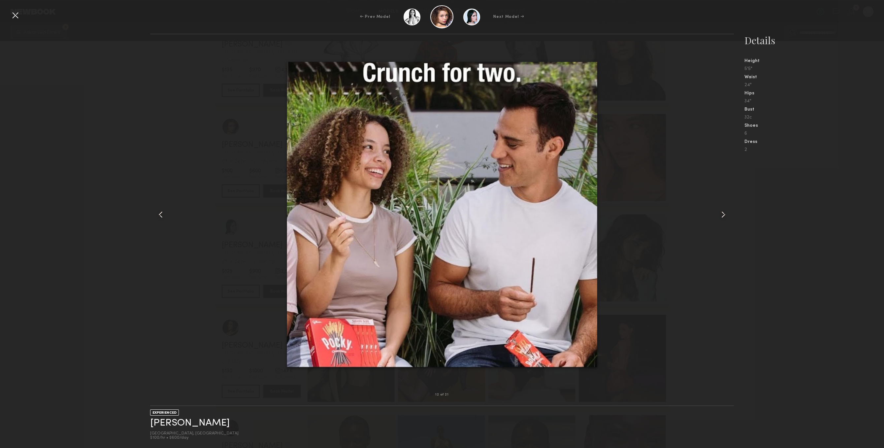
click at [15, 12] on div at bounding box center [15, 15] width 11 height 11
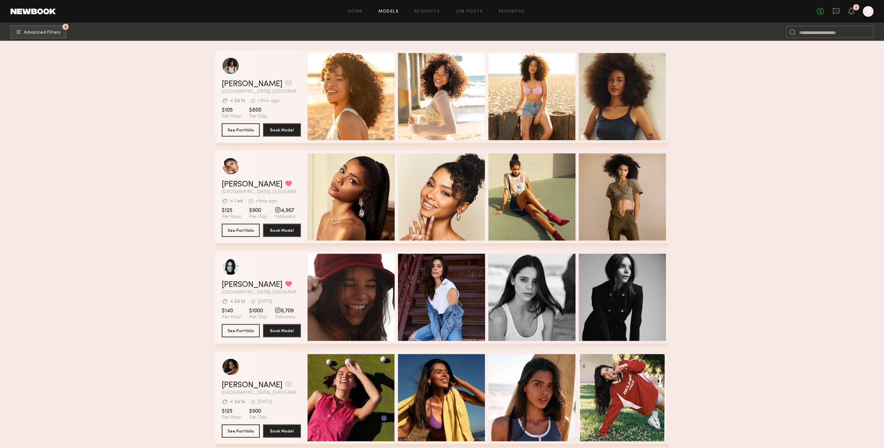
scroll to position [5291, 0]
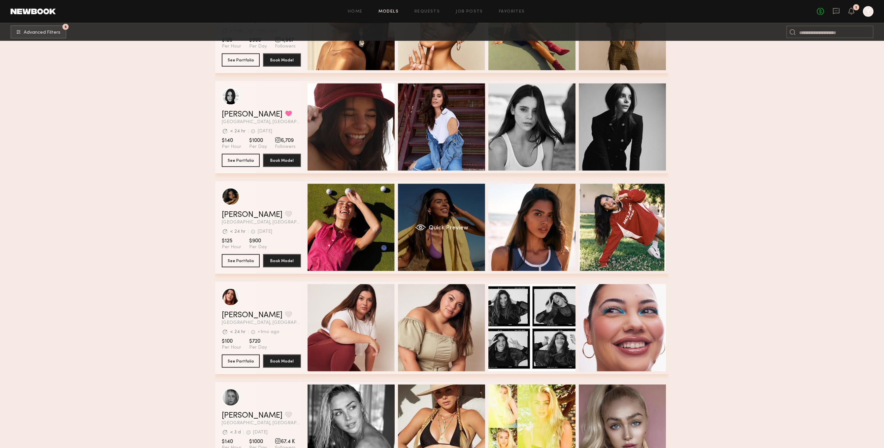
click at [485, 230] on div "Quick Preview" at bounding box center [441, 227] width 87 height 87
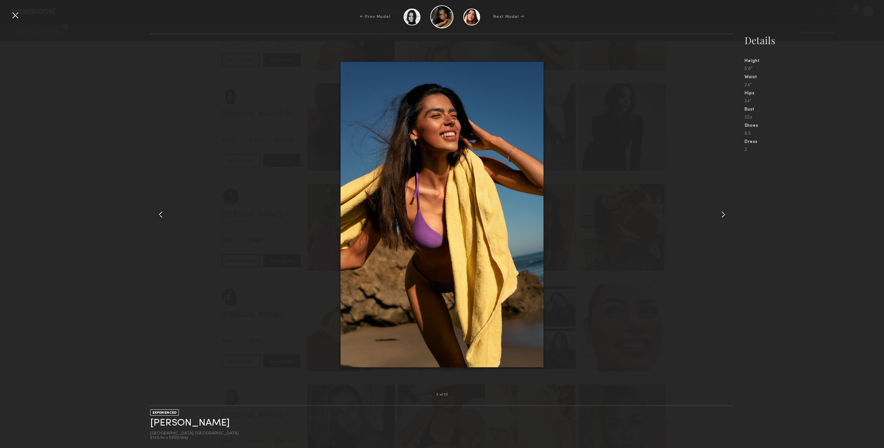
click at [718, 195] on div at bounding box center [722, 214] width 23 height 339
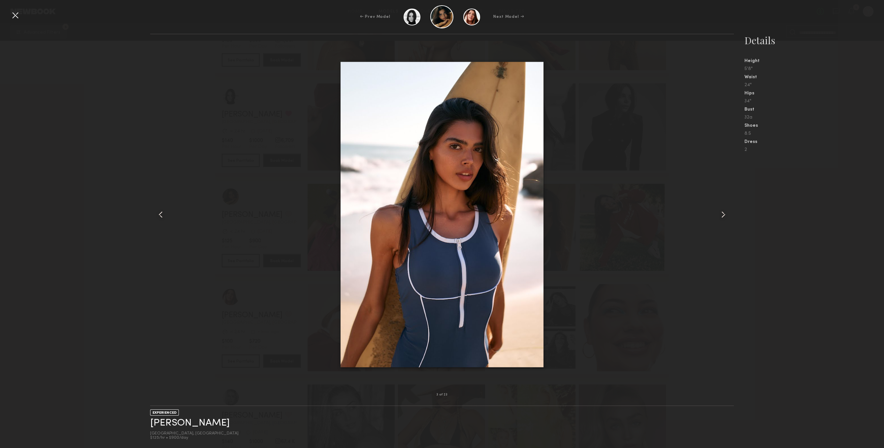
click at [724, 203] on div at bounding box center [722, 214] width 23 height 339
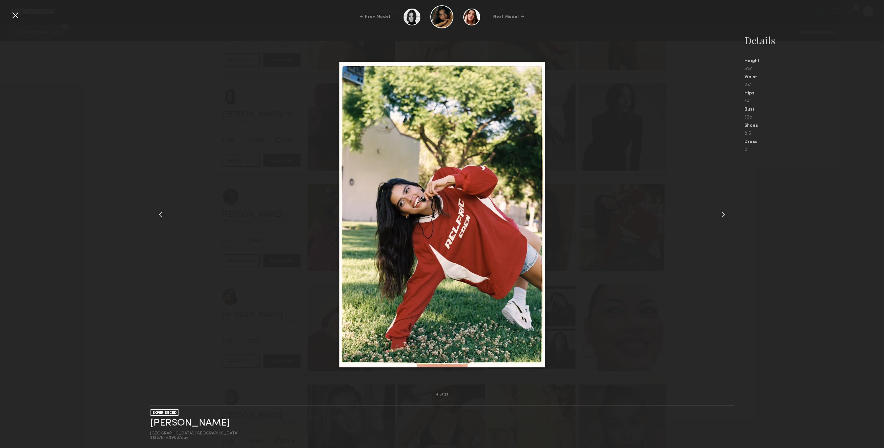
click at [724, 203] on div at bounding box center [722, 214] width 23 height 339
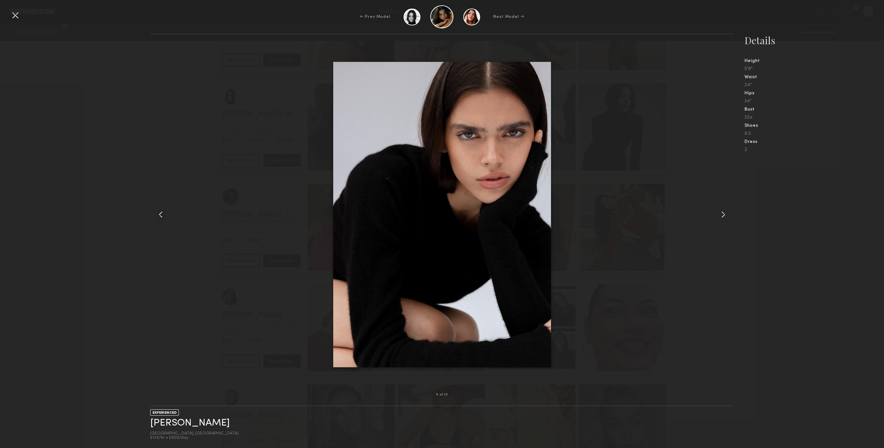
click at [724, 203] on div at bounding box center [722, 214] width 23 height 339
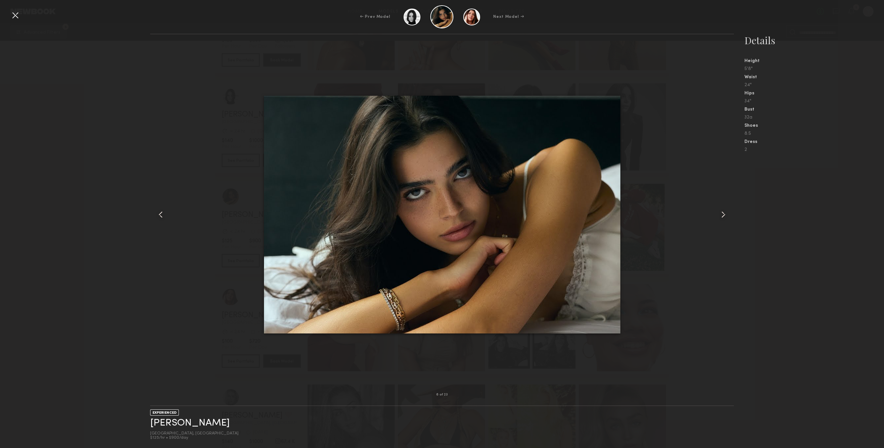
click at [724, 203] on div at bounding box center [722, 214] width 23 height 339
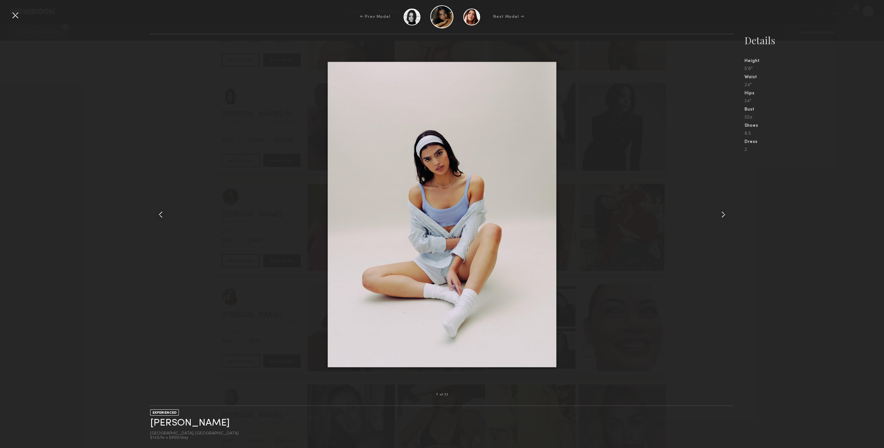
click at [724, 203] on div at bounding box center [722, 214] width 23 height 339
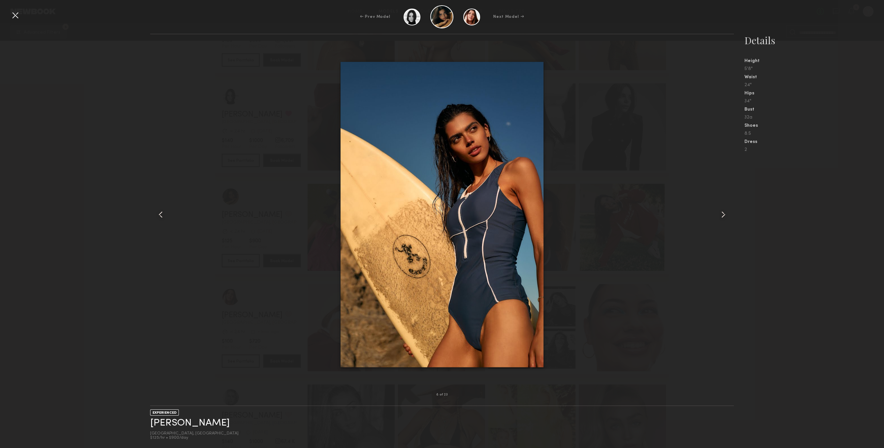
click at [724, 204] on div at bounding box center [722, 214] width 23 height 339
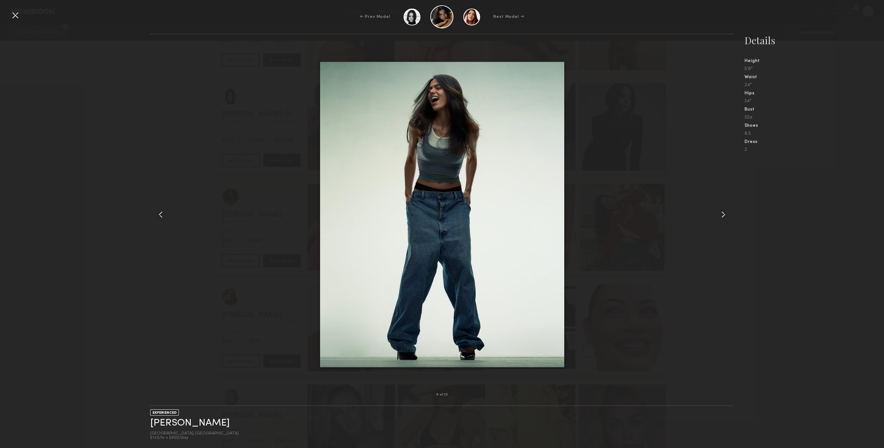
click at [724, 204] on div at bounding box center [722, 214] width 23 height 339
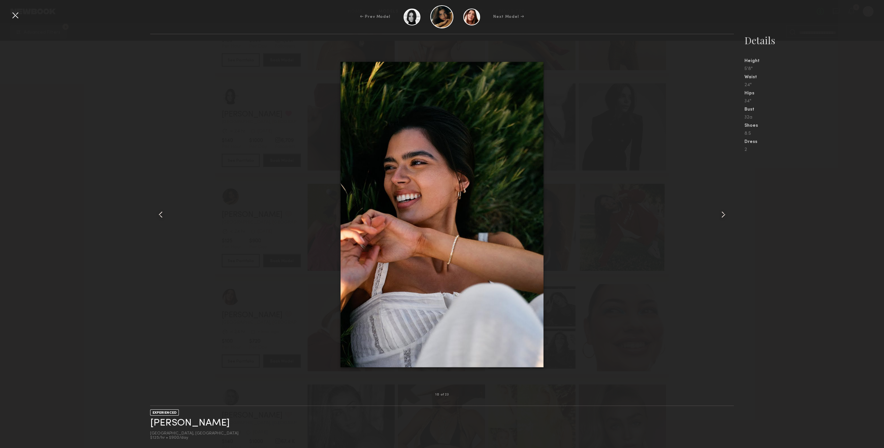
click at [724, 204] on div at bounding box center [722, 214] width 23 height 339
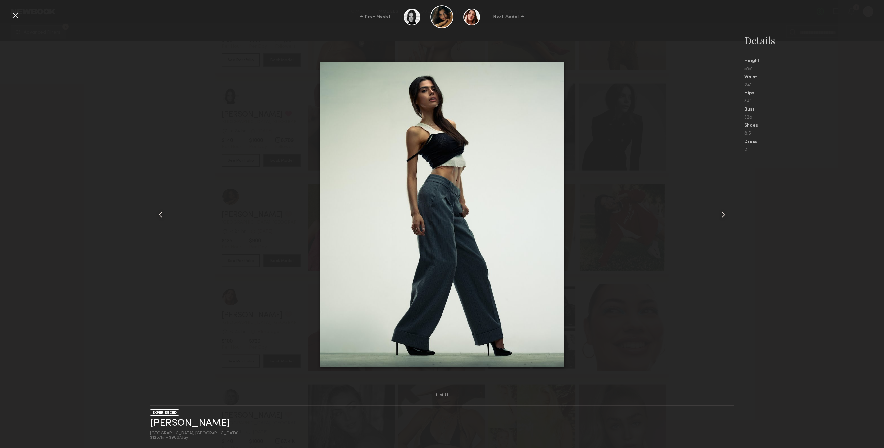
click at [724, 204] on div at bounding box center [722, 214] width 23 height 339
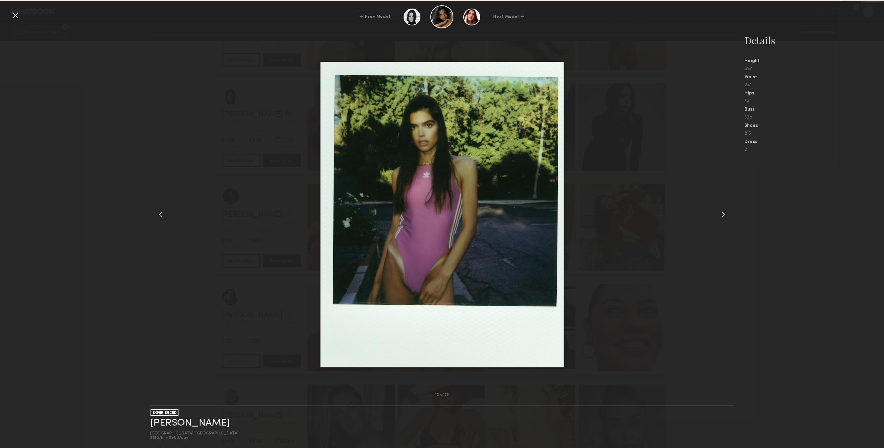
click at [724, 204] on div at bounding box center [722, 214] width 23 height 339
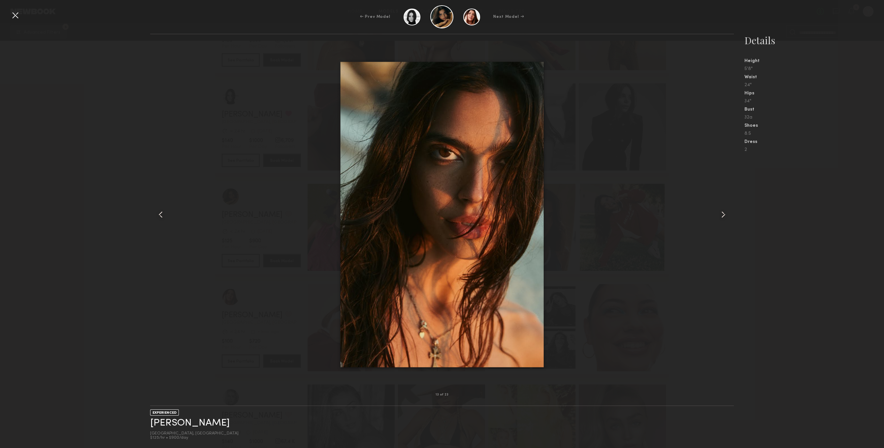
click at [724, 204] on div at bounding box center [722, 214] width 23 height 339
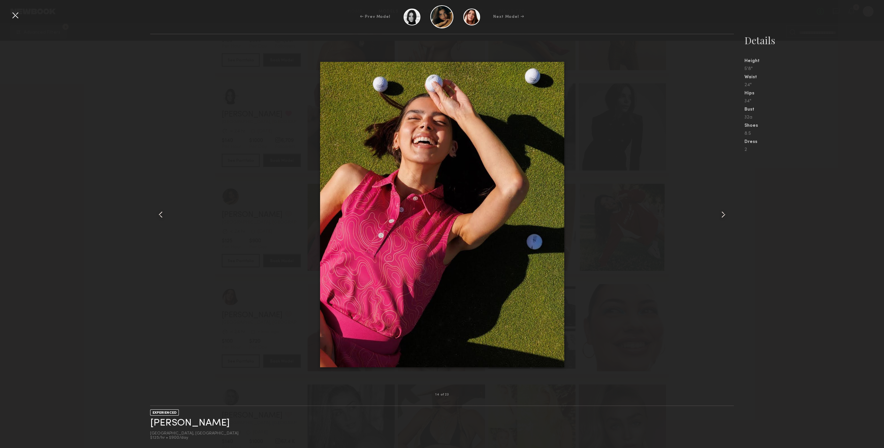
click at [724, 204] on div at bounding box center [722, 214] width 23 height 339
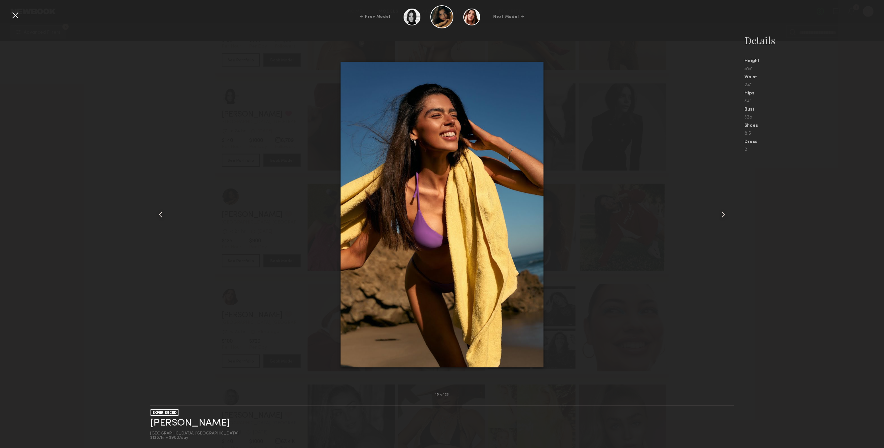
click at [724, 204] on div at bounding box center [722, 214] width 23 height 339
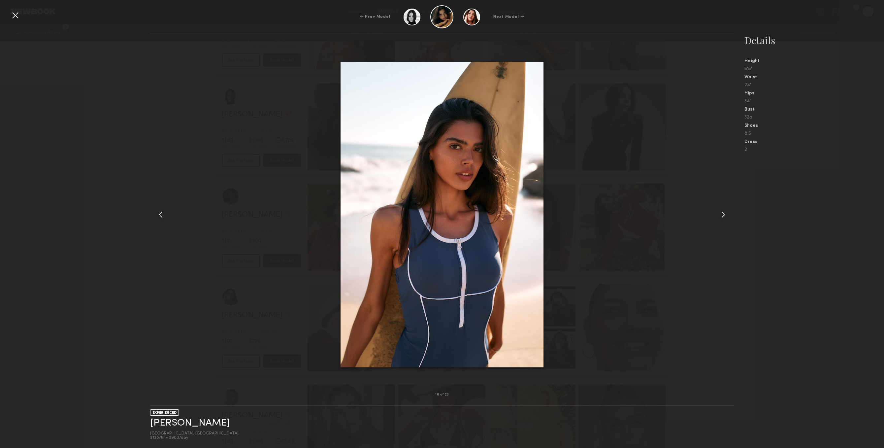
click at [724, 204] on div at bounding box center [722, 214] width 23 height 339
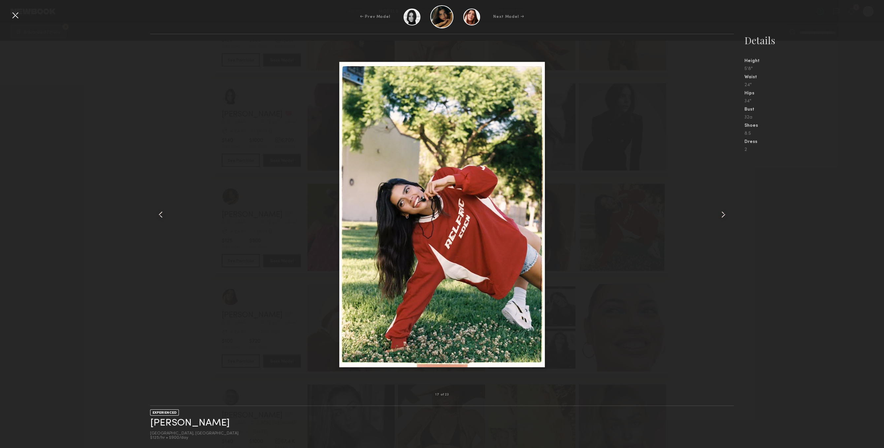
click at [16, 19] on div at bounding box center [15, 15] width 11 height 11
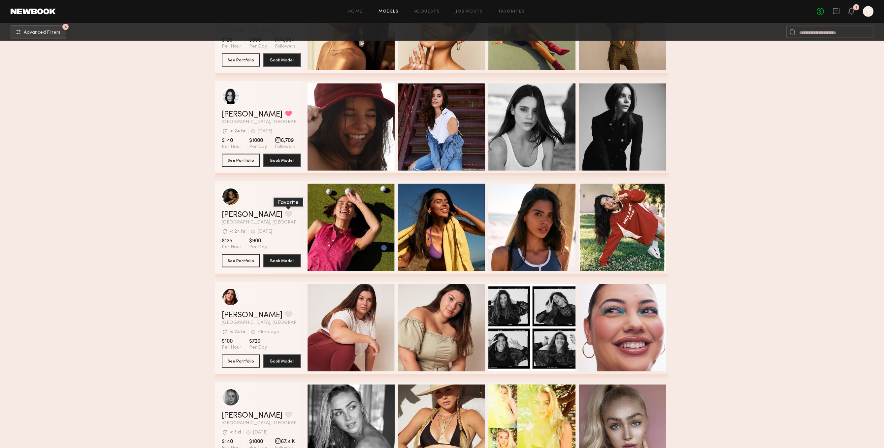
click at [285, 216] on button "grid" at bounding box center [288, 214] width 7 height 6
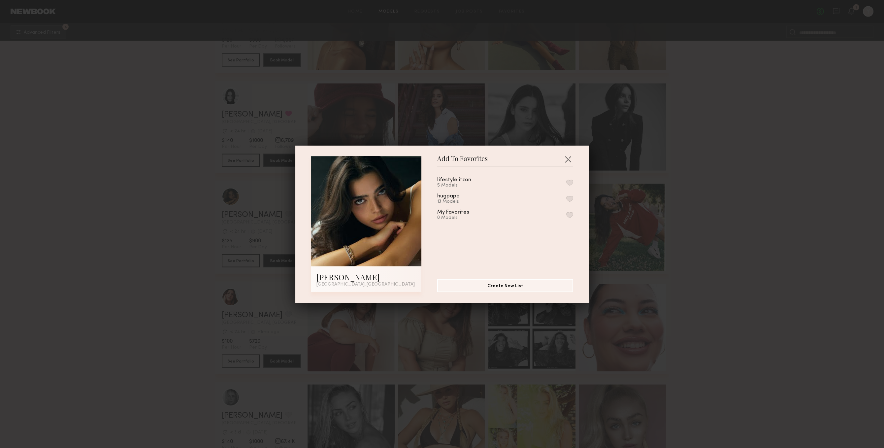
click at [574, 181] on div "lifestyle itzon 5 Models hugpapa 13 Models My Favorites 0 Models" at bounding box center [508, 220] width 143 height 96
click at [572, 182] on button "button" at bounding box center [569, 183] width 7 height 6
click at [571, 156] on button "button" at bounding box center [568, 159] width 11 height 11
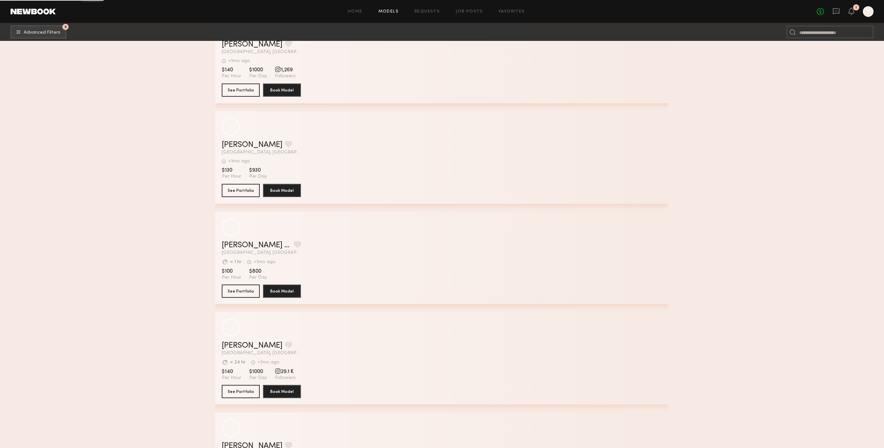
scroll to position [8040, 0]
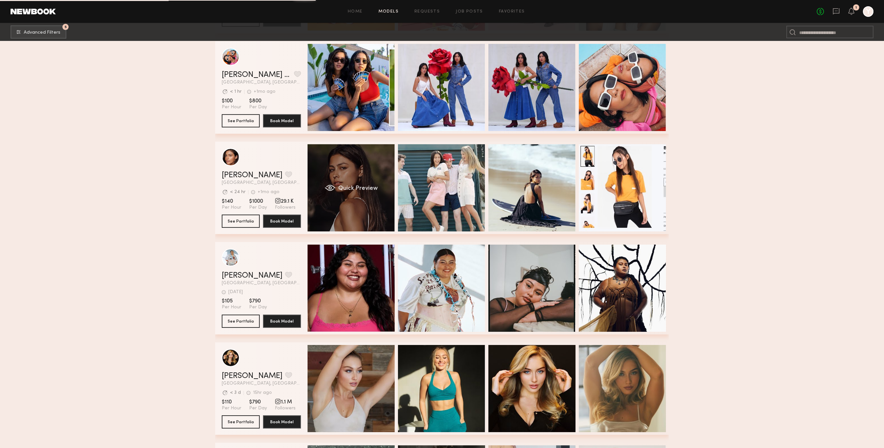
click at [362, 202] on div "Quick Preview" at bounding box center [351, 187] width 87 height 87
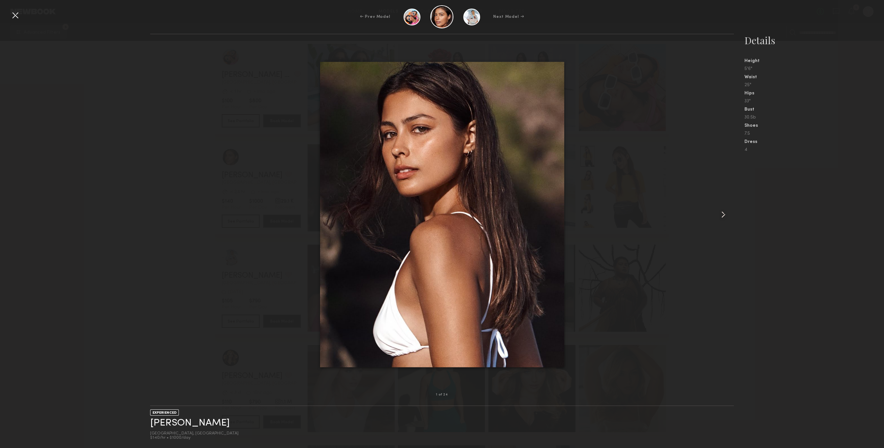
click at [703, 213] on div at bounding box center [442, 214] width 584 height 339
click at [705, 210] on div at bounding box center [442, 214] width 584 height 339
click at [714, 213] on div at bounding box center [722, 214] width 23 height 339
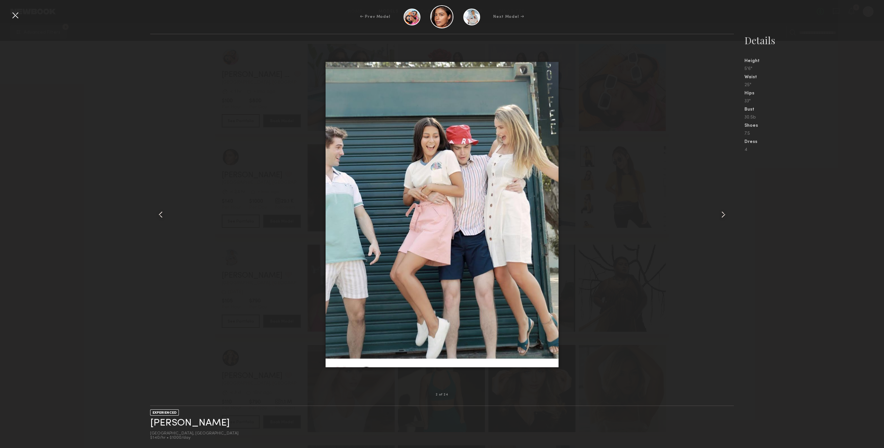
click at [715, 213] on div at bounding box center [722, 214] width 23 height 339
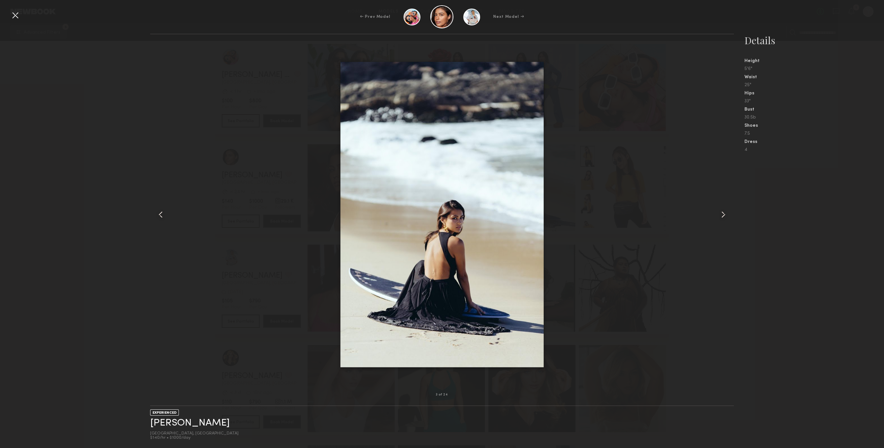
click at [715, 213] on div at bounding box center [722, 214] width 23 height 339
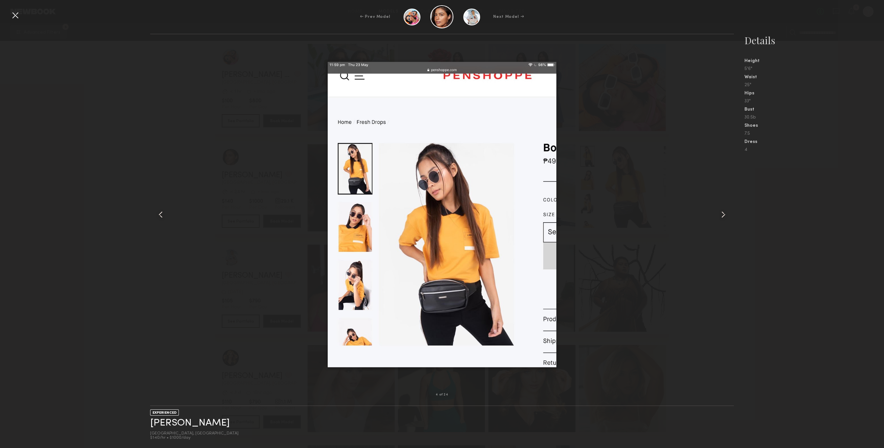
click at [715, 213] on div at bounding box center [722, 214] width 23 height 339
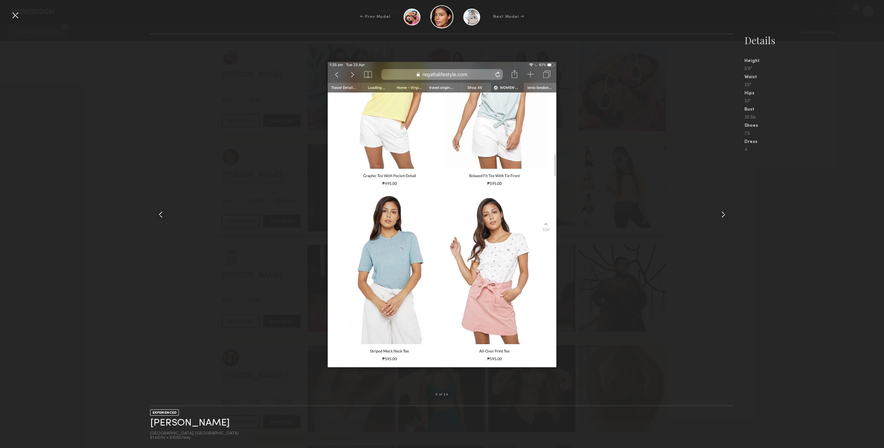
click at [715, 210] on div at bounding box center [722, 214] width 23 height 339
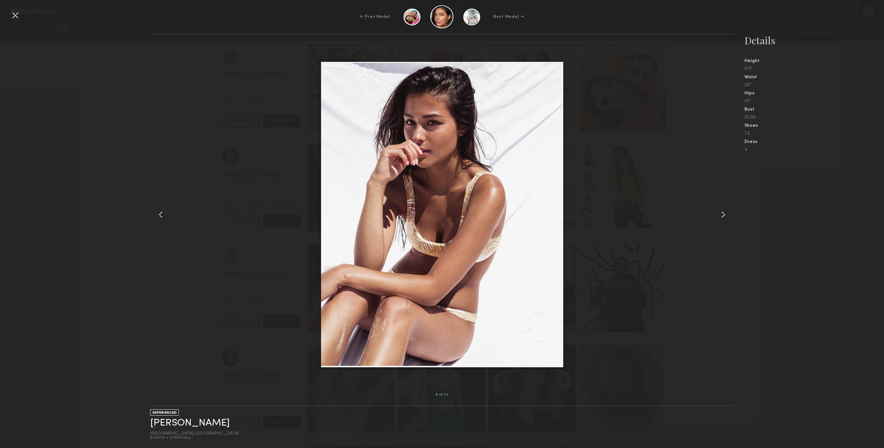
click at [715, 209] on div at bounding box center [722, 214] width 23 height 339
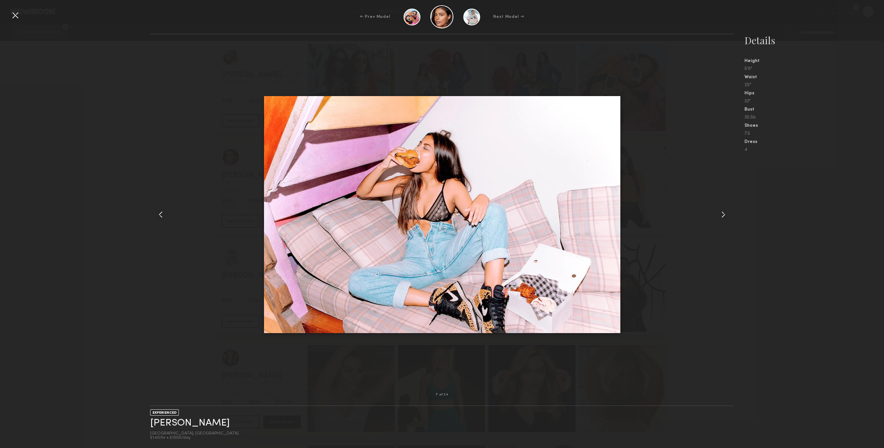
click at [715, 206] on div at bounding box center [722, 214] width 23 height 339
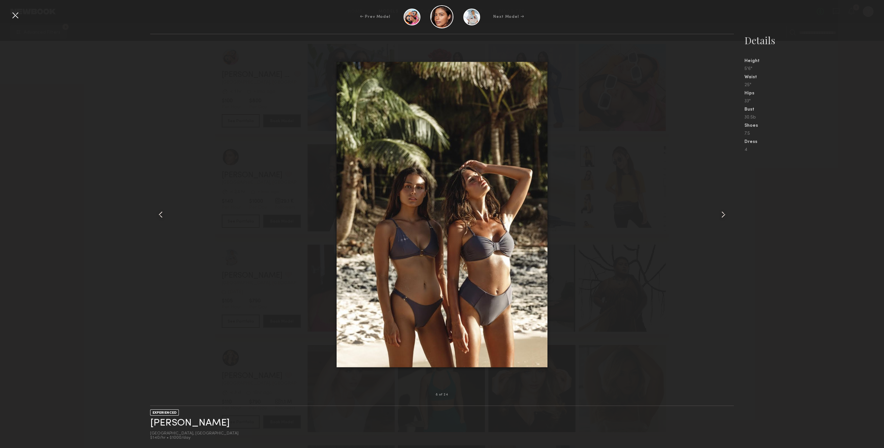
click at [715, 205] on div at bounding box center [722, 214] width 23 height 339
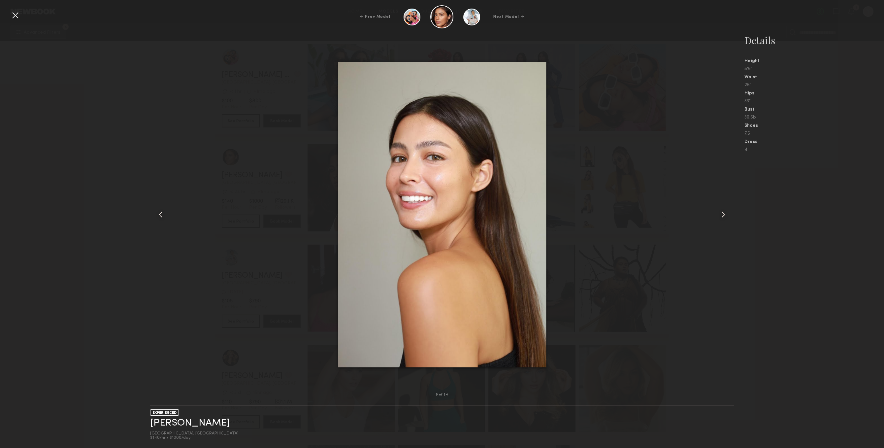
click at [715, 205] on div at bounding box center [722, 214] width 23 height 339
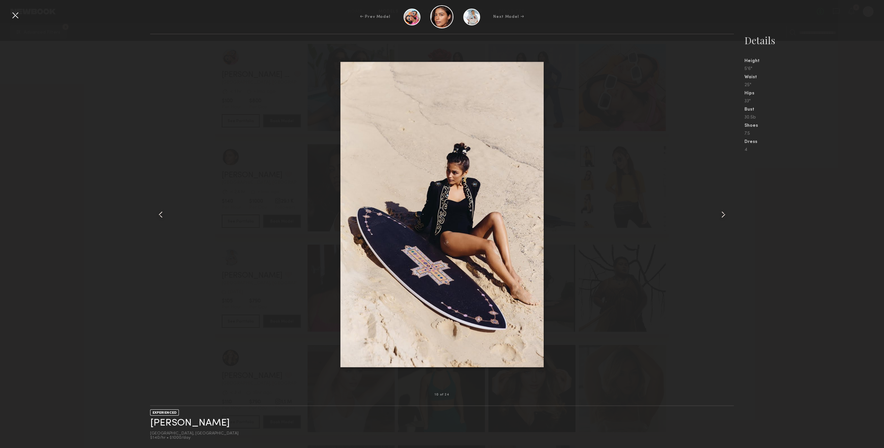
click at [715, 205] on div at bounding box center [722, 214] width 23 height 339
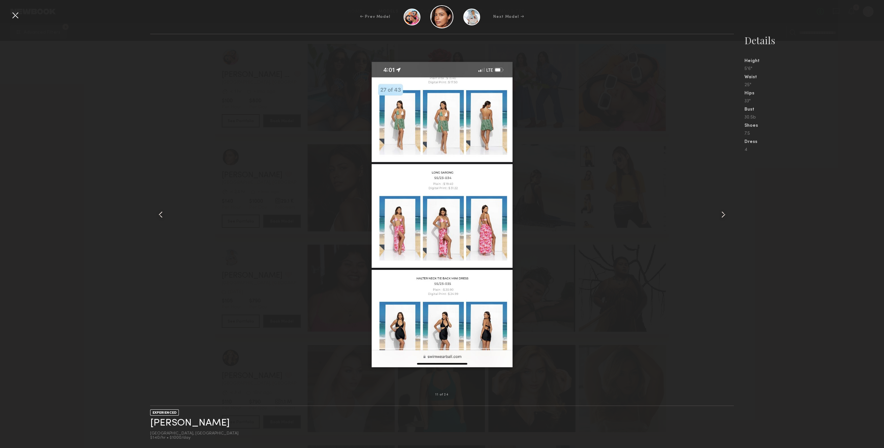
click at [715, 205] on div at bounding box center [722, 214] width 23 height 339
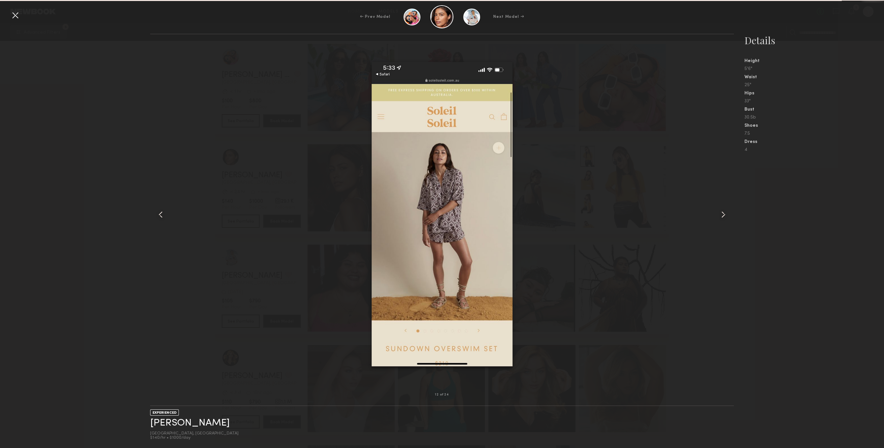
click at [715, 205] on div at bounding box center [722, 214] width 23 height 339
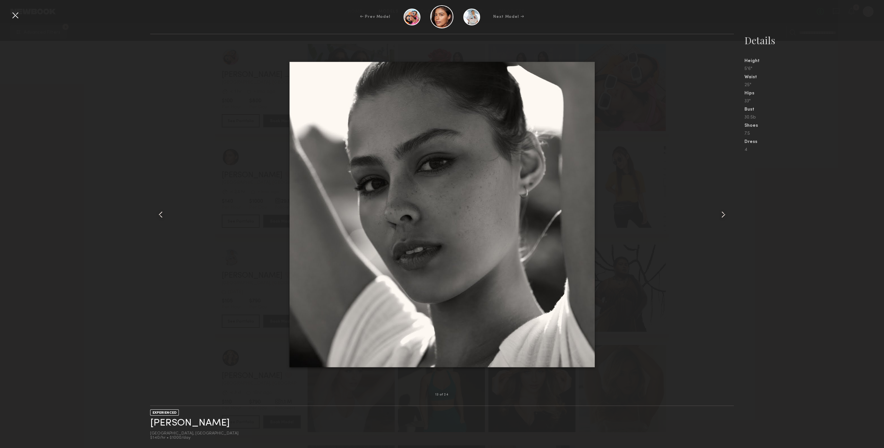
click at [8, 14] on div "← Prev Model Next Model →" at bounding box center [442, 16] width 884 height 23
click at [11, 15] on div at bounding box center [15, 15] width 11 height 11
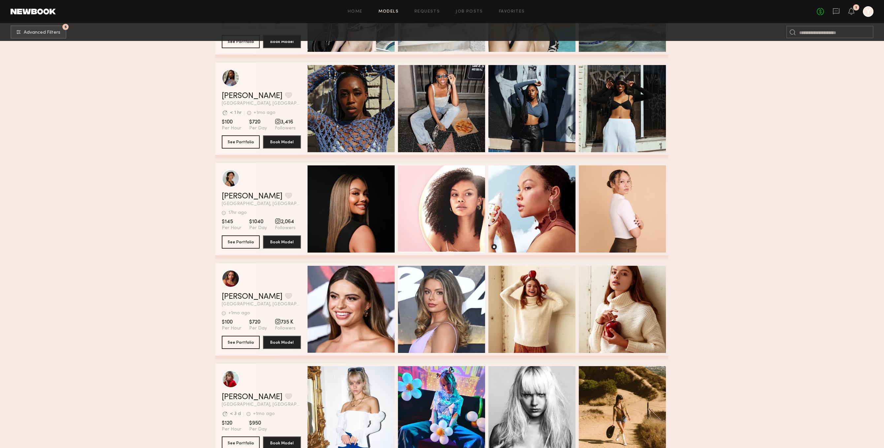
scroll to position [8925, 0]
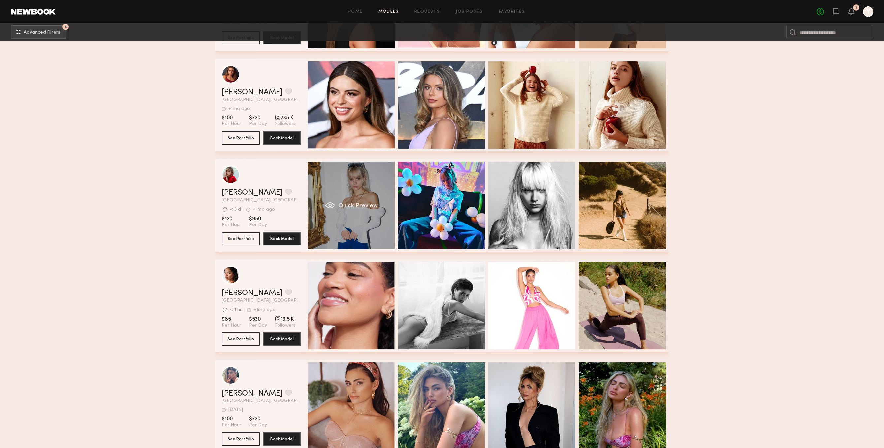
click at [356, 225] on div "Quick Preview" at bounding box center [351, 205] width 87 height 87
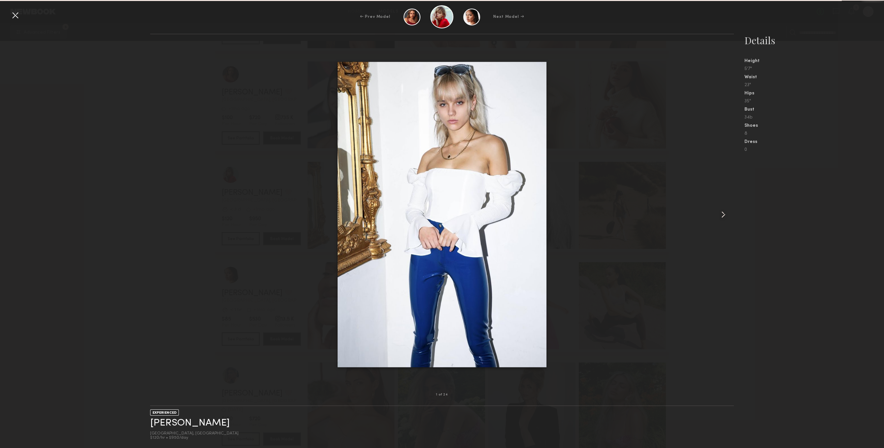
click at [718, 209] on div at bounding box center [722, 214] width 23 height 339
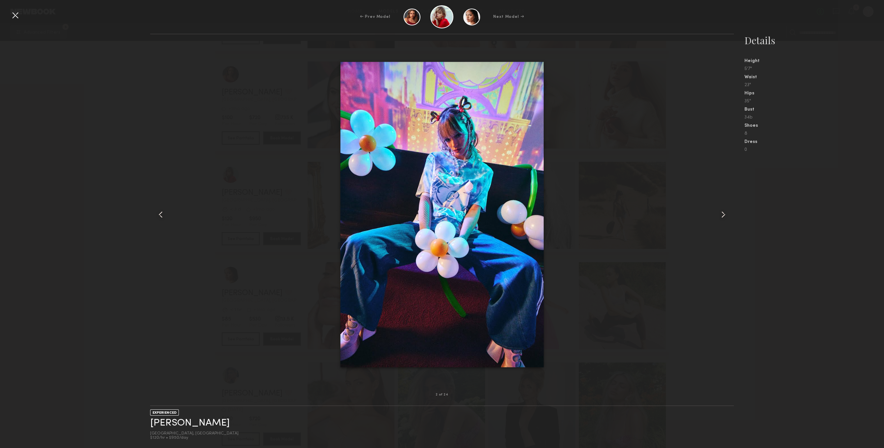
click at [724, 194] on div at bounding box center [722, 214] width 23 height 339
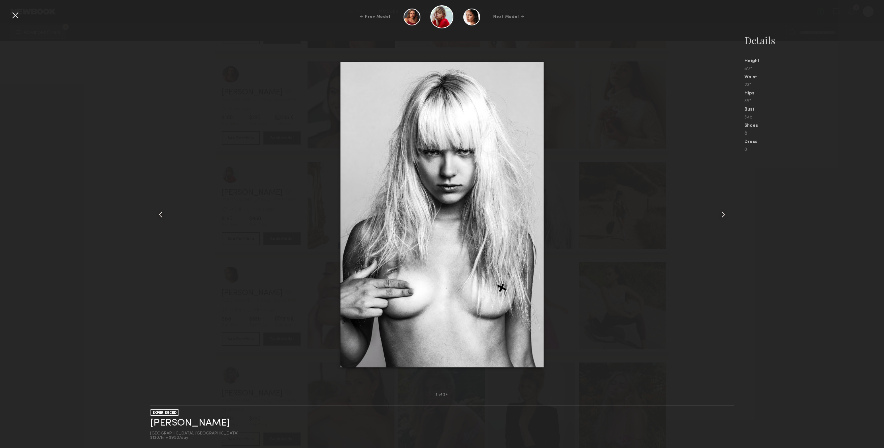
click at [724, 194] on div at bounding box center [722, 214] width 23 height 339
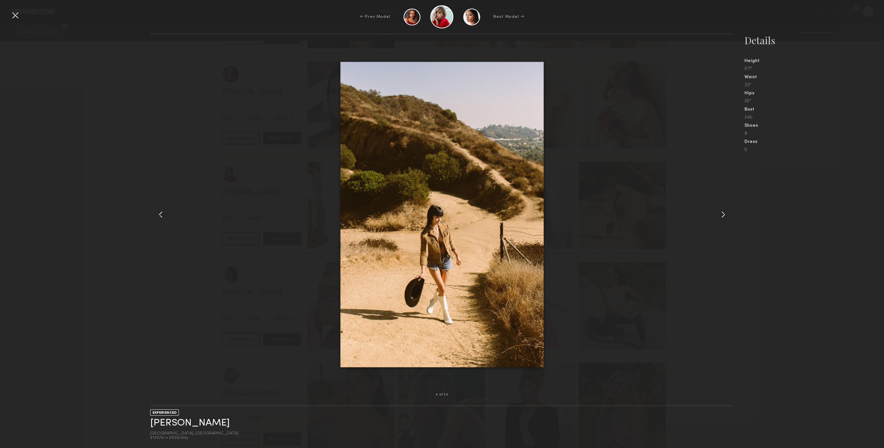
click at [724, 194] on div at bounding box center [722, 214] width 23 height 339
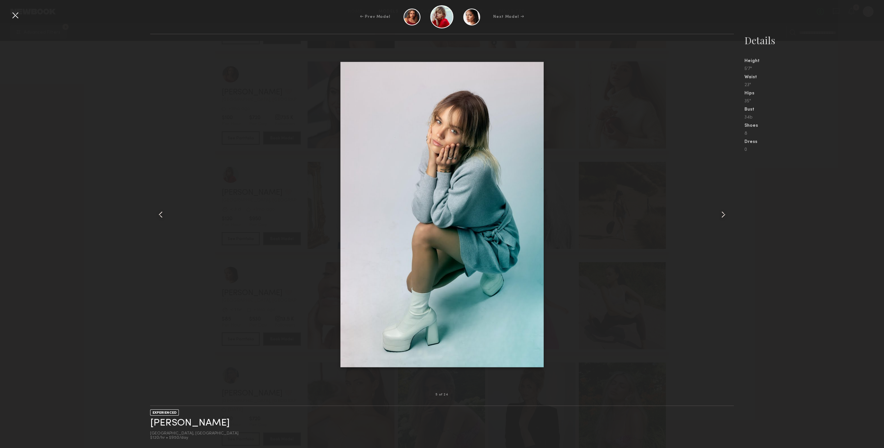
click at [724, 194] on div at bounding box center [722, 214] width 23 height 339
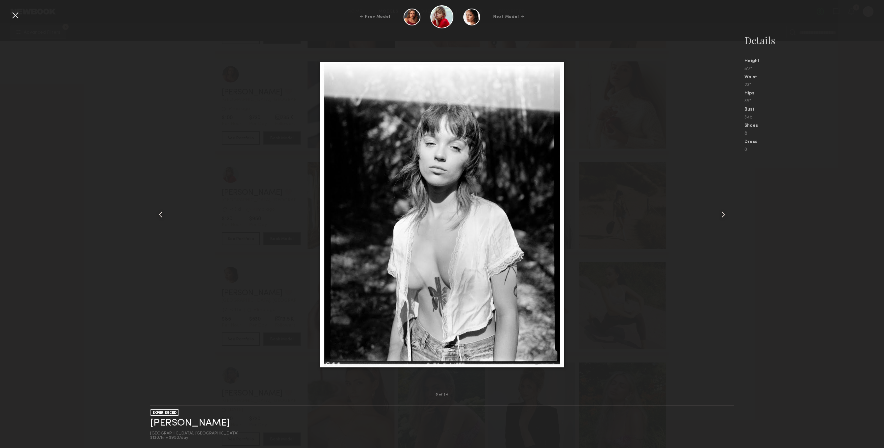
click at [724, 194] on div at bounding box center [722, 214] width 23 height 339
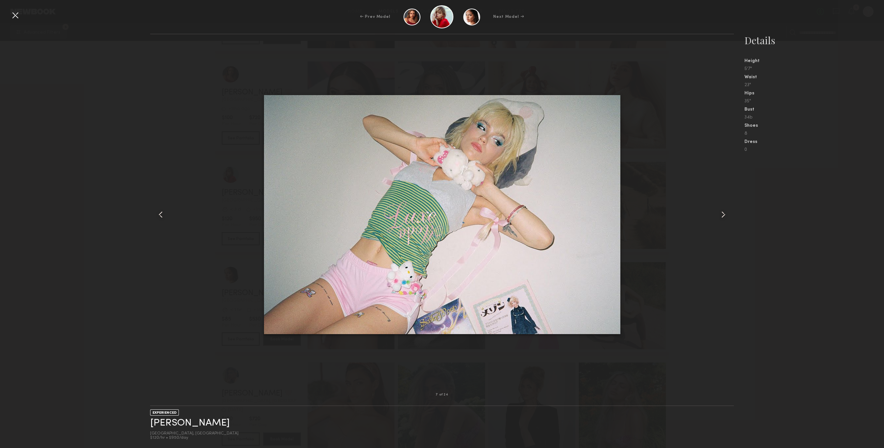
click at [22, 11] on div "← Prev Model Next Model →" at bounding box center [442, 16] width 884 height 23
click at [16, 12] on div at bounding box center [15, 15] width 11 height 11
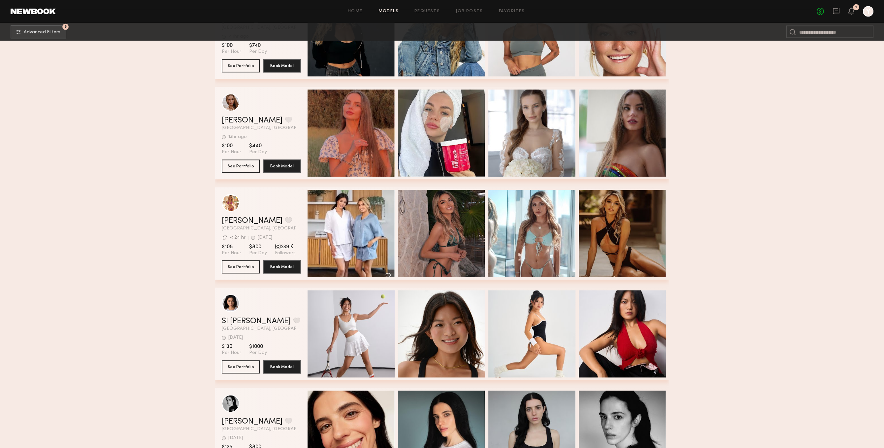
scroll to position [12209, 0]
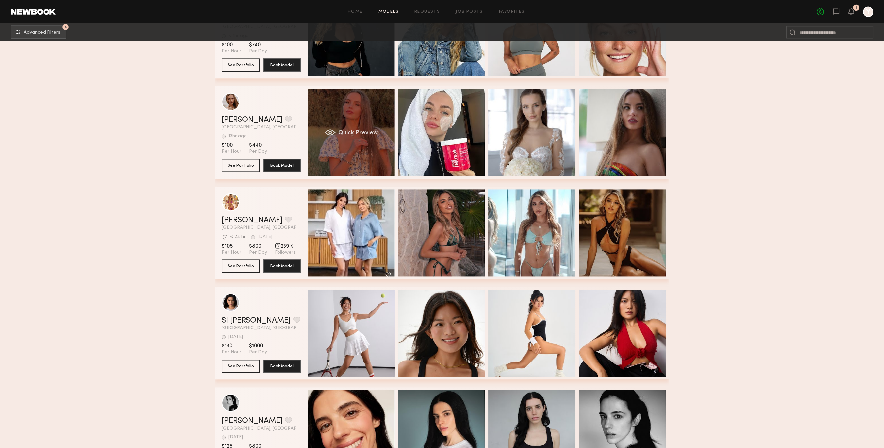
click at [375, 163] on div "Quick Preview" at bounding box center [351, 132] width 87 height 87
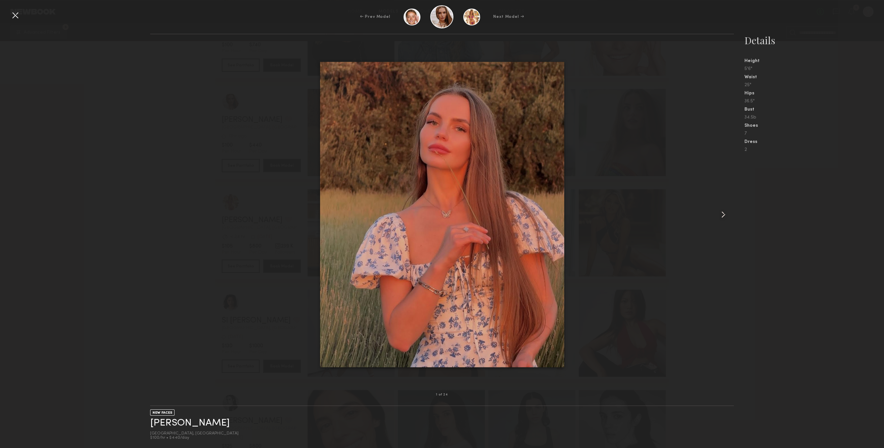
click at [724, 211] on common-icon at bounding box center [723, 214] width 11 height 11
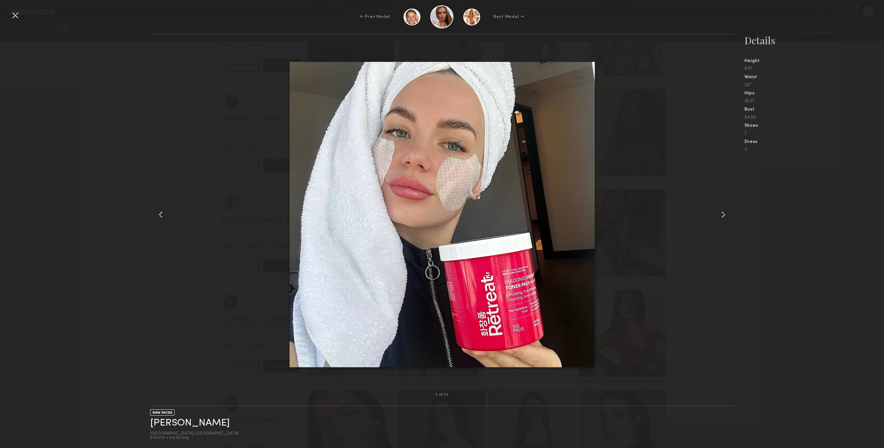
click at [724, 197] on div at bounding box center [722, 214] width 23 height 339
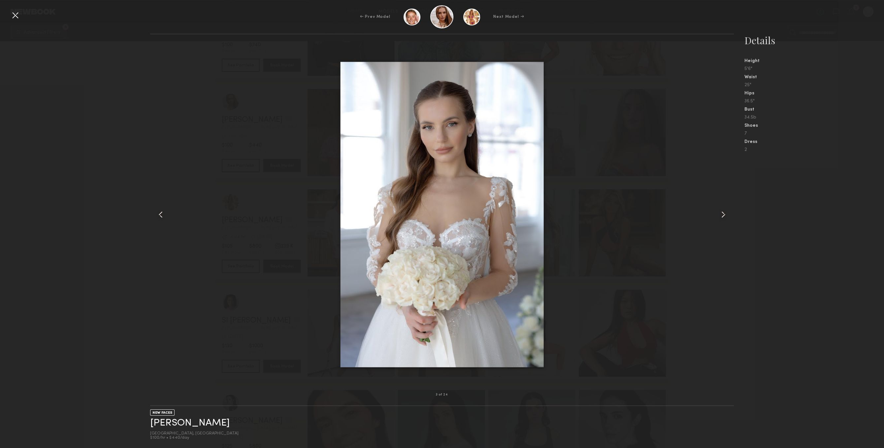
click at [724, 197] on div at bounding box center [722, 214] width 23 height 339
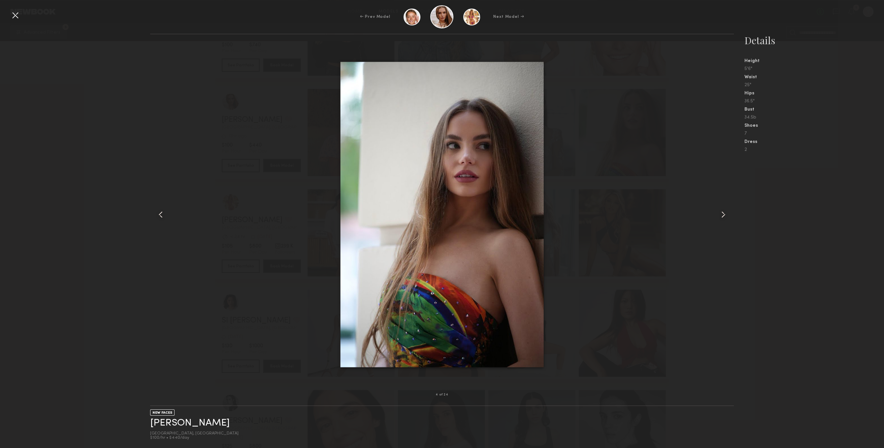
click at [16, 11] on div at bounding box center [15, 15] width 11 height 11
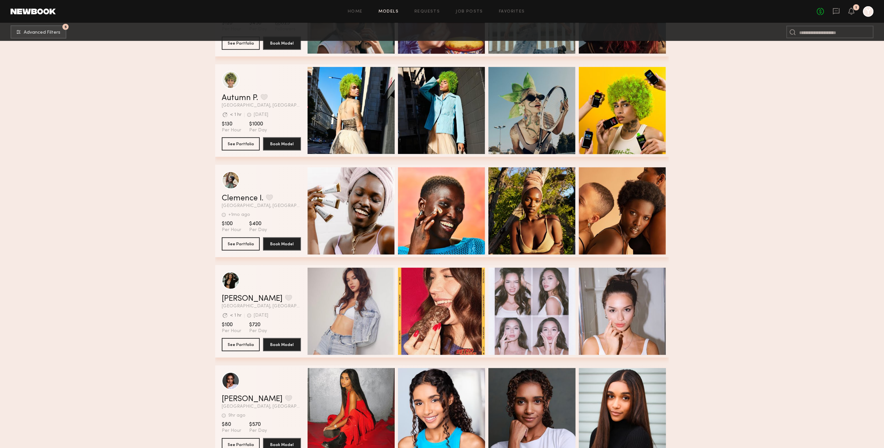
scroll to position [15980, 0]
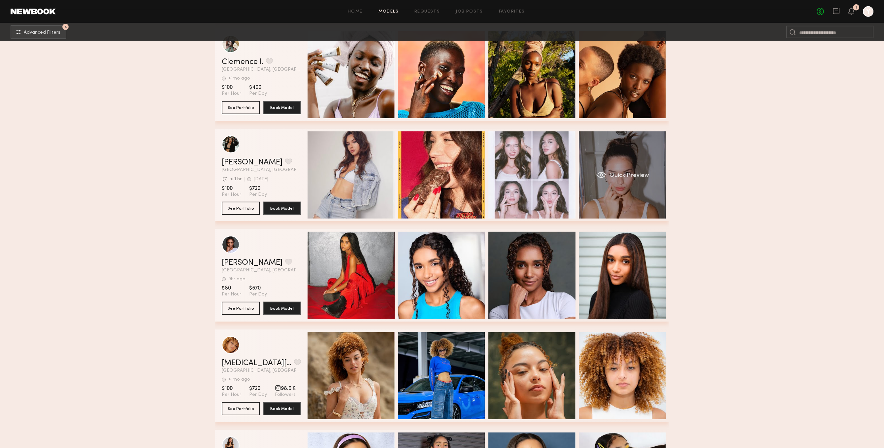
click at [618, 196] on div "Quick Preview" at bounding box center [622, 174] width 87 height 87
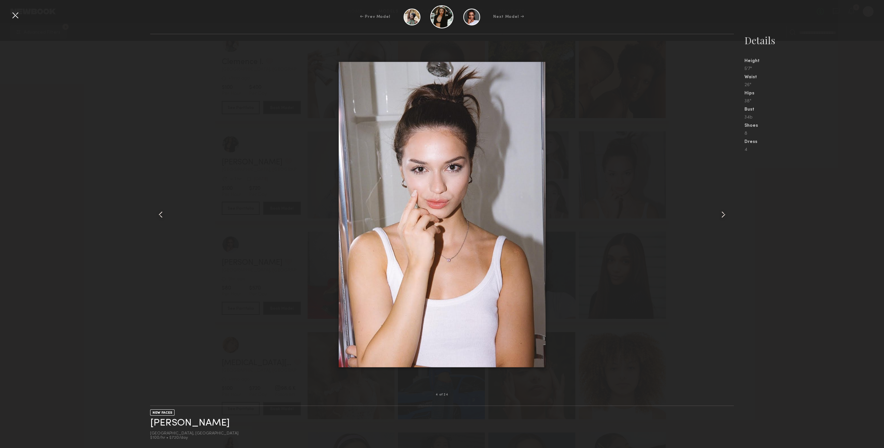
click at [725, 214] on common-icon at bounding box center [723, 214] width 11 height 11
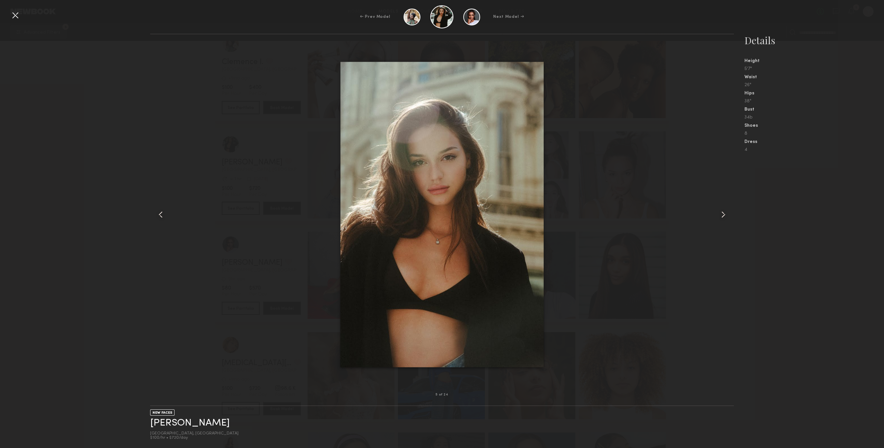
click at [725, 214] on common-icon at bounding box center [723, 214] width 11 height 11
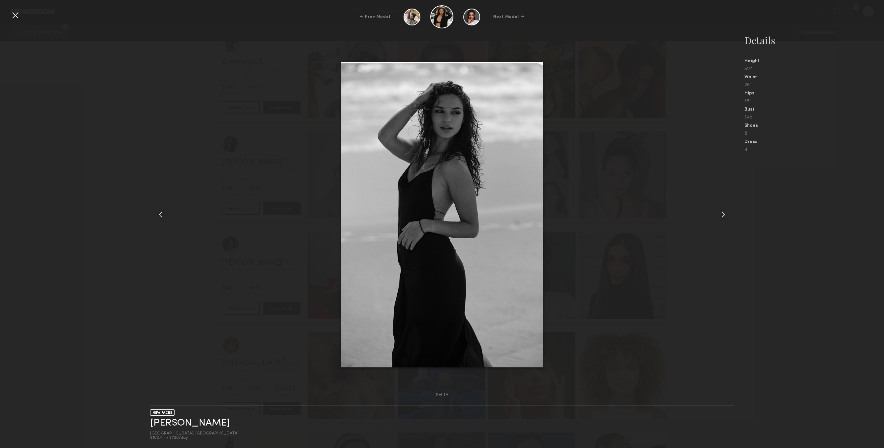
click at [725, 214] on common-icon at bounding box center [723, 214] width 11 height 11
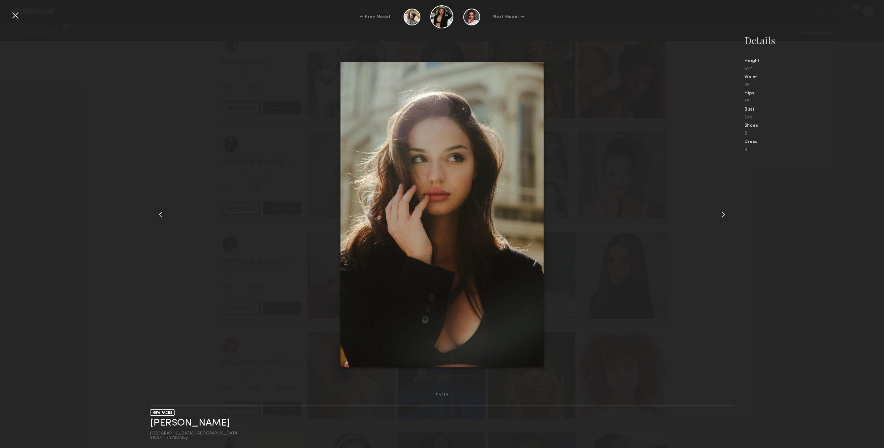
click at [725, 214] on common-icon at bounding box center [723, 214] width 11 height 11
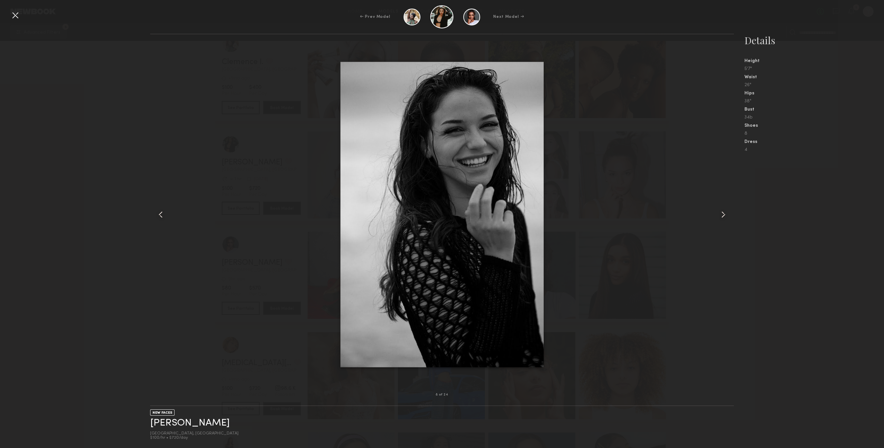
click at [725, 214] on common-icon at bounding box center [723, 214] width 11 height 11
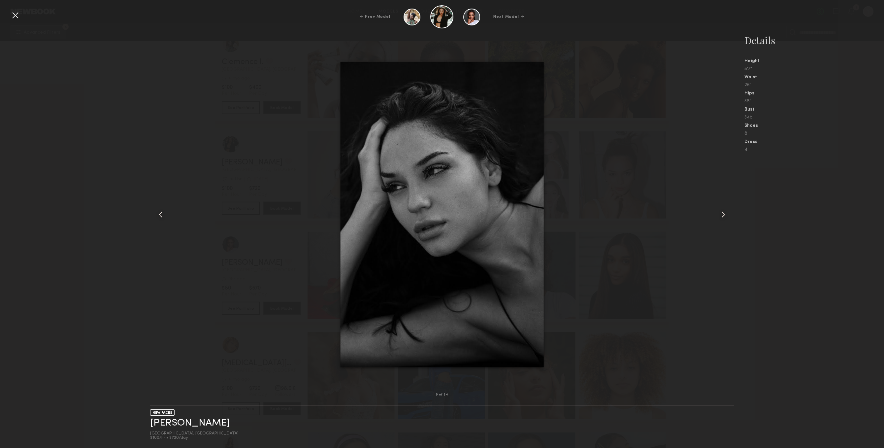
click at [16, 11] on div at bounding box center [15, 15] width 11 height 11
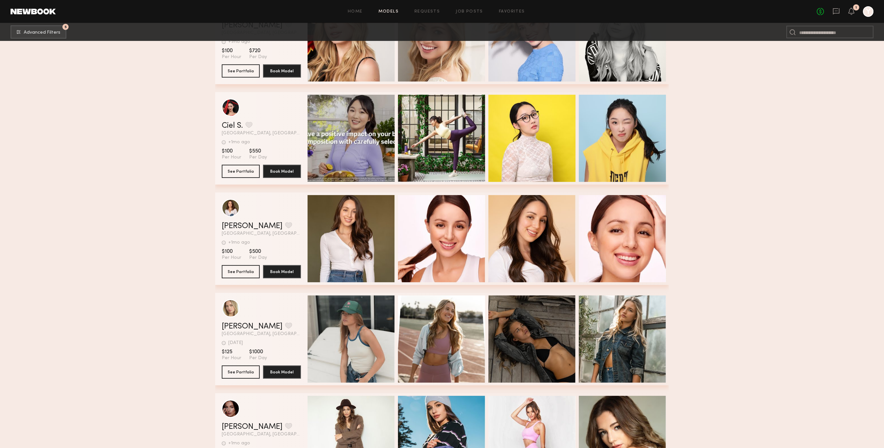
scroll to position [16889, 0]
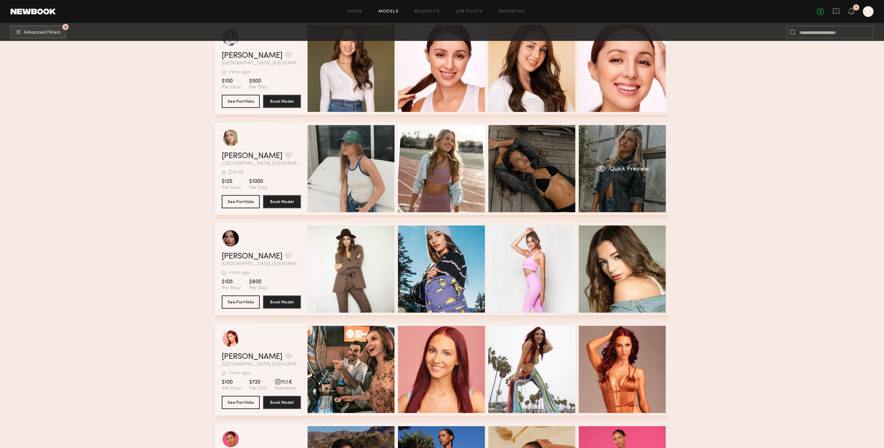
click at [614, 188] on div "Quick Preview" at bounding box center [622, 168] width 87 height 87
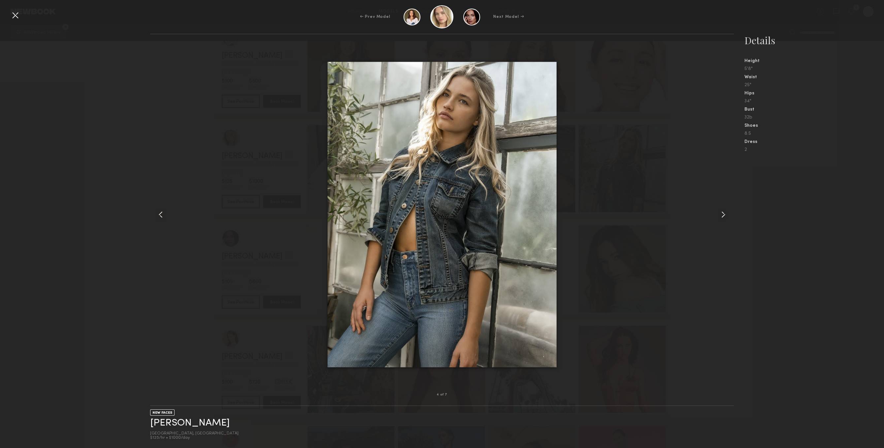
click at [728, 198] on div at bounding box center [722, 214] width 23 height 339
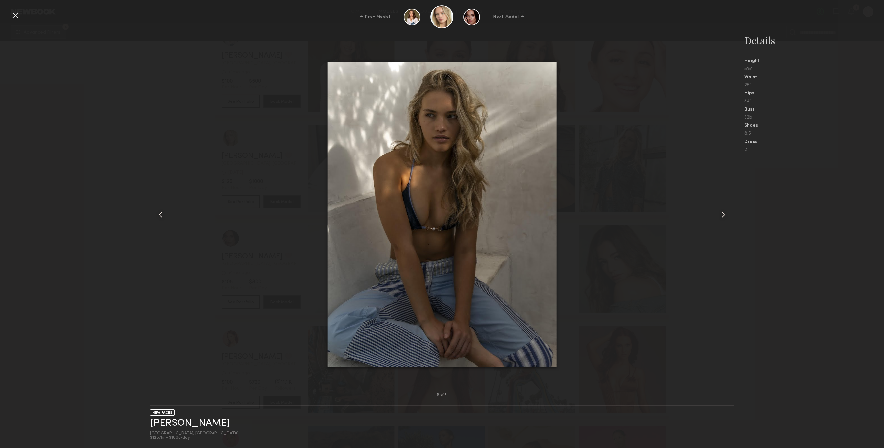
click at [728, 202] on div at bounding box center [722, 214] width 23 height 339
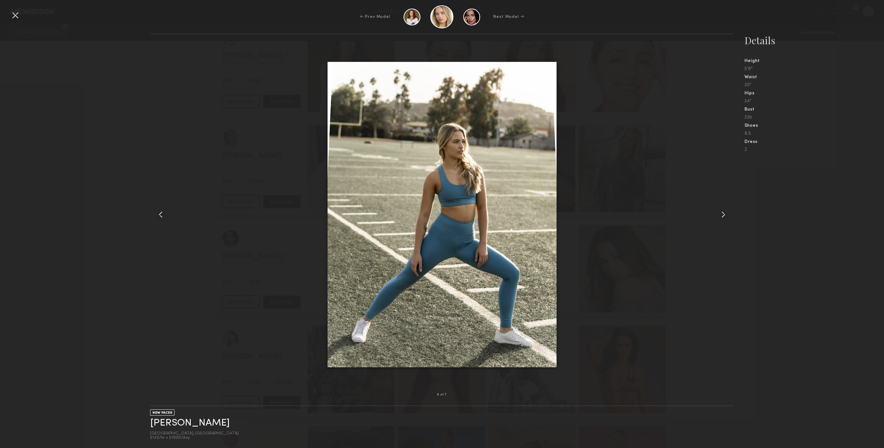
click at [728, 202] on div at bounding box center [722, 214] width 23 height 339
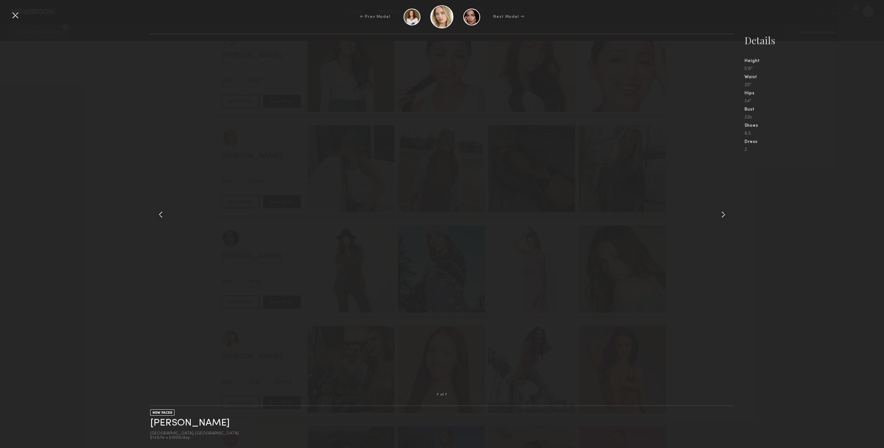
click at [728, 202] on div at bounding box center [722, 214] width 23 height 339
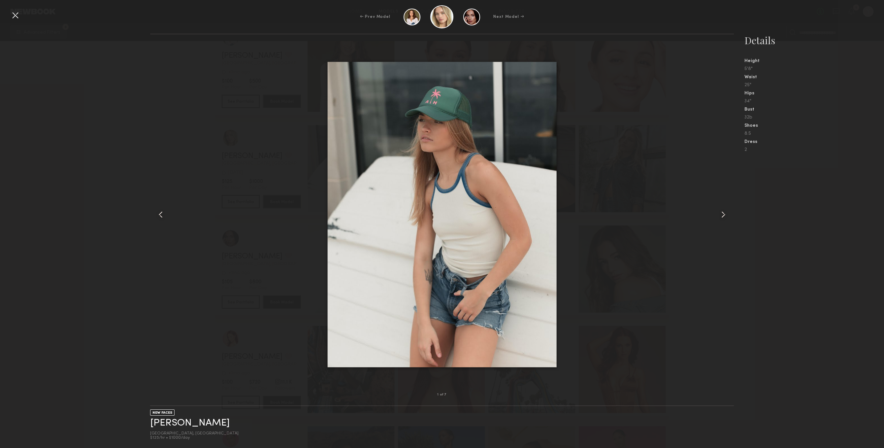
click at [728, 202] on div at bounding box center [722, 214] width 23 height 339
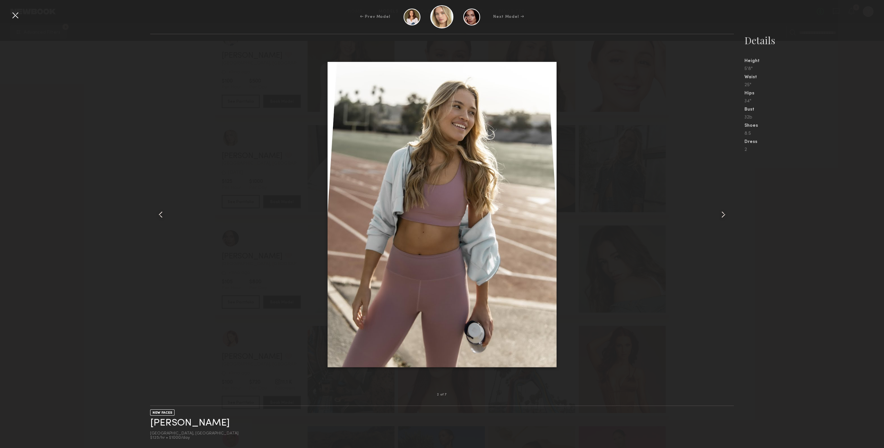
click at [728, 202] on div at bounding box center [722, 214] width 23 height 339
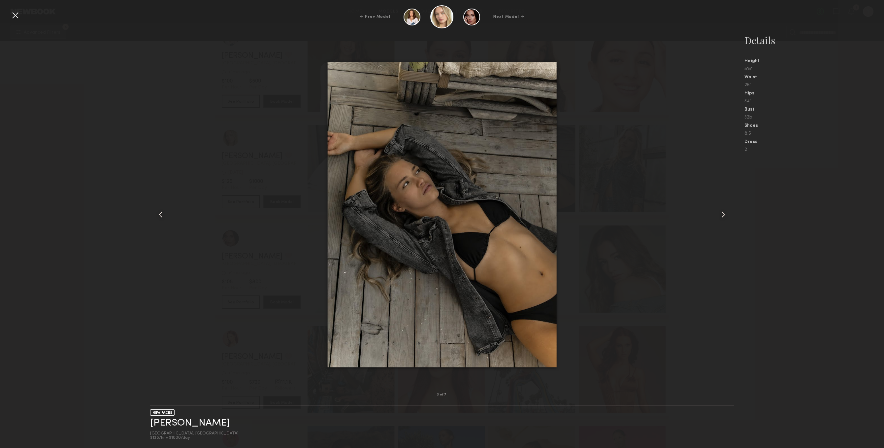
click at [728, 202] on div at bounding box center [722, 214] width 23 height 339
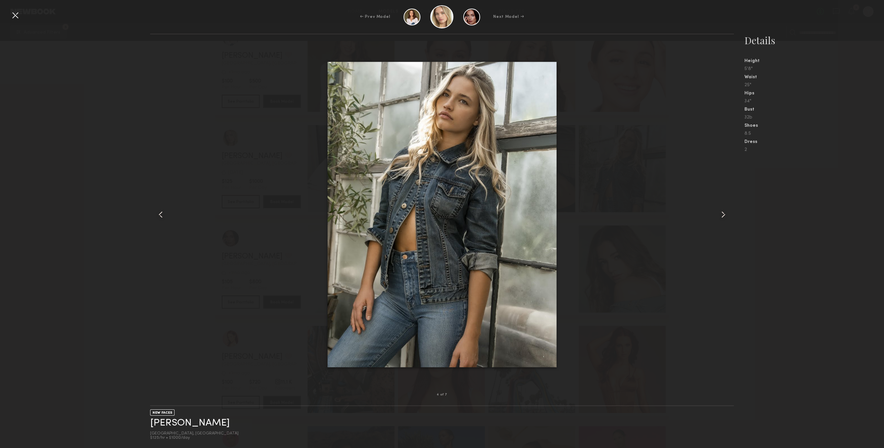
click at [728, 202] on div at bounding box center [722, 214] width 23 height 339
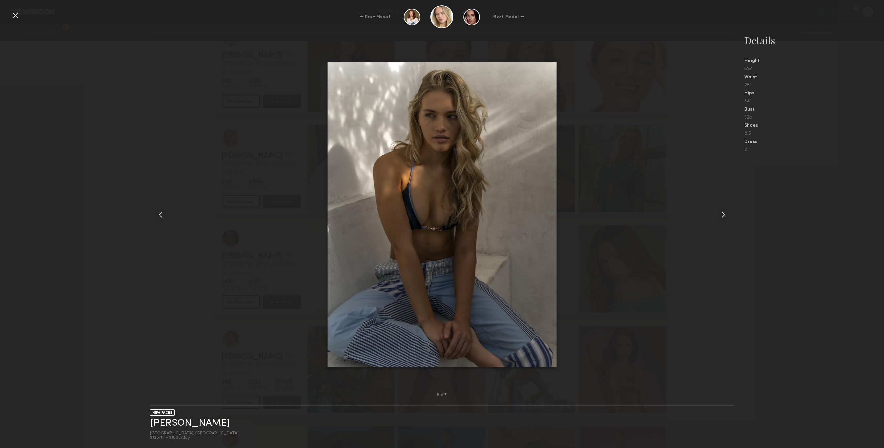
click at [728, 202] on div at bounding box center [722, 214] width 23 height 339
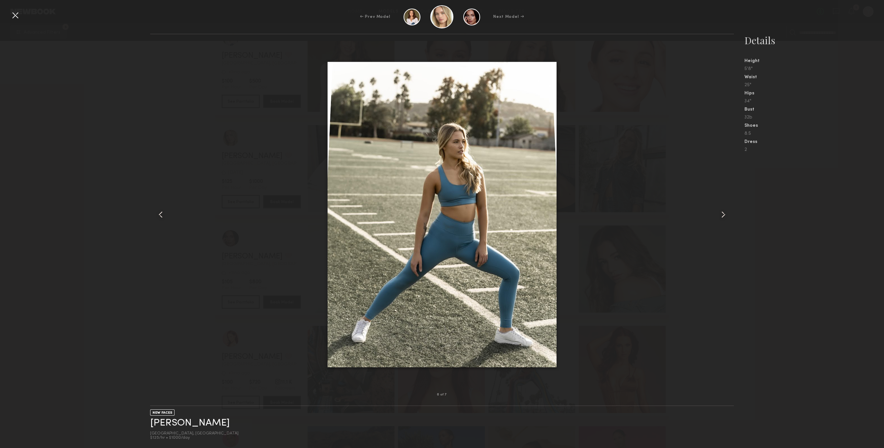
click at [728, 202] on div at bounding box center [722, 214] width 23 height 339
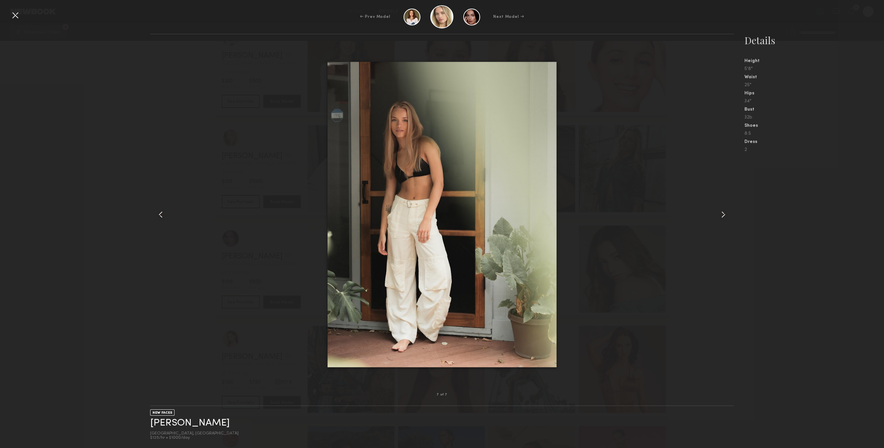
click at [728, 202] on div at bounding box center [722, 214] width 23 height 339
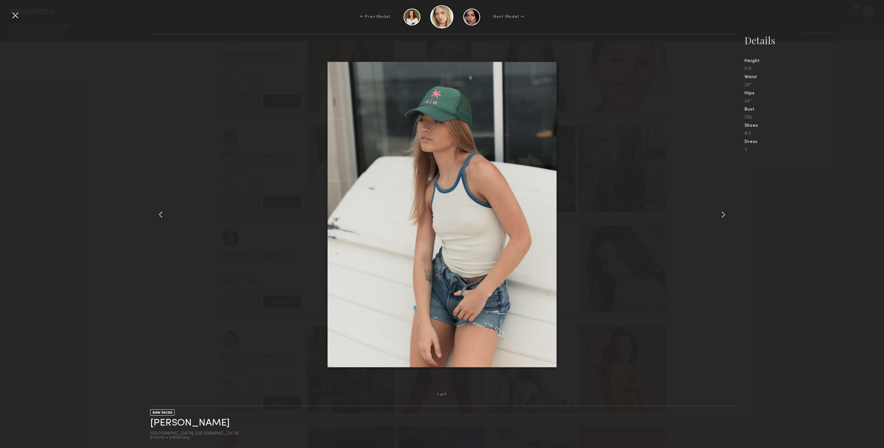
click at [11, 18] on div at bounding box center [15, 15] width 11 height 11
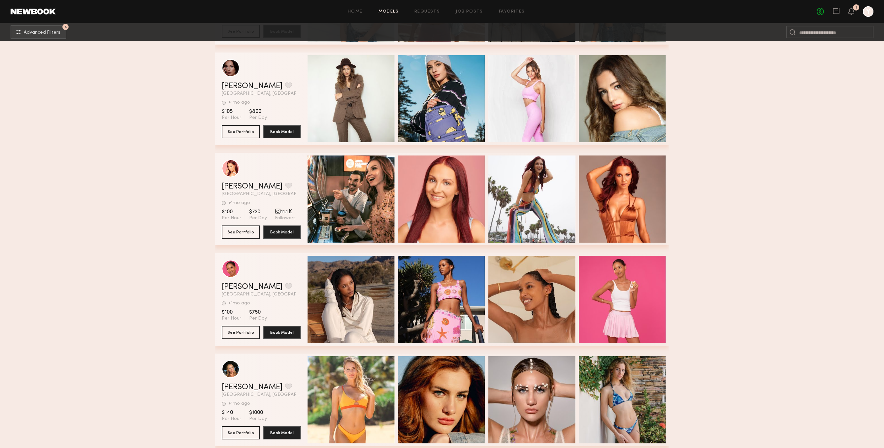
scroll to position [17230, 0]
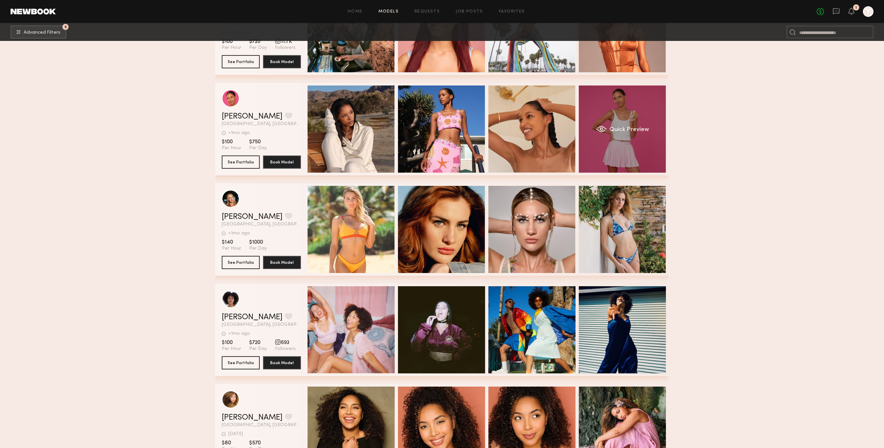
click at [619, 123] on div "Quick Preview" at bounding box center [622, 128] width 87 height 87
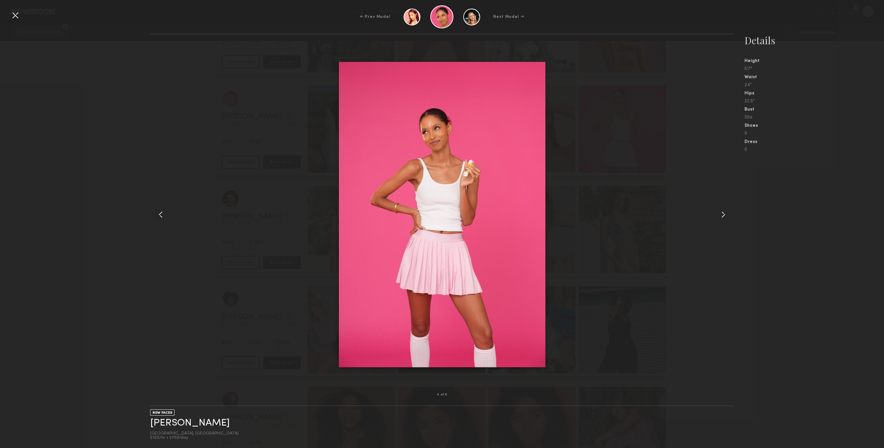
click at [713, 215] on div at bounding box center [722, 214] width 23 height 339
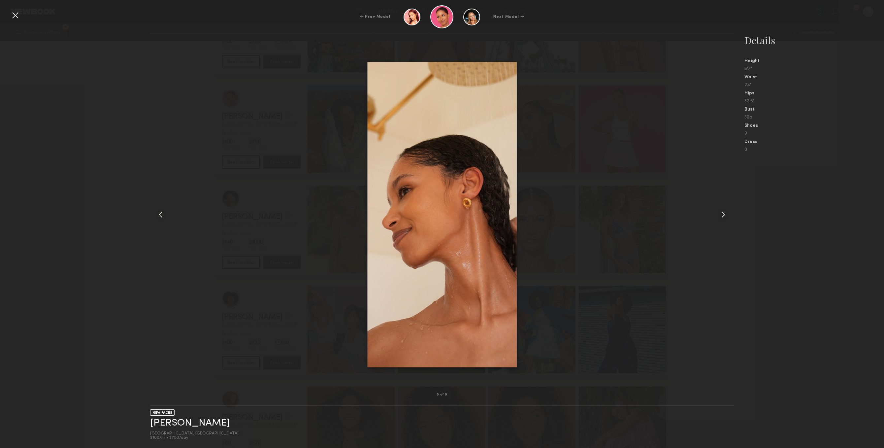
click at [713, 215] on div at bounding box center [722, 214] width 23 height 339
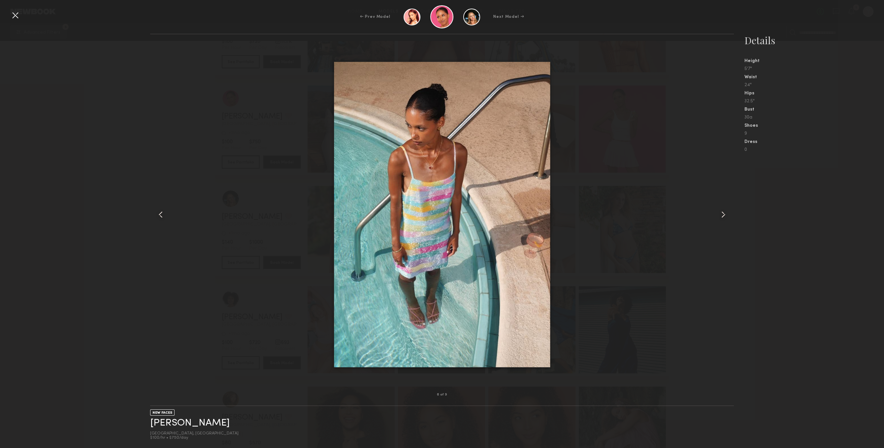
click at [713, 215] on div at bounding box center [722, 214] width 23 height 339
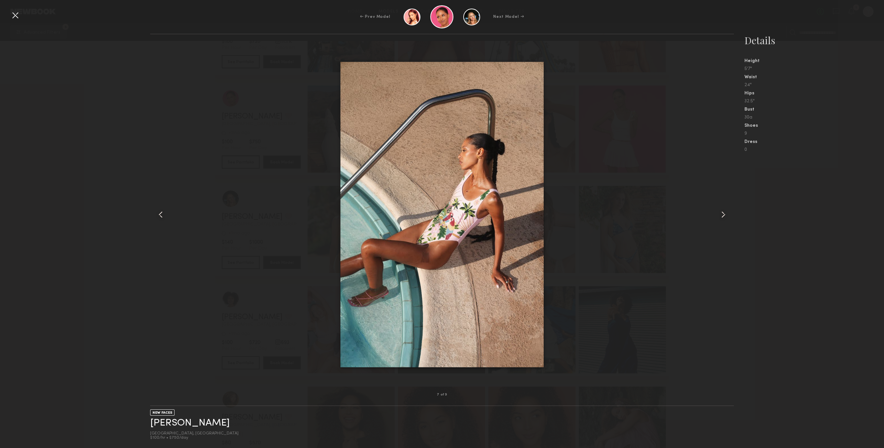
click at [713, 215] on div at bounding box center [722, 214] width 23 height 339
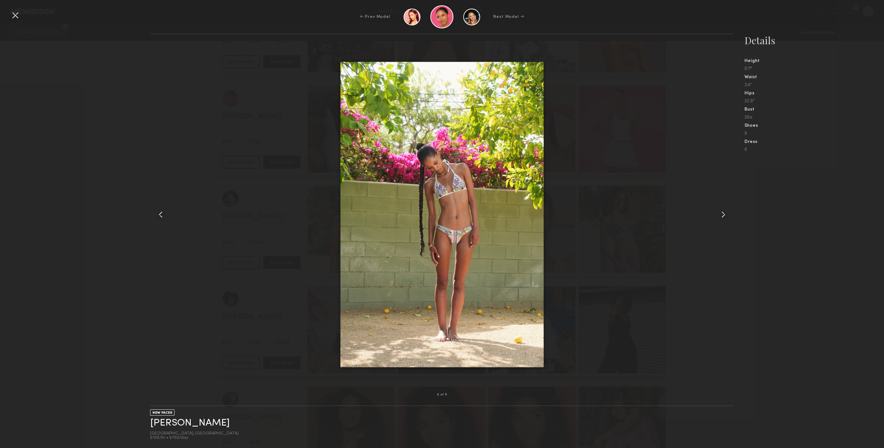
click at [713, 215] on div at bounding box center [722, 214] width 23 height 339
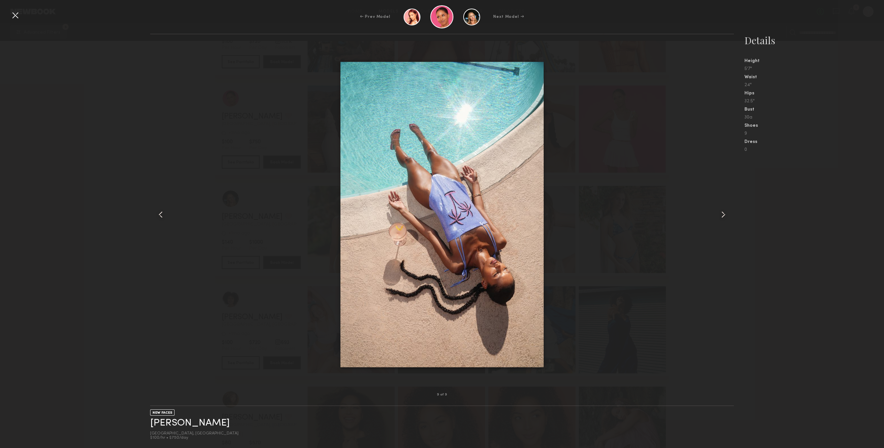
click at [713, 215] on div at bounding box center [722, 214] width 23 height 339
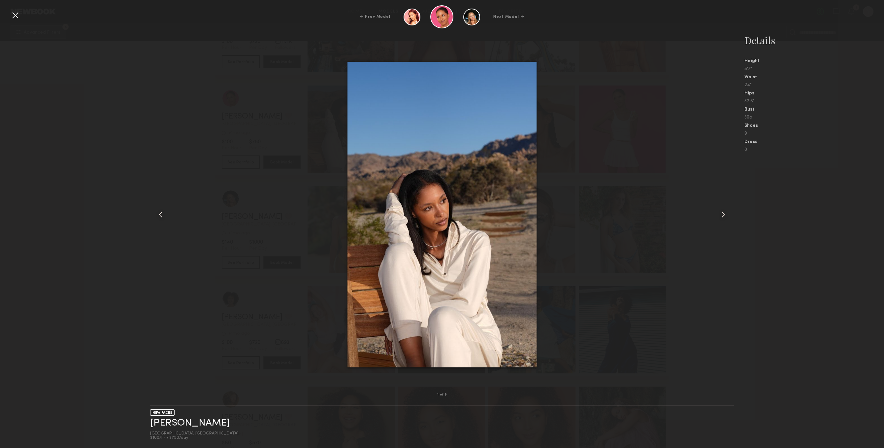
click at [713, 215] on div at bounding box center [722, 214] width 23 height 339
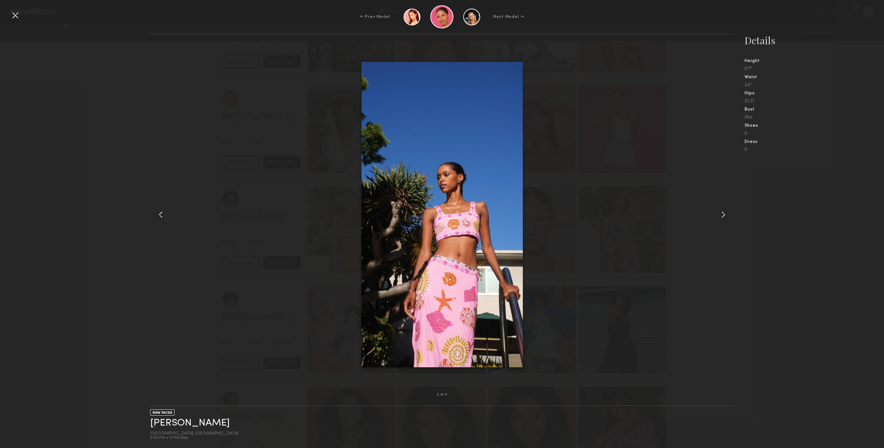
click at [713, 215] on div at bounding box center [722, 214] width 23 height 339
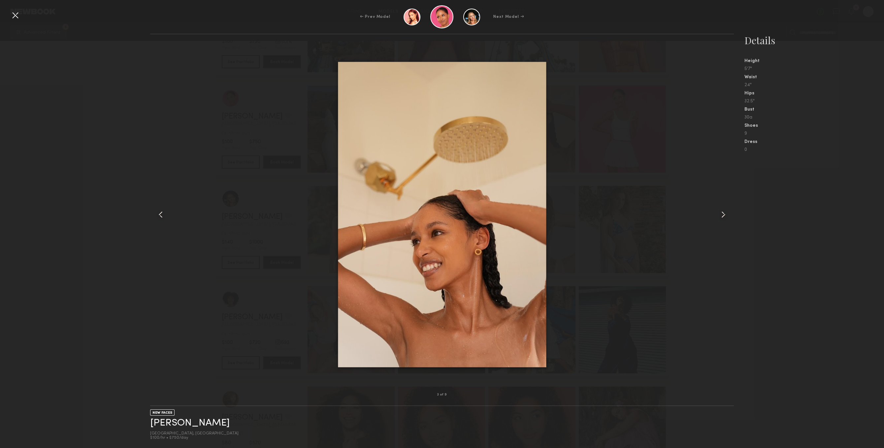
click at [20, 23] on div "← Prev Model Next Model →" at bounding box center [442, 16] width 884 height 23
click at [17, 17] on div at bounding box center [15, 15] width 11 height 11
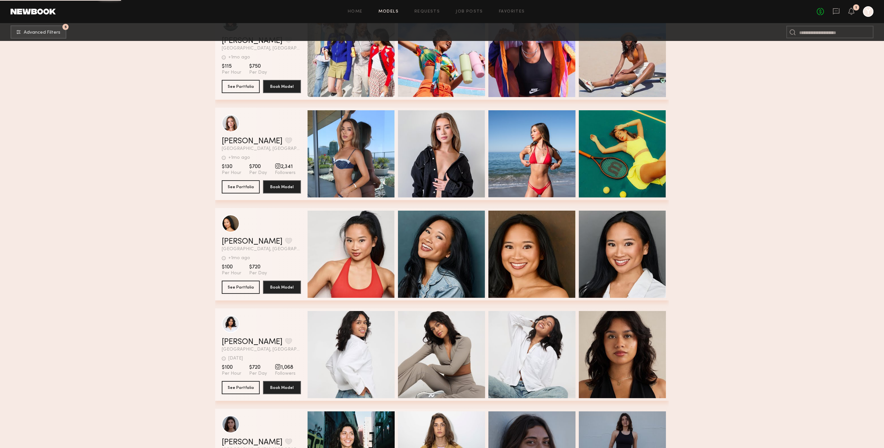
scroll to position [17787, 0]
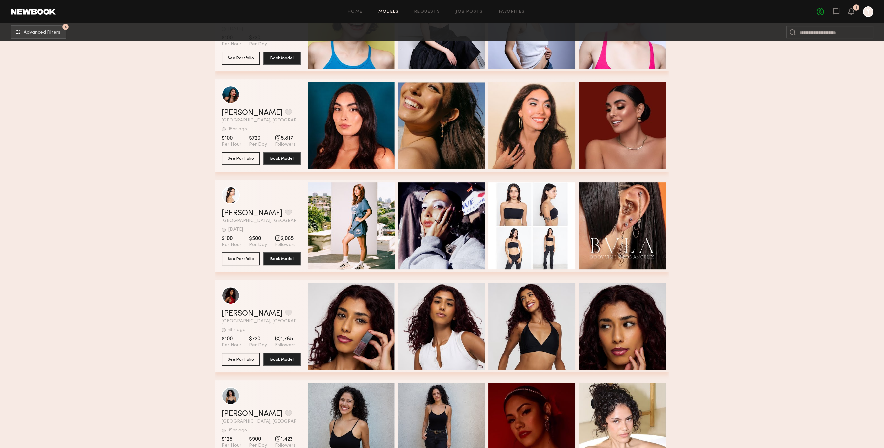
scroll to position [18774, 0]
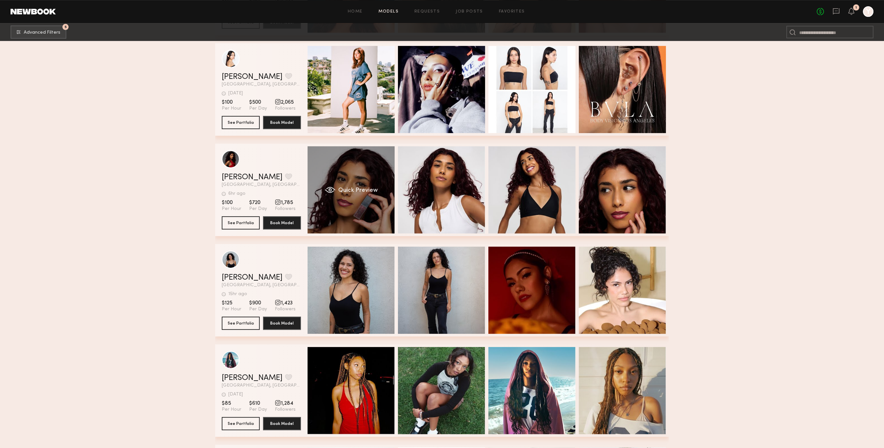
click at [367, 208] on div "Quick Preview" at bounding box center [351, 189] width 87 height 87
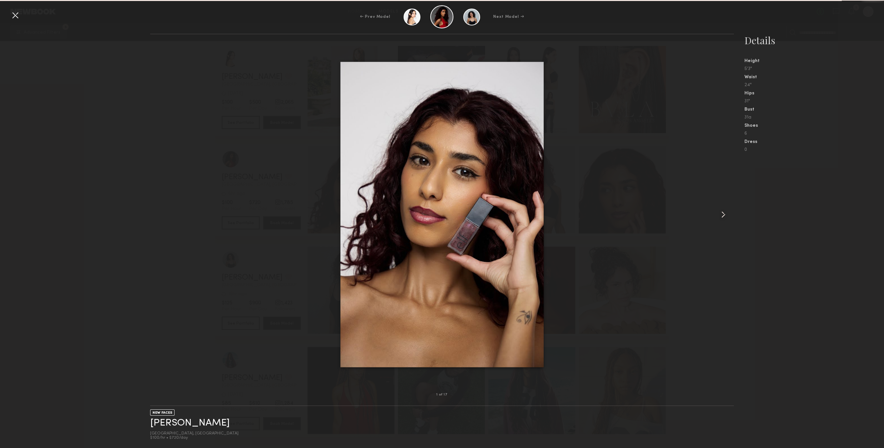
click at [722, 191] on div at bounding box center [722, 214] width 23 height 339
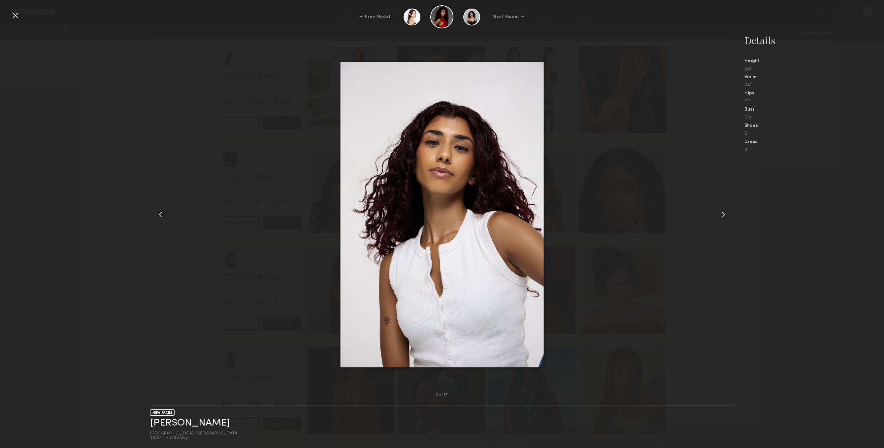
click at [14, 17] on div at bounding box center [15, 15] width 11 height 11
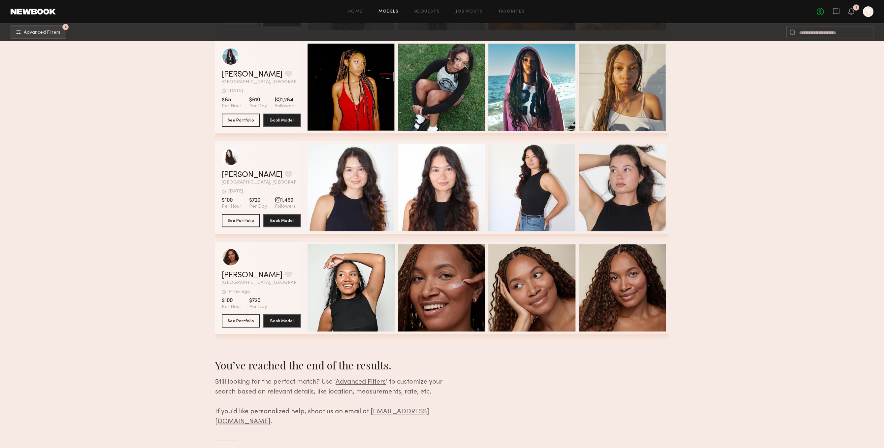
scroll to position [18907, 0]
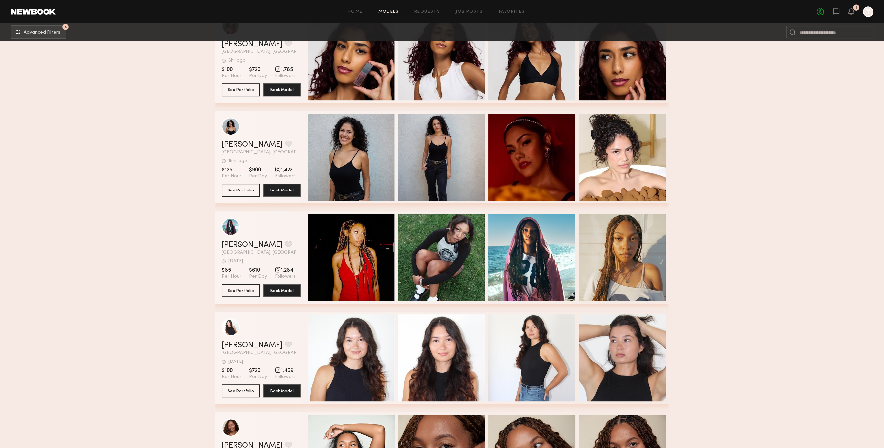
click at [837, 16] on div "No fees up to $5,000 1 Y" at bounding box center [845, 11] width 57 height 11
click at [837, 11] on icon at bounding box center [836, 11] width 3 height 1
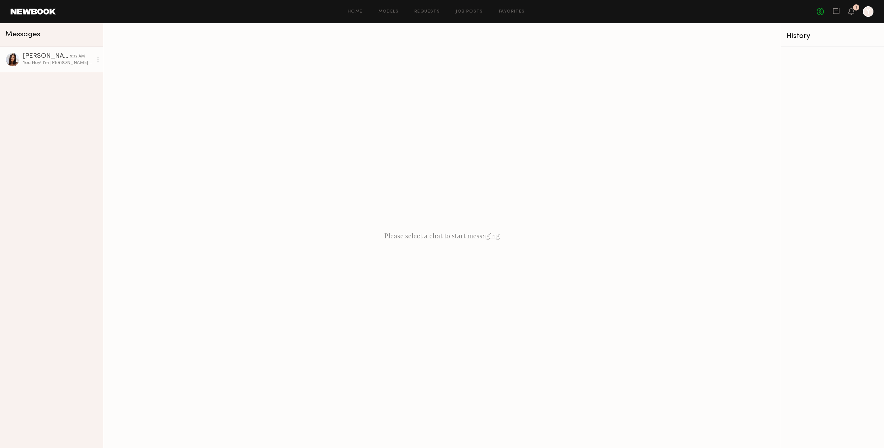
click at [74, 59] on div "9:32 AM" at bounding box center [77, 56] width 15 height 6
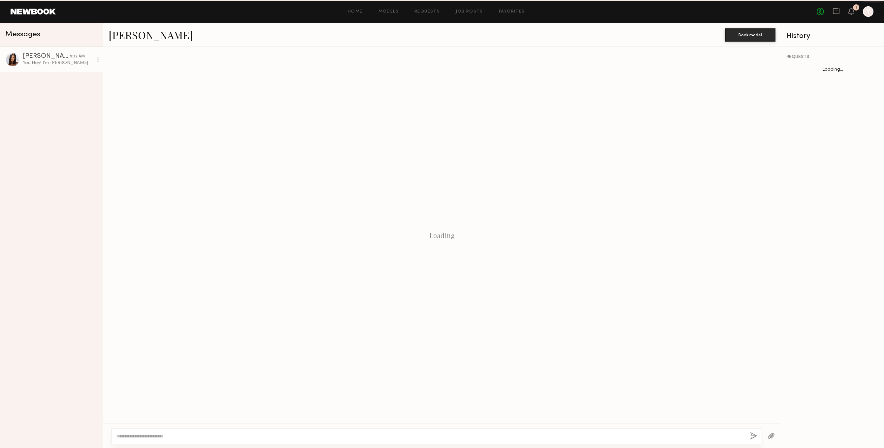
scroll to position [21, 0]
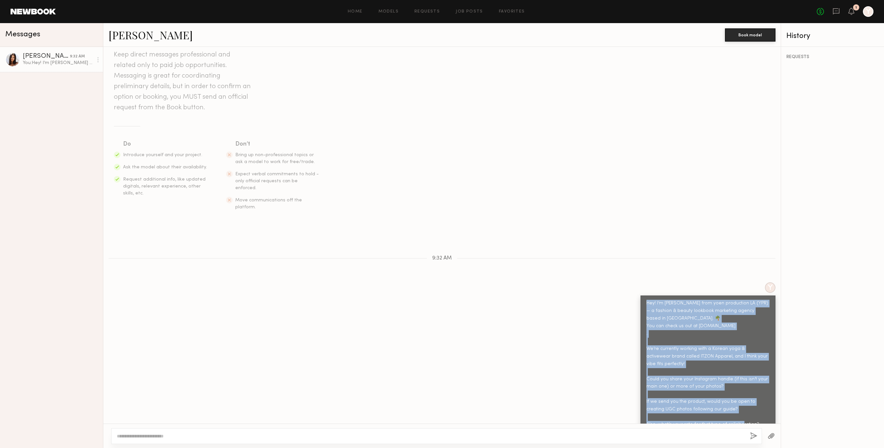
drag, startPoint x: 756, startPoint y: 410, endPoint x: 713, endPoint y: 167, distance: 246.0
click at [638, 284] on div "Y Hey! I’m Chloe from yoen production LA (YPR) — a fashion & beauty lookbook ma…" at bounding box center [442, 357] width 678 height 150
copy div "Hey! I’m Chloe from yoen production LA (YPR) — a fashion & beauty lookbook mark…"
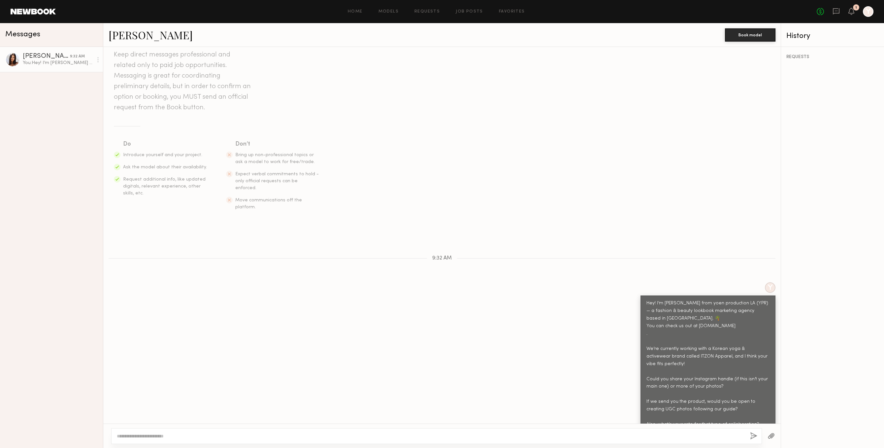
click at [863, 13] on div "No fees up to $5,000 1 Y" at bounding box center [845, 11] width 57 height 11
click at [867, 15] on div at bounding box center [868, 11] width 11 height 11
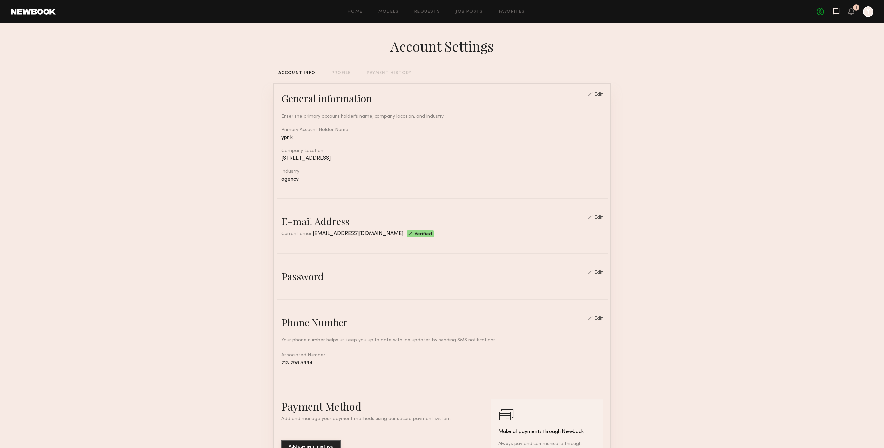
click at [838, 11] on icon at bounding box center [836, 11] width 7 height 7
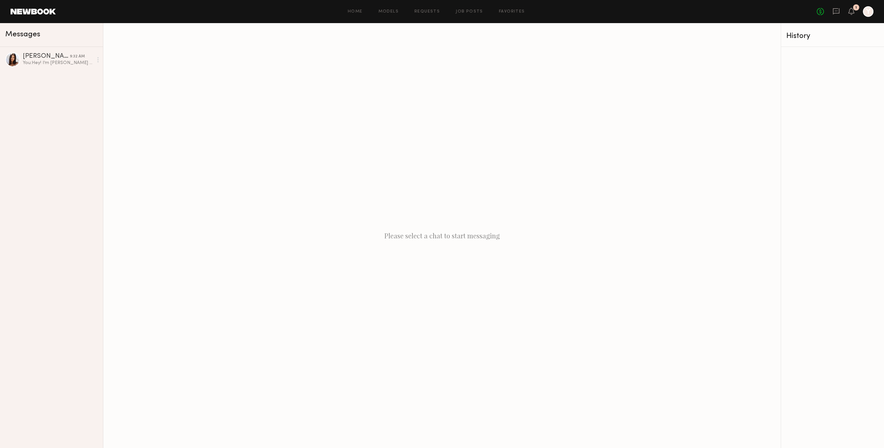
click at [383, 16] on div "Home Models Requests Job Posts Favorites Sign Out No fees up to $5,000 1 Y" at bounding box center [465, 11] width 818 height 11
click at [513, 12] on link "Favorites" at bounding box center [512, 12] width 26 height 4
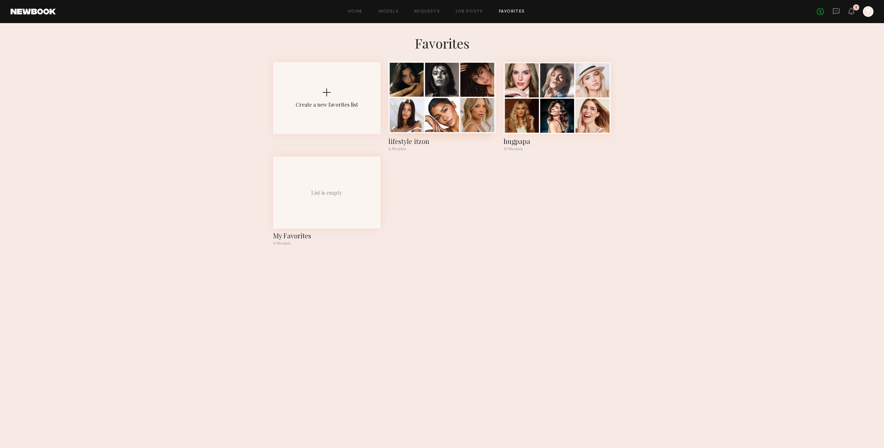
click at [449, 140] on div "lifestyle itzon" at bounding box center [441, 141] width 107 height 9
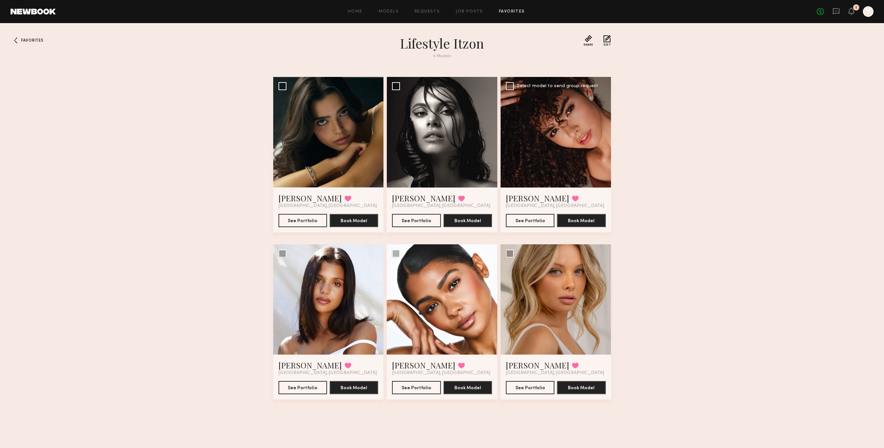
click at [572, 166] on div at bounding box center [556, 132] width 111 height 111
click at [543, 218] on button "See Portfolio" at bounding box center [530, 220] width 49 height 13
click at [342, 150] on div at bounding box center [328, 132] width 111 height 111
click at [303, 216] on button "See Portfolio" at bounding box center [303, 220] width 49 height 13
click at [415, 323] on div at bounding box center [442, 299] width 111 height 111
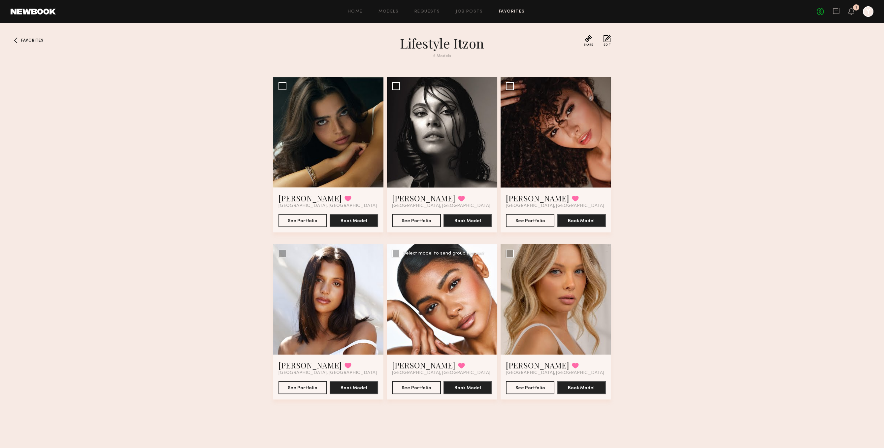
click at [460, 300] on div at bounding box center [442, 299] width 111 height 111
click at [429, 385] on button "See Portfolio" at bounding box center [416, 387] width 49 height 13
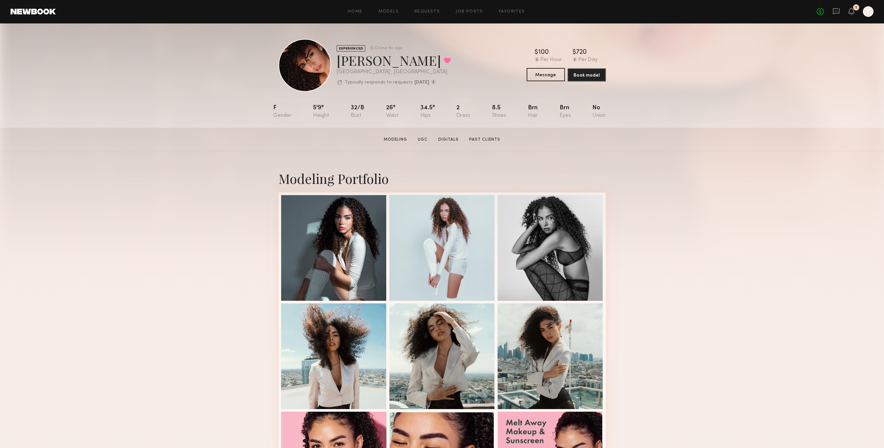
click at [555, 74] on button "Message" at bounding box center [546, 74] width 38 height 13
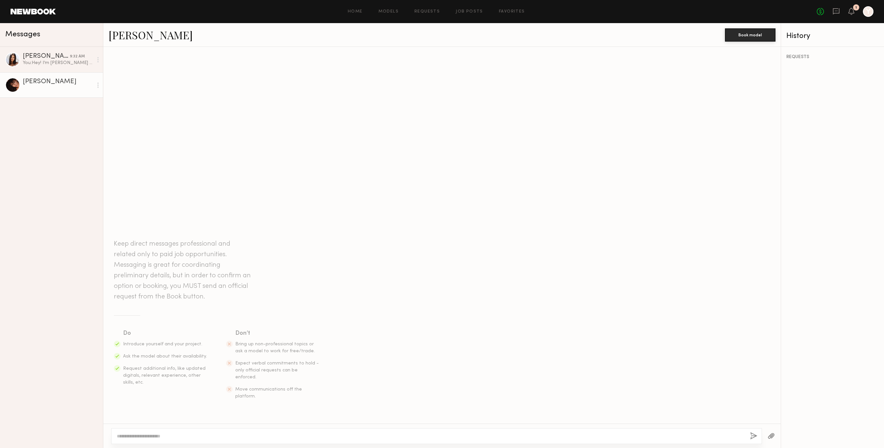
click at [274, 428] on div at bounding box center [436, 436] width 651 height 16
click at [274, 430] on div at bounding box center [436, 436] width 651 height 16
click at [275, 434] on textarea at bounding box center [431, 436] width 628 height 7
paste textarea "**********"
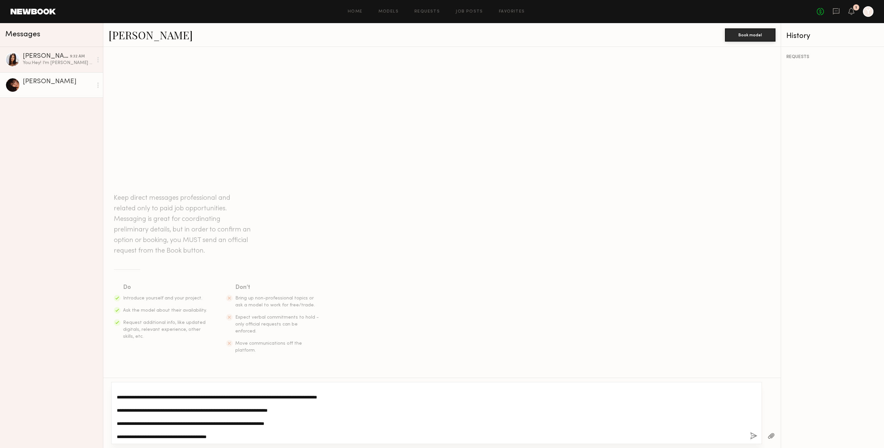
type textarea "**********"
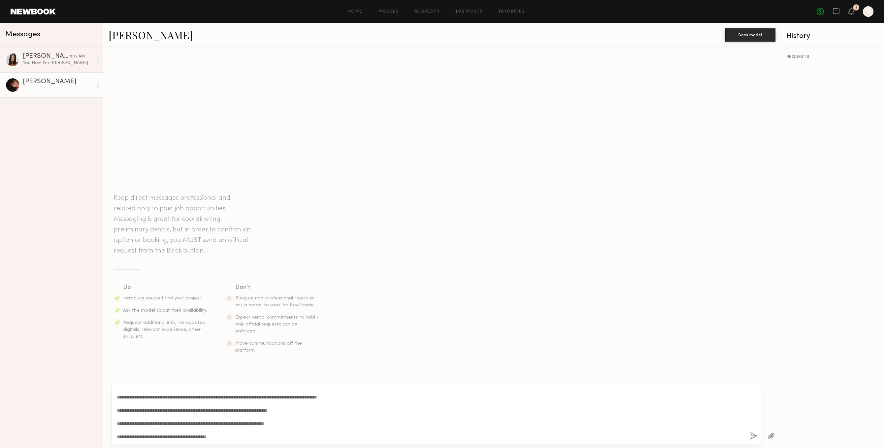
click at [752, 434] on button "button" at bounding box center [753, 436] width 7 height 8
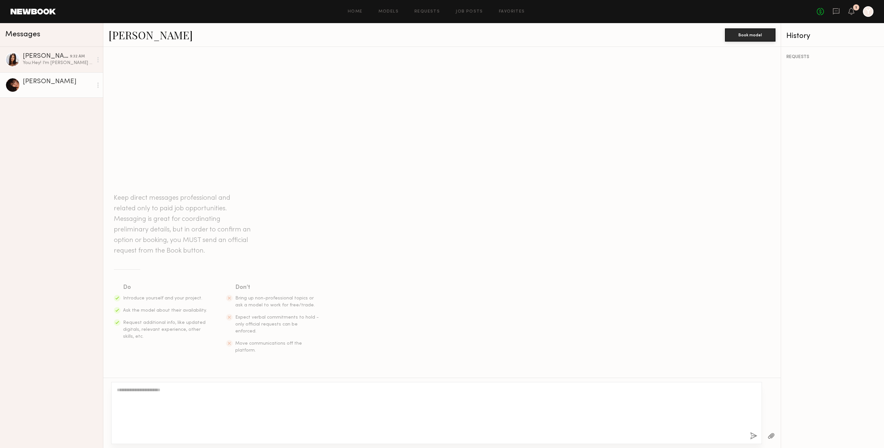
scroll to position [21, 0]
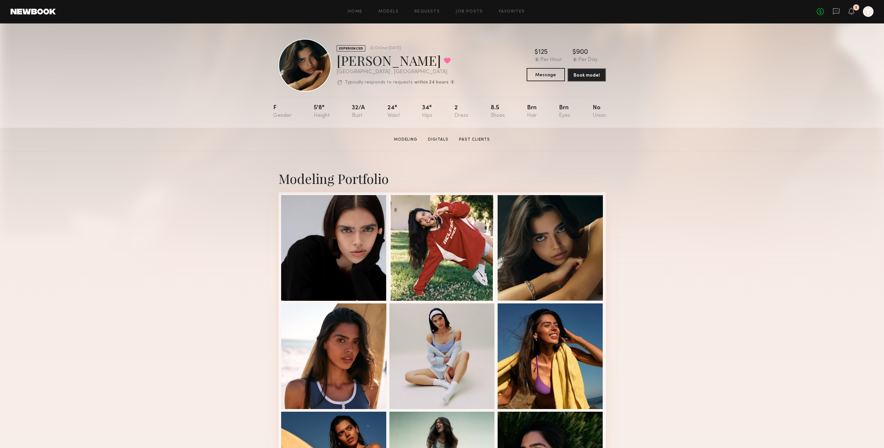
click at [537, 71] on button "Message" at bounding box center [546, 74] width 38 height 13
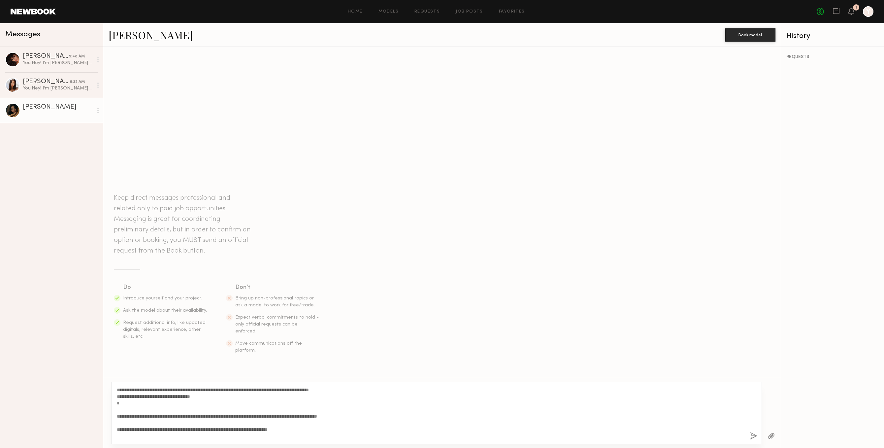
scroll to position [19, 0]
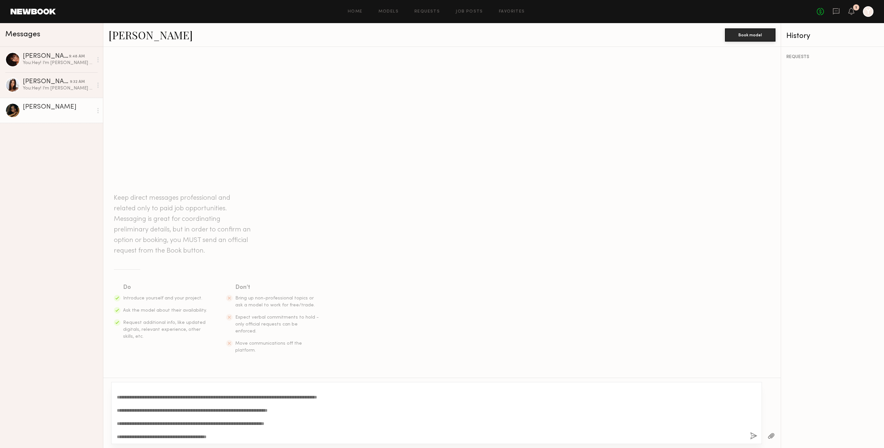
type textarea "**********"
click at [758, 437] on div "**********" at bounding box center [436, 413] width 651 height 62
click at [755, 434] on button "button" at bounding box center [753, 436] width 7 height 8
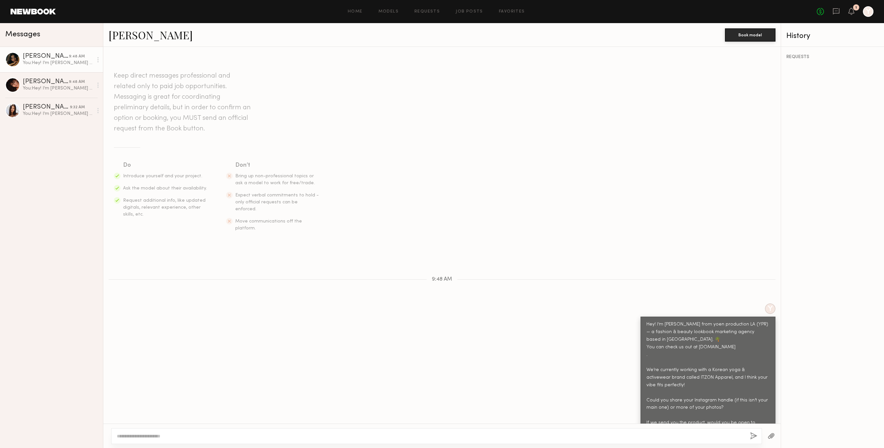
scroll to position [21, 0]
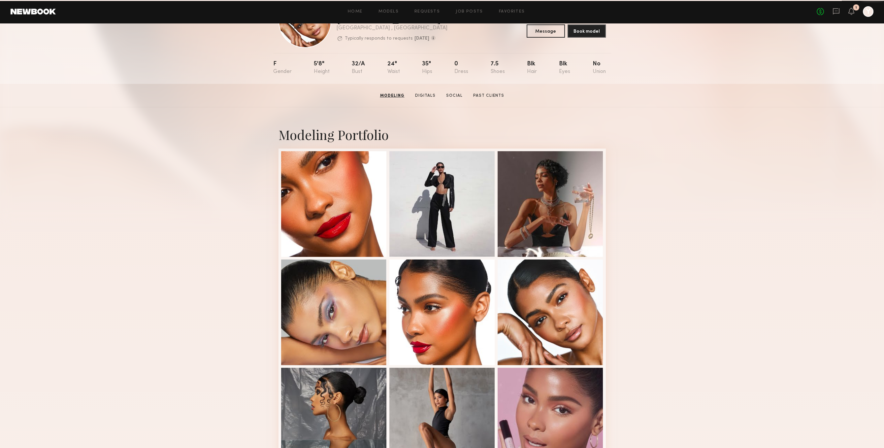
scroll to position [34, 0]
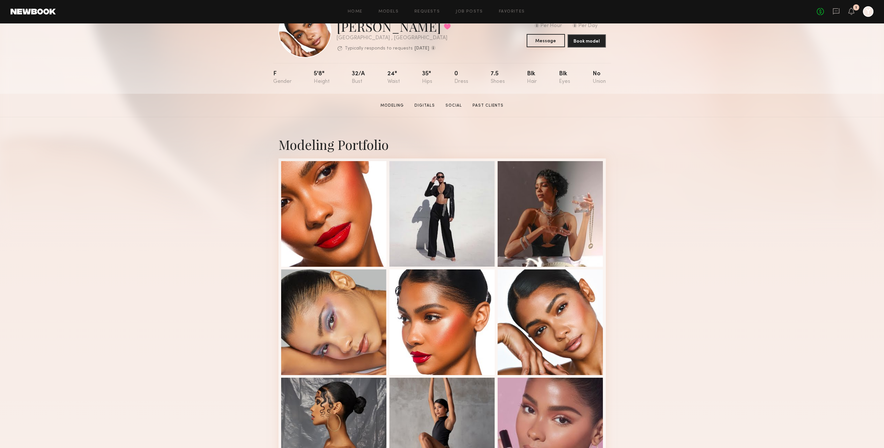
click at [550, 36] on button "Message" at bounding box center [546, 40] width 38 height 13
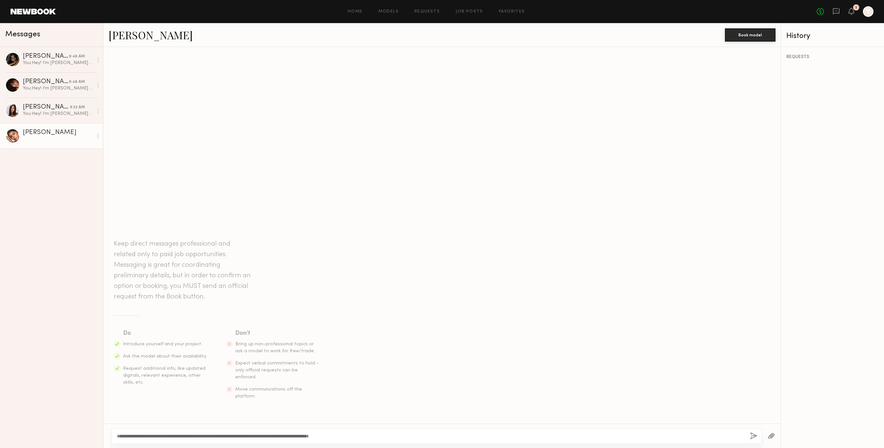
scroll to position [19, 0]
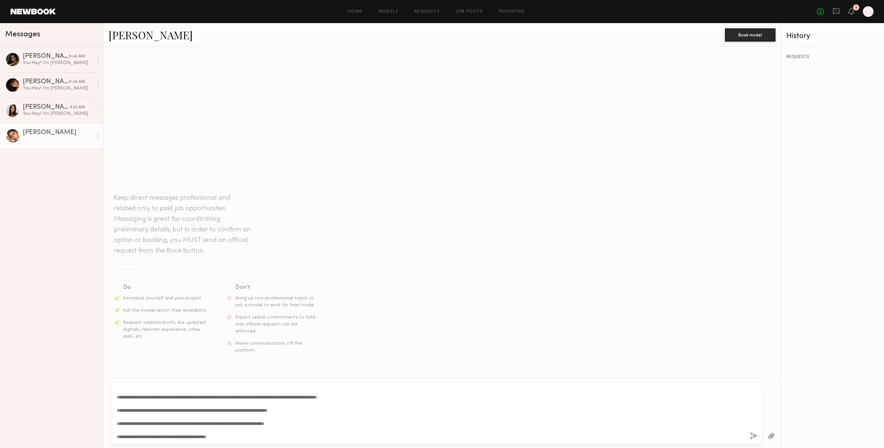
type textarea "**********"
click at [758, 434] on div "**********" at bounding box center [436, 413] width 651 height 62
click at [750, 440] on div "**********" at bounding box center [436, 413] width 651 height 62
click at [753, 433] on button "button" at bounding box center [753, 436] width 7 height 8
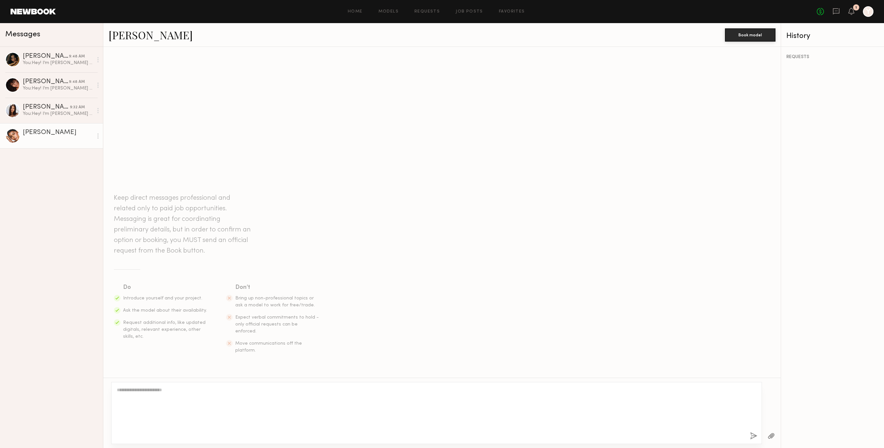
scroll to position [21, 0]
